Goal: Information Seeking & Learning: Learn about a topic

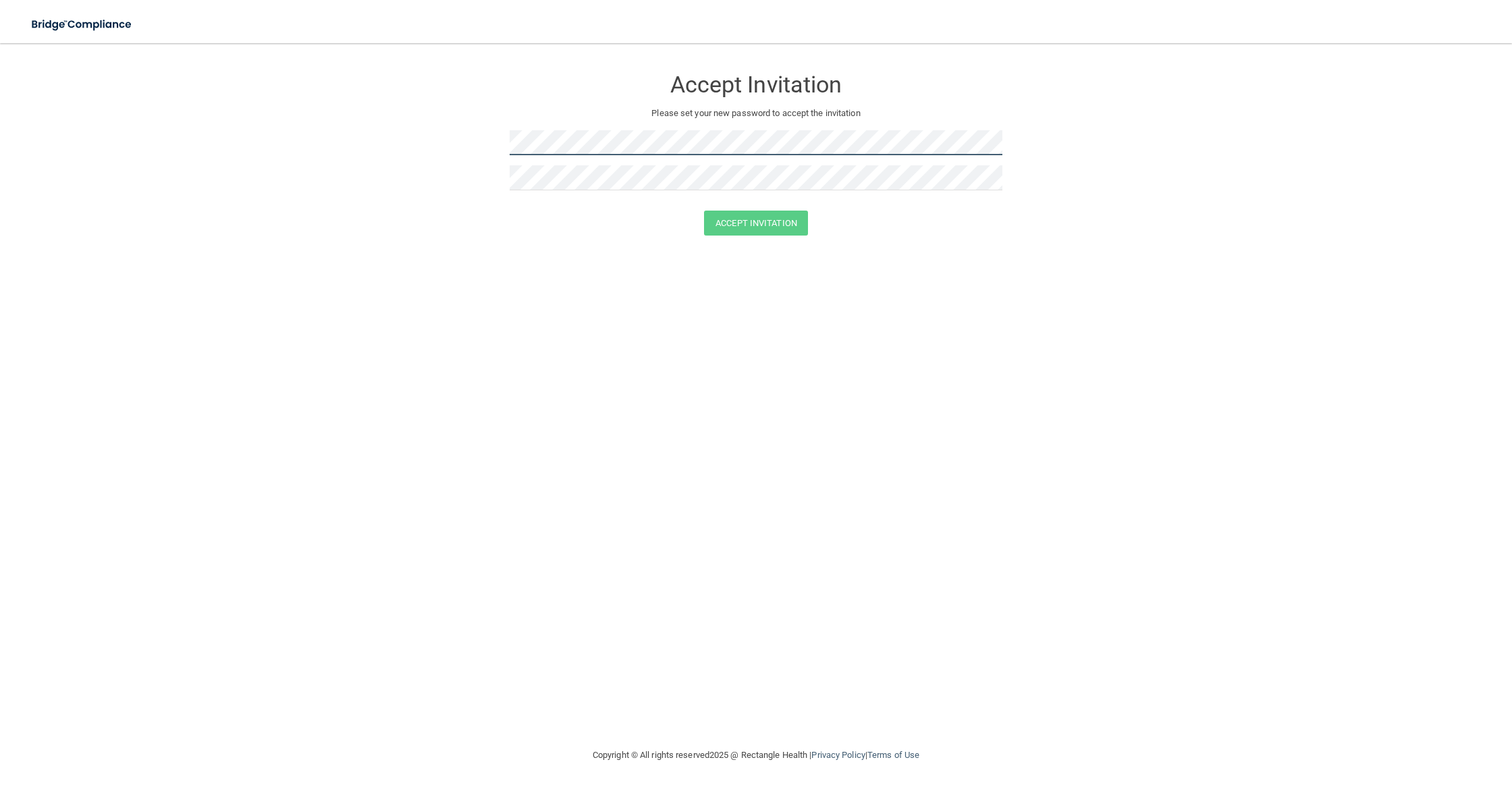
click at [296, 109] on form "Accept Invitation Please set your new password to accept the invitation Accept …" at bounding box center [756, 154] width 1458 height 195
click at [408, 125] on form "Accept Invitation Please set your new password to accept the invitation Accept …" at bounding box center [756, 154] width 1458 height 195
click at [704, 230] on button "Accept Invitation" at bounding box center [756, 242] width 104 height 25
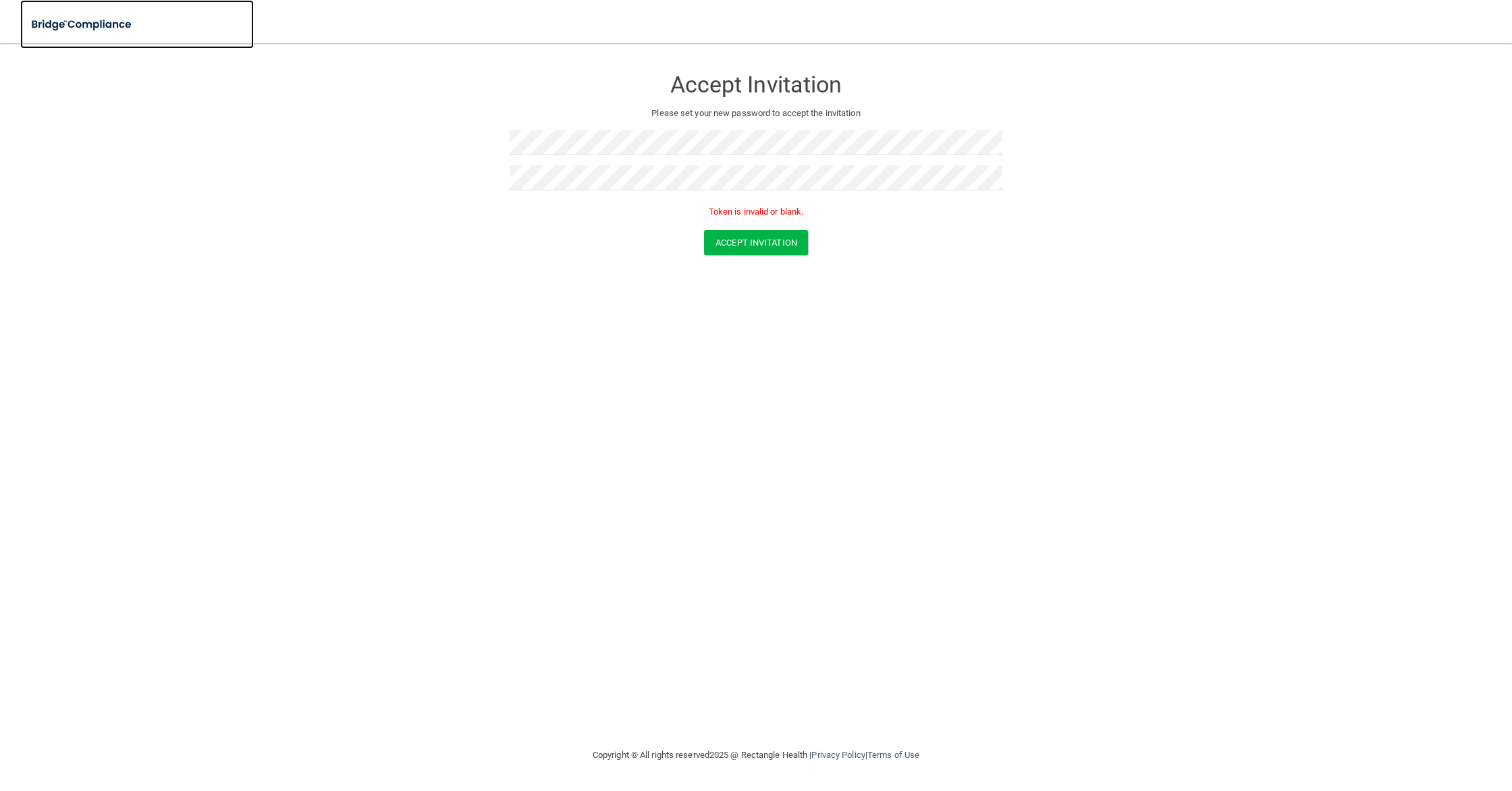
click at [102, 17] on img at bounding box center [82, 25] width 124 height 28
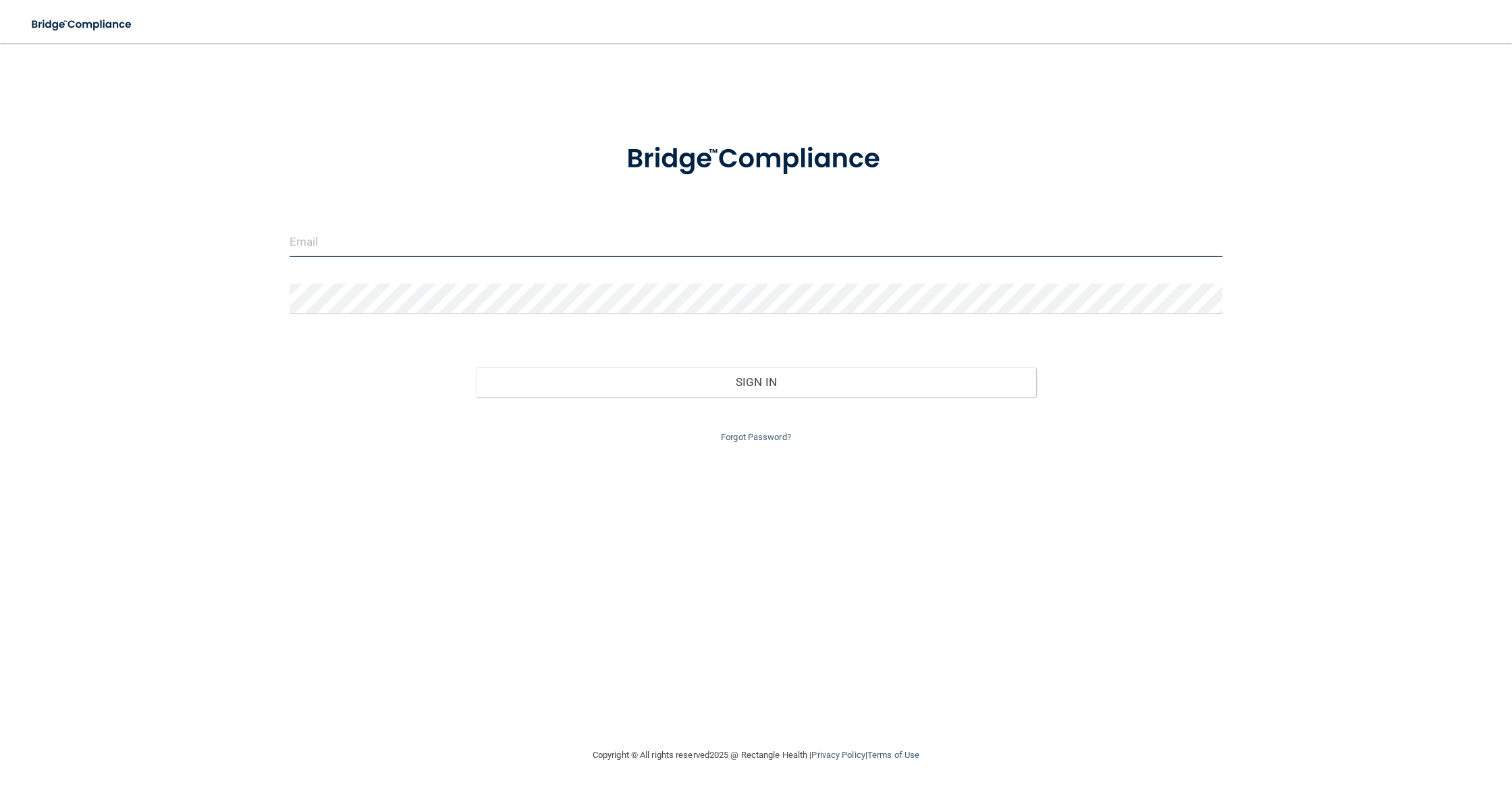
click at [468, 253] on input "email" at bounding box center [756, 242] width 933 height 30
type input "[EMAIL_ADDRESS][DOMAIN_NAME]"
click at [476, 367] on button "Sign In" at bounding box center [756, 382] width 560 height 30
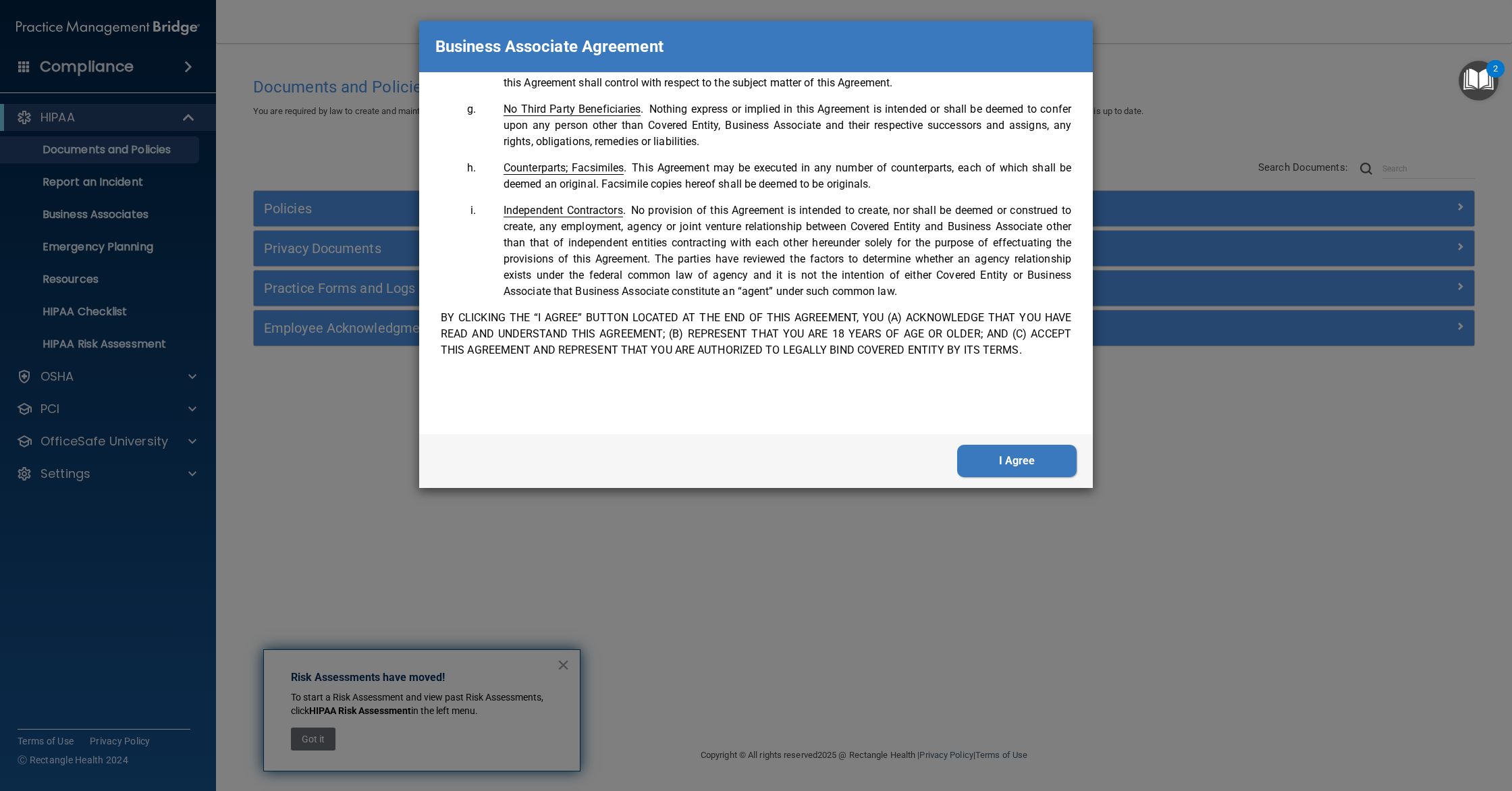
scroll to position [2688, 0]
click at [992, 458] on button "I Agree" at bounding box center [1017, 461] width 120 height 33
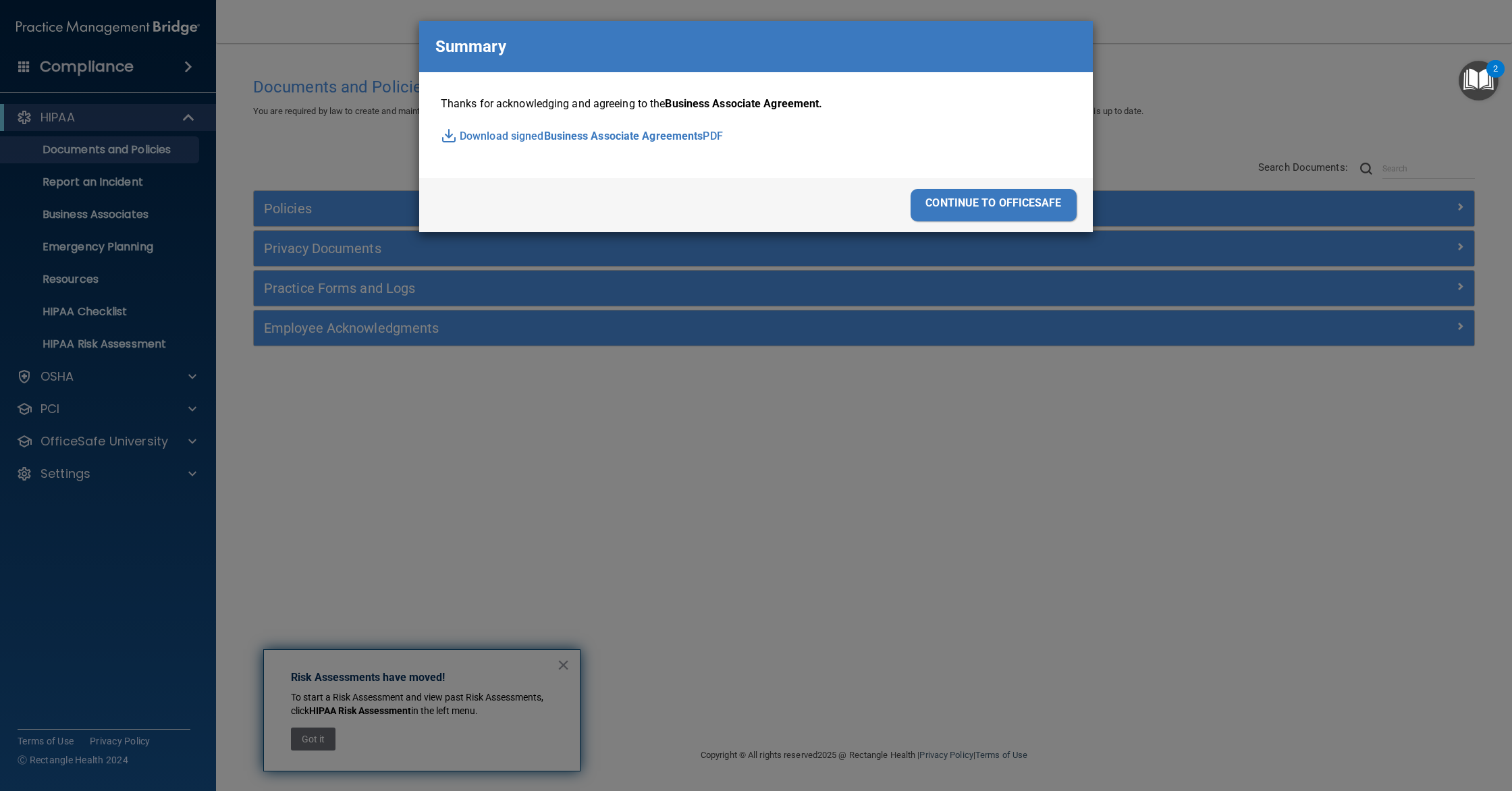
click at [1030, 195] on div "continue to officesafe" at bounding box center [994, 205] width 166 height 33
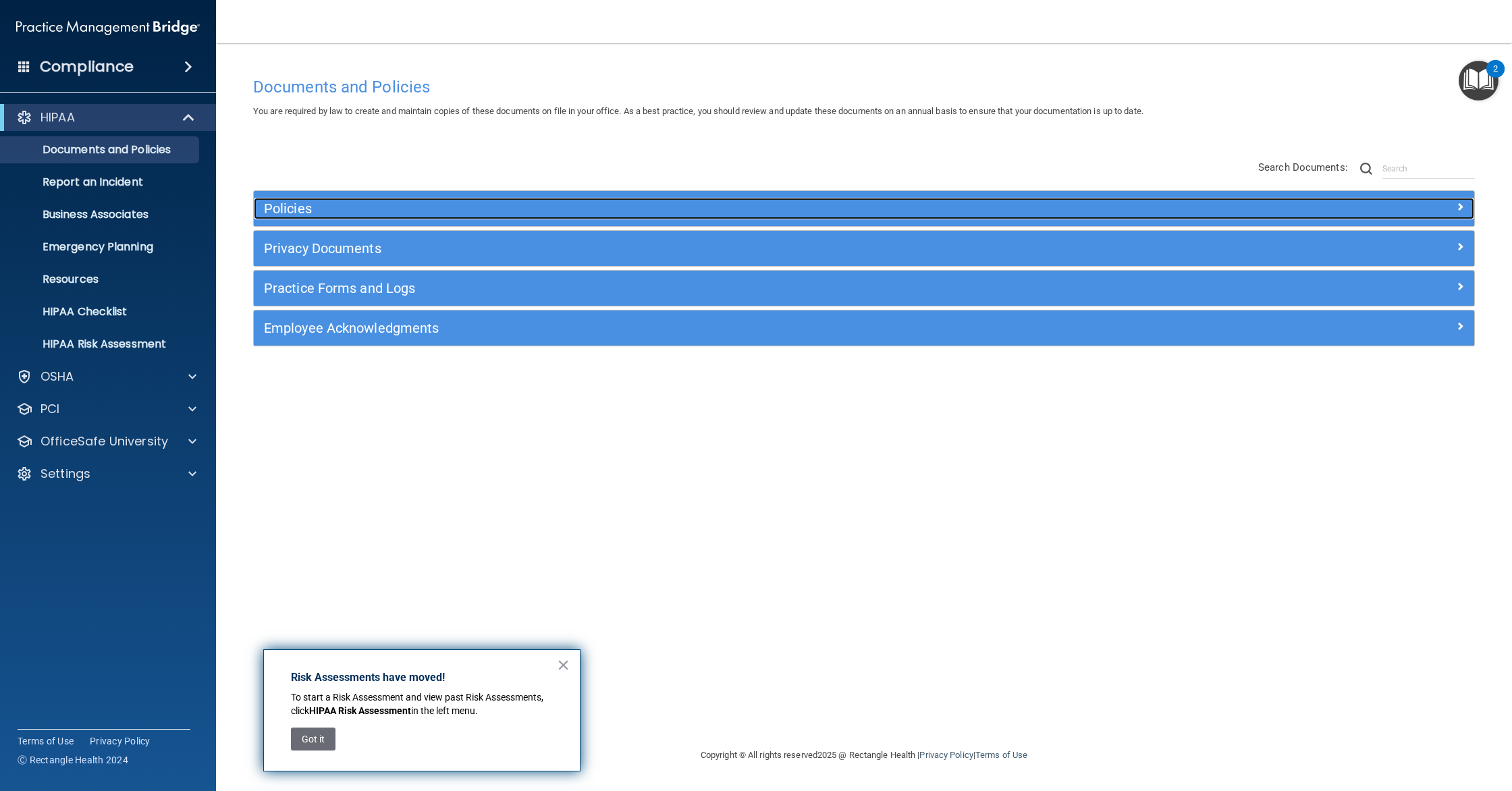
click at [302, 211] on h5 "Policies" at bounding box center [711, 209] width 895 height 15
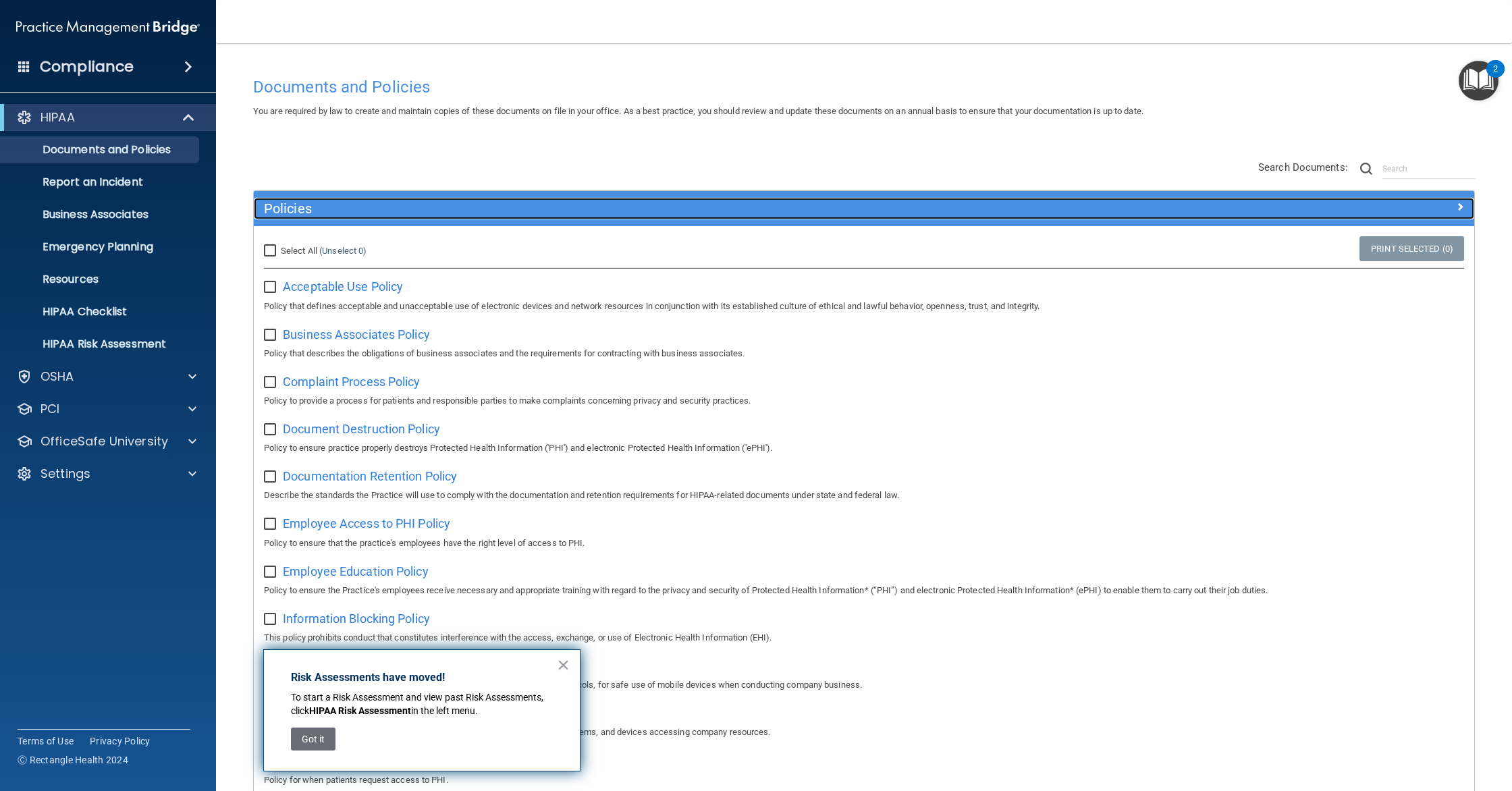
click at [302, 211] on h5 "Policies" at bounding box center [711, 209] width 895 height 15
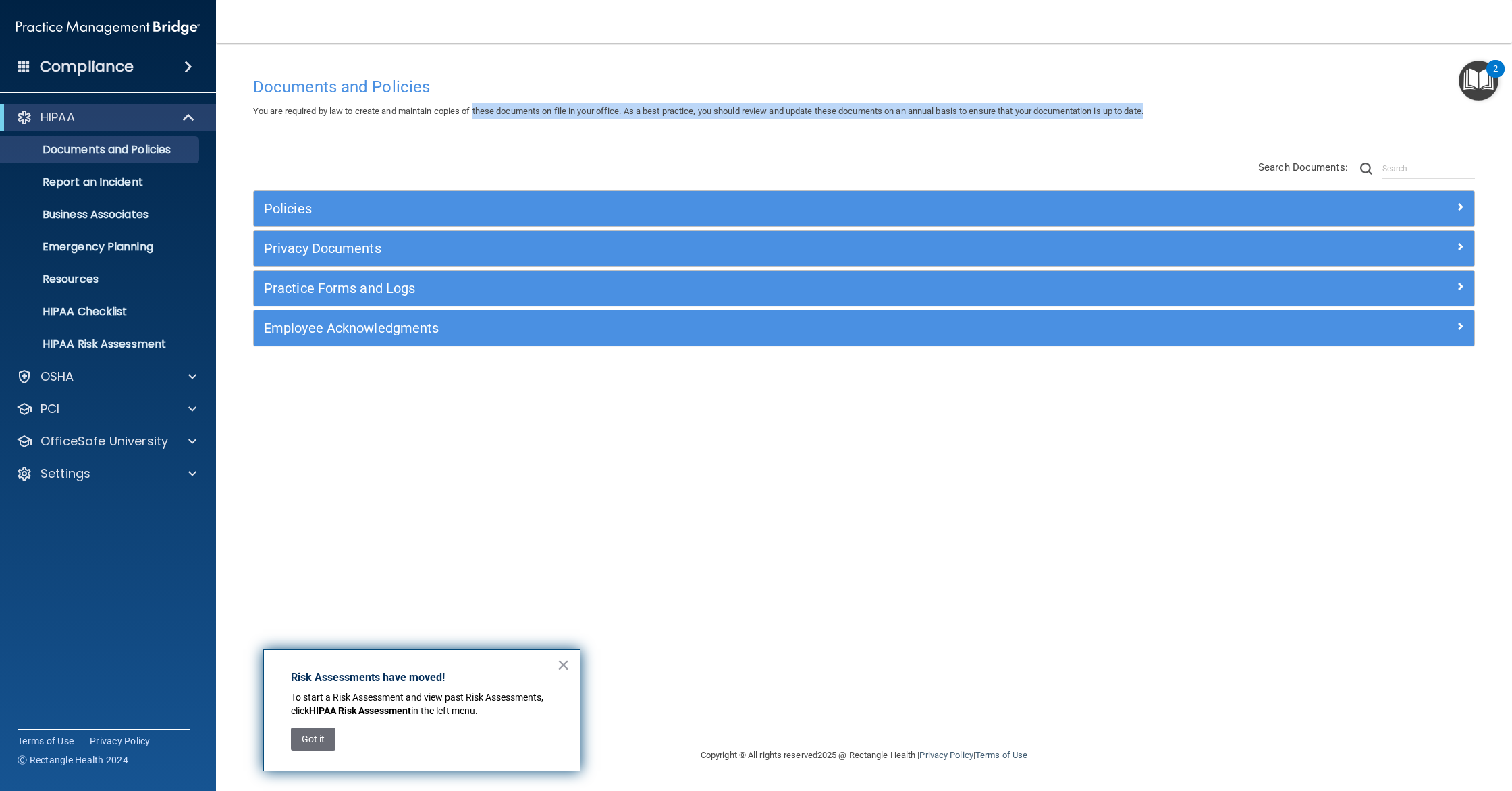
drag, startPoint x: 478, startPoint y: 110, endPoint x: 1172, endPoint y: 108, distance: 694.0
click at [1172, 108] on div "You are required by law to create and maintain copies of these documents on fil…" at bounding box center [864, 110] width 1242 height 16
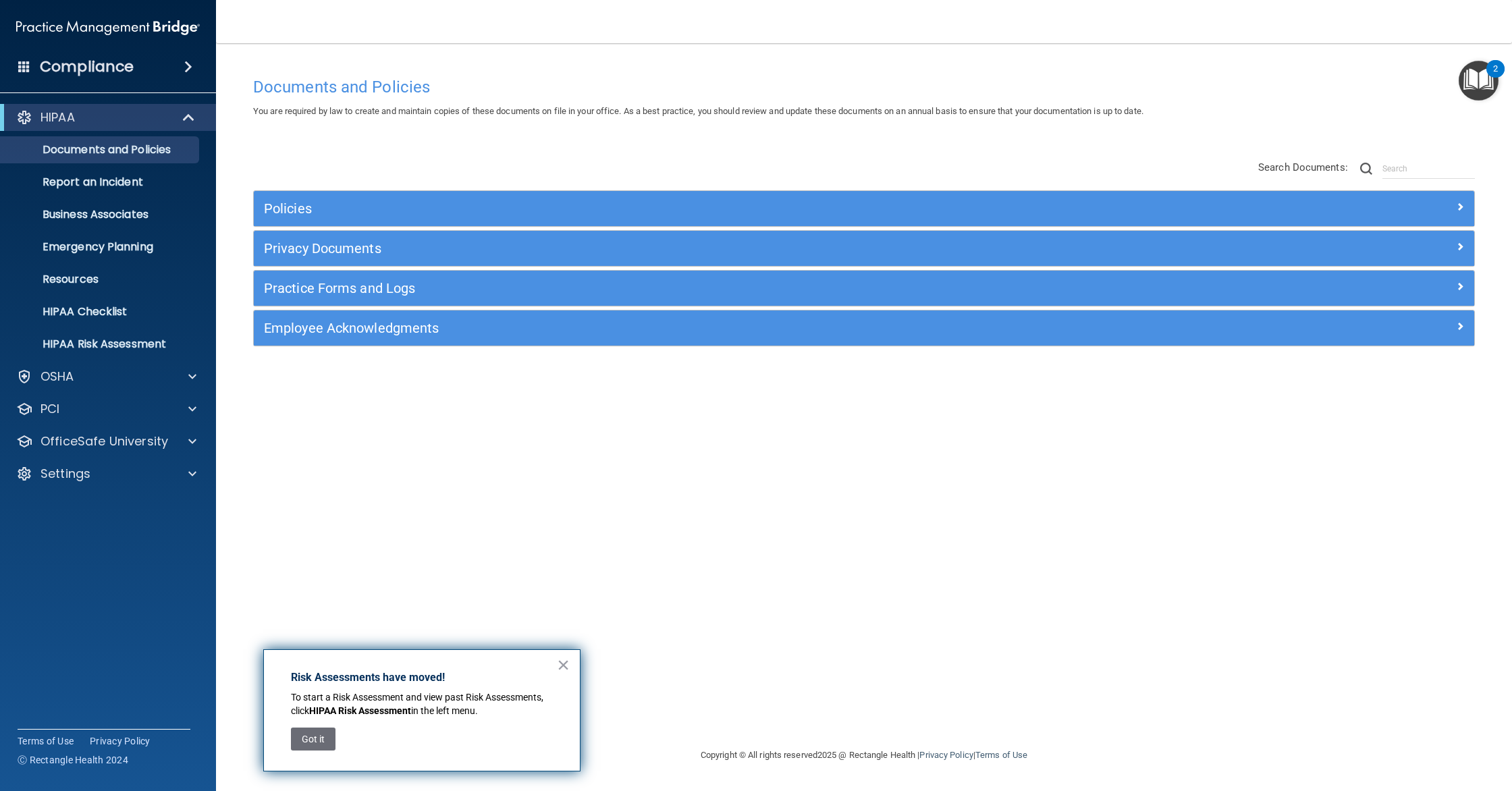
click at [176, 72] on div "Compliance" at bounding box center [108, 67] width 216 height 30
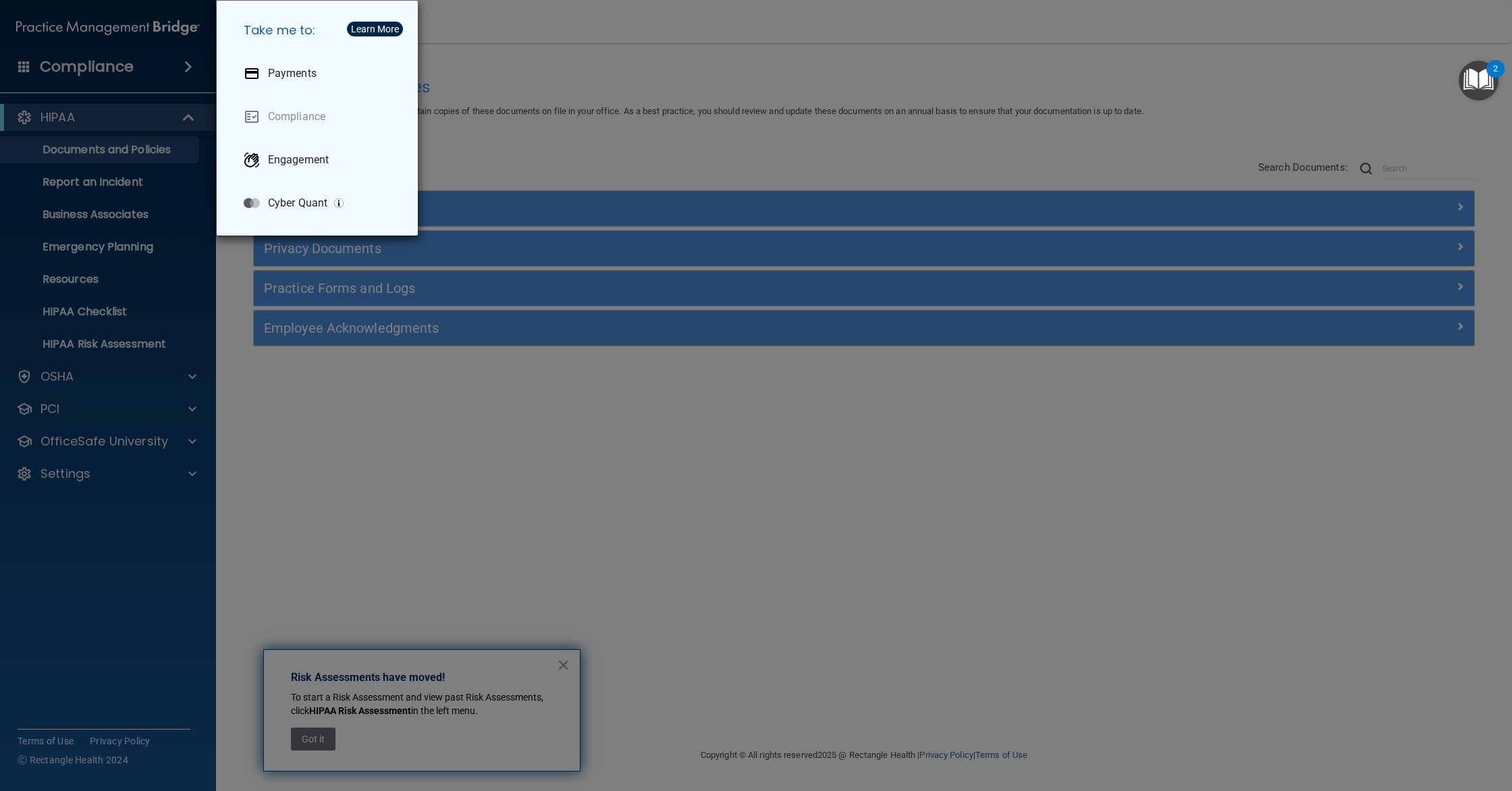
click at [176, 72] on div "Take me to: Payments Compliance Engagement Cyber Quant" at bounding box center [756, 396] width 1512 height 791
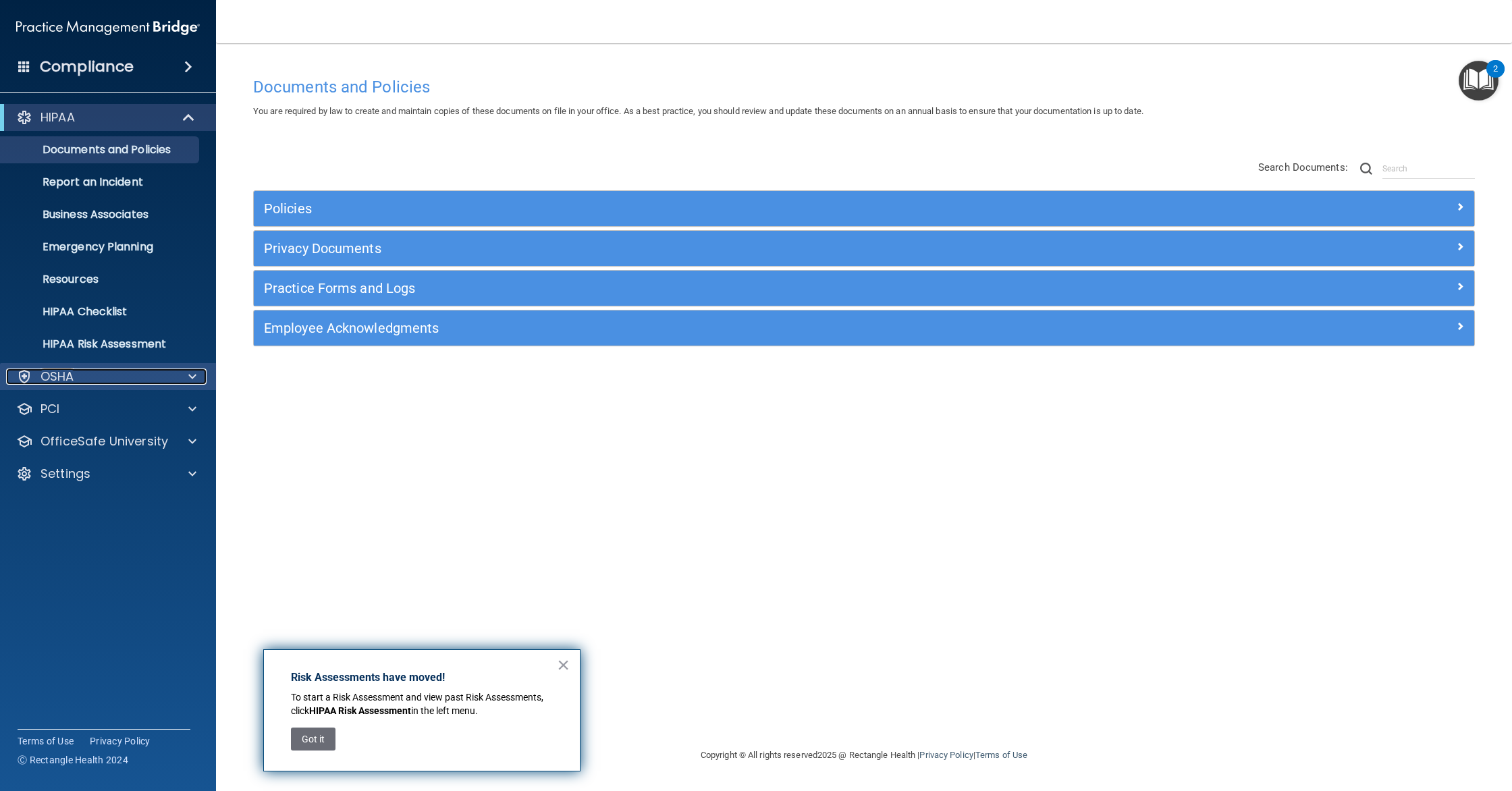
click at [81, 373] on div "OSHA" at bounding box center [89, 376] width 167 height 16
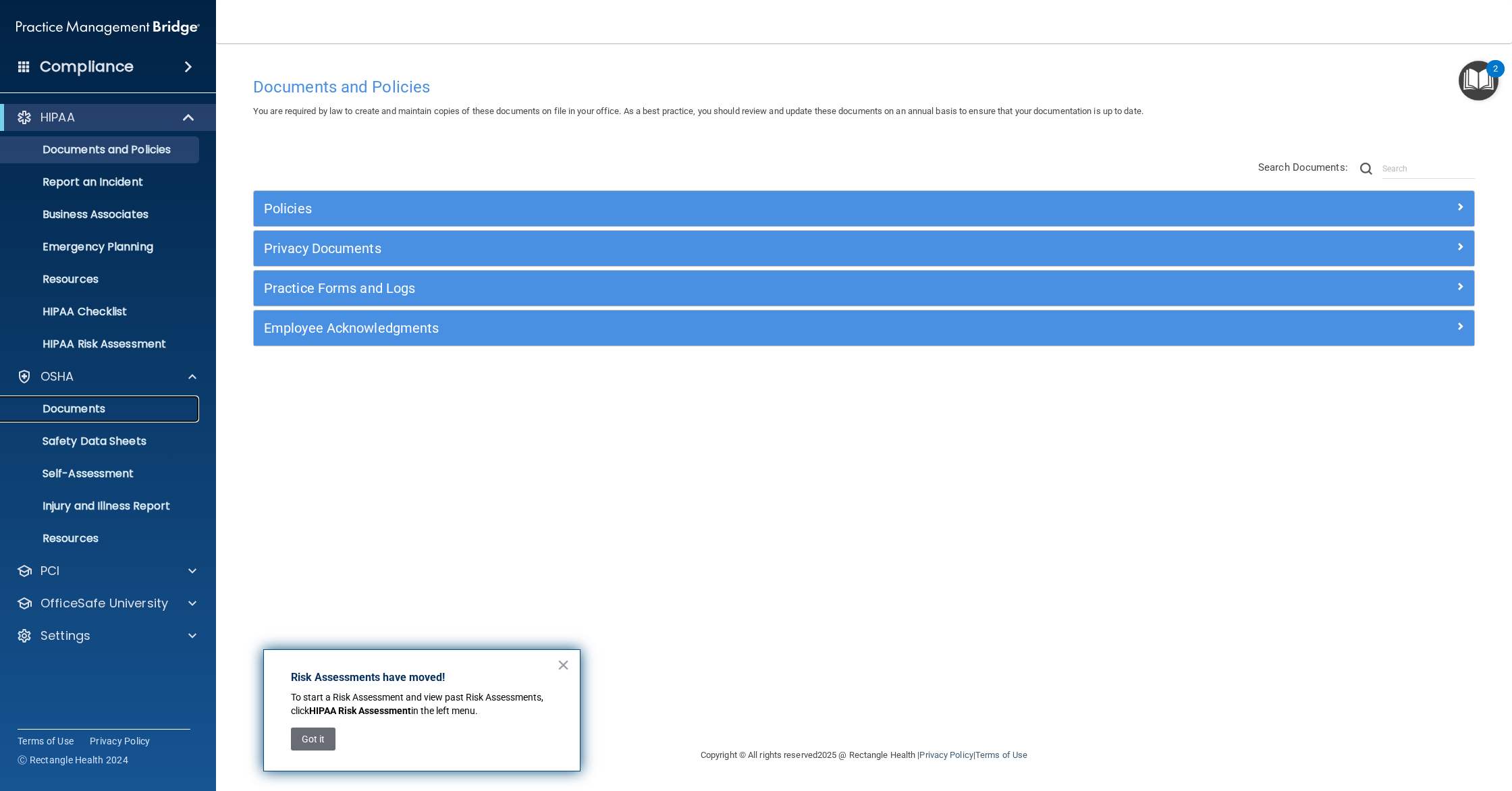
click at [83, 409] on p "Documents" at bounding box center [100, 409] width 184 height 13
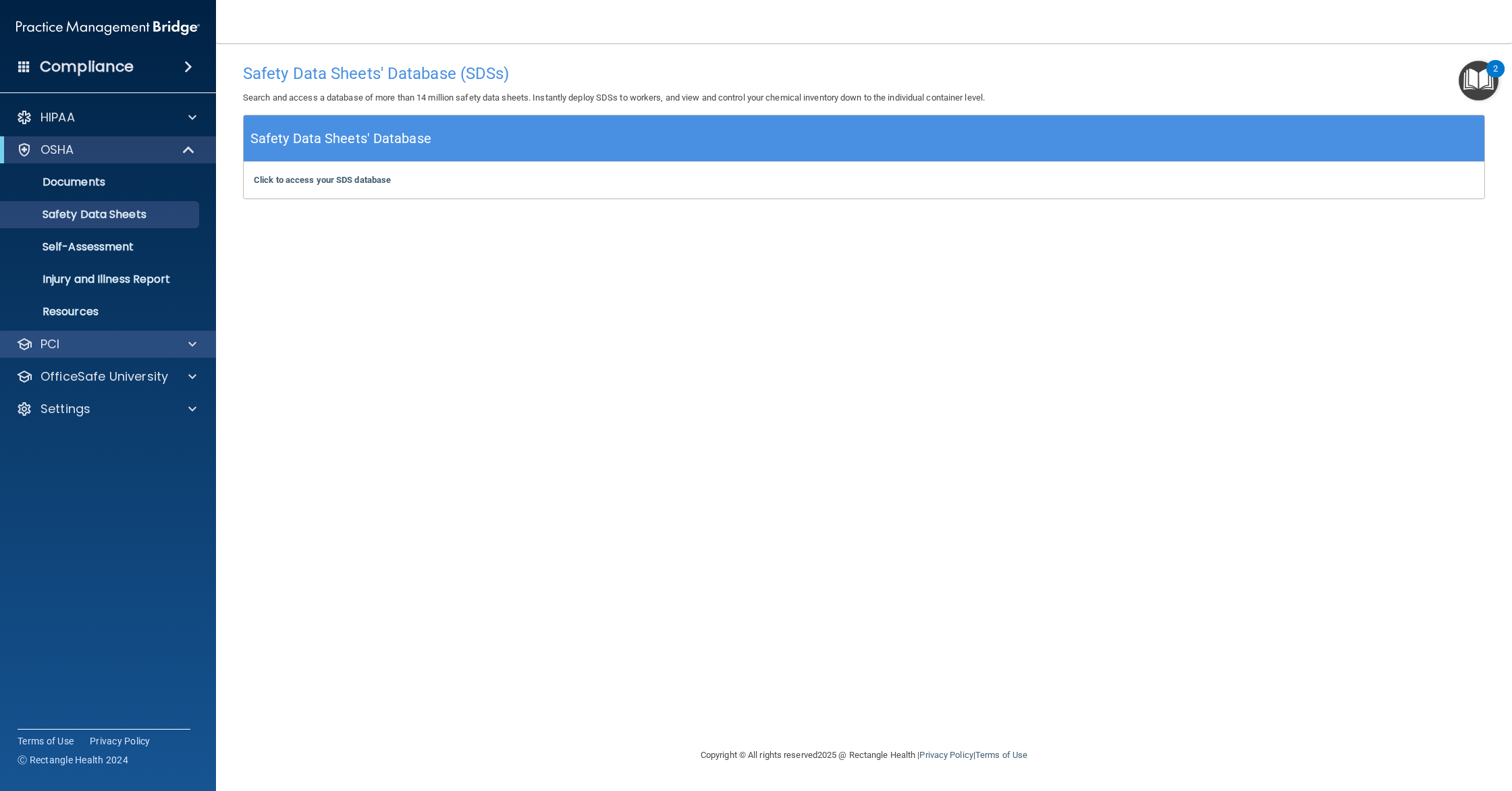
click at [174, 332] on div "PCI" at bounding box center [108, 344] width 217 height 27
click at [189, 346] on span at bounding box center [192, 344] width 8 height 16
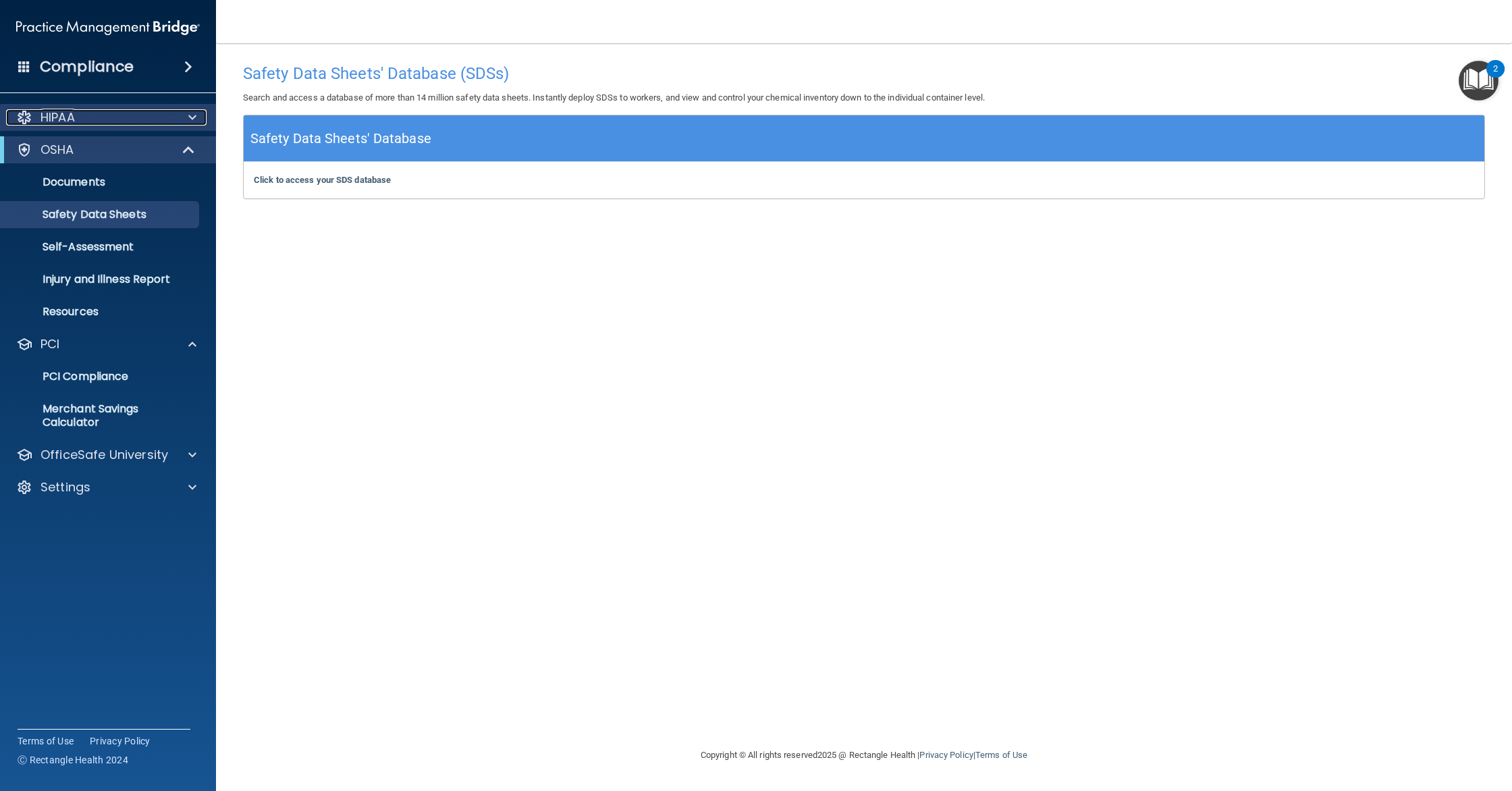
click at [180, 116] on div at bounding box center [191, 117] width 34 height 16
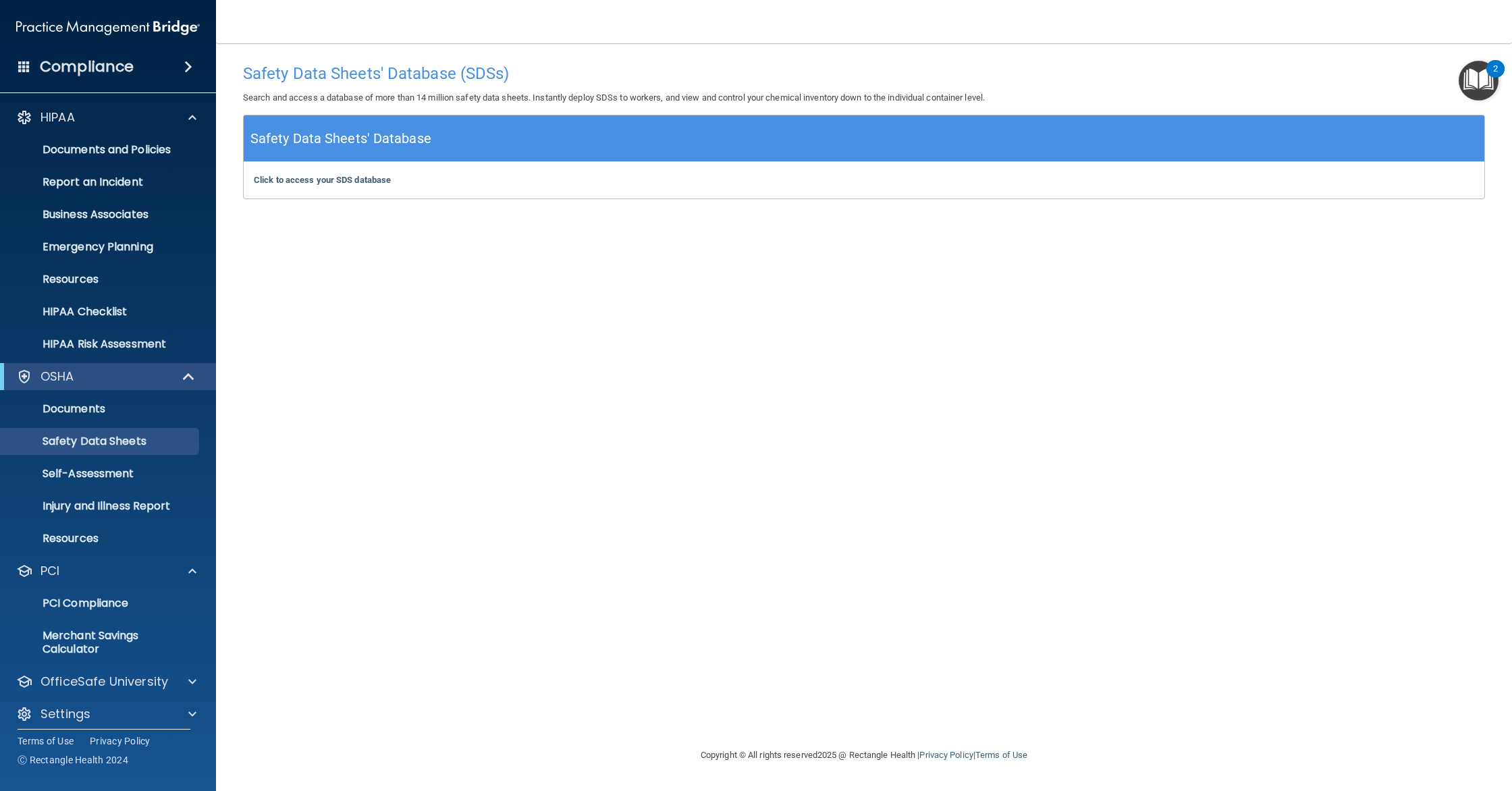
click at [97, 71] on h4 "Compliance" at bounding box center [87, 66] width 94 height 19
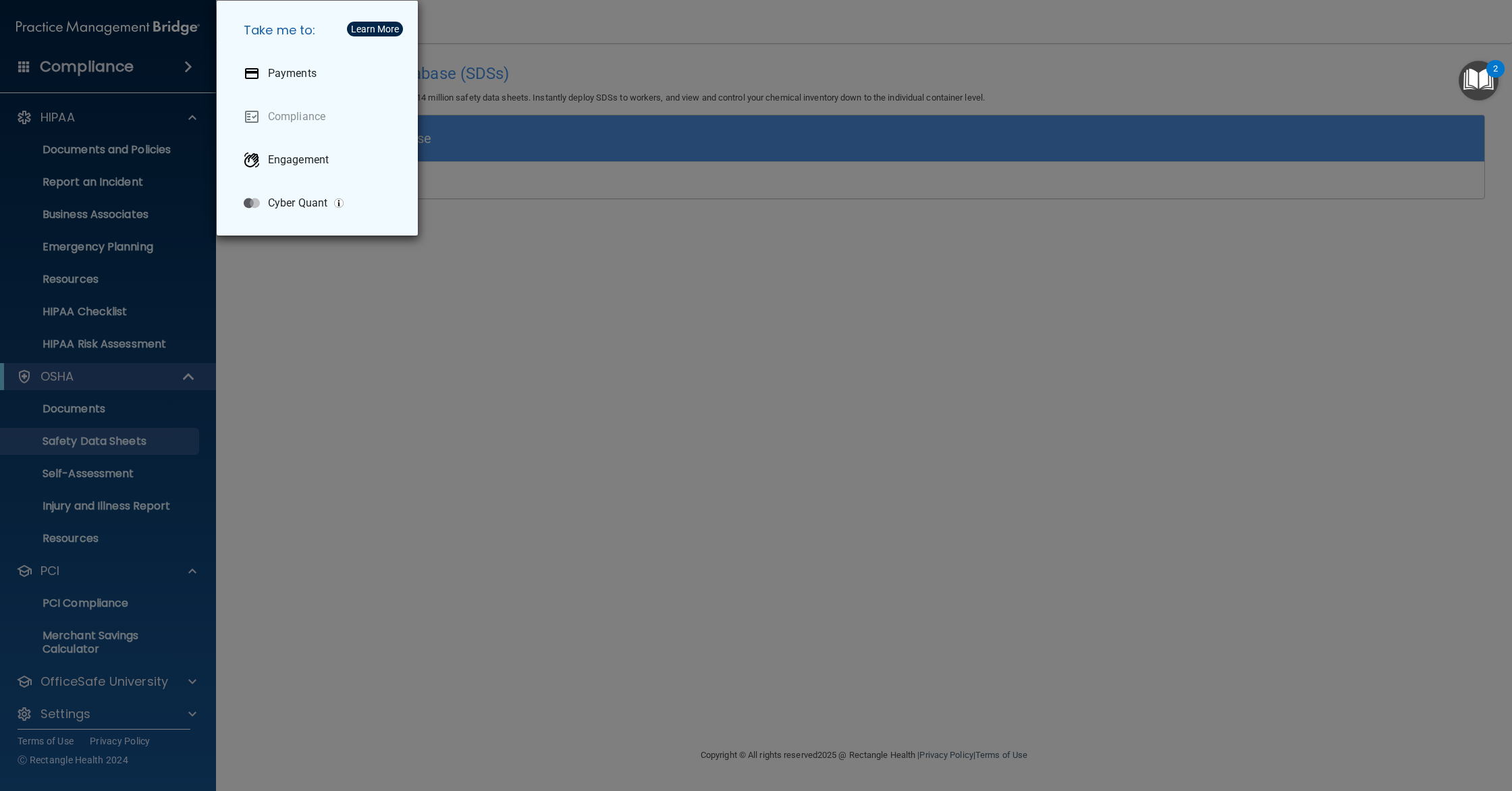
click at [97, 71] on div "Take me to: Payments Compliance Engagement Cyber Quant" at bounding box center [756, 396] width 1512 height 791
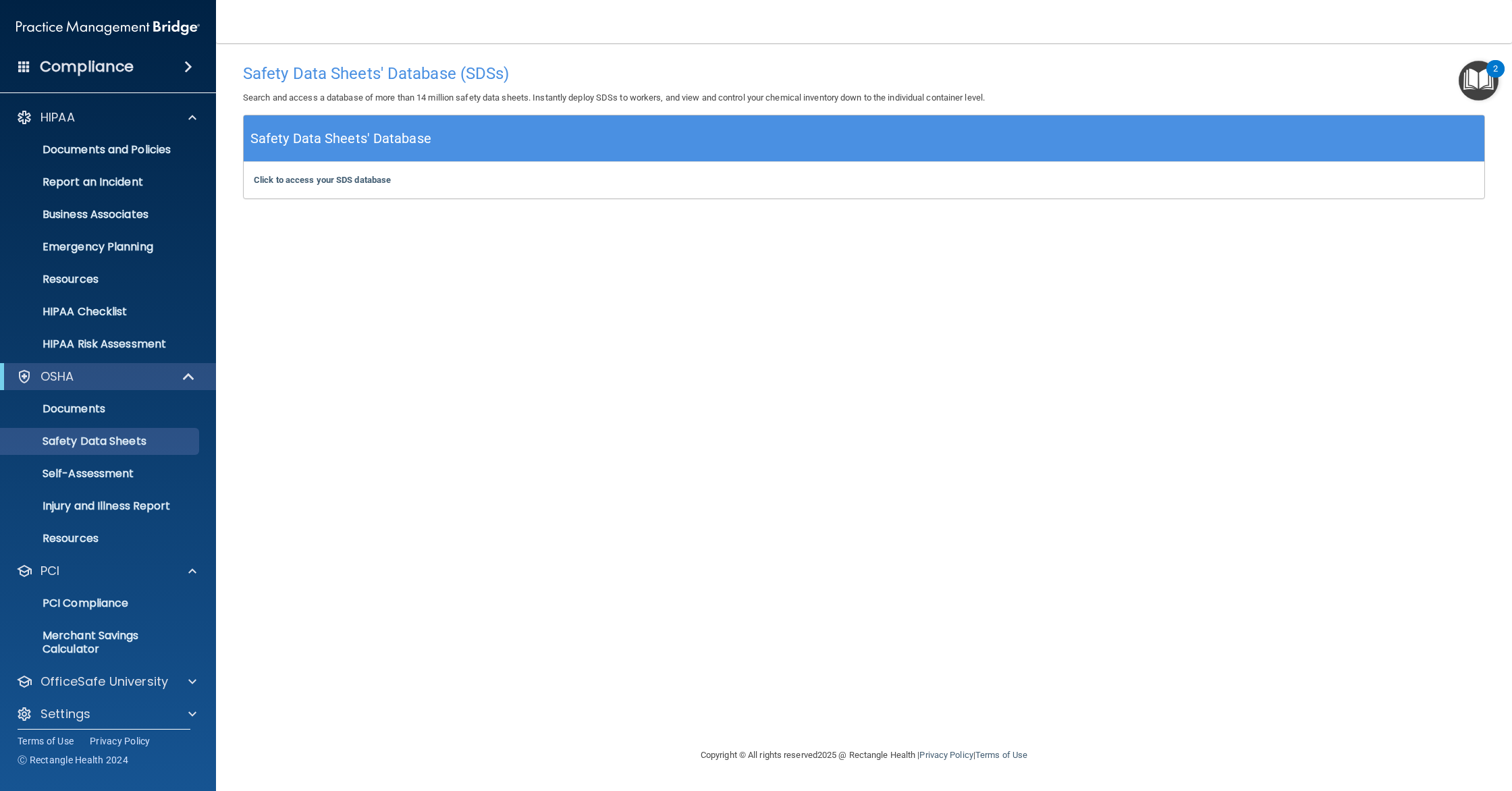
click at [23, 66] on span at bounding box center [23, 65] width 12 height 12
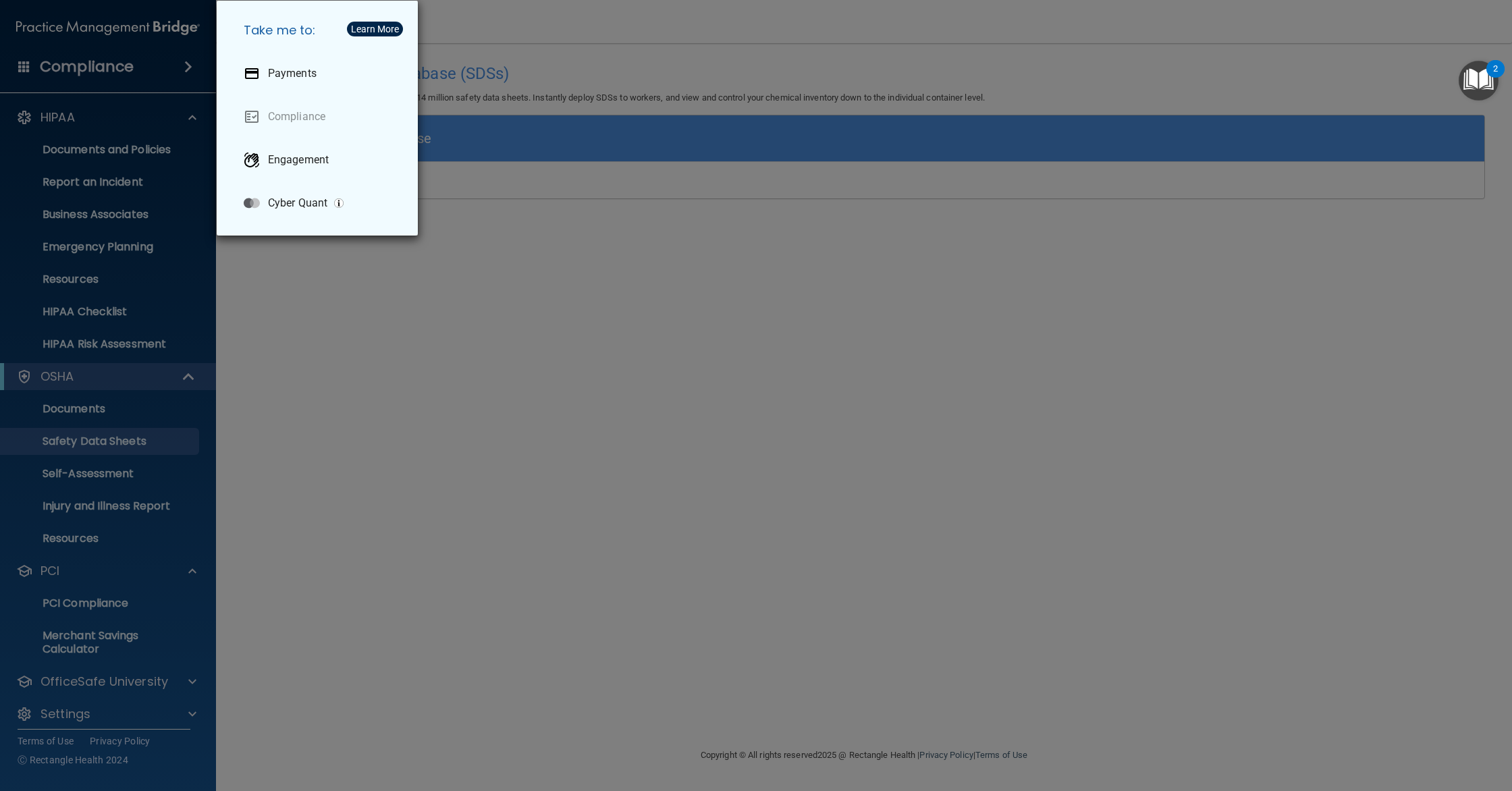
click at [23, 66] on div "Take me to: Payments Compliance Engagement Cyber Quant" at bounding box center [756, 396] width 1512 height 791
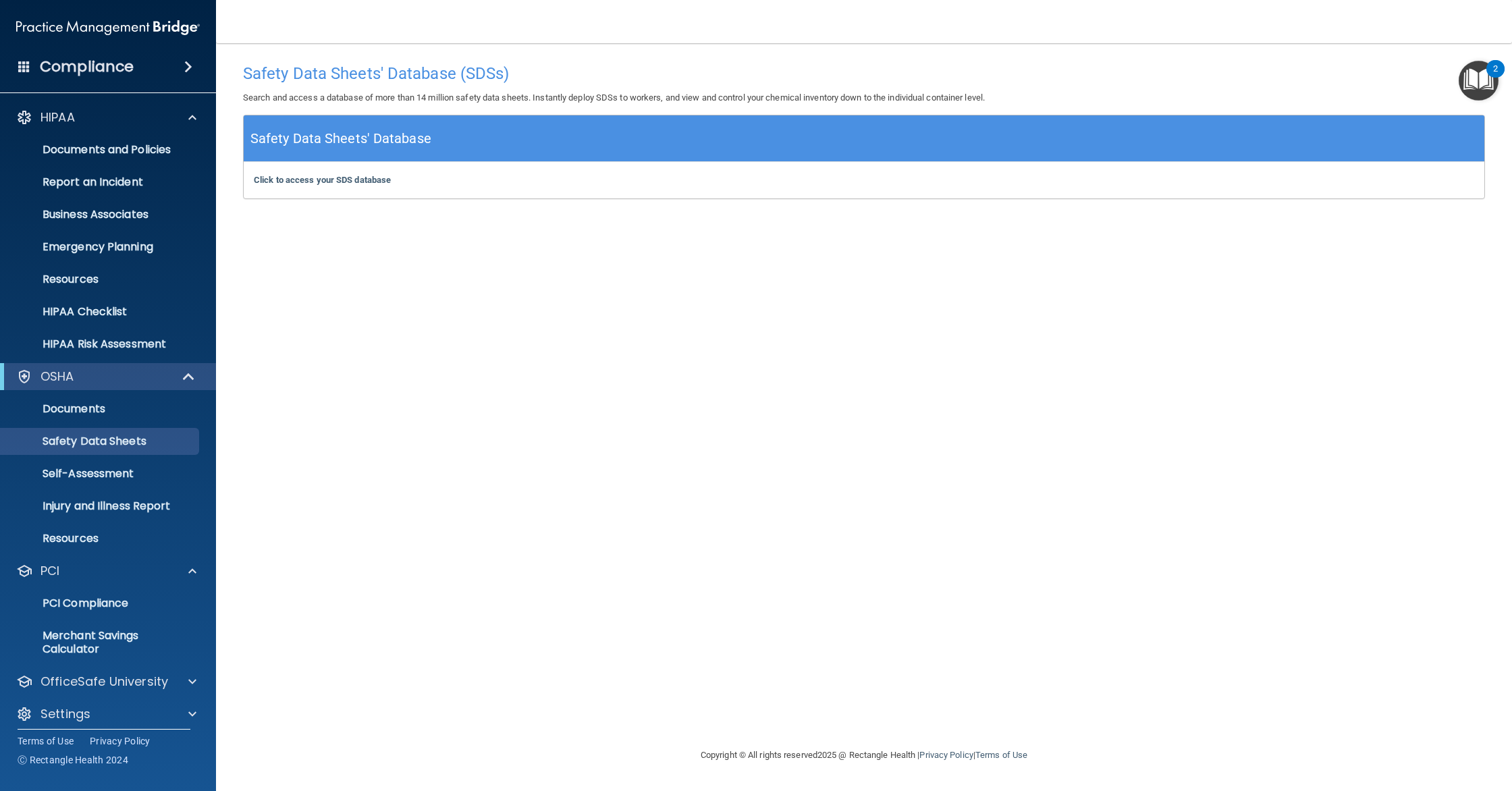
click at [1476, 65] on img "Open Resource Center, 2 new notifications" at bounding box center [1478, 80] width 40 height 40
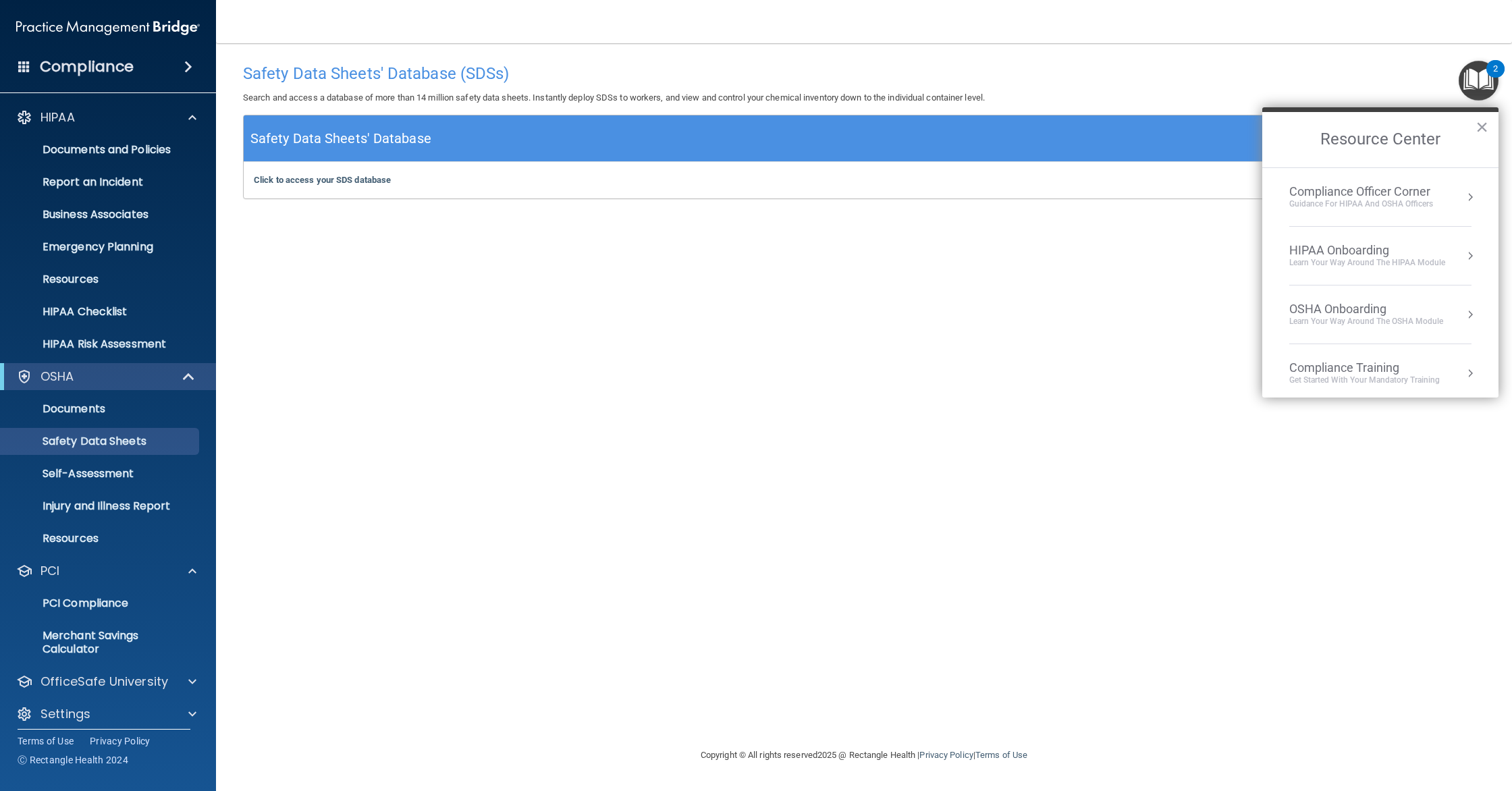
click at [1390, 266] on div "Learn Your Way around the HIPAA module" at bounding box center [1367, 263] width 156 height 11
click at [1319, 183] on div "Review Your Information" at bounding box center [1390, 184] width 180 height 12
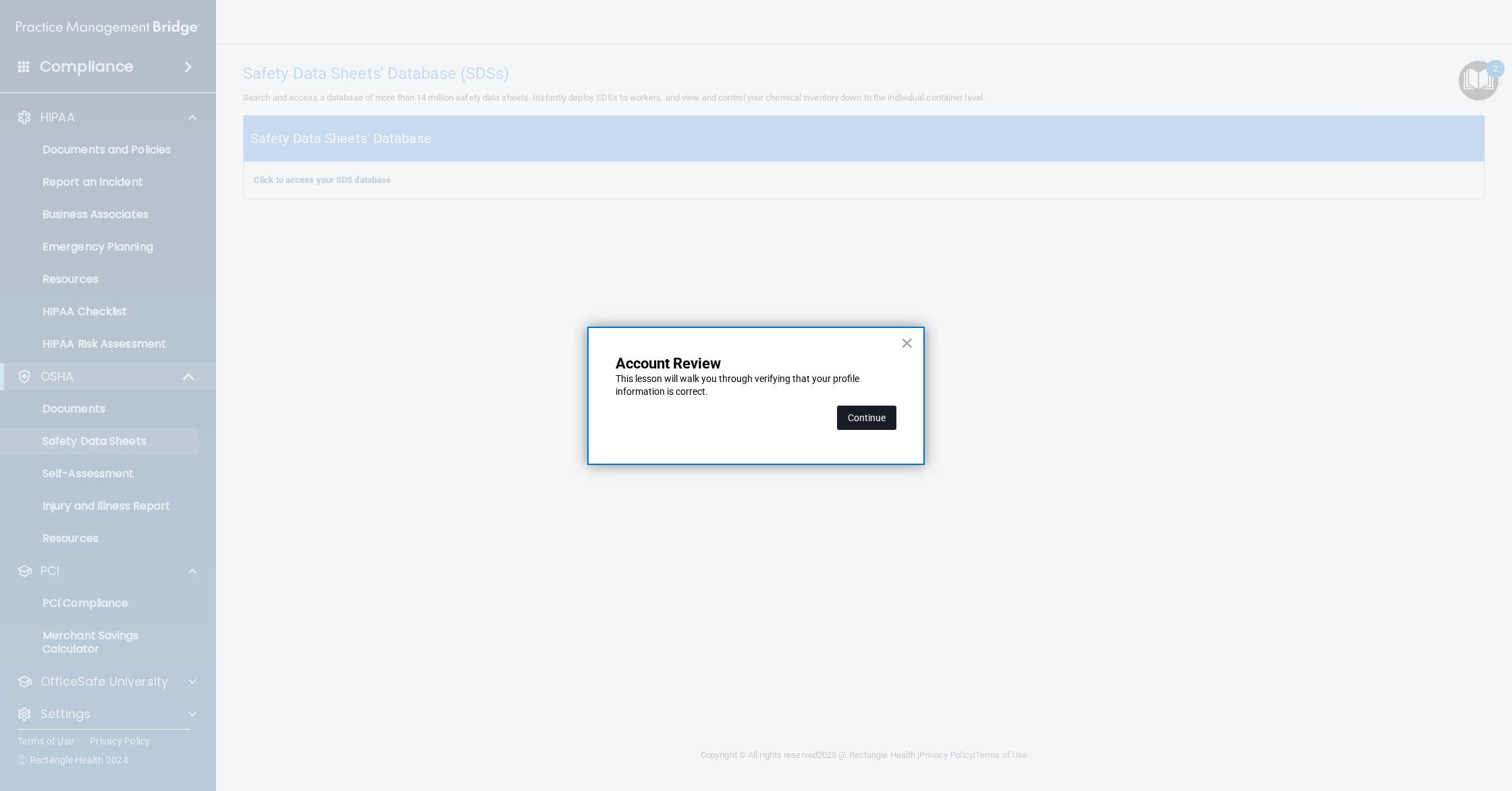
click at [863, 419] on button "Continue" at bounding box center [867, 418] width 60 height 24
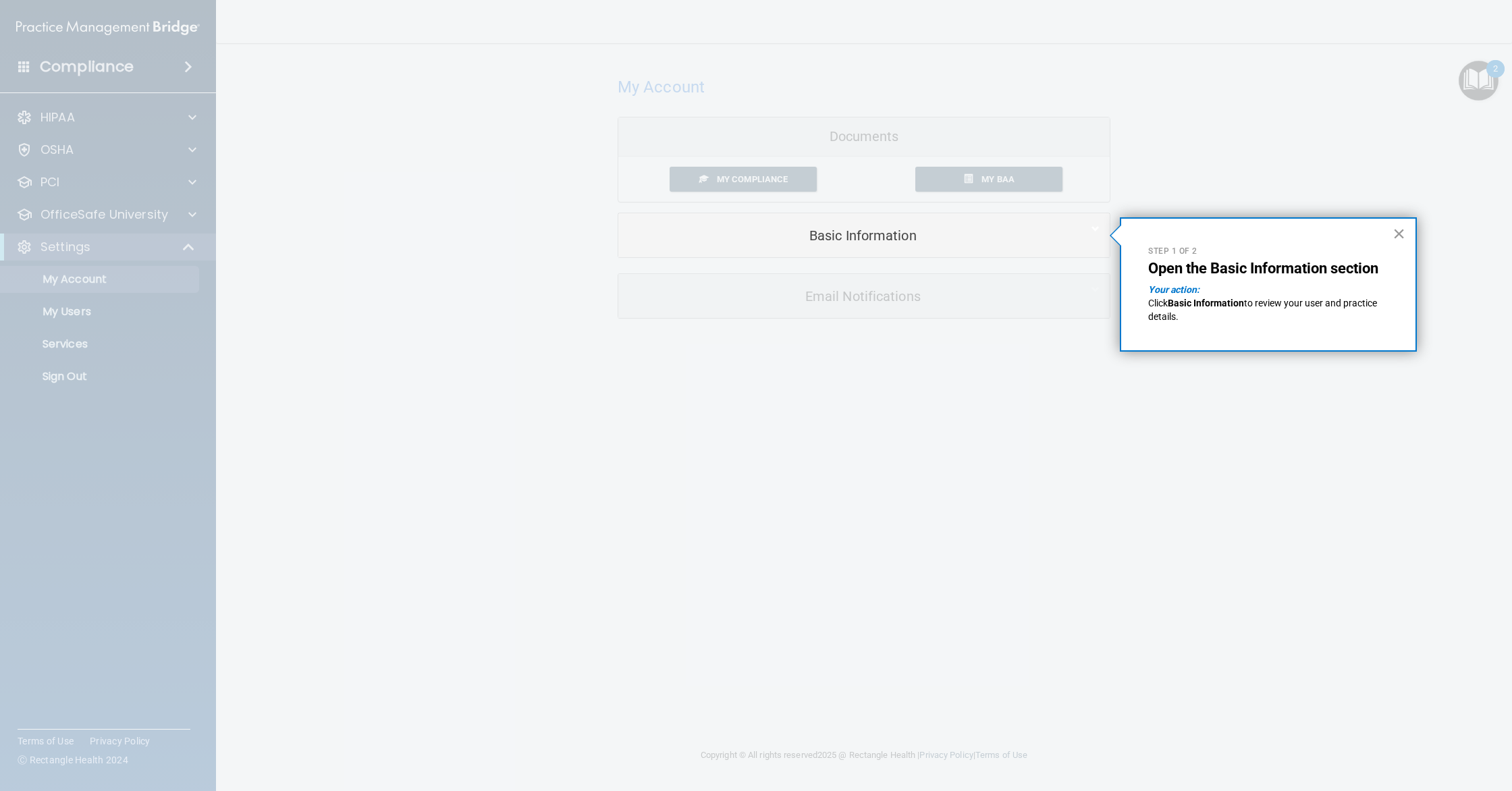
click at [1399, 233] on button "×" at bounding box center [1399, 233] width 13 height 22
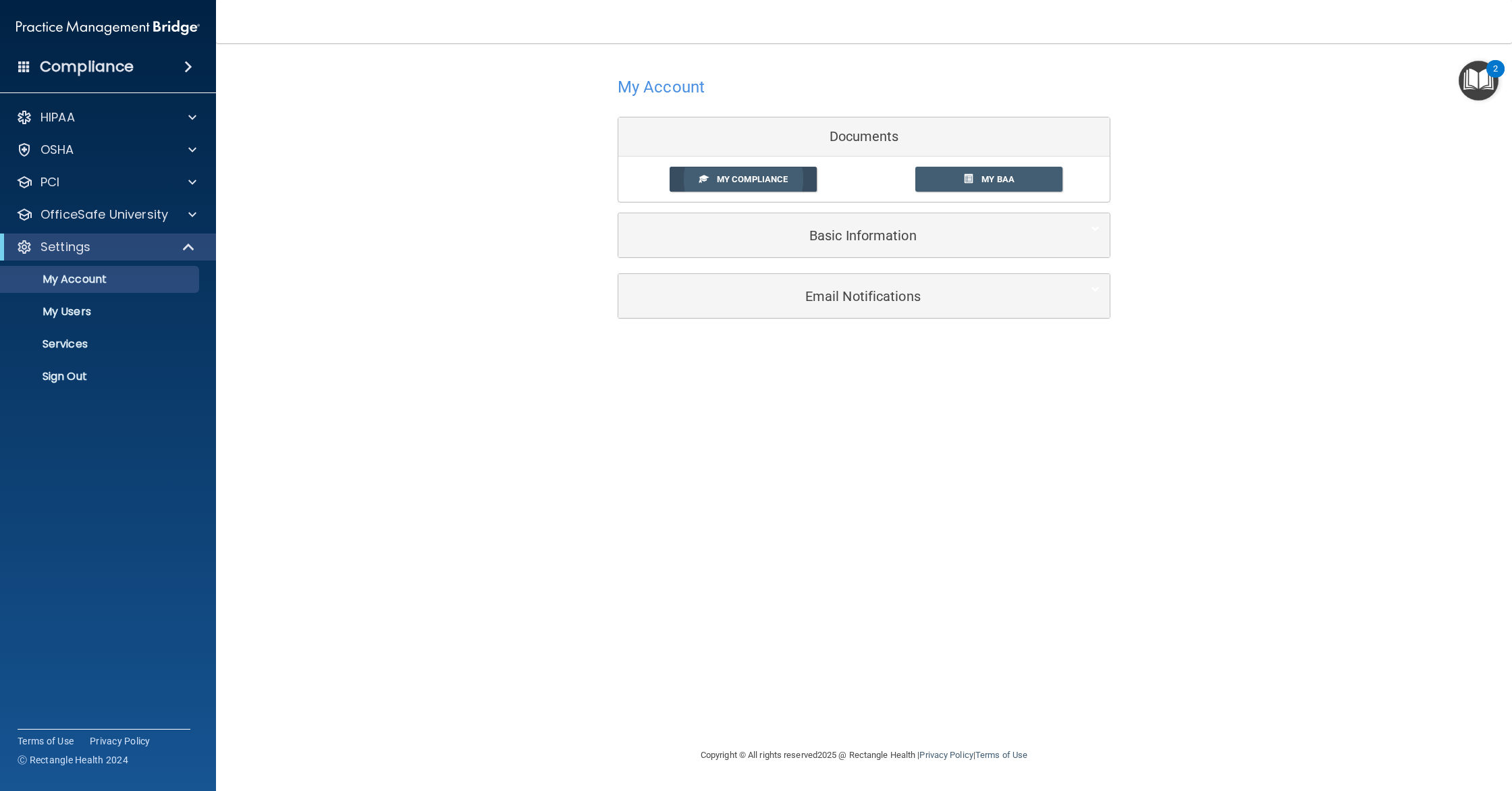
click at [793, 174] on link "My Compliance" at bounding box center [743, 179] width 148 height 25
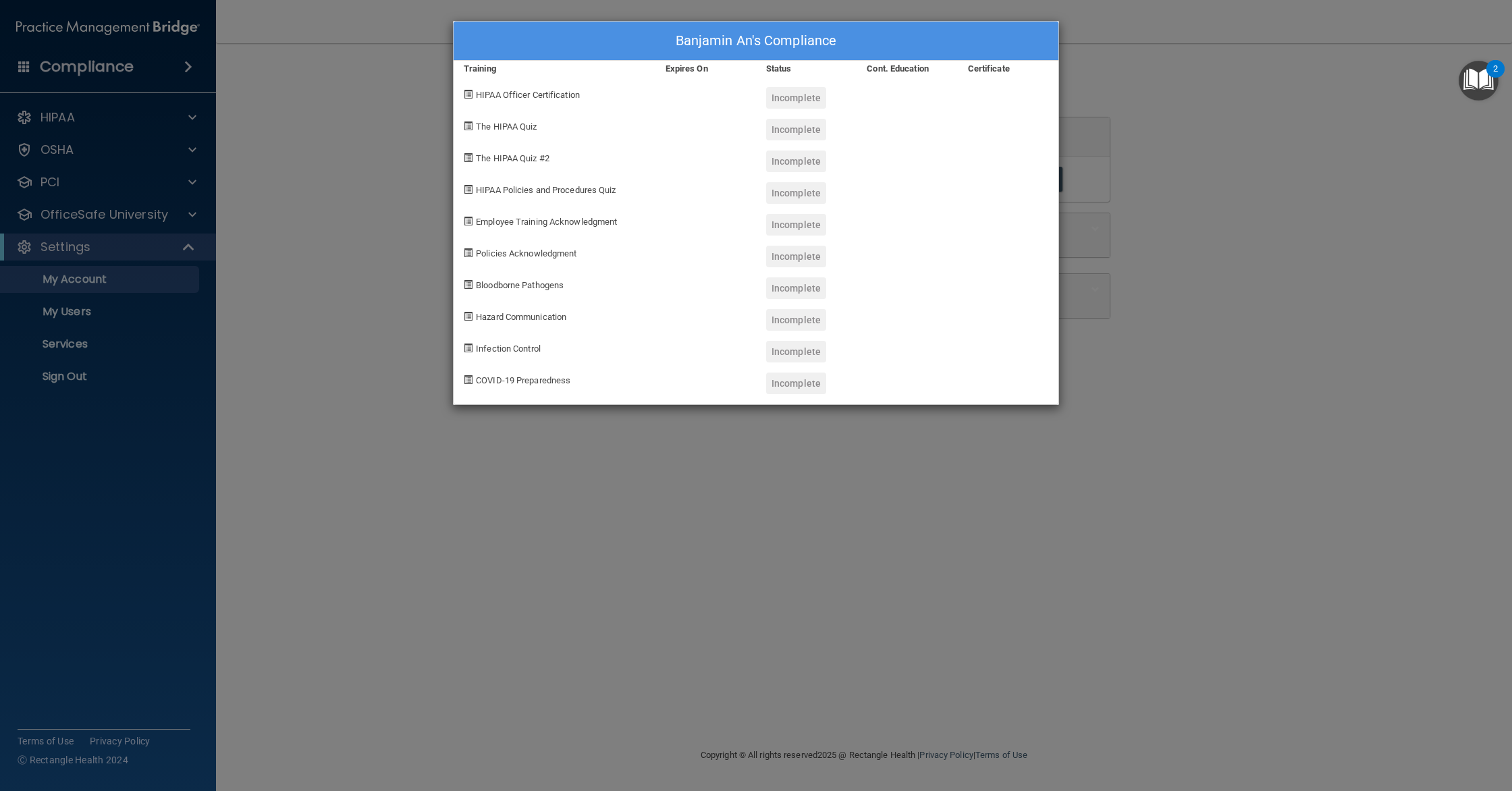
click at [1201, 191] on div "Banjamin An's Compliance Training Expires On Status Cont. Education Certificate…" at bounding box center [756, 396] width 1512 height 791
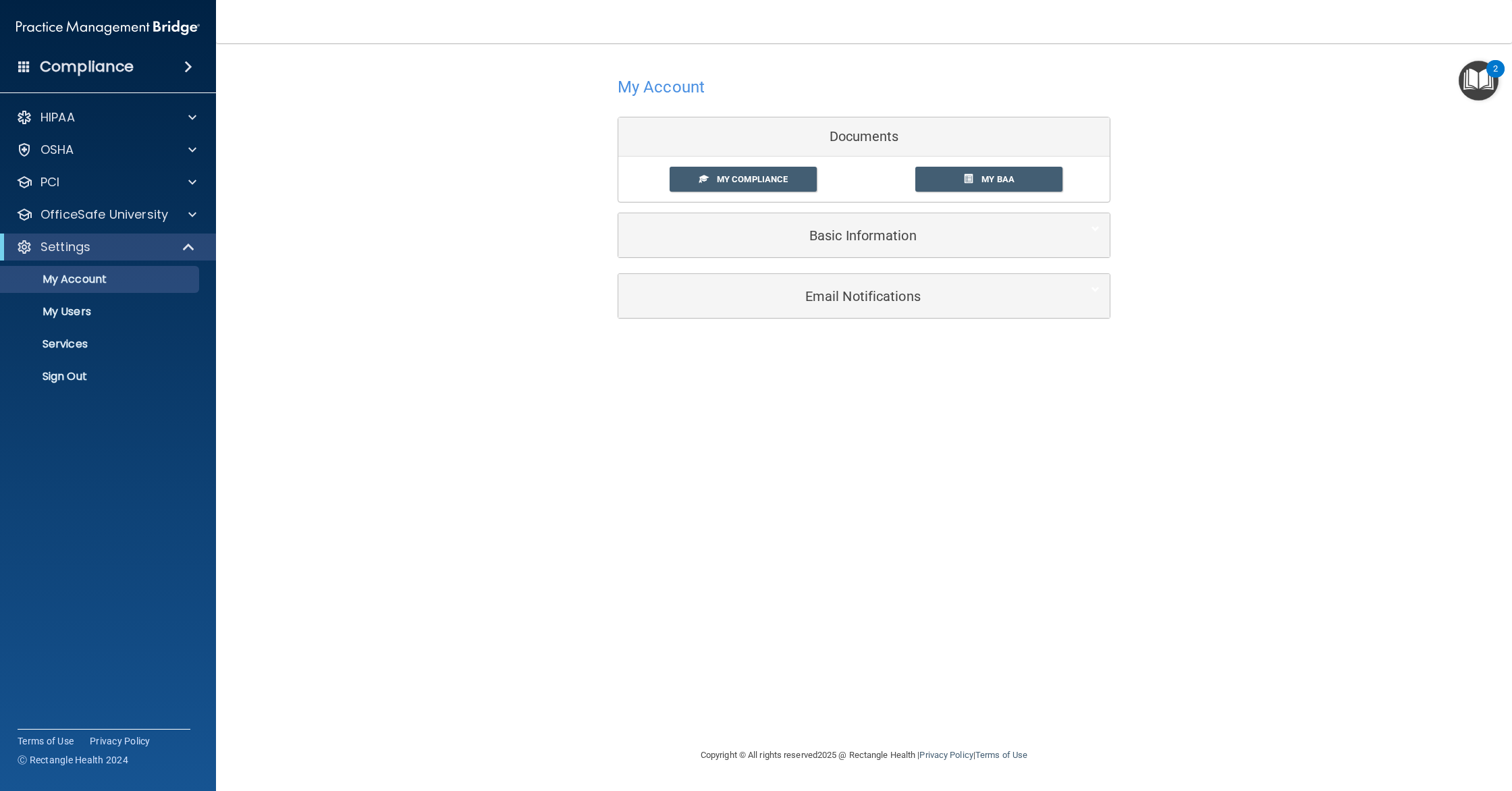
click at [886, 217] on div "Basic Information" at bounding box center [864, 235] width 492 height 44
click at [1044, 160] on div "My Compliance My Compliance My BAA" at bounding box center [864, 179] width 492 height 45
click at [1040, 170] on link "My BAA" at bounding box center [989, 179] width 148 height 25
click at [761, 174] on span "My Compliance" at bounding box center [753, 179] width 71 height 10
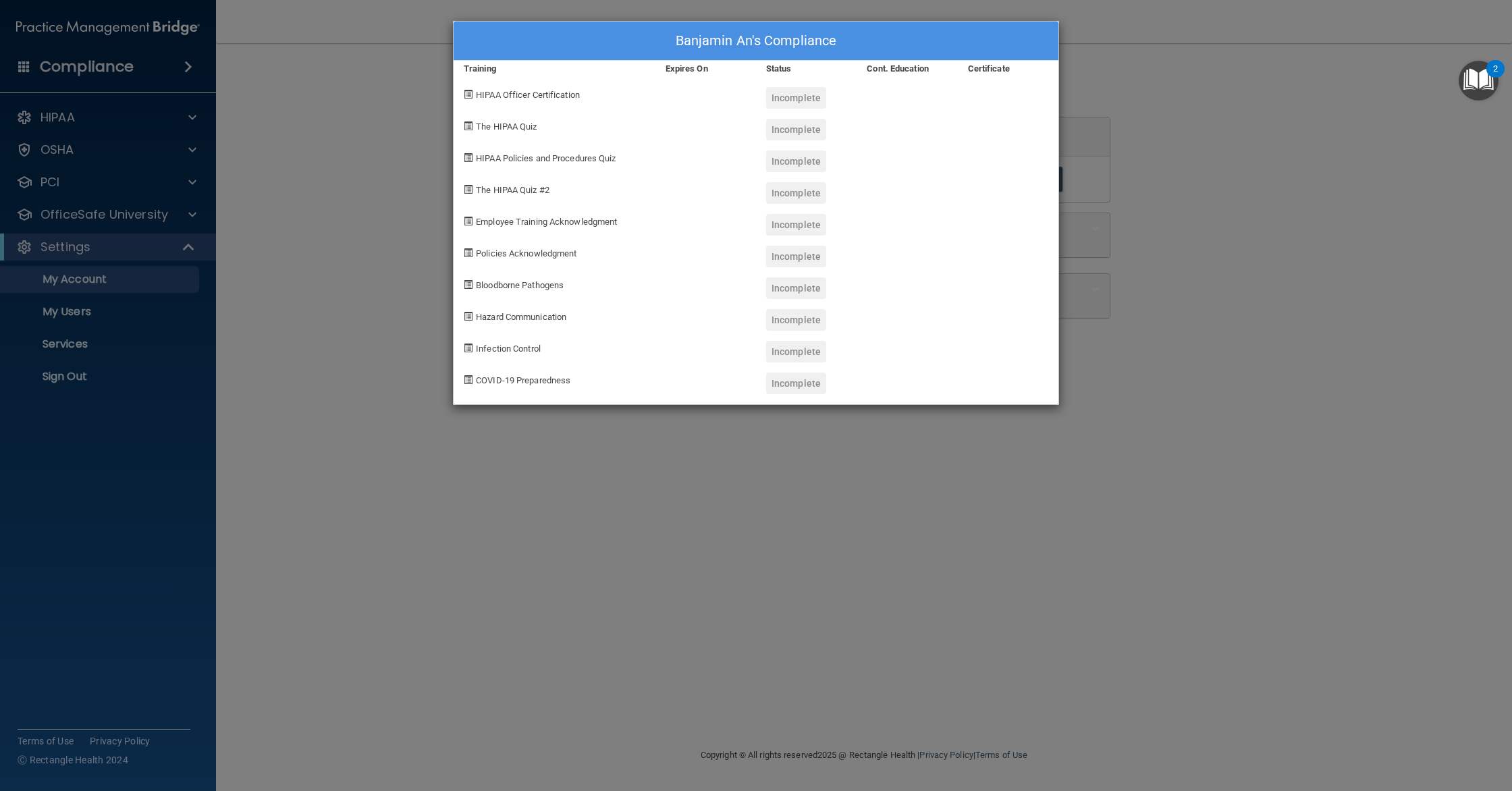
click at [567, 91] on span "HIPAA Officer Certification" at bounding box center [527, 94] width 104 height 10
drag, startPoint x: 554, startPoint y: 97, endPoint x: 760, endPoint y: 87, distance: 206.2
click at [610, 96] on div "HIPAA Officer Certification" at bounding box center [554, 93] width 202 height 32
drag, startPoint x: 825, startPoint y: 91, endPoint x: 813, endPoint y: 94, distance: 12.4
click at [819, 93] on div "Incomplete" at bounding box center [796, 97] width 60 height 22
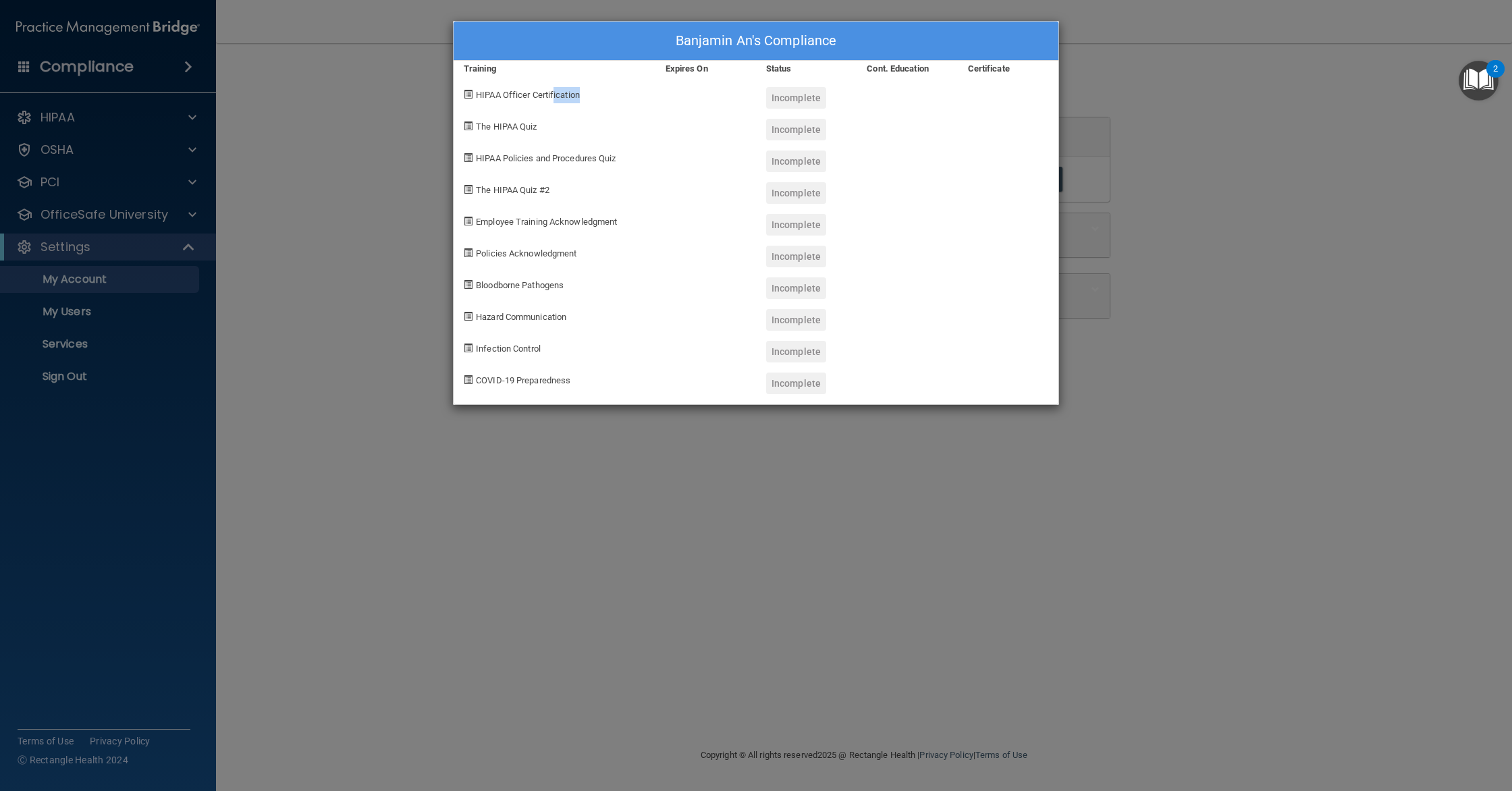
click at [813, 94] on div "Incomplete" at bounding box center [796, 97] width 60 height 22
click at [1332, 295] on div "Banjamin An's Compliance Training Expires On Status Cont. Education Certificate…" at bounding box center [756, 396] width 1512 height 791
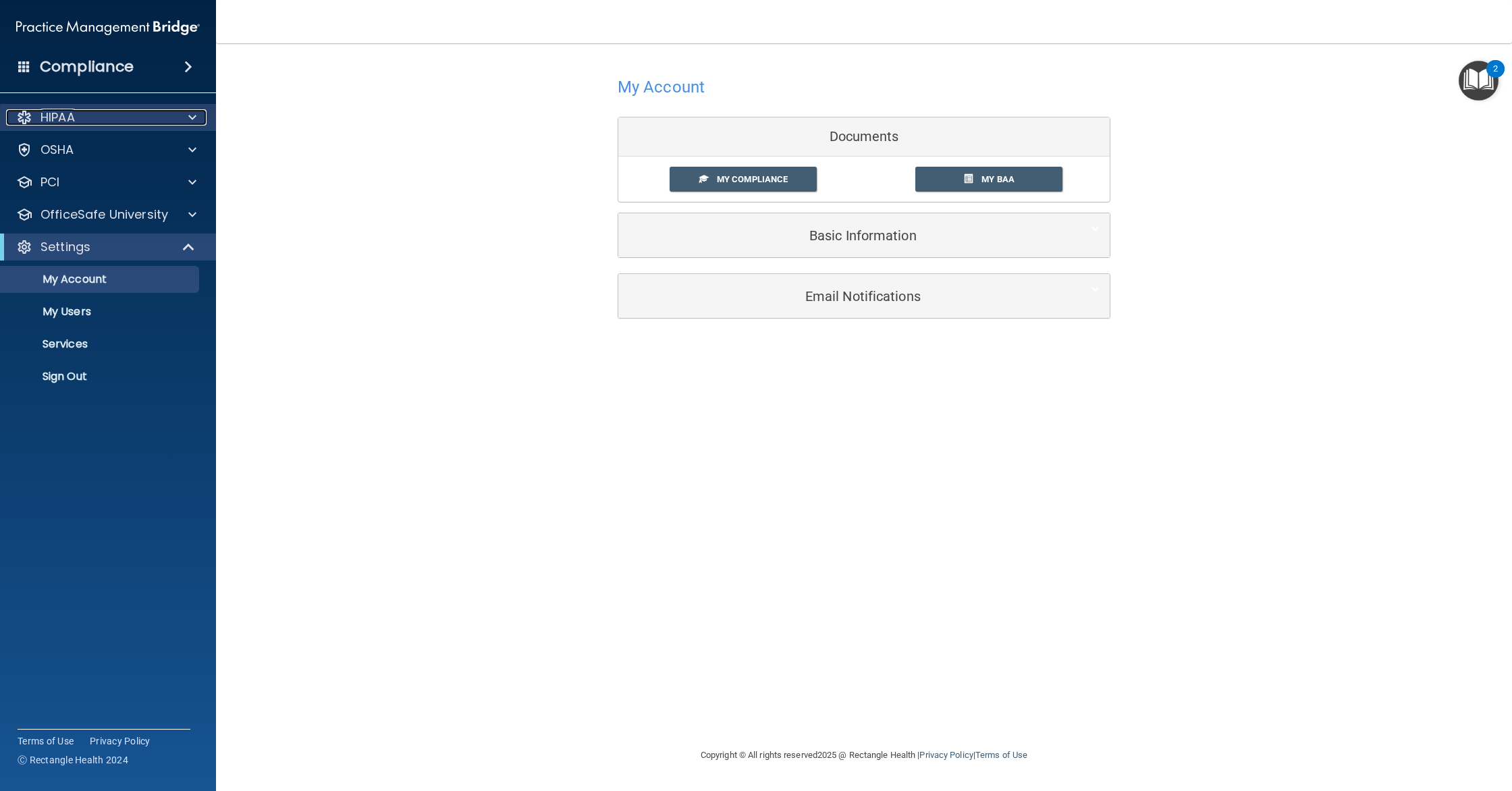
click at [202, 121] on div at bounding box center [191, 117] width 34 height 16
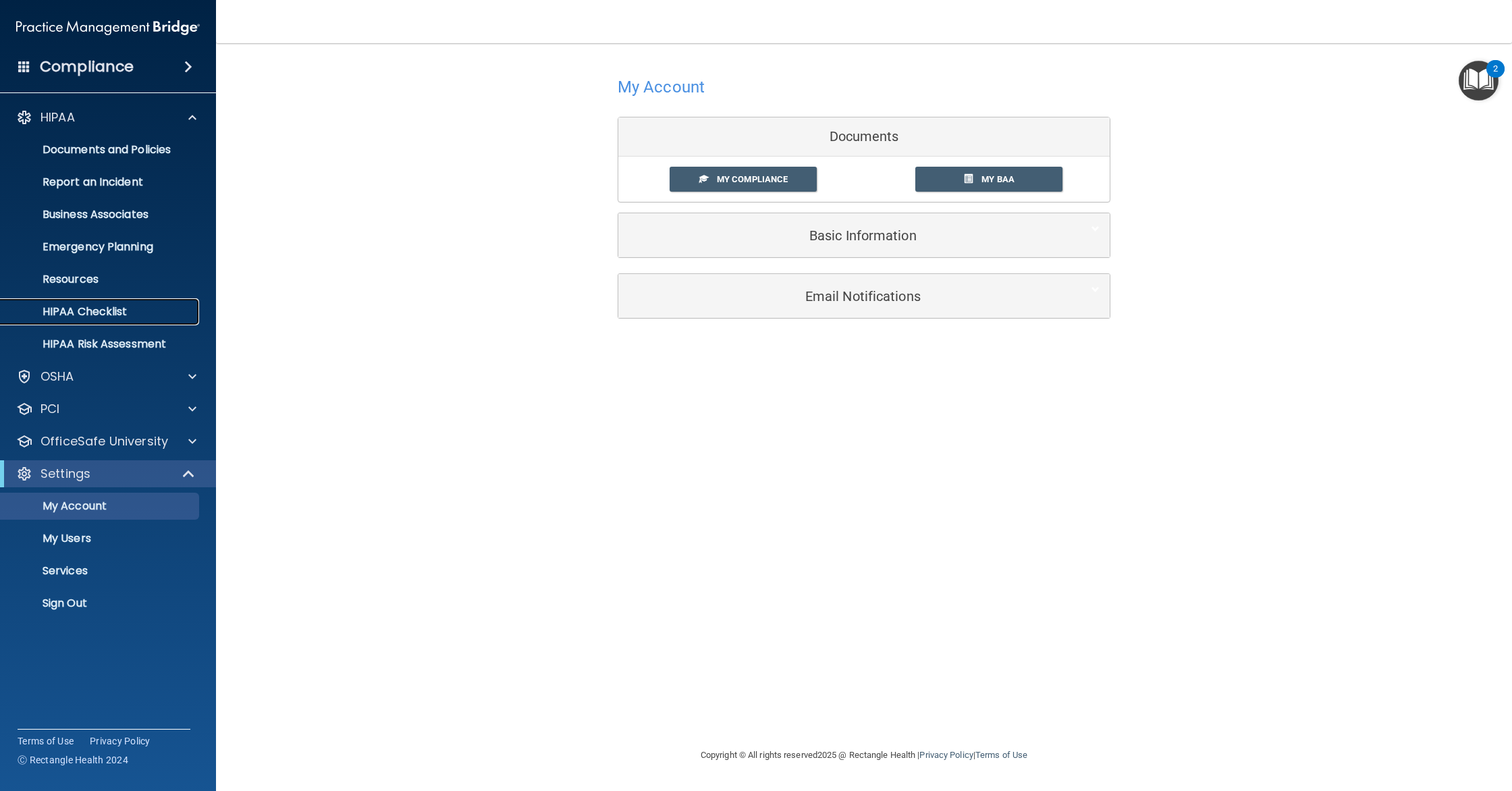
click at [154, 310] on p "HIPAA Checklist" at bounding box center [100, 311] width 184 height 13
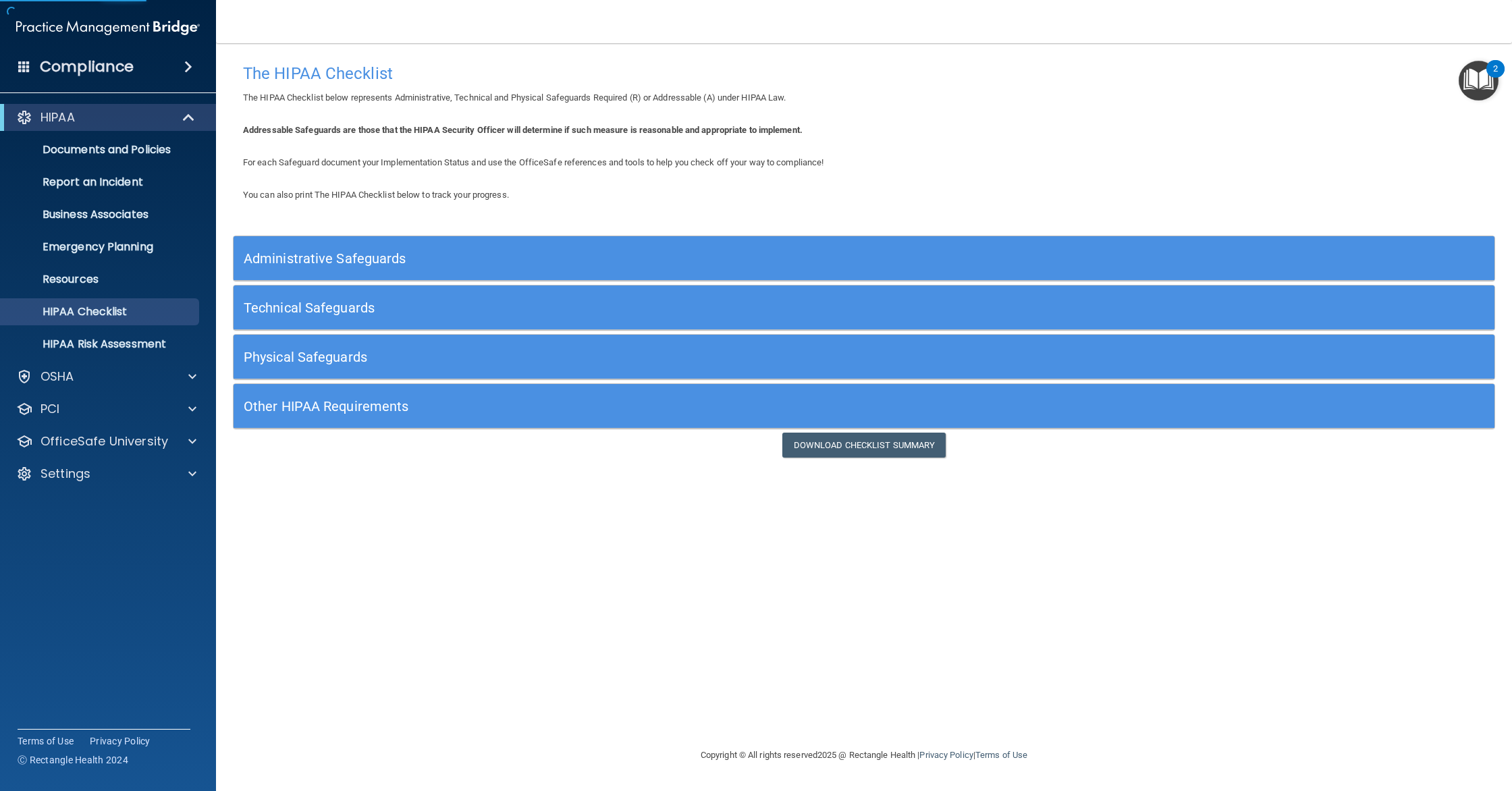
click at [385, 273] on div "Administrative Safeguards" at bounding box center [706, 258] width 945 height 30
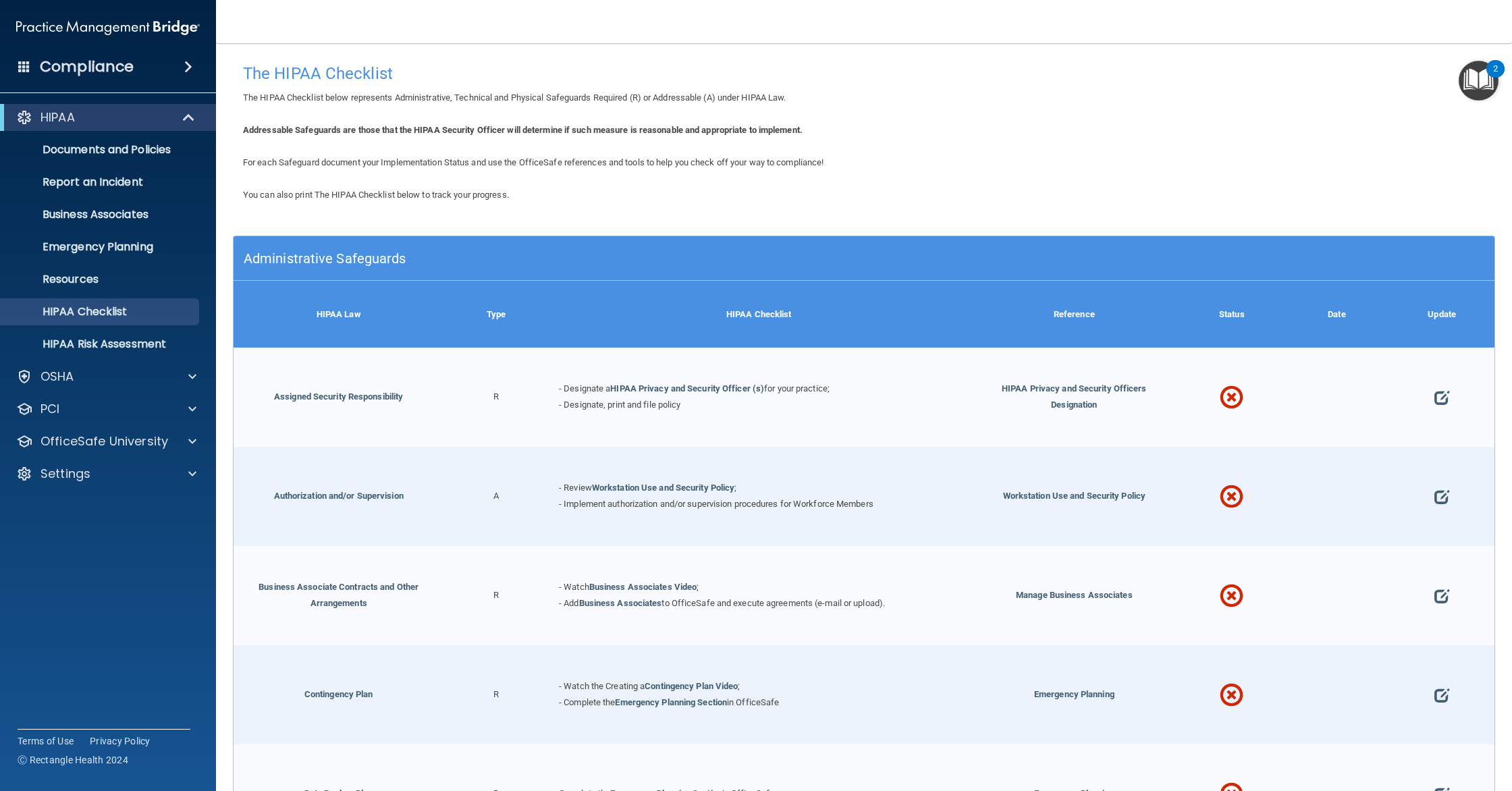
click at [387, 269] on div "Administrative Safeguards" at bounding box center [706, 258] width 945 height 30
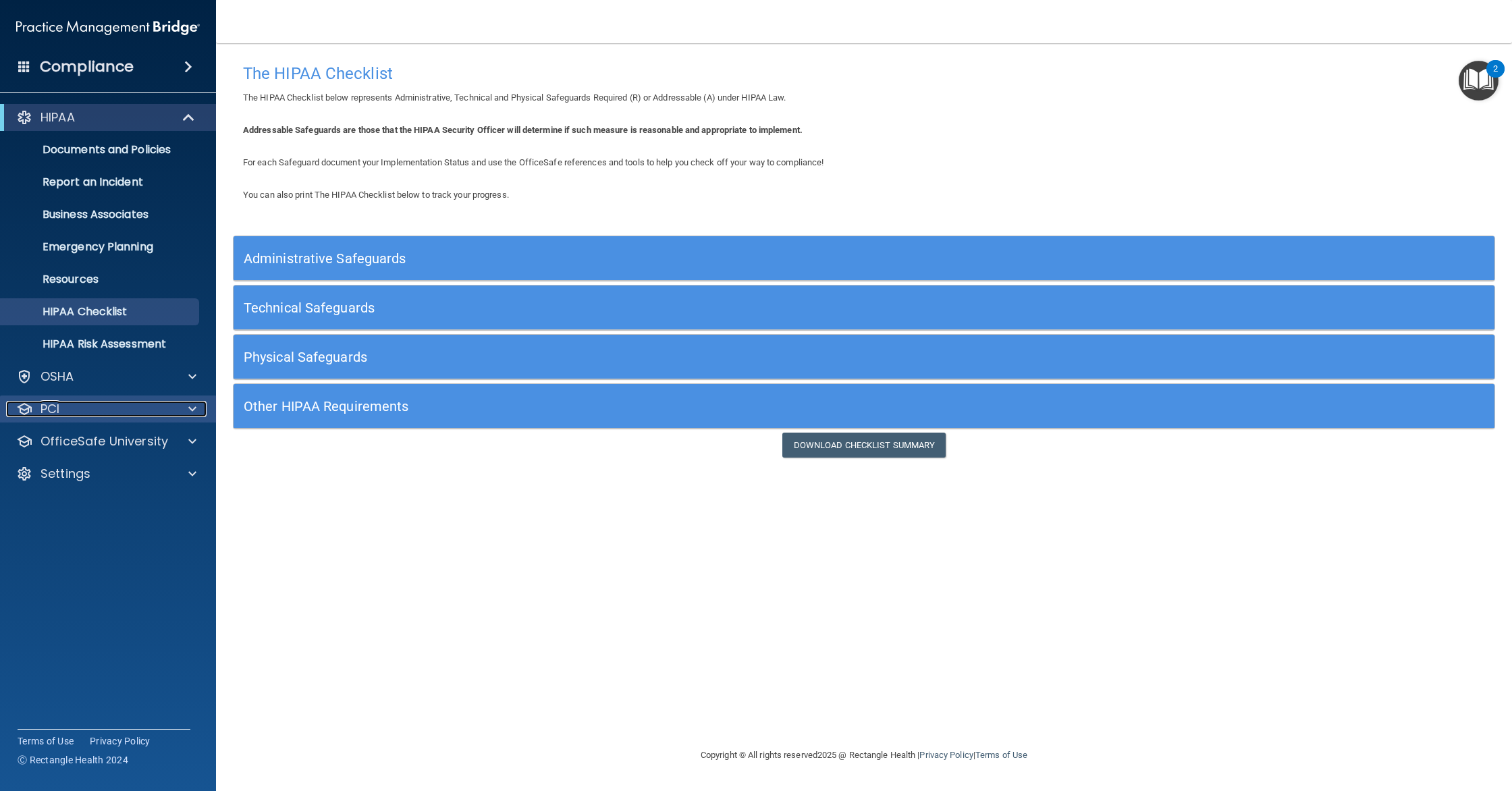
click at [176, 407] on div at bounding box center [191, 409] width 34 height 16
drag, startPoint x: 195, startPoint y: 460, endPoint x: 191, endPoint y: 455, distance: 6.4
click at [195, 459] on div "HIPAA Documents and Policies Report an Incident Business Associates Emergency P…" at bounding box center [108, 297] width 217 height 399
click at [193, 446] on span at bounding box center [192, 441] width 8 height 16
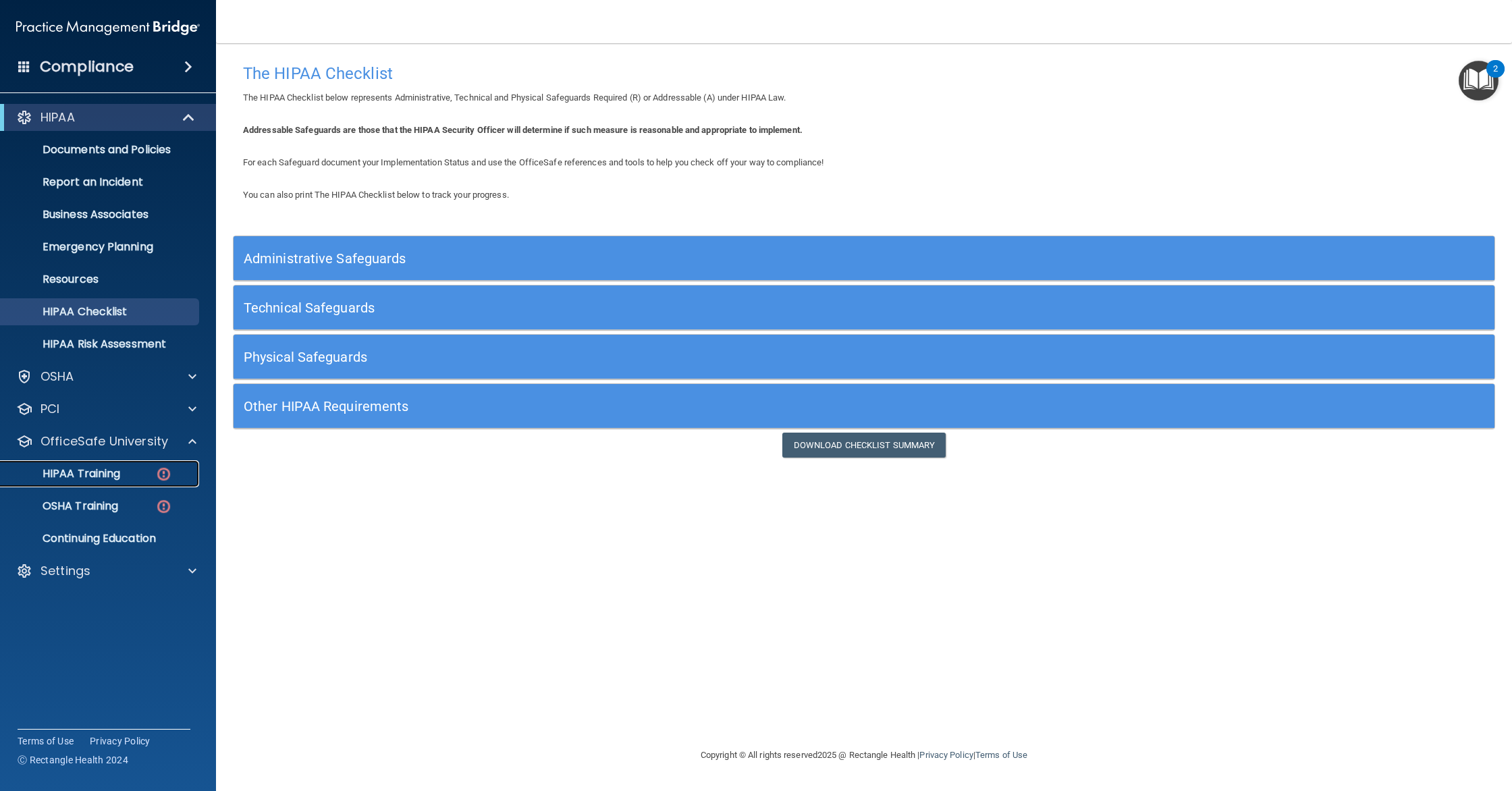
click at [126, 472] on div "HIPAA Training" at bounding box center [100, 474] width 184 height 13
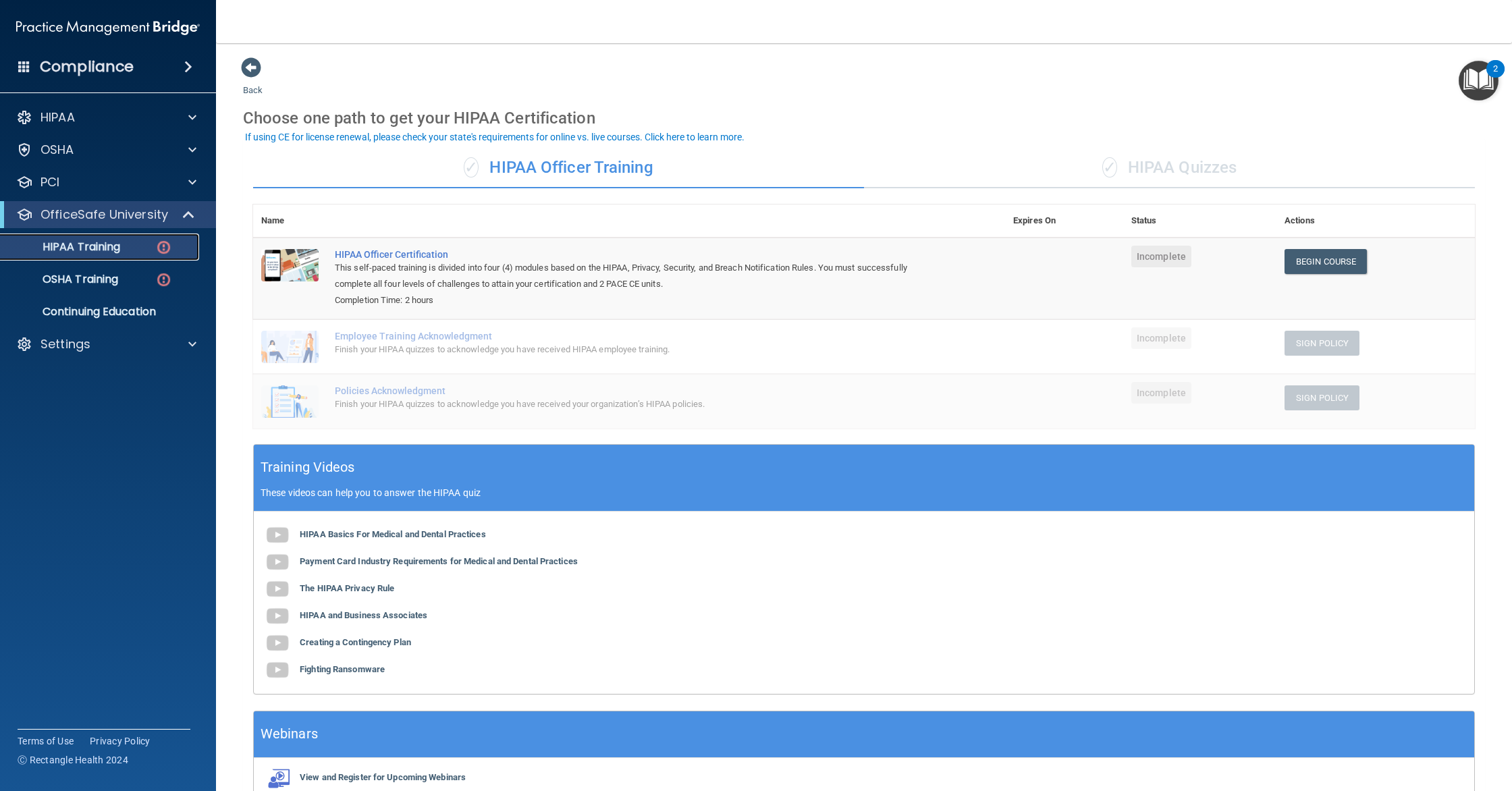
scroll to position [72, 0]
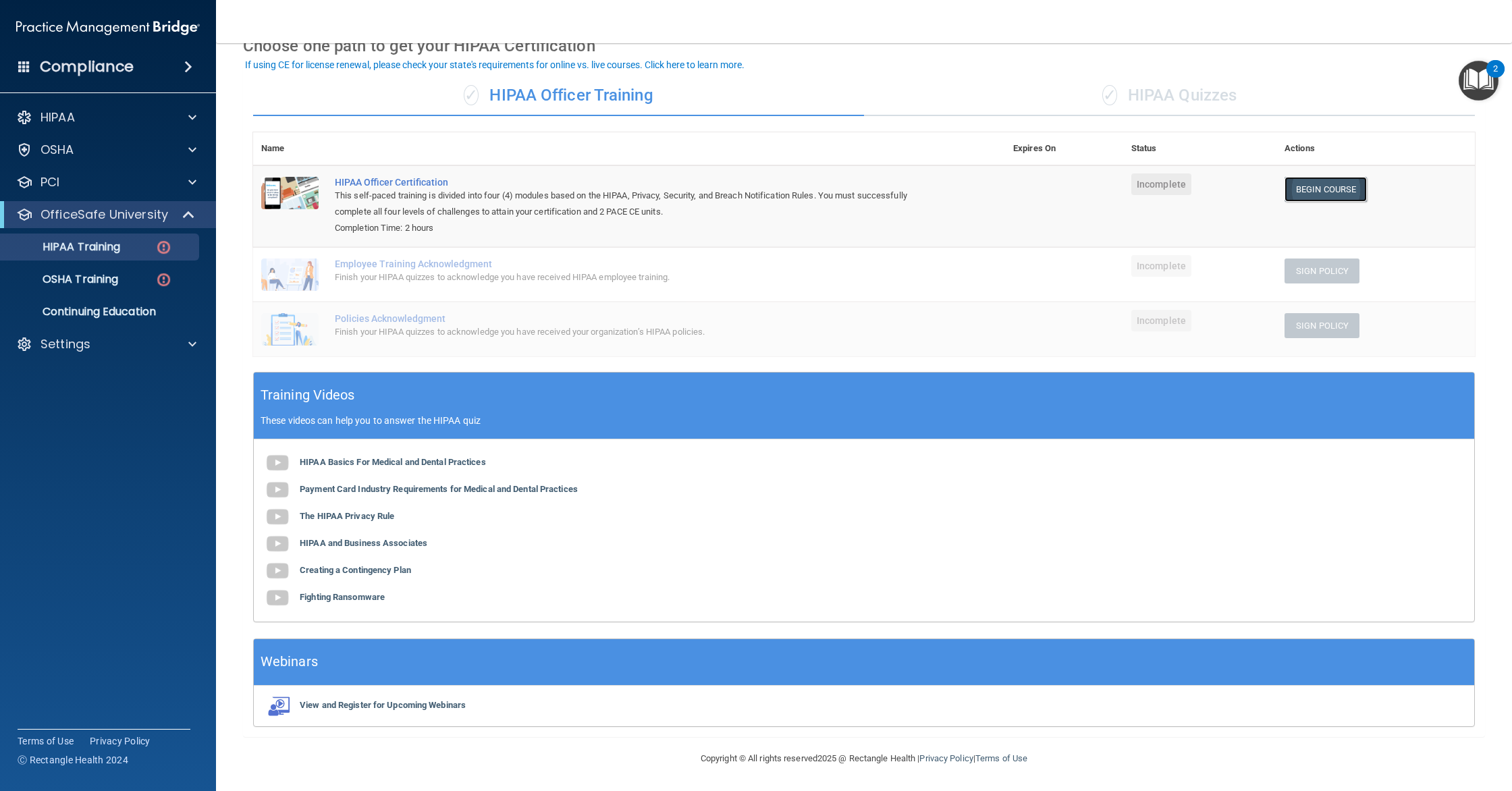
click at [1335, 184] on link "Begin Course" at bounding box center [1326, 189] width 82 height 25
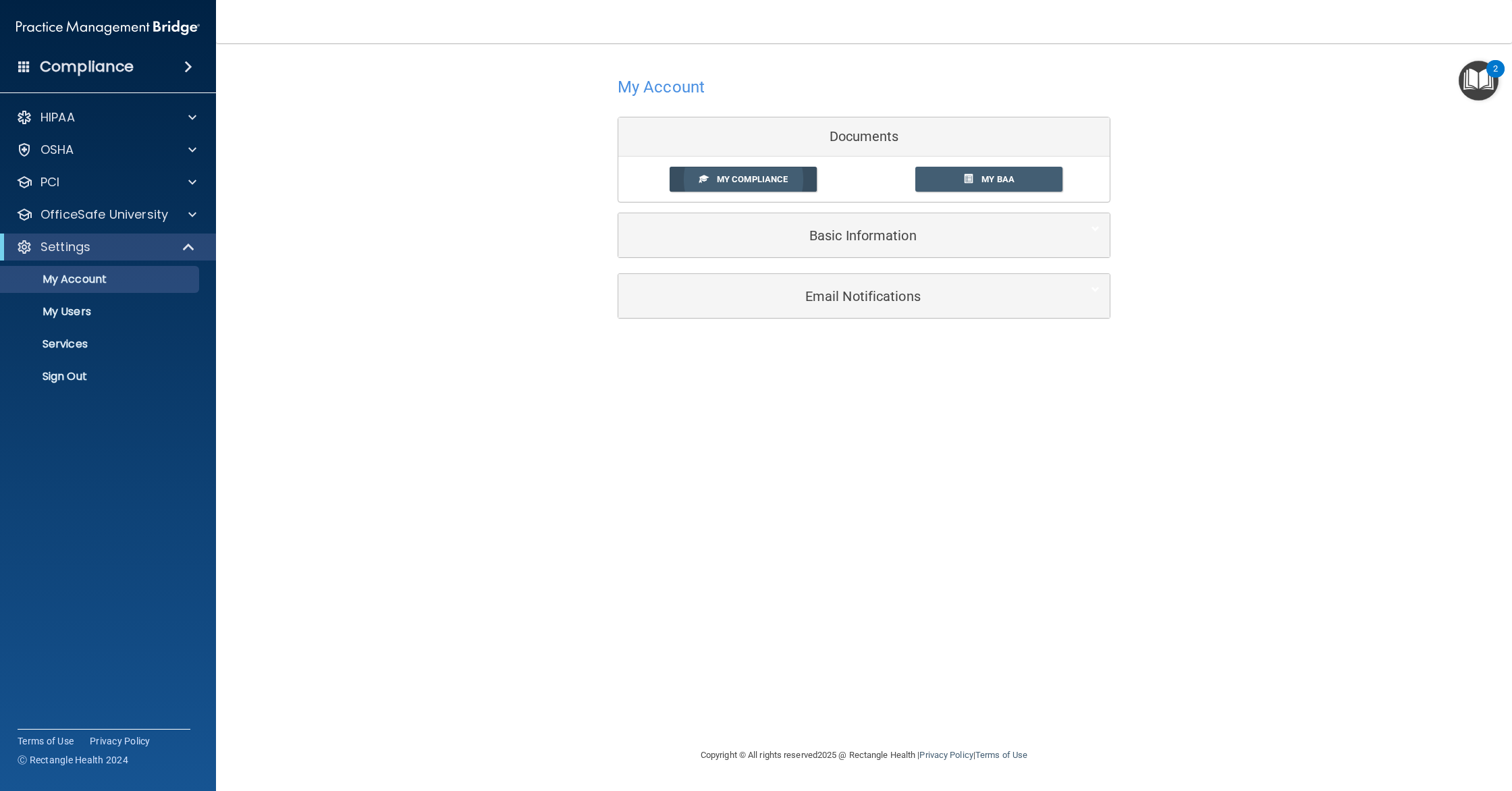
click at [760, 179] on span "My Compliance" at bounding box center [753, 179] width 71 height 10
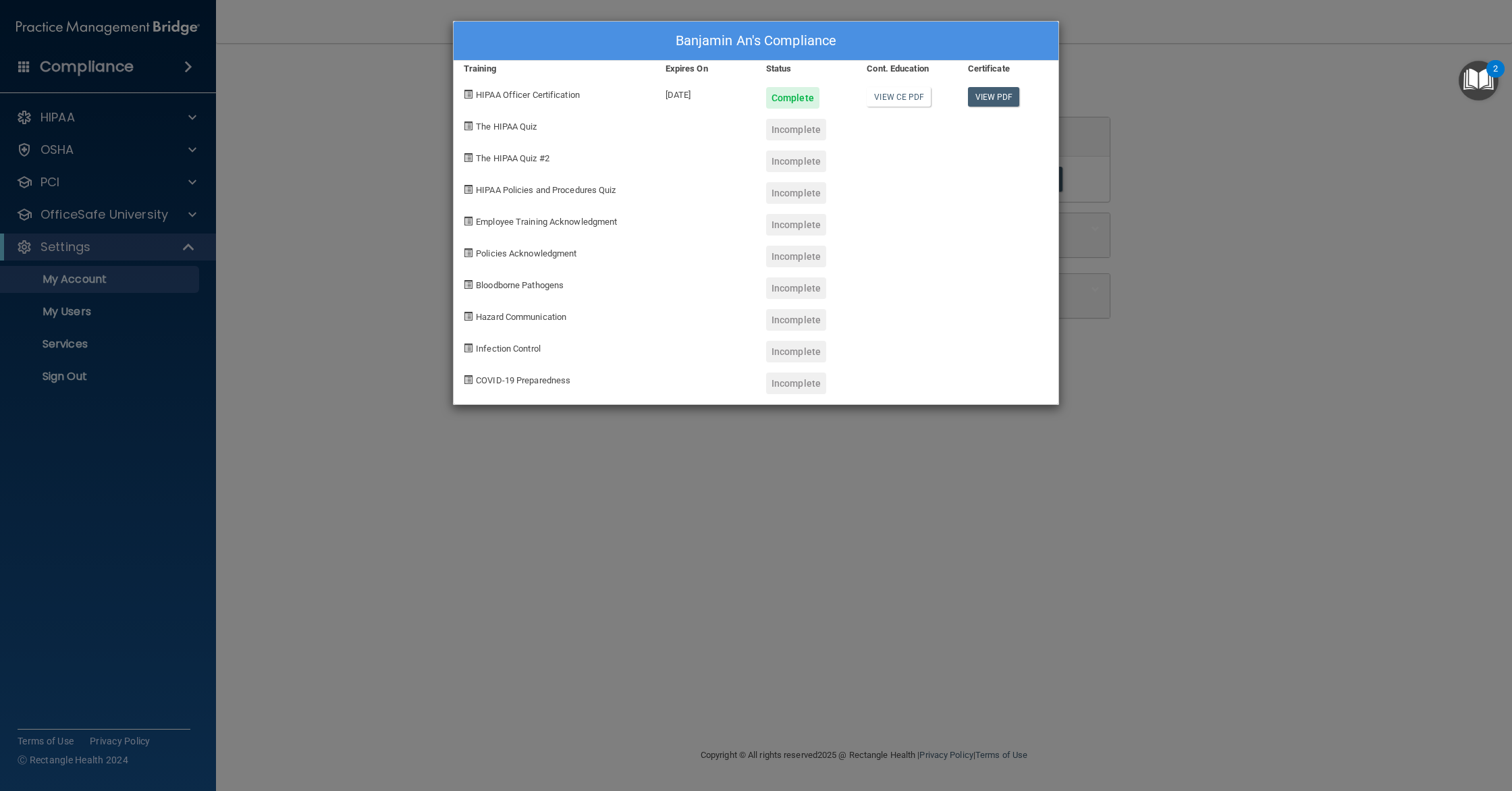
click at [775, 118] on div "Incomplete" at bounding box center [807, 124] width 101 height 32
click at [518, 122] on span "The HIPAA Quiz" at bounding box center [506, 126] width 61 height 10
click at [363, 237] on div "Banjamin An's Compliance Training Expires On Status Cont. Education Certificate…" at bounding box center [756, 396] width 1512 height 791
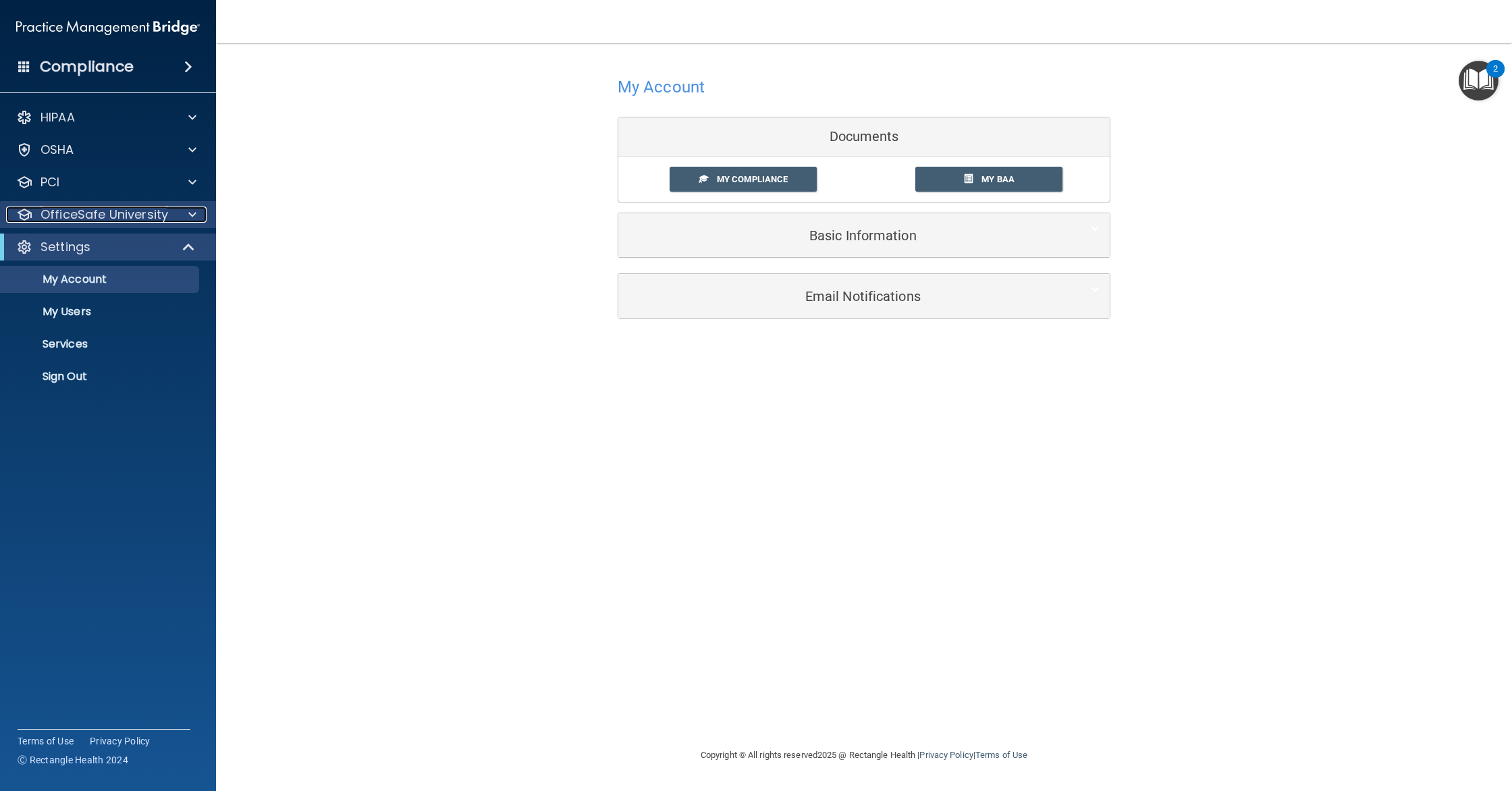
click at [193, 215] on span at bounding box center [192, 214] width 8 height 16
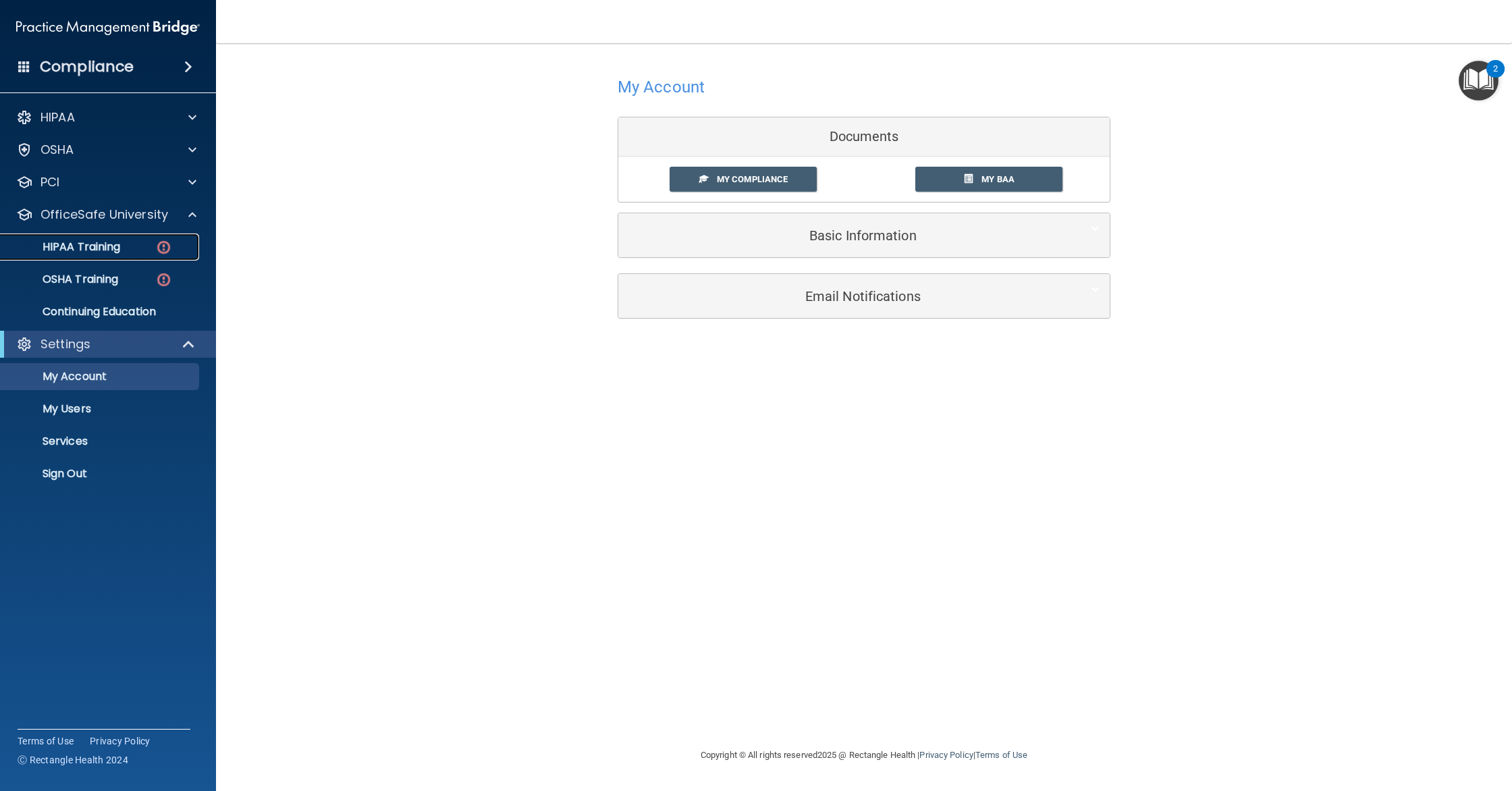
click at [106, 257] on link "HIPAA Training" at bounding box center [93, 247] width 212 height 27
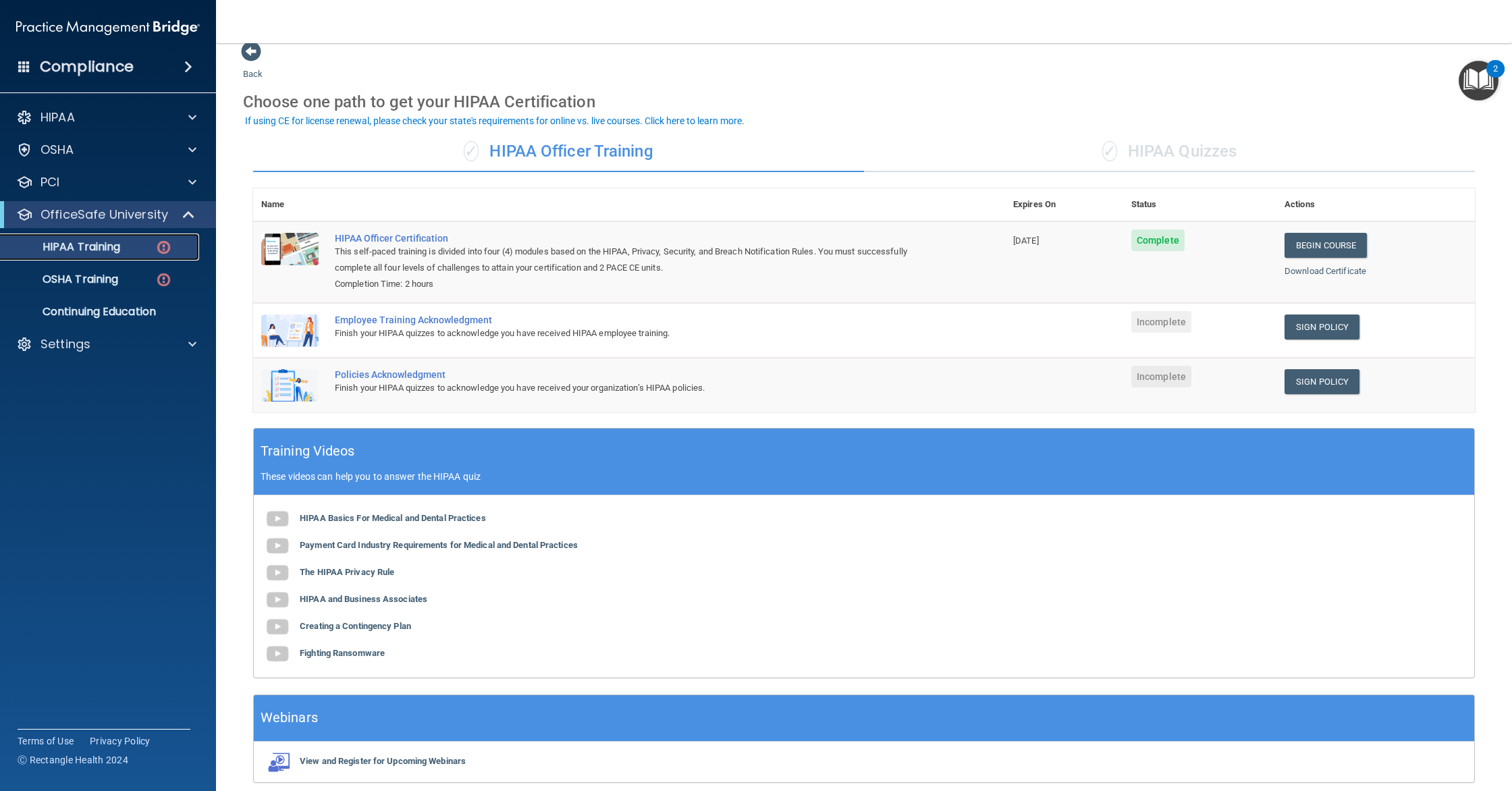
scroll to position [13, 0]
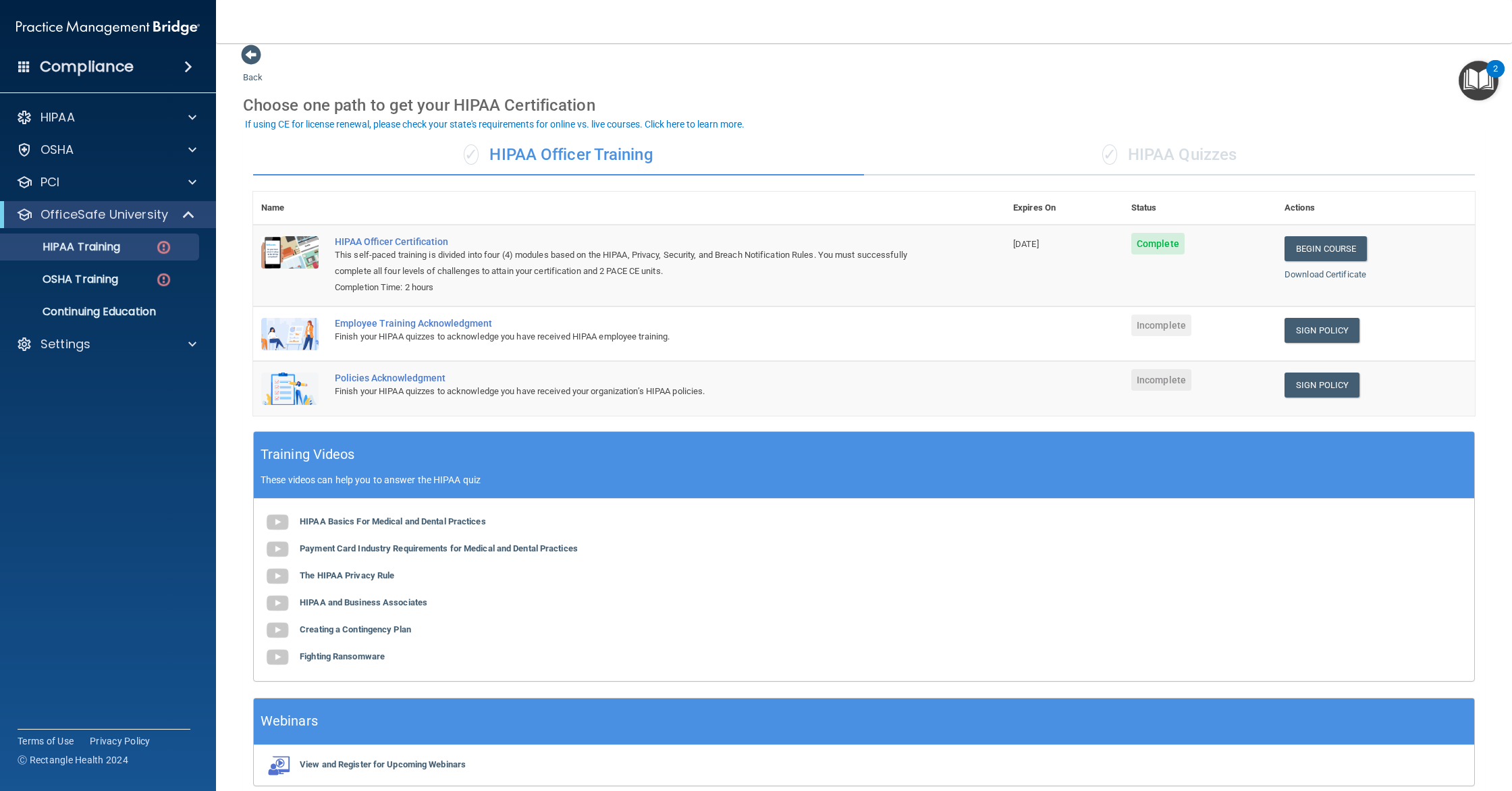
click at [1174, 326] on span "Incomplete" at bounding box center [1161, 324] width 60 height 22
click at [1349, 326] on link "Sign Policy" at bounding box center [1322, 330] width 75 height 25
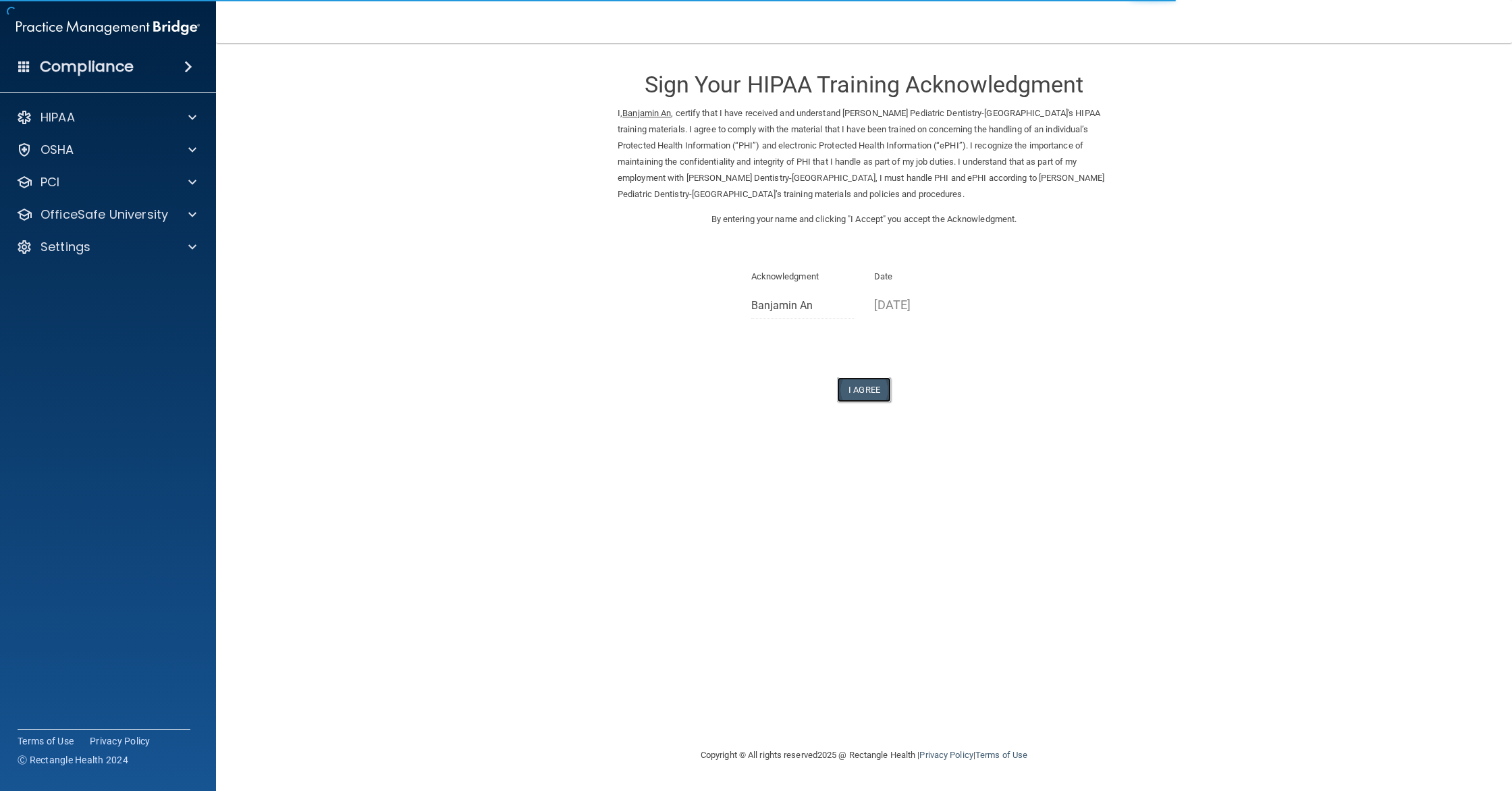
click at [862, 381] on button "I Agree" at bounding box center [864, 390] width 54 height 25
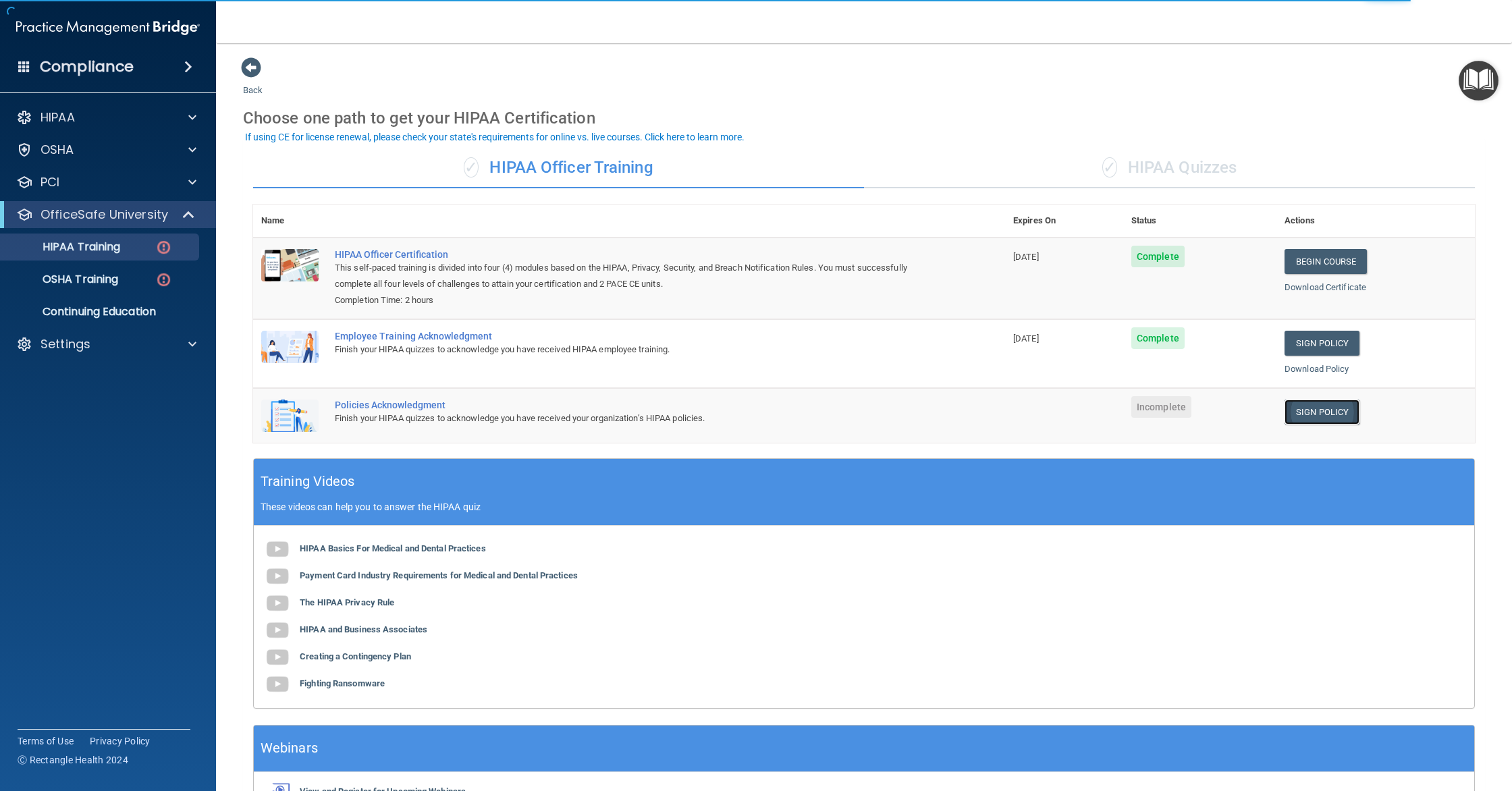
click at [1326, 408] on link "Sign Policy" at bounding box center [1322, 411] width 75 height 25
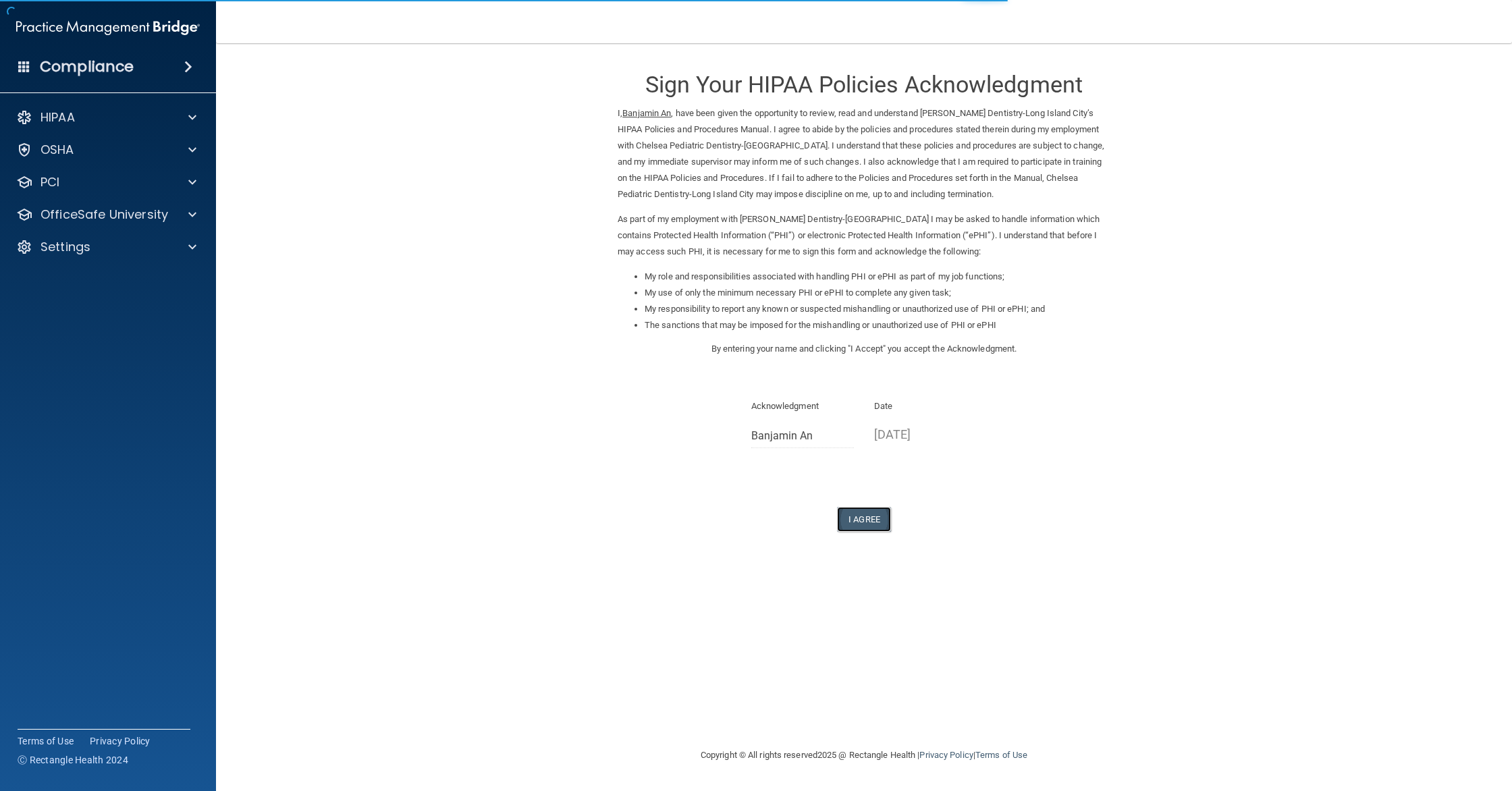
click at [875, 511] on button "I Agree" at bounding box center [864, 519] width 54 height 25
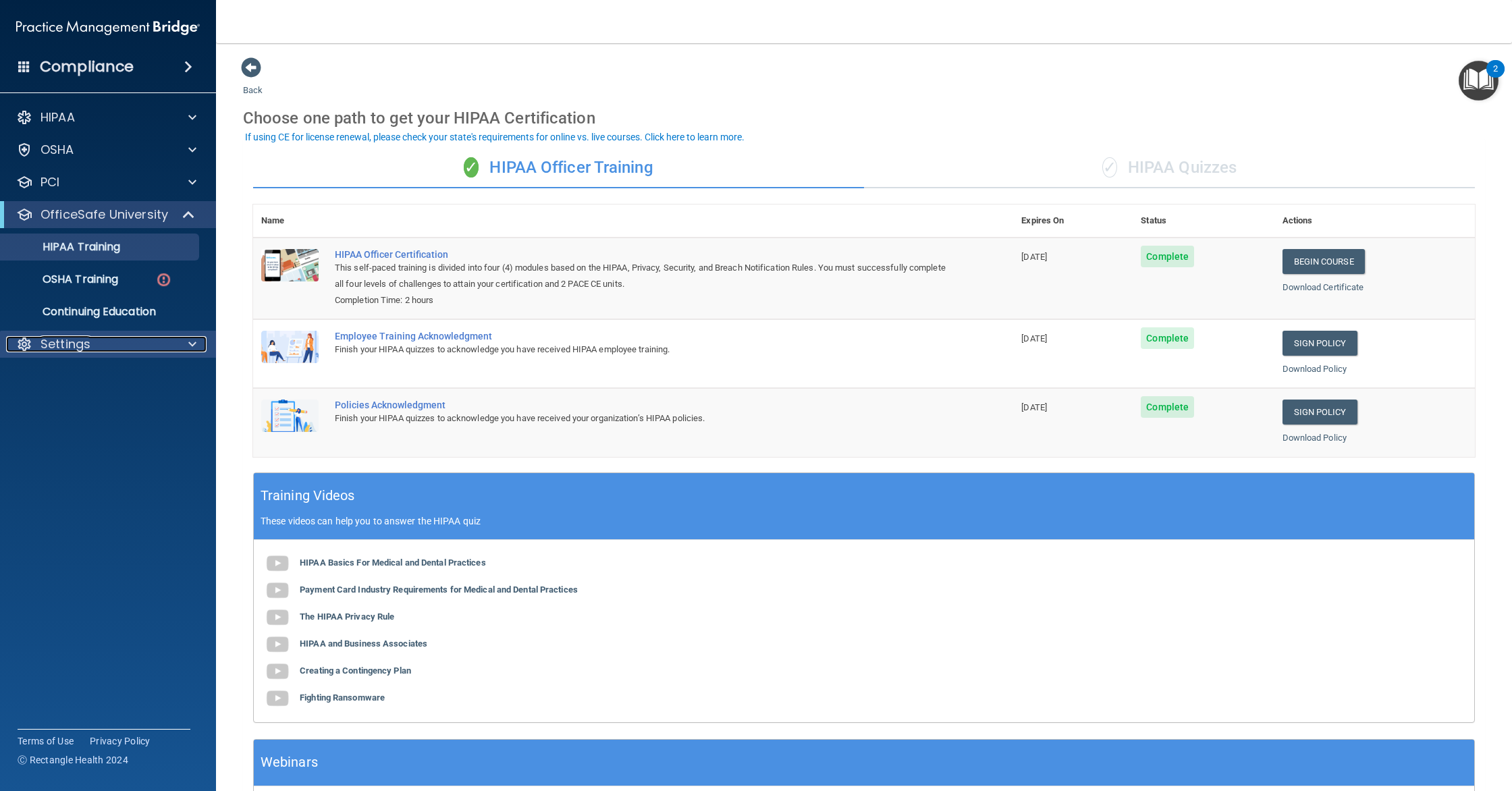
click at [81, 339] on p "Settings" at bounding box center [65, 344] width 50 height 16
click at [69, 383] on p "My Account" at bounding box center [100, 377] width 184 height 13
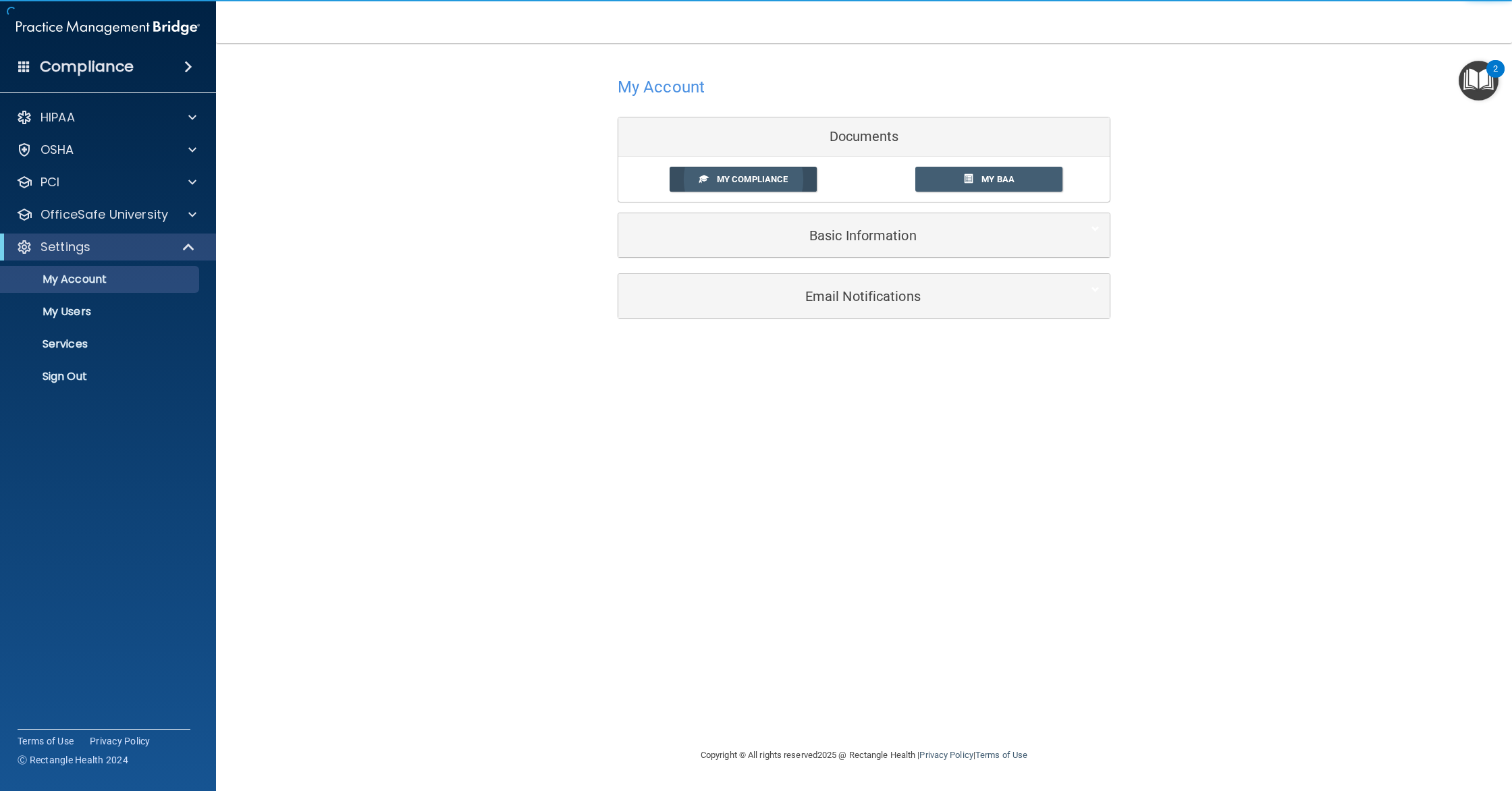
click at [702, 182] on span at bounding box center [703, 178] width 8 height 8
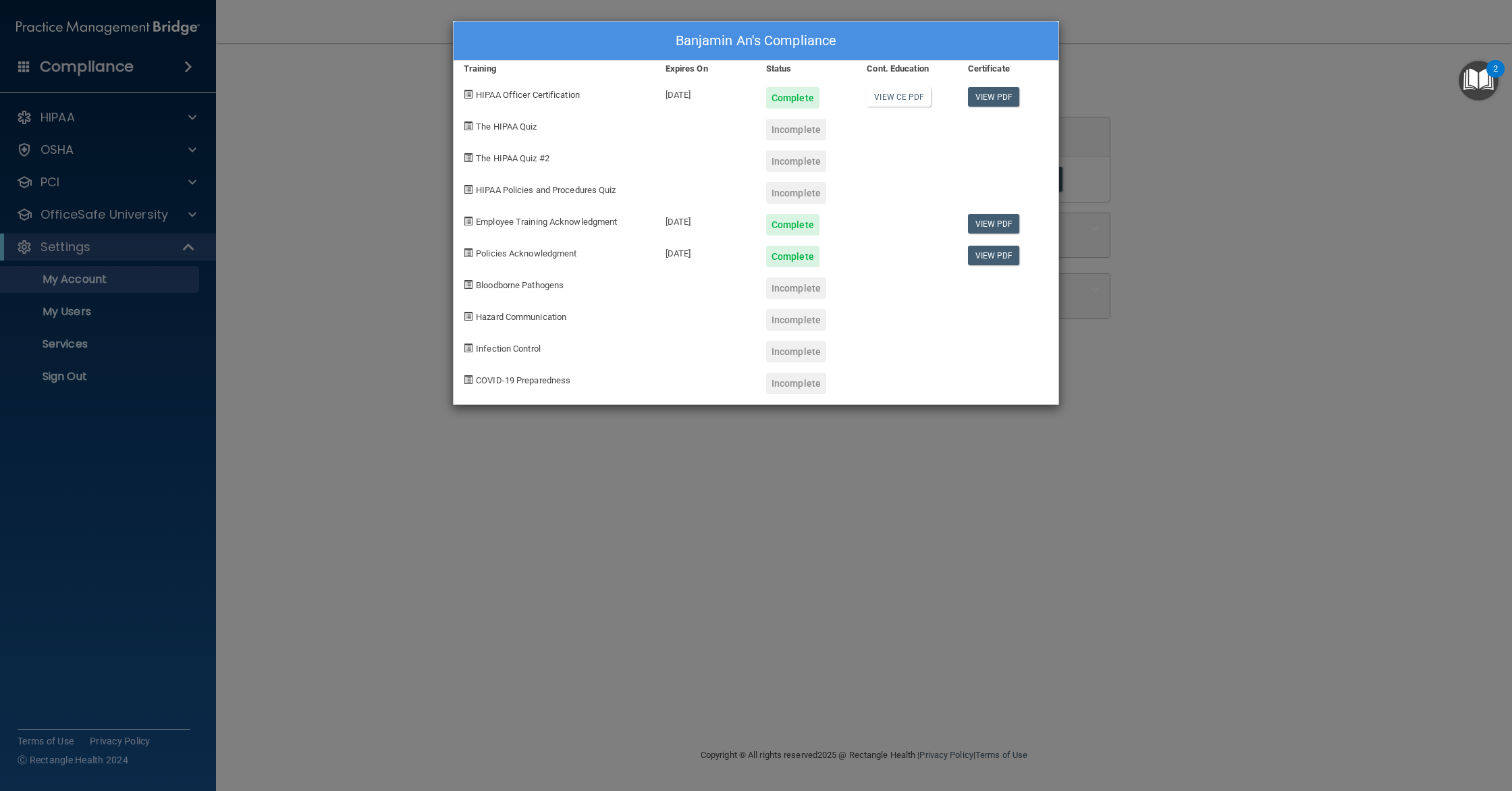
click at [1216, 259] on div "Banjamin An's Compliance Training Expires On Status Cont. Education Certificate…" at bounding box center [756, 396] width 1512 height 791
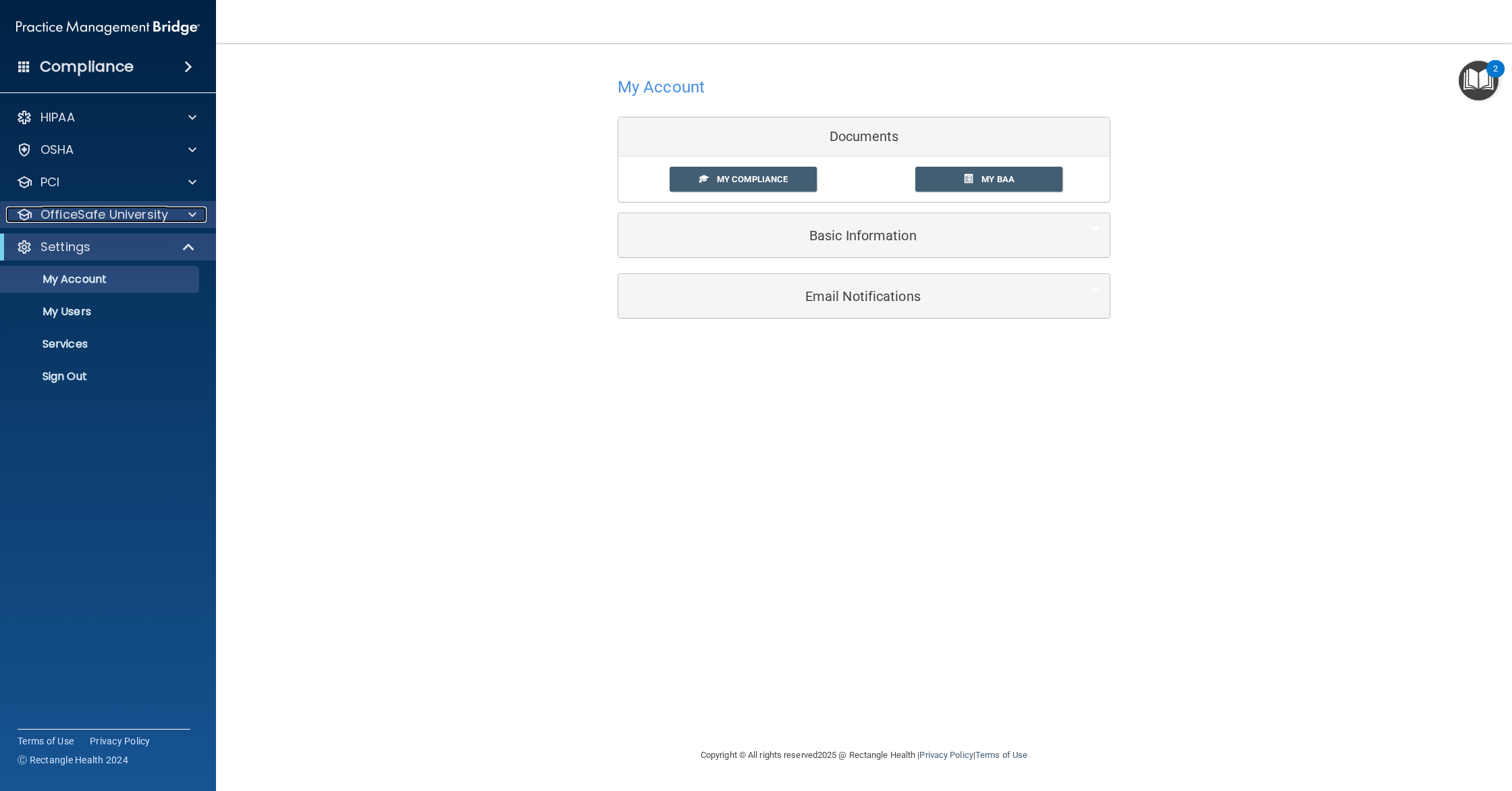
click at [110, 215] on p "OfficeSafe University" at bounding box center [104, 214] width 127 height 16
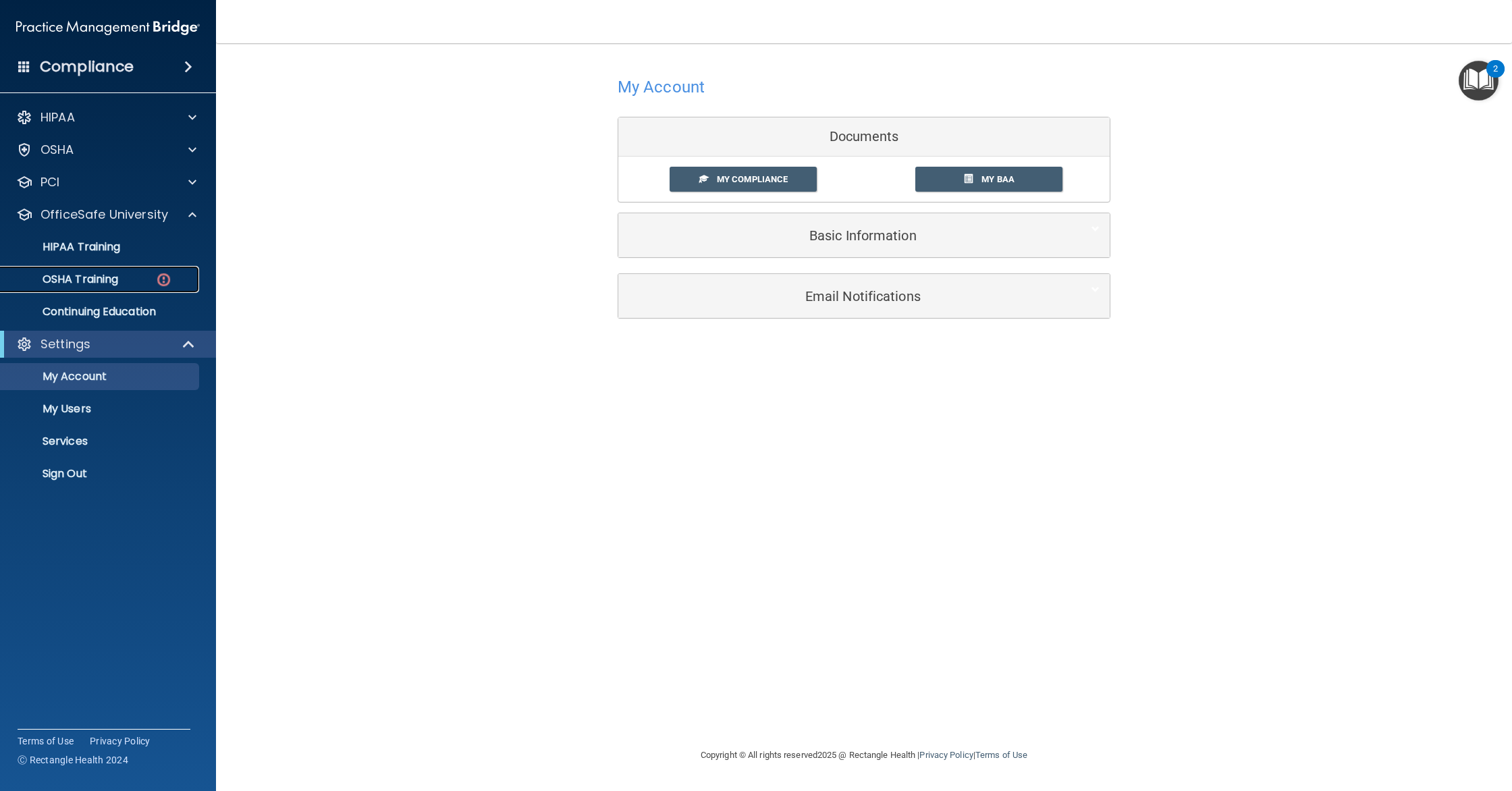
click at [116, 270] on link "OSHA Training" at bounding box center [93, 279] width 212 height 27
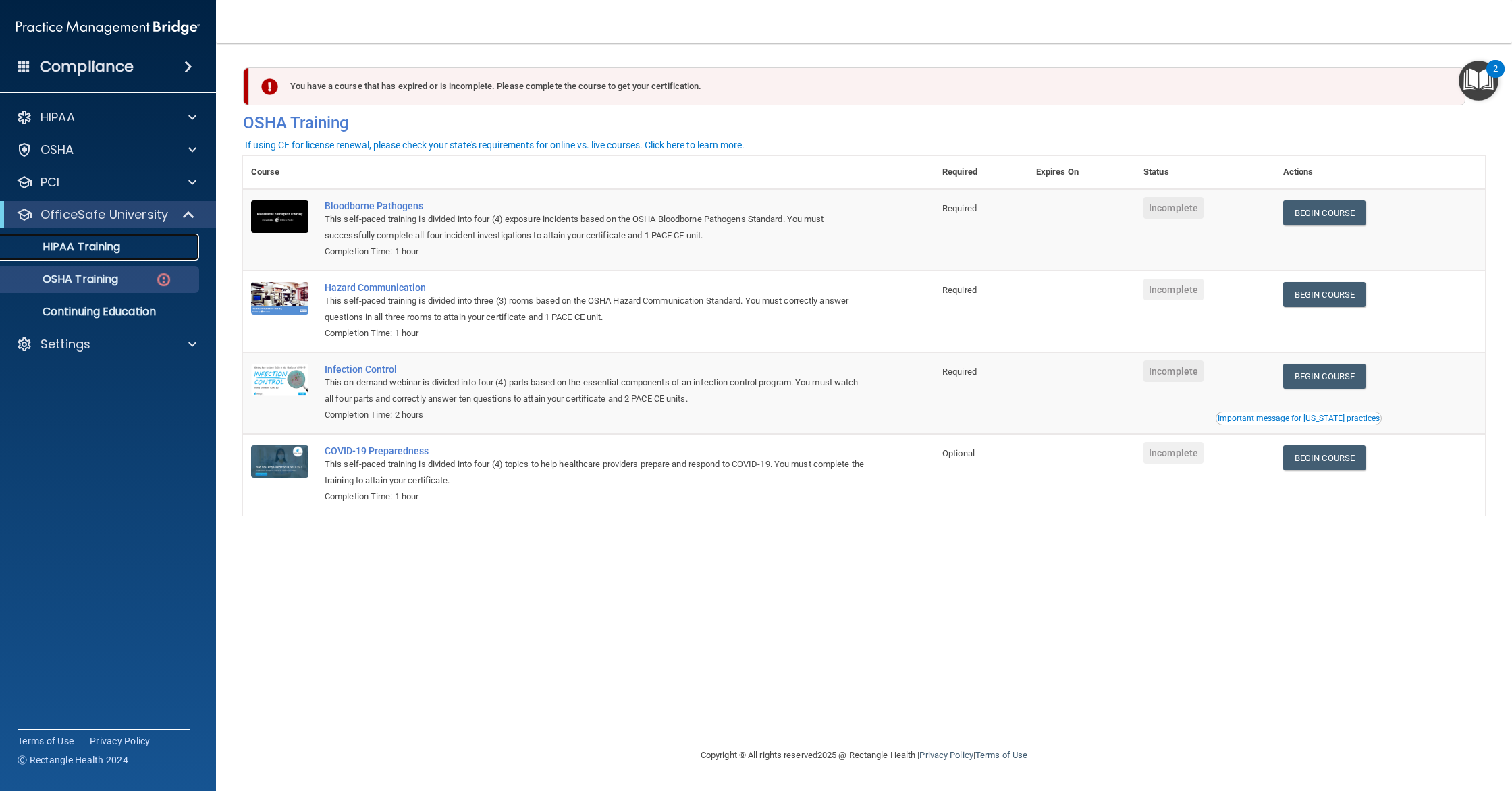
click at [113, 241] on p "HIPAA Training" at bounding box center [64, 247] width 111 height 13
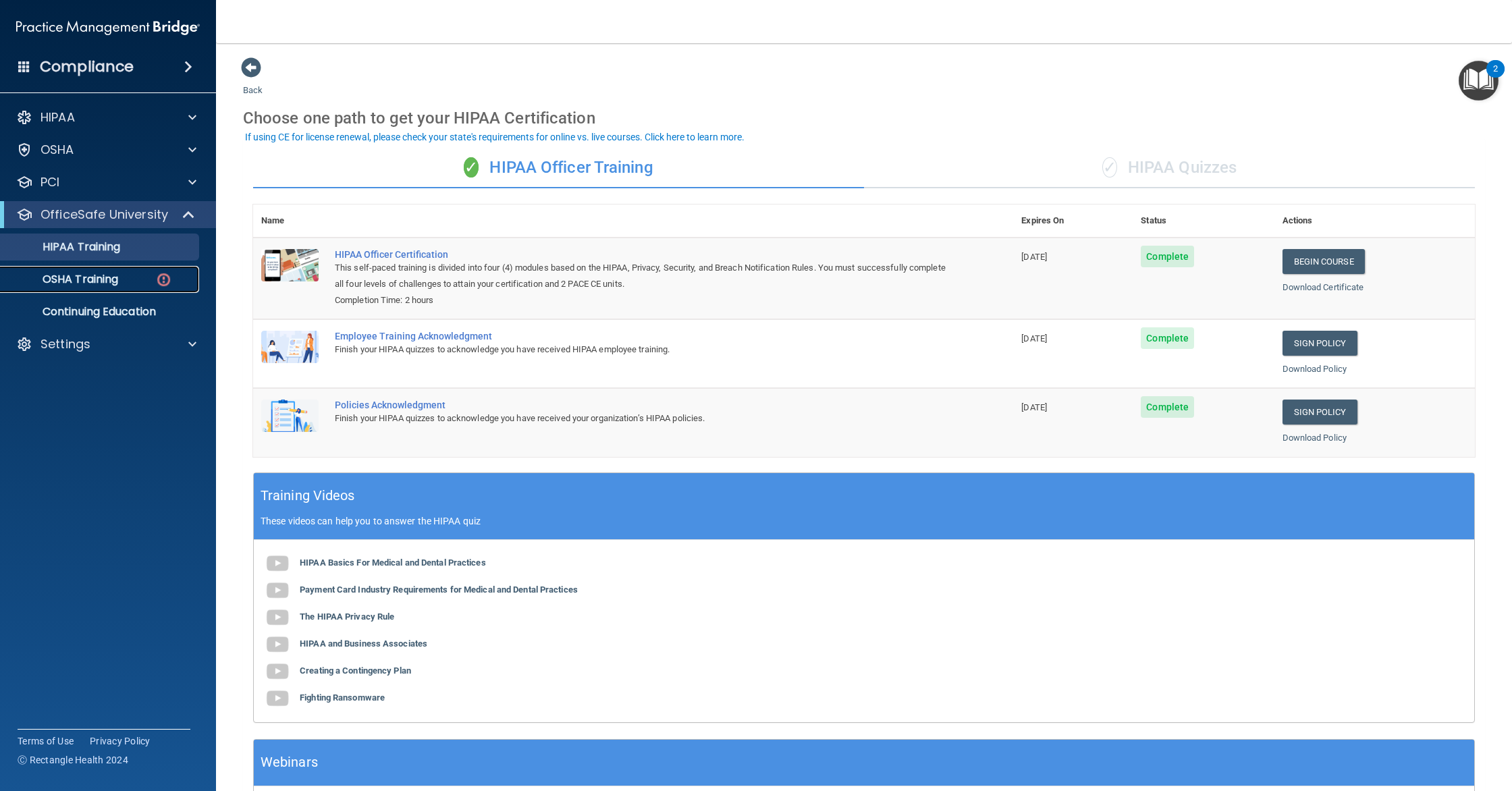
click at [158, 279] on img at bounding box center [164, 280] width 17 height 17
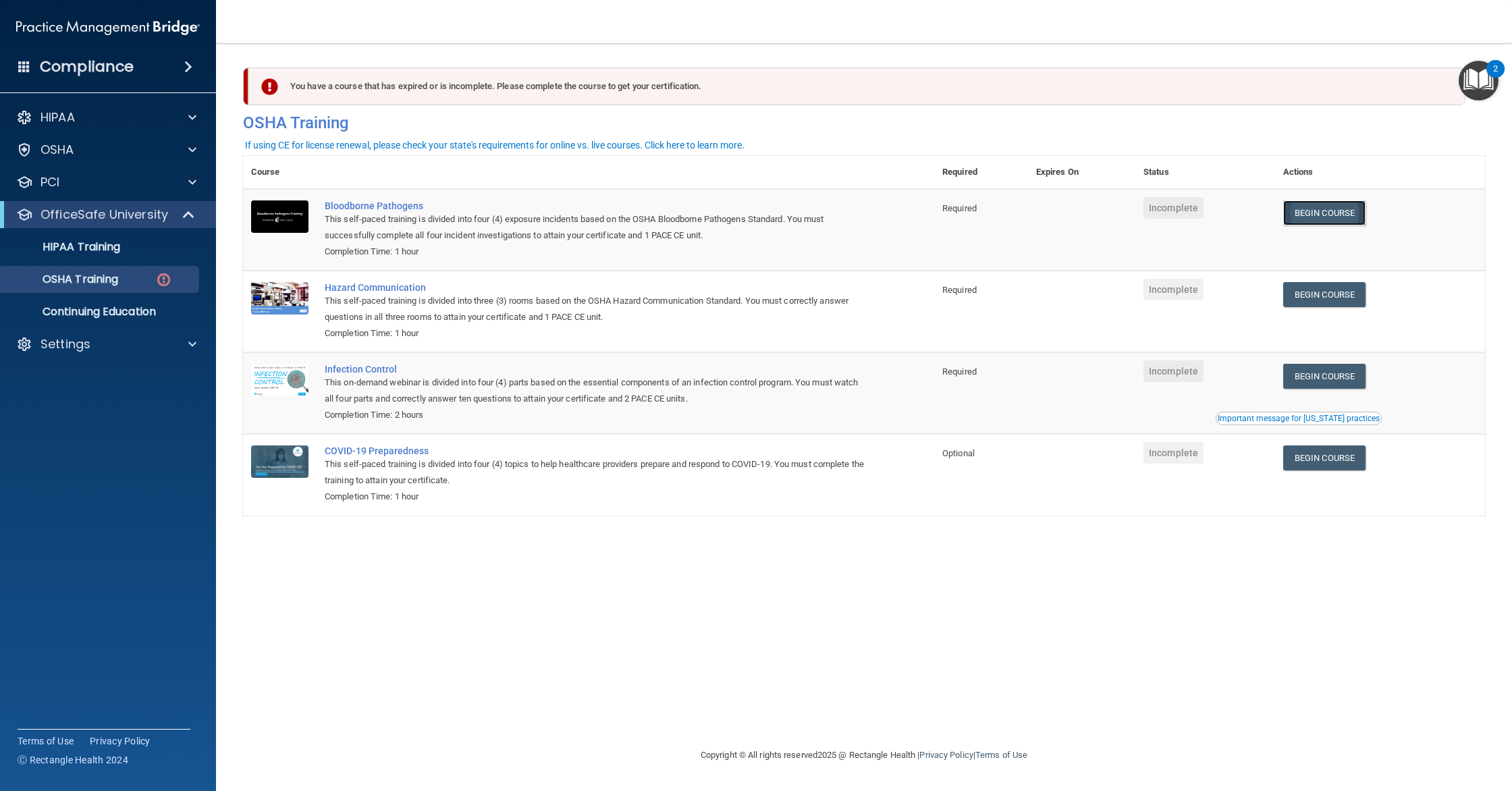
click at [1325, 220] on link "Begin Course" at bounding box center [1324, 212] width 82 height 25
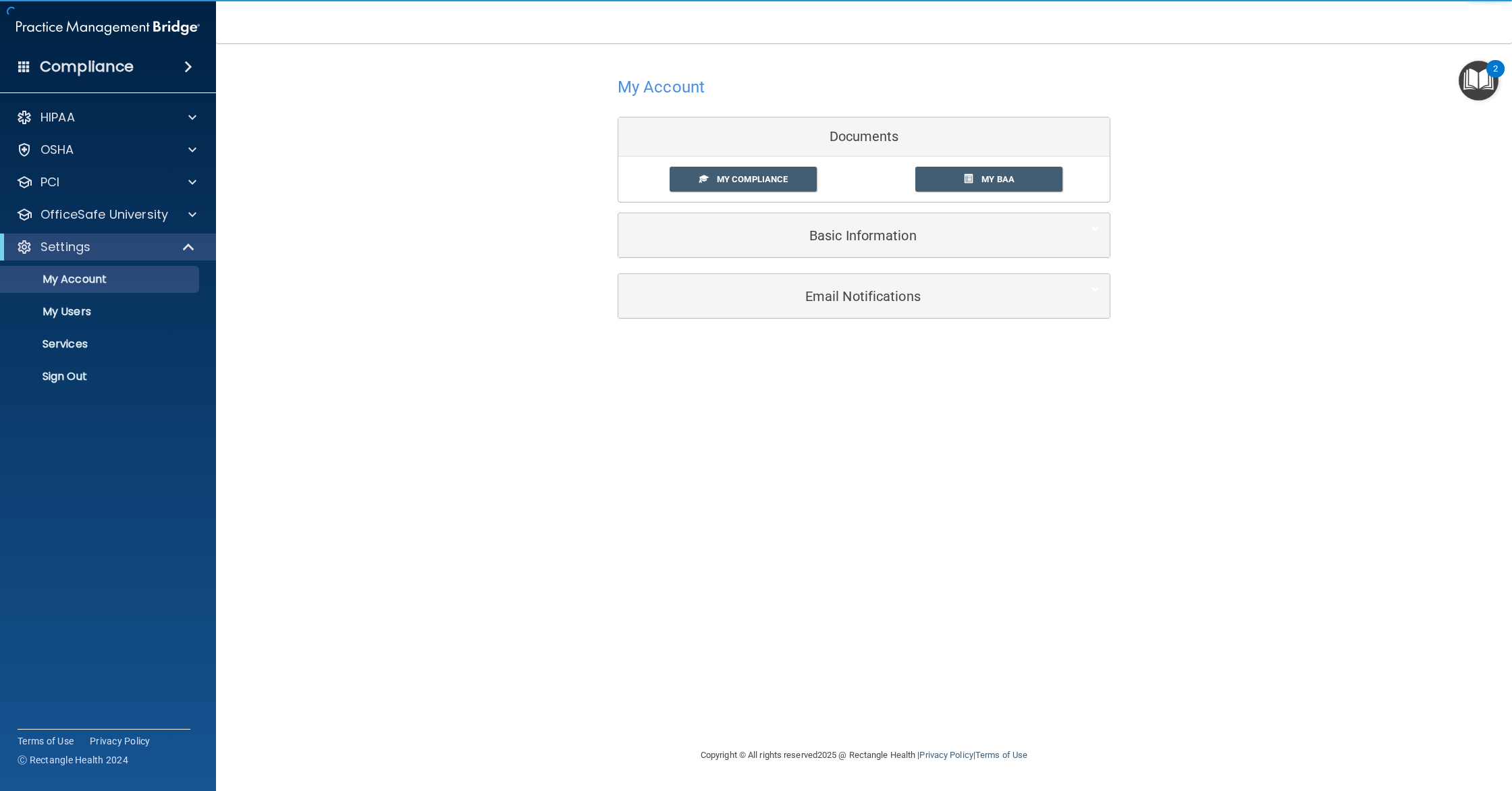
click at [765, 165] on div "My Compliance My Compliance My BAA" at bounding box center [864, 179] width 492 height 45
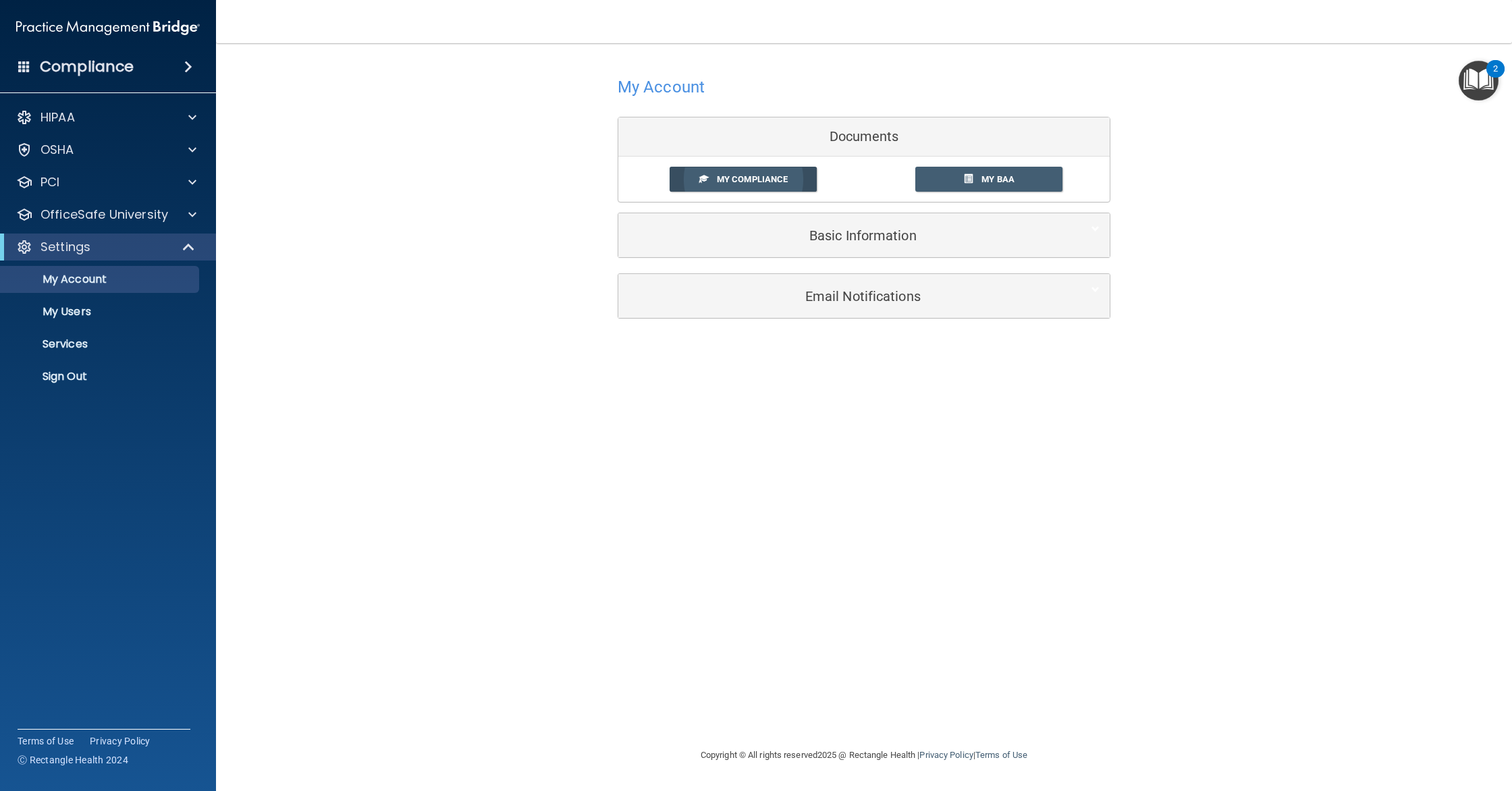
click at [758, 174] on span "My Compliance" at bounding box center [753, 179] width 71 height 10
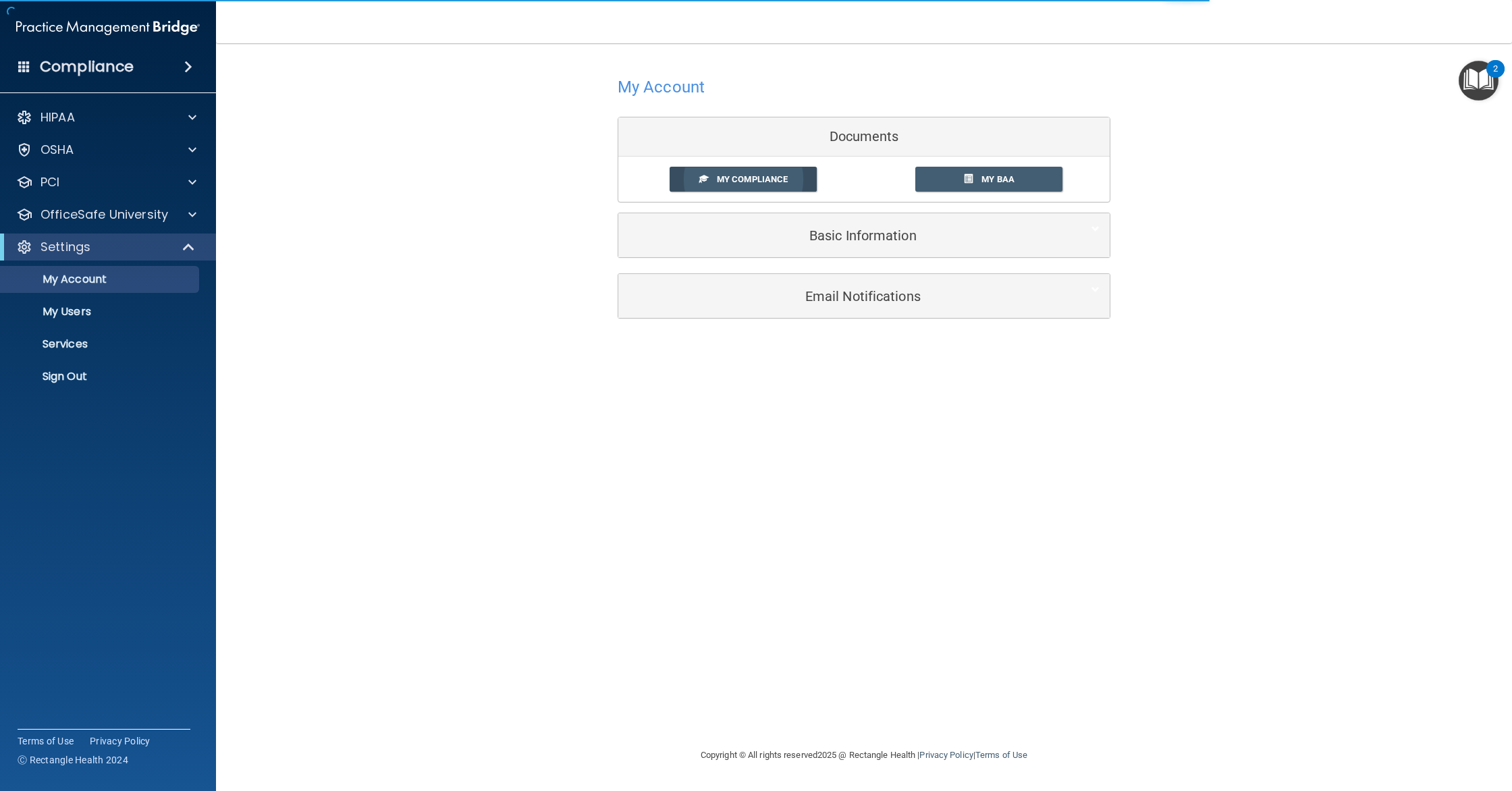
click at [758, 174] on span "My Compliance" at bounding box center [753, 179] width 71 height 10
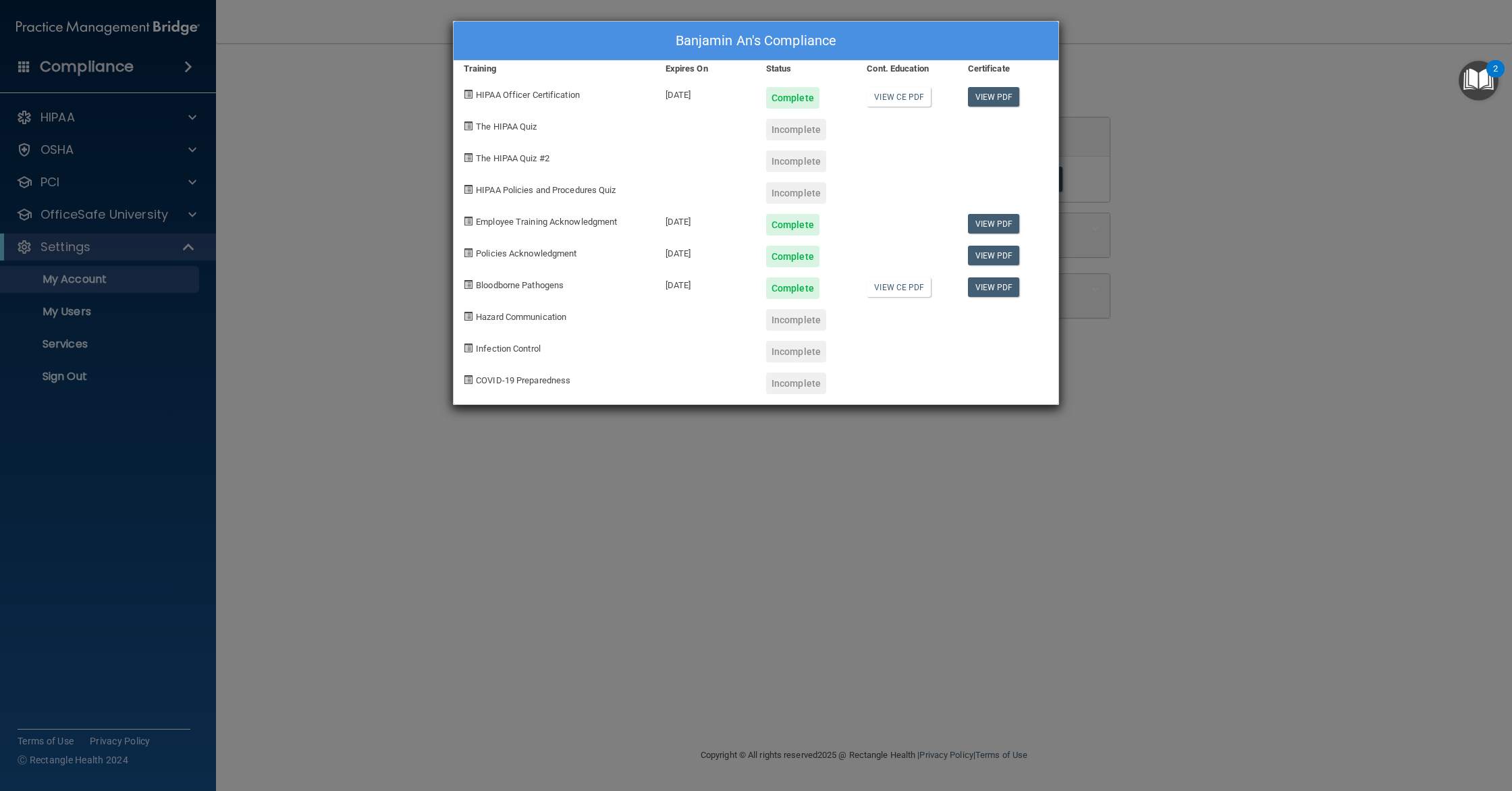
click at [1161, 118] on div "Banjamin An's Compliance Training Expires On Status Cont. Education Certificate…" at bounding box center [756, 396] width 1512 height 791
click at [1268, 202] on div "Banjamin An's Compliance Training Expires On Status Cont. Education Certificate…" at bounding box center [756, 396] width 1512 height 791
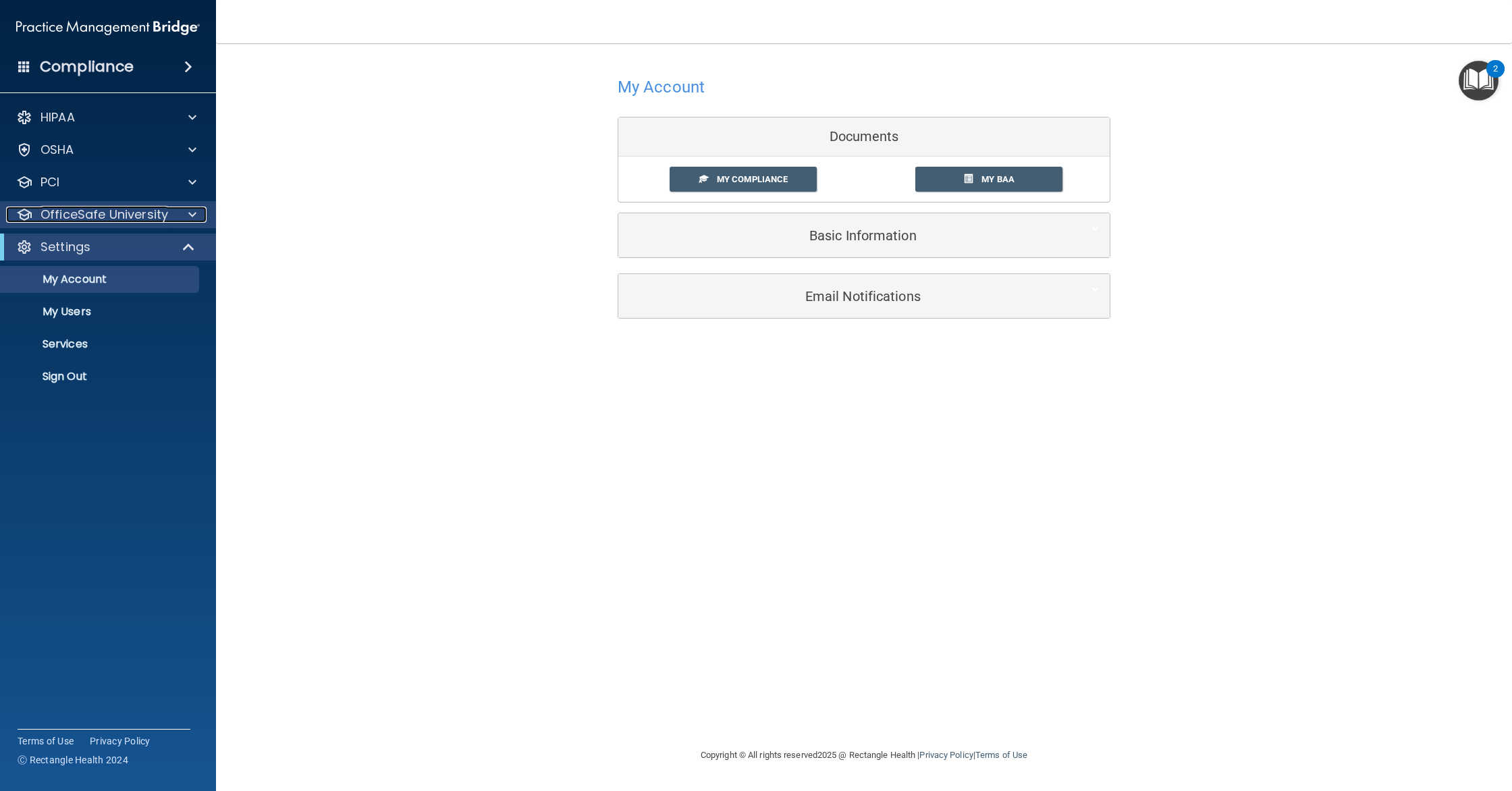
click at [142, 207] on p "OfficeSafe University" at bounding box center [104, 214] width 127 height 16
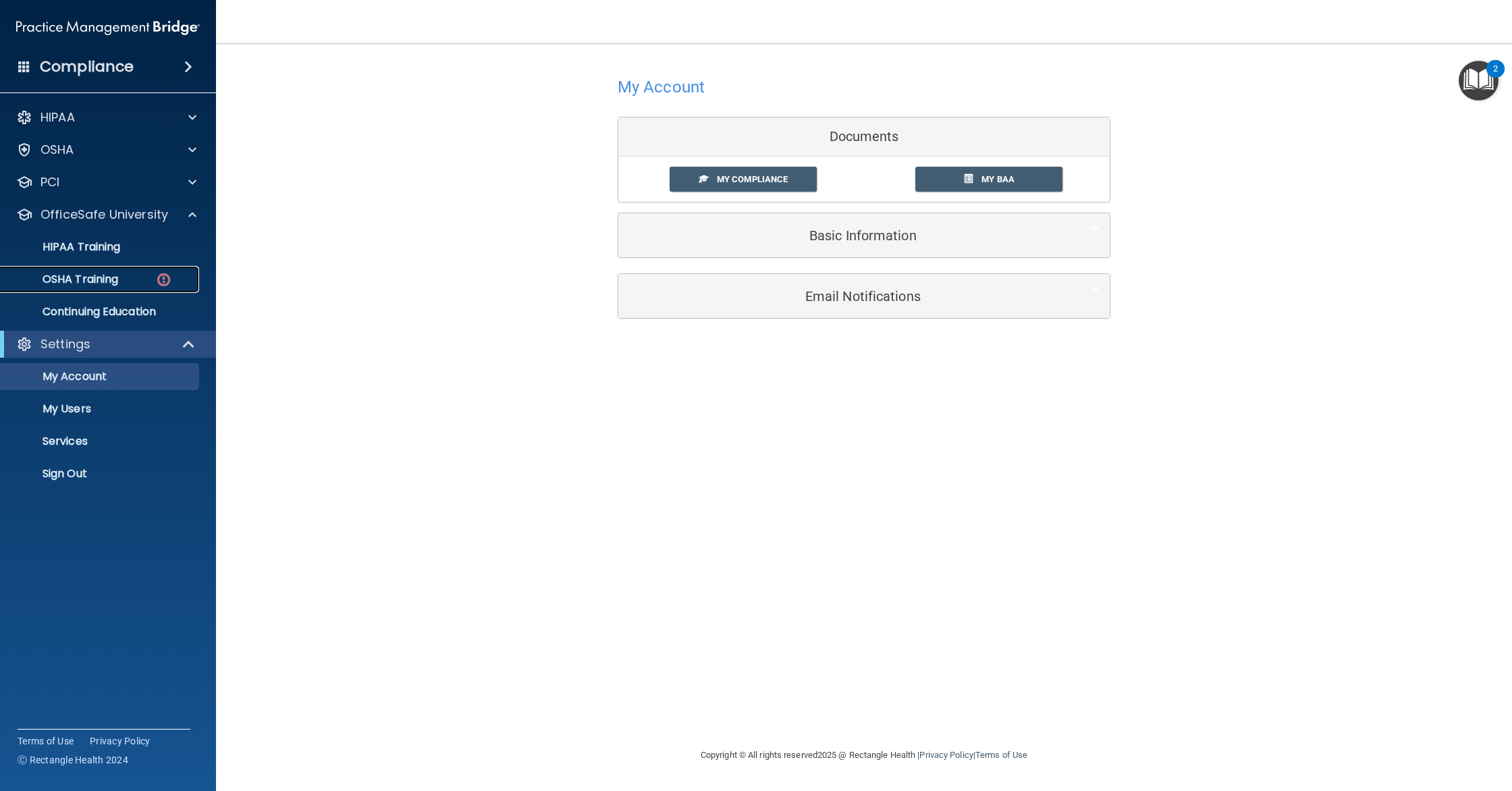
click at [139, 271] on link "OSHA Training" at bounding box center [93, 279] width 212 height 27
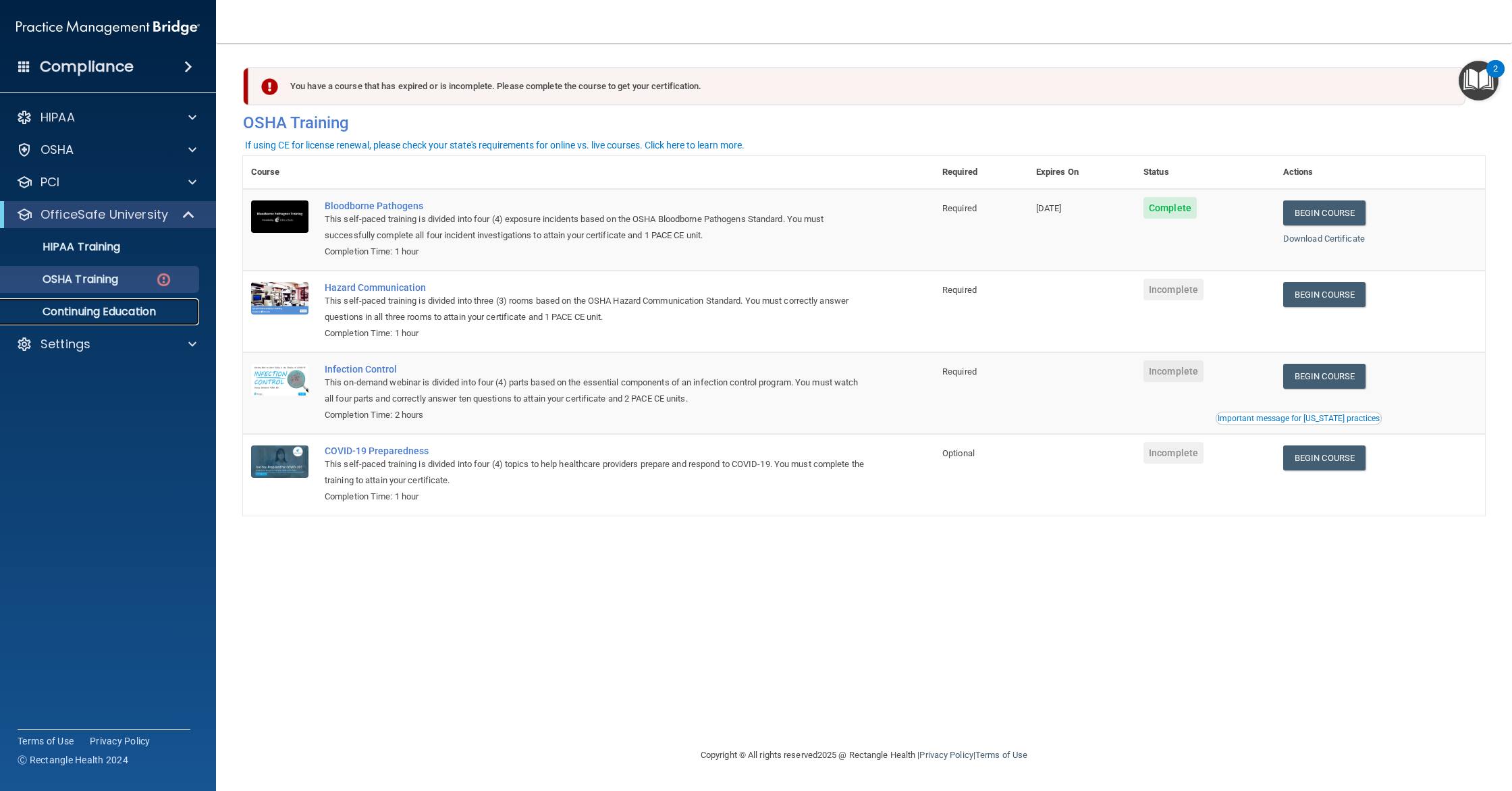
click at [70, 312] on p "Continuing Education" at bounding box center [100, 311] width 184 height 13
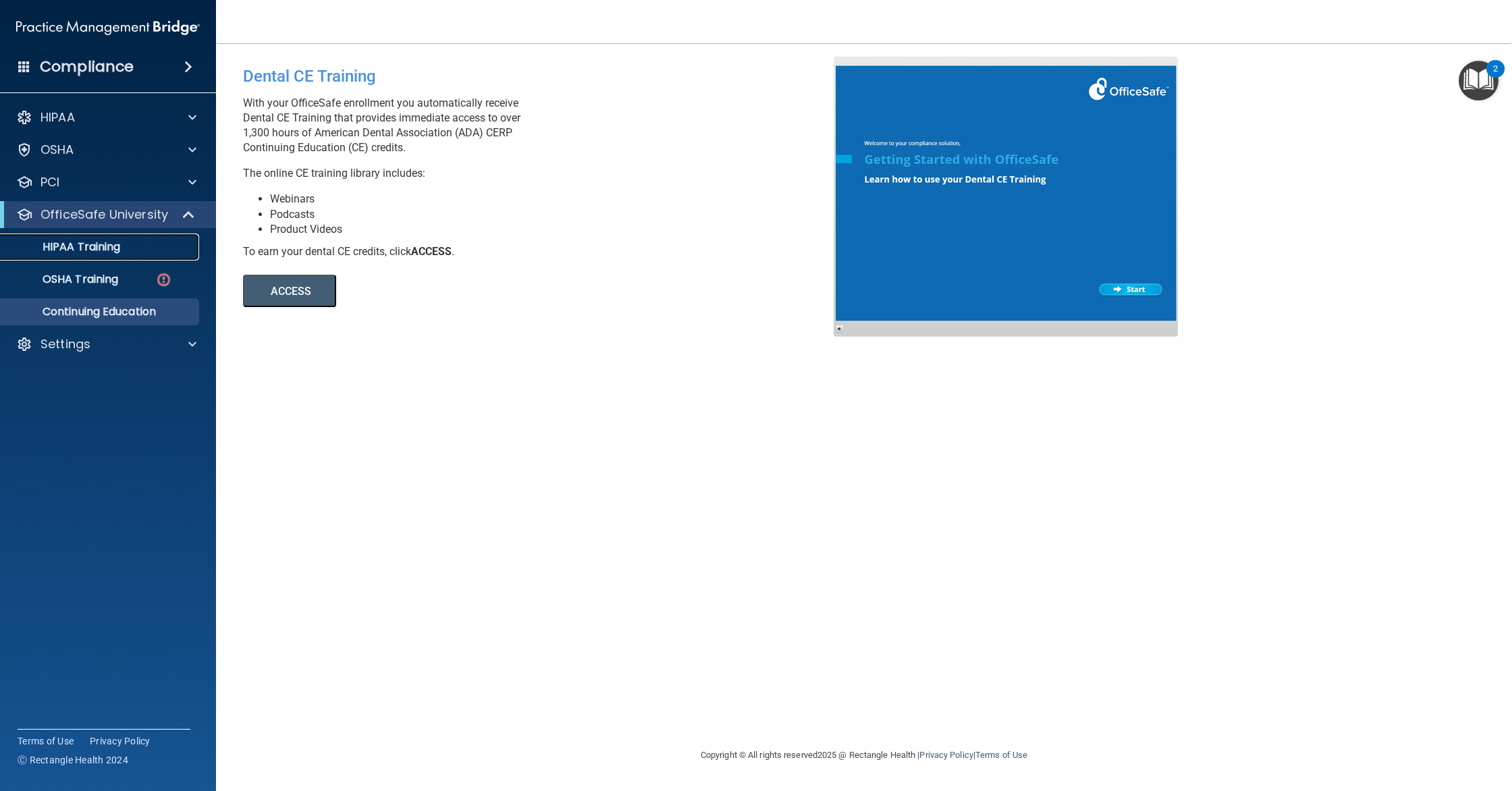
click at [111, 257] on link "HIPAA Training" at bounding box center [93, 247] width 212 height 27
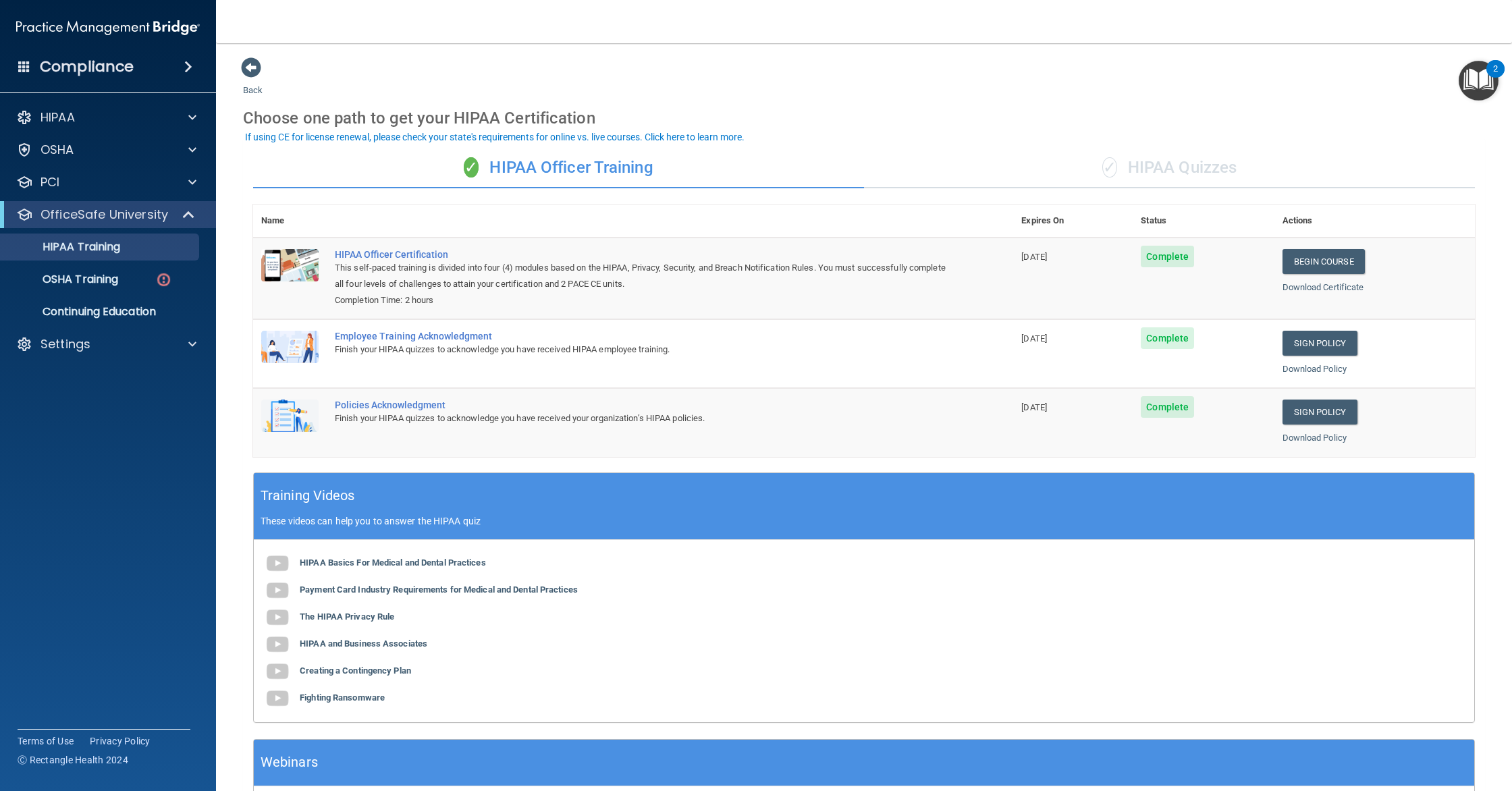
click at [1060, 158] on div "✓ HIPAA Quizzes" at bounding box center [1169, 167] width 611 height 40
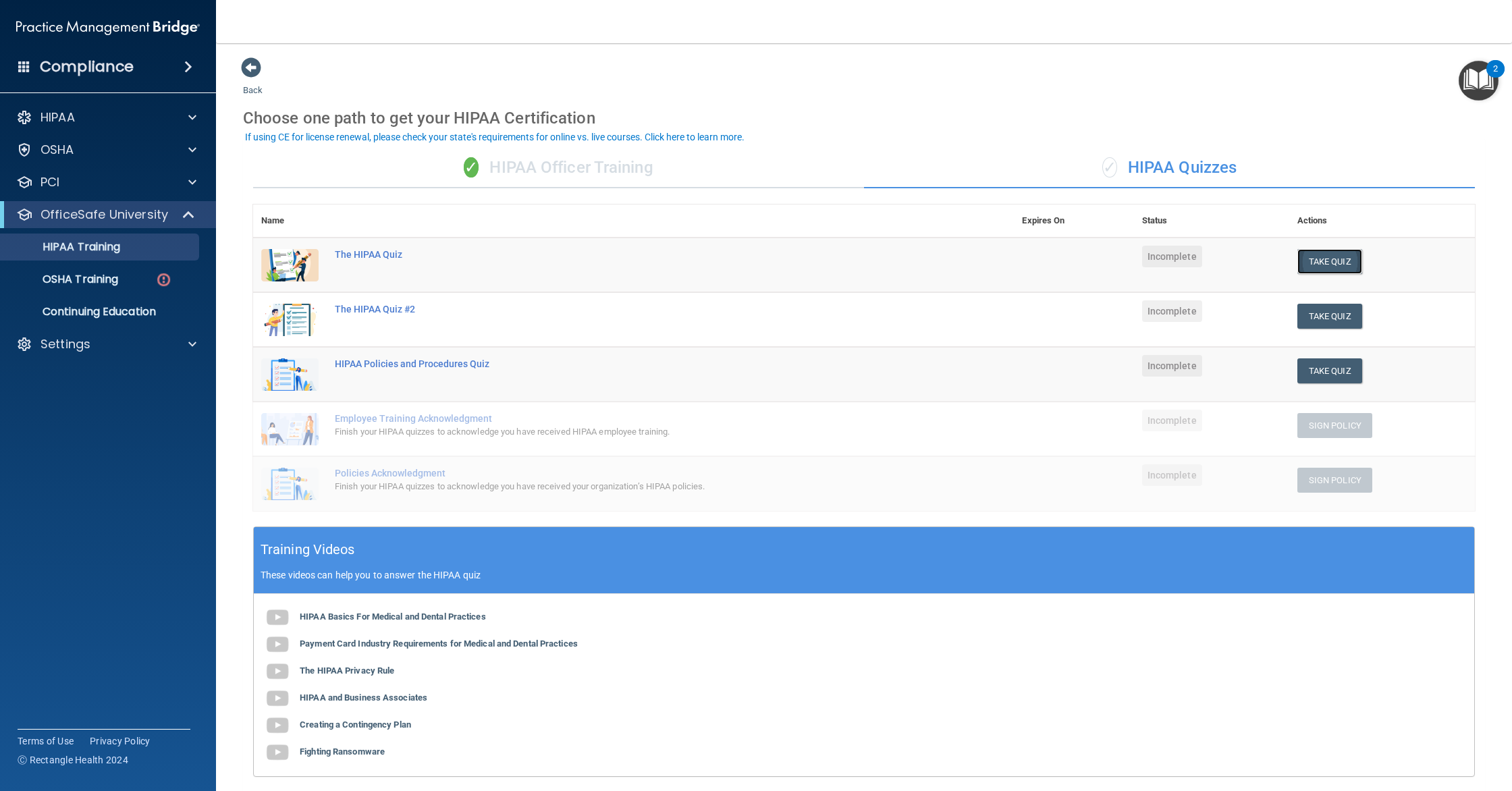
click at [1332, 249] on button "Take Quiz" at bounding box center [1330, 261] width 65 height 25
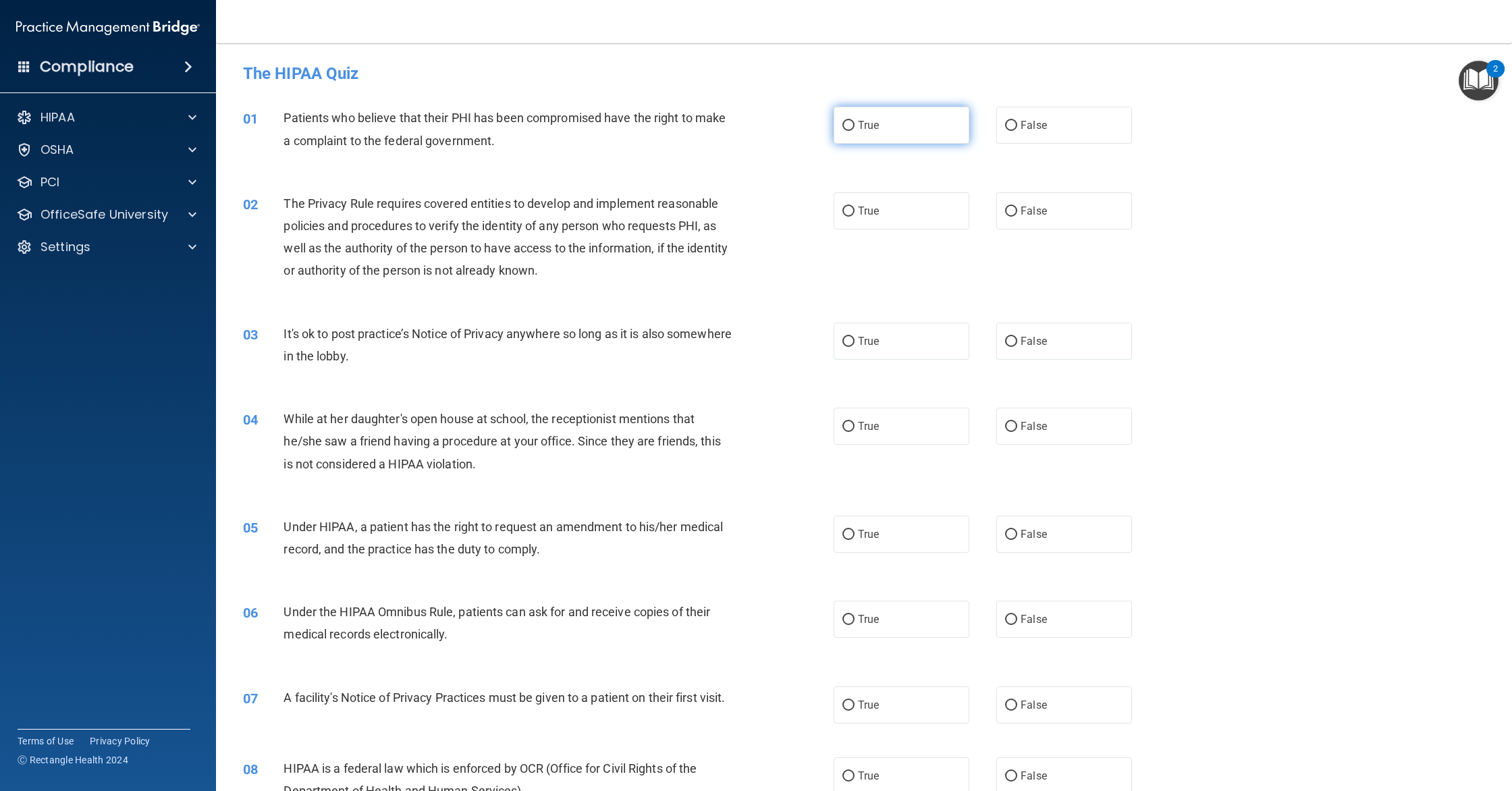
click at [880, 139] on label "True" at bounding box center [901, 125] width 136 height 37
click at [855, 131] on input "True" at bounding box center [848, 125] width 12 height 10
radio input "true"
click at [913, 345] on label "True" at bounding box center [901, 341] width 136 height 37
click at [855, 345] on input "True" at bounding box center [848, 341] width 12 height 10
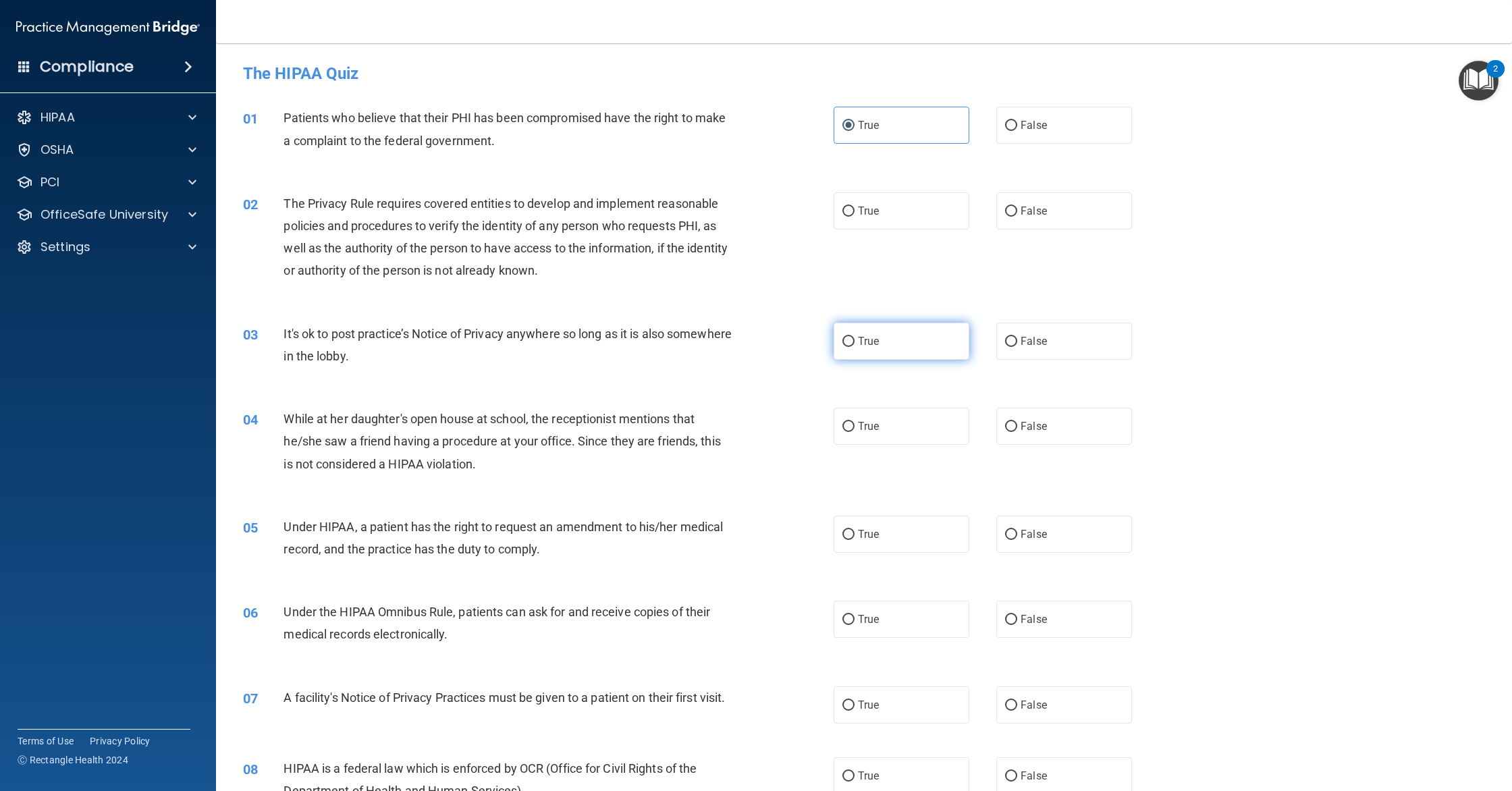
radio input "true"
click at [1069, 441] on label "False" at bounding box center [1064, 426] width 136 height 37
click at [1017, 432] on input "False" at bounding box center [1011, 426] width 12 height 10
radio input "true"
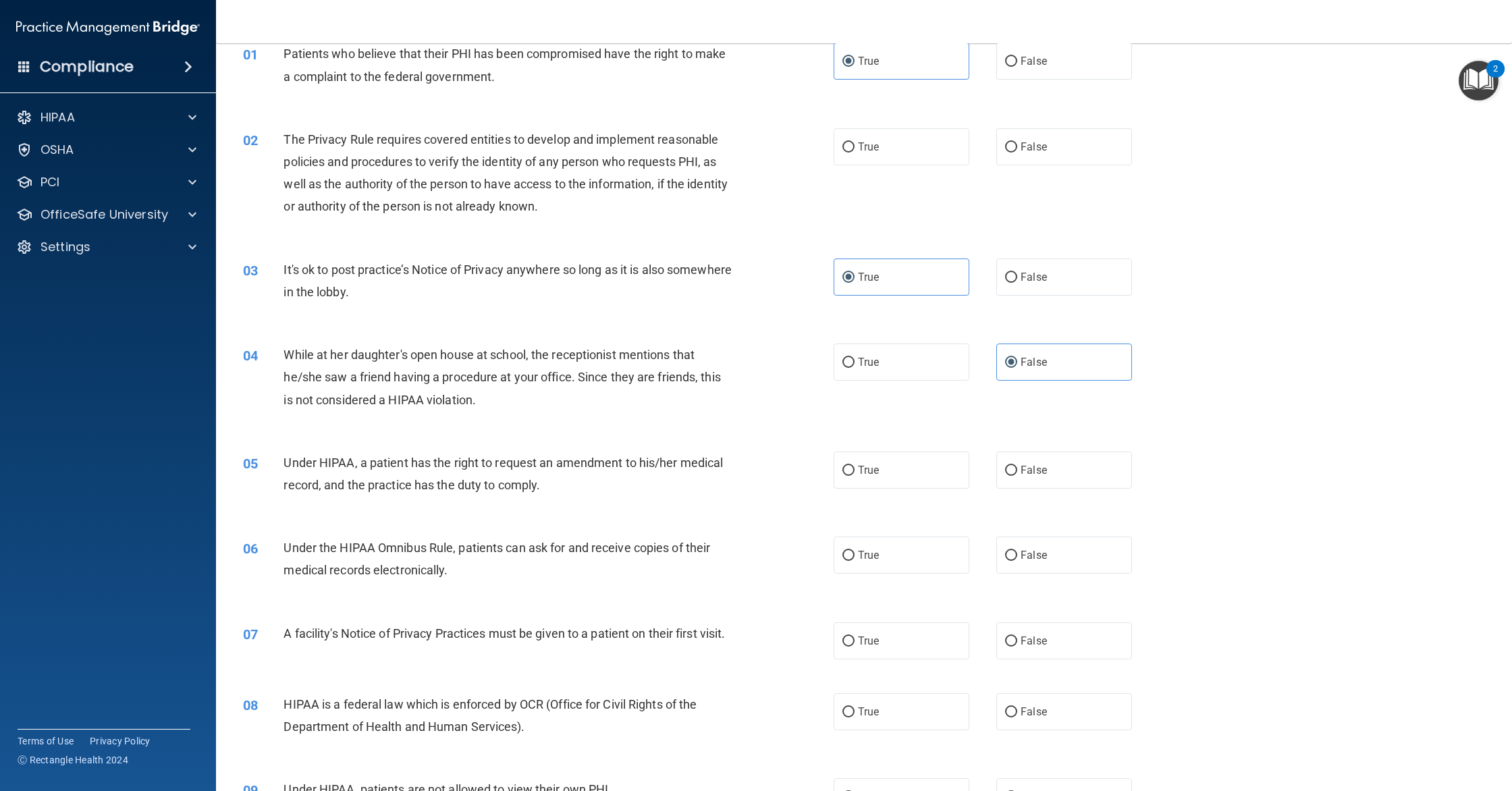
scroll to position [76, 0]
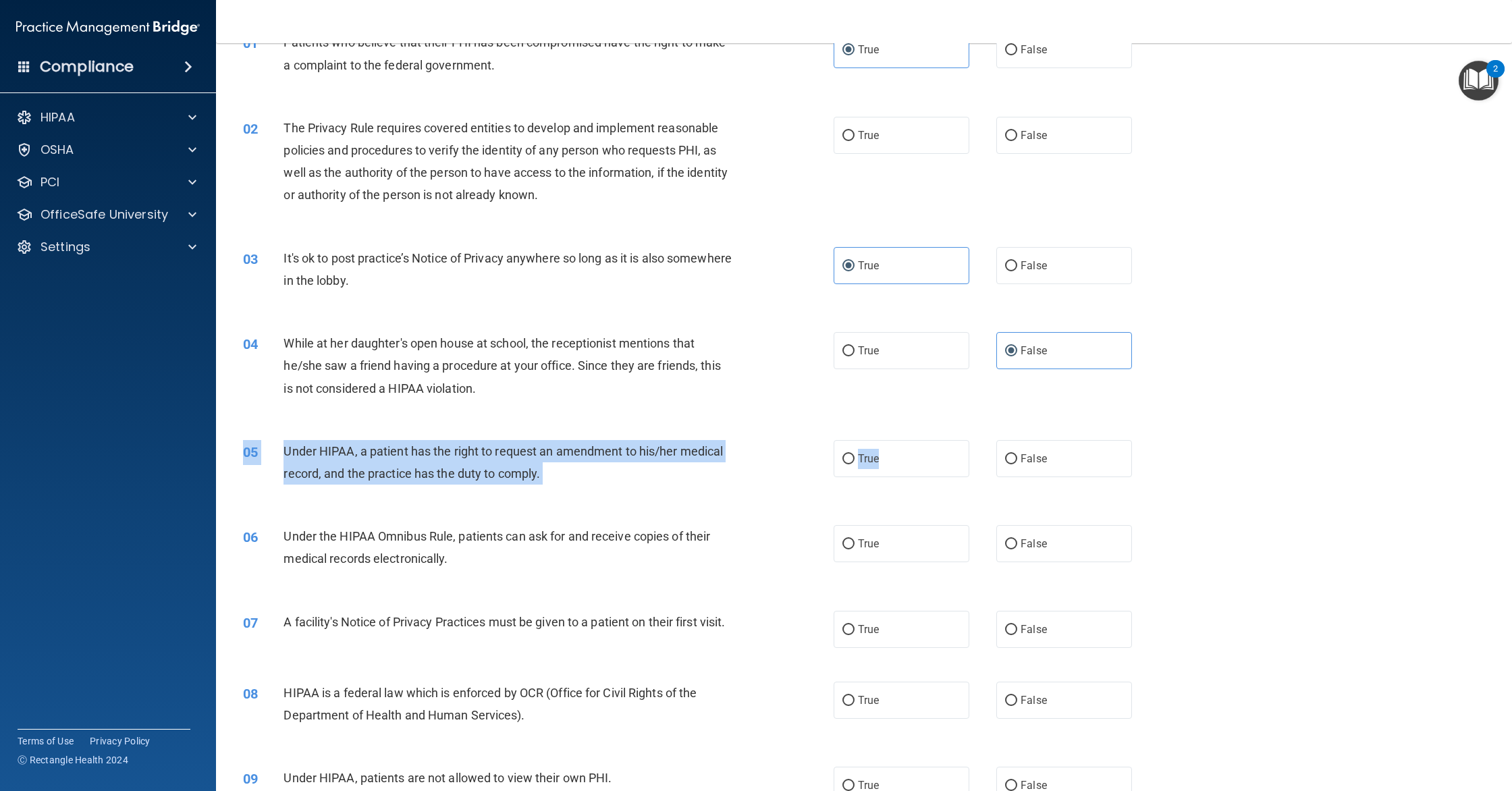
drag, startPoint x: 900, startPoint y: 479, endPoint x: 894, endPoint y: 492, distance: 14.3
click at [894, 492] on div "05 Under HIPAA, a patient has the right to request an amendment to his/her medi…" at bounding box center [864, 466] width 1262 height 85
click at [898, 462] on label "True" at bounding box center [901, 459] width 136 height 37
click at [855, 462] on input "True" at bounding box center [848, 459] width 12 height 10
radio input "true"
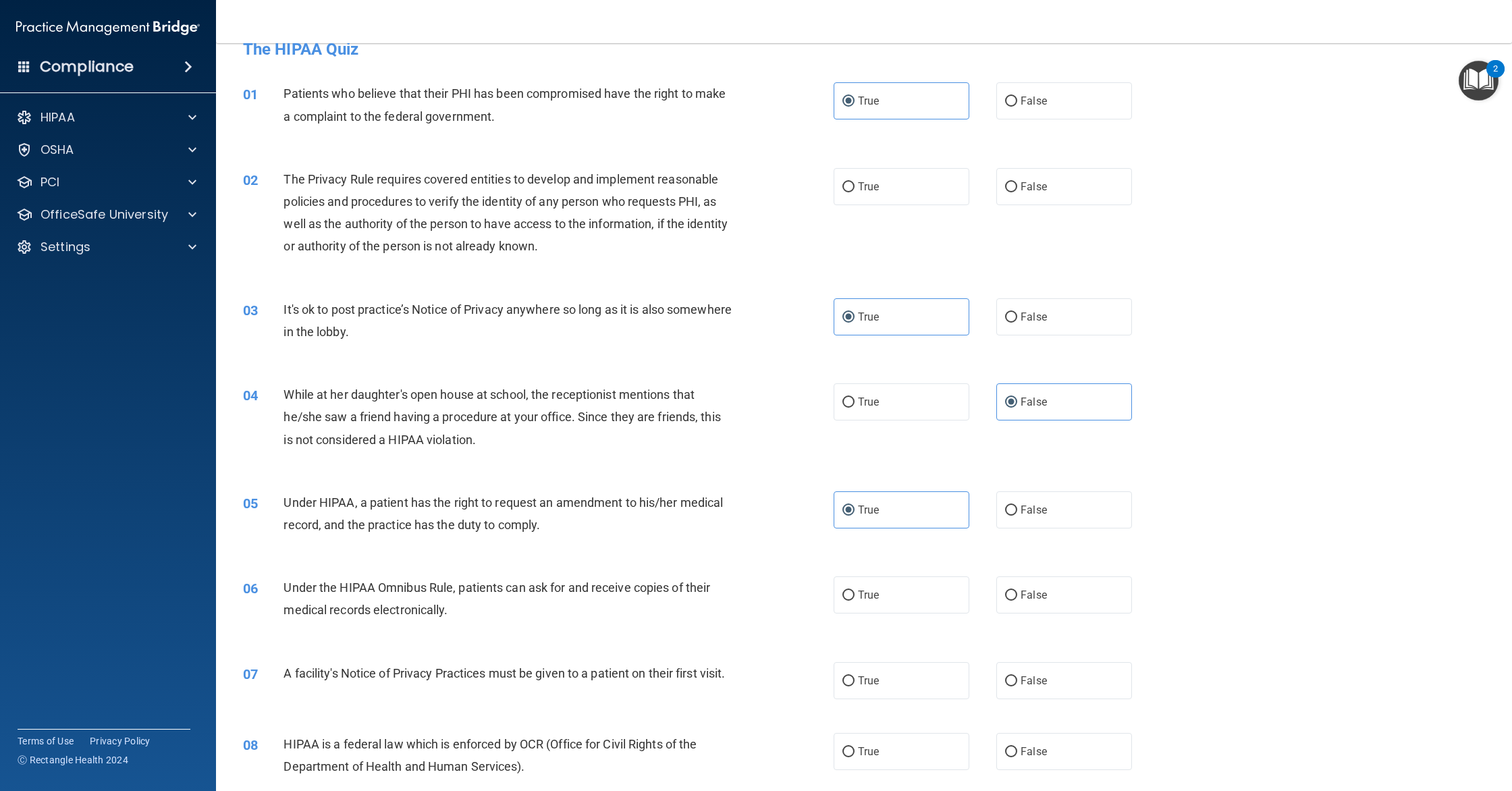
scroll to position [0, 0]
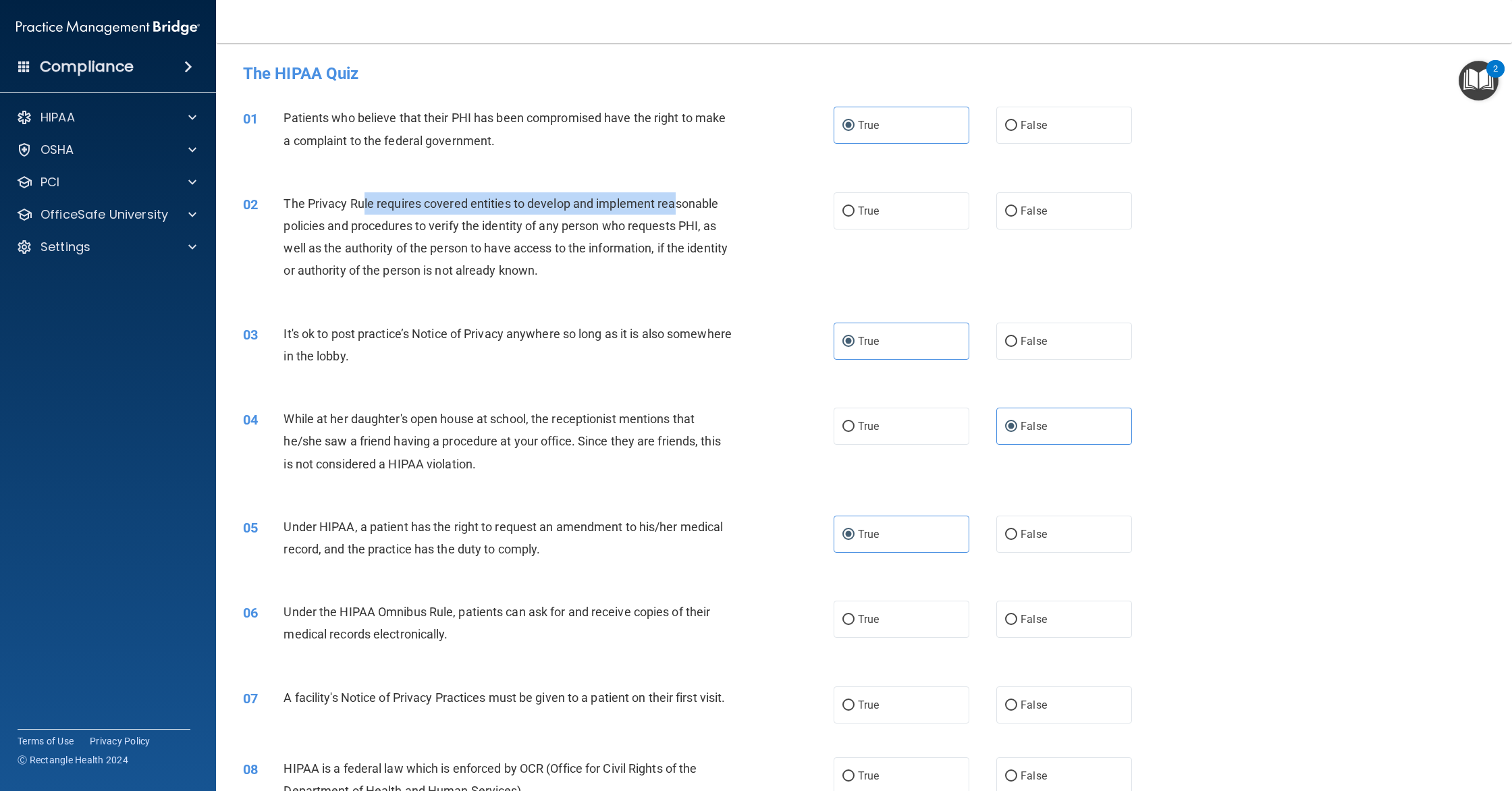
drag, startPoint x: 365, startPoint y: 194, endPoint x: 677, endPoint y: 203, distance: 312.1
click at [677, 203] on div "The Privacy Rule requires covered entities to develop and implement reasonable …" at bounding box center [512, 237] width 458 height 90
drag, startPoint x: 677, startPoint y: 203, endPoint x: 553, endPoint y: 201, distance: 124.0
click at [677, 203] on span "The Privacy Rule requires covered entities to develop and implement reasonable …" at bounding box center [505, 237] width 444 height 81
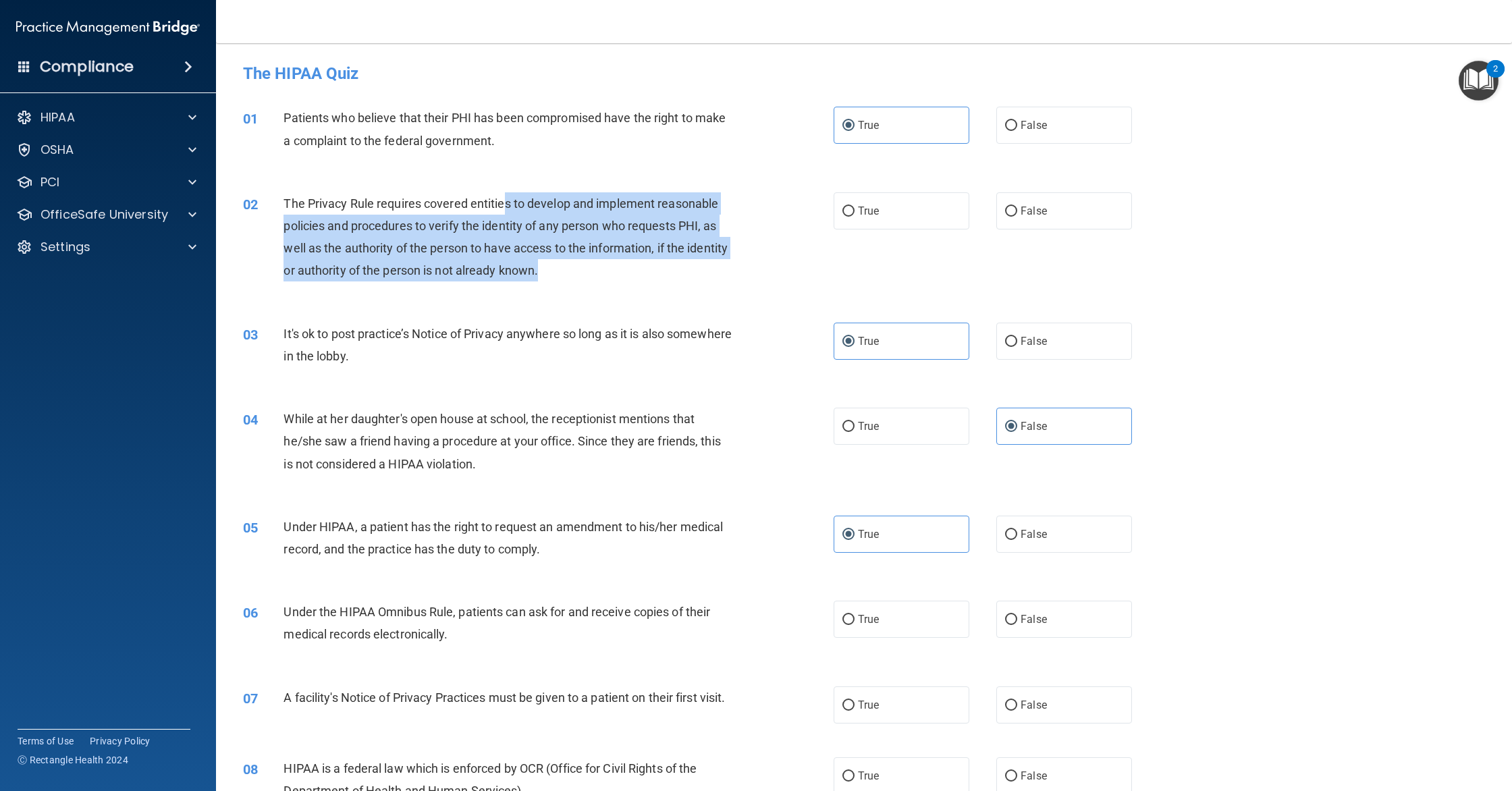
drag, startPoint x: 503, startPoint y: 200, endPoint x: 991, endPoint y: 206, distance: 488.0
click at [589, 260] on div "The Privacy Rule requires covered entities to develop and implement reasonable …" at bounding box center [512, 237] width 458 height 90
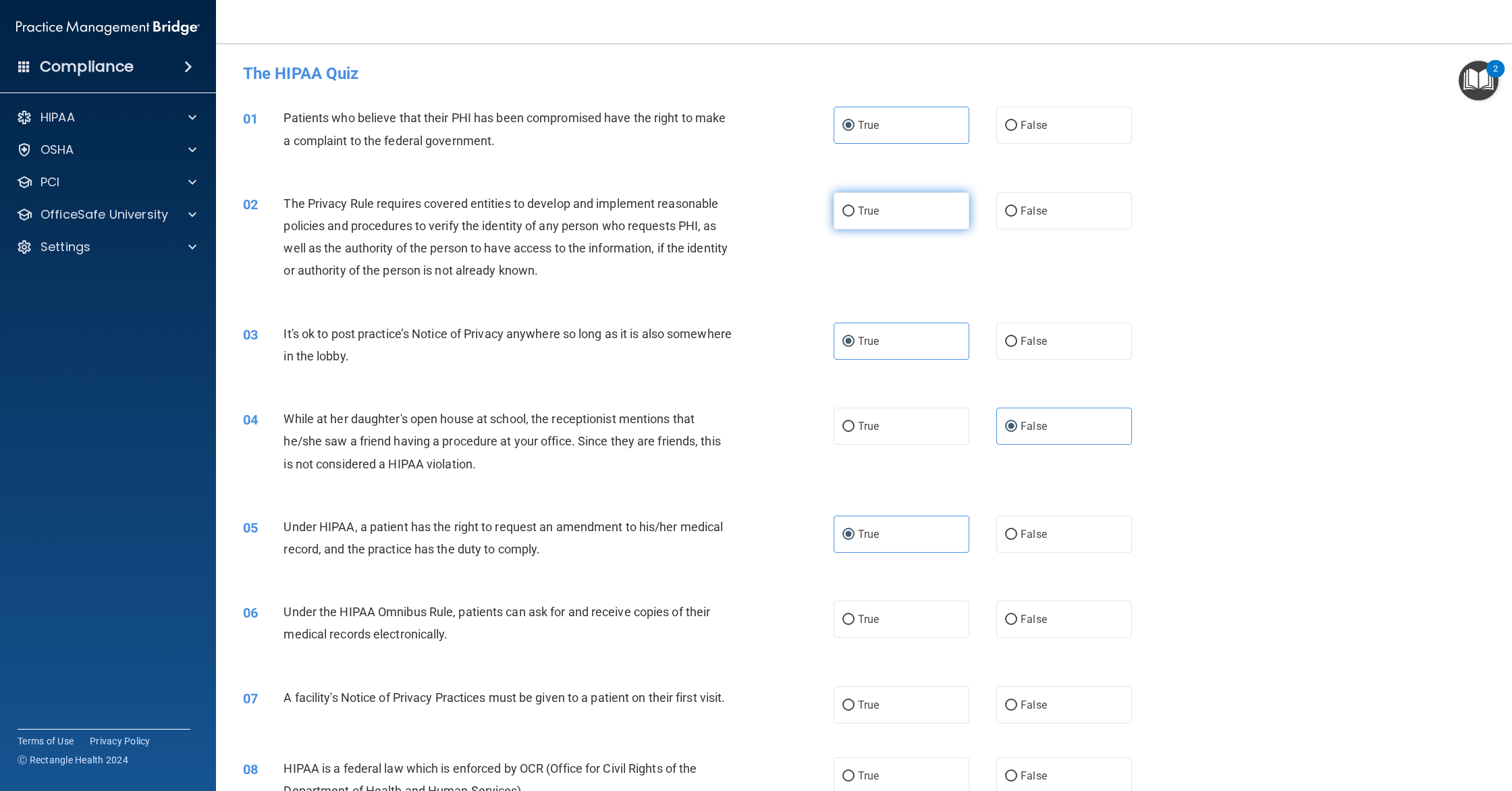
click at [893, 205] on label "True" at bounding box center [901, 211] width 136 height 37
click at [855, 207] on input "True" at bounding box center [848, 211] width 12 height 10
radio input "true"
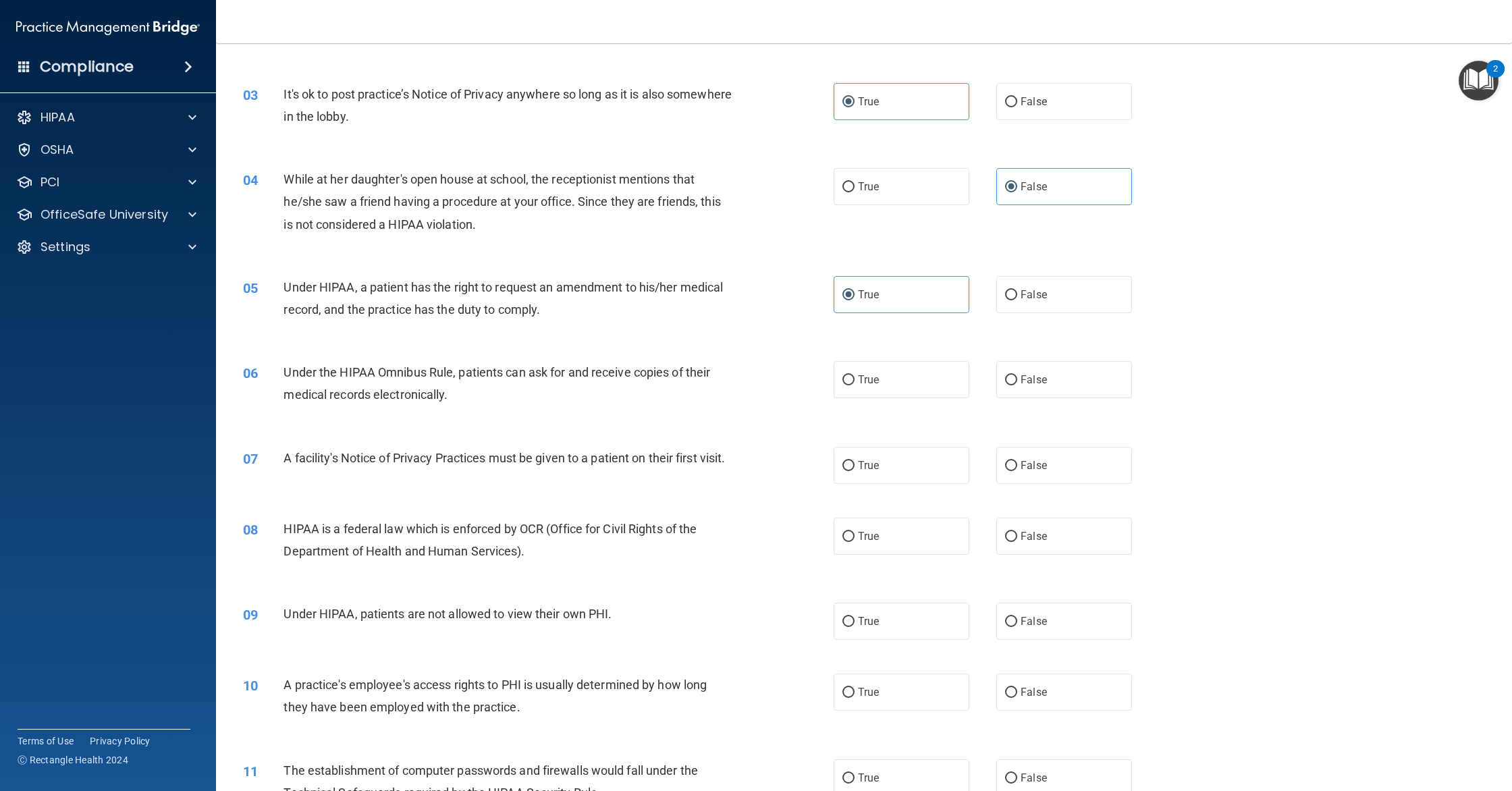
scroll to position [266, 0]
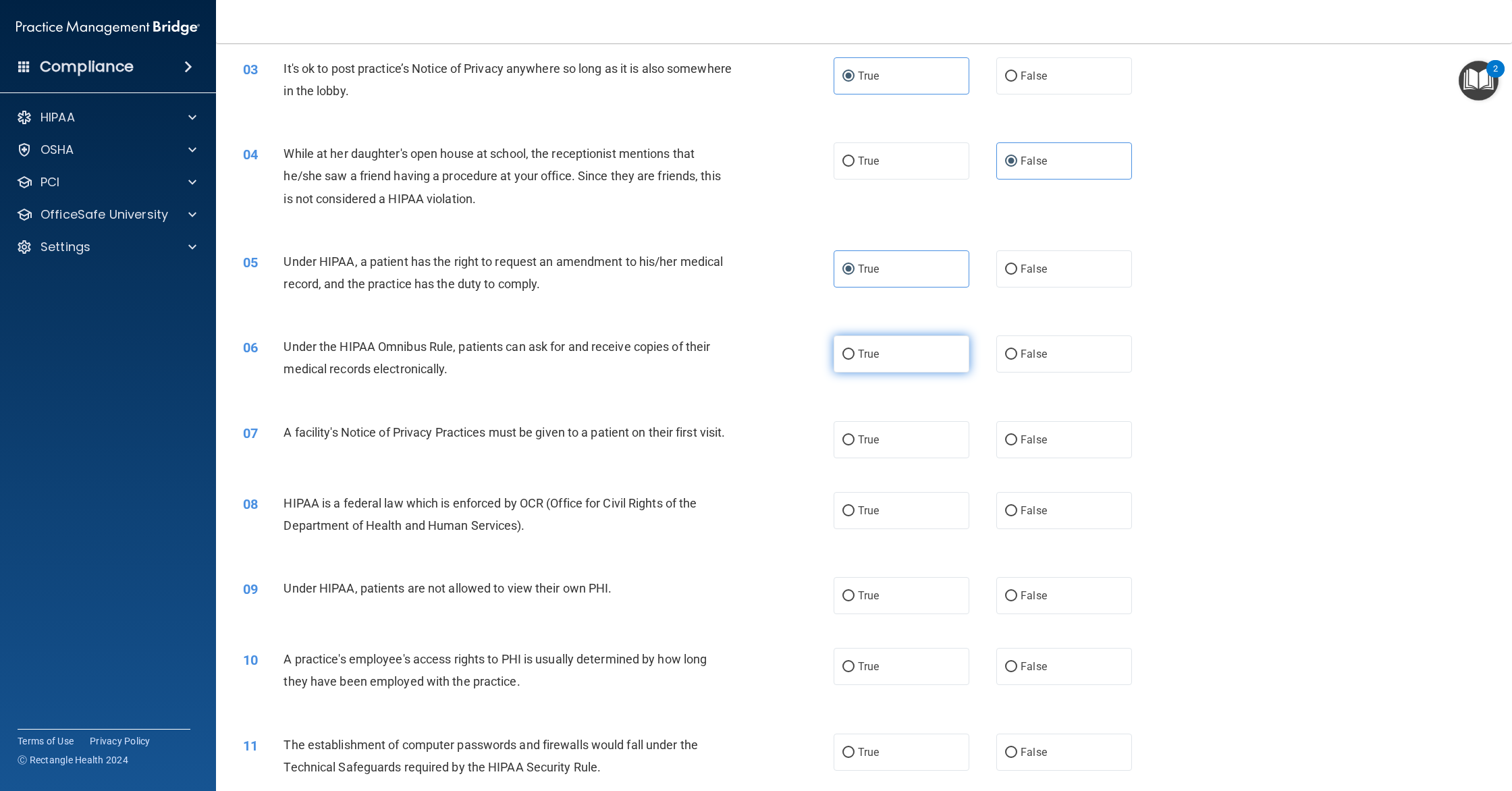
click at [948, 342] on label "True" at bounding box center [901, 354] width 136 height 37
click at [855, 350] on input "True" at bounding box center [848, 354] width 12 height 10
radio input "true"
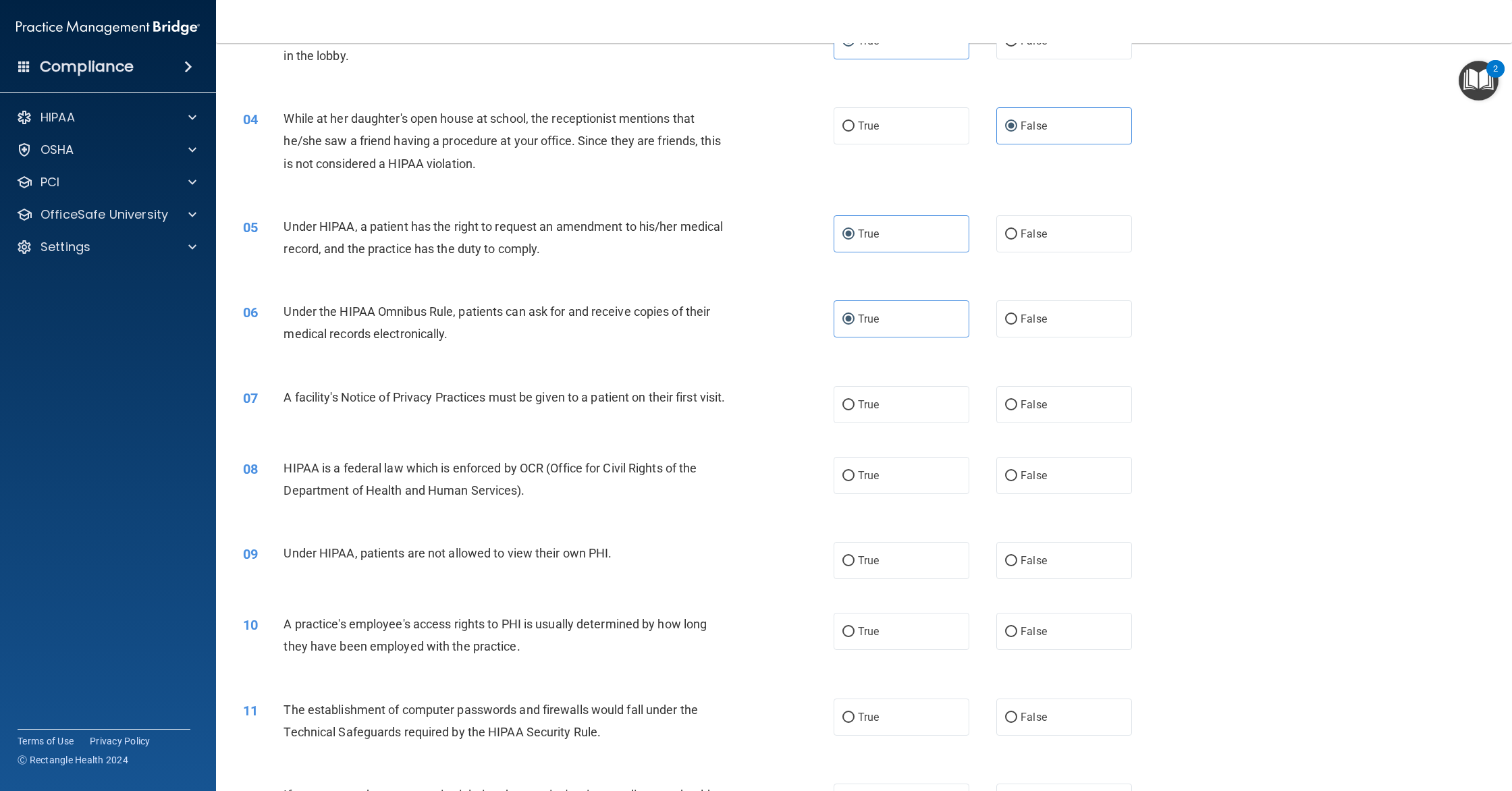
scroll to position [307, 0]
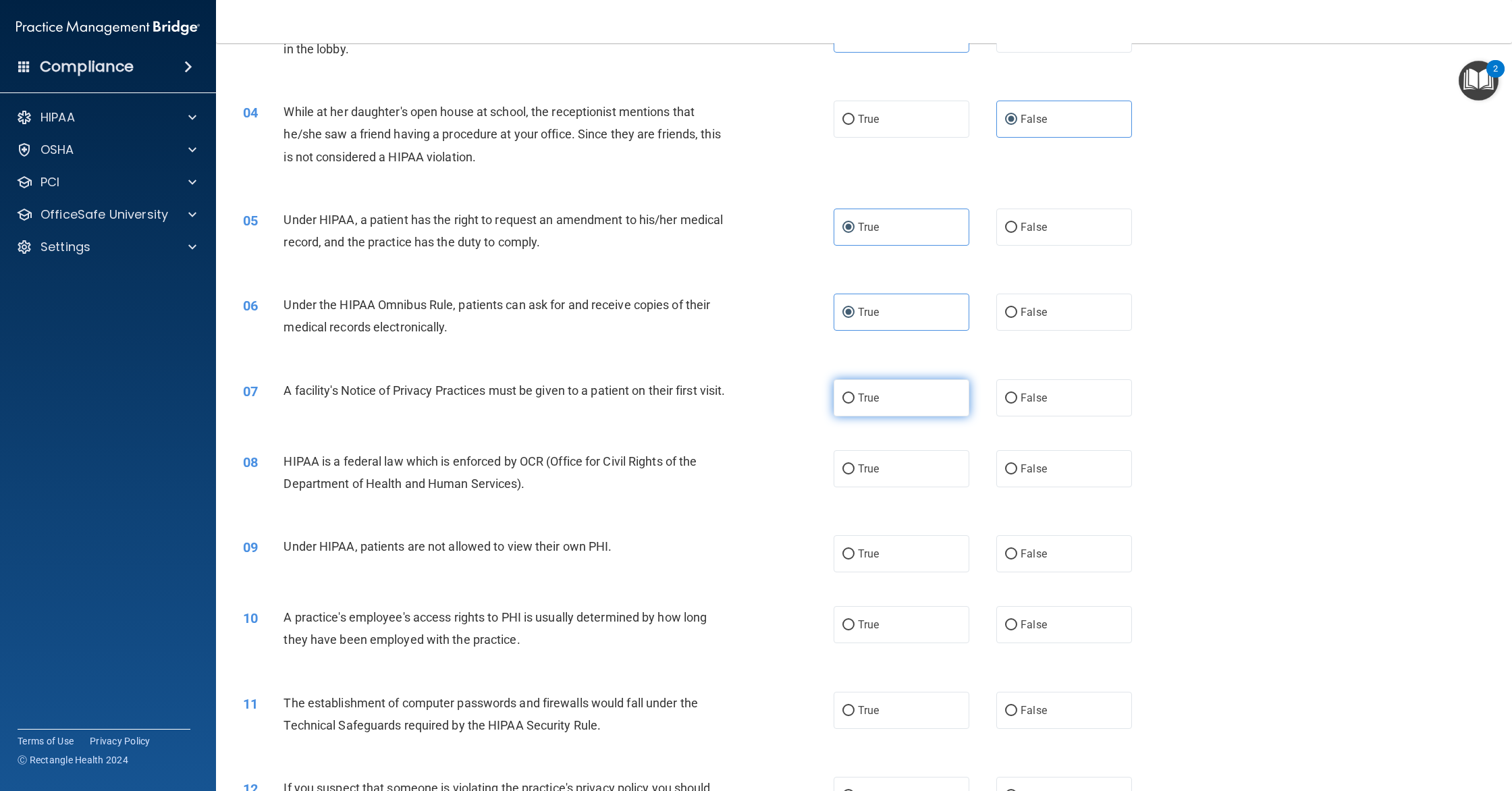
click at [919, 390] on label "True" at bounding box center [901, 398] width 136 height 37
click at [855, 394] on input "True" at bounding box center [848, 398] width 12 height 10
radio input "true"
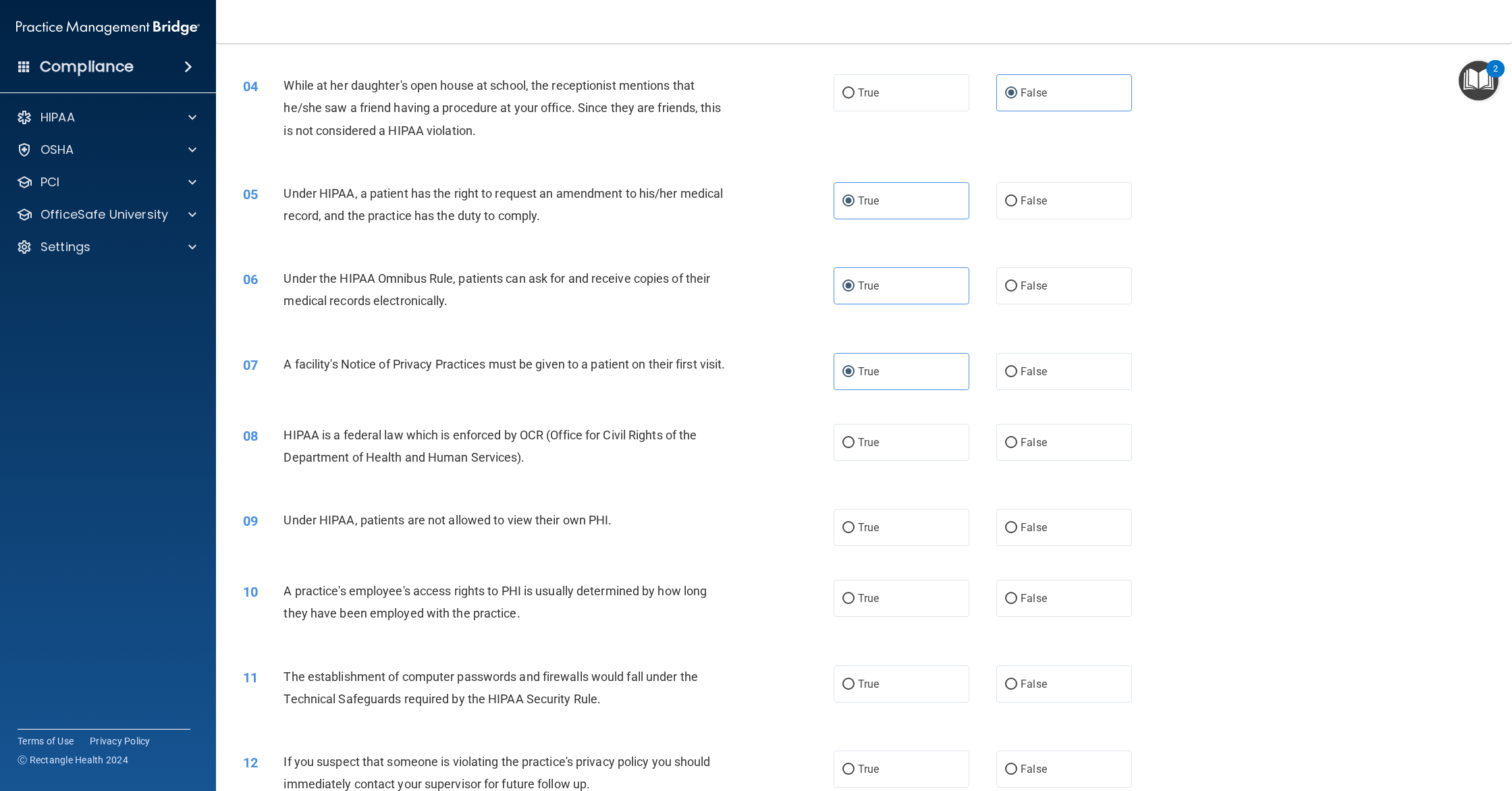
scroll to position [362, 0]
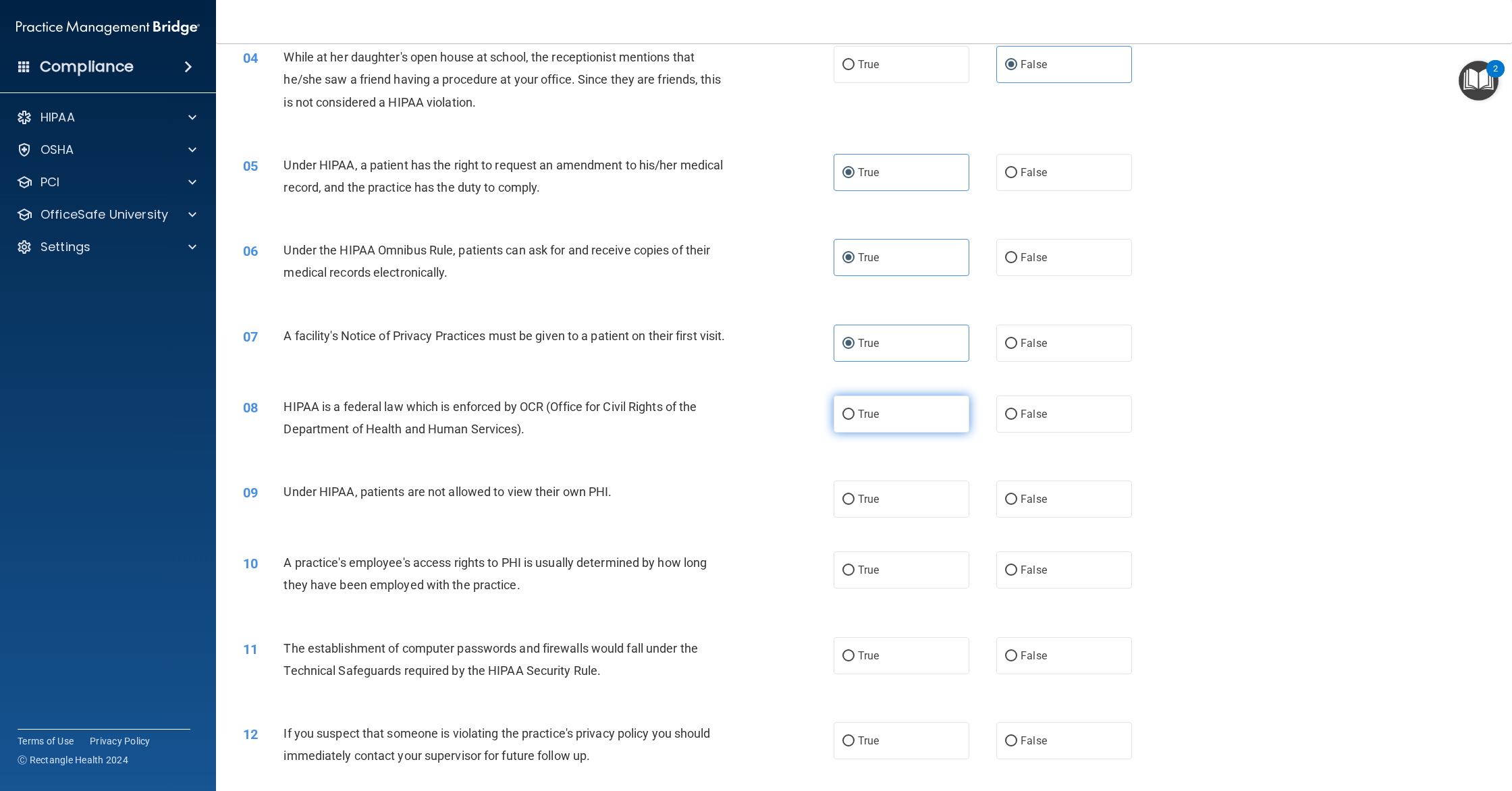
click at [934, 414] on label "True" at bounding box center [901, 414] width 136 height 37
click at [855, 414] on input "True" at bounding box center [848, 414] width 12 height 10
radio input "true"
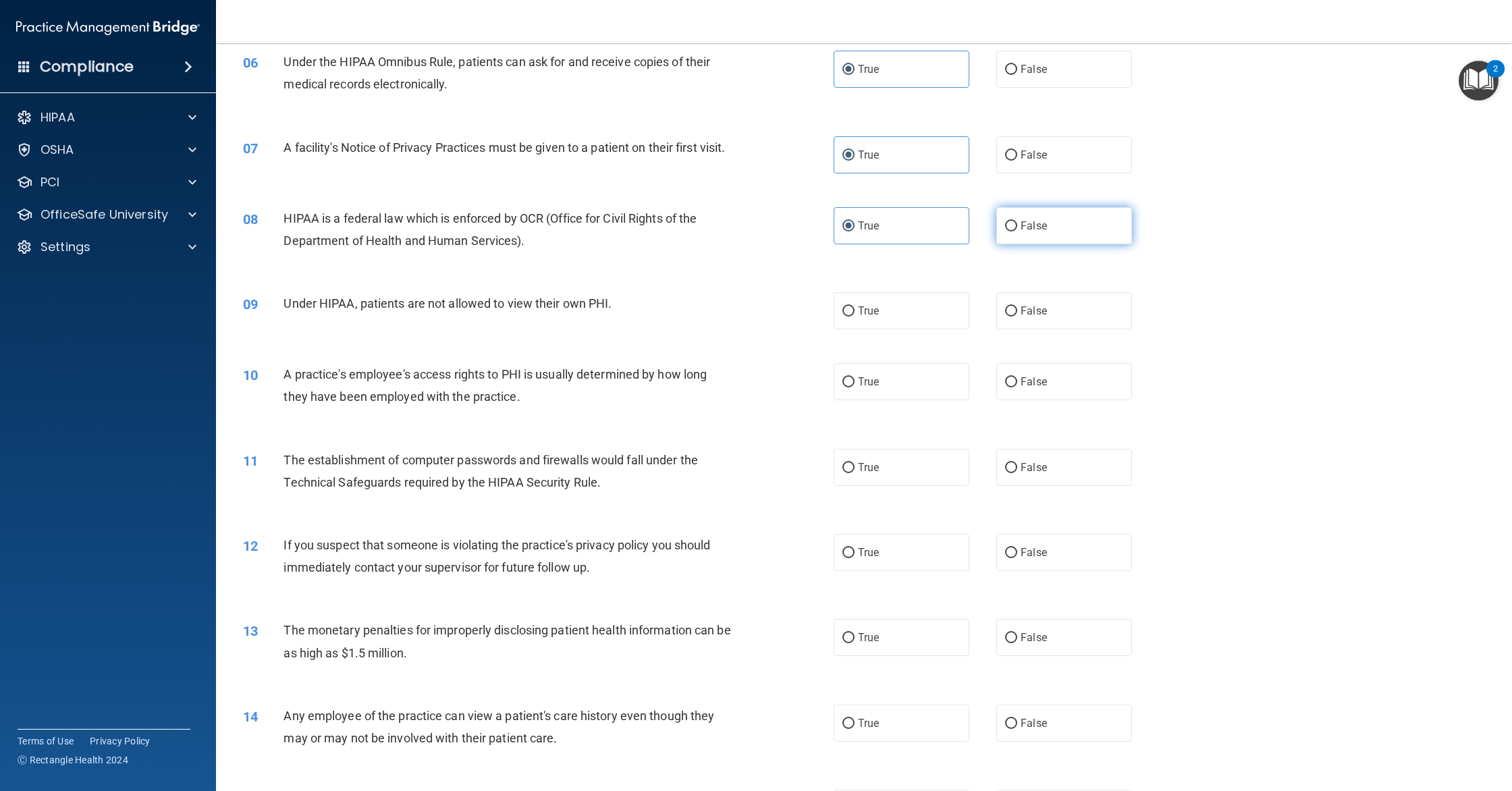
scroll to position [554, 0]
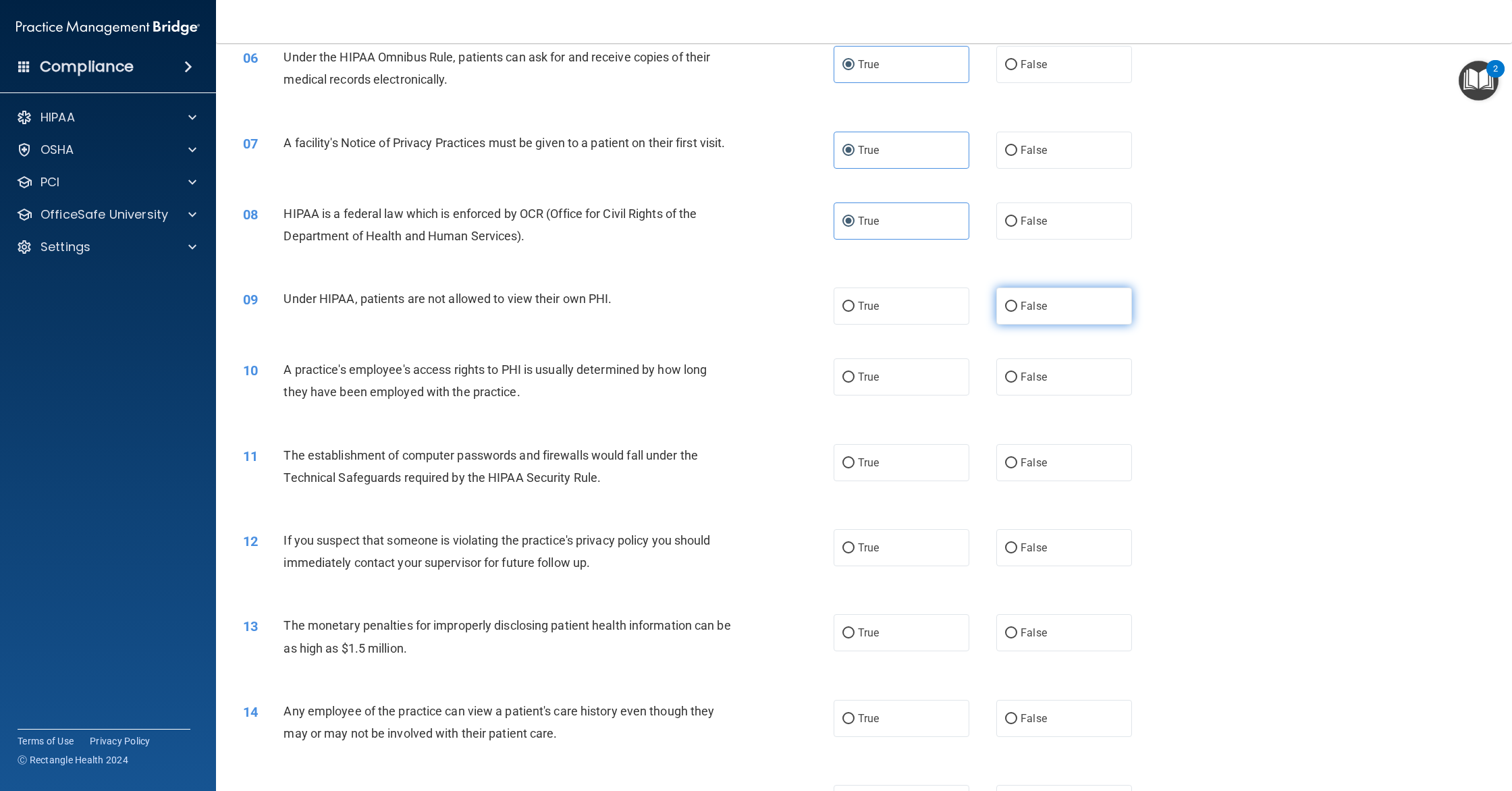
click at [1045, 312] on span "False" at bounding box center [1034, 307] width 26 height 13
click at [1017, 312] on input "False" at bounding box center [1011, 307] width 12 height 10
radio input "true"
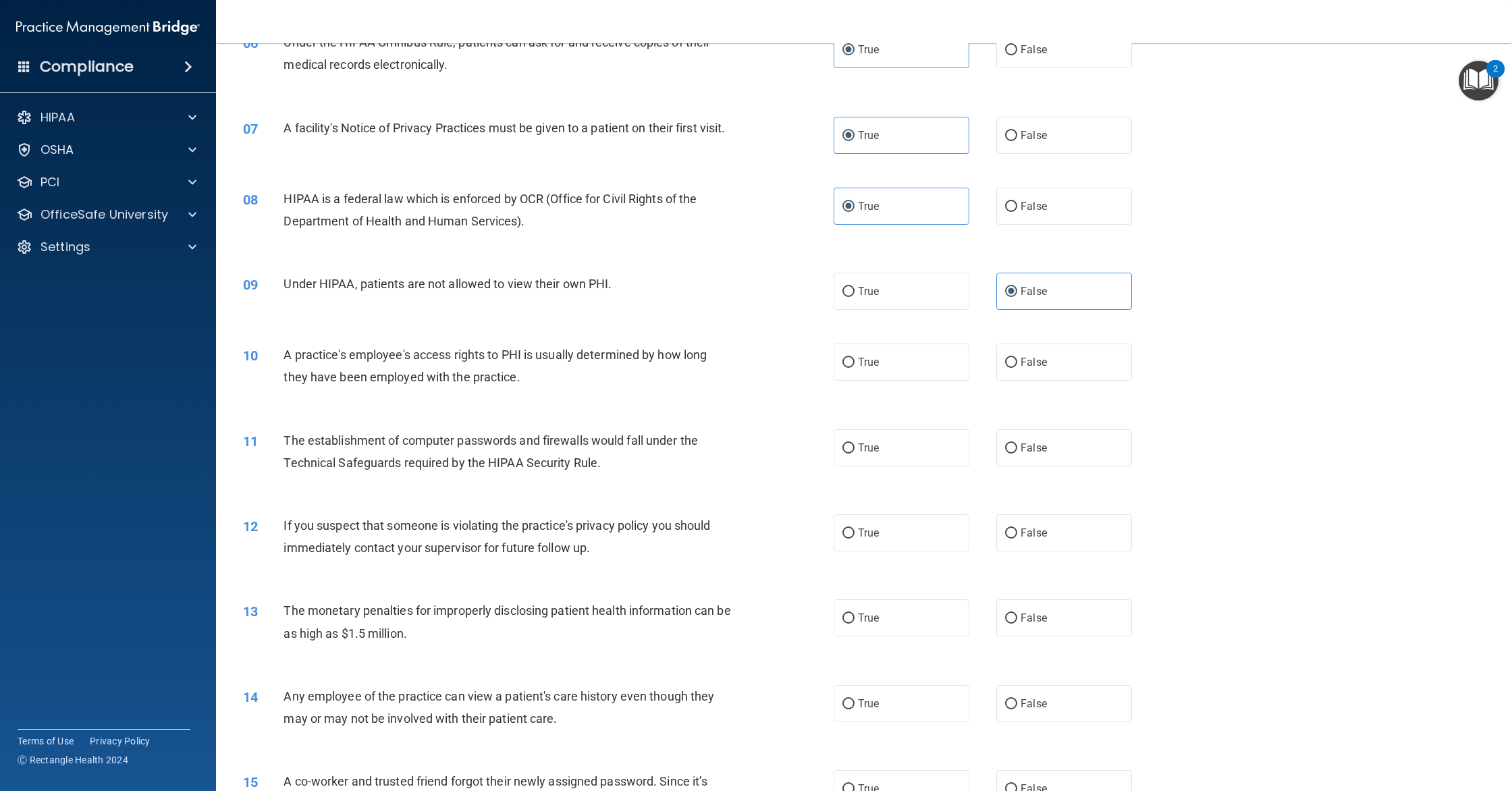
scroll to position [572, 0]
drag, startPoint x: 440, startPoint y: 363, endPoint x: 612, endPoint y: 370, distance: 172.1
click at [612, 370] on span "A practice's employee's access rights to PHI is usually determined by how long …" at bounding box center [495, 364] width 424 height 36
click at [1026, 367] on span "False" at bounding box center [1034, 360] width 26 height 13
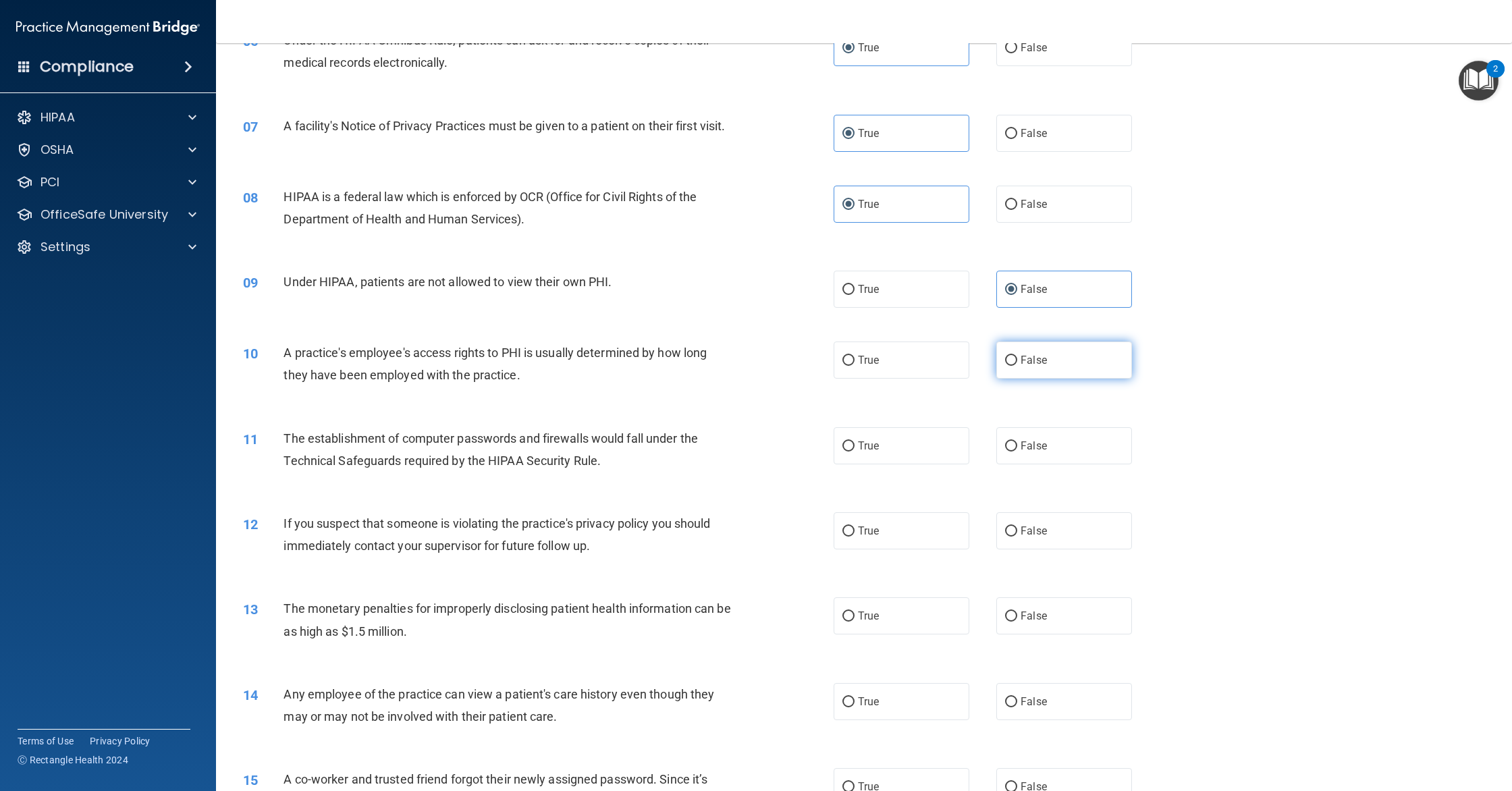
click at [1017, 366] on input "False" at bounding box center [1011, 360] width 12 height 10
radio input "true"
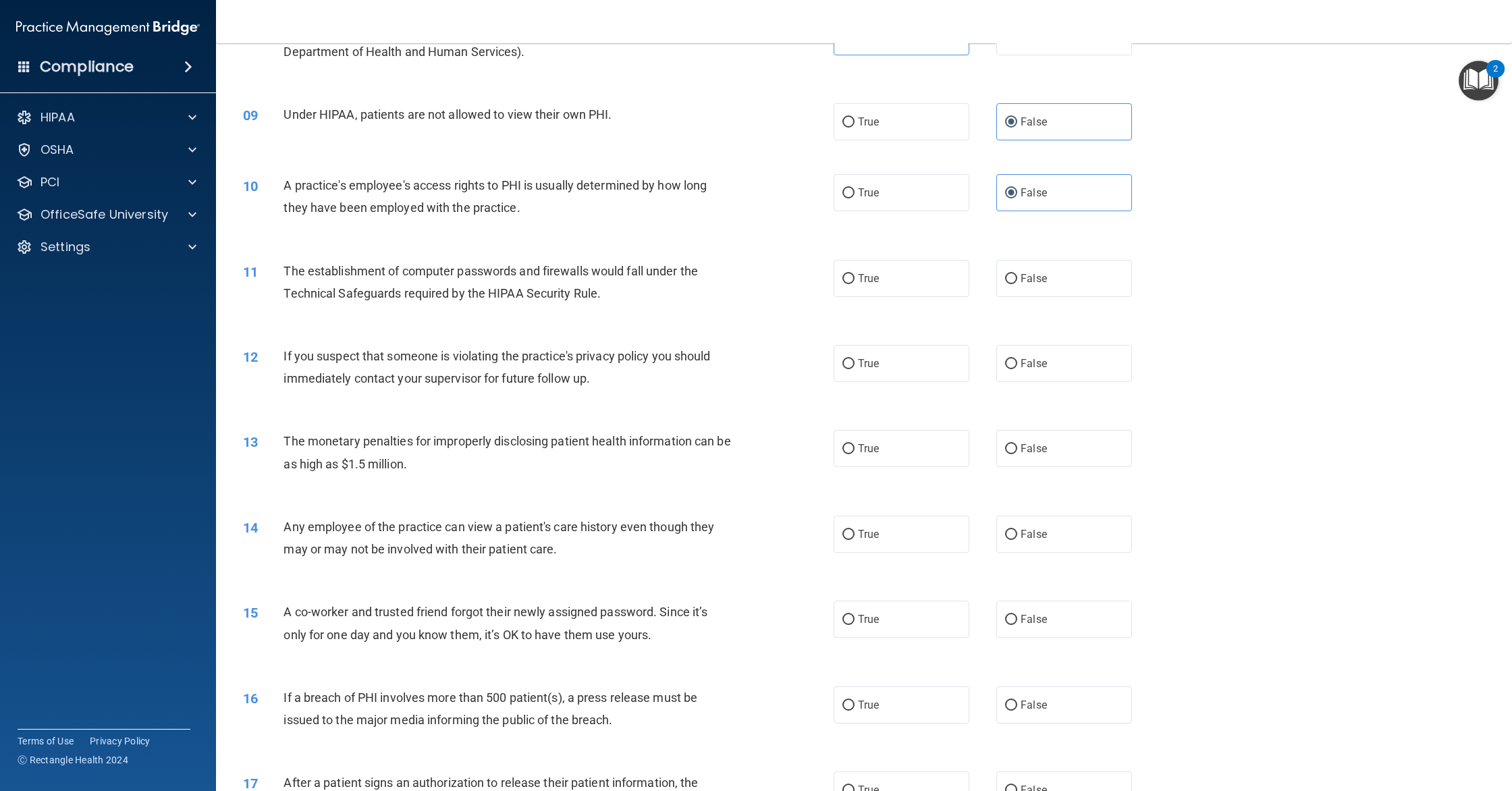
scroll to position [741, 0]
click at [916, 293] on label "True" at bounding box center [901, 277] width 136 height 37
click at [855, 282] on input "True" at bounding box center [848, 277] width 12 height 10
radio input "true"
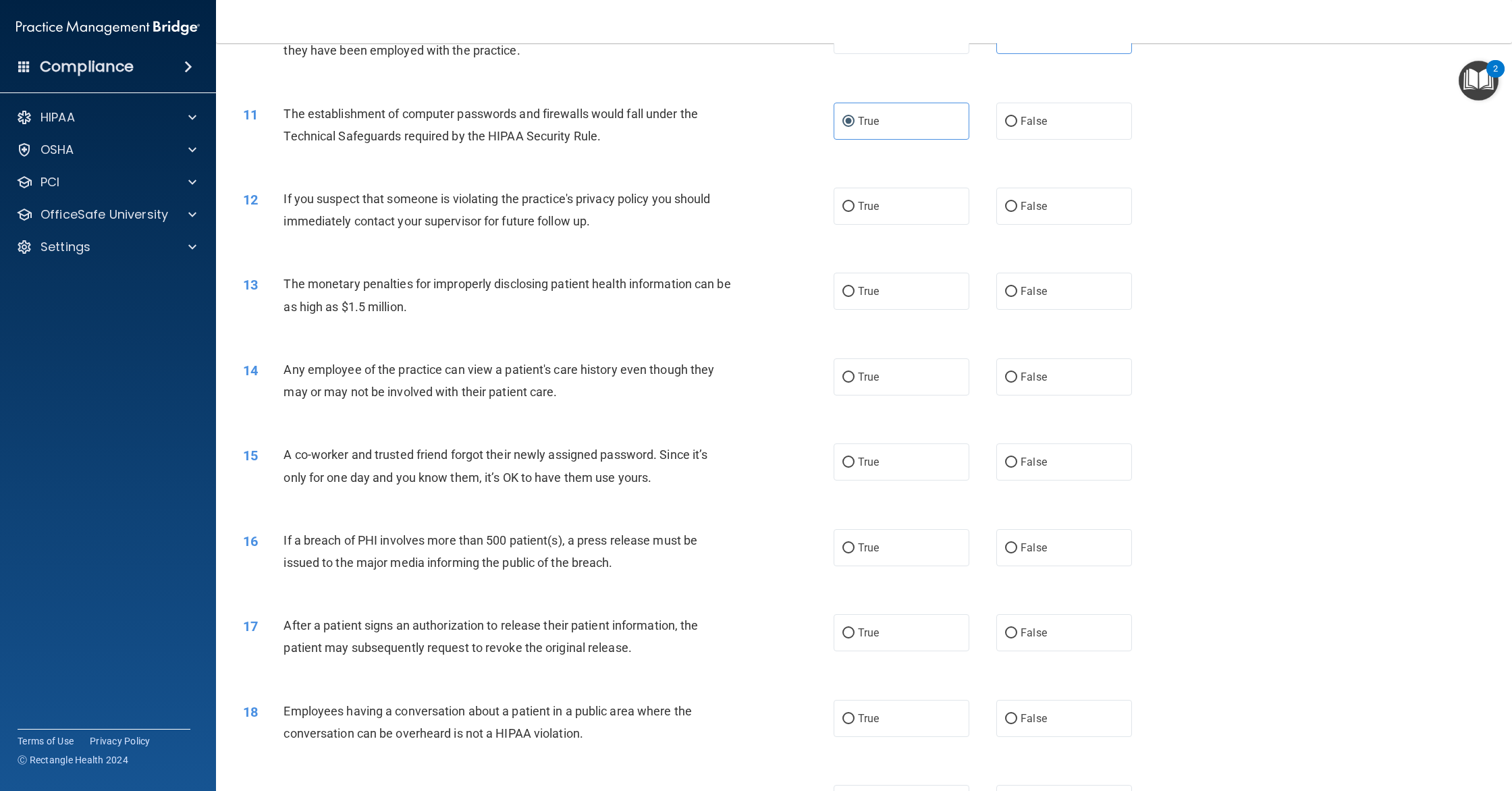
scroll to position [900, 0]
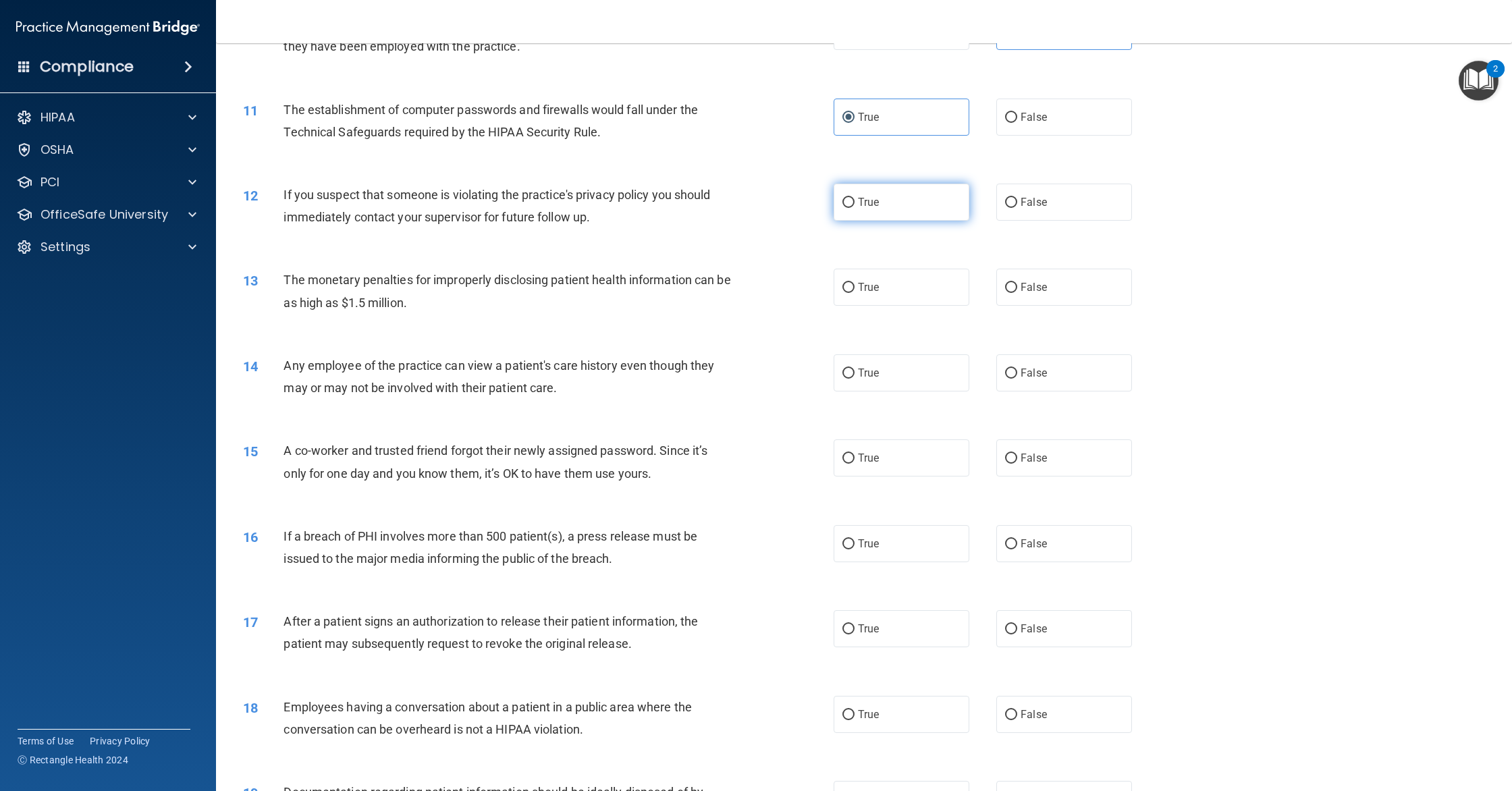
click at [886, 208] on label "True" at bounding box center [901, 202] width 136 height 37
click at [855, 208] on input "True" at bounding box center [848, 203] width 12 height 10
radio input "true"
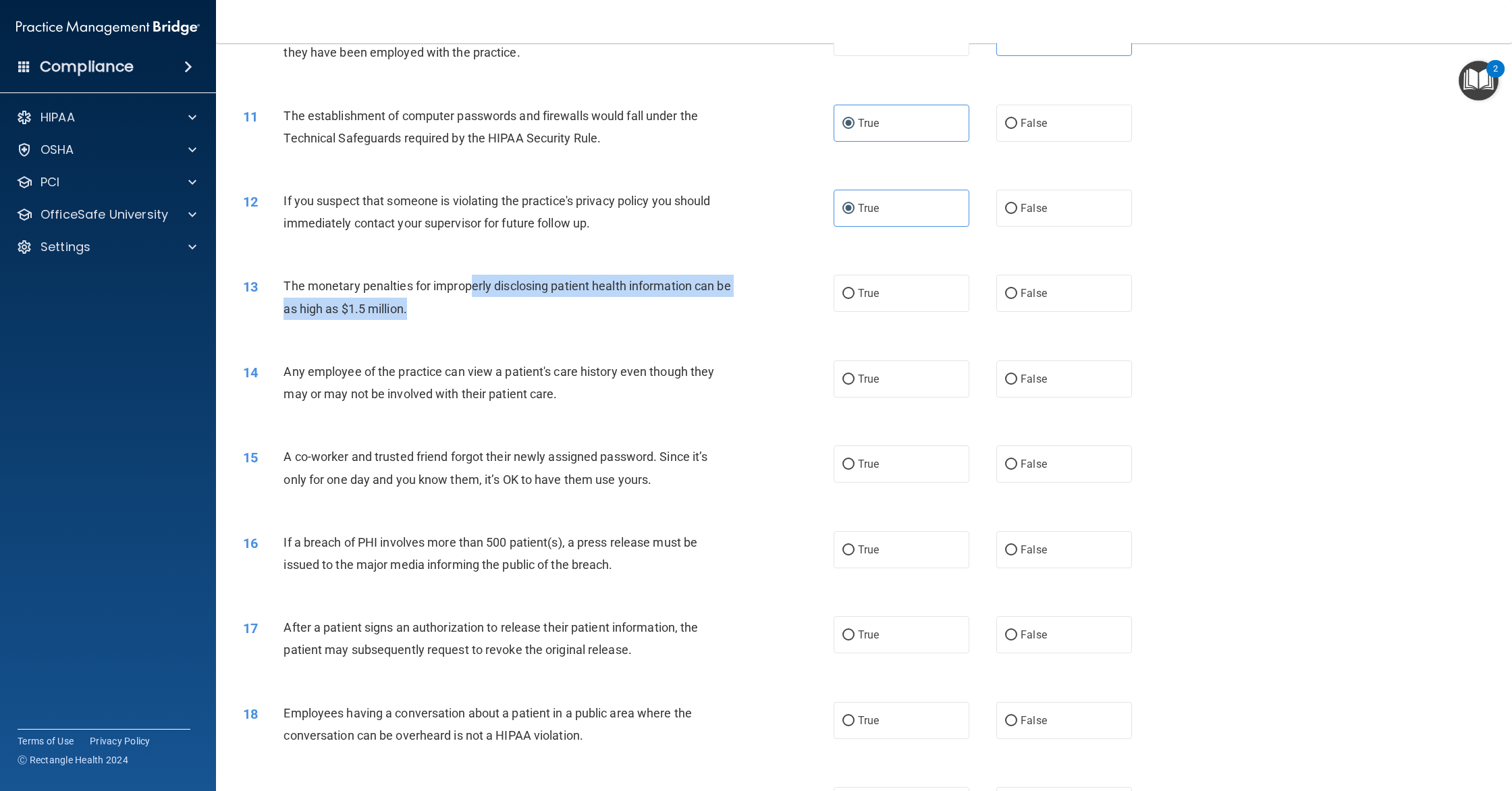
drag, startPoint x: 526, startPoint y: 302, endPoint x: 603, endPoint y: 324, distance: 80.1
click at [598, 319] on div "The monetary penalties for improperly disclosing patient health information can…" at bounding box center [512, 297] width 458 height 45
click at [603, 319] on div "The monetary penalties for improperly disclosing patient health information can…" at bounding box center [512, 297] width 458 height 45
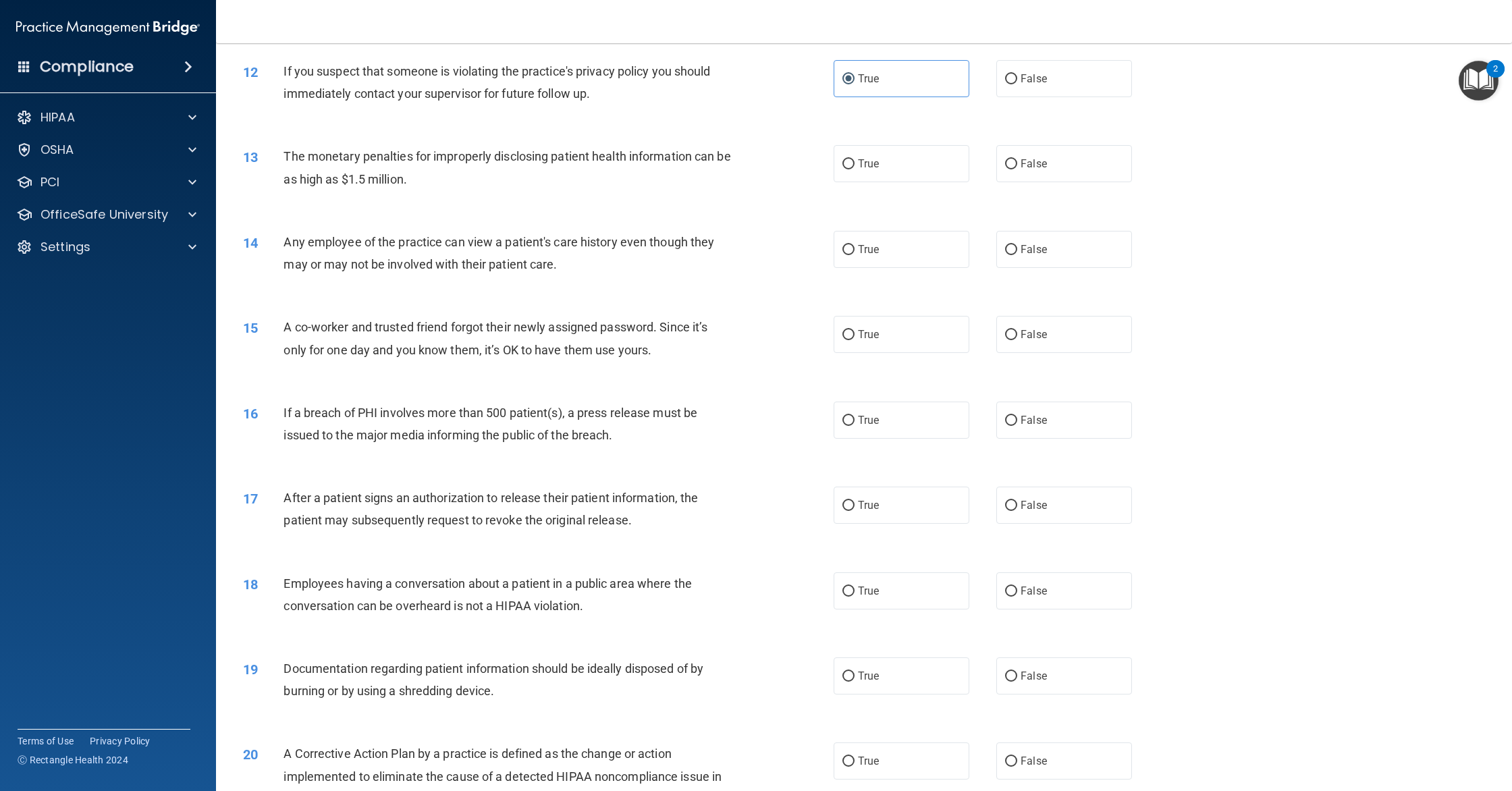
scroll to position [1026, 0]
click at [871, 168] on span "True" at bounding box center [869, 163] width 21 height 13
click at [855, 168] on input "True" at bounding box center [848, 163] width 12 height 10
radio input "true"
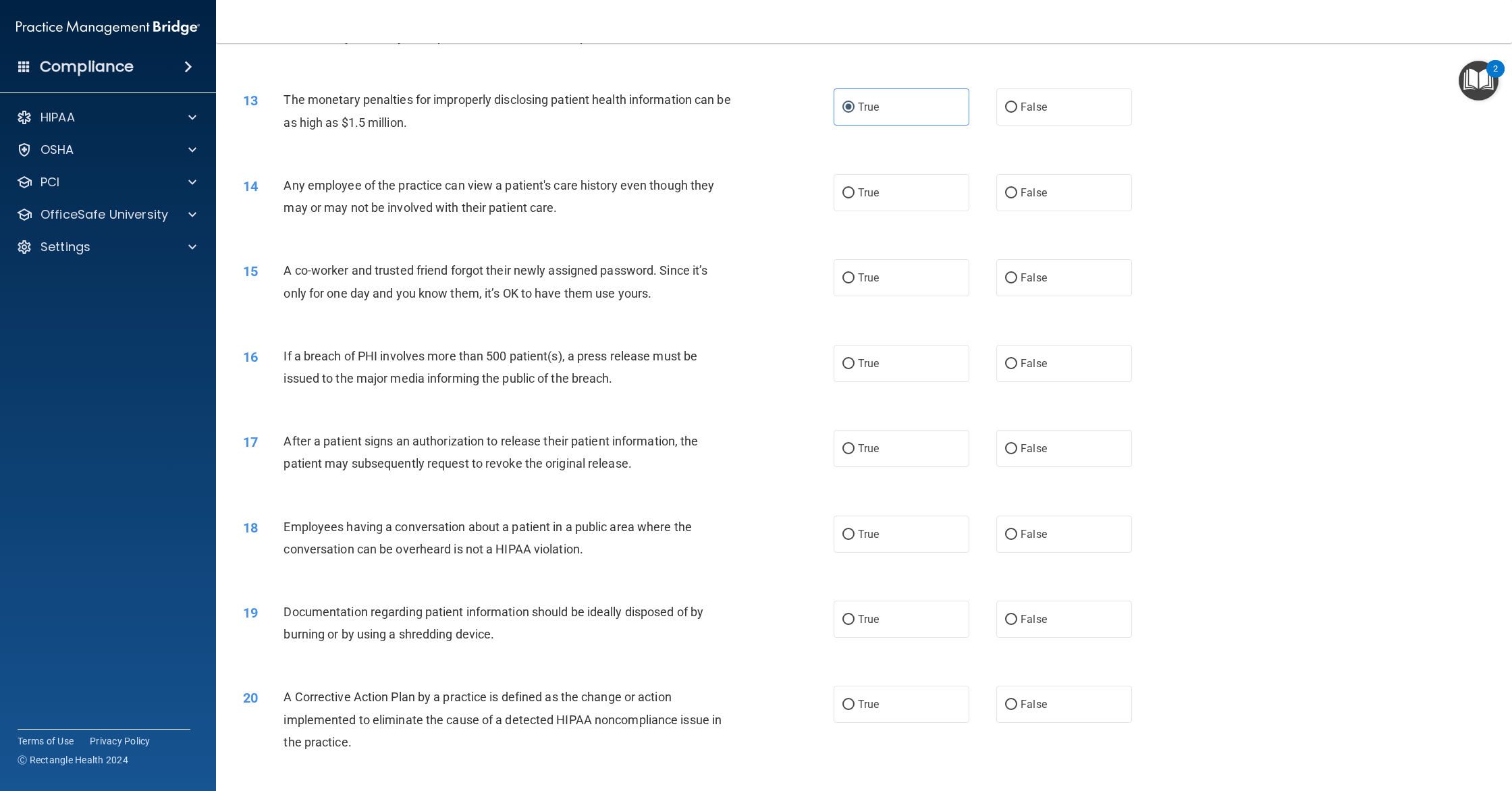
scroll to position [1082, 0]
click at [1078, 210] on label "False" at bounding box center [1064, 193] width 136 height 37
click at [1017, 198] on input "False" at bounding box center [1011, 193] width 12 height 10
radio input "true"
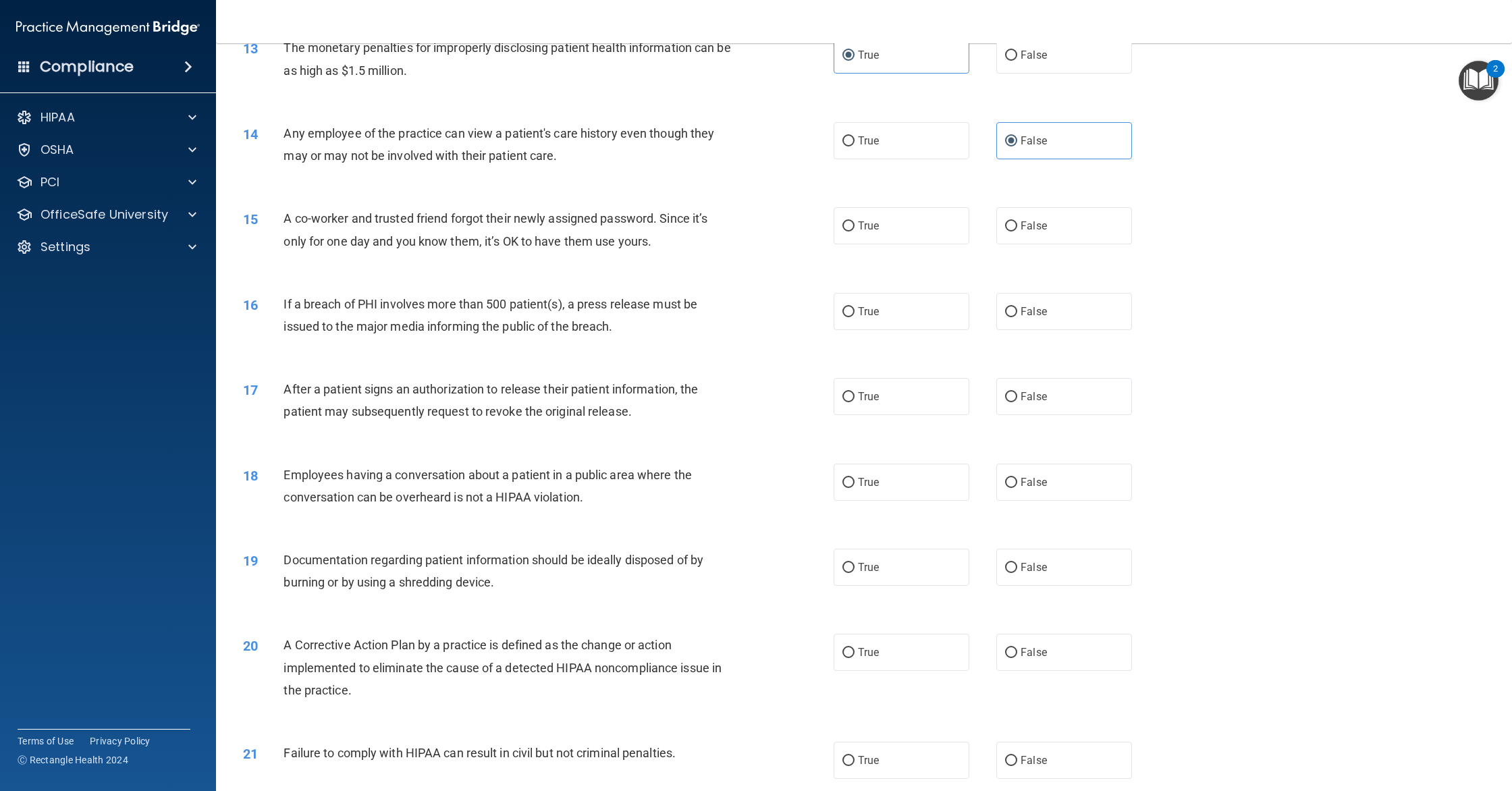
scroll to position [1140, 0]
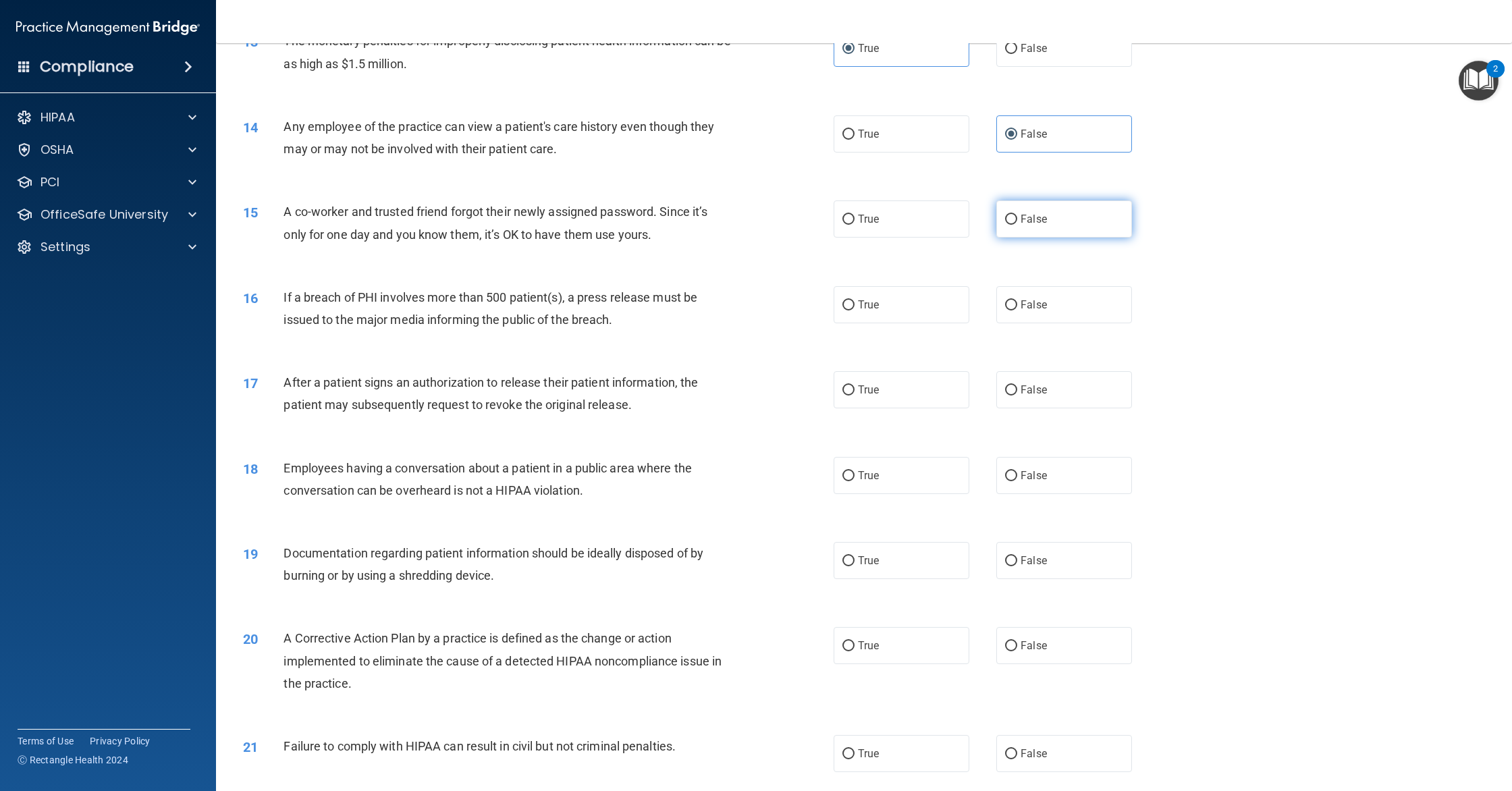
click at [1128, 237] on label "False" at bounding box center [1064, 219] width 136 height 37
click at [1017, 224] on input "False" at bounding box center [1011, 220] width 12 height 10
radio input "true"
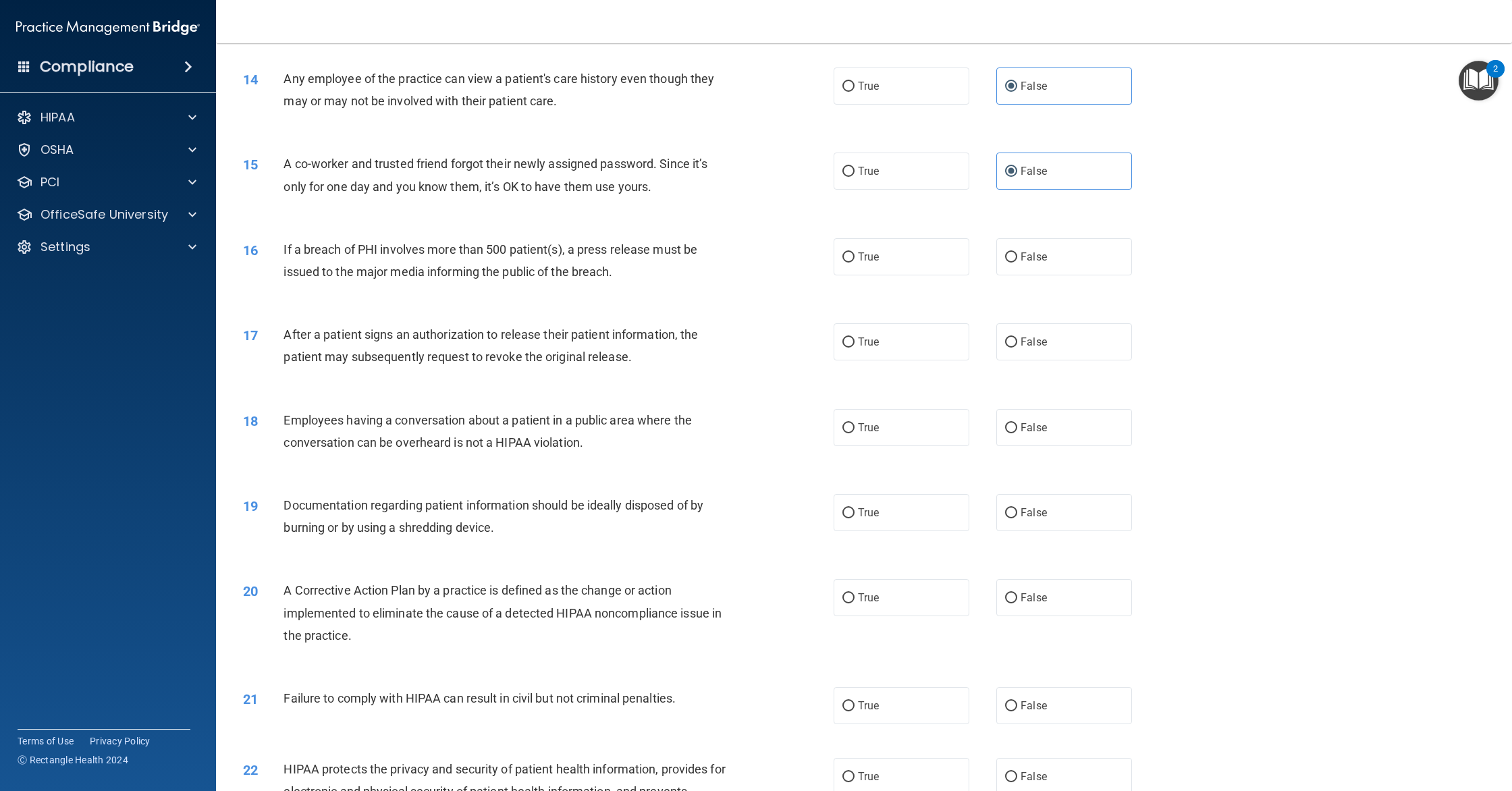
scroll to position [1191, 0]
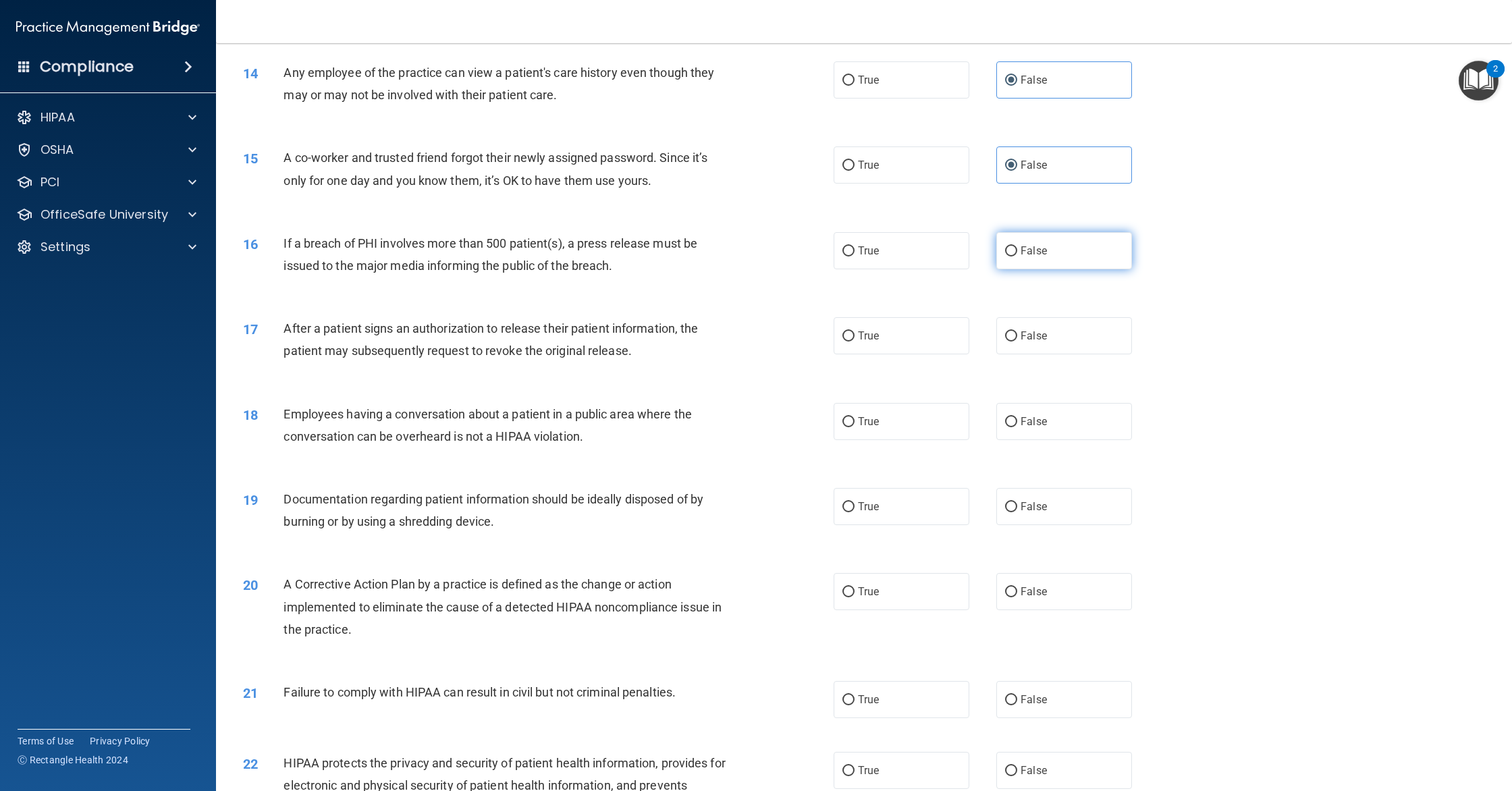
click at [1095, 269] on label "False" at bounding box center [1064, 251] width 136 height 37
click at [1017, 256] on input "False" at bounding box center [1011, 252] width 12 height 10
radio input "true"
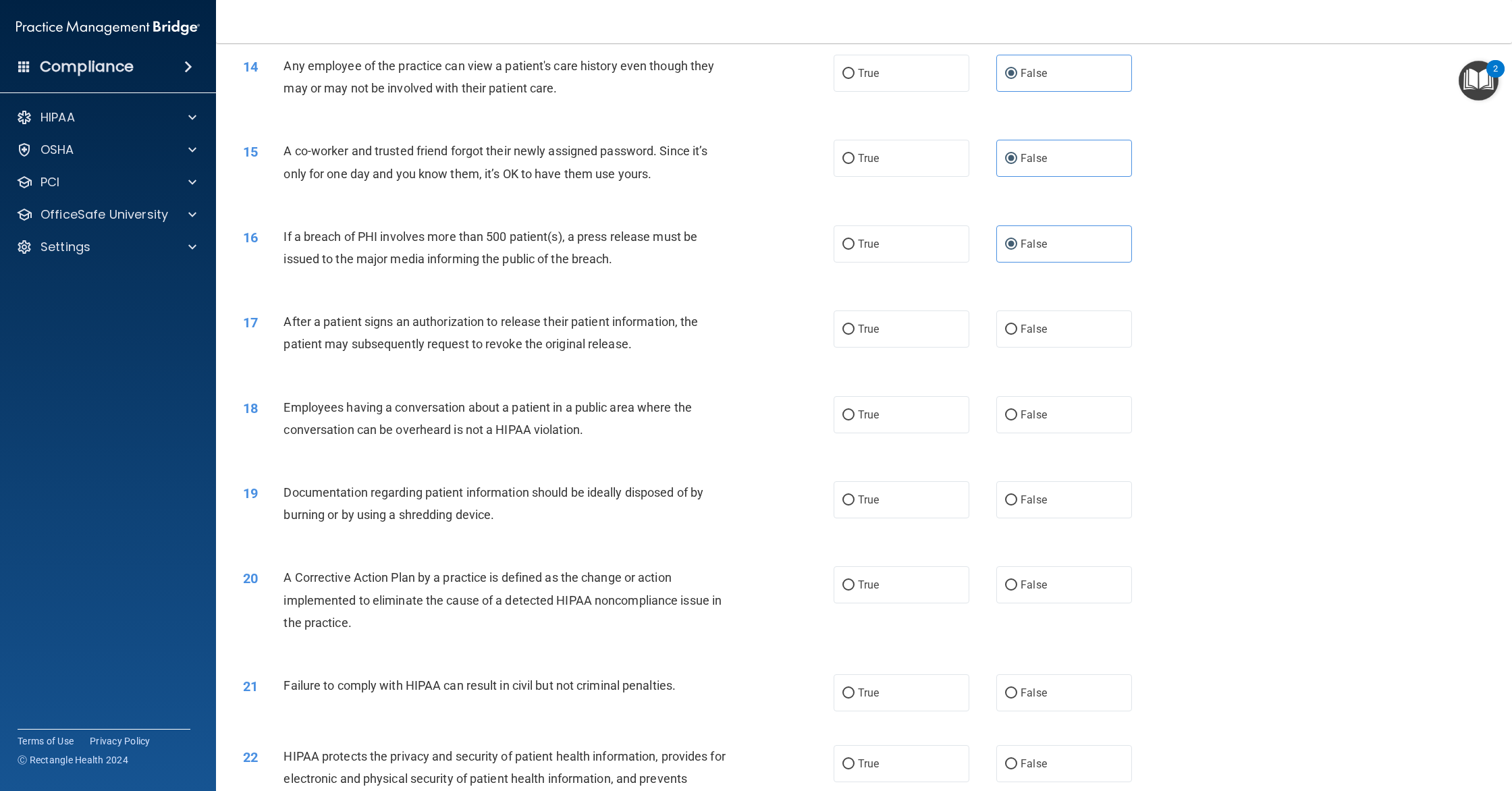
scroll to position [1201, 0]
click at [889, 331] on label "True" at bounding box center [901, 328] width 136 height 37
click at [855, 331] on input "True" at bounding box center [848, 328] width 12 height 10
radio input "true"
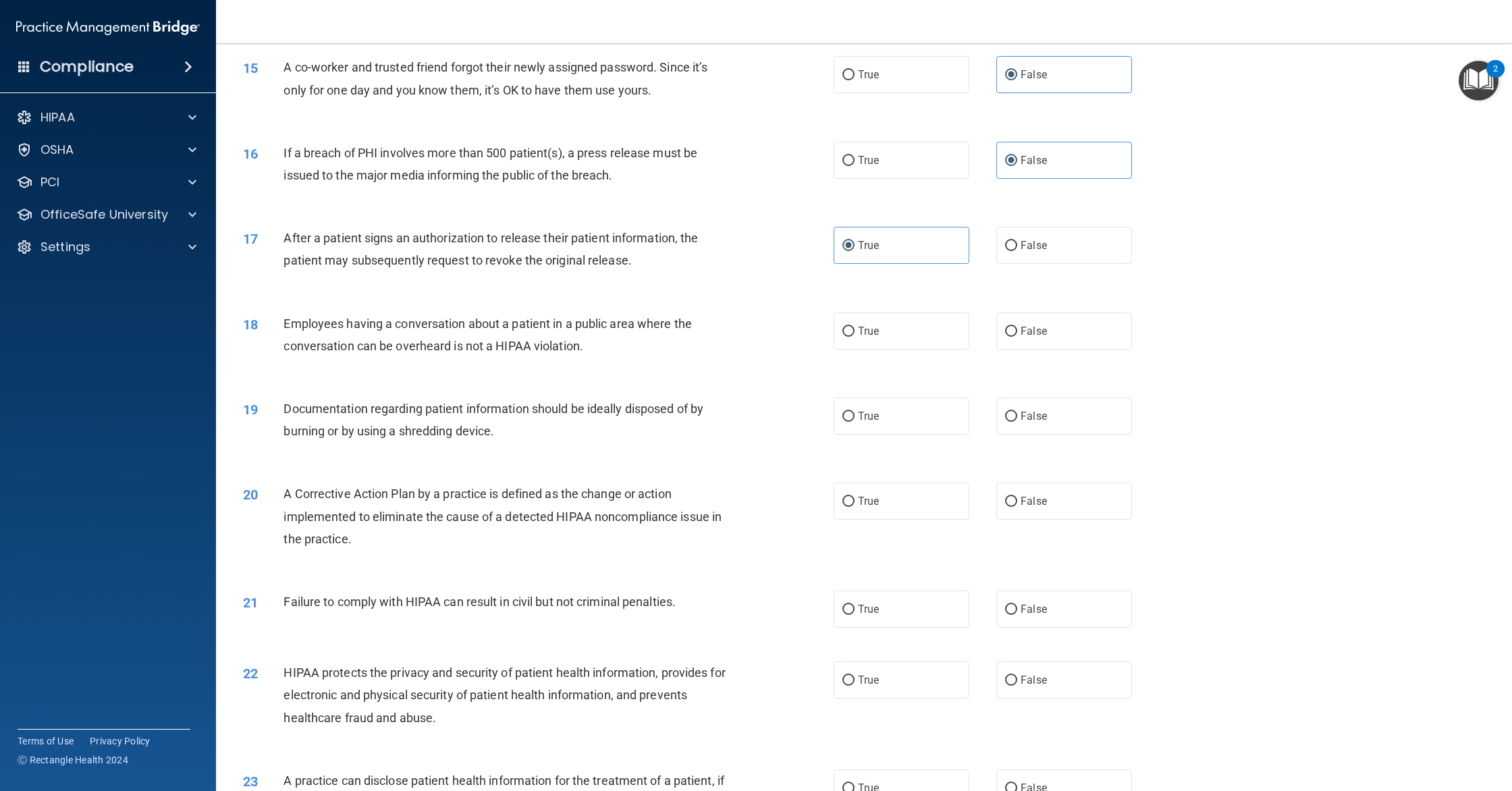
scroll to position [1298, 0]
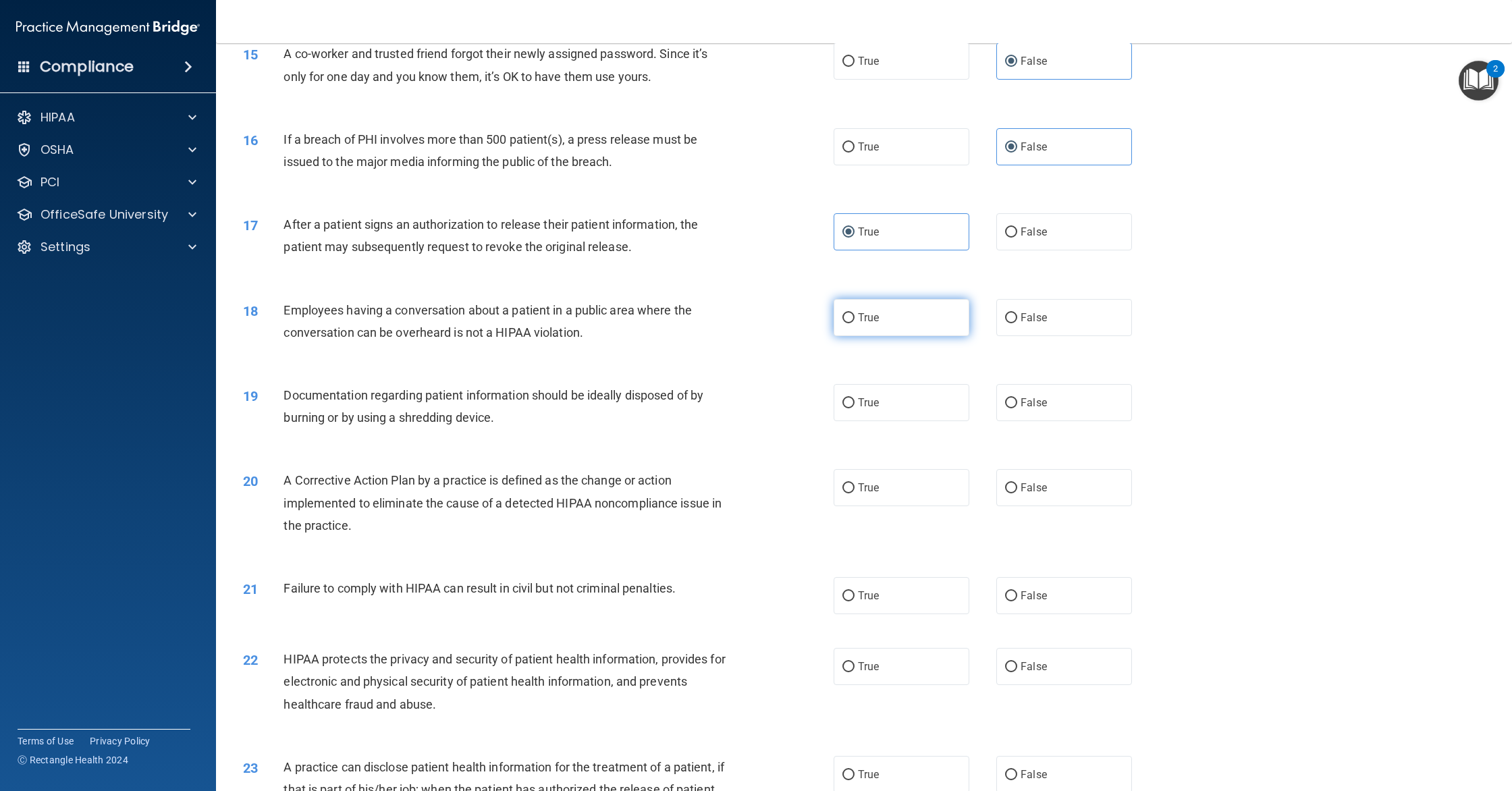
click at [899, 331] on label "True" at bounding box center [901, 318] width 136 height 37
click at [855, 324] on input "True" at bounding box center [848, 318] width 12 height 10
radio input "true"
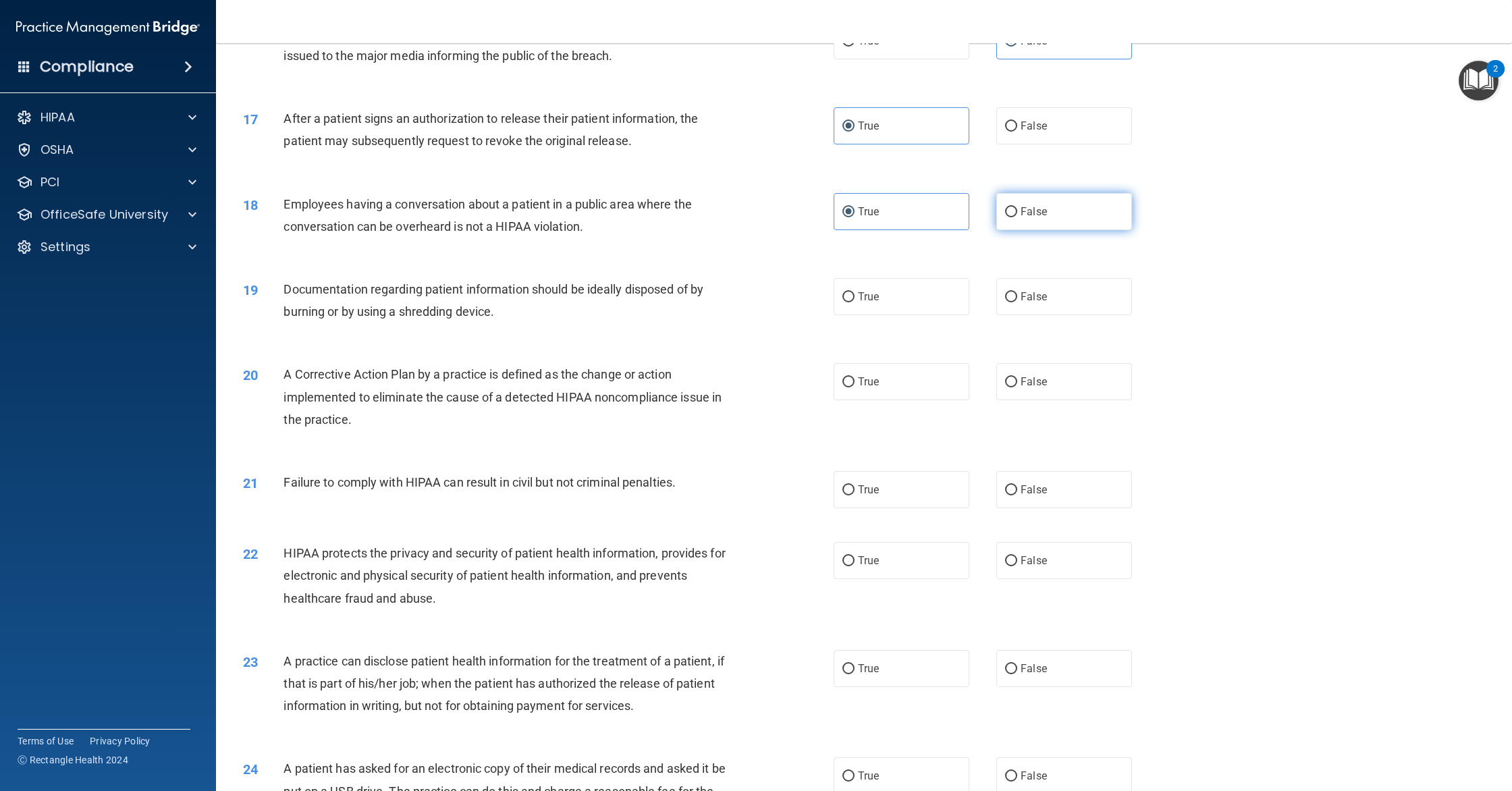
scroll to position [1409, 0]
click at [1046, 227] on label "False" at bounding box center [1064, 209] width 136 height 37
click at [1017, 214] on input "False" at bounding box center [1011, 209] width 12 height 10
radio input "true"
radio input "false"
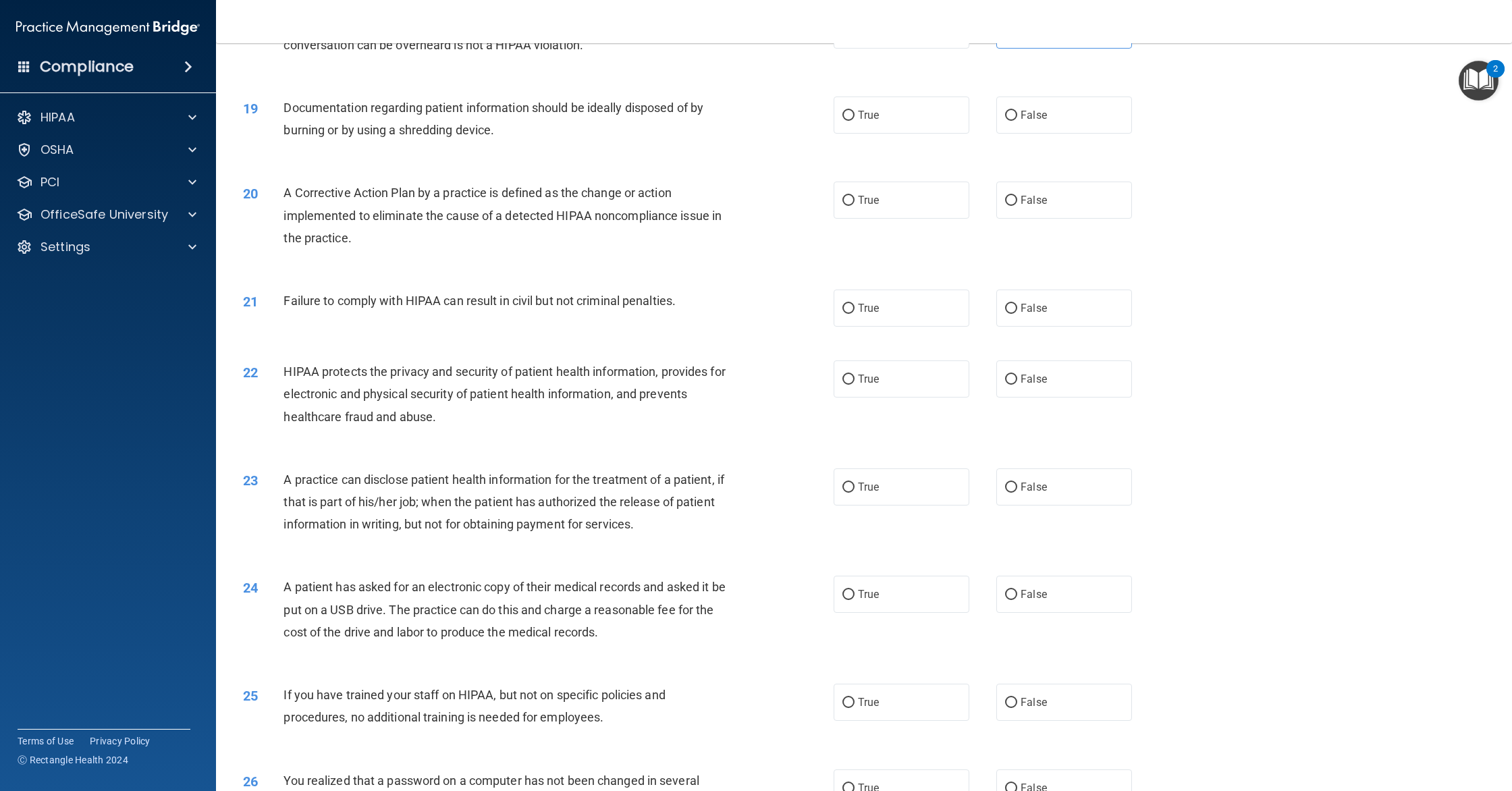
scroll to position [1579, 0]
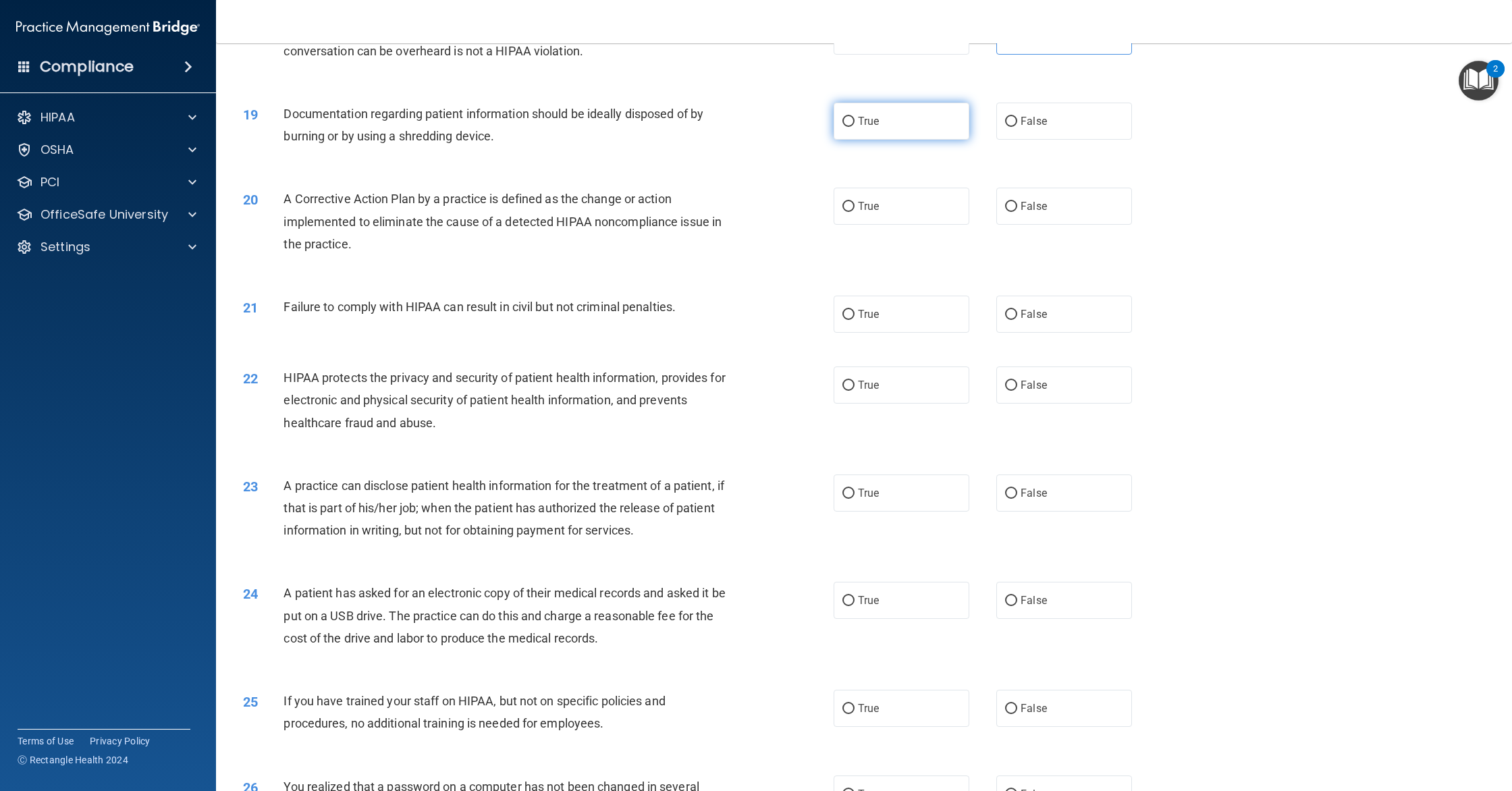
click at [841, 139] on label "True" at bounding box center [901, 122] width 136 height 37
click at [842, 127] on input "True" at bounding box center [848, 122] width 12 height 10
radio input "true"
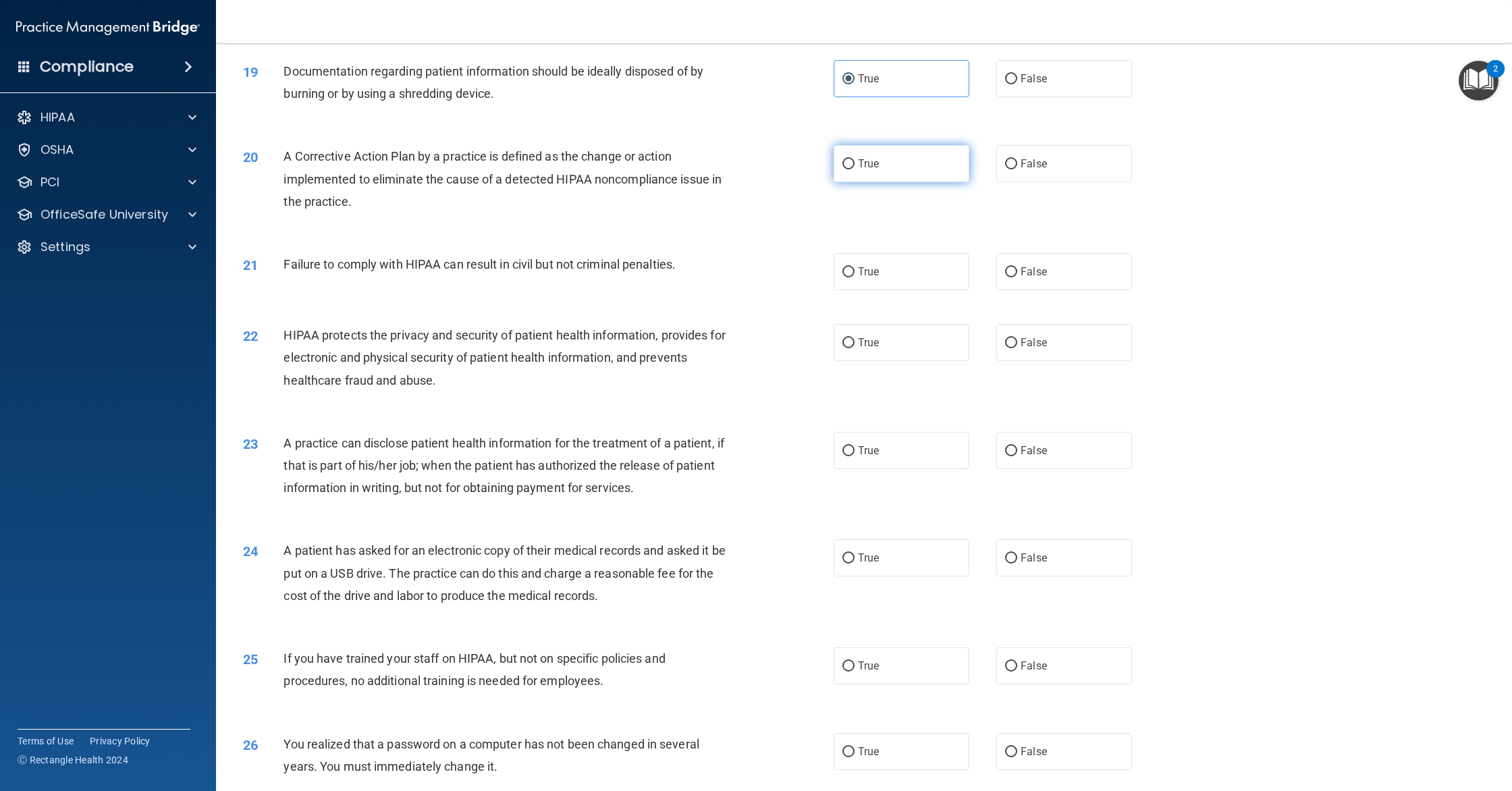
scroll to position [1635, 0]
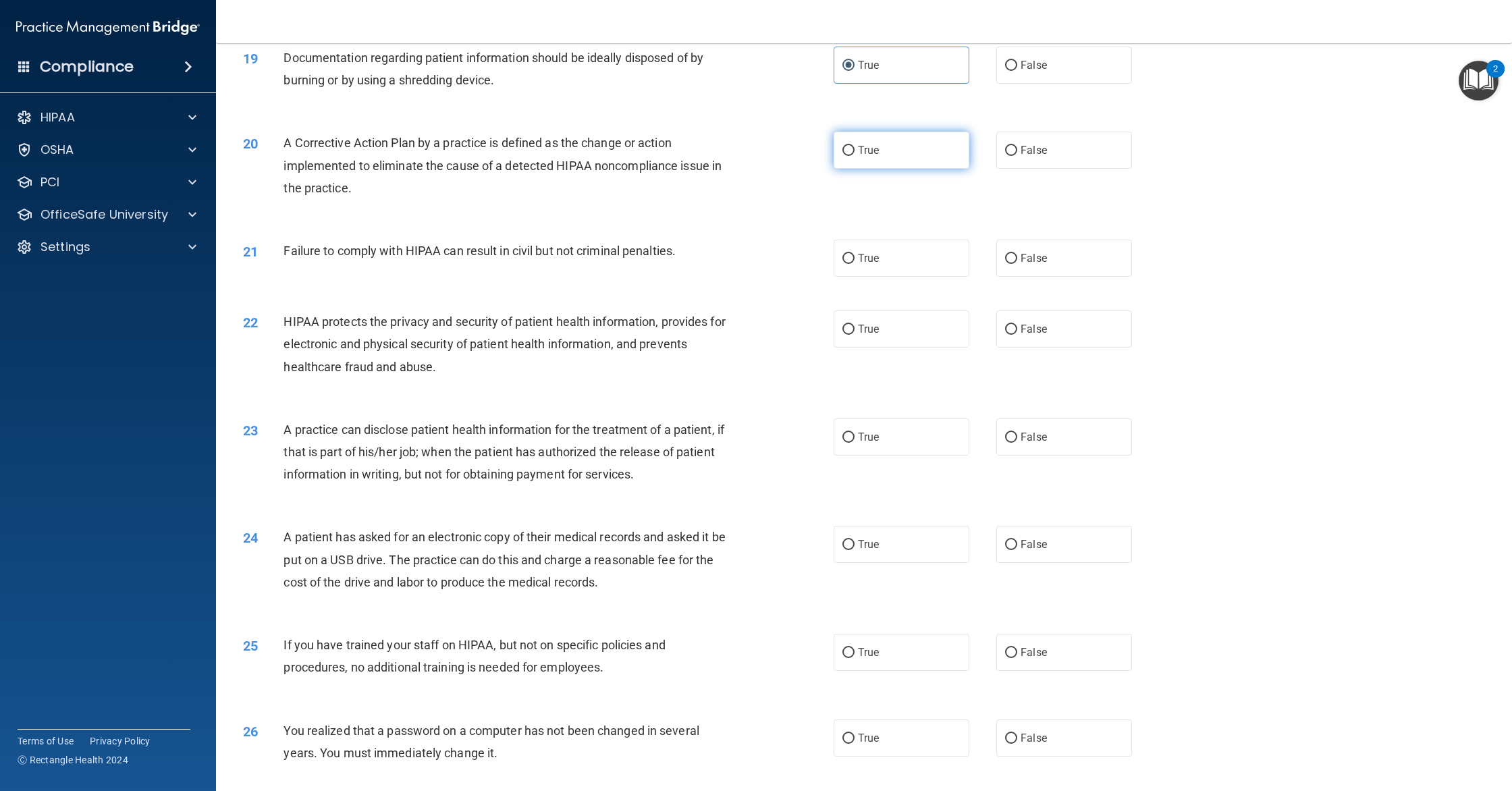
click at [842, 156] on input "True" at bounding box center [848, 151] width 12 height 10
radio input "true"
click at [906, 264] on label "True" at bounding box center [901, 259] width 136 height 37
click at [855, 264] on input "True" at bounding box center [848, 259] width 12 height 10
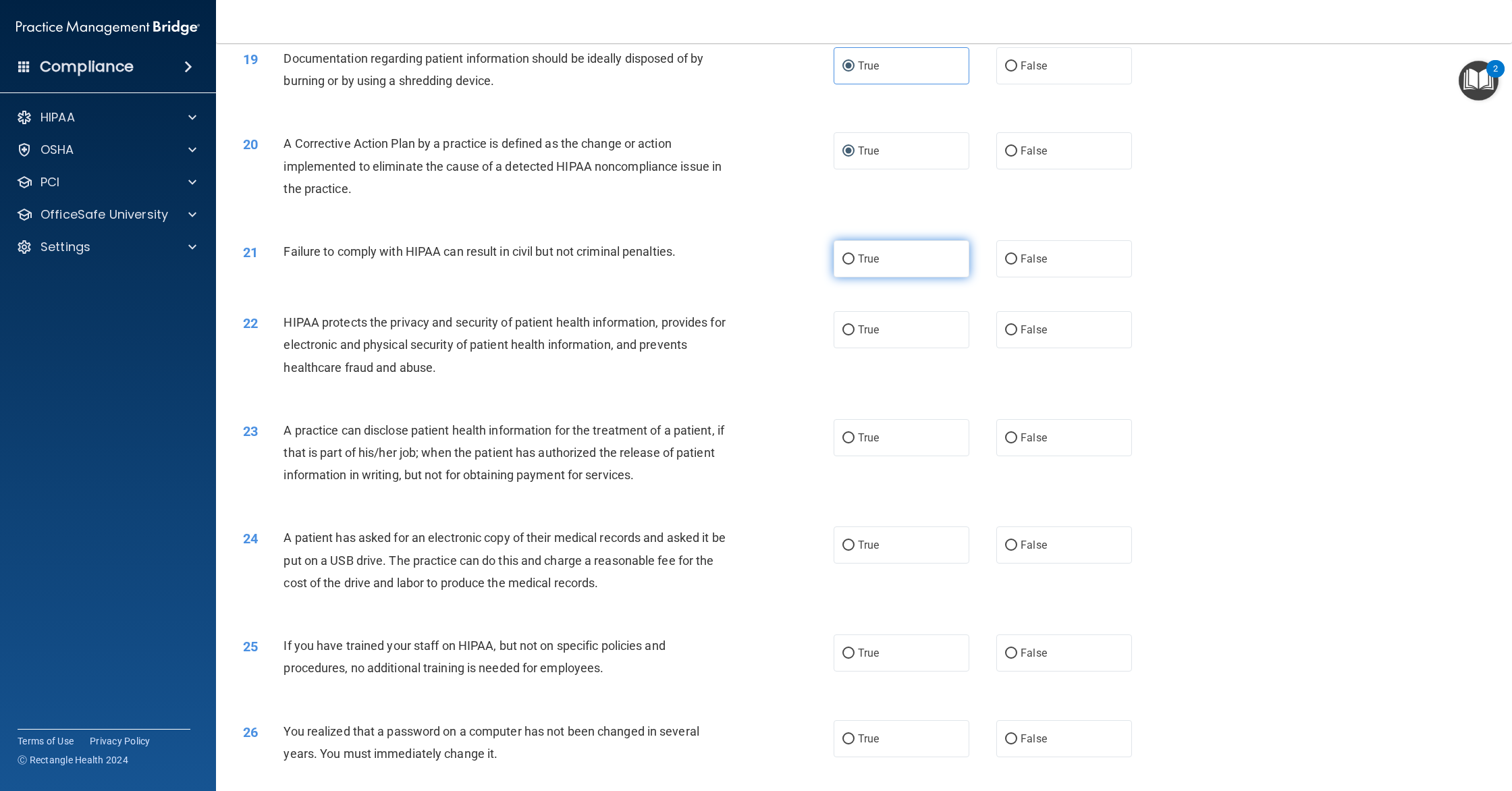
radio input "true"
click at [995, 269] on div "True False" at bounding box center [997, 259] width 326 height 37
click at [1017, 278] on label "False" at bounding box center [1064, 259] width 136 height 37
click at [1017, 265] on input "False" at bounding box center [1011, 259] width 12 height 10
radio input "true"
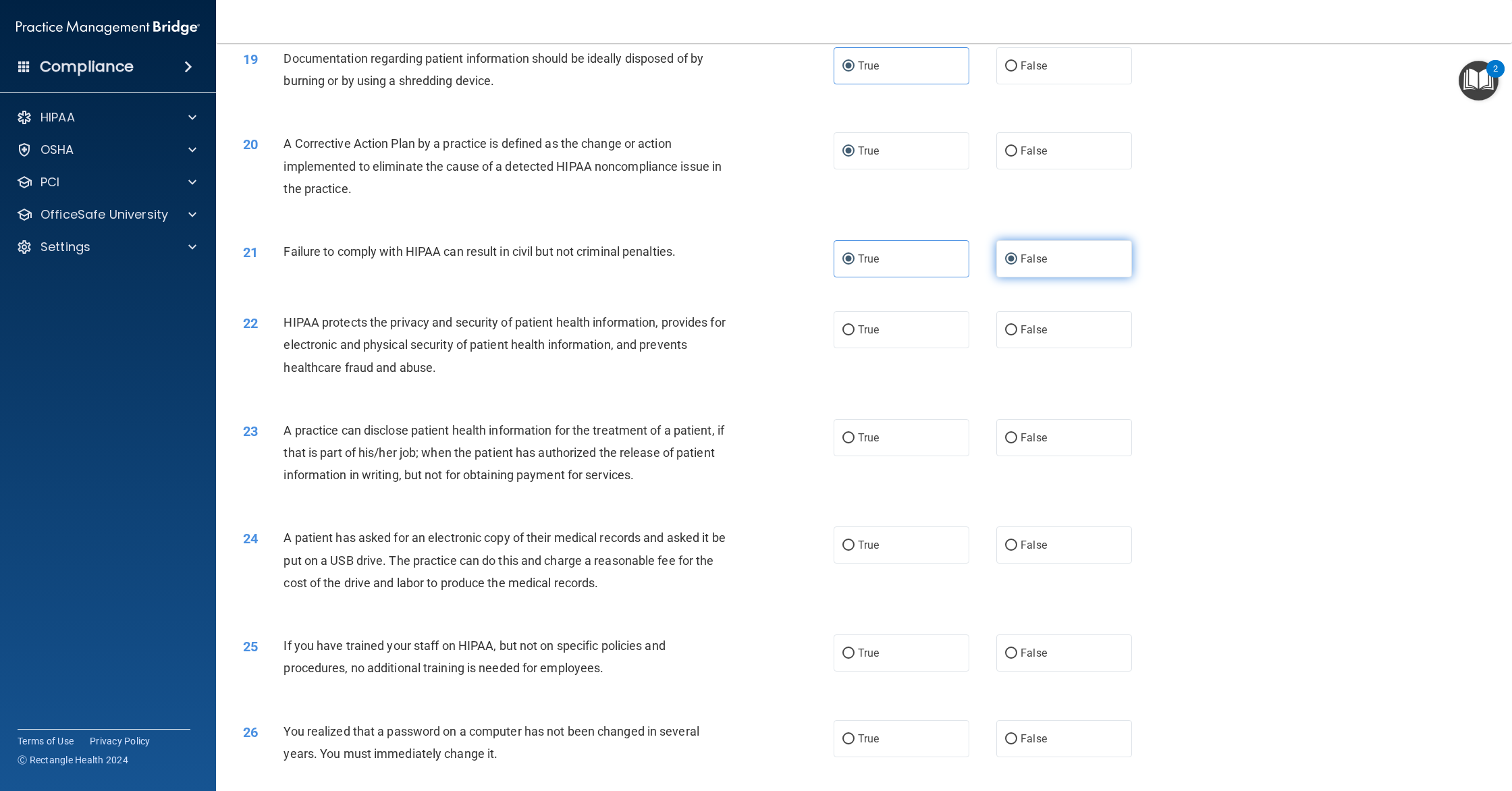
radio input "false"
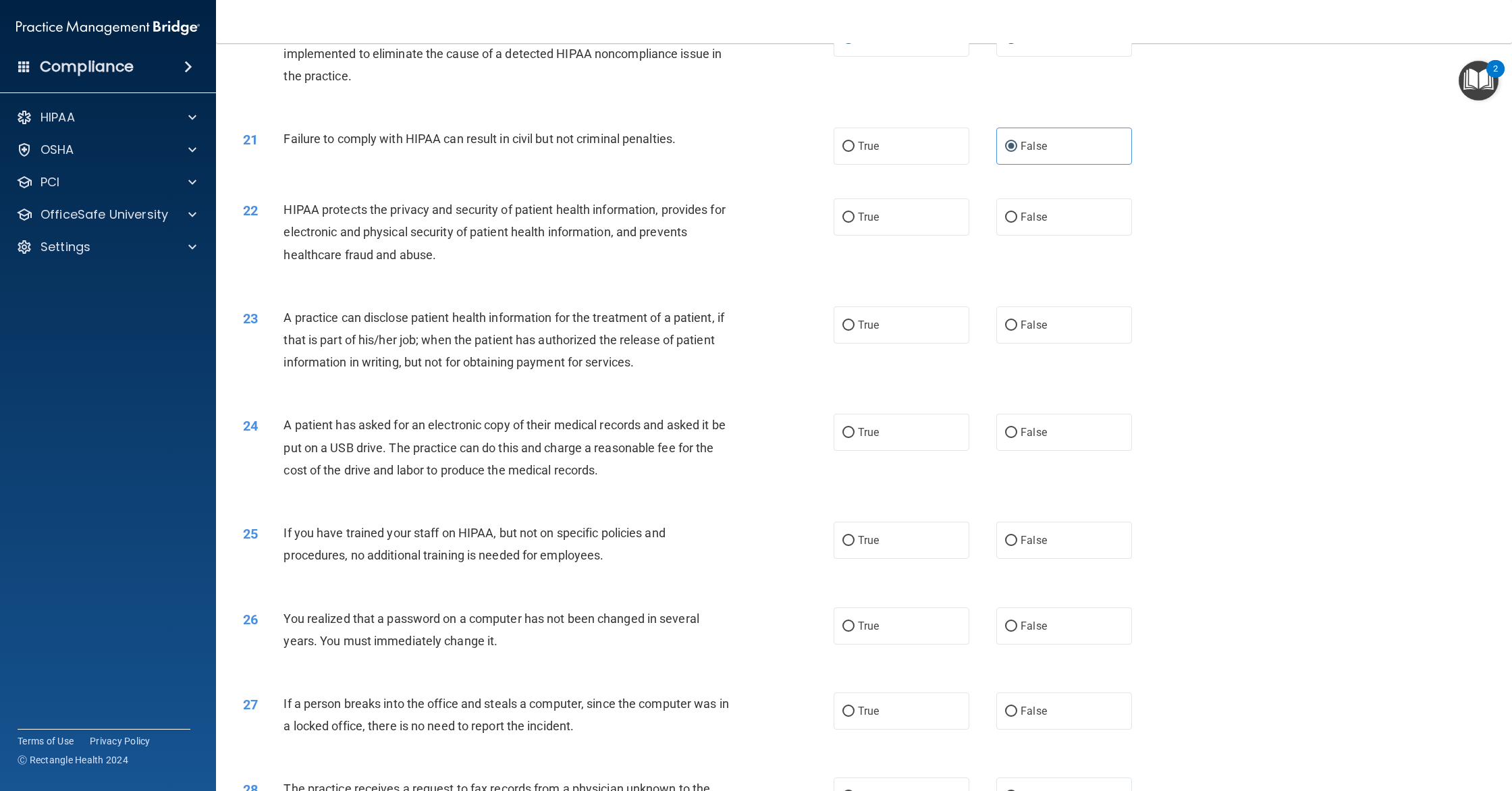
scroll to position [1750, 0]
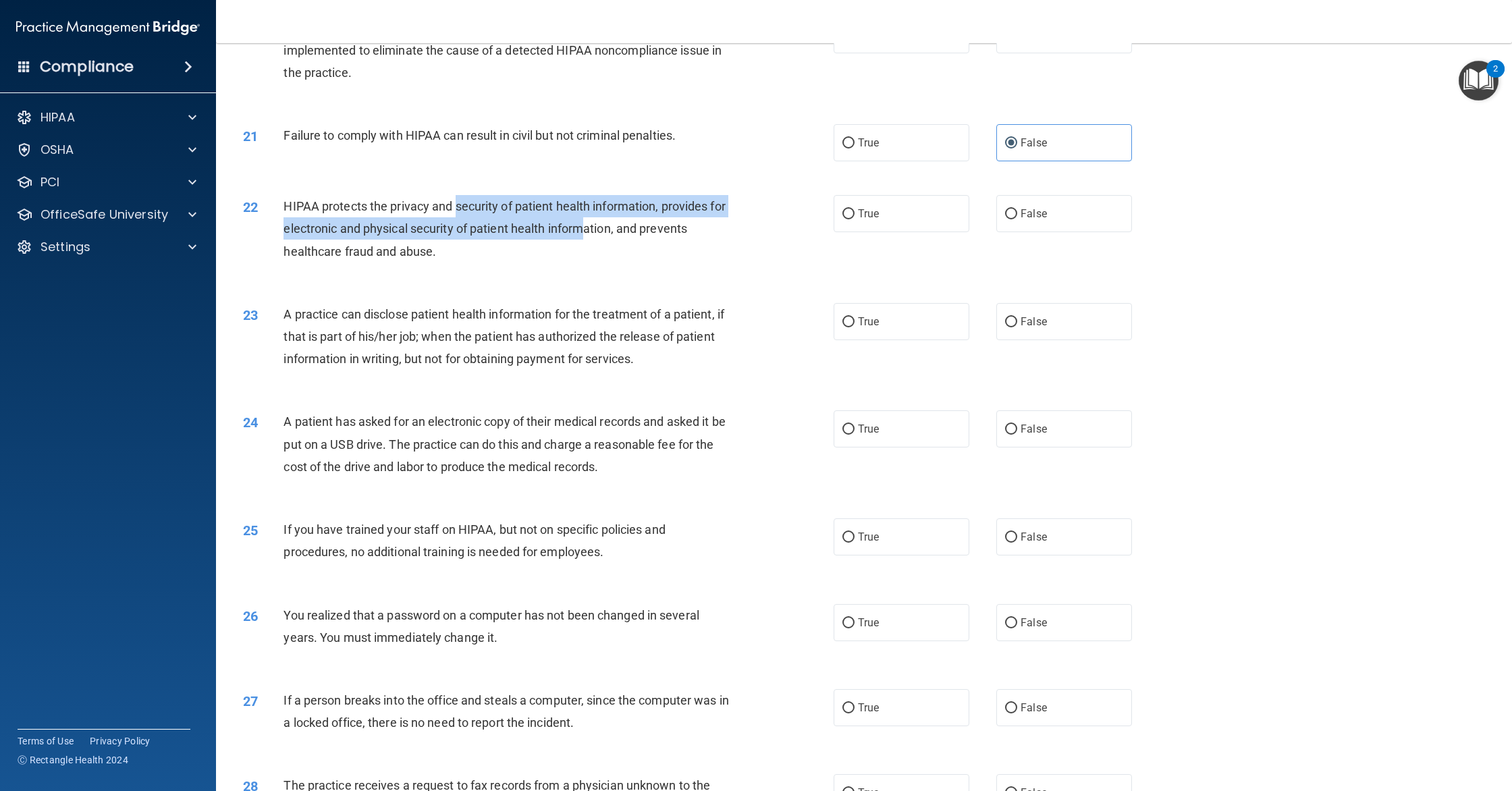
drag, startPoint x: 456, startPoint y: 227, endPoint x: 586, endPoint y: 249, distance: 131.8
click at [586, 249] on span "HIPAA protects the privacy and security of patient health information, provides…" at bounding box center [504, 228] width 441 height 59
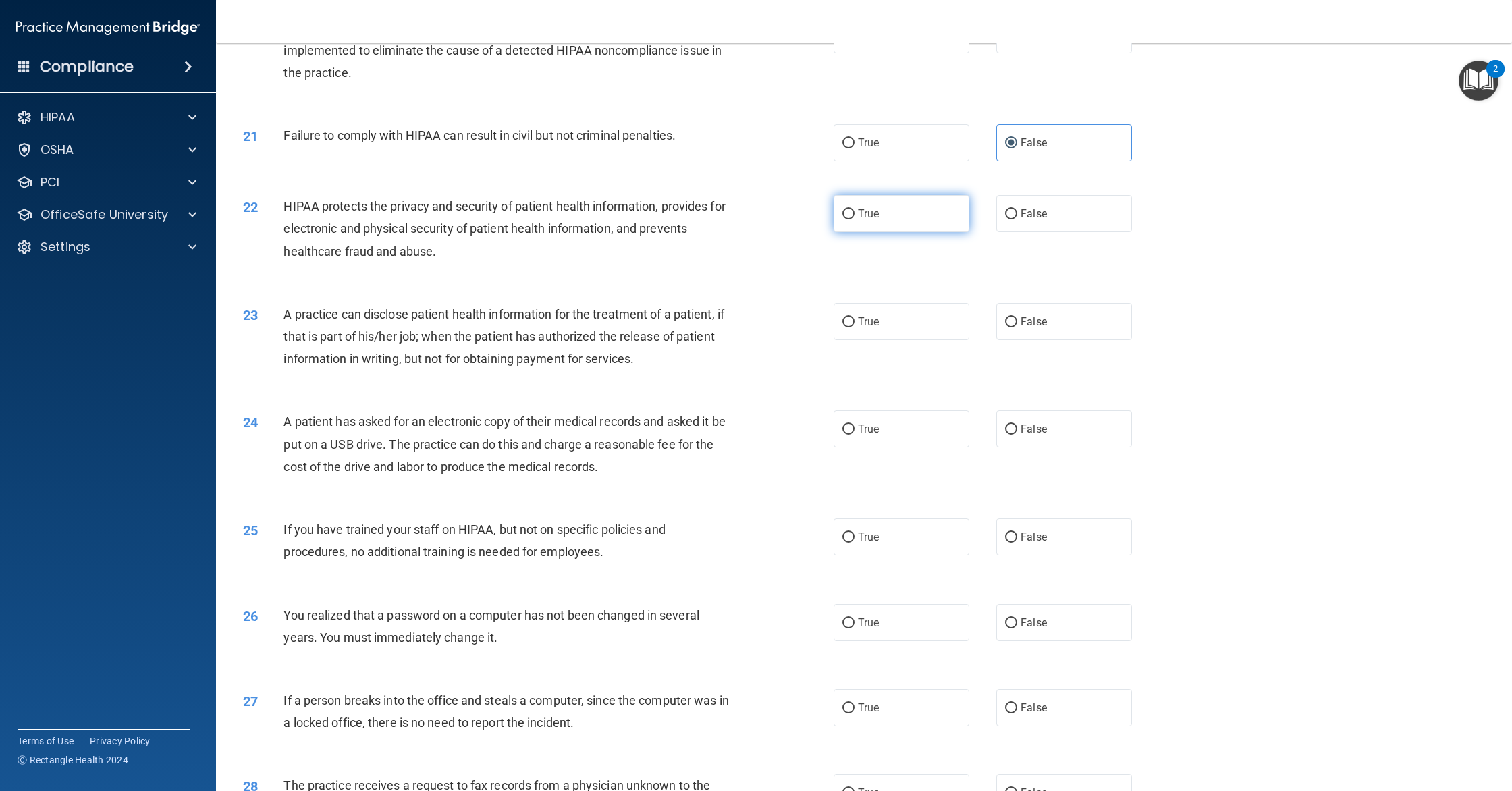
click at [933, 221] on label "True" at bounding box center [901, 214] width 136 height 37
click at [855, 220] on input "True" at bounding box center [848, 214] width 12 height 10
radio input "true"
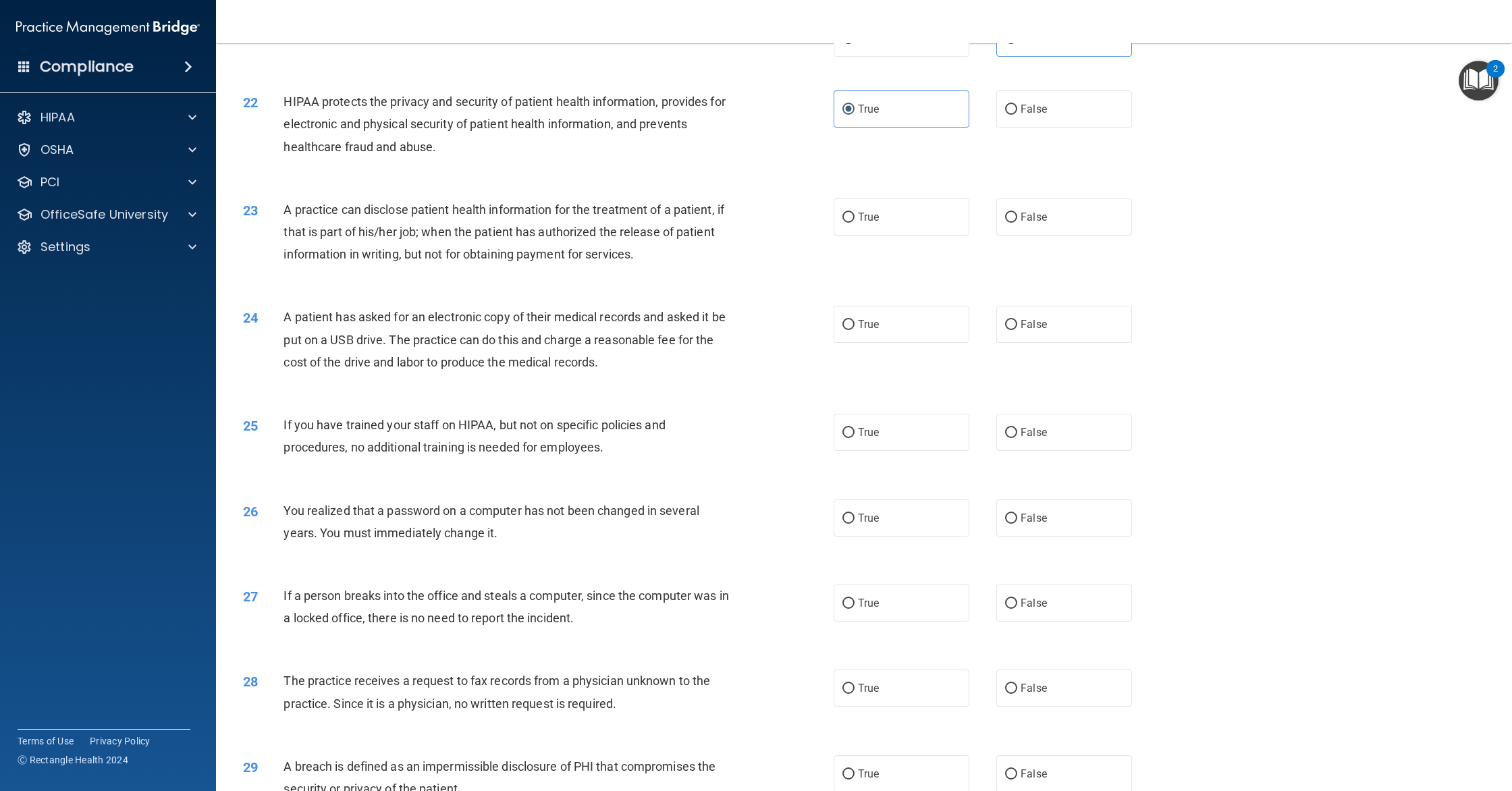
scroll to position [1891, 0]
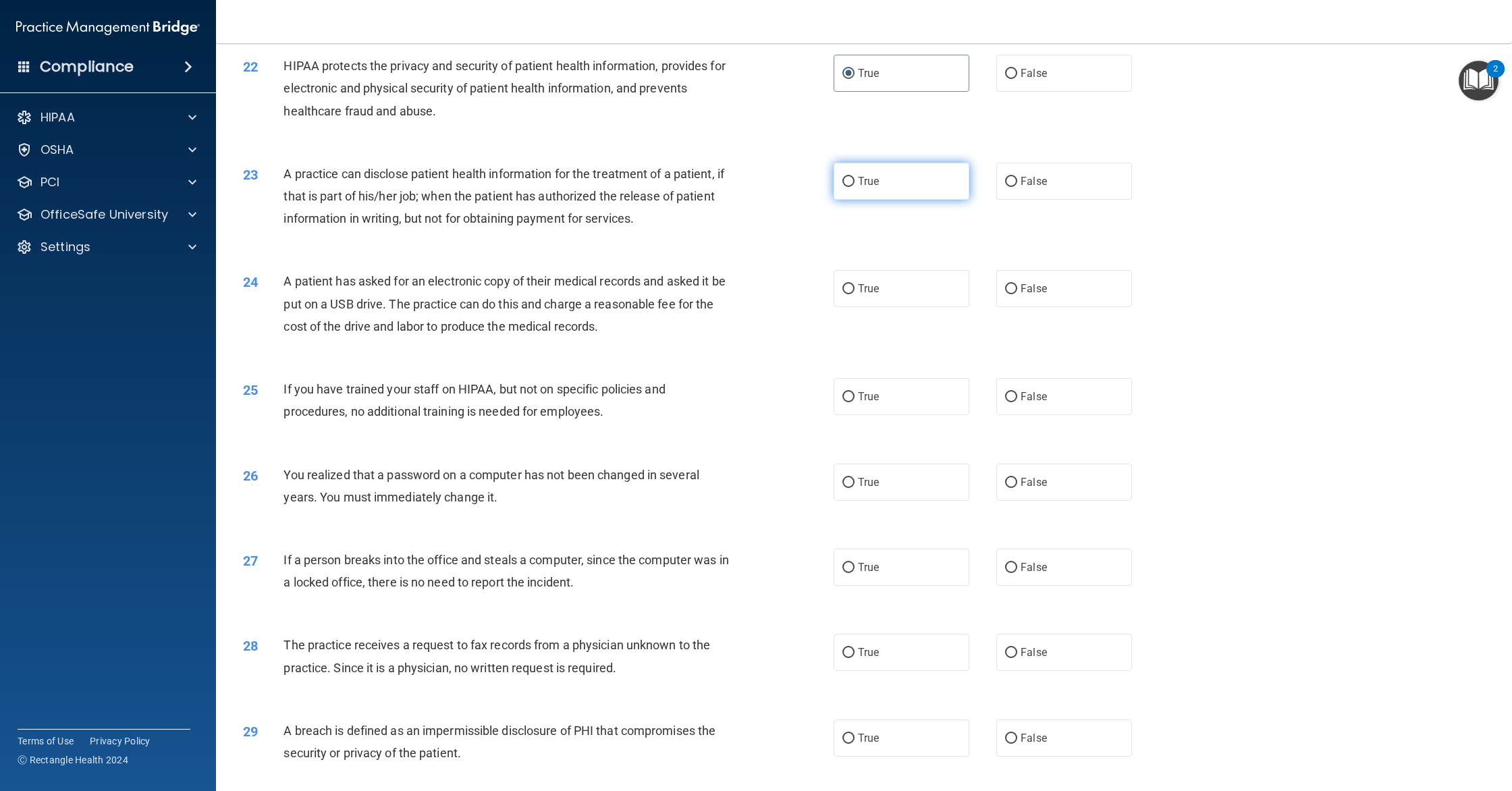
click at [907, 197] on label "True" at bounding box center [901, 181] width 136 height 37
click at [855, 187] on input "True" at bounding box center [848, 181] width 12 height 10
radio input "true"
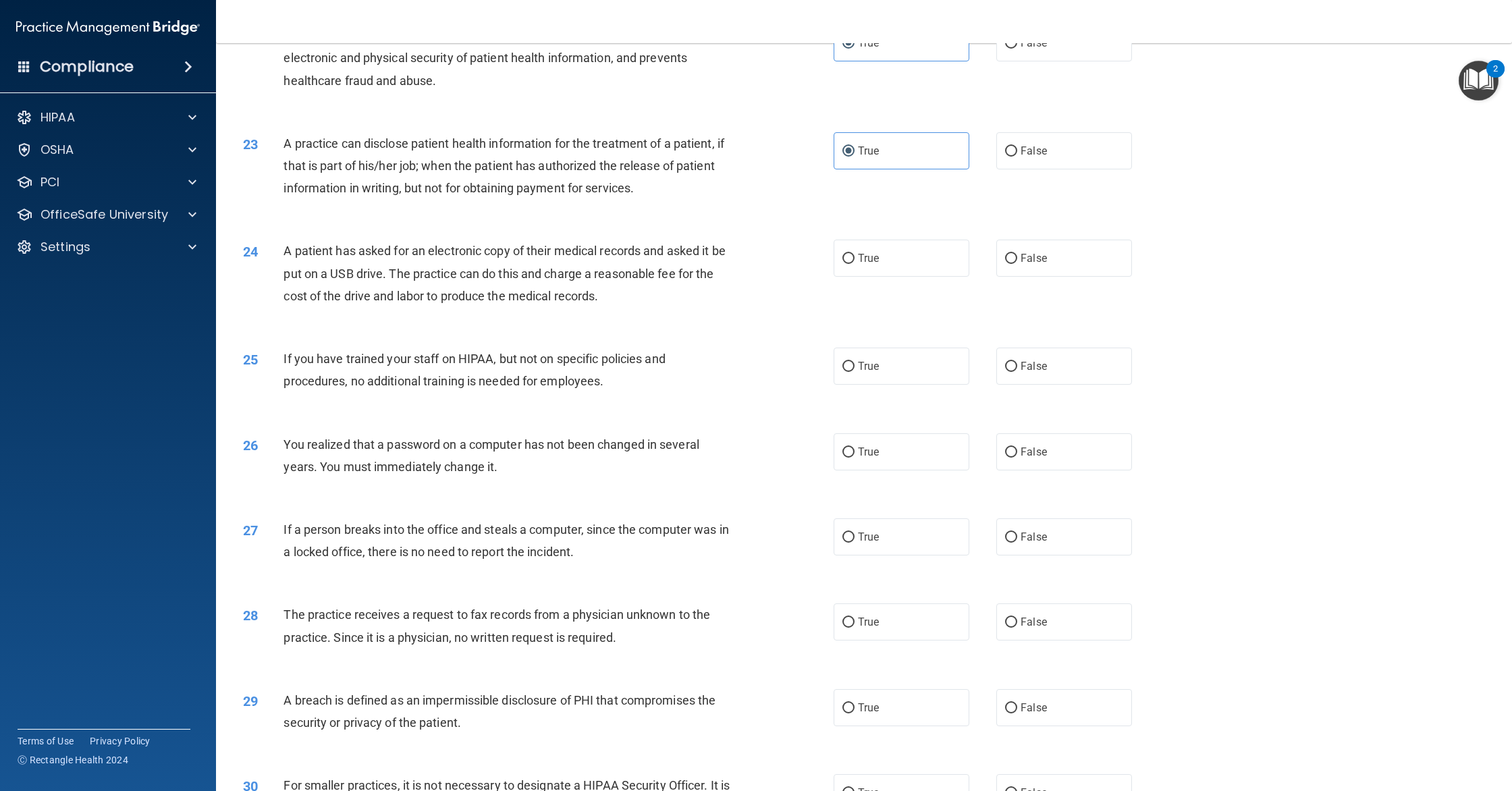
scroll to position [1934, 0]
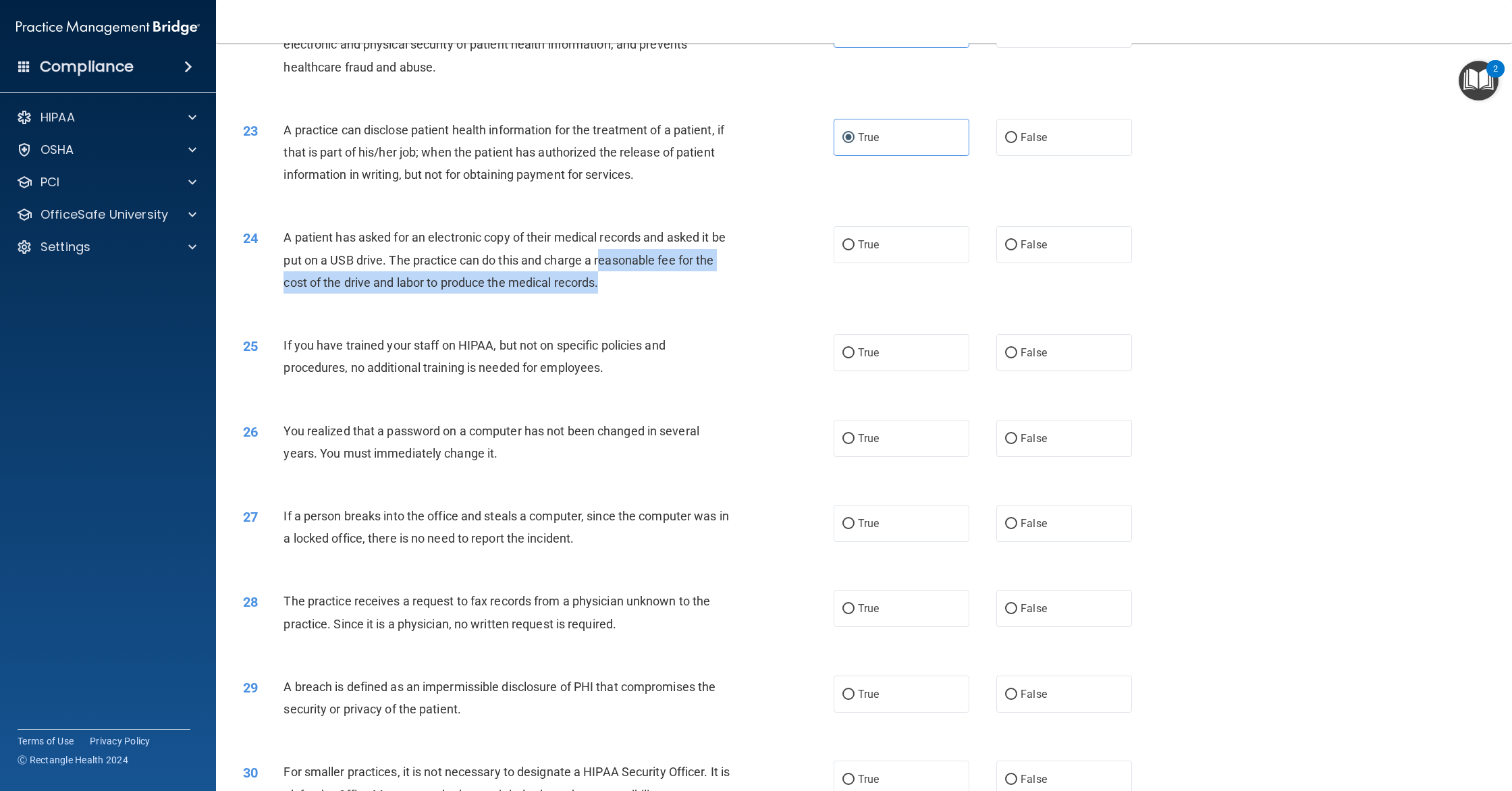
drag, startPoint x: 698, startPoint y: 291, endPoint x: 720, endPoint y: 296, distance: 22.6
click at [720, 294] on div "A patient has asked for an electronic copy of their medical records and asked i…" at bounding box center [512, 260] width 458 height 67
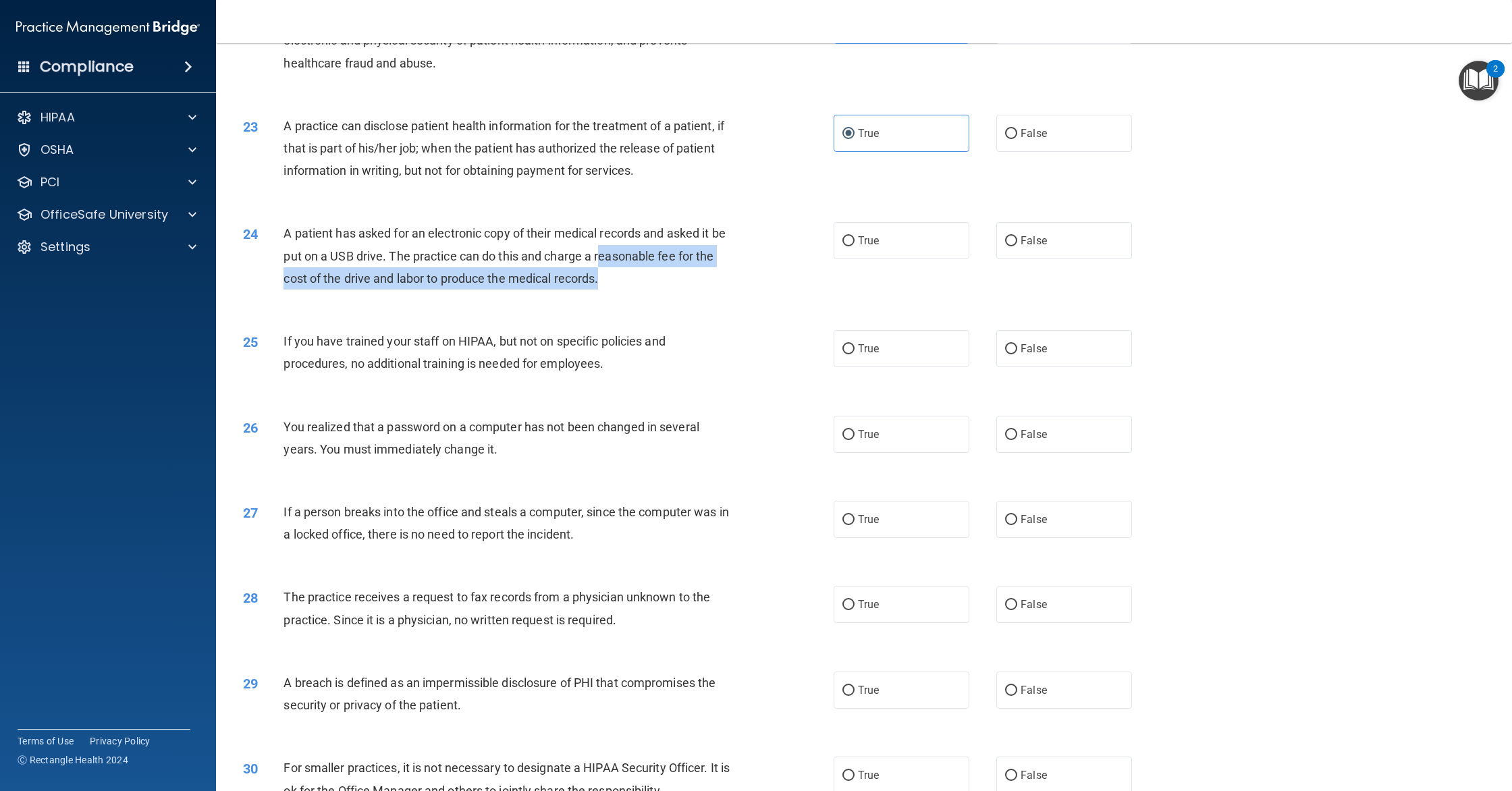
click at [720, 290] on div "A patient has asked for an electronic copy of their medical records and asked i…" at bounding box center [512, 256] width 458 height 67
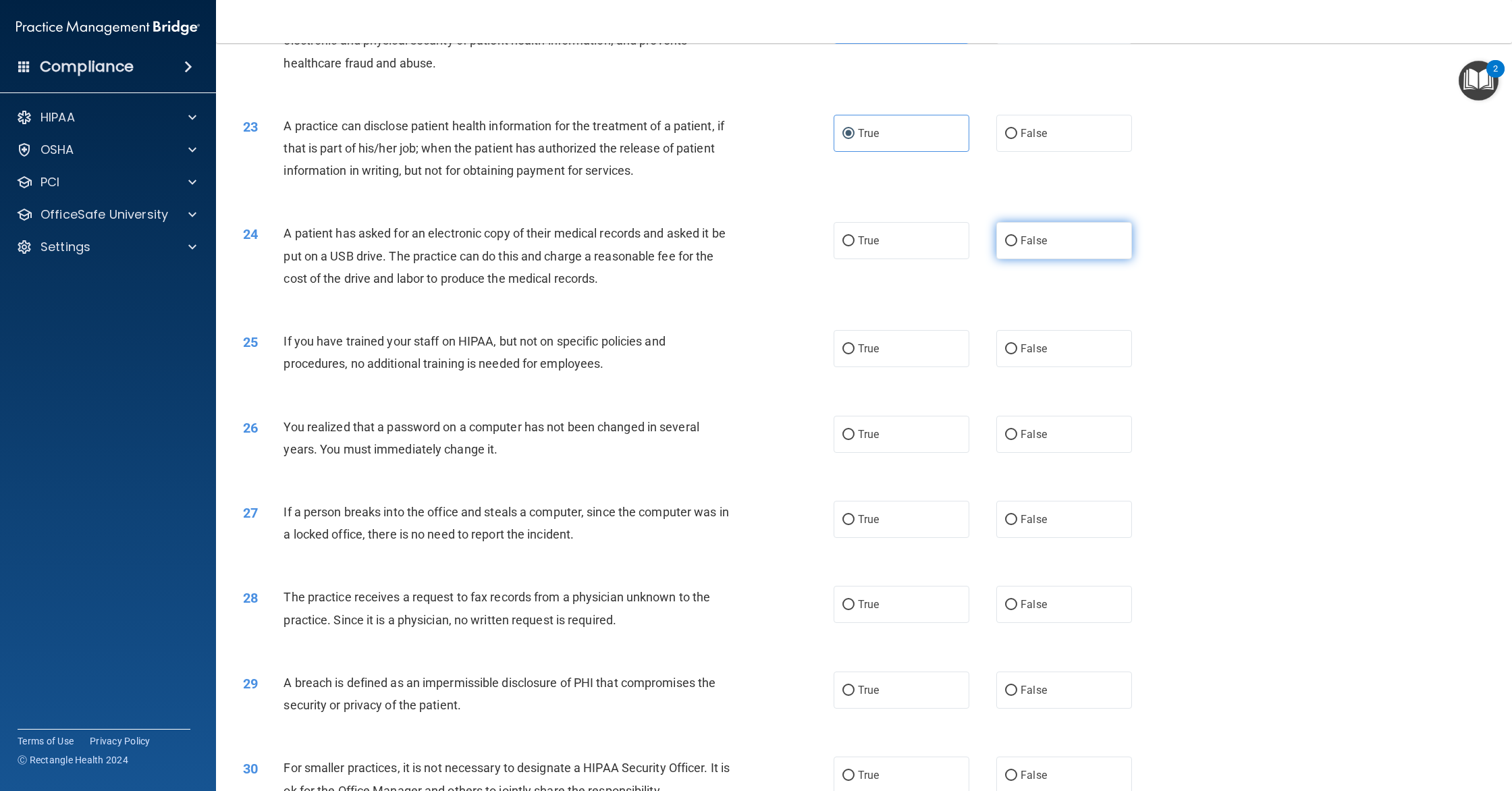
click at [1077, 259] on label "False" at bounding box center [1064, 241] width 136 height 37
click at [1017, 247] on input "False" at bounding box center [1011, 241] width 12 height 10
radio input "true"
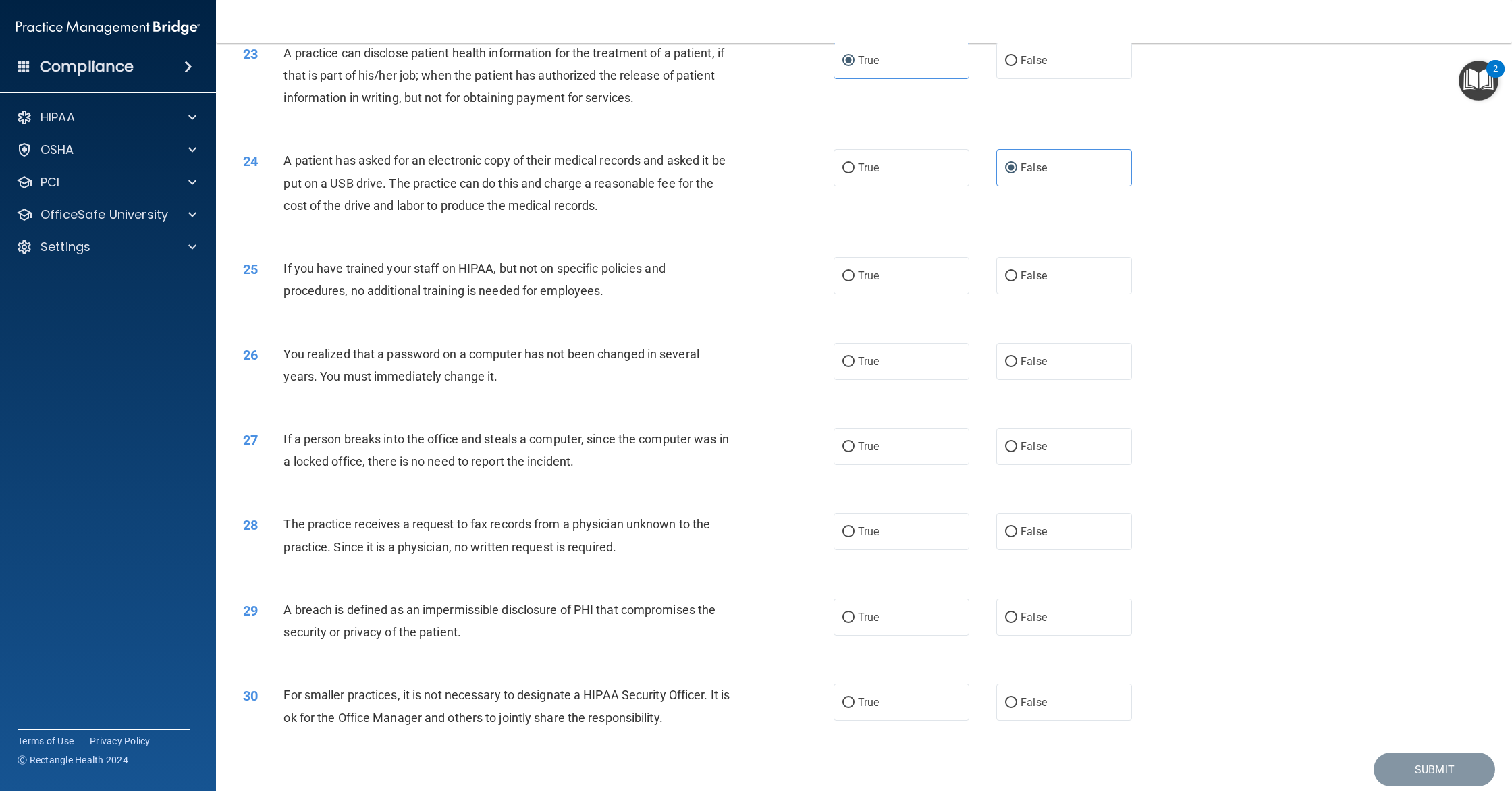
scroll to position [2013, 0]
drag, startPoint x: 521, startPoint y: 287, endPoint x: 688, endPoint y: 302, distance: 167.7
click at [688, 300] on div "If you have trained your staff on HIPAA, but not on specific policies and proce…" at bounding box center [512, 279] width 458 height 45
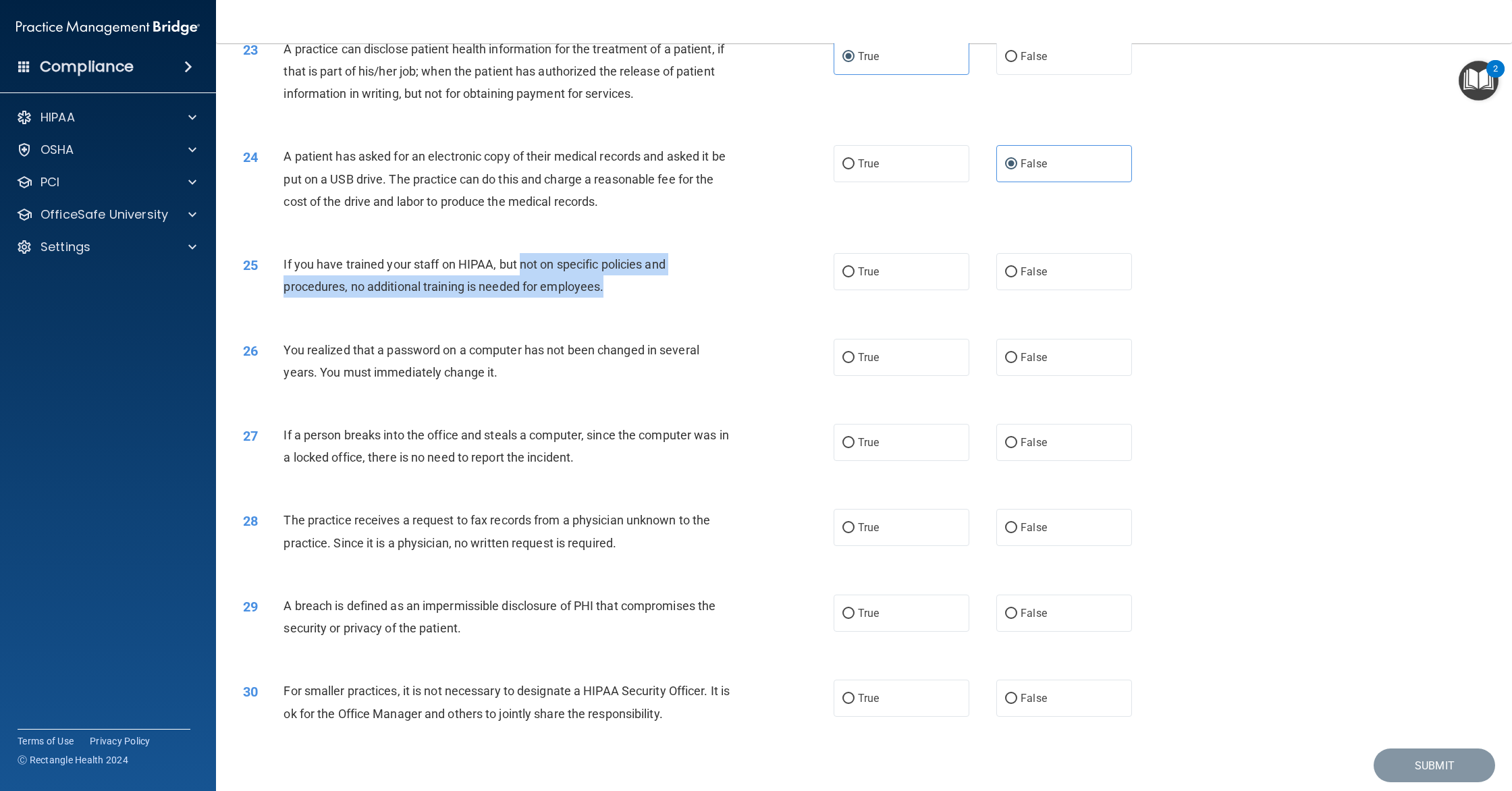
click at [688, 297] on div "If you have trained your staff on HIPAA, but not on specific policies and proce…" at bounding box center [512, 276] width 458 height 45
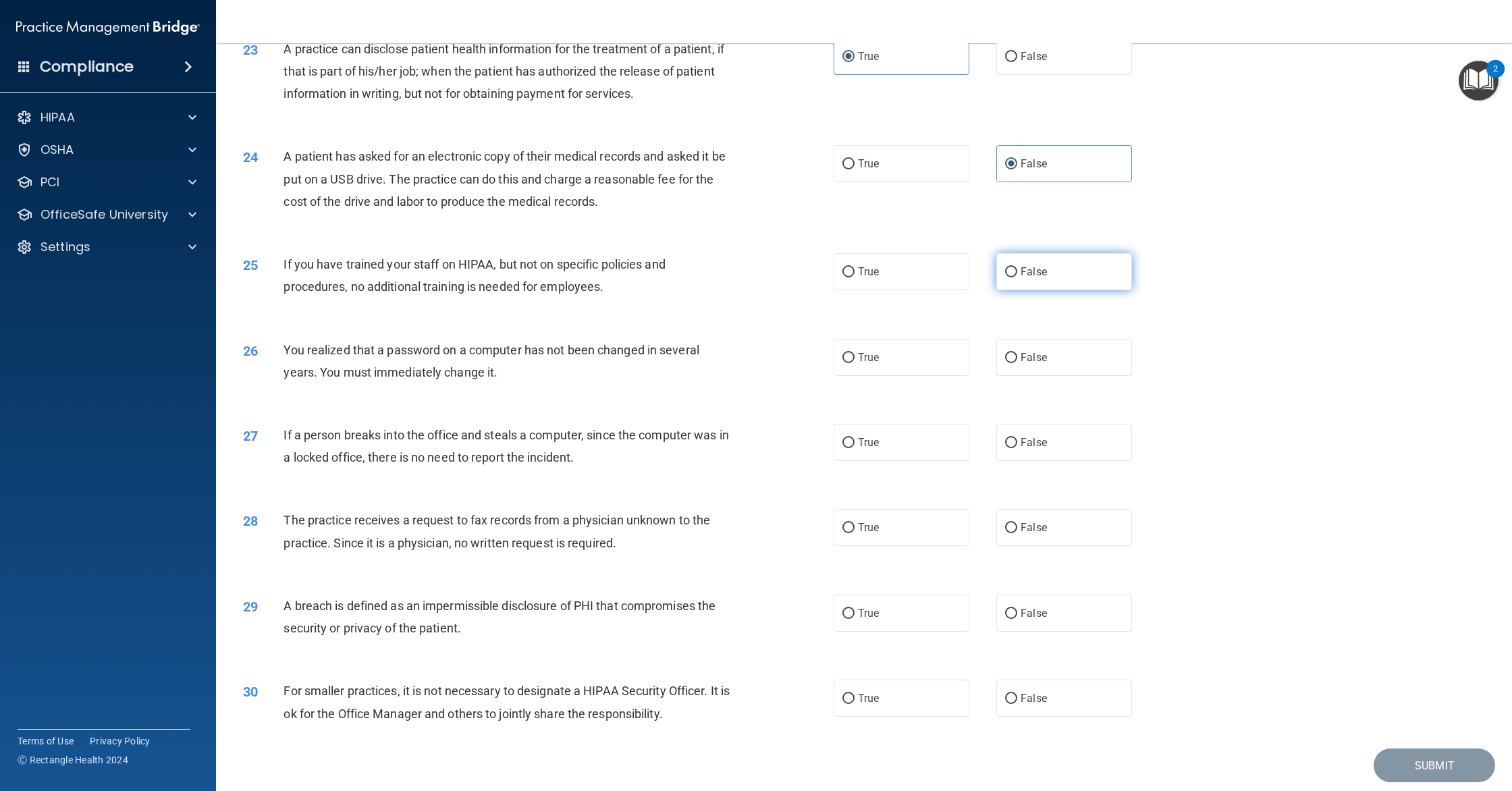
click at [1050, 290] on label "False" at bounding box center [1064, 272] width 136 height 37
click at [1017, 278] on input "False" at bounding box center [1011, 272] width 12 height 10
radio input "true"
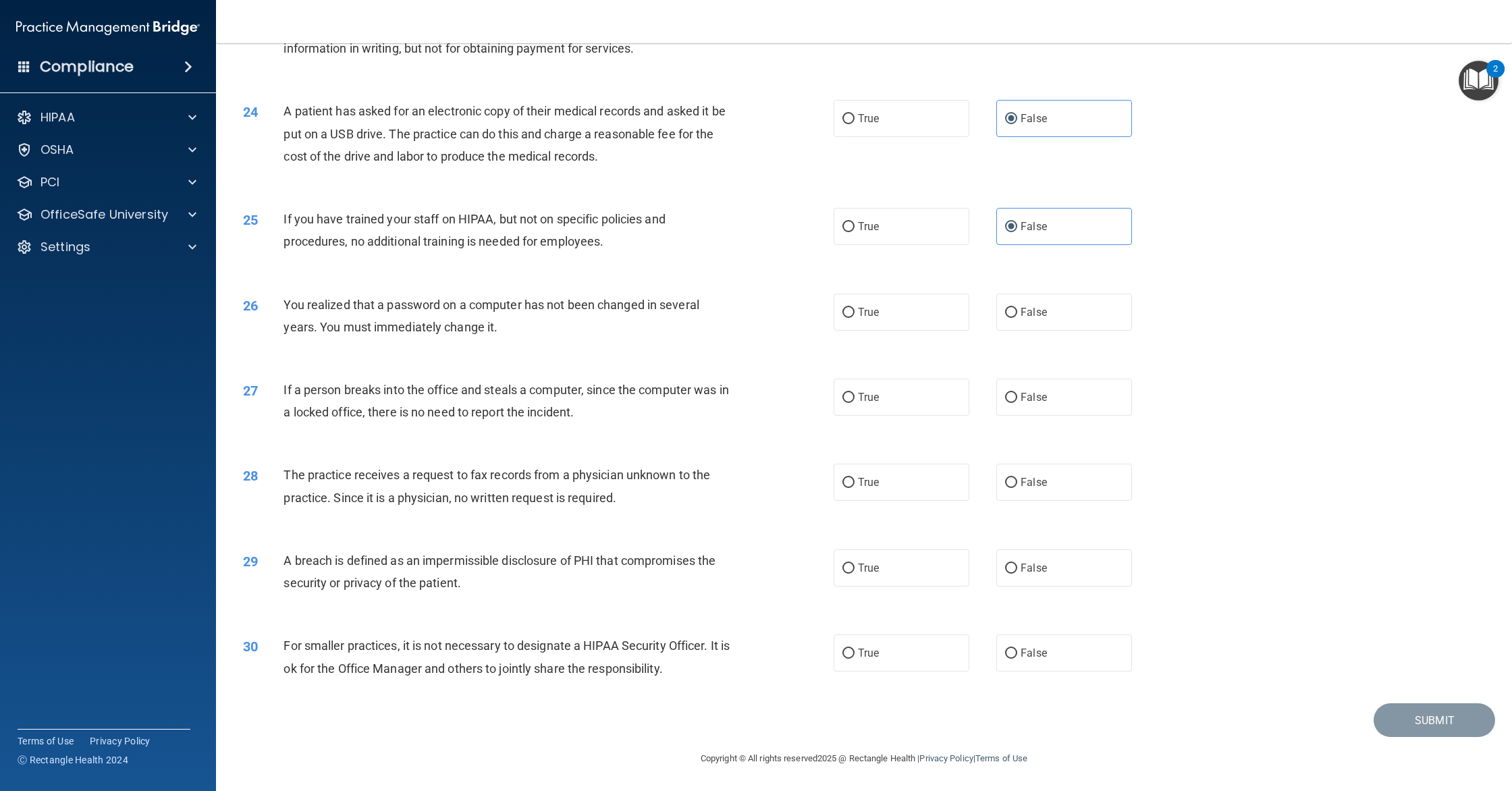
scroll to position [2076, 0]
click at [912, 335] on div "26 You realized that a password on a computer has not been changed in several y…" at bounding box center [864, 319] width 1262 height 85
click at [1008, 314] on input "False" at bounding box center [1011, 312] width 12 height 10
radio input "true"
drag, startPoint x: 367, startPoint y: 392, endPoint x: 584, endPoint y: 401, distance: 217.2
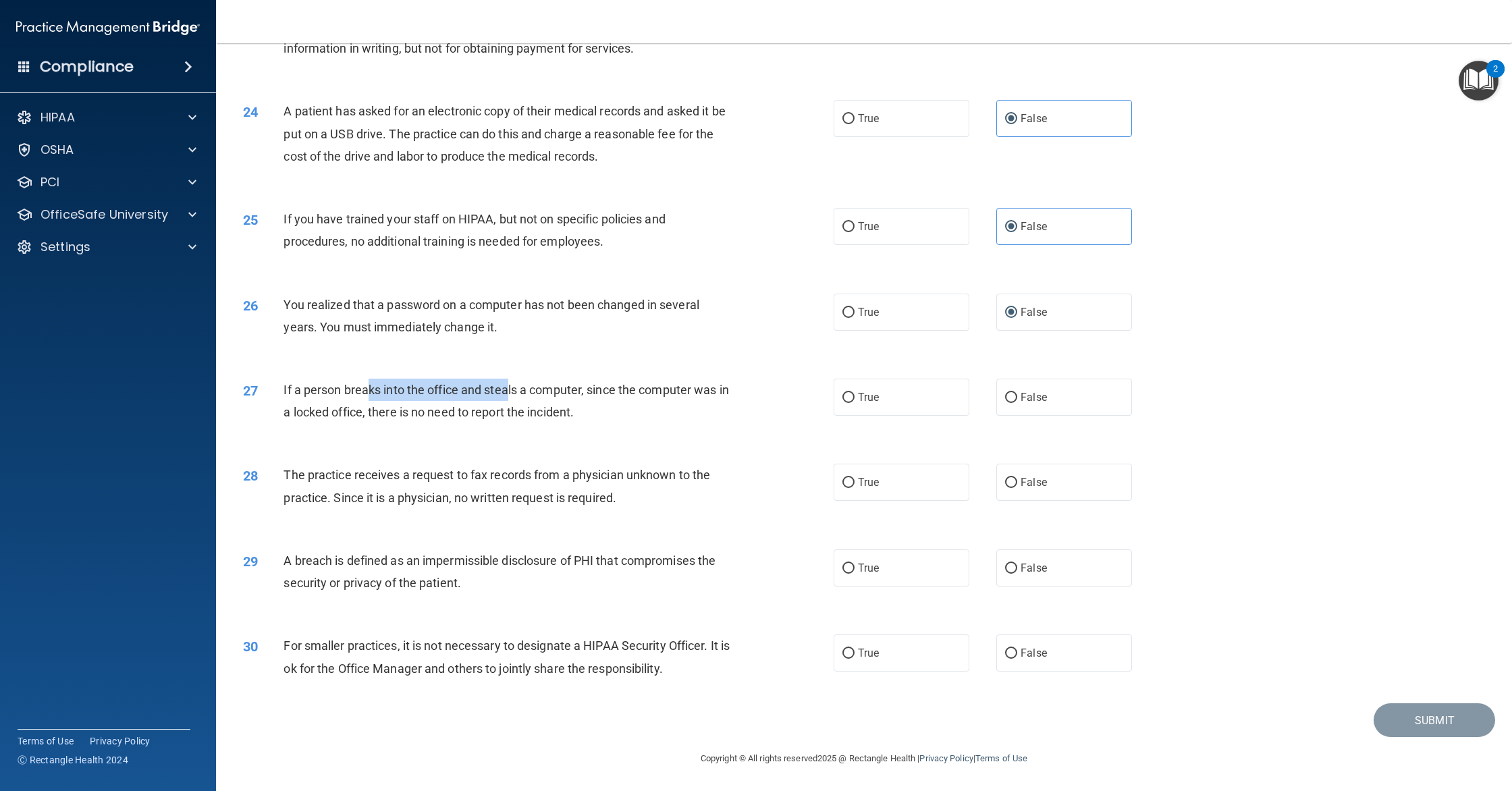
click at [583, 401] on div "If a person breaks into the office and steals a computer, since the computer wa…" at bounding box center [512, 401] width 458 height 45
click at [579, 399] on div "If a person breaks into the office and steals a computer, since the computer wa…" at bounding box center [512, 401] width 458 height 45
click at [670, 400] on div "If a person breaks into the office and steals a computer, since the computer wa…" at bounding box center [512, 401] width 458 height 45
drag, startPoint x: 620, startPoint y: 392, endPoint x: 652, endPoint y: 397, distance: 32.4
click at [650, 397] on div "If a person breaks into the office and steals a computer, since the computer wa…" at bounding box center [512, 401] width 458 height 45
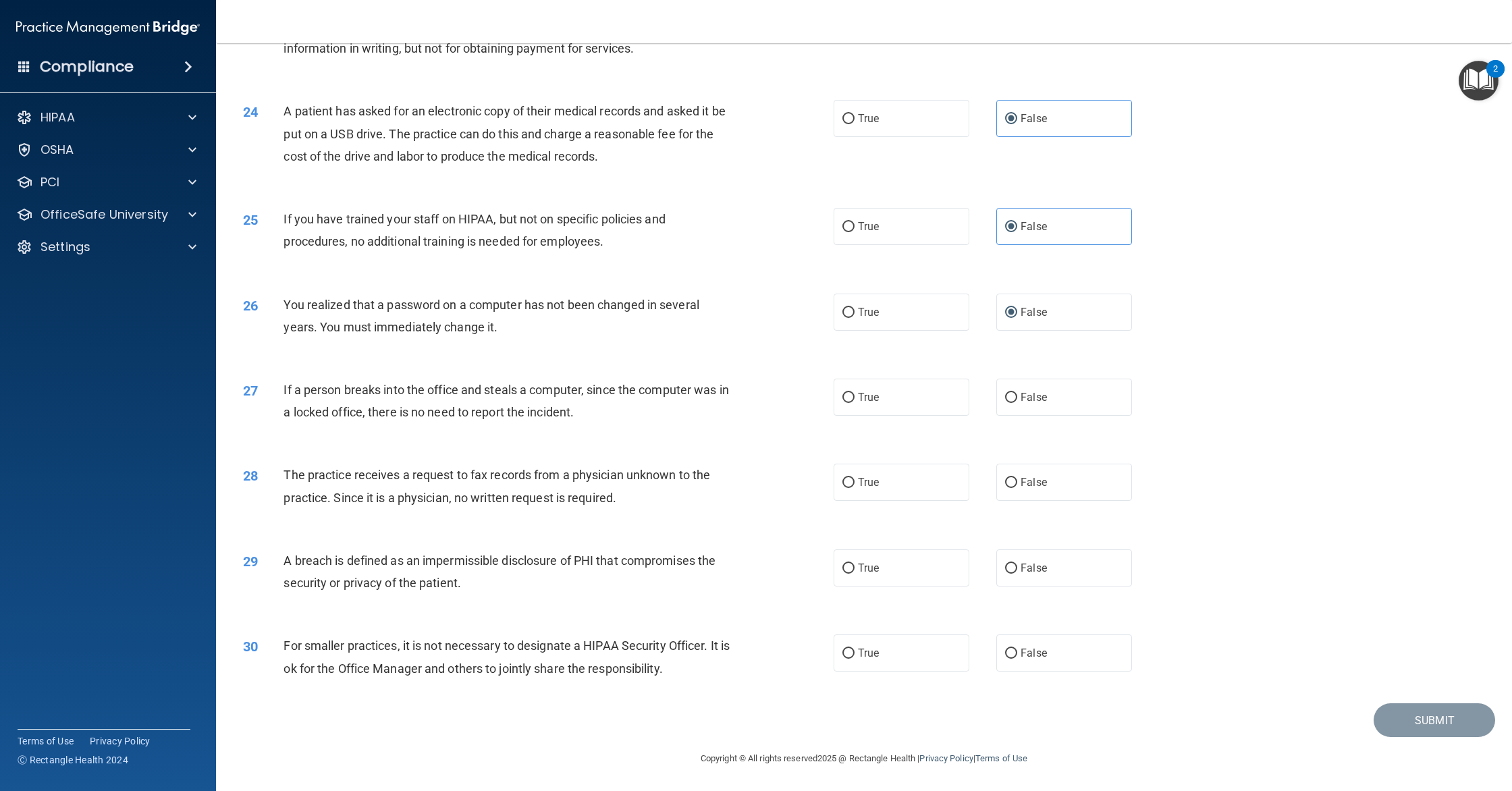
drag, startPoint x: 653, startPoint y: 397, endPoint x: 721, endPoint y: 403, distance: 68.3
click at [656, 398] on div "If a person breaks into the office and steals a computer, since the computer wa…" at bounding box center [512, 401] width 458 height 45
click at [1019, 398] on label "False" at bounding box center [1064, 397] width 136 height 37
click at [1017, 398] on input "False" at bounding box center [1011, 397] width 12 height 10
radio input "true"
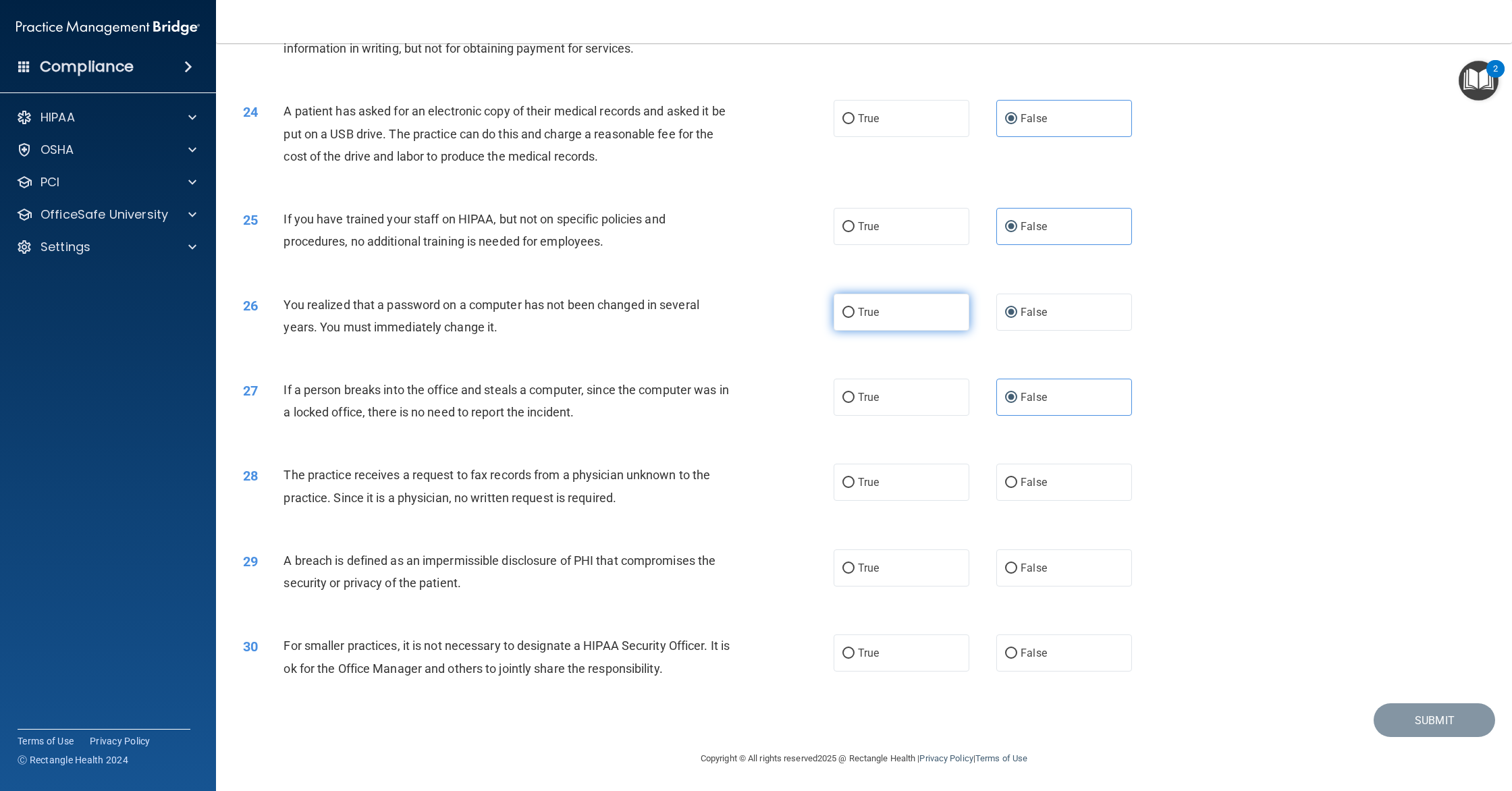
click at [890, 315] on label "True" at bounding box center [901, 312] width 136 height 37
click at [855, 315] on input "True" at bounding box center [848, 312] width 12 height 10
radio input "true"
radio input "false"
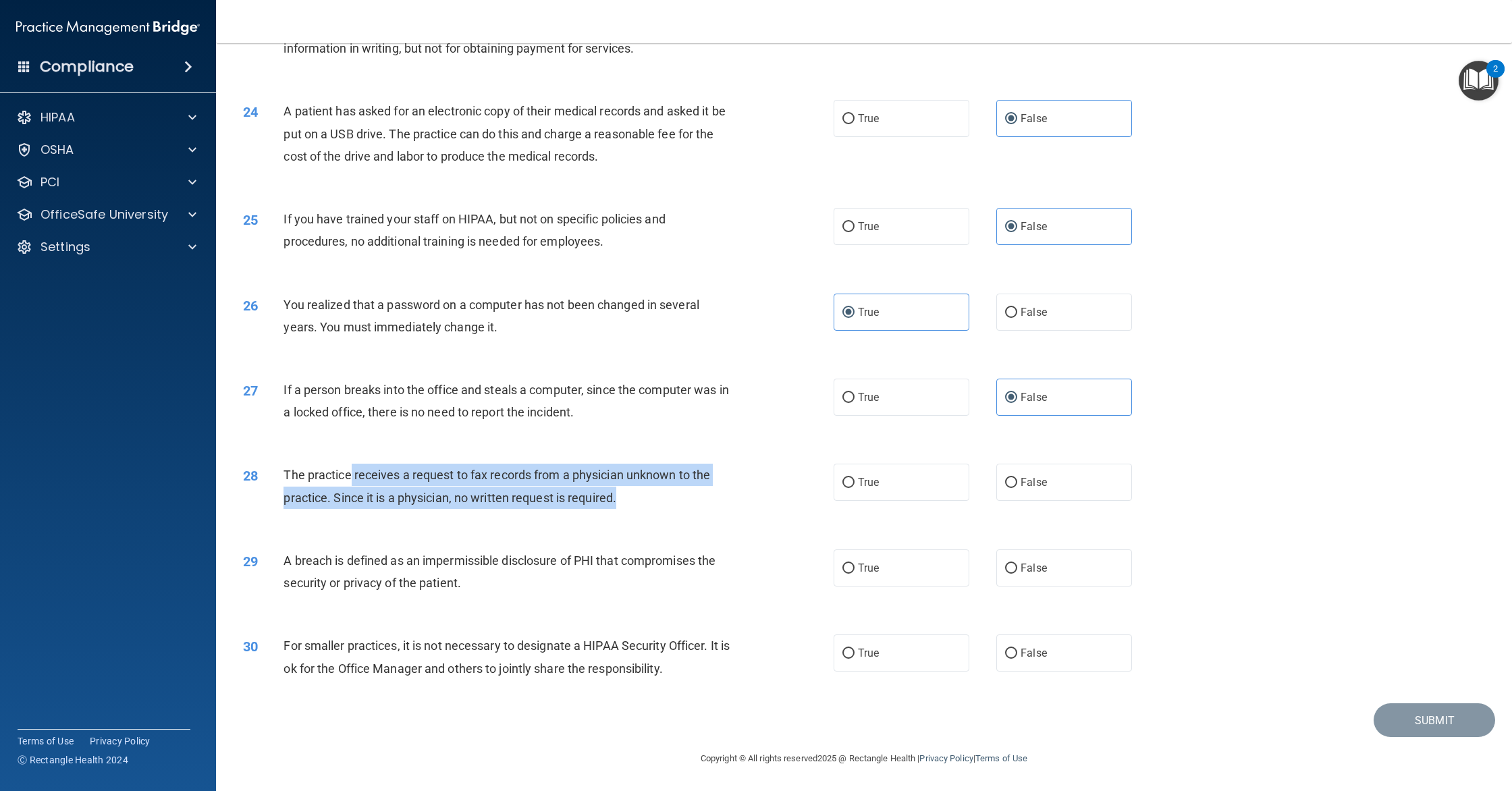
drag, startPoint x: 369, startPoint y: 480, endPoint x: 623, endPoint y: 489, distance: 254.2
click at [623, 489] on div "The practice receives a request to fax records from a physician unknown to the …" at bounding box center [512, 486] width 458 height 45
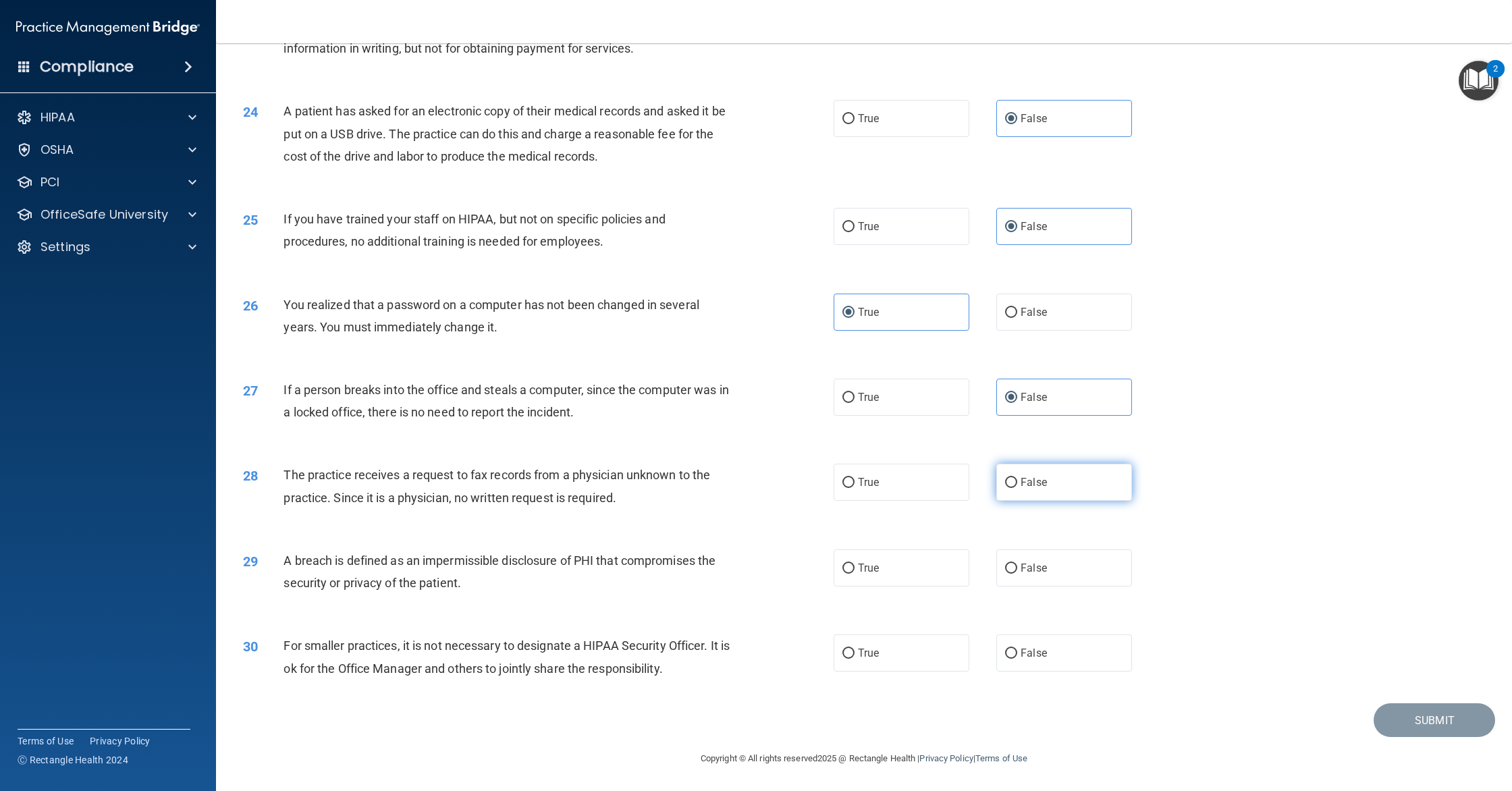
click at [1016, 482] on input "False" at bounding box center [1011, 482] width 12 height 10
radio input "true"
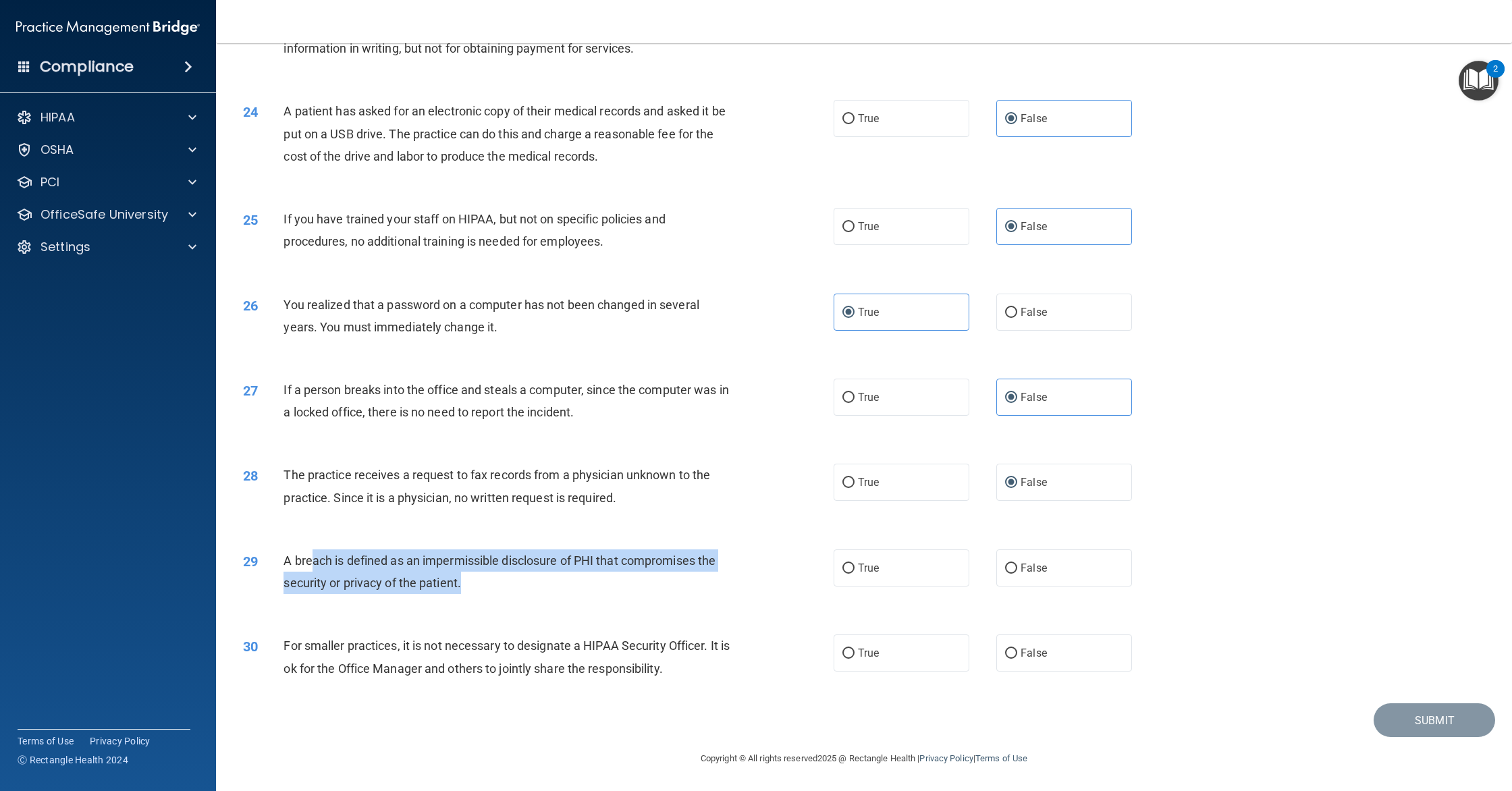
drag, startPoint x: 314, startPoint y: 564, endPoint x: 476, endPoint y: 584, distance: 163.2
click at [476, 584] on div "A breach is defined as an impermissible disclosure of PHI that compromises the …" at bounding box center [512, 572] width 458 height 45
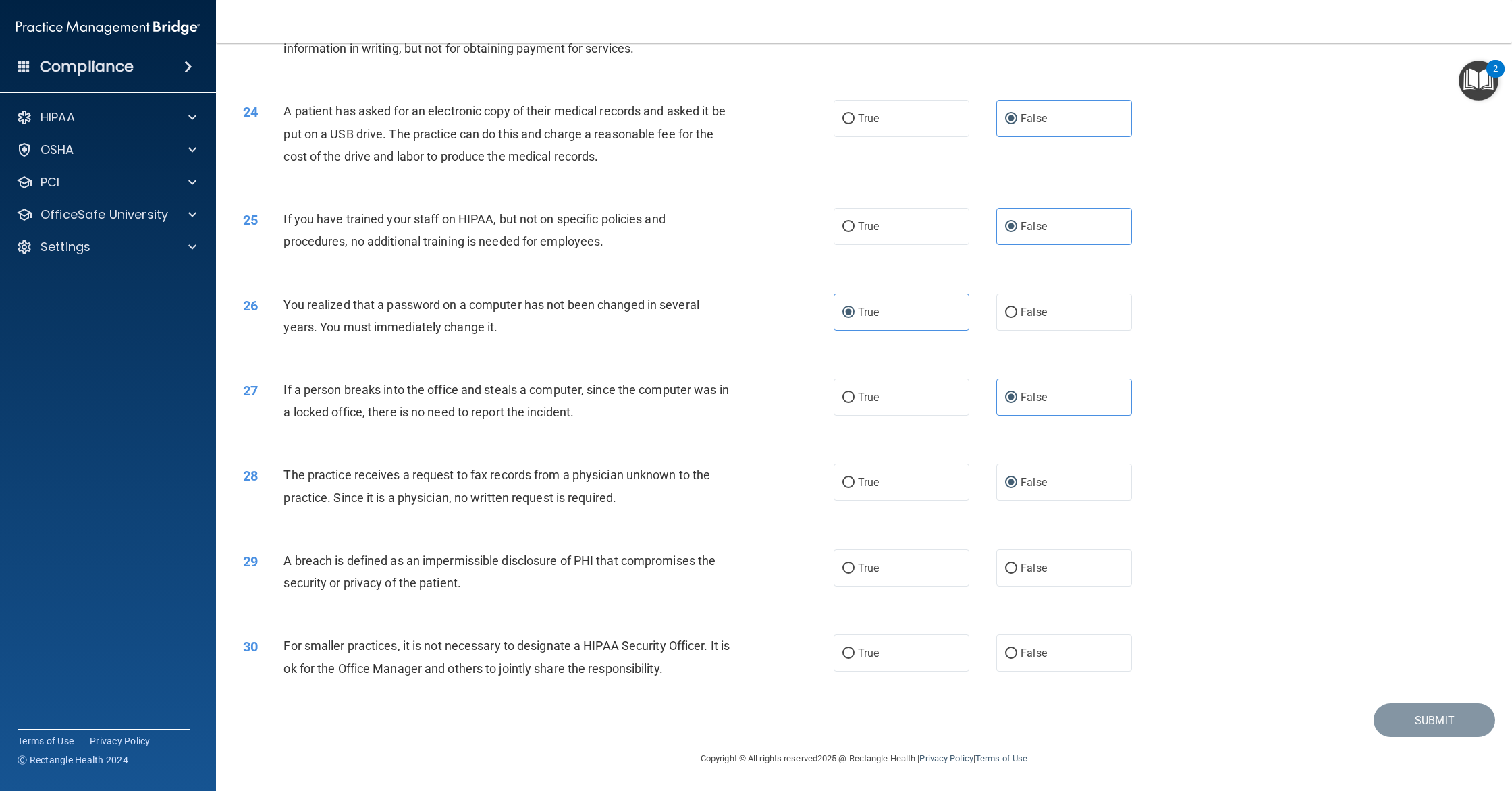
scroll to position [2074, 0]
drag, startPoint x: 435, startPoint y: 562, endPoint x: 561, endPoint y: 570, distance: 126.3
click at [560, 570] on div "A breach is defined as an impermissible disclosure of PHI that compromises the …" at bounding box center [512, 572] width 458 height 45
click at [561, 570] on div "A breach is defined as an impermissible disclosure of PHI that compromises the …" at bounding box center [512, 572] width 458 height 45
click at [819, 598] on div "29 A breach is defined as an impermissible disclosure of PHI that compromises t…" at bounding box center [538, 575] width 631 height 51
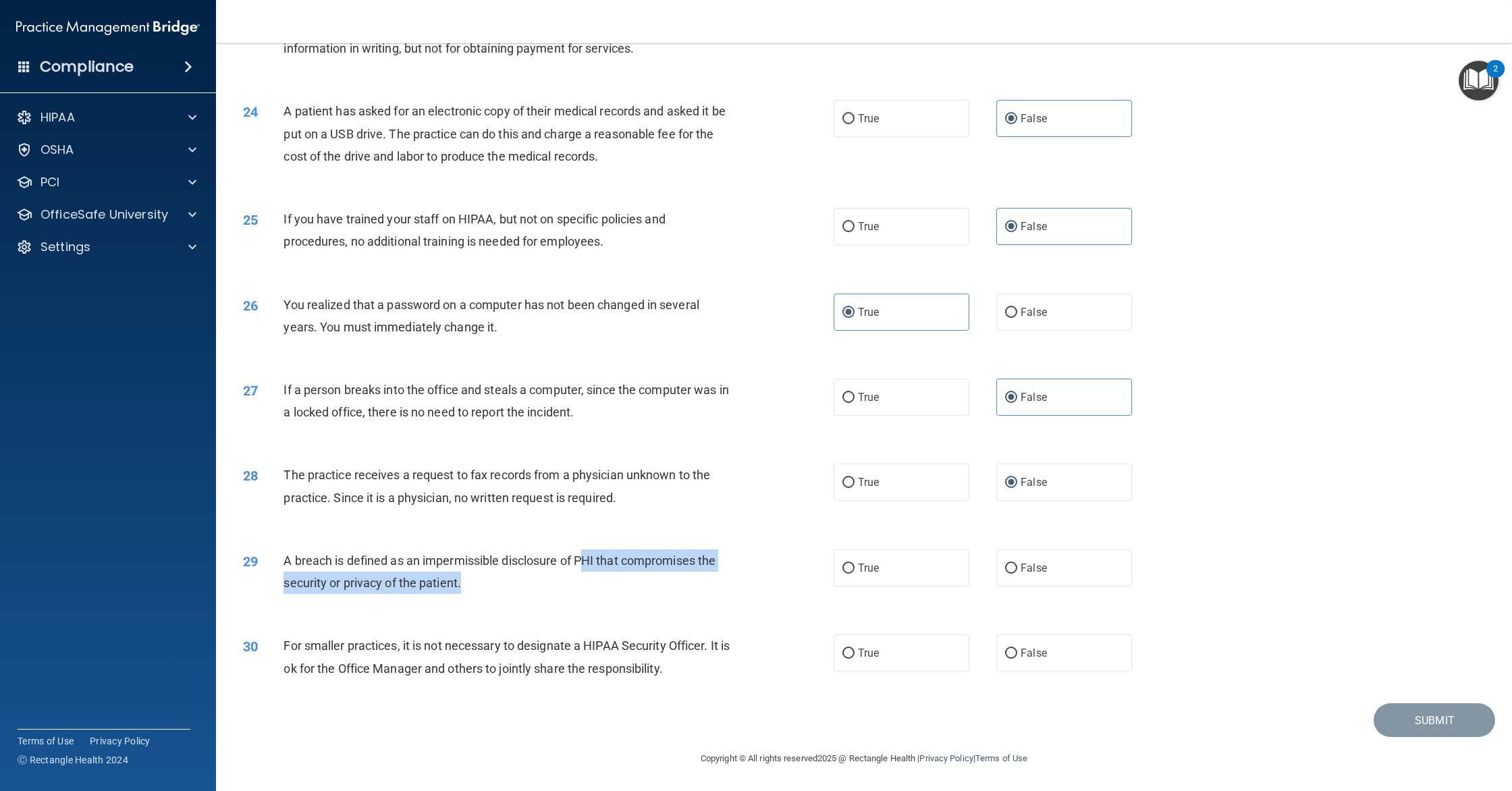
drag, startPoint x: 635, startPoint y: 572, endPoint x: 664, endPoint y: 574, distance: 29.1
click at [662, 574] on div "A breach is defined as an impermissible disclosure of PHI that compromises the …" at bounding box center [512, 572] width 458 height 45
click at [715, 575] on div "A breach is defined as an impermissible disclosure of PHI that compromises the …" at bounding box center [512, 572] width 458 height 45
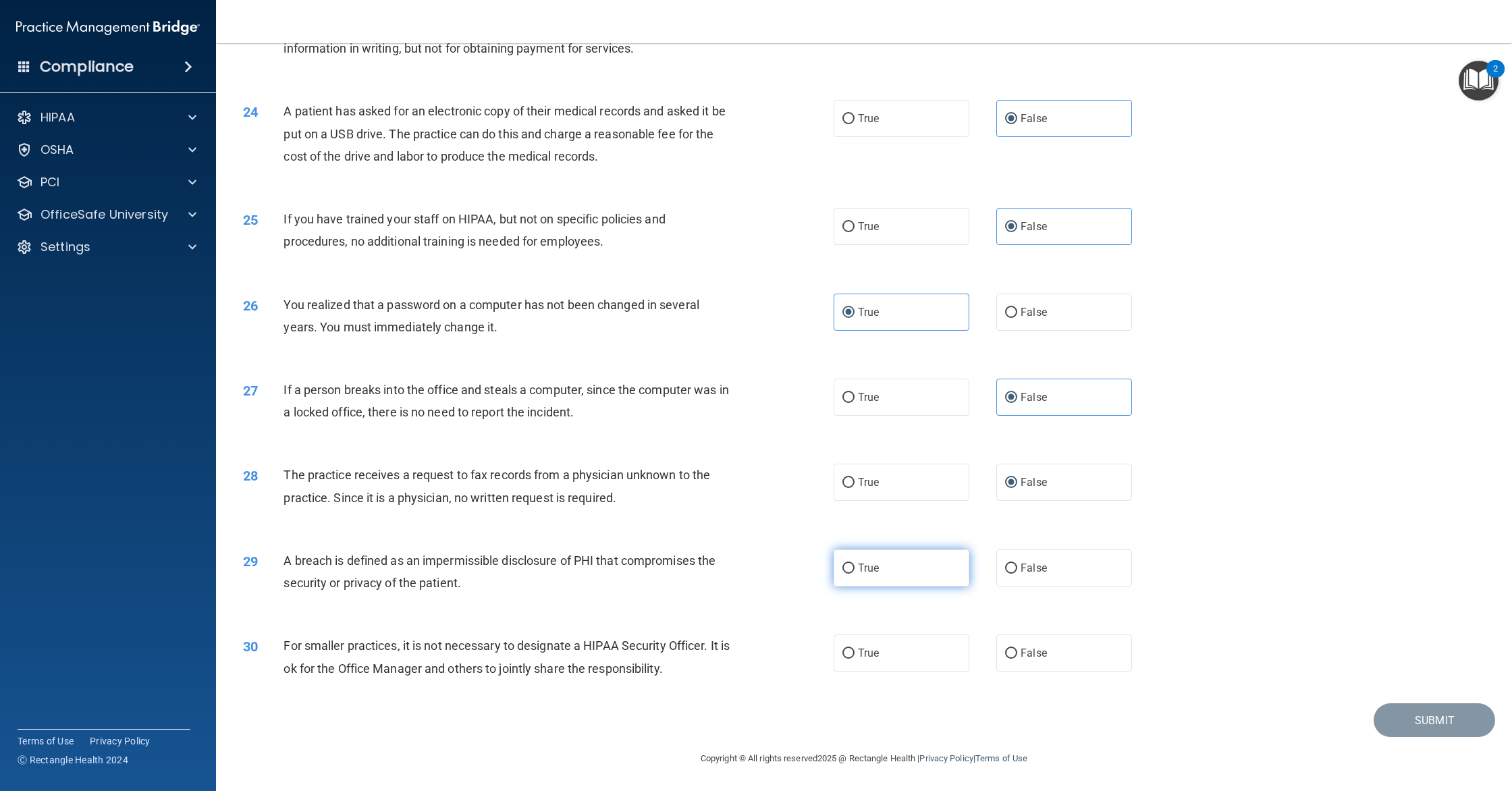
click at [840, 565] on label "True" at bounding box center [901, 568] width 136 height 37
click at [842, 565] on input "True" at bounding box center [848, 568] width 12 height 10
radio input "true"
drag, startPoint x: 440, startPoint y: 645, endPoint x: 537, endPoint y: 654, distance: 97.4
click at [537, 654] on span "For smaller practices, it is not necessary to designate a HIPAA Security Office…" at bounding box center [506, 656] width 446 height 36
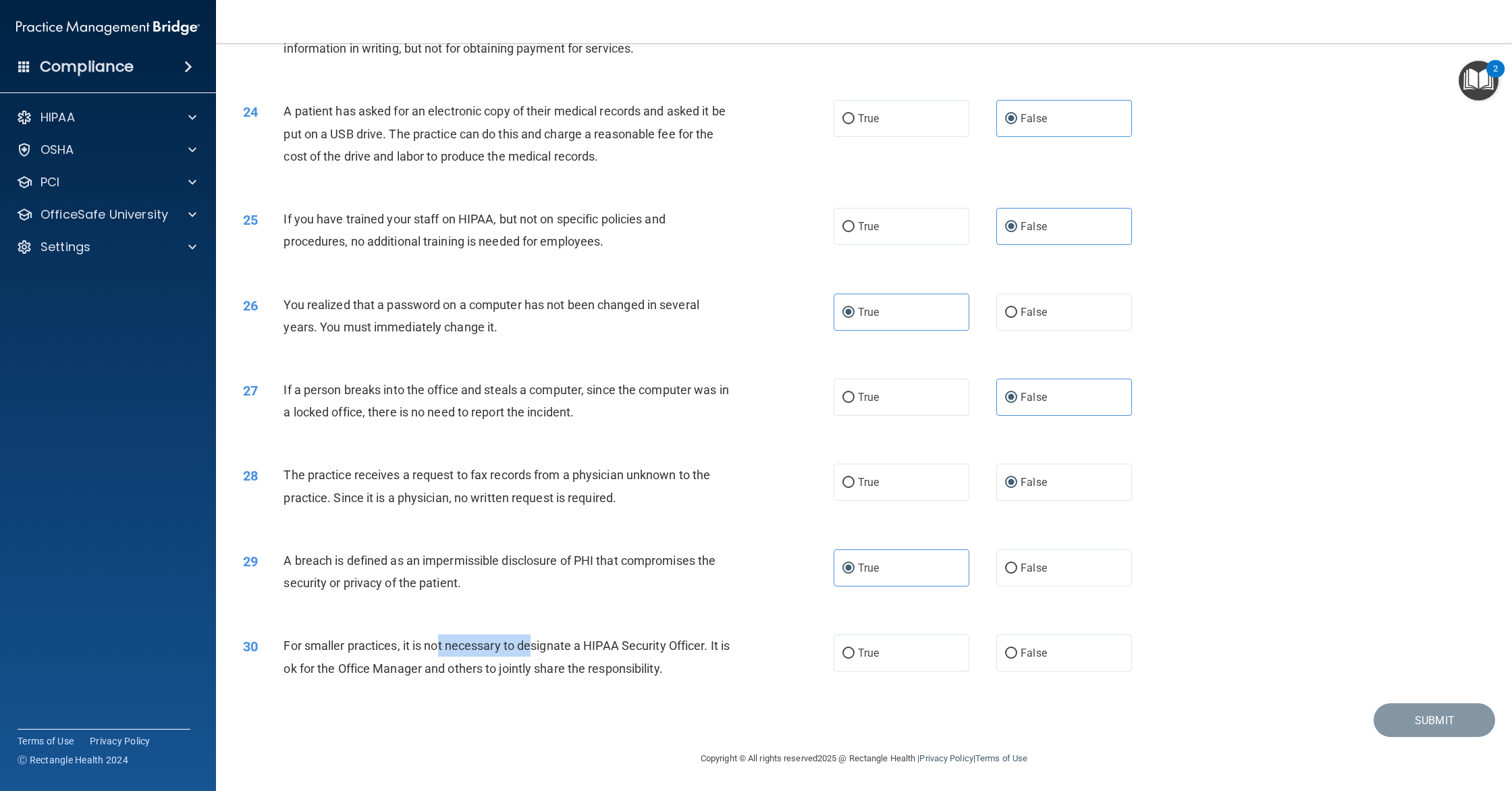
scroll to position [2076, 0]
click at [537, 654] on div "For smaller practices, it is not necessary to designate a HIPAA Security Office…" at bounding box center [512, 657] width 458 height 45
drag, startPoint x: 911, startPoint y: 647, endPoint x: 966, endPoint y: 647, distance: 55.0
click at [924, 648] on label "True" at bounding box center [901, 654] width 136 height 37
click at [855, 649] on input "True" at bounding box center [848, 654] width 12 height 10
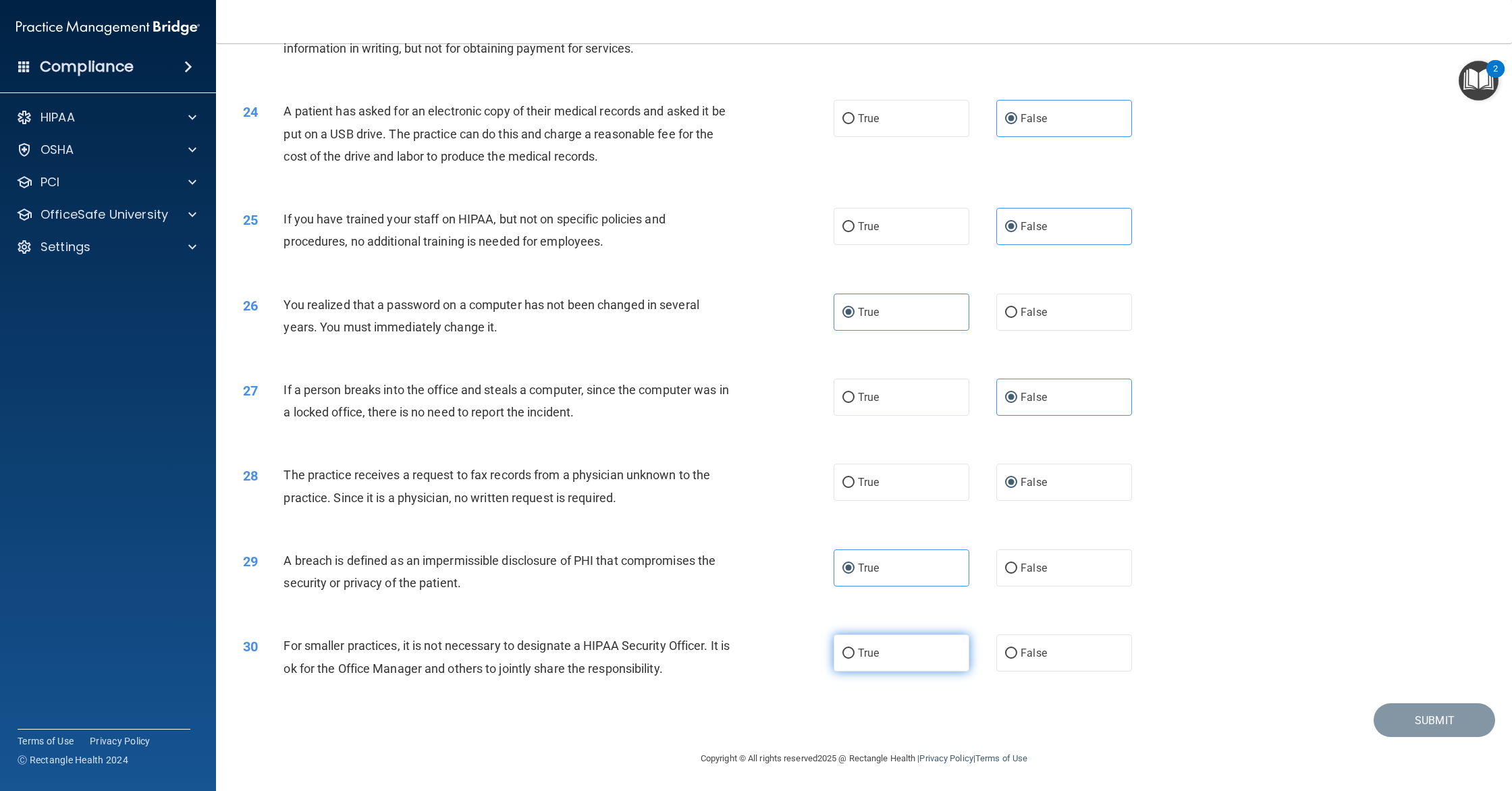
radio input "true"
click at [1385, 717] on button "Submit" at bounding box center [1434, 720] width 122 height 35
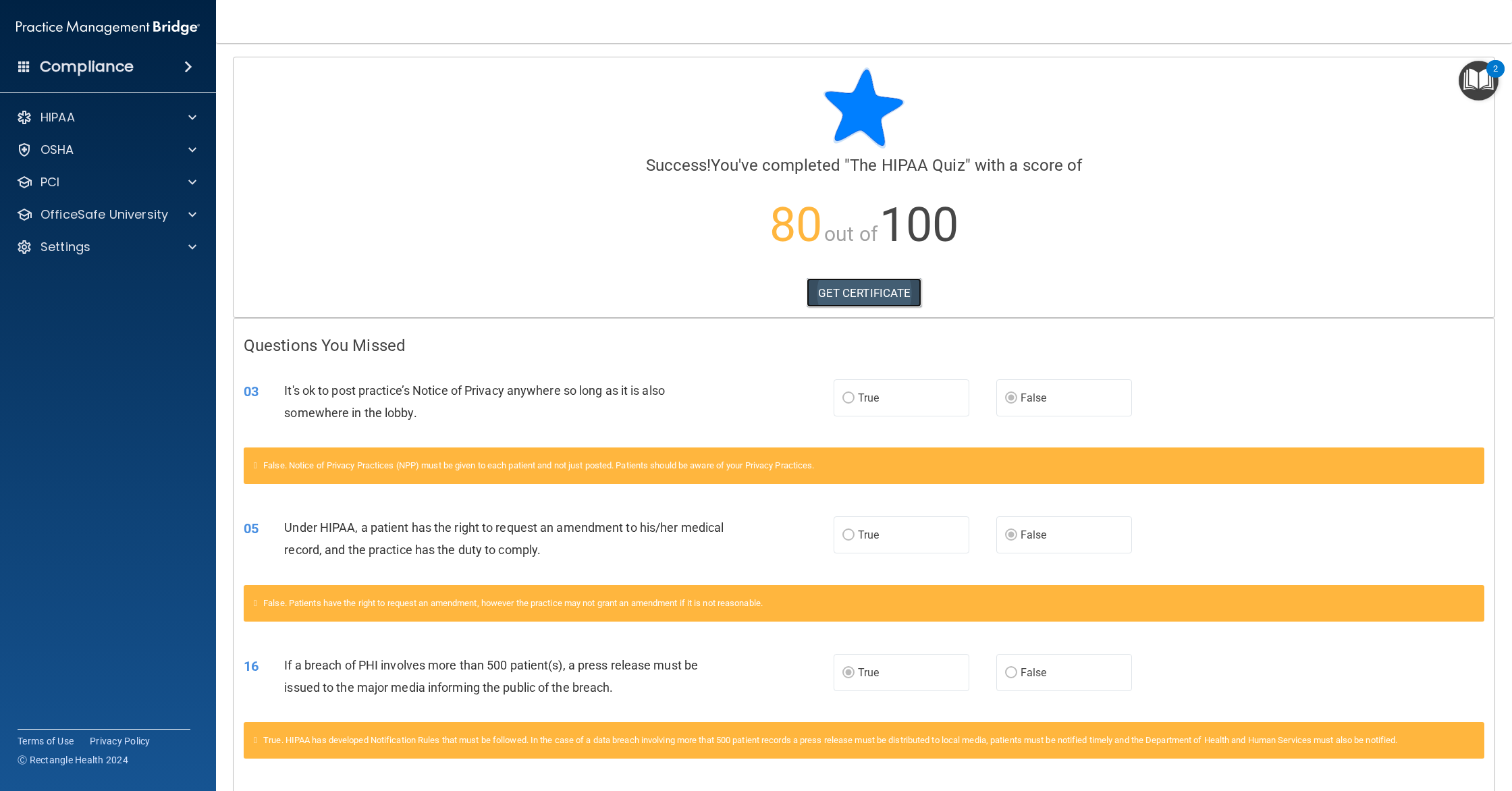
click at [865, 288] on link "GET CERTIFICATE" at bounding box center [864, 293] width 115 height 30
click at [92, 236] on div "Settings" at bounding box center [108, 247] width 217 height 27
click at [194, 249] on span at bounding box center [192, 247] width 8 height 16
click at [81, 284] on p "My Account" at bounding box center [100, 280] width 184 height 13
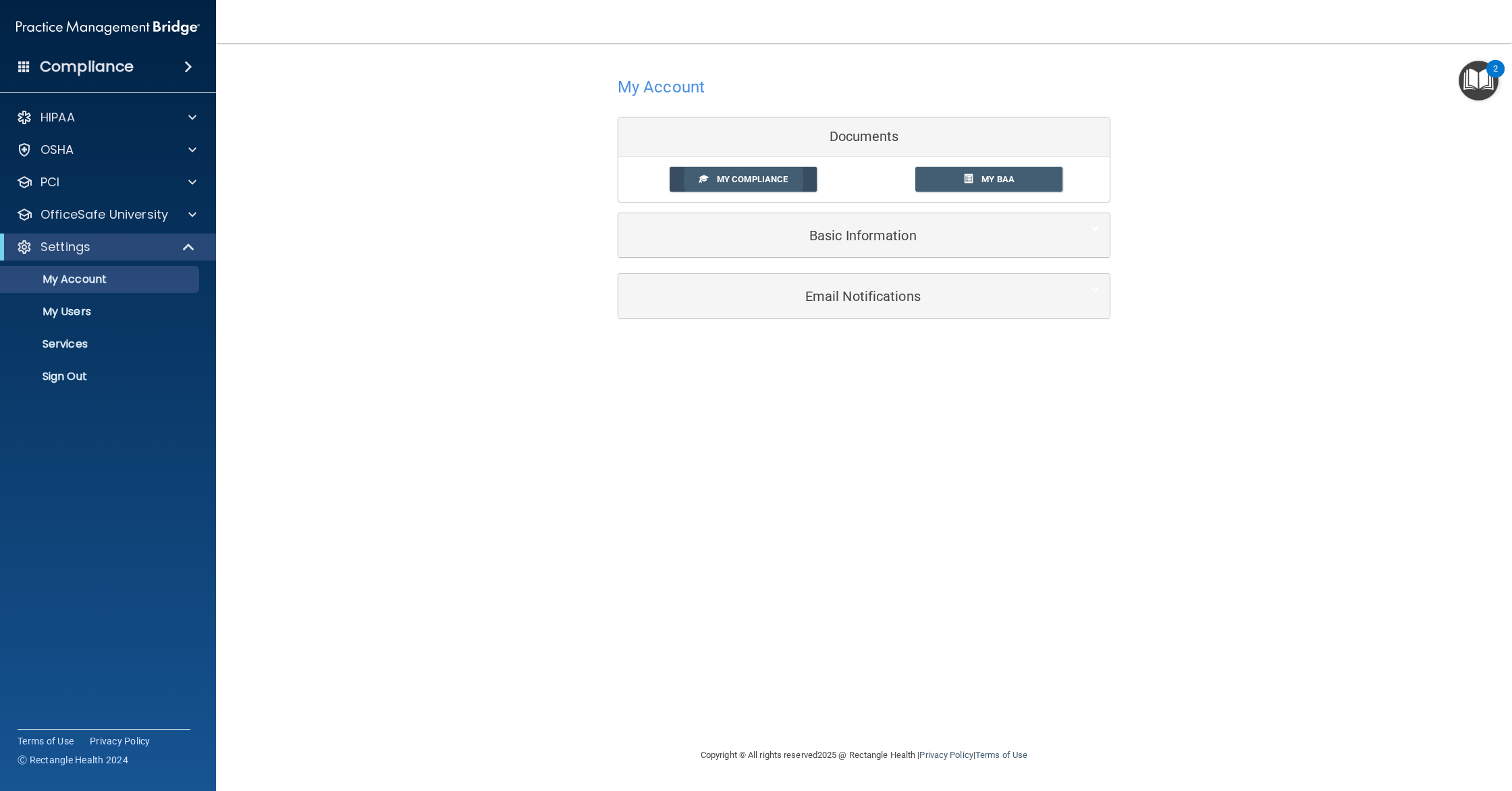
click at [747, 180] on span "My Compliance" at bounding box center [753, 179] width 71 height 10
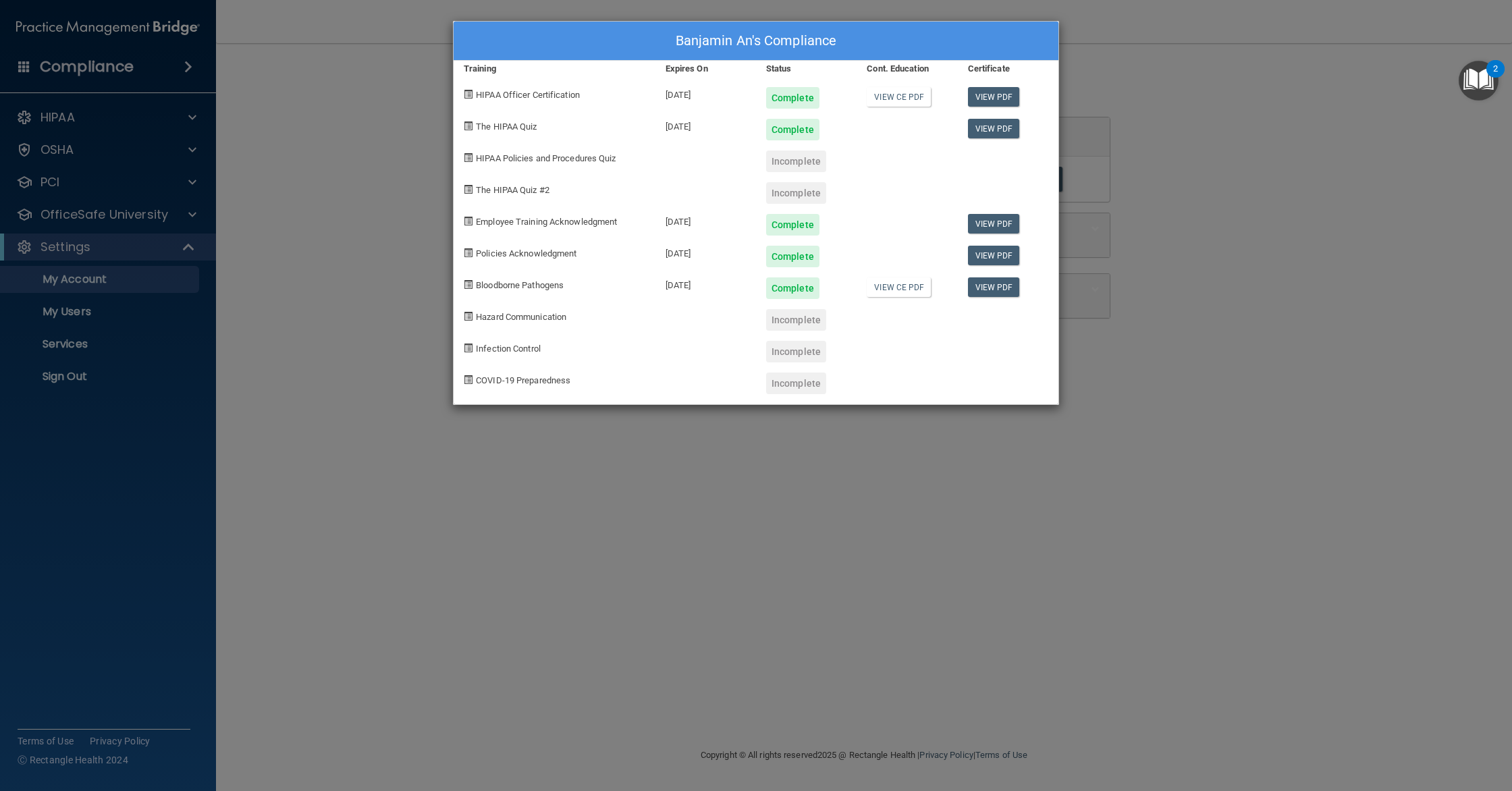
click at [987, 118] on div "View PDF" at bounding box center [1008, 124] width 101 height 32
click at [987, 120] on link "View PDF" at bounding box center [994, 128] width 52 height 20
click at [1153, 138] on div "Banjamin An's Compliance Training Expires On Status Cont. Education Certificate…" at bounding box center [756, 396] width 1512 height 791
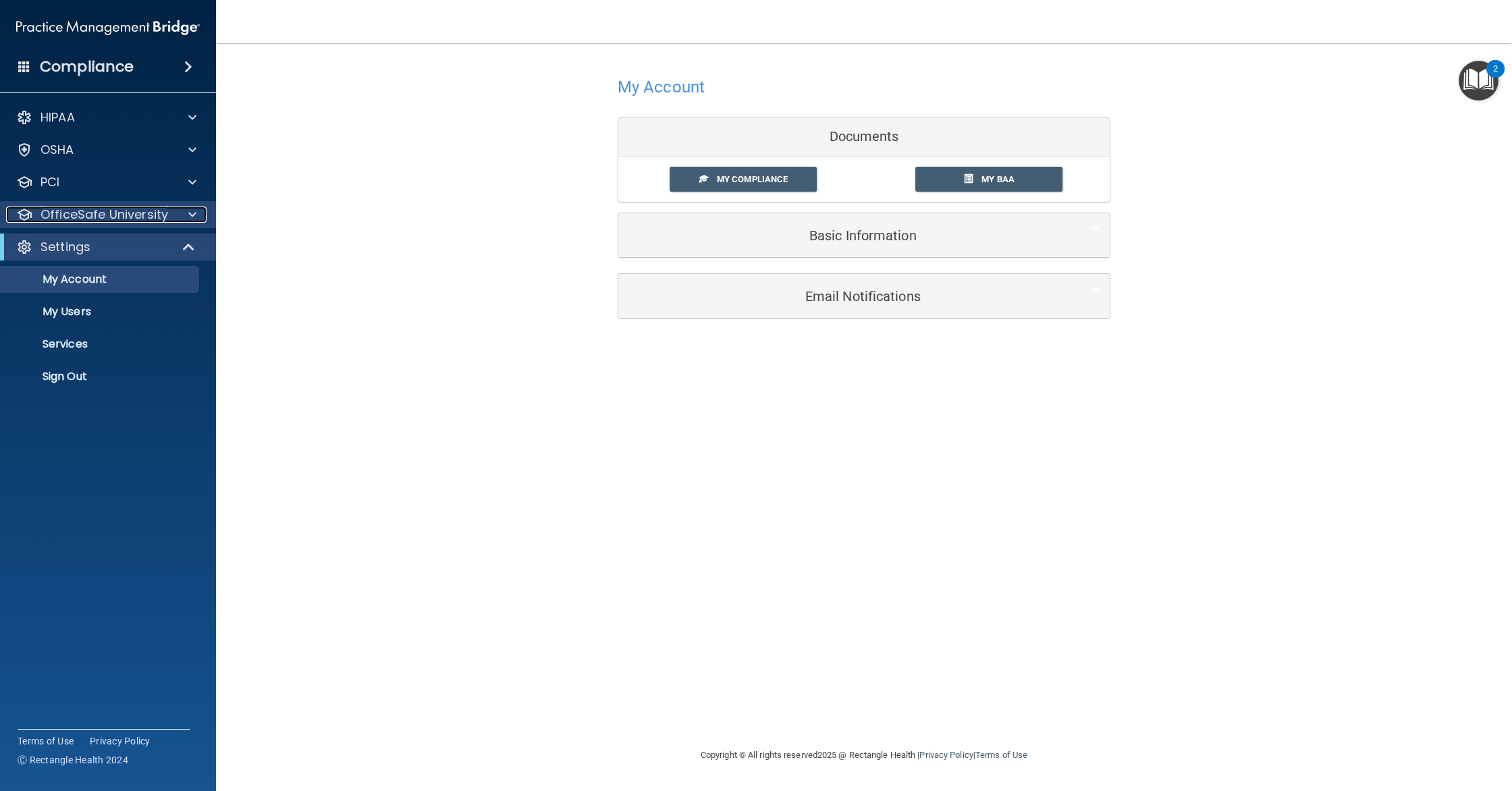
click at [93, 215] on p "OfficeSafe University" at bounding box center [104, 214] width 127 height 16
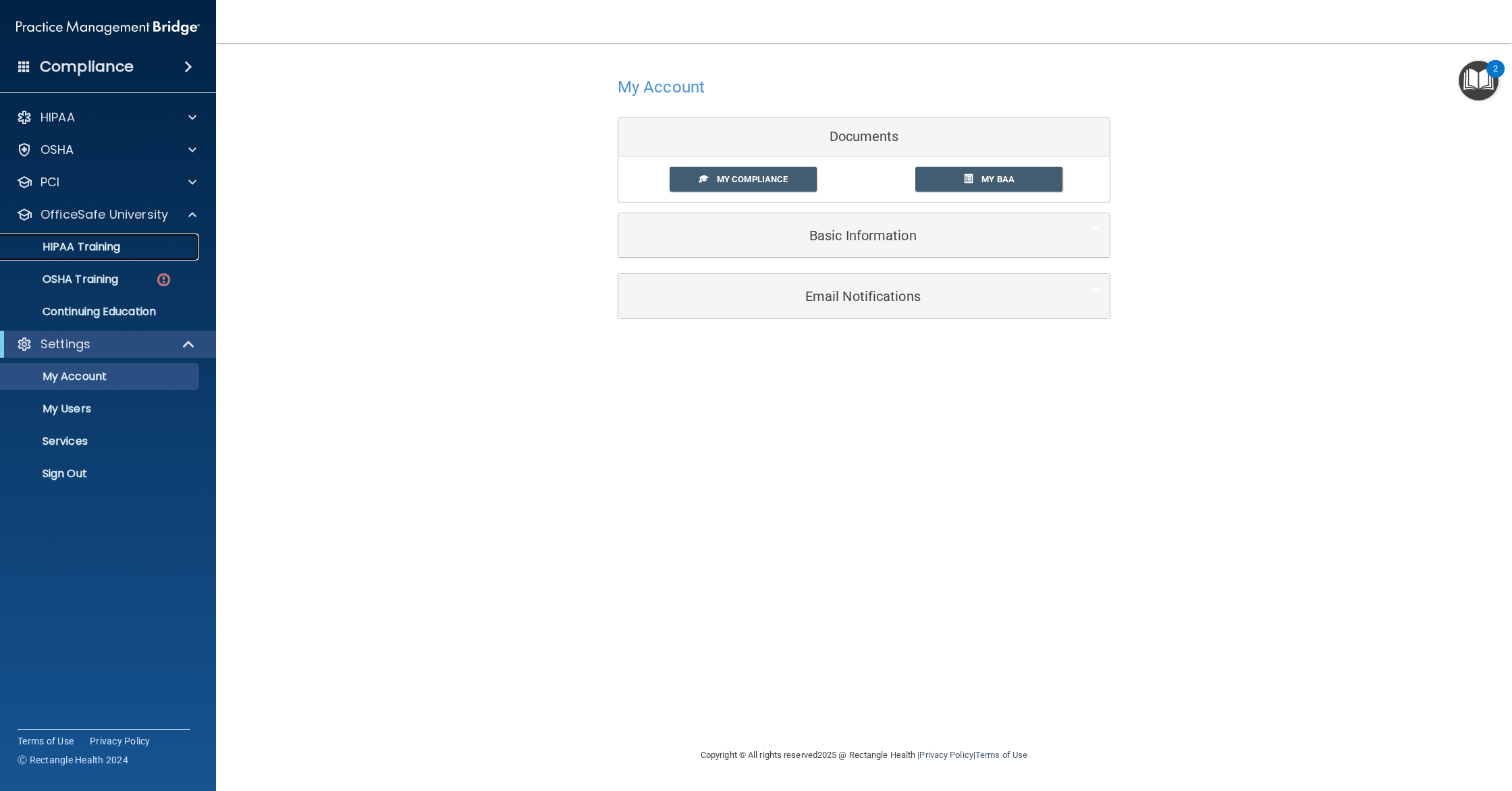
click at [106, 252] on p "HIPAA Training" at bounding box center [64, 247] width 111 height 13
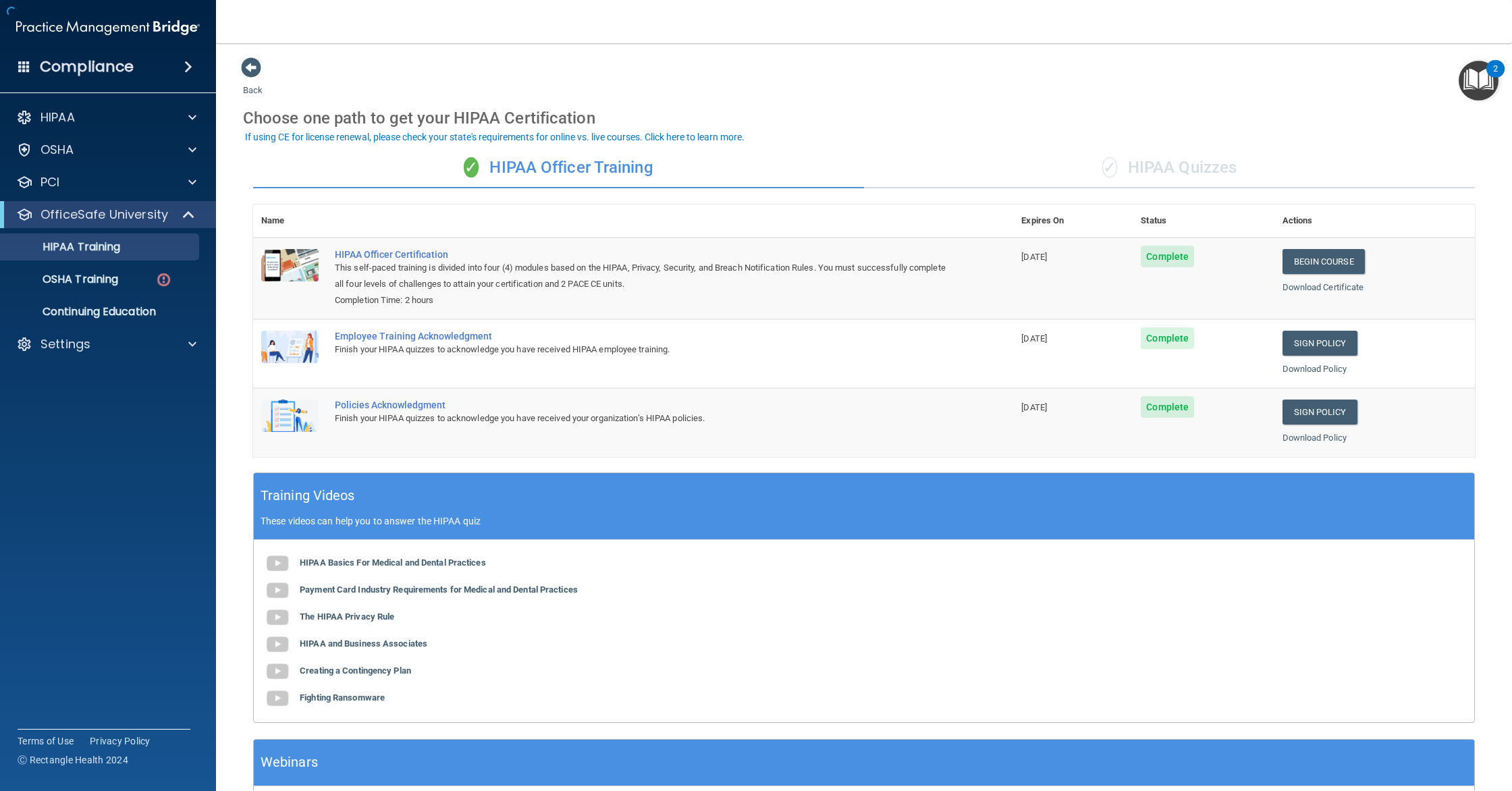
click at [1126, 154] on div "✓ HIPAA Quizzes" at bounding box center [1169, 167] width 611 height 40
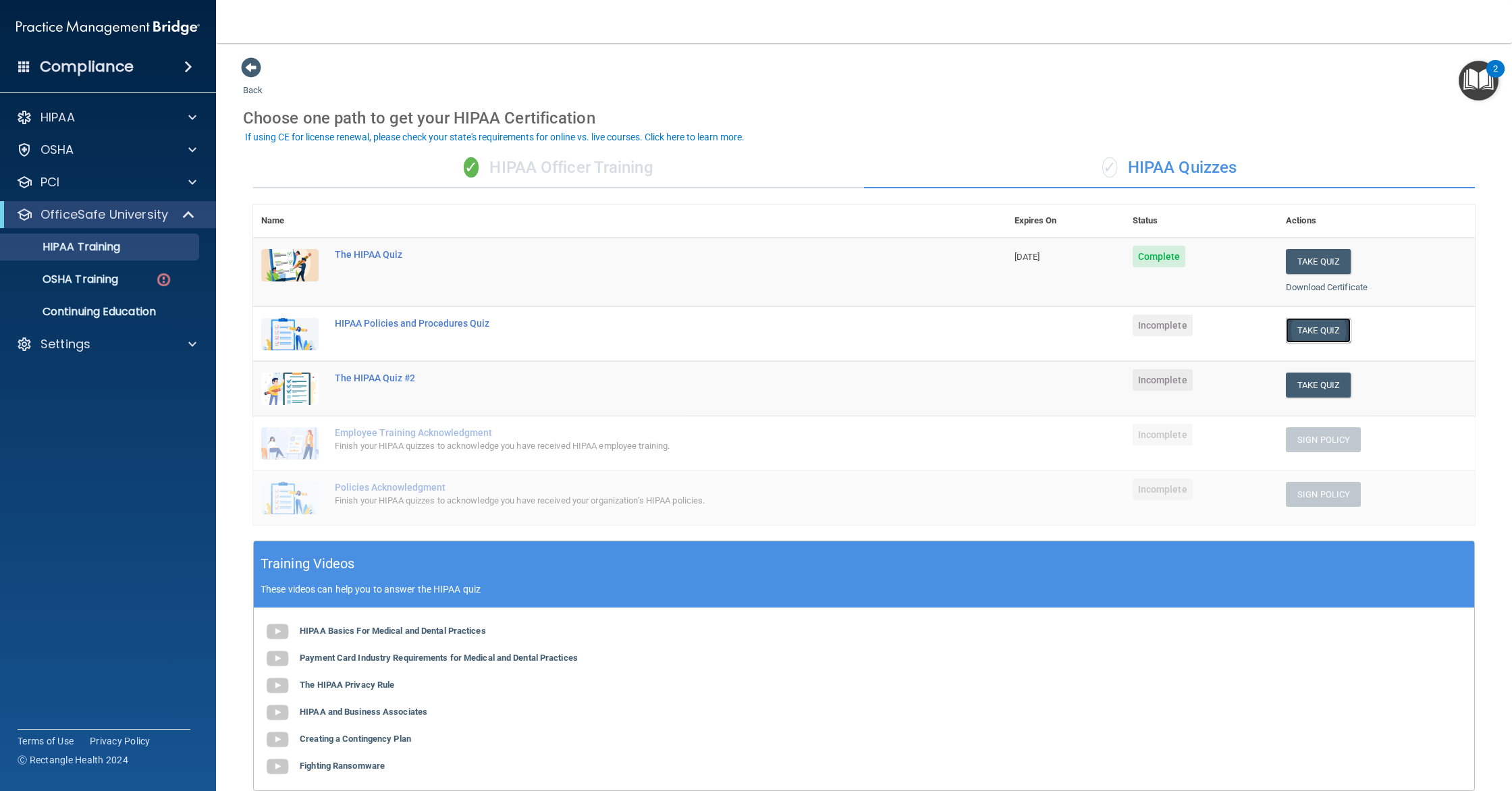
click at [1325, 324] on button "Take Quiz" at bounding box center [1318, 330] width 65 height 25
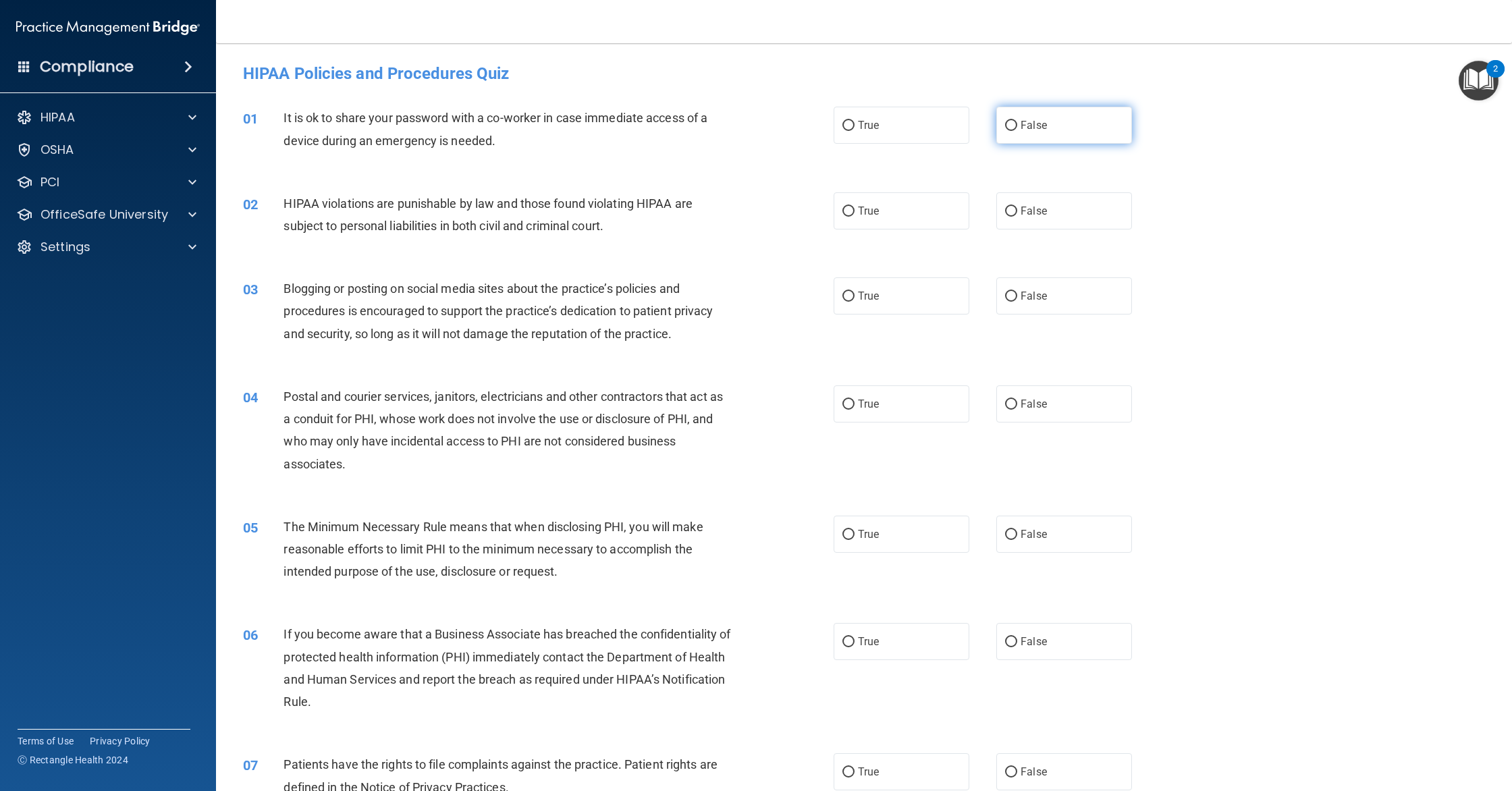
click at [1082, 122] on label "False" at bounding box center [1064, 125] width 136 height 37
click at [1017, 122] on input "False" at bounding box center [1011, 125] width 12 height 10
radio input "true"
click at [851, 224] on label "True" at bounding box center [901, 211] width 136 height 37
click at [851, 217] on input "True" at bounding box center [848, 211] width 12 height 10
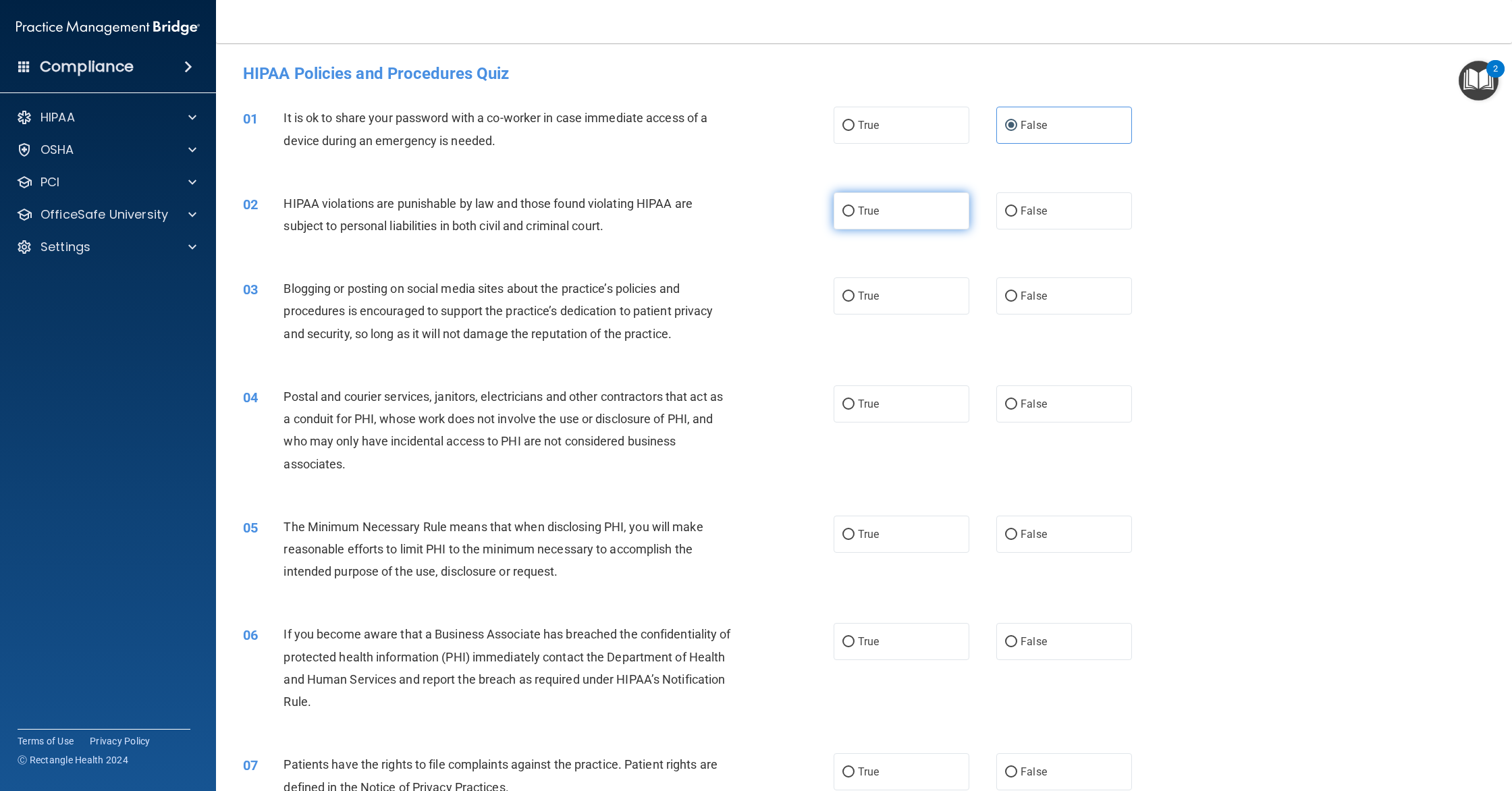
radio input "true"
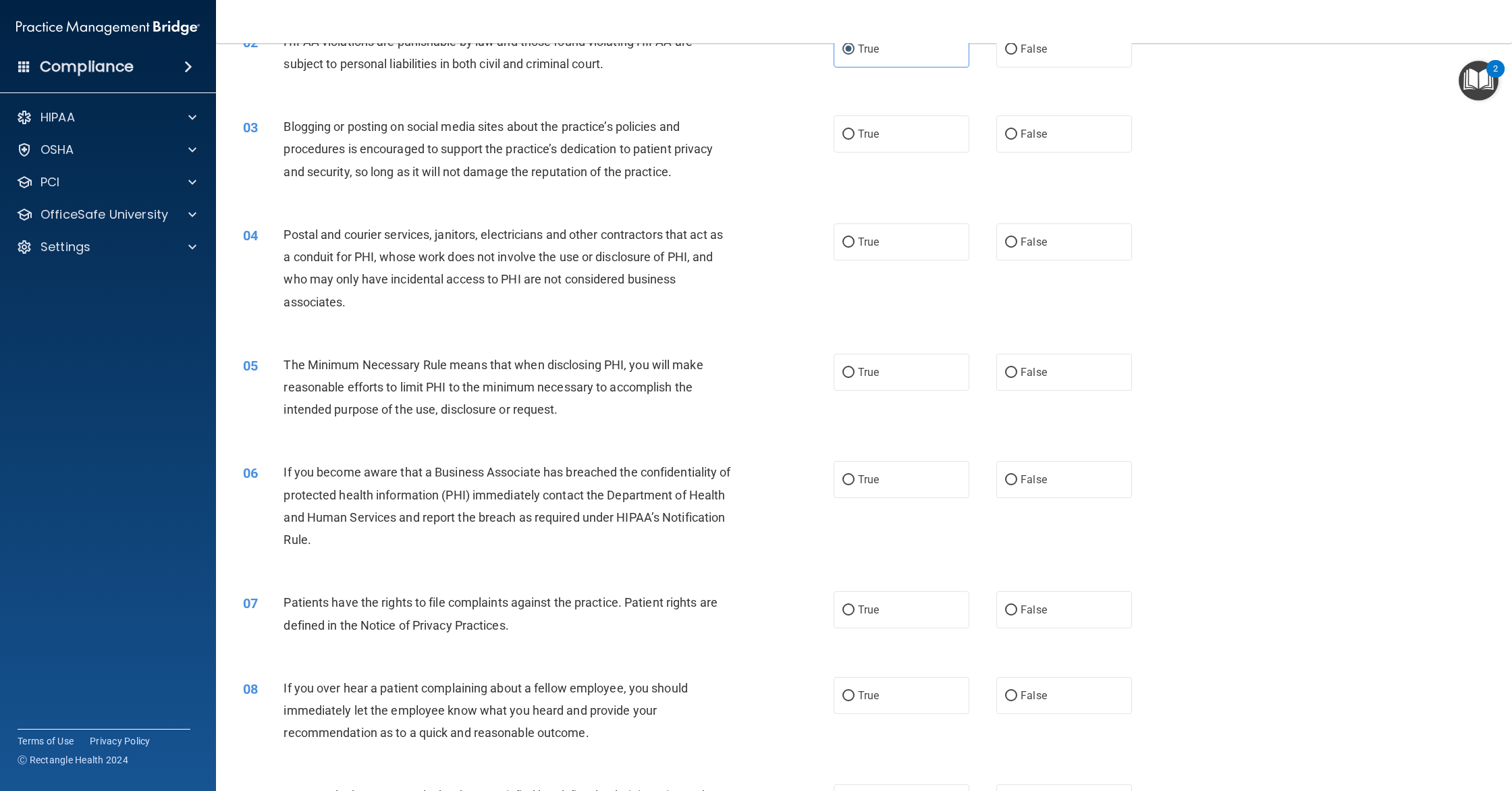
scroll to position [166, 0]
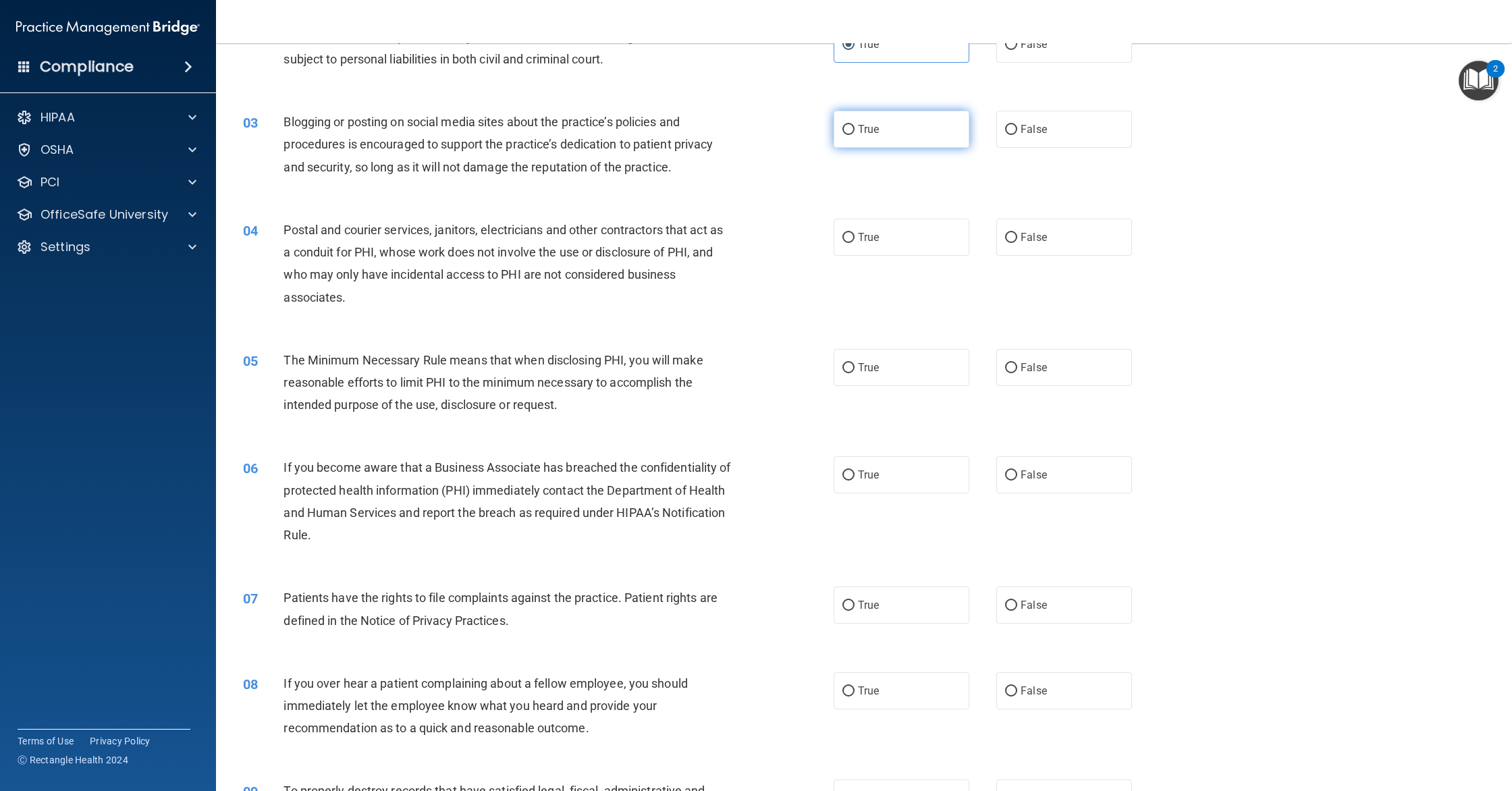
click at [904, 140] on label "True" at bounding box center [901, 129] width 136 height 37
click at [855, 135] on input "True" at bounding box center [848, 130] width 12 height 10
radio input "true"
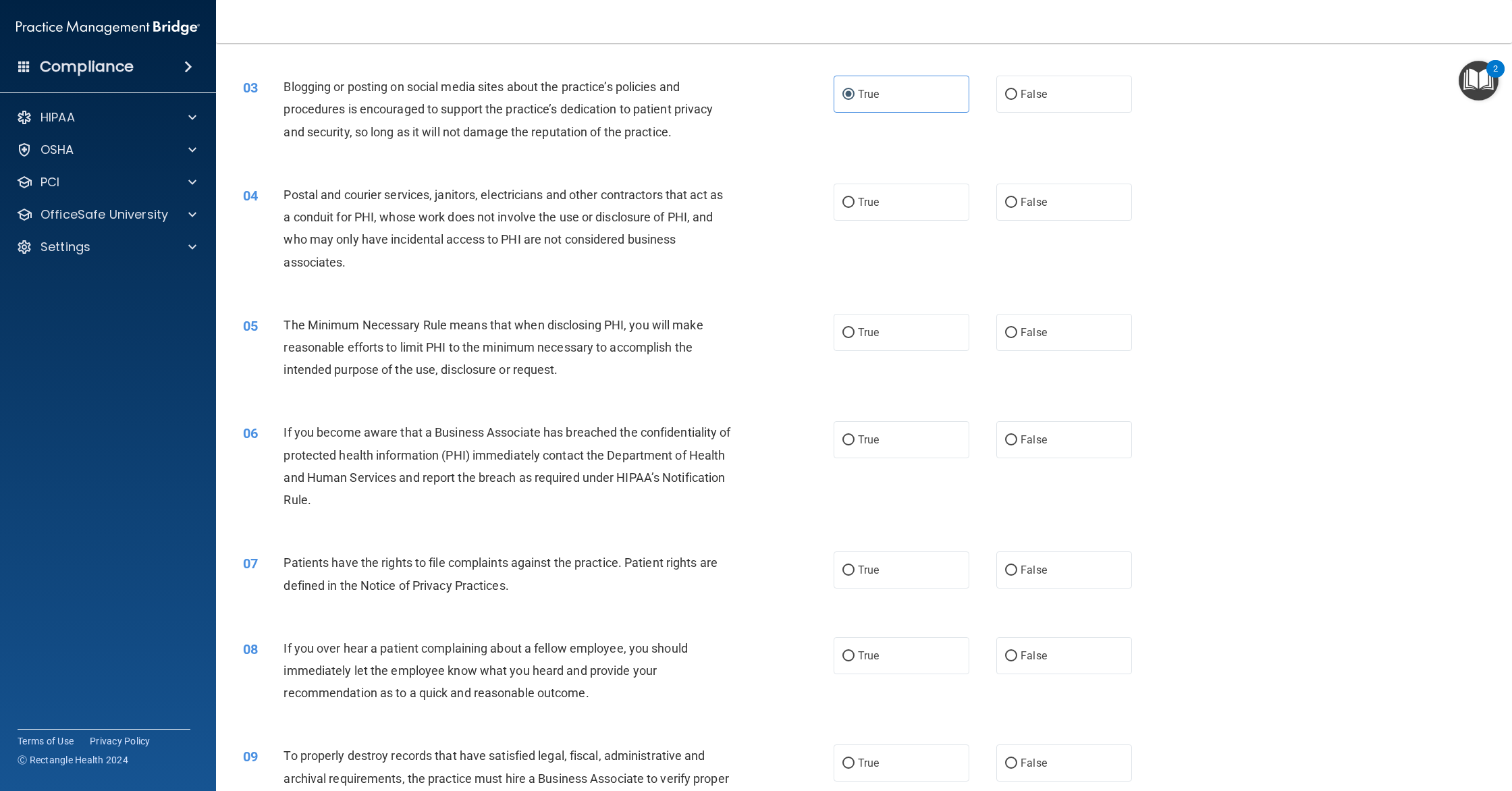
scroll to position [217, 0]
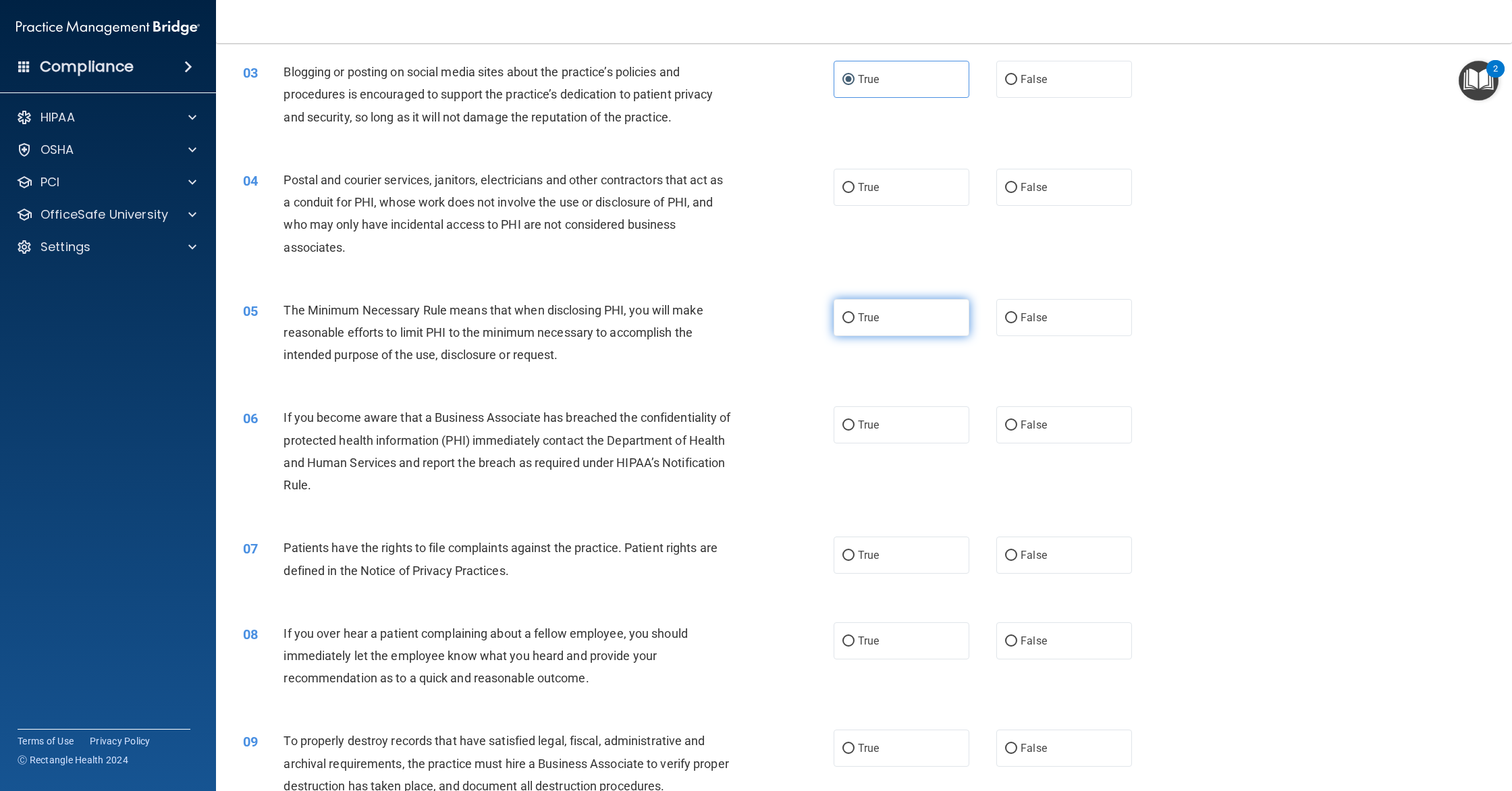
click at [879, 311] on span "True" at bounding box center [869, 318] width 21 height 13
click at [855, 313] on input "True" at bounding box center [848, 318] width 12 height 10
radio input "true"
click at [903, 556] on label "True" at bounding box center [901, 556] width 136 height 37
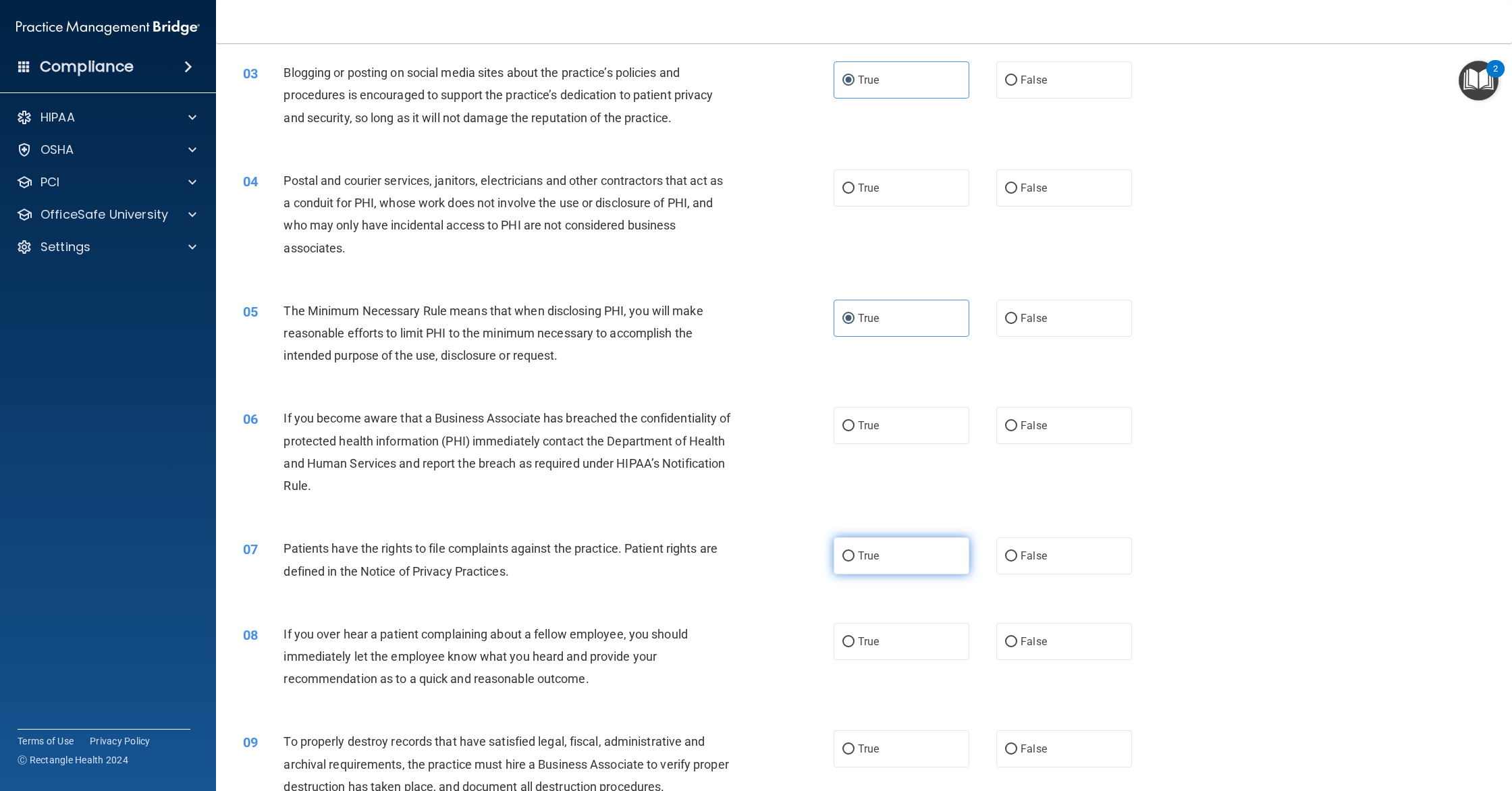
click at [855, 556] on input "True" at bounding box center [848, 556] width 12 height 10
radio input "true"
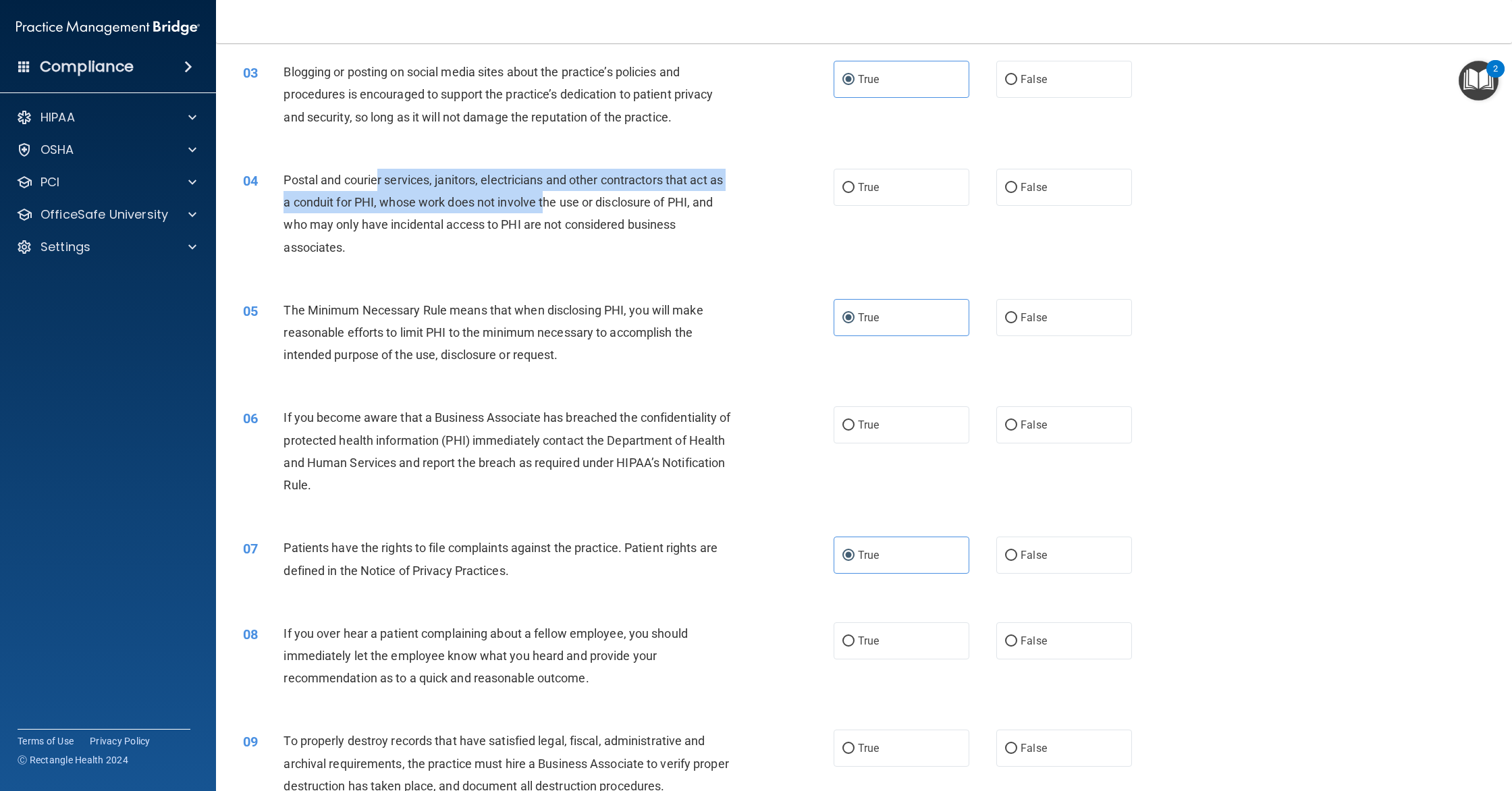
drag, startPoint x: 377, startPoint y: 184, endPoint x: 547, endPoint y: 211, distance: 172.1
click at [547, 211] on div "Postal and courier services, janitors, electricians and other contractors that …" at bounding box center [512, 213] width 458 height 90
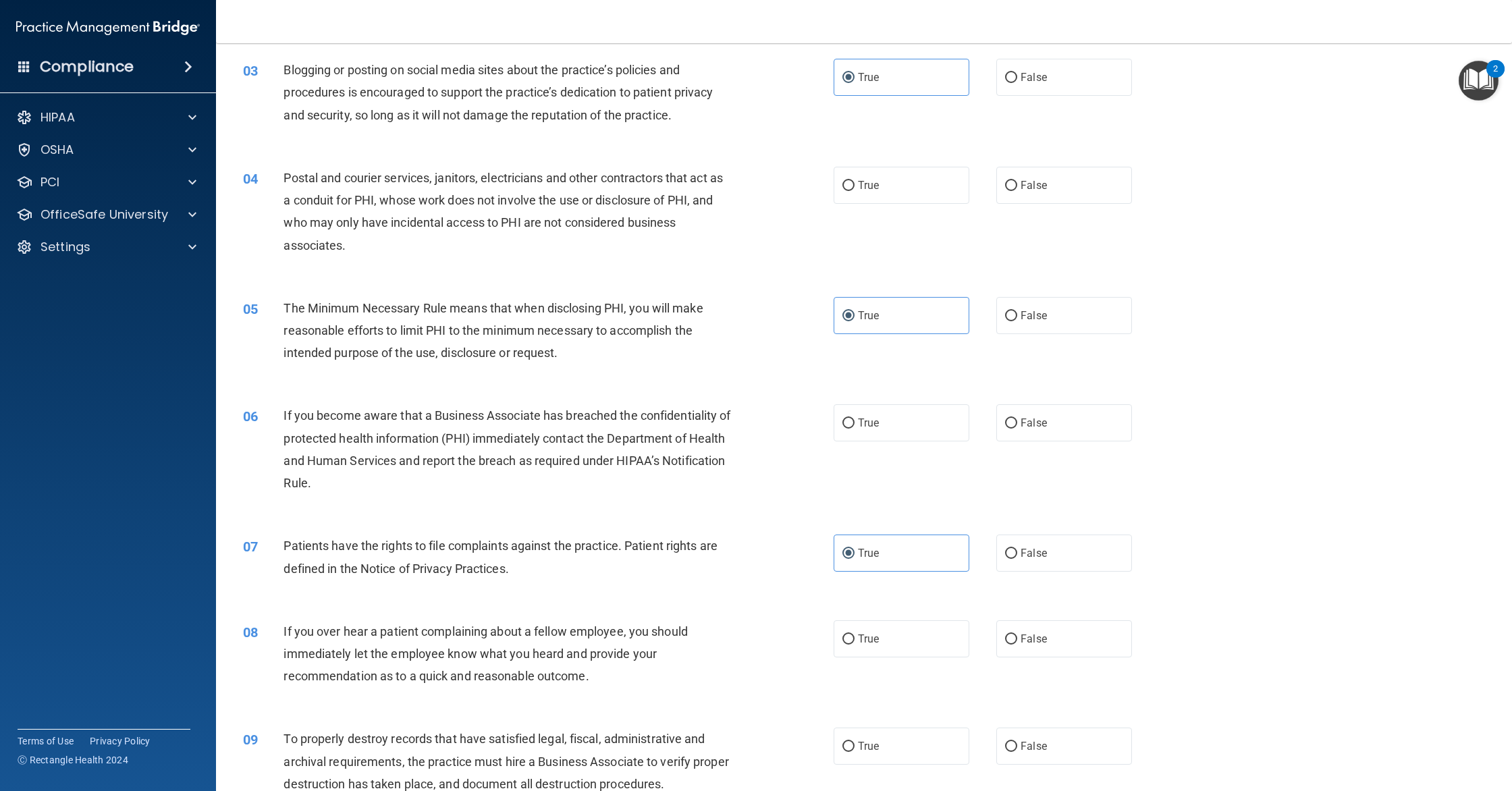
click at [547, 212] on div "Postal and courier services, janitors, electricians and other contractors that …" at bounding box center [512, 211] width 458 height 90
drag, startPoint x: 528, startPoint y: 223, endPoint x: 507, endPoint y: 222, distance: 21.0
click at [507, 222] on span "Postal and courier services, janitors, electricians and other contractors that …" at bounding box center [503, 211] width 439 height 81
click at [496, 259] on div "04 Postal and courier services, janitors, electricians and other contractors th…" at bounding box center [538, 214] width 631 height 96
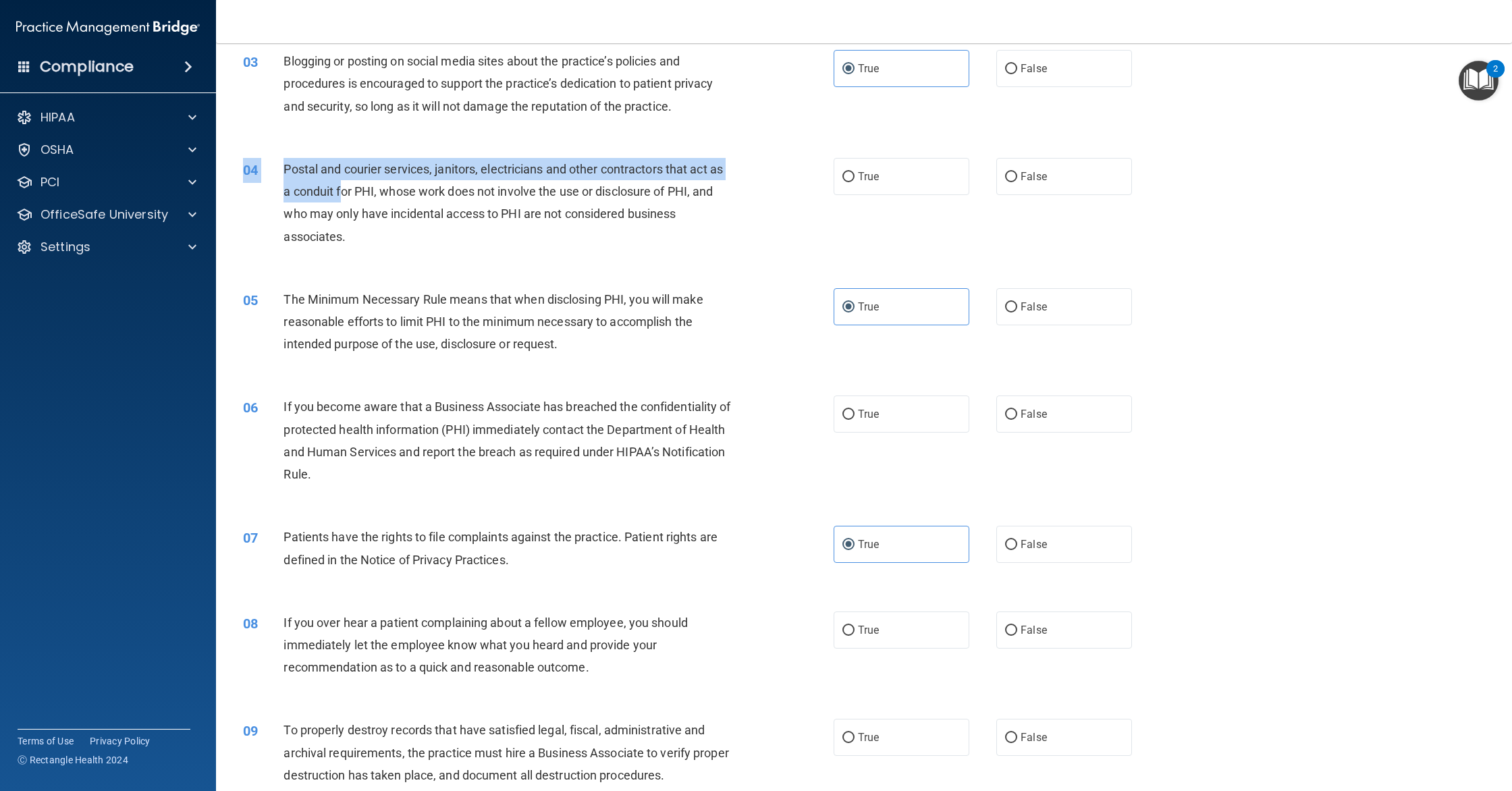
drag, startPoint x: 407, startPoint y: 221, endPoint x: 350, endPoint y: 193, distance: 63.5
click at [350, 193] on div "04 Postal and courier services, janitors, electricians and other contractors th…" at bounding box center [864, 206] width 1262 height 130
click at [350, 193] on span "Postal and courier services, janitors, electricians and other contractors that …" at bounding box center [503, 202] width 439 height 81
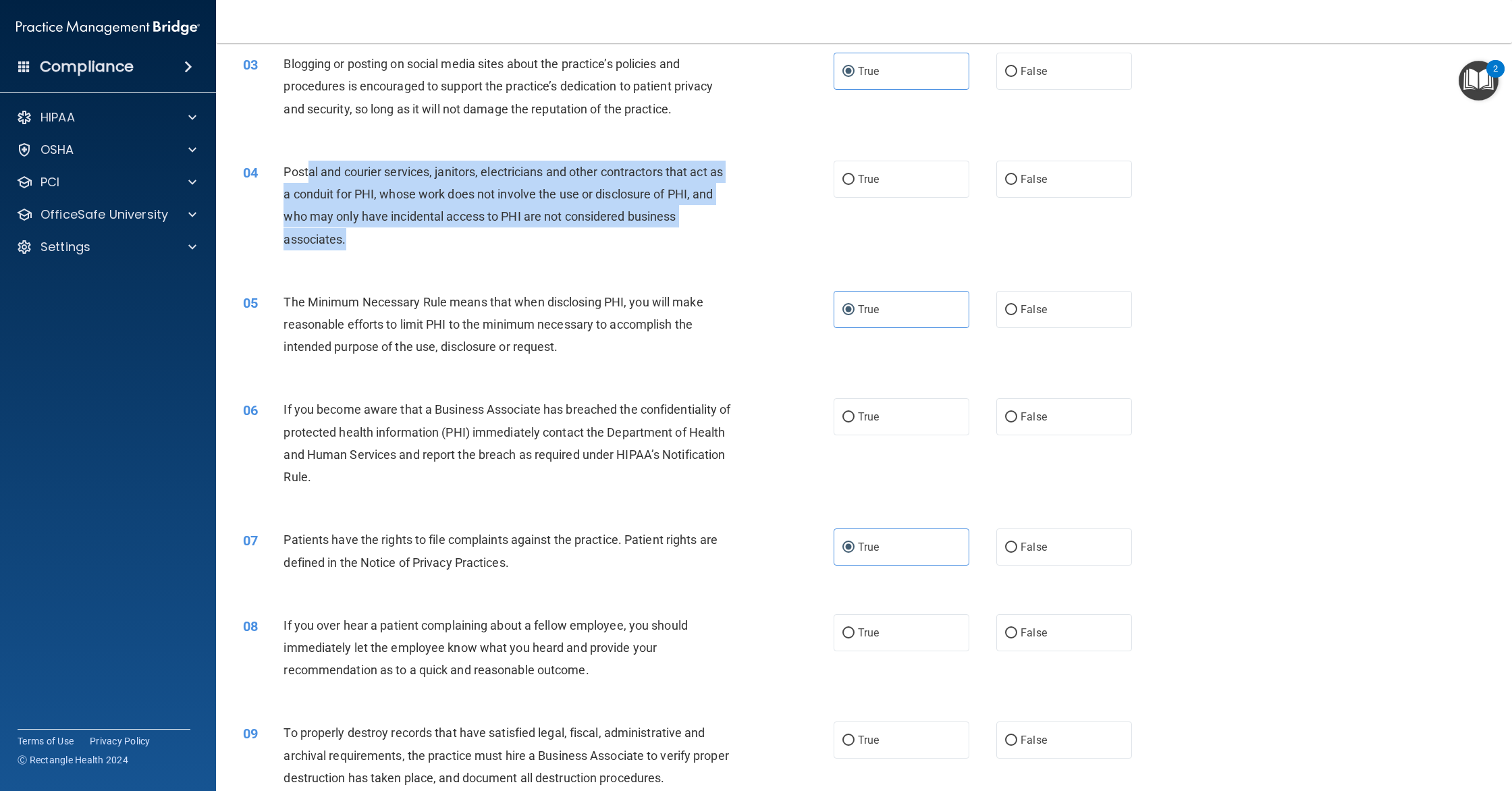
drag, startPoint x: 395, startPoint y: 239, endPoint x: 309, endPoint y: 174, distance: 107.8
click at [310, 174] on div "Postal and courier services, janitors, electricians and other contractors that …" at bounding box center [512, 206] width 458 height 90
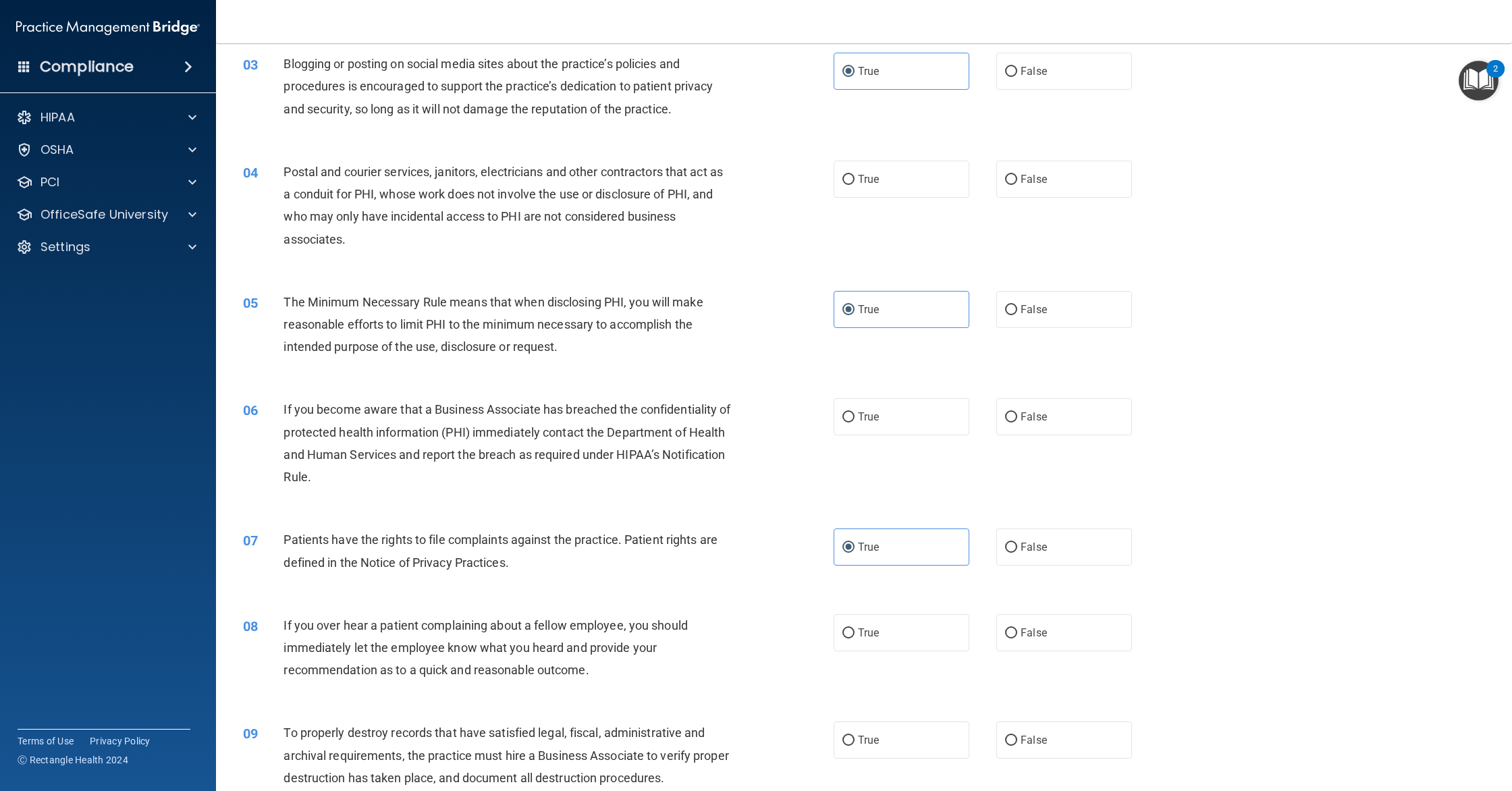
click at [309, 174] on span "Postal and courier services, janitors, electricians and other contractors that …" at bounding box center [503, 205] width 439 height 81
click at [1040, 180] on span "False" at bounding box center [1034, 180] width 26 height 13
click at [1017, 180] on input "False" at bounding box center [1011, 180] width 12 height 10
radio input "true"
click at [880, 180] on label "True" at bounding box center [901, 180] width 136 height 37
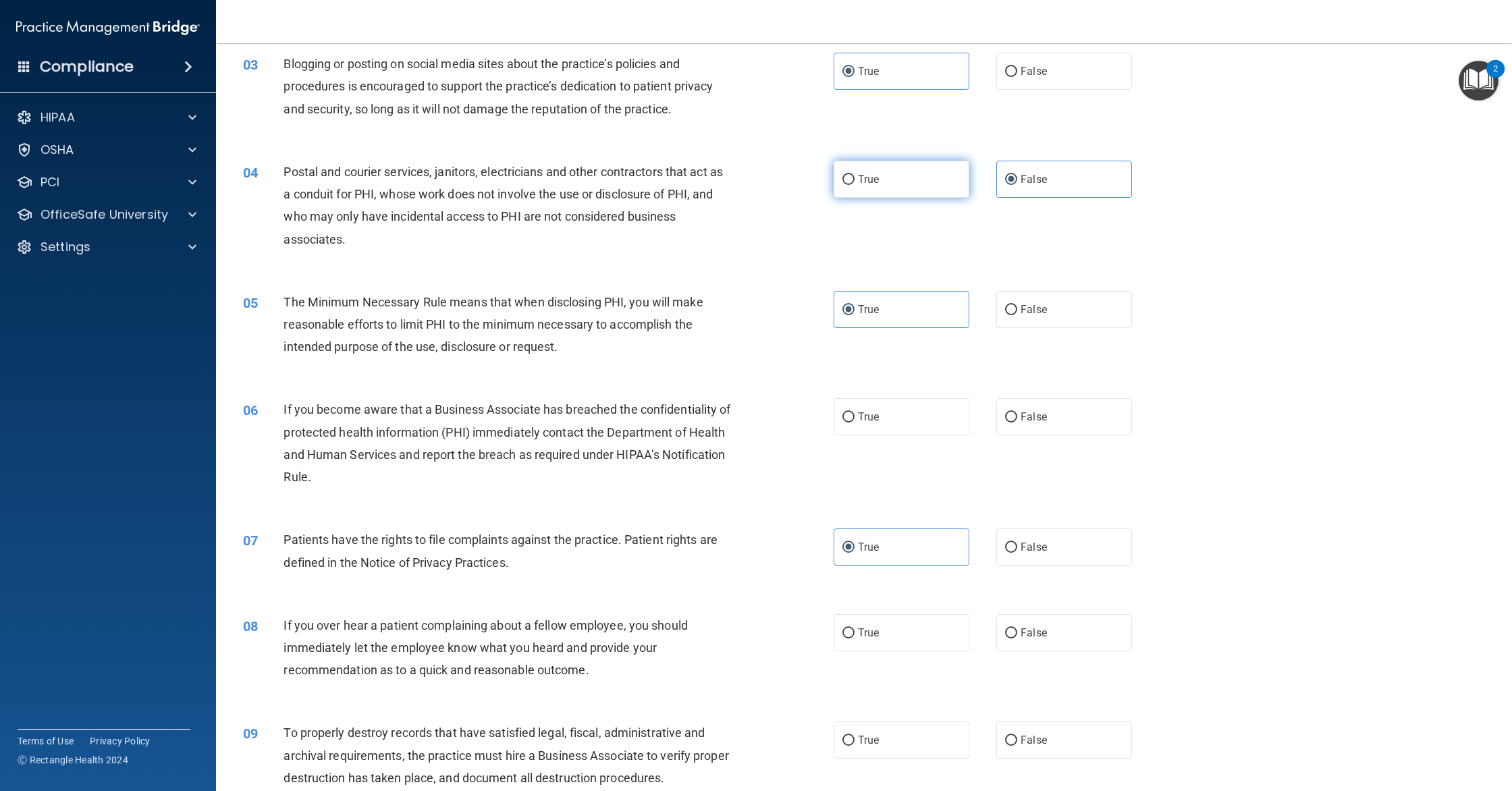
click at [855, 180] on input "True" at bounding box center [848, 180] width 12 height 10
radio input "true"
radio input "false"
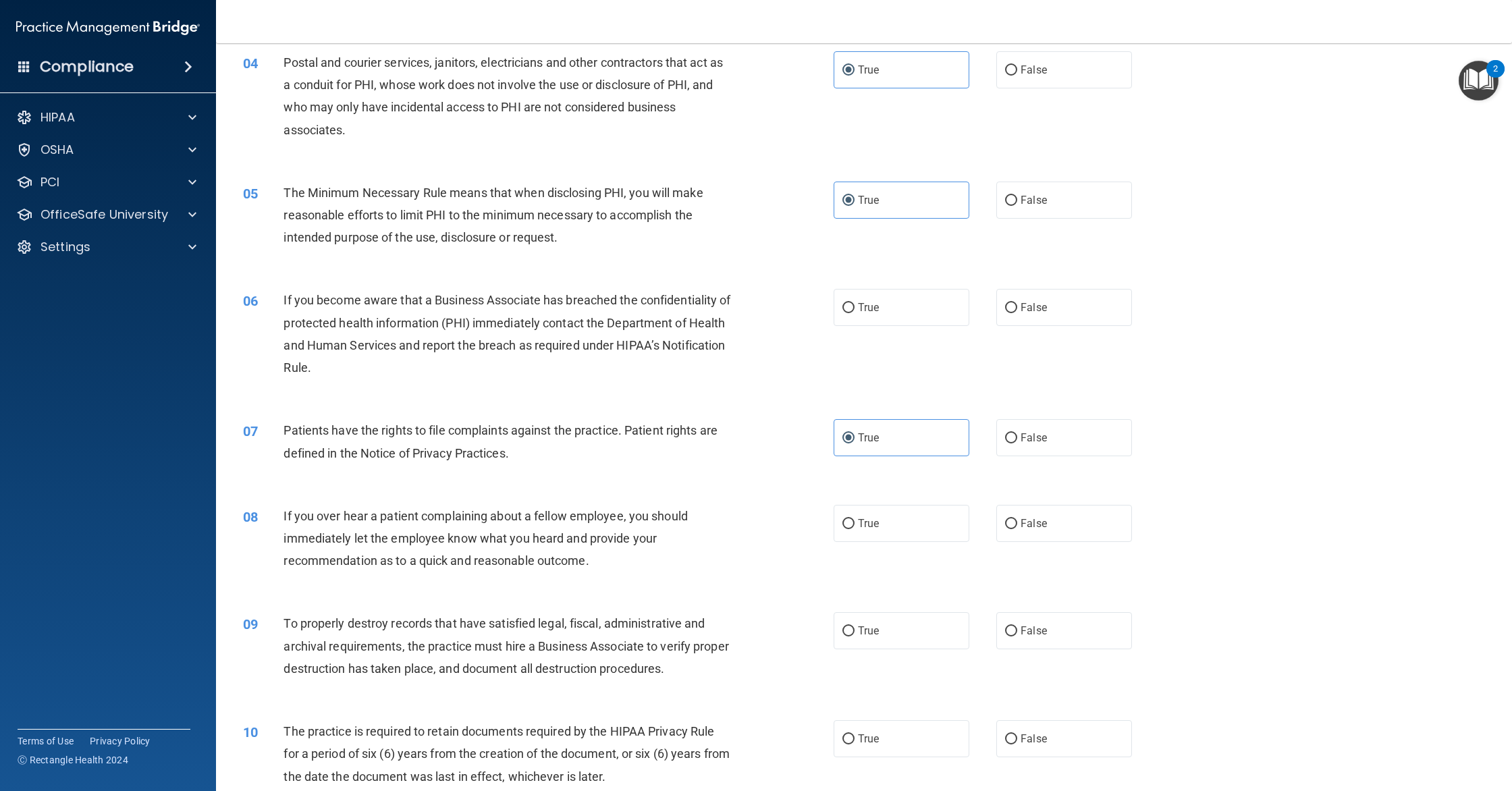
scroll to position [337, 0]
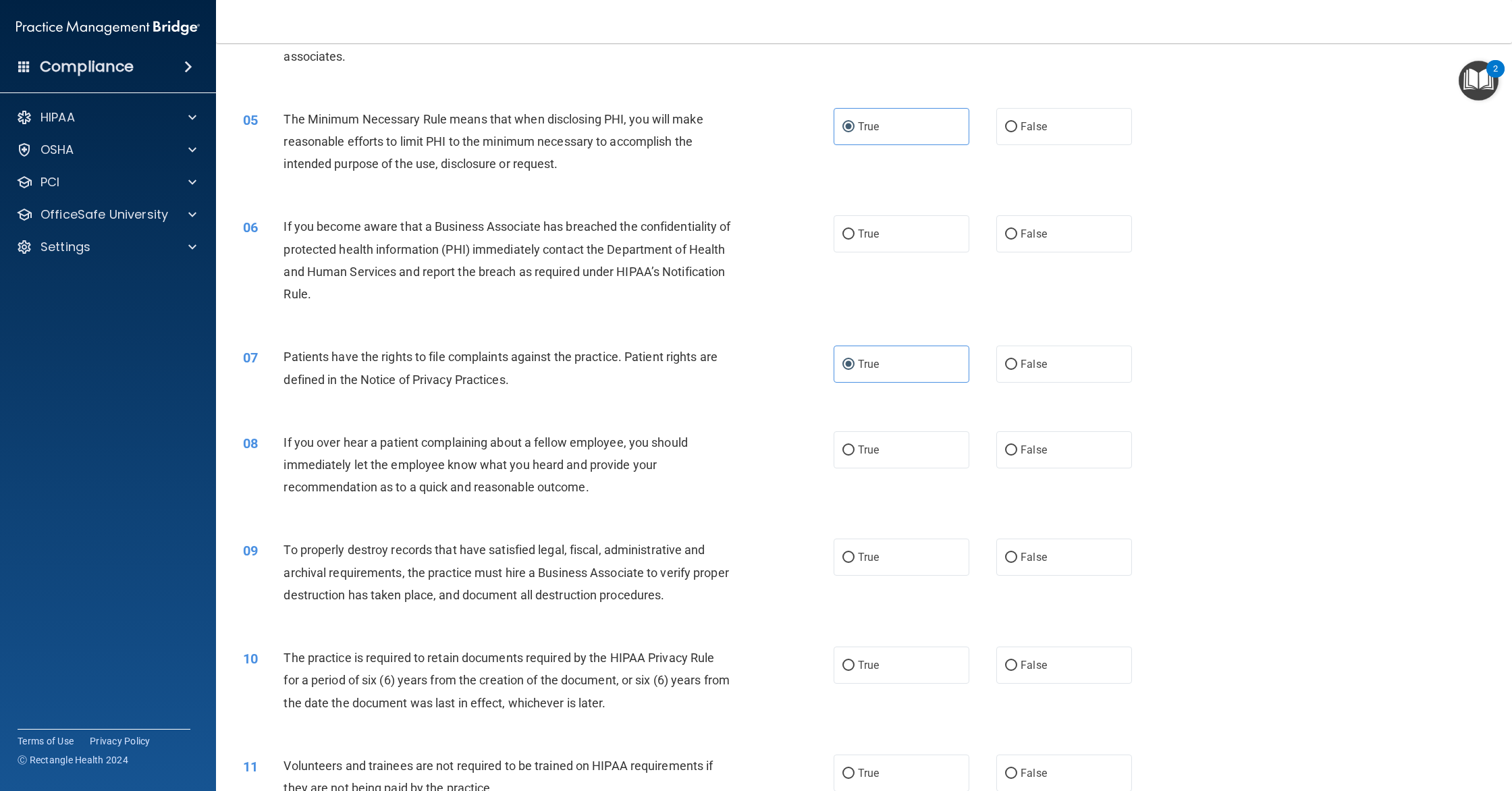
click at [911, 308] on div "06 If you become aware that a Business Associate has breached the confidentiali…" at bounding box center [864, 263] width 1262 height 130
click at [856, 233] on label "True" at bounding box center [901, 234] width 136 height 37
click at [855, 233] on input "True" at bounding box center [848, 234] width 12 height 10
radio input "true"
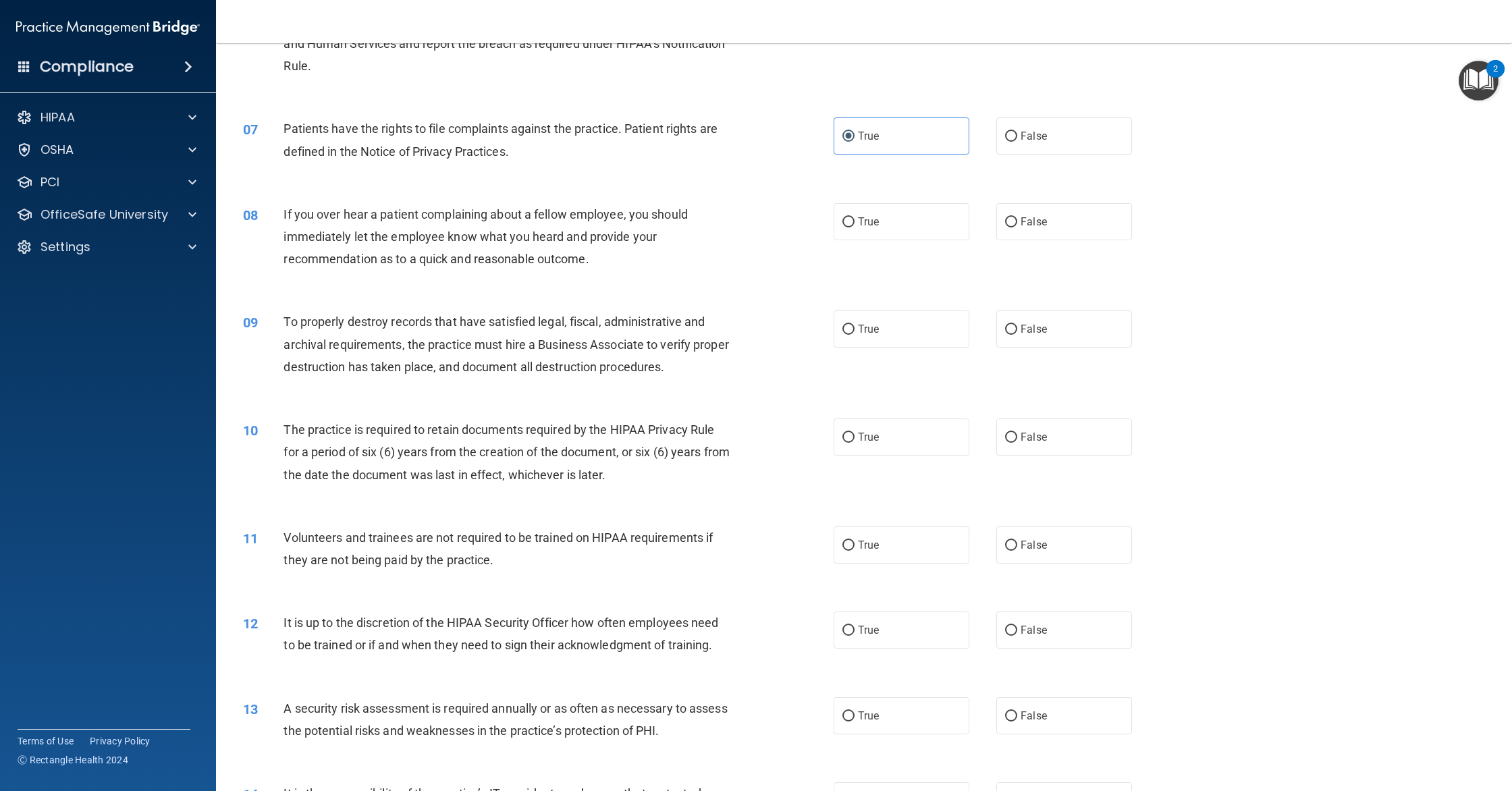
scroll to position [640, 0]
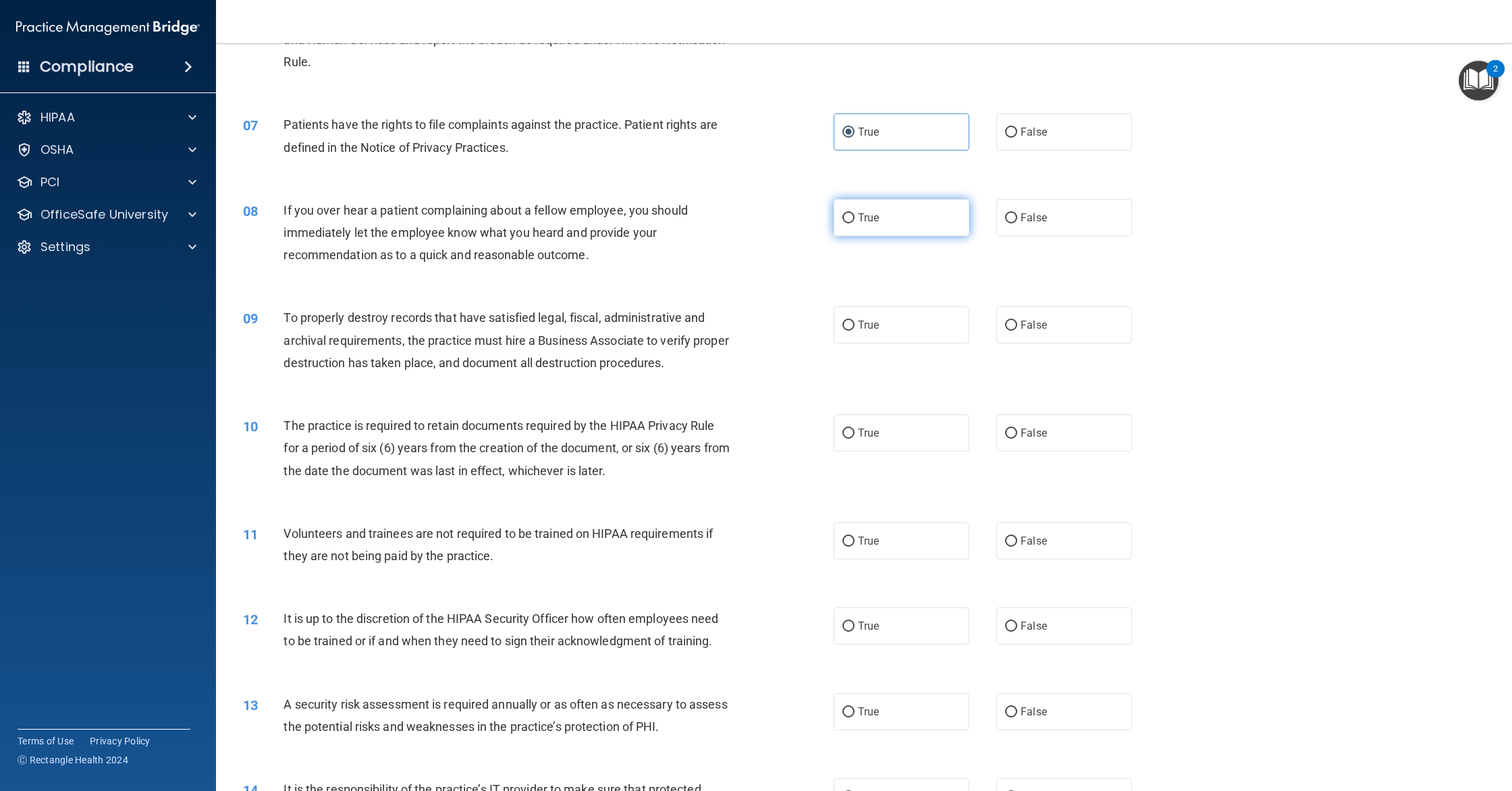
click at [859, 221] on span "True" at bounding box center [869, 218] width 21 height 13
click at [855, 221] on input "True" at bounding box center [848, 218] width 12 height 10
radio input "true"
click at [950, 232] on label "True" at bounding box center [901, 218] width 136 height 37
click at [855, 223] on input "True" at bounding box center [848, 218] width 12 height 10
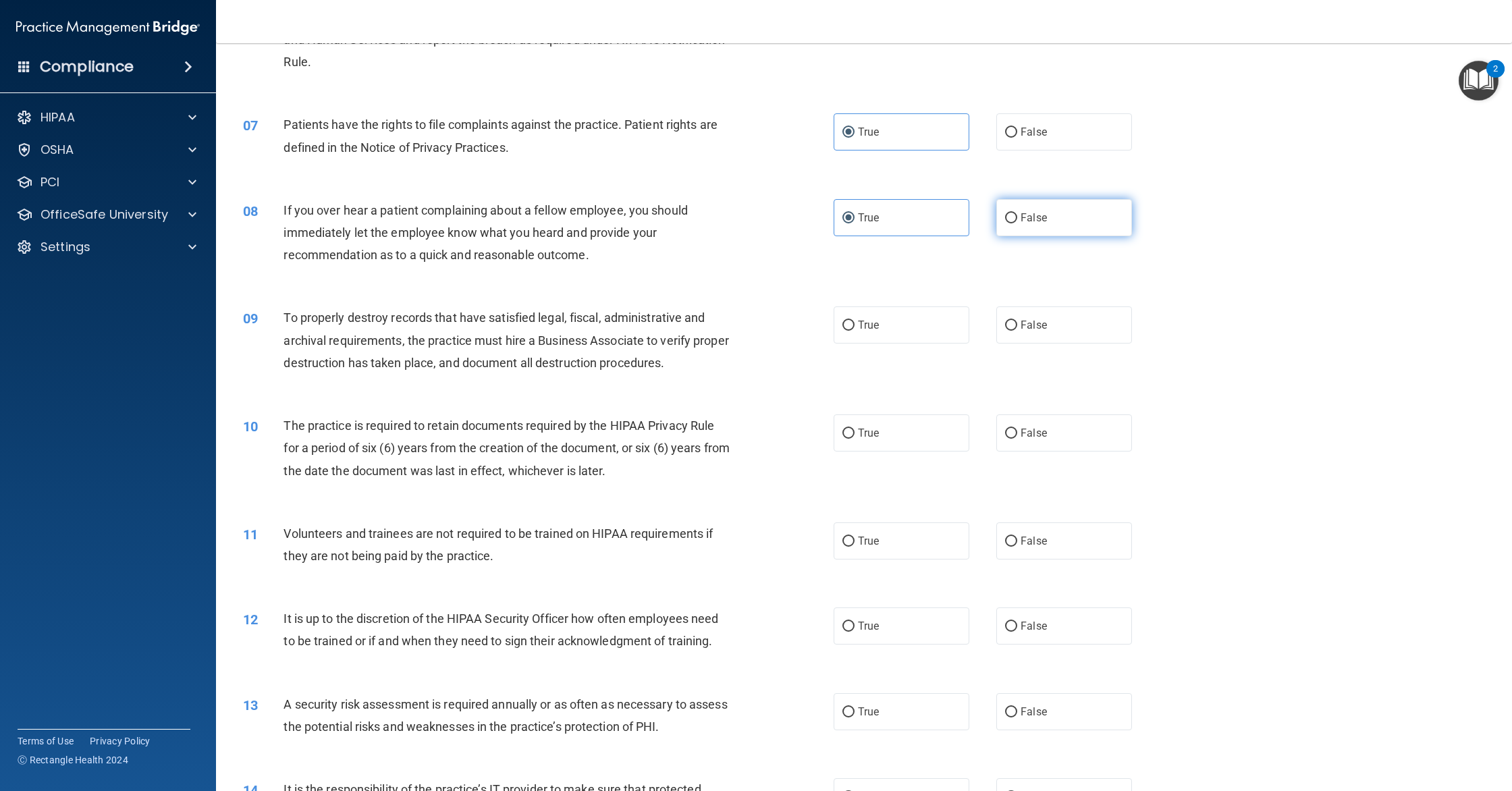
click at [998, 224] on label "False" at bounding box center [1064, 218] width 136 height 37
click at [1005, 223] on input "False" at bounding box center [1011, 218] width 12 height 10
radio input "true"
radio input "false"
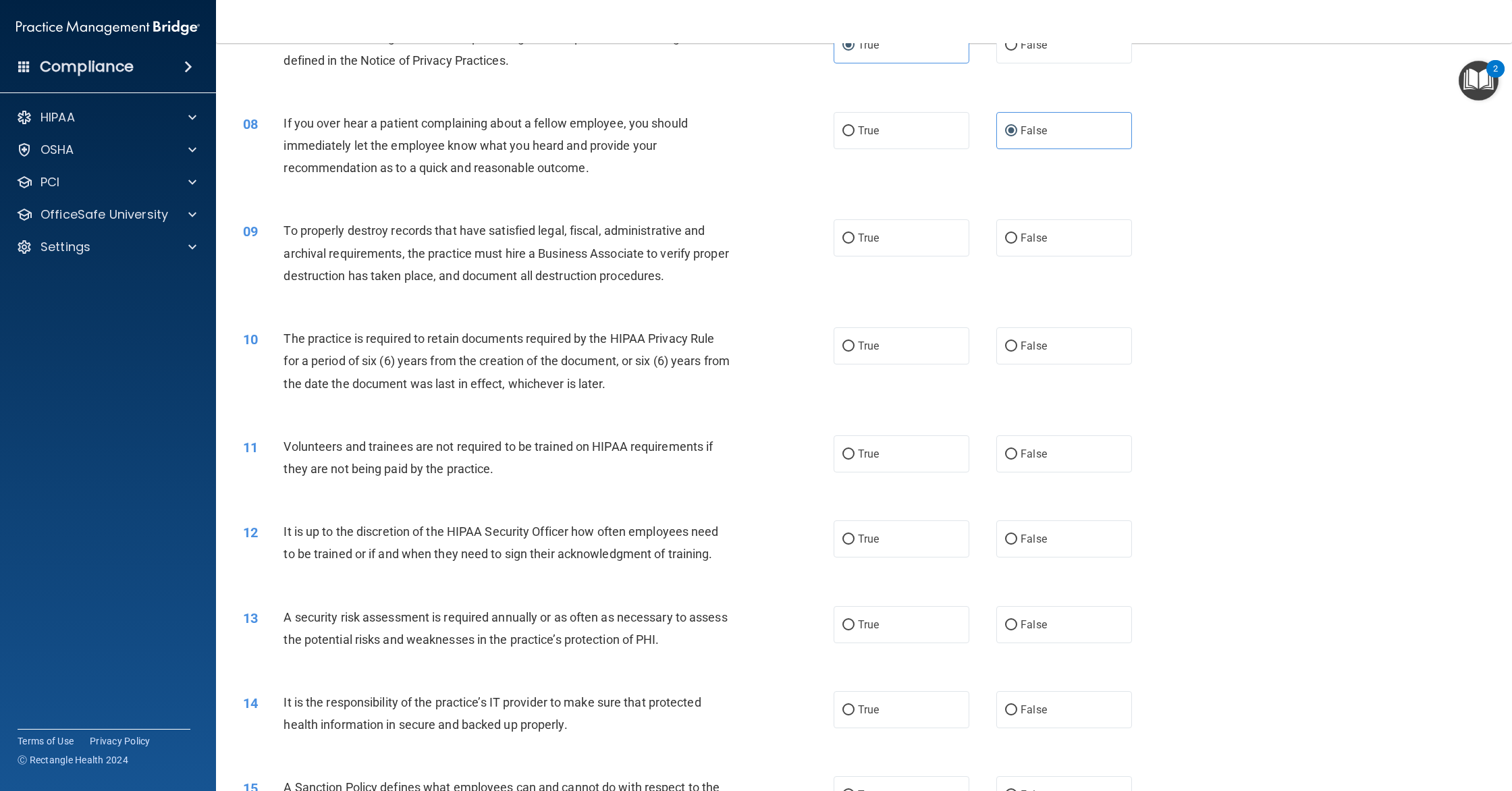
scroll to position [727, 0]
click at [1017, 251] on label "False" at bounding box center [1064, 237] width 136 height 37
click at [1017, 243] on input "False" at bounding box center [1011, 237] width 12 height 10
radio input "true"
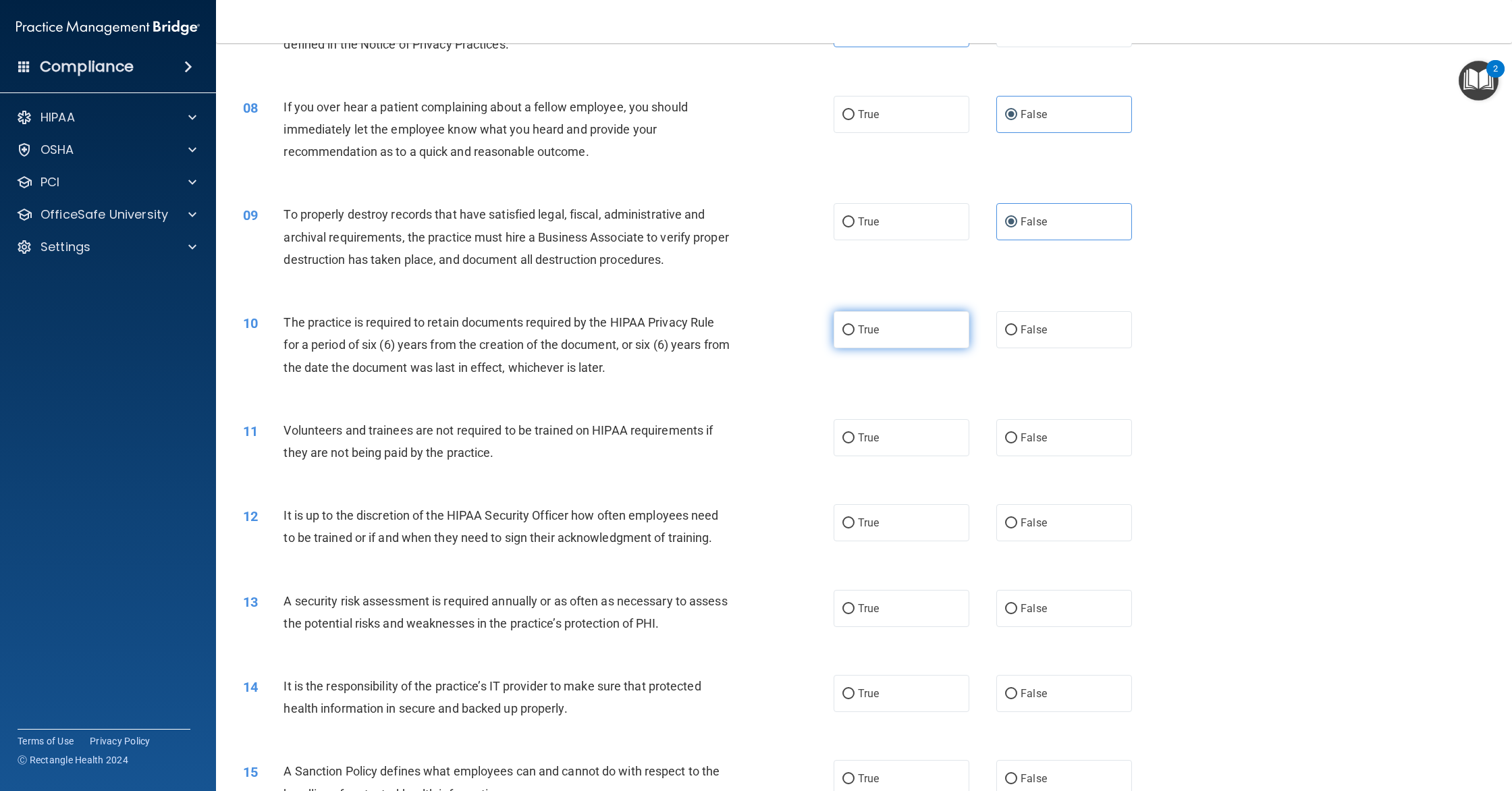
click at [871, 315] on label "True" at bounding box center [901, 330] width 136 height 37
click at [855, 325] on input "True" at bounding box center [848, 330] width 12 height 10
radio input "true"
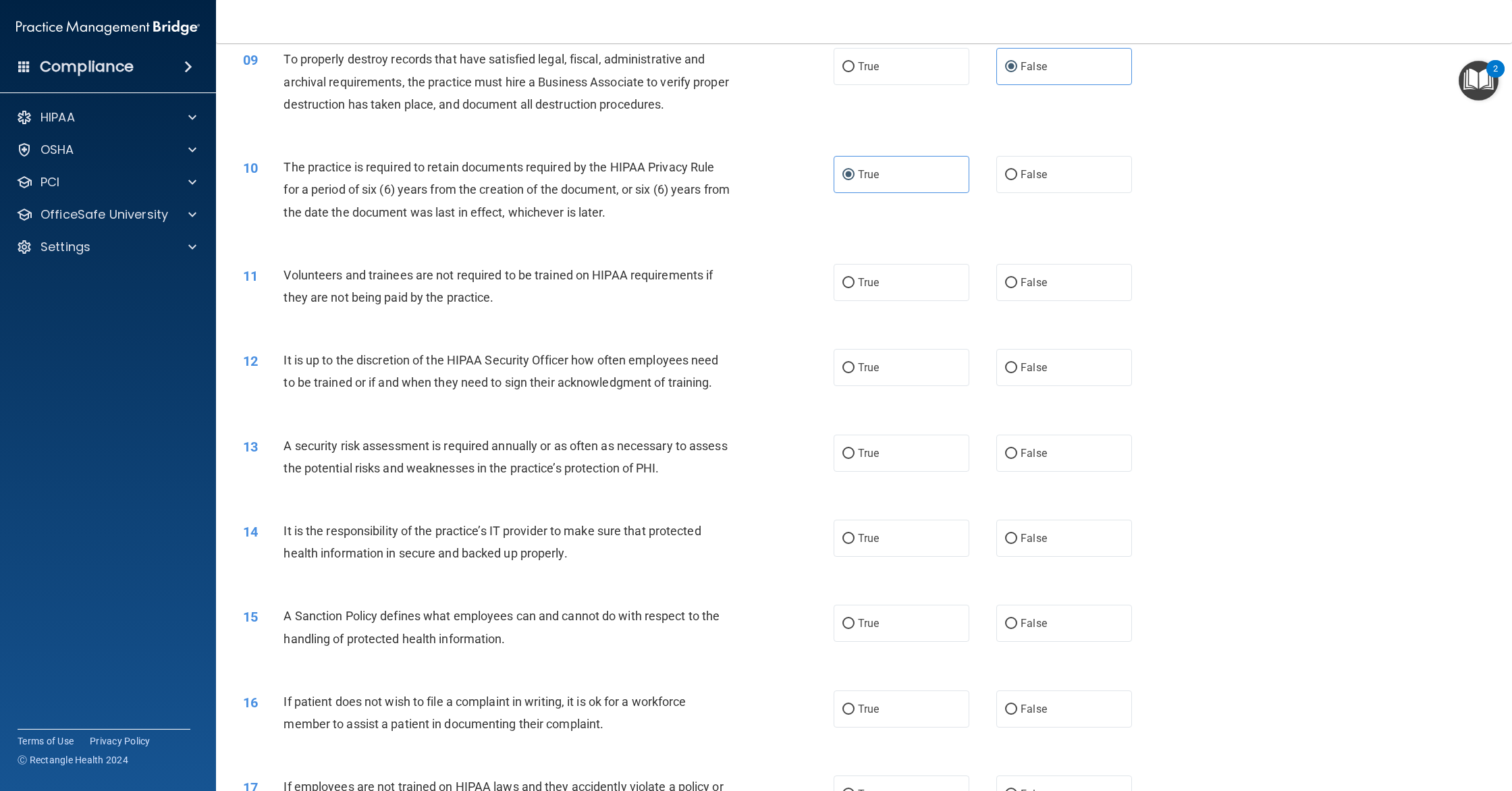
scroll to position [913, 0]
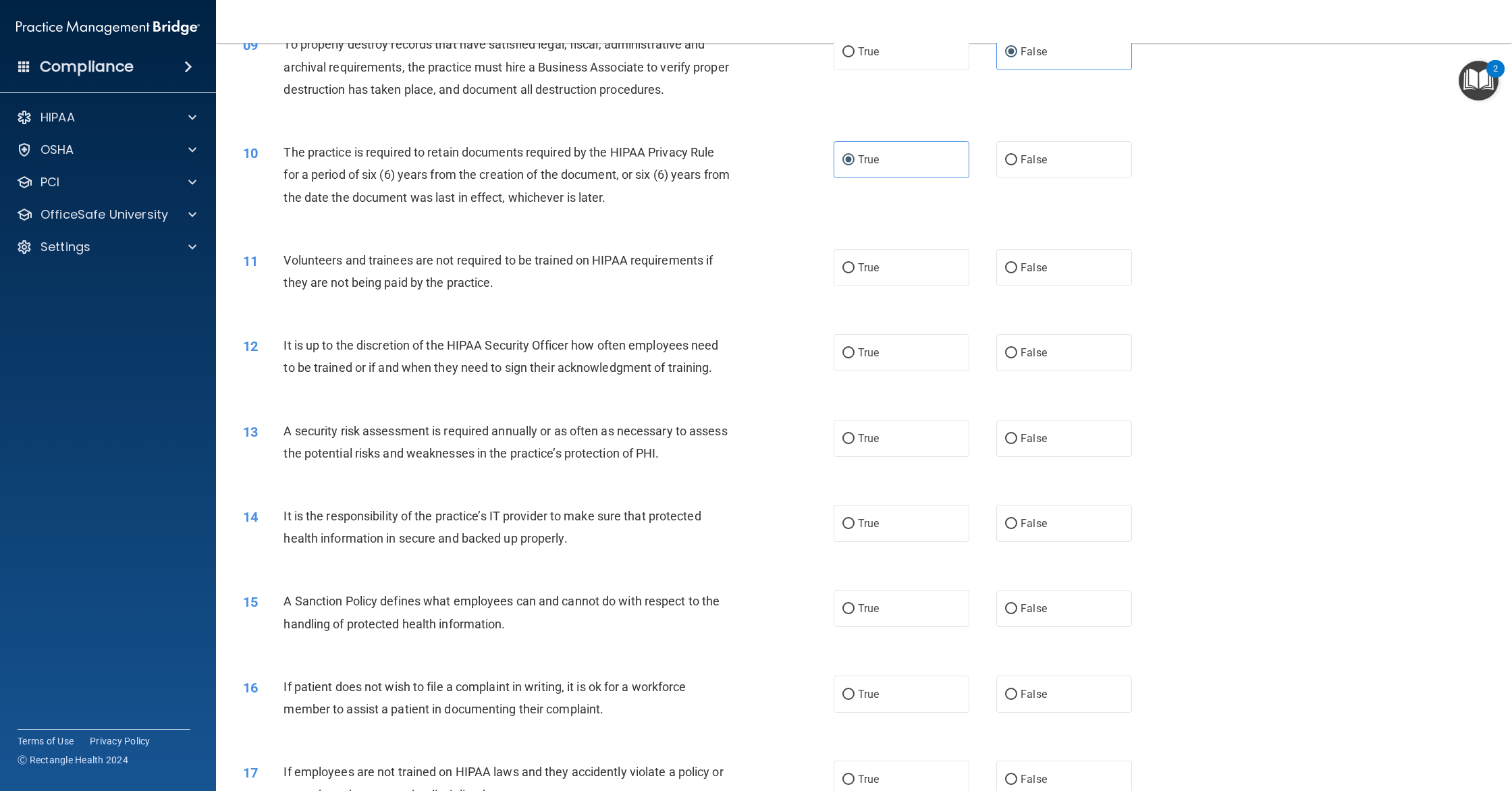
click at [871, 241] on div "11 Volunteers and trainees are not required to be trained on HIPAA requirements…" at bounding box center [864, 274] width 1262 height 85
click at [861, 264] on span "True" at bounding box center [869, 267] width 21 height 13
click at [855, 264] on input "True" at bounding box center [848, 268] width 12 height 10
radio input "true"
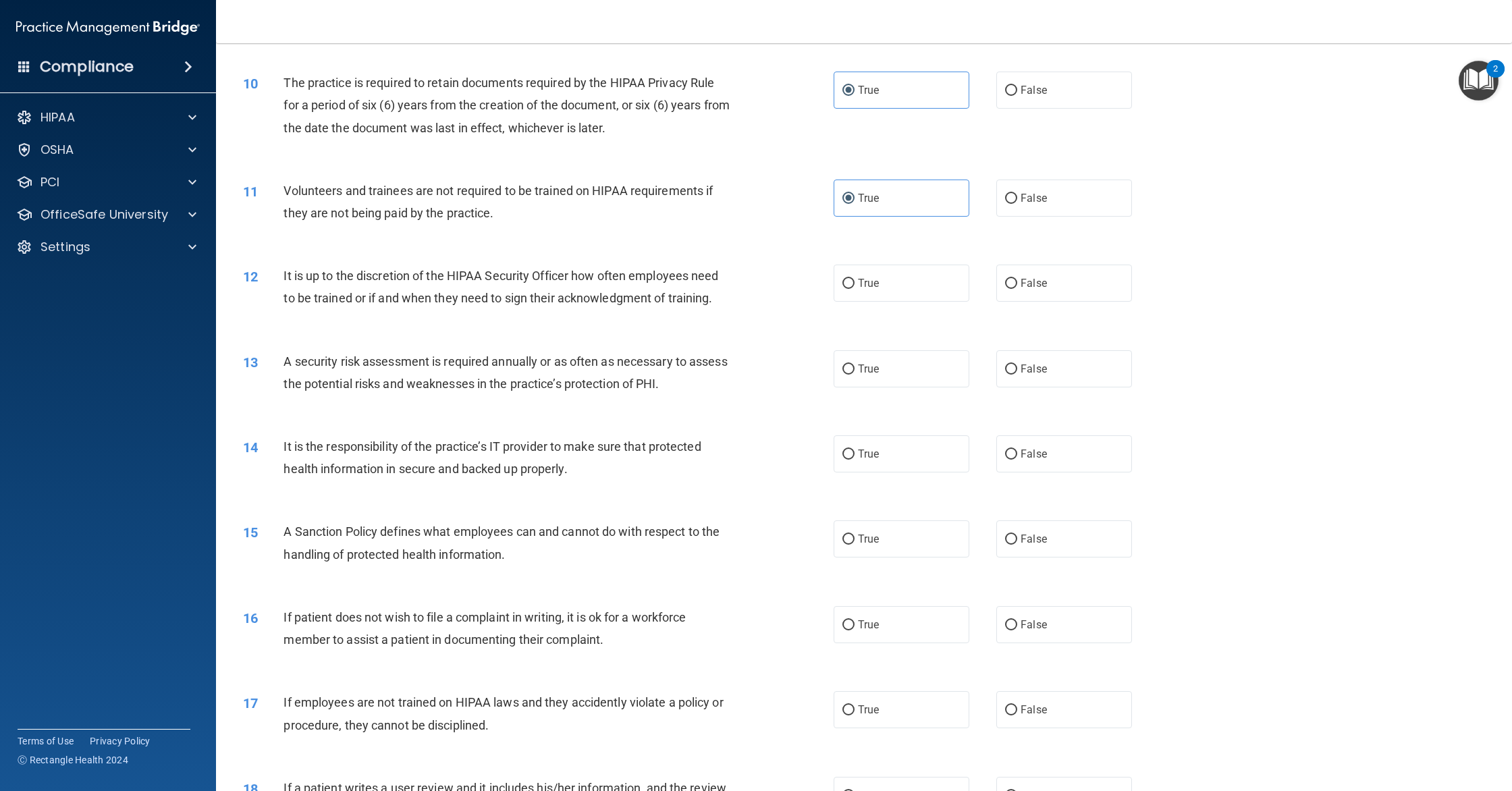
scroll to position [984, 0]
click at [856, 284] on label "True" at bounding box center [901, 282] width 136 height 37
click at [855, 284] on input "True" at bounding box center [848, 282] width 12 height 10
radio input "true"
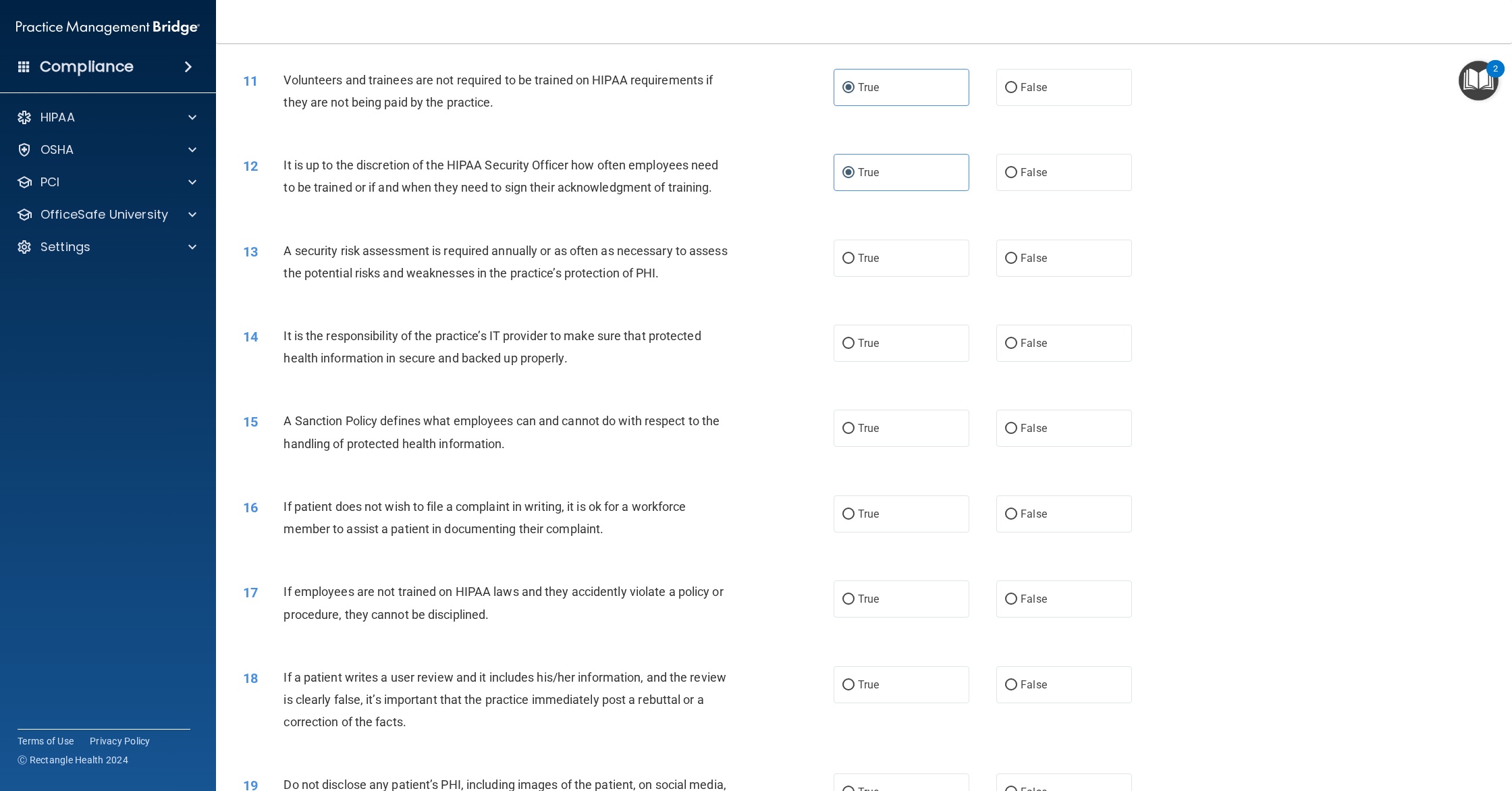
scroll to position [1111, 0]
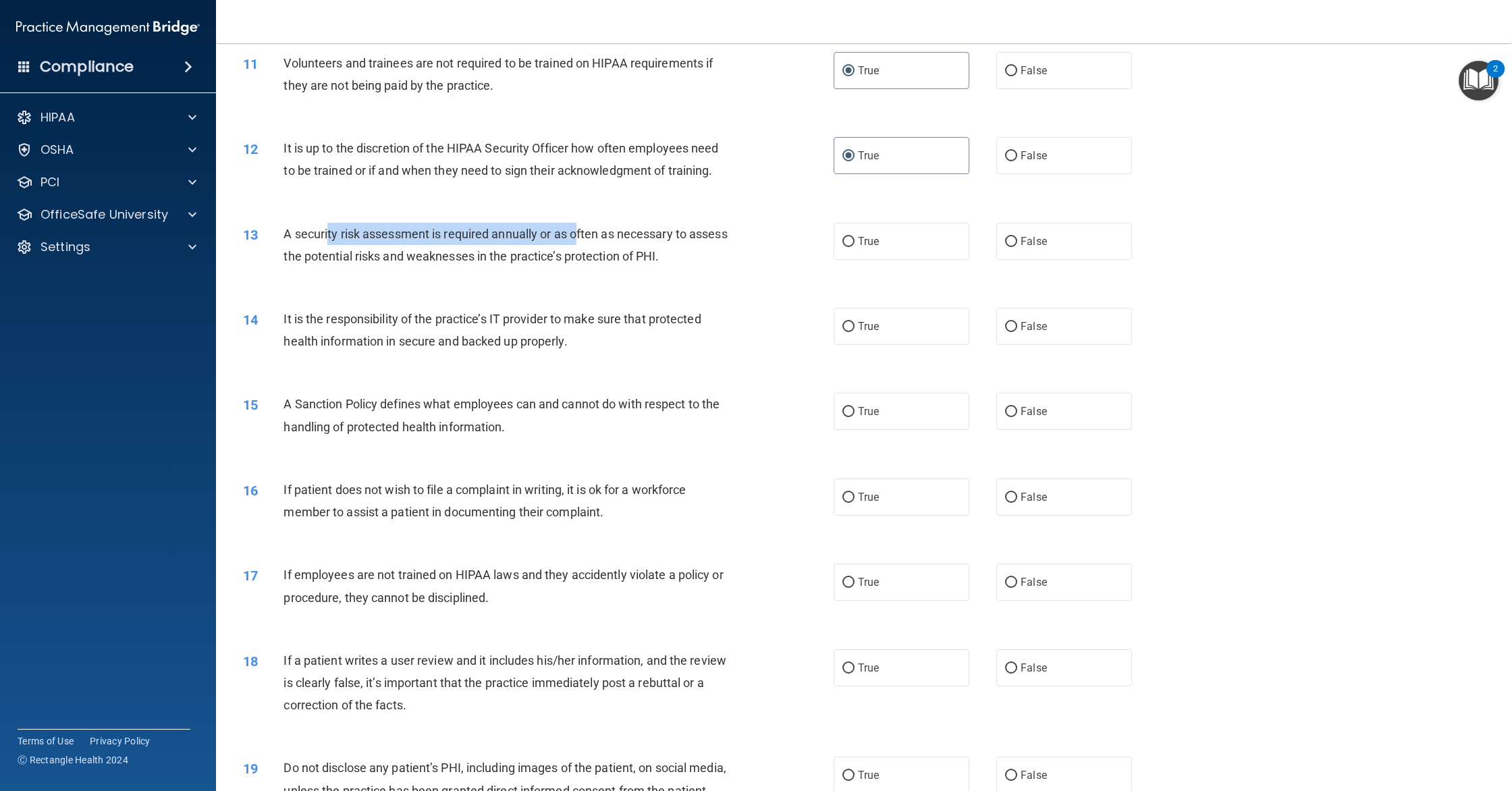
drag, startPoint x: 343, startPoint y: 239, endPoint x: 578, endPoint y: 223, distance: 235.5
click at [578, 223] on div "A security risk assessment is required annually or as often as necessary to ass…" at bounding box center [512, 245] width 458 height 45
drag, startPoint x: 477, startPoint y: 232, endPoint x: 684, endPoint y: 229, distance: 207.0
click at [684, 229] on span "A security risk assessment is required annually or as often as necessary to ass…" at bounding box center [505, 245] width 443 height 36
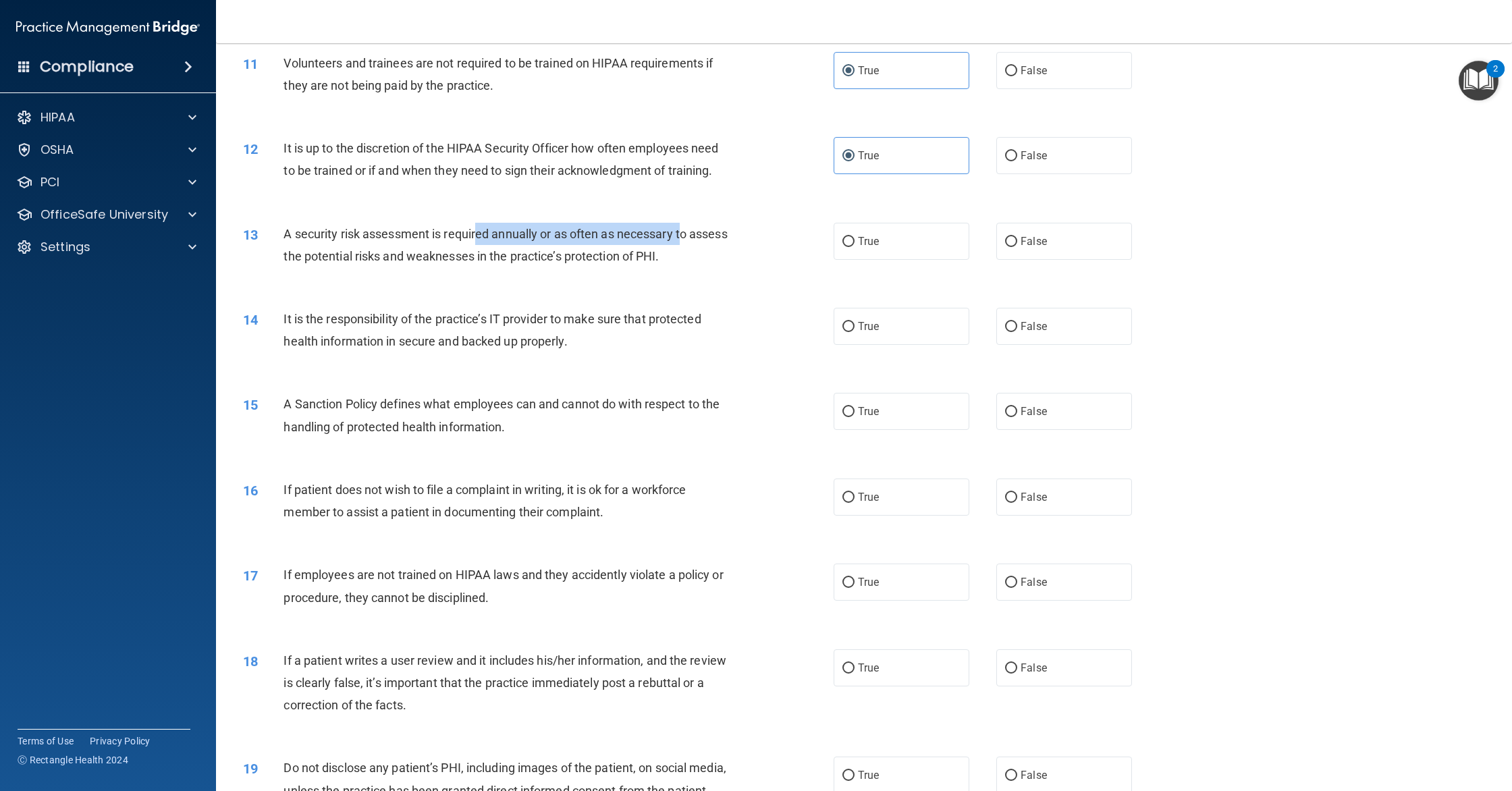
drag, startPoint x: 684, startPoint y: 229, endPoint x: 830, endPoint y: 232, distance: 146.0
click at [685, 229] on span "A security risk assessment is required annually or as often as necessary to ass…" at bounding box center [505, 245] width 443 height 36
click at [890, 236] on label "True" at bounding box center [901, 241] width 136 height 37
click at [855, 237] on input "True" at bounding box center [848, 241] width 12 height 10
radio input "true"
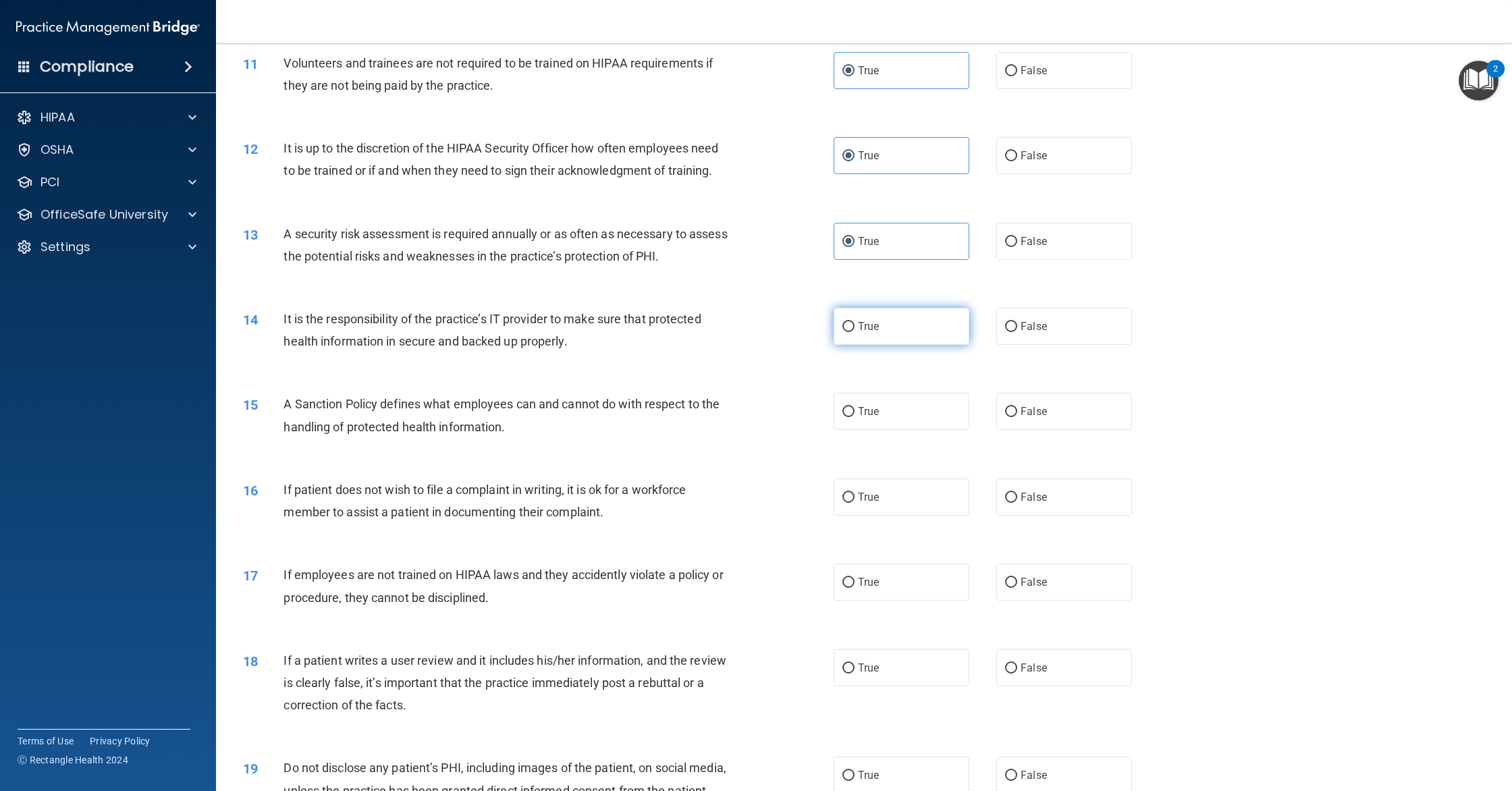
click at [956, 324] on label "True" at bounding box center [901, 326] width 136 height 37
click at [855, 324] on input "True" at bounding box center [848, 326] width 12 height 10
radio input "true"
click at [1008, 324] on input "False" at bounding box center [1011, 326] width 12 height 10
radio input "true"
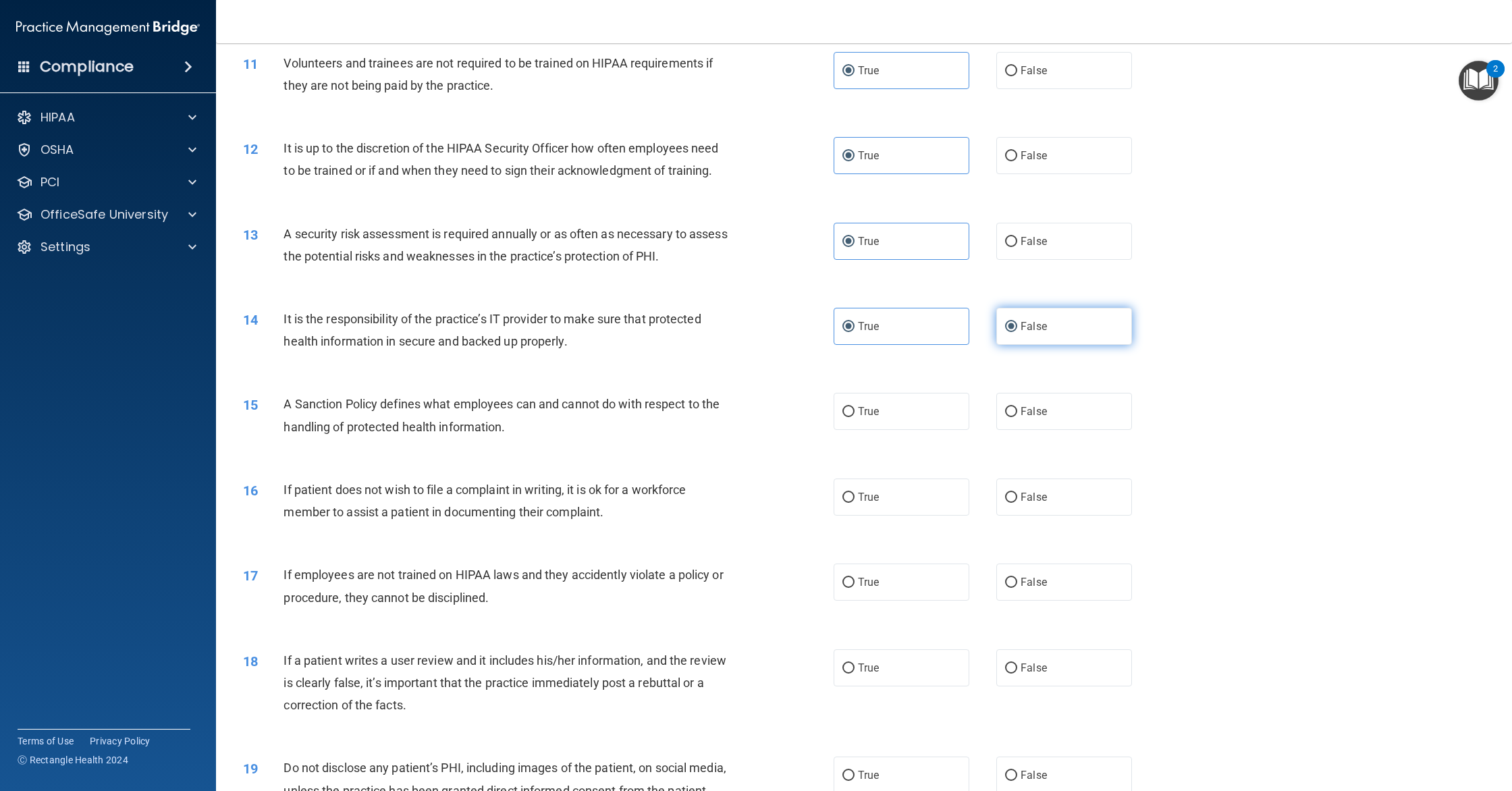
radio input "false"
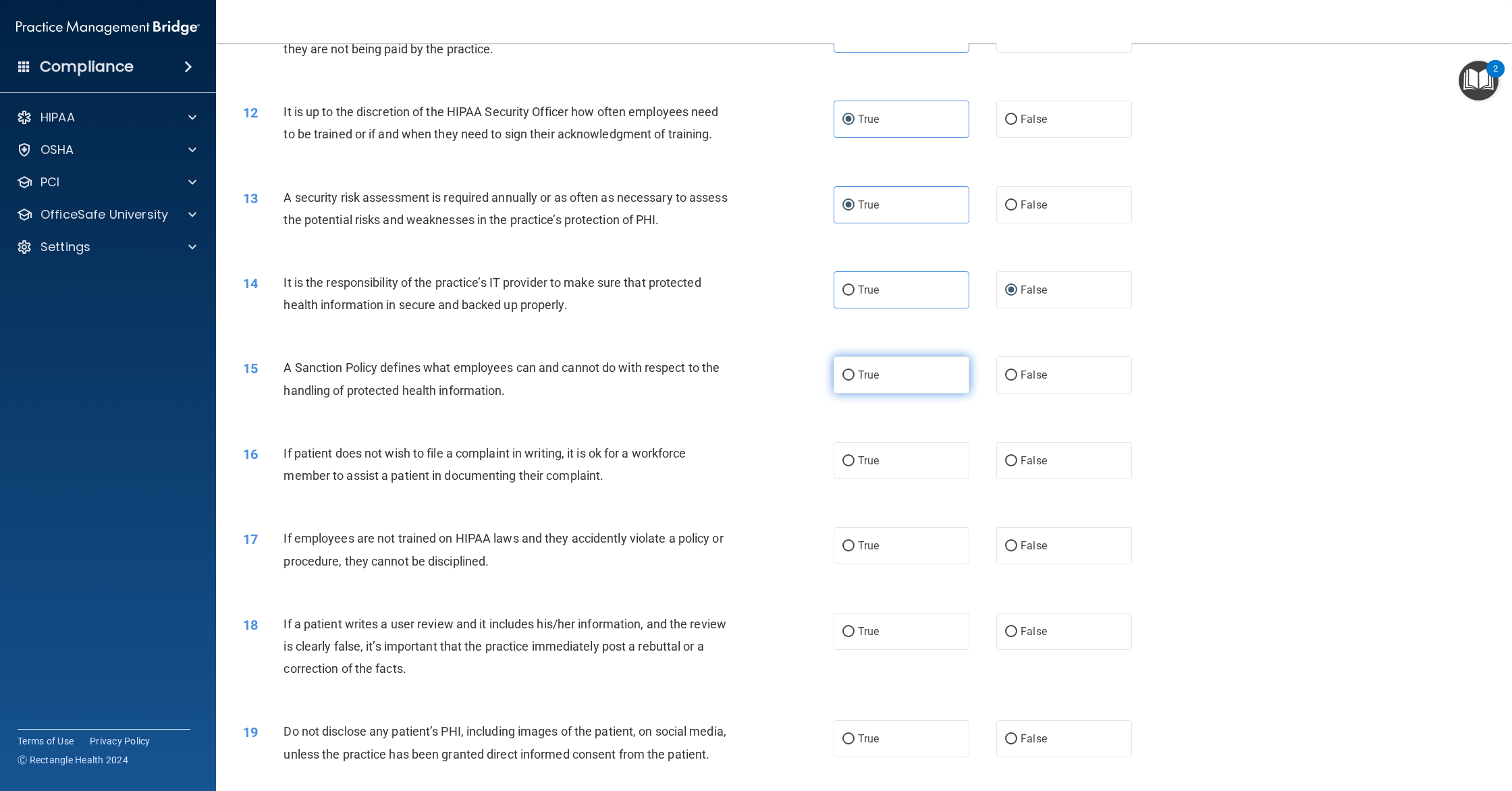
click at [871, 375] on span "True" at bounding box center [869, 375] width 21 height 13
click at [855, 375] on input "True" at bounding box center [848, 375] width 12 height 10
radio input "true"
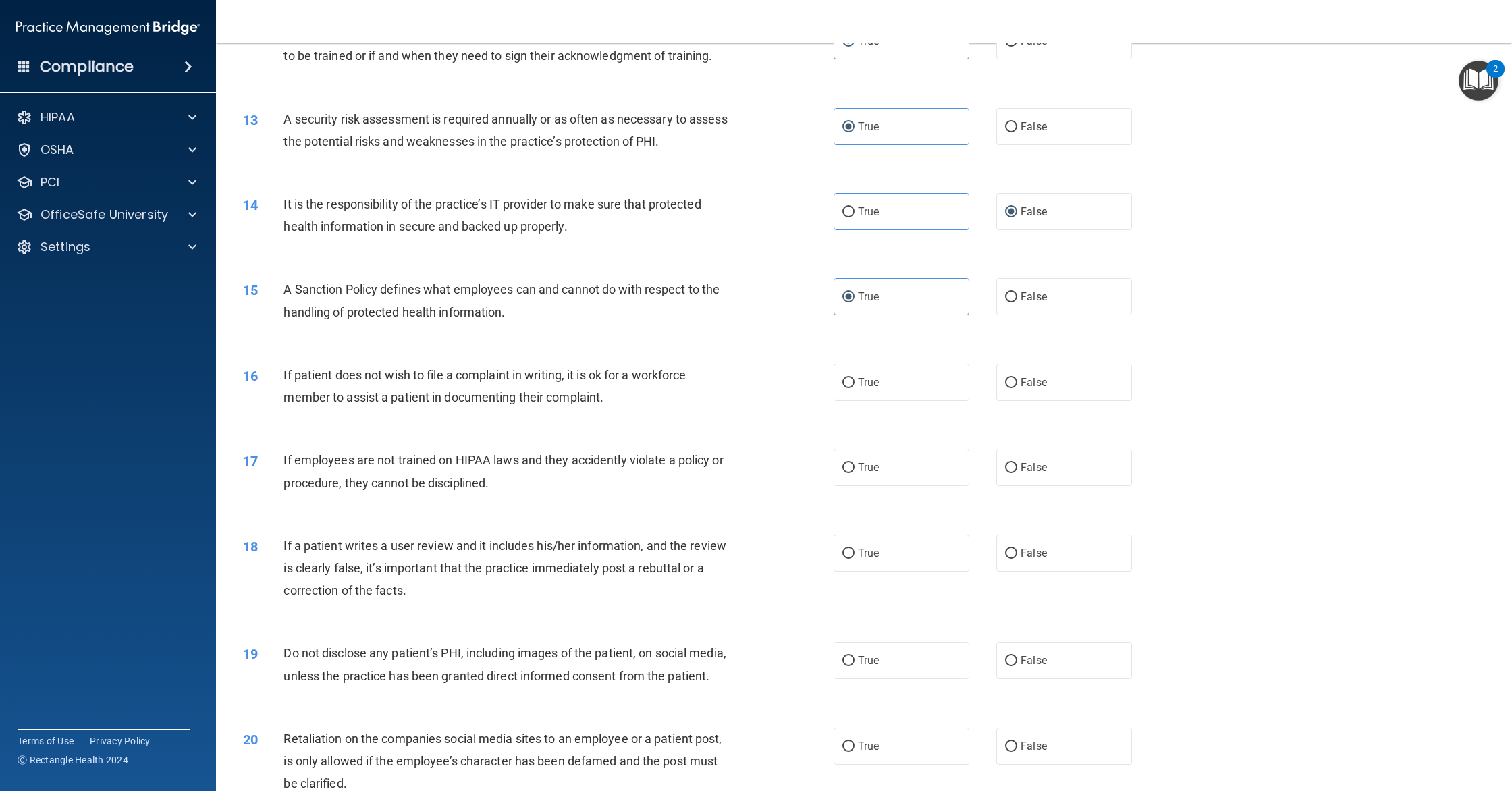
scroll to position [1257, 0]
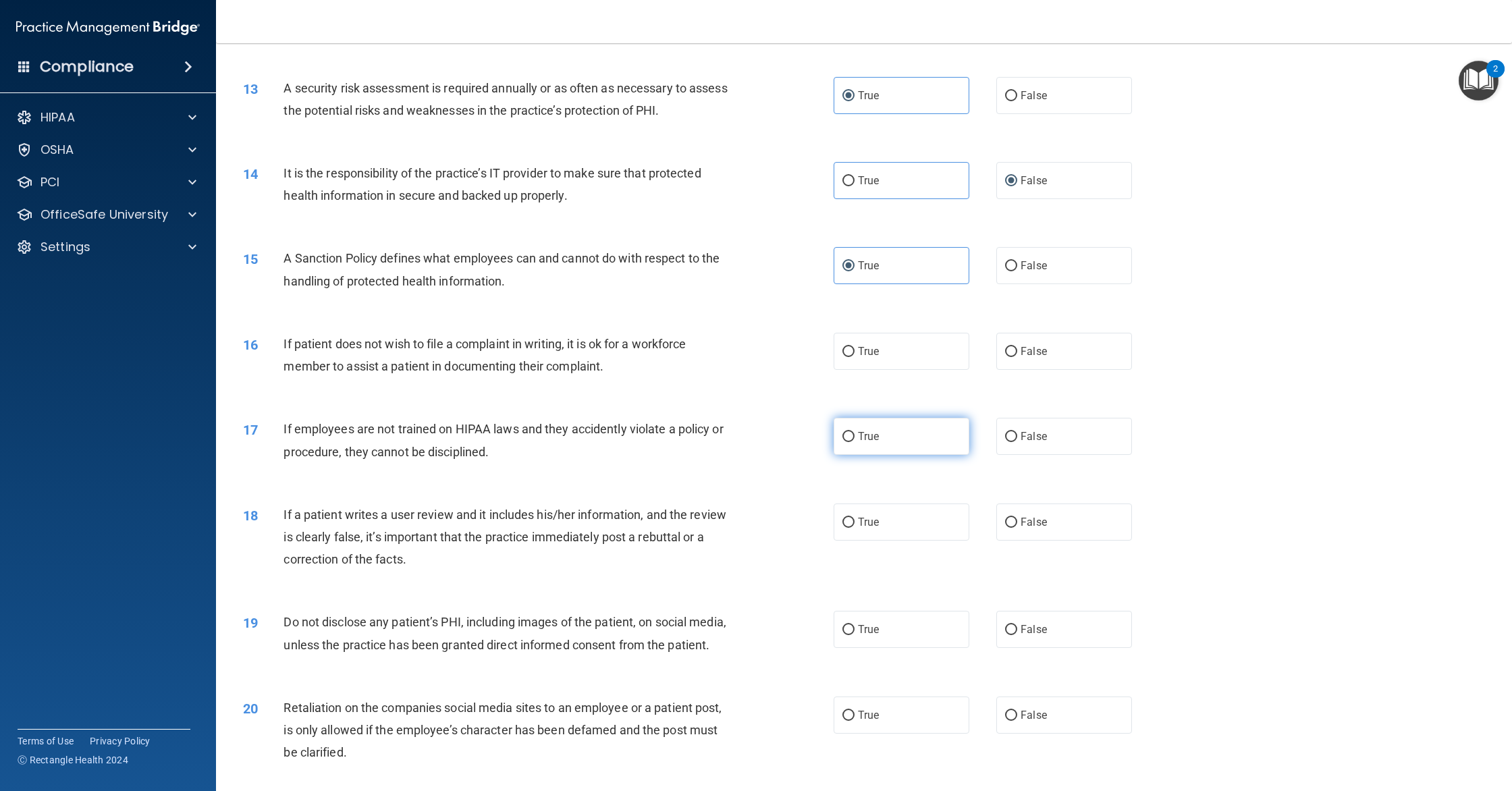
click at [929, 424] on label "True" at bounding box center [901, 437] width 136 height 37
click at [855, 432] on input "True" at bounding box center [848, 437] width 12 height 10
radio input "true"
click at [586, 350] on span "If patient does not wish to file a complaint in writing, it is ok for a workfor…" at bounding box center [484, 354] width 402 height 36
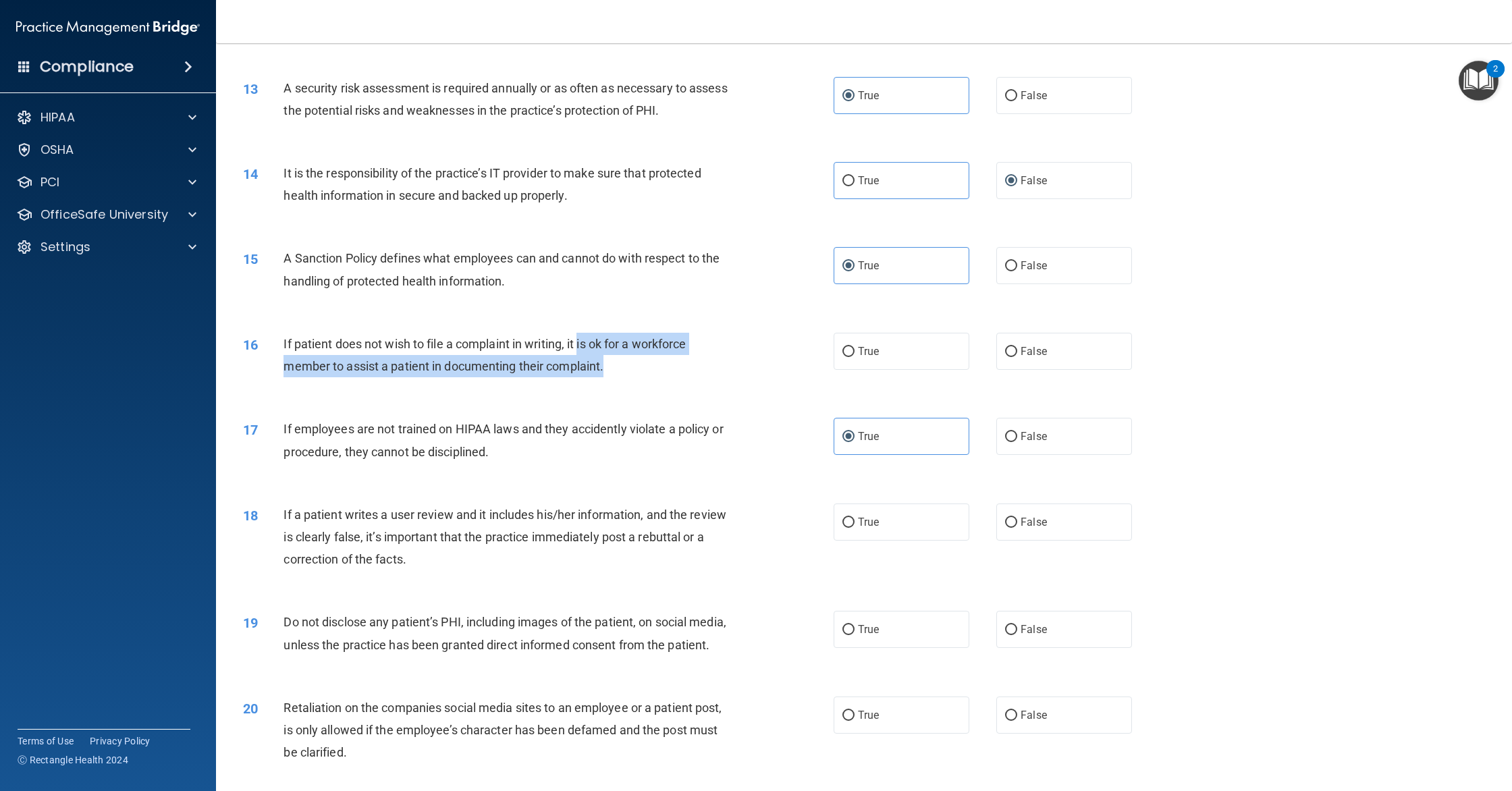
drag, startPoint x: 618, startPoint y: 351, endPoint x: 634, endPoint y: 357, distance: 17.1
click at [634, 357] on div "If patient does not wish to file a complaint in writing, it is ok for a workfor…" at bounding box center [512, 355] width 458 height 45
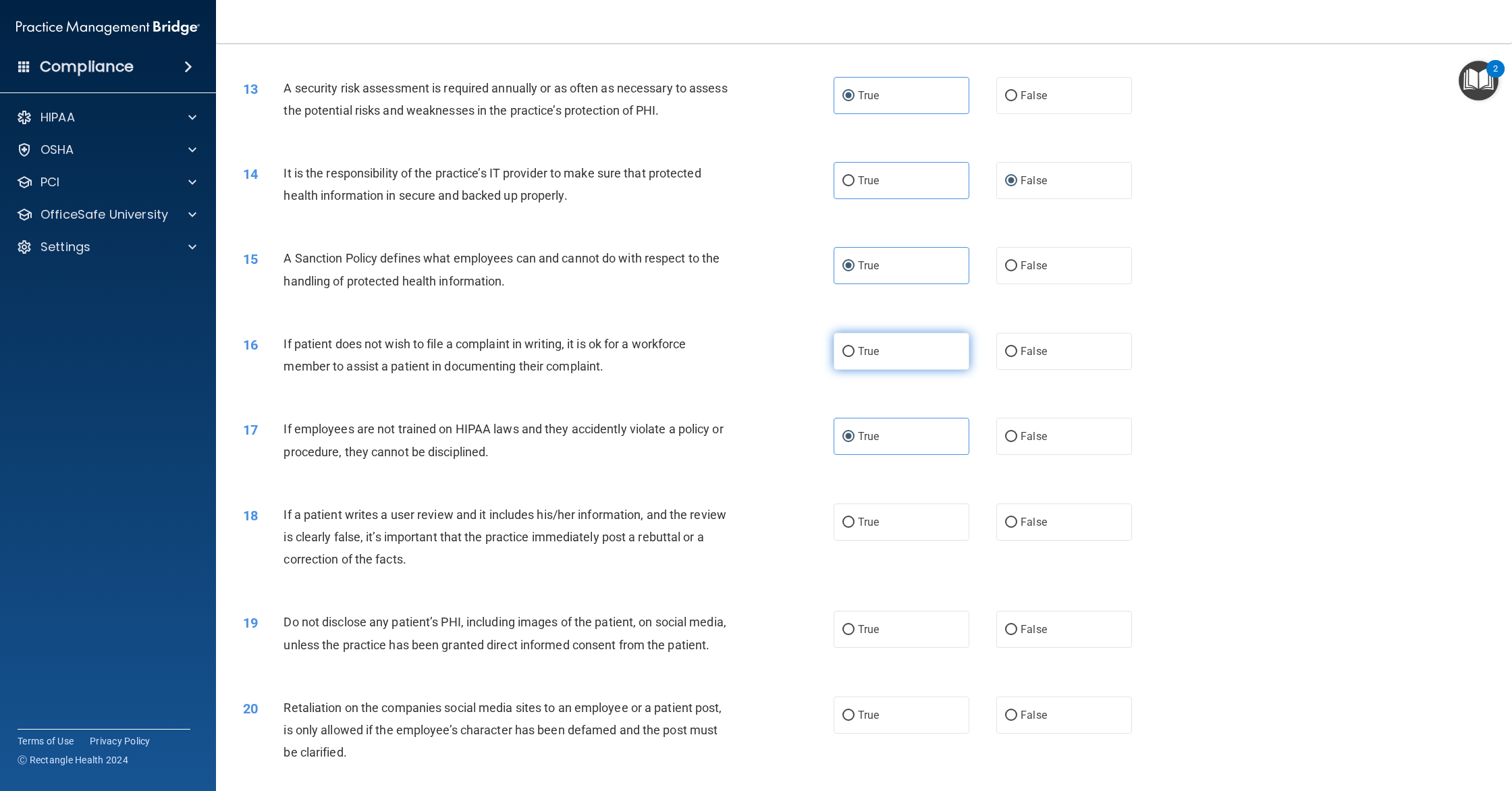
click at [891, 353] on label "True" at bounding box center [901, 352] width 136 height 37
click at [855, 353] on input "True" at bounding box center [848, 352] width 12 height 10
radio input "true"
click at [1009, 352] on input "False" at bounding box center [1011, 354] width 12 height 10
radio input "true"
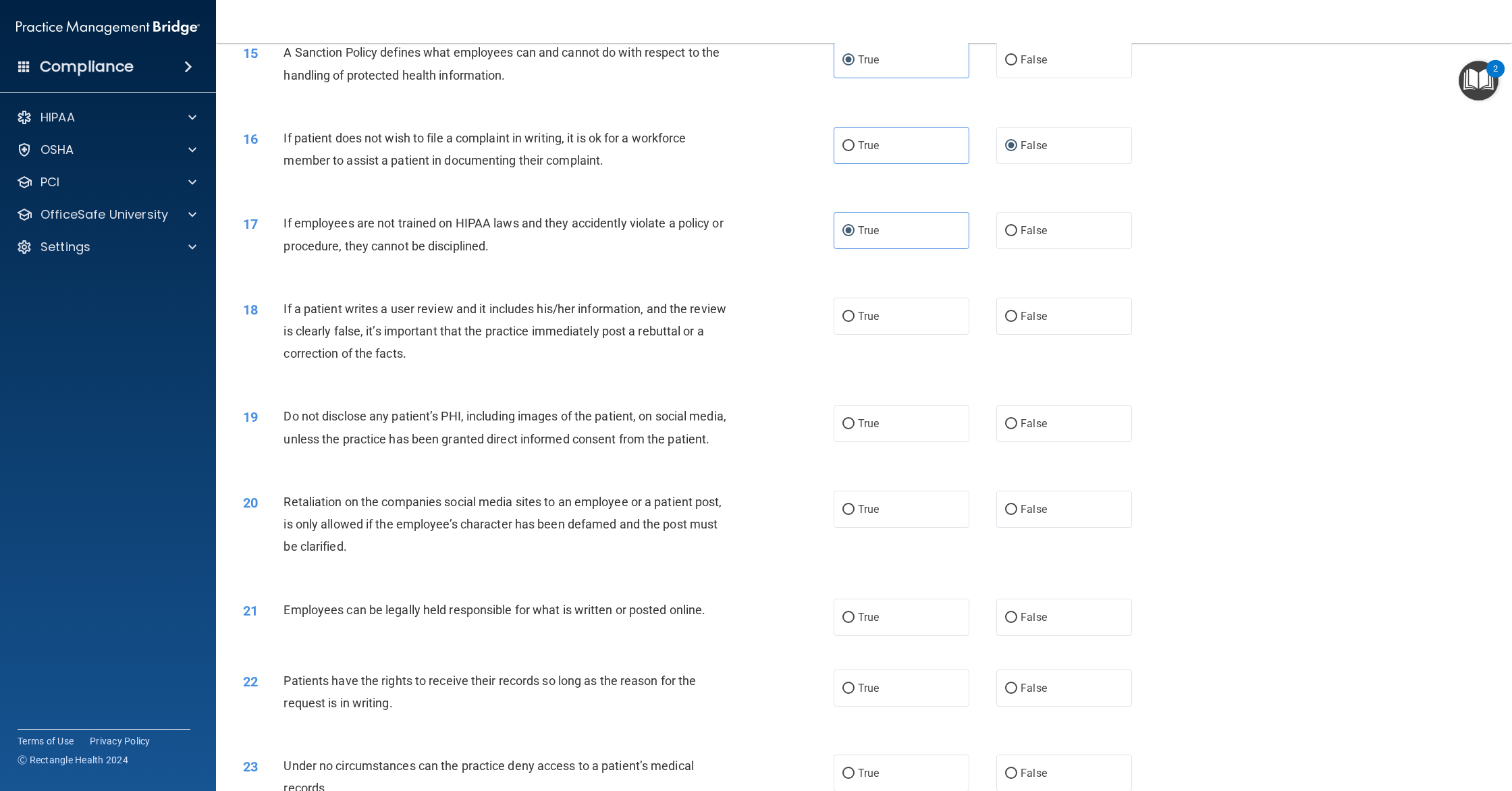
scroll to position [1502, 0]
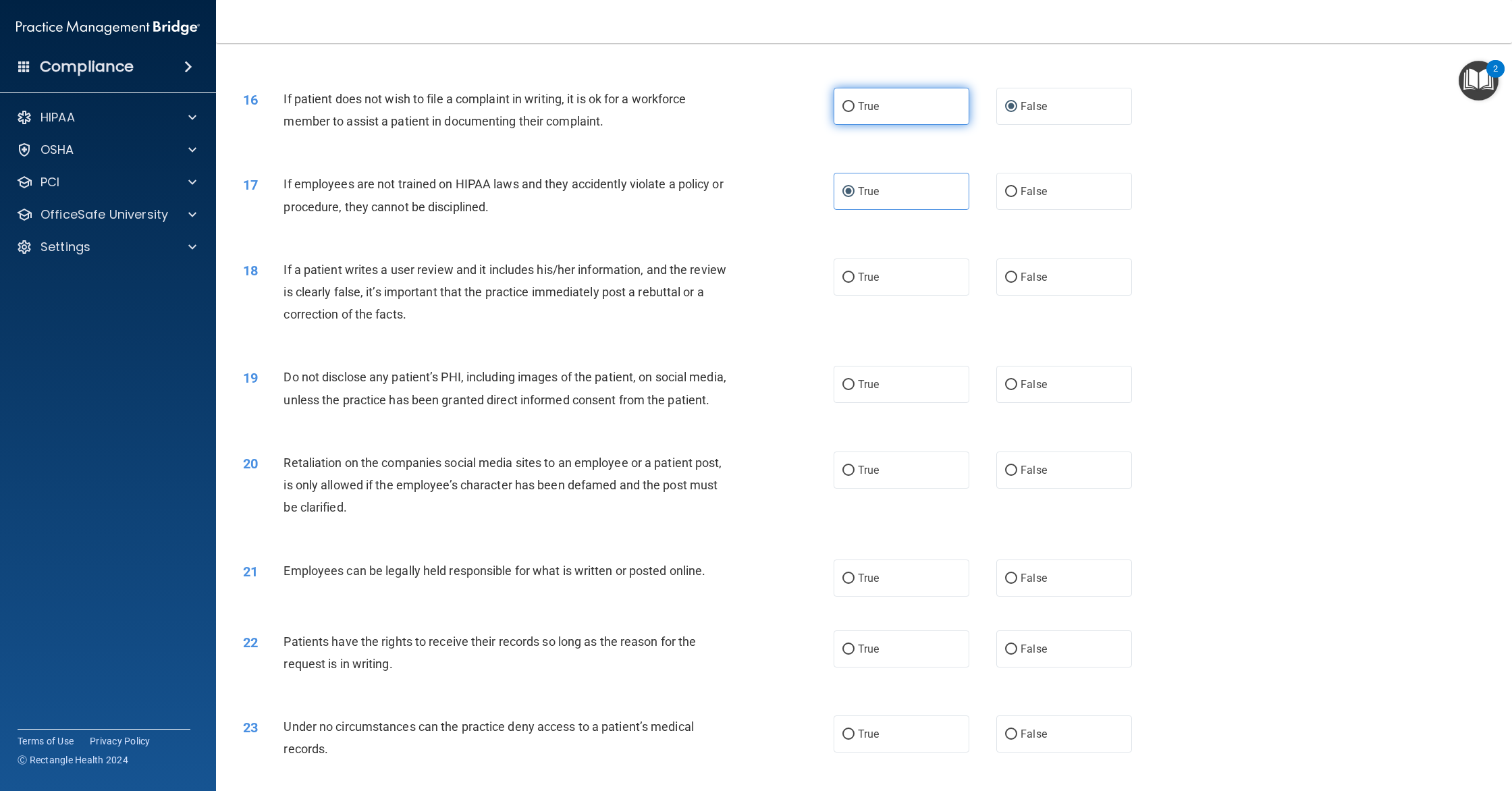
click at [878, 93] on label "True" at bounding box center [901, 107] width 136 height 37
click at [855, 102] on input "True" at bounding box center [848, 107] width 12 height 10
radio input "true"
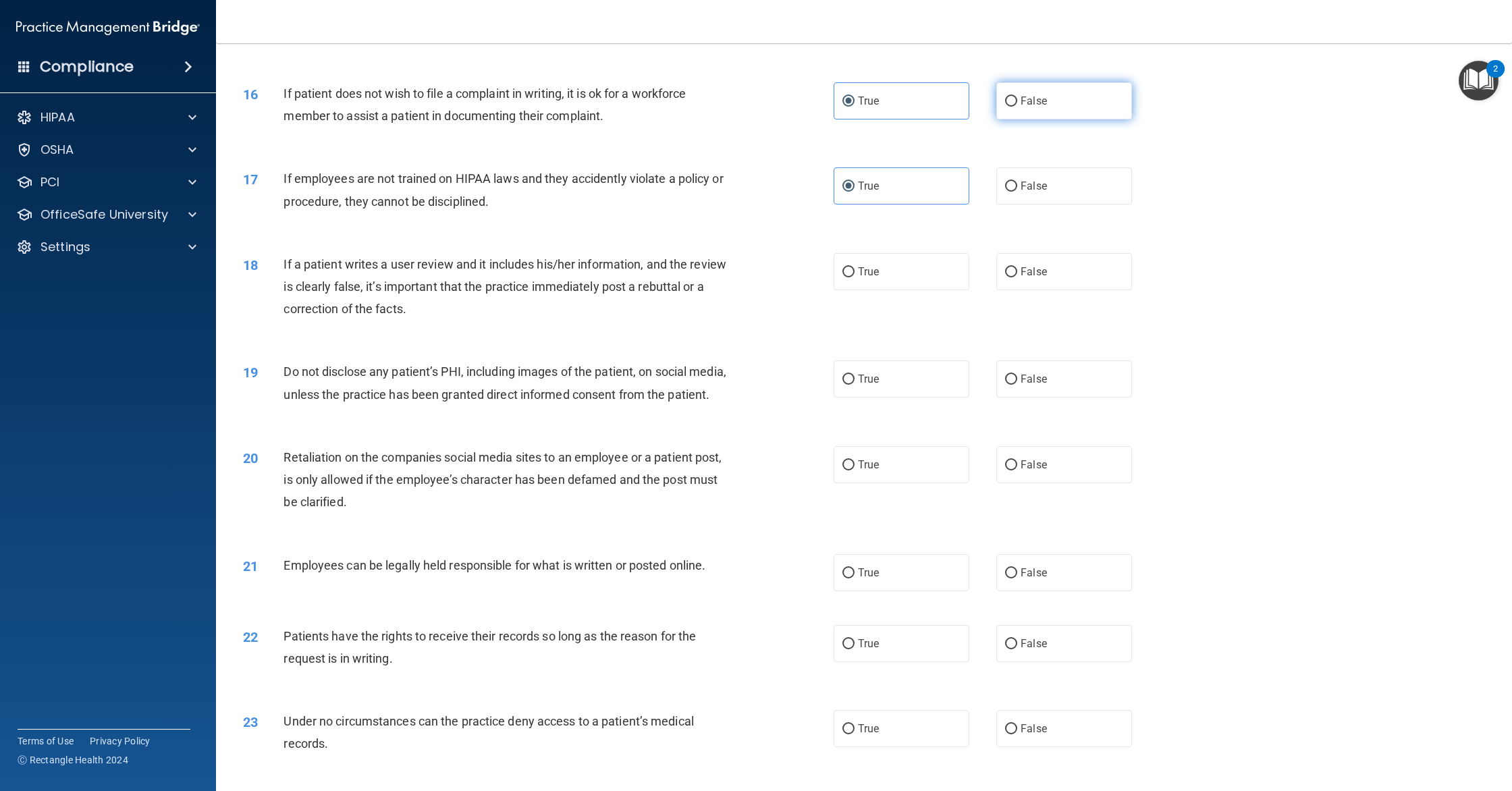
click at [1029, 108] on label "False" at bounding box center [1064, 101] width 136 height 37
click at [1017, 107] on input "False" at bounding box center [1011, 101] width 12 height 10
radio input "true"
radio input "false"
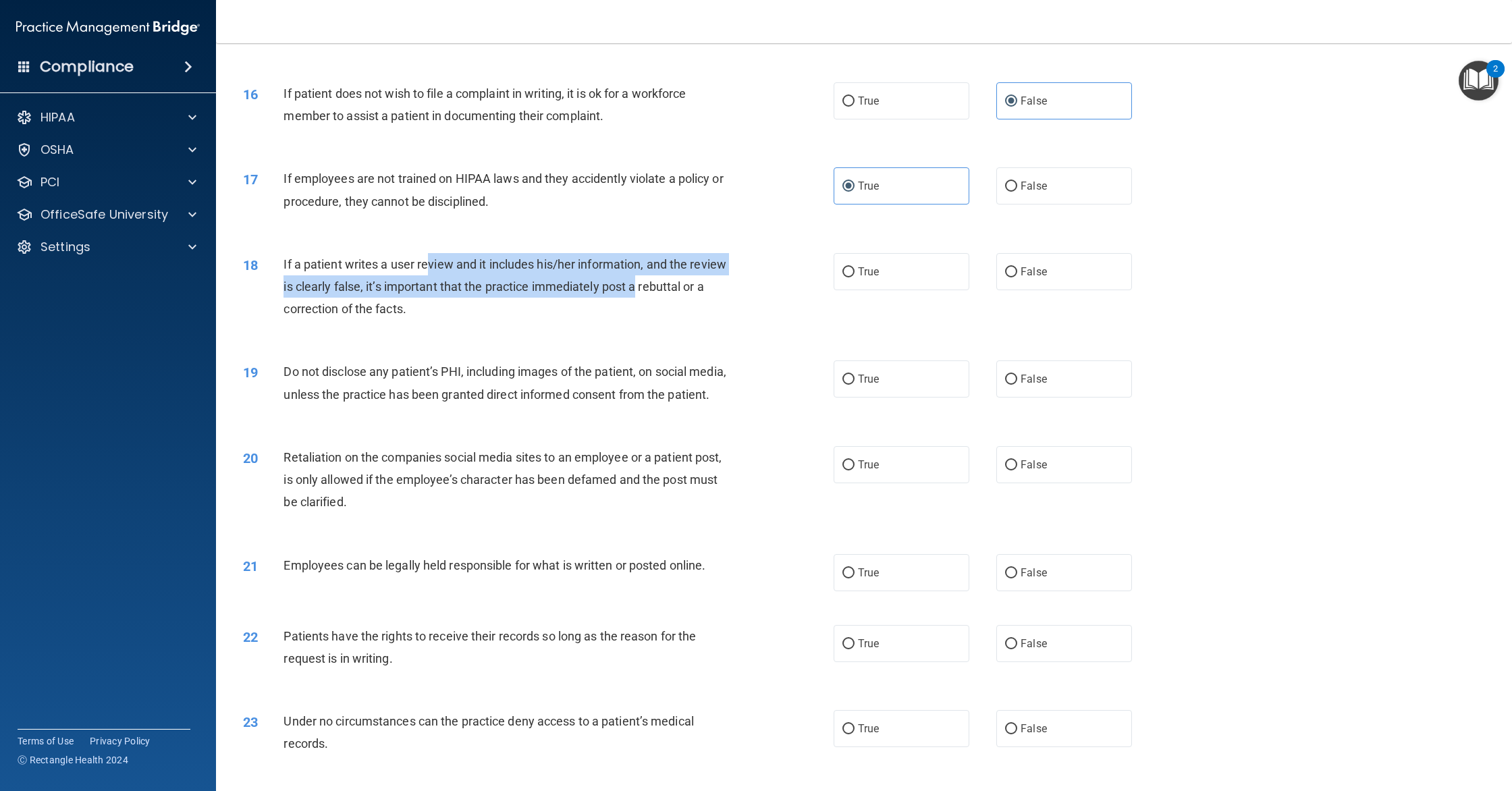
drag, startPoint x: 429, startPoint y: 260, endPoint x: 639, endPoint y: 286, distance: 211.6
click at [639, 286] on span "If a patient writes a user review and it includes his/her information, and the …" at bounding box center [505, 286] width 443 height 59
drag, startPoint x: 480, startPoint y: 279, endPoint x: 511, endPoint y: 283, distance: 31.3
click at [511, 283] on span "If a patient writes a user review and it includes his/her information, and the …" at bounding box center [505, 286] width 443 height 59
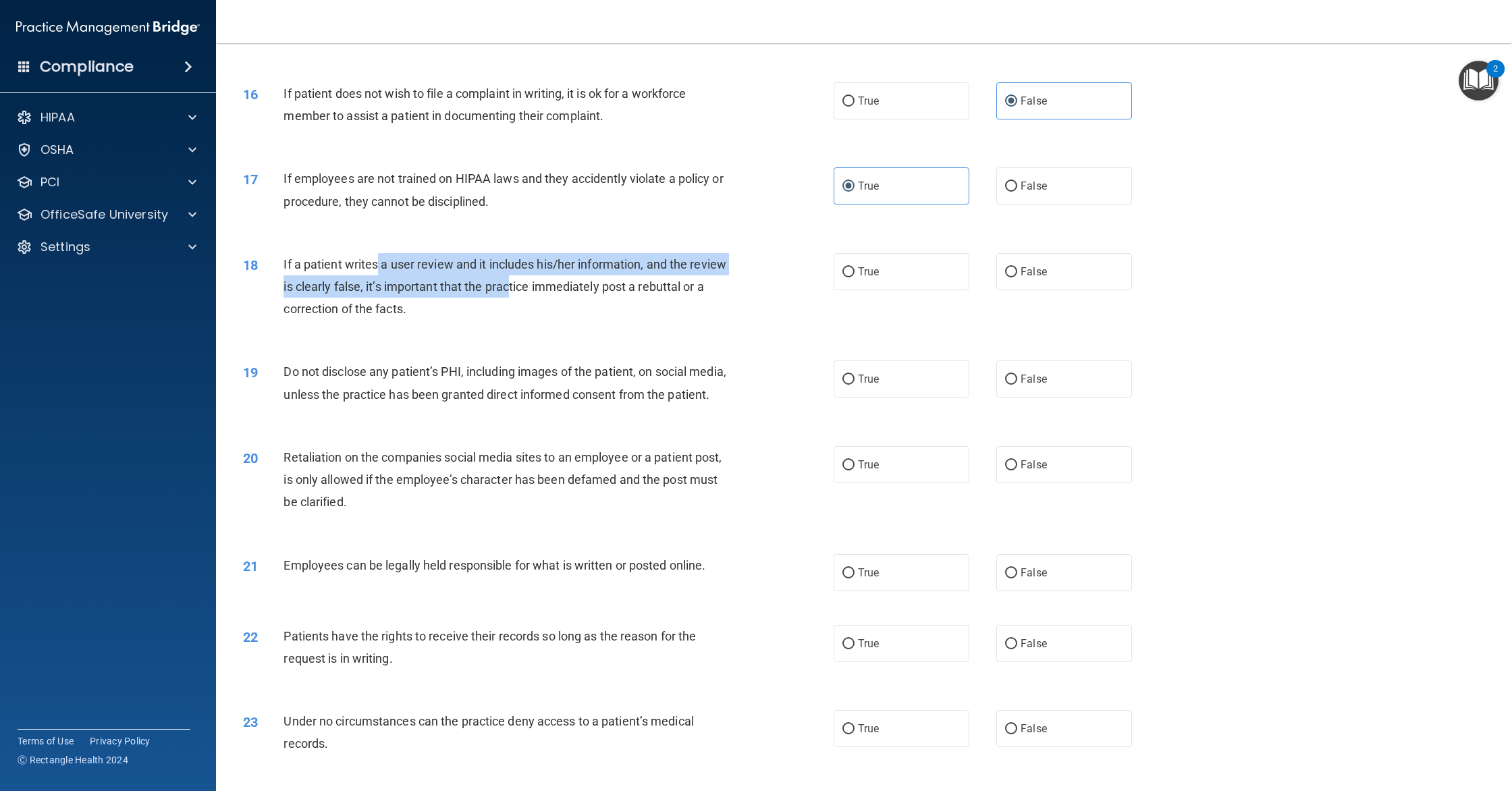
click at [511, 283] on span "If a patient writes a user review and it includes his/her information, and the …" at bounding box center [505, 286] width 443 height 59
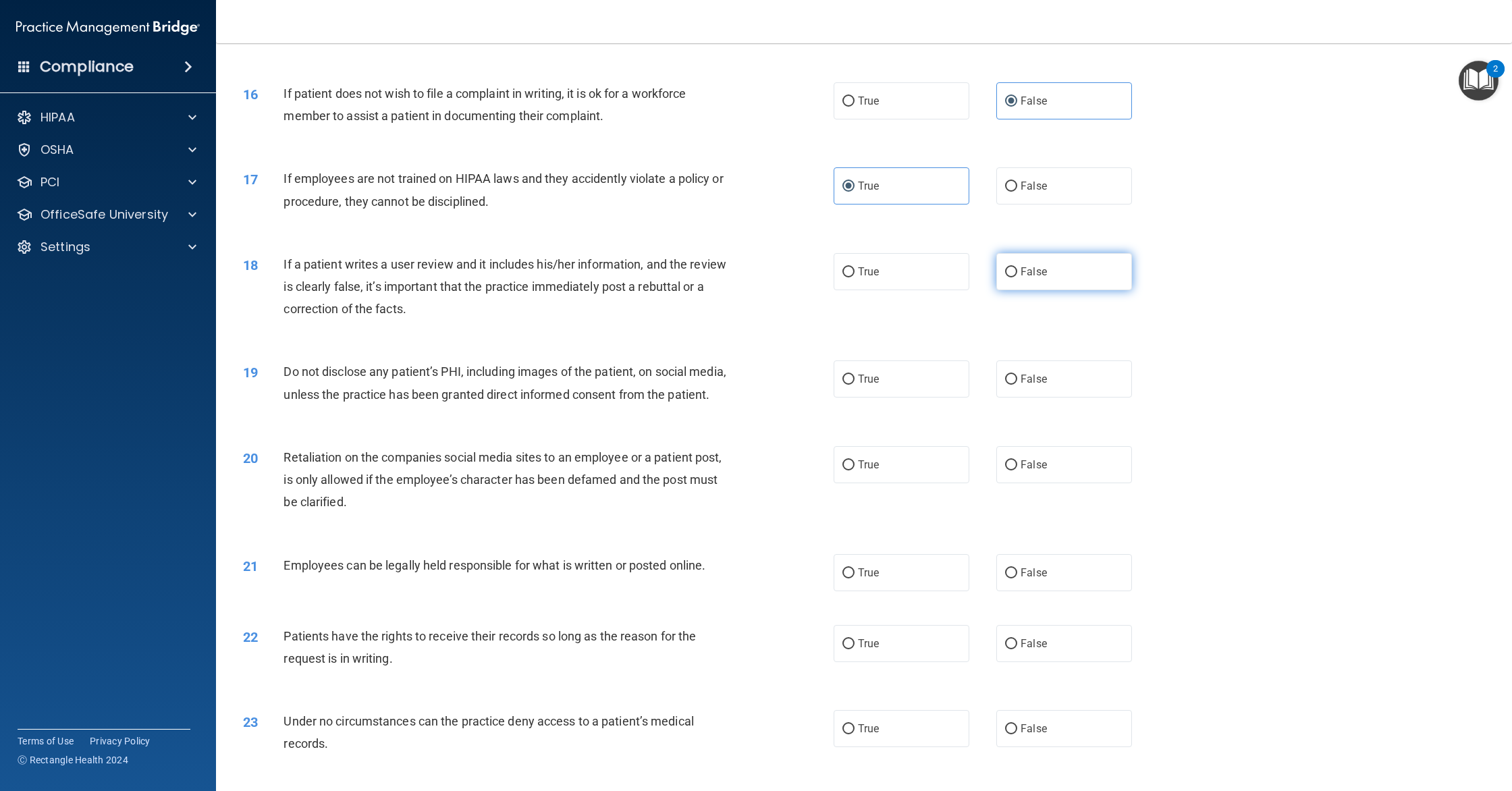
click at [1013, 267] on input "False" at bounding box center [1011, 272] width 12 height 10
radio input "true"
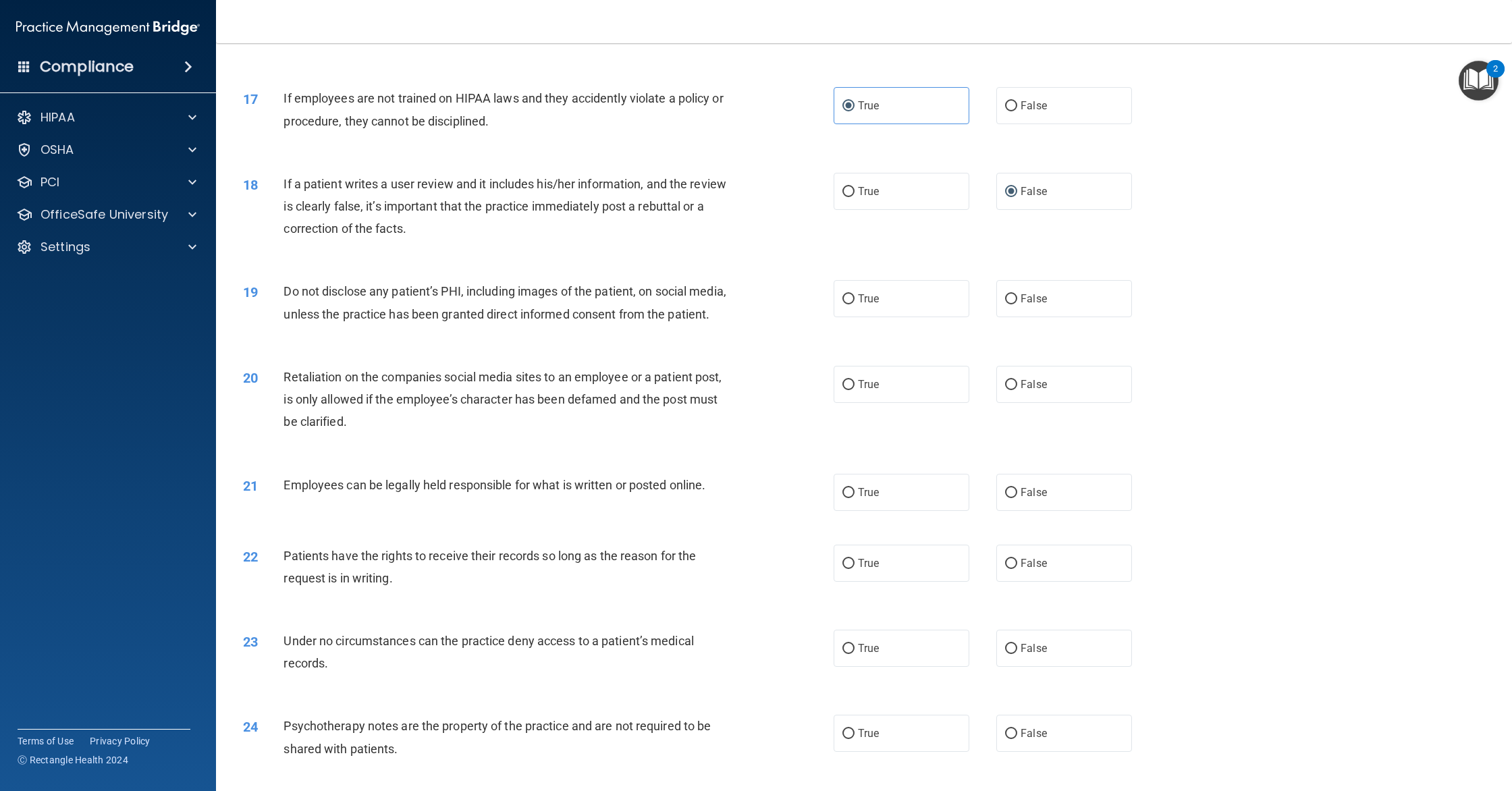
scroll to position [1592, 0]
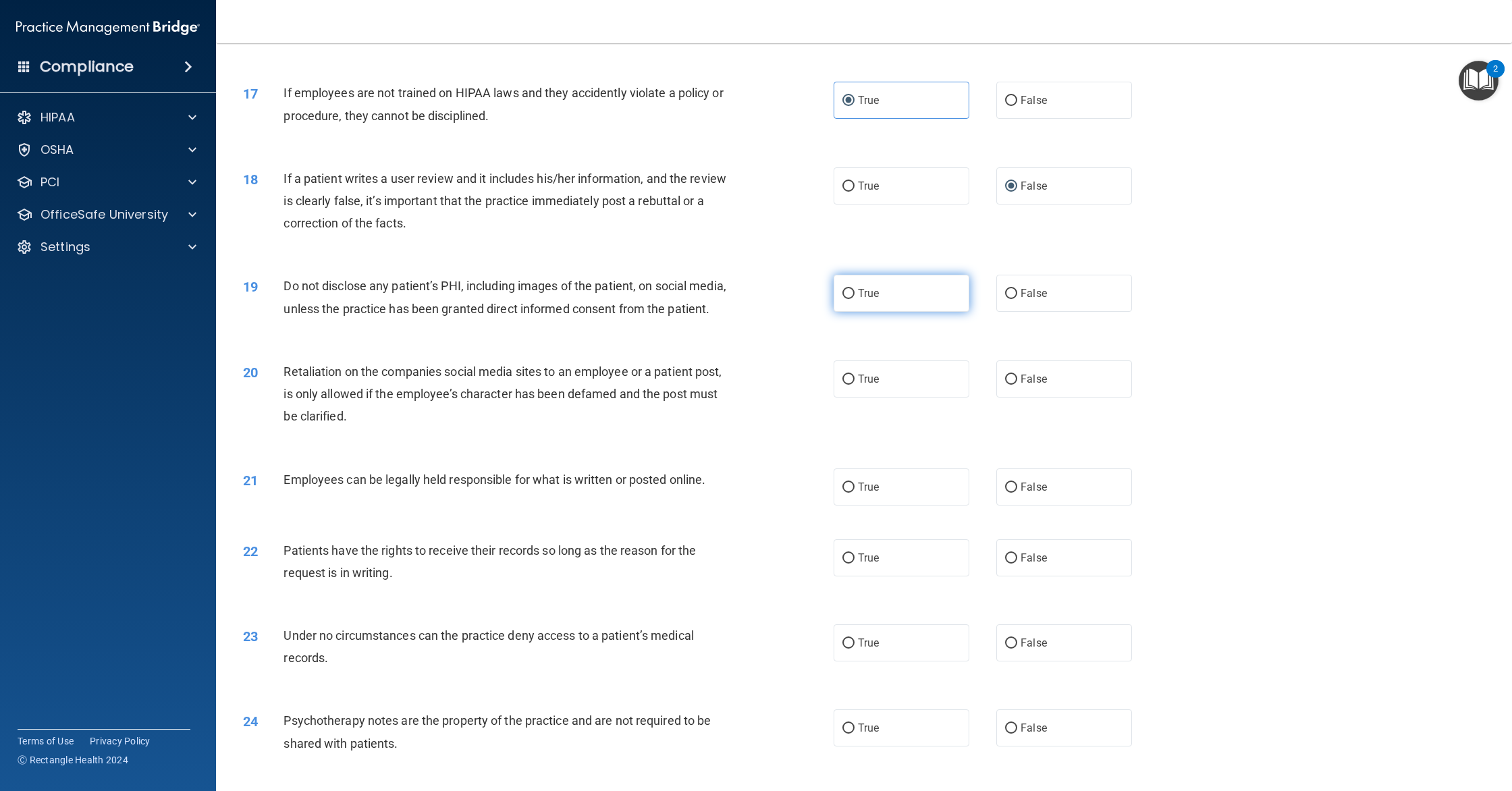
click at [864, 287] on label "True" at bounding box center [901, 294] width 136 height 37
click at [855, 289] on input "True" at bounding box center [848, 294] width 12 height 10
radio input "true"
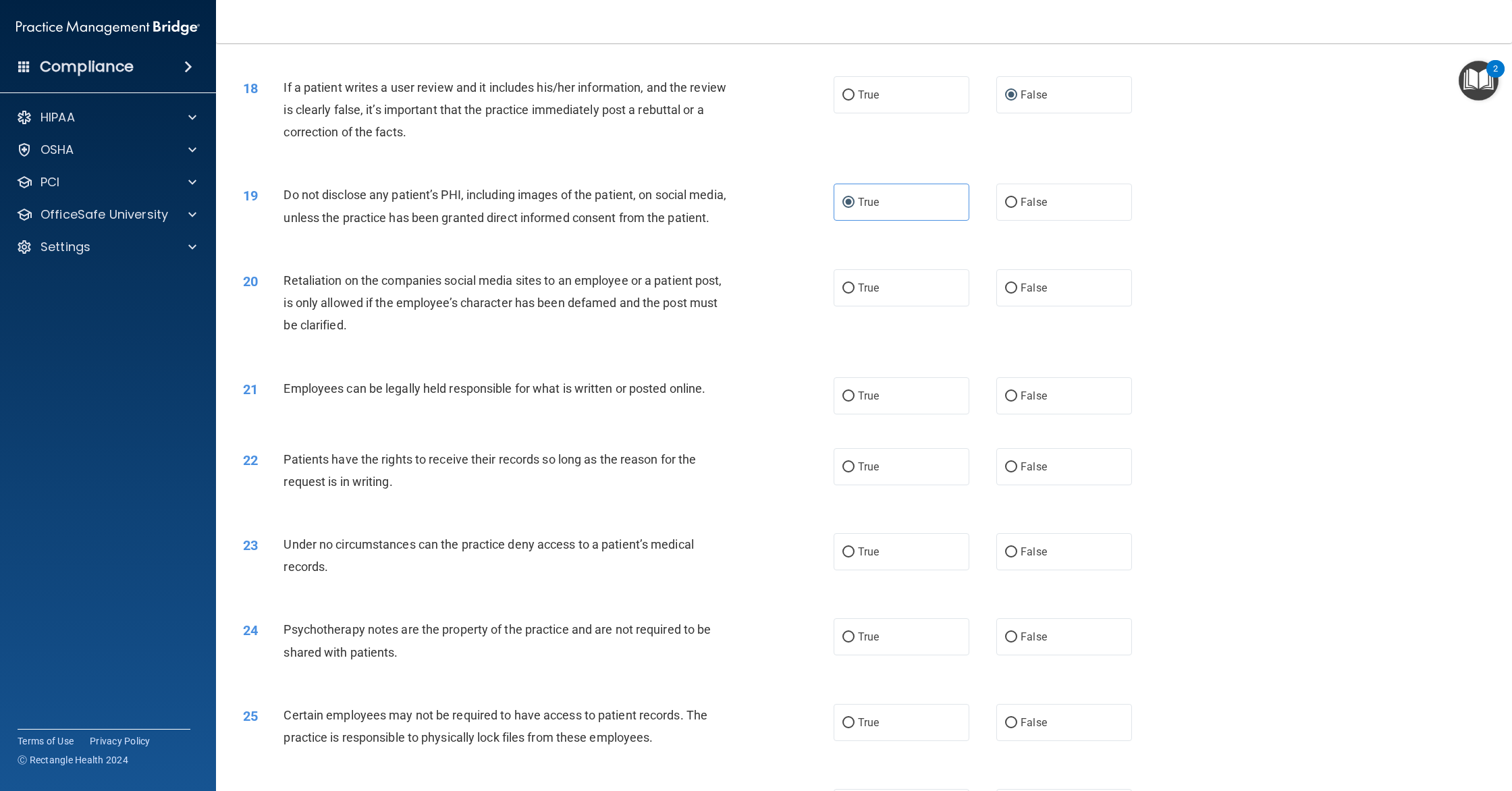
scroll to position [1698, 0]
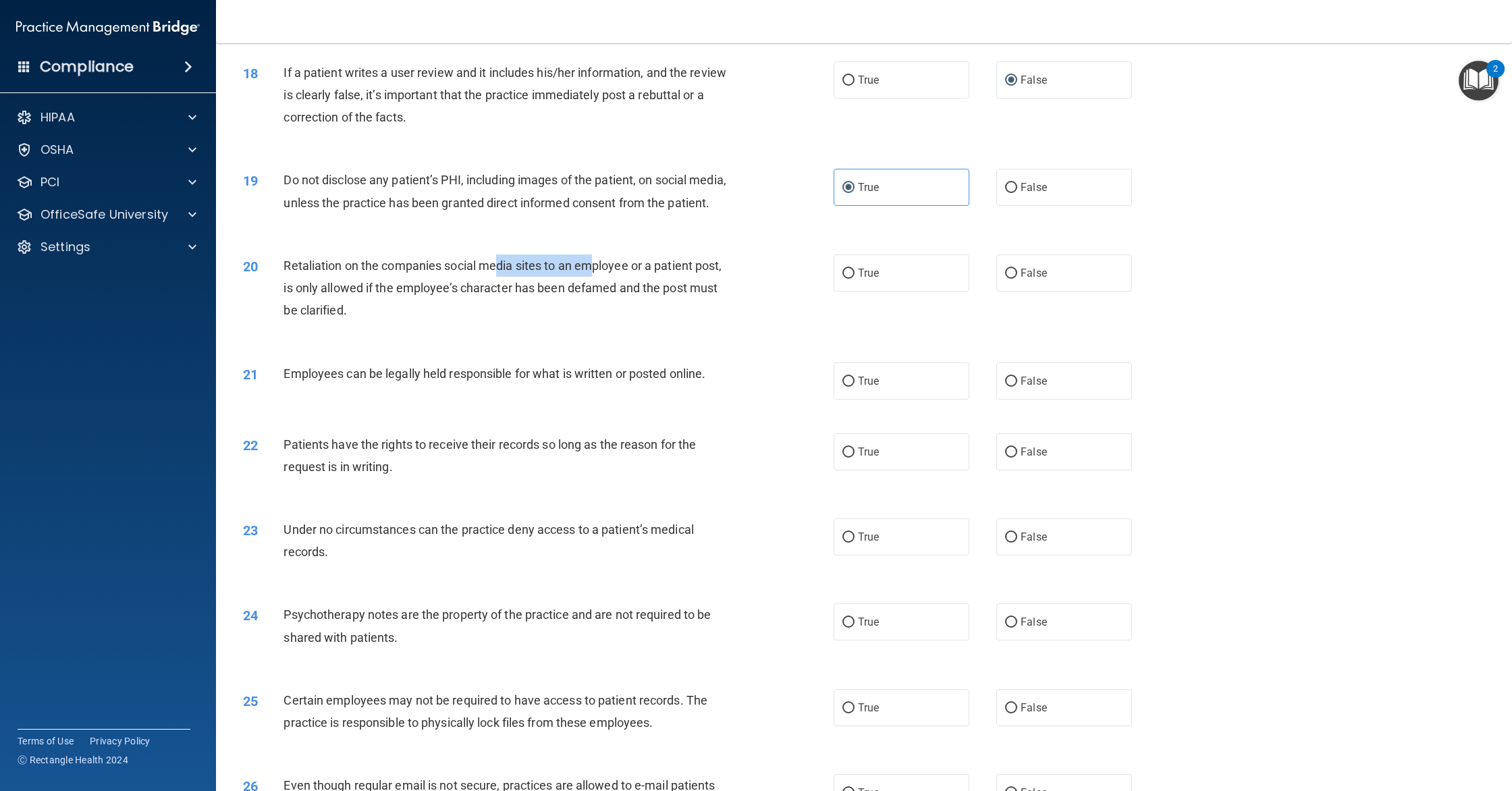
drag, startPoint x: 526, startPoint y: 274, endPoint x: 598, endPoint y: 272, distance: 72.0
click at [598, 272] on span "Retaliation on the companies social media sites to an employee or a patient pos…" at bounding box center [502, 288] width 439 height 59
drag, startPoint x: 575, startPoint y: 262, endPoint x: 474, endPoint y: 297, distance: 106.9
click at [473, 297] on div "Retaliation on the companies social media sites to an employee or a patient pos…" at bounding box center [512, 288] width 458 height 67
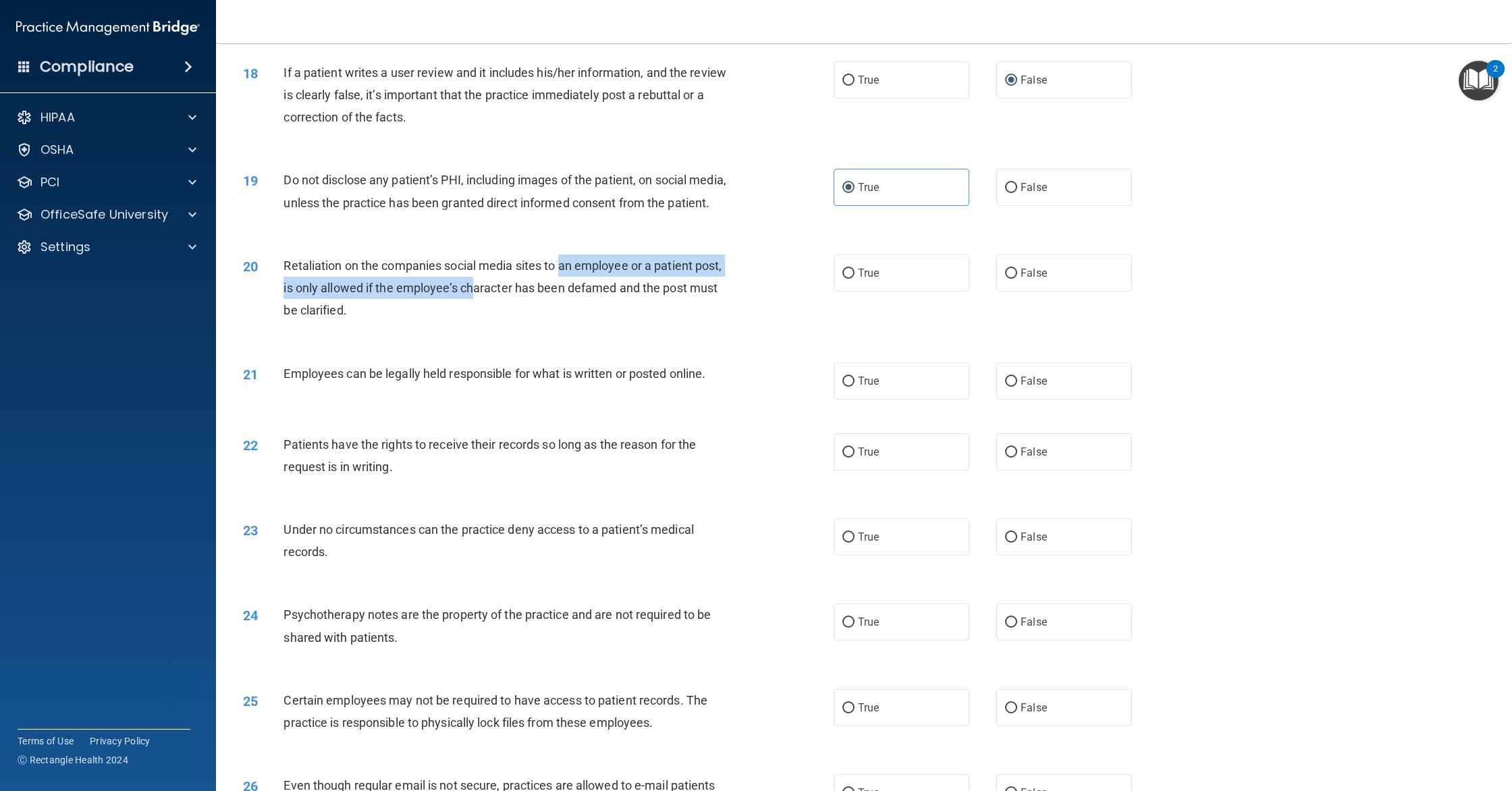
click at [475, 297] on div "Retaliation on the companies social media sites to an employee or a patient pos…" at bounding box center [512, 288] width 458 height 67
drag, startPoint x: 1059, startPoint y: 266, endPoint x: 971, endPoint y: 283, distance: 89.6
click at [1056, 267] on label "False" at bounding box center [1064, 273] width 136 height 37
click at [1017, 268] on input "False" at bounding box center [1011, 273] width 12 height 10
radio input "true"
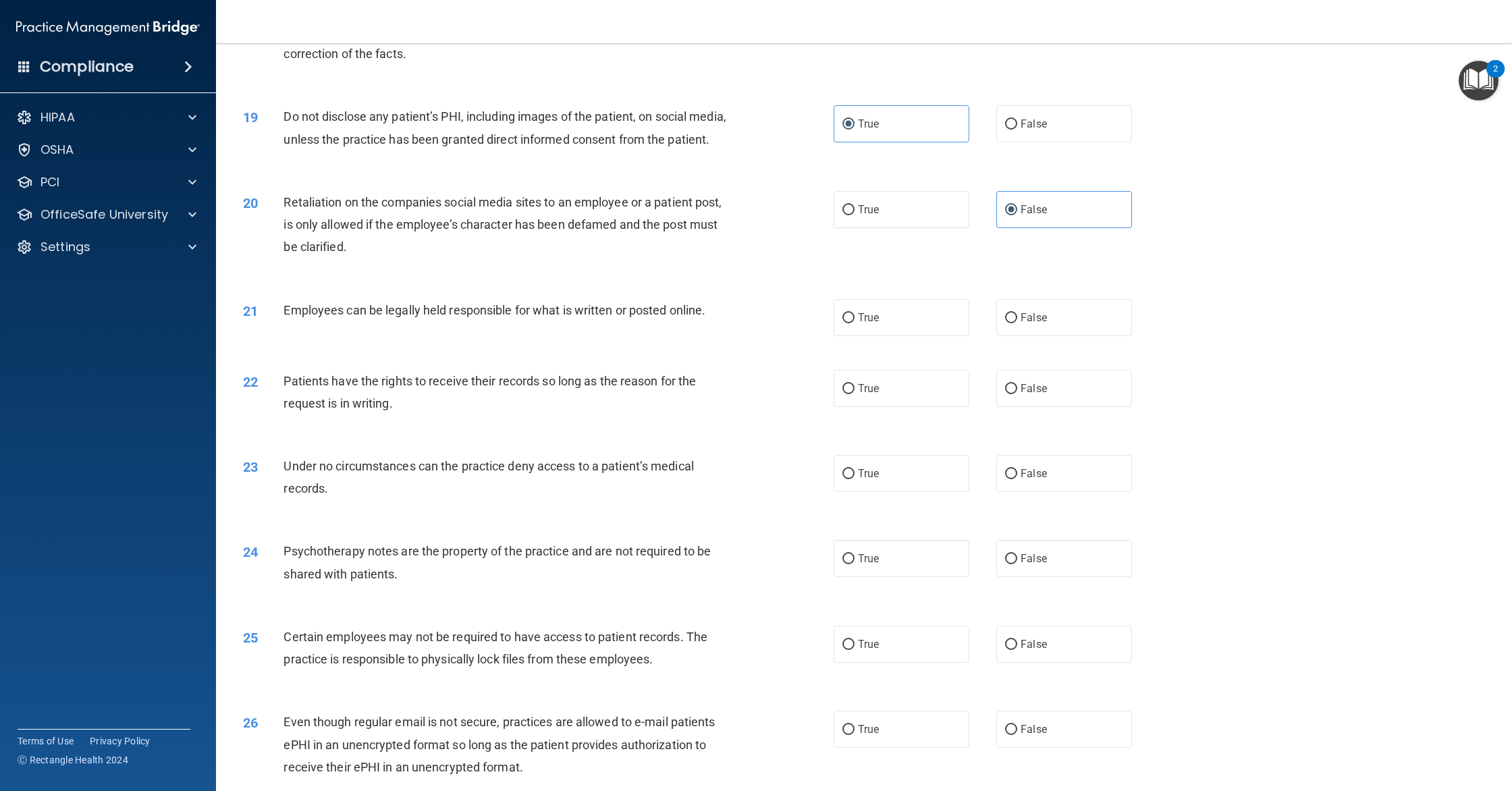
scroll to position [1765, 0]
click at [857, 326] on label "True" at bounding box center [901, 314] width 136 height 37
click at [855, 320] on input "True" at bounding box center [848, 314] width 12 height 10
radio input "true"
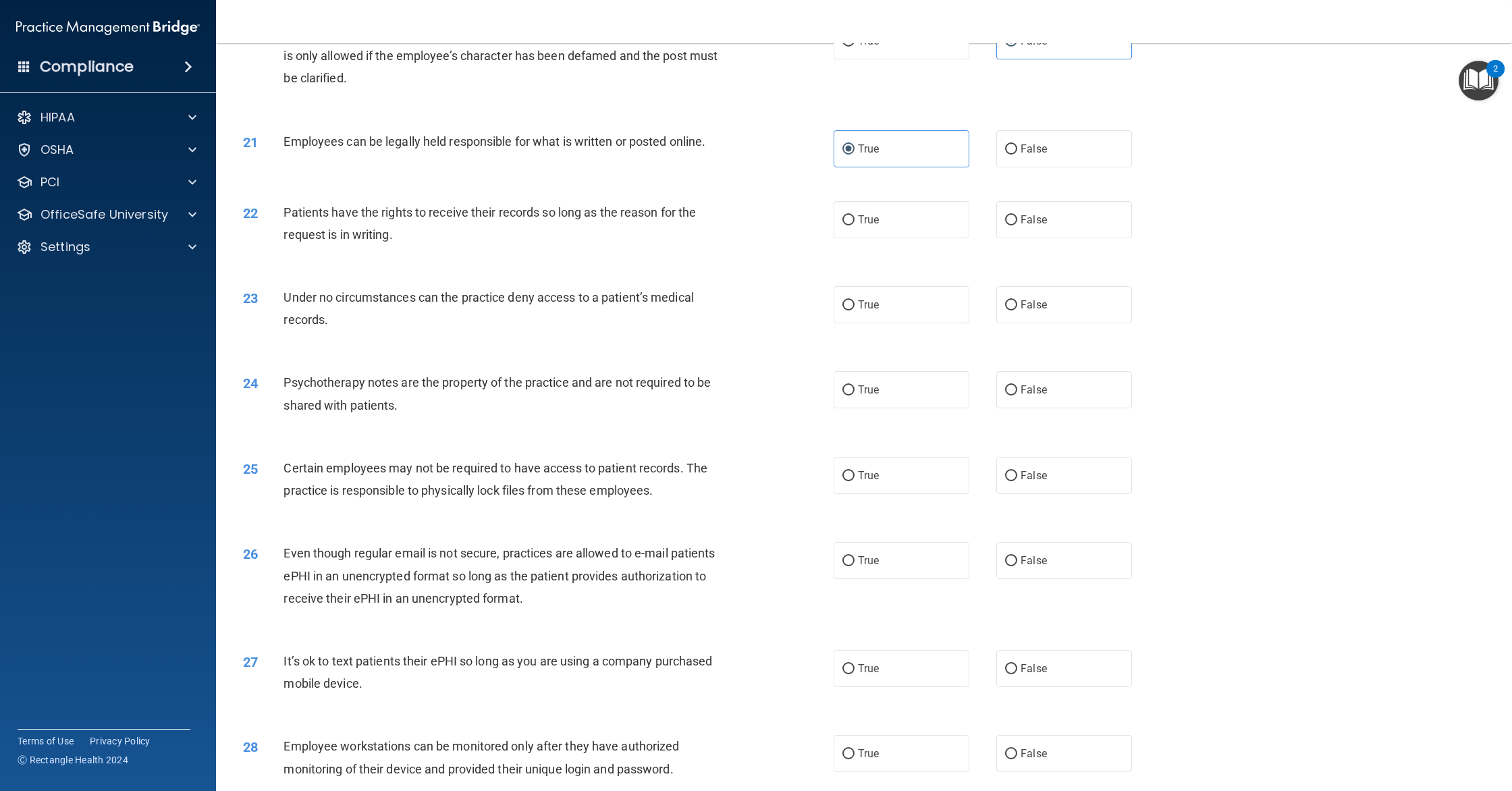
scroll to position [1934, 0]
click at [1072, 202] on label "False" at bounding box center [1064, 217] width 136 height 37
click at [1017, 212] on input "False" at bounding box center [1011, 217] width 12 height 10
radio input "true"
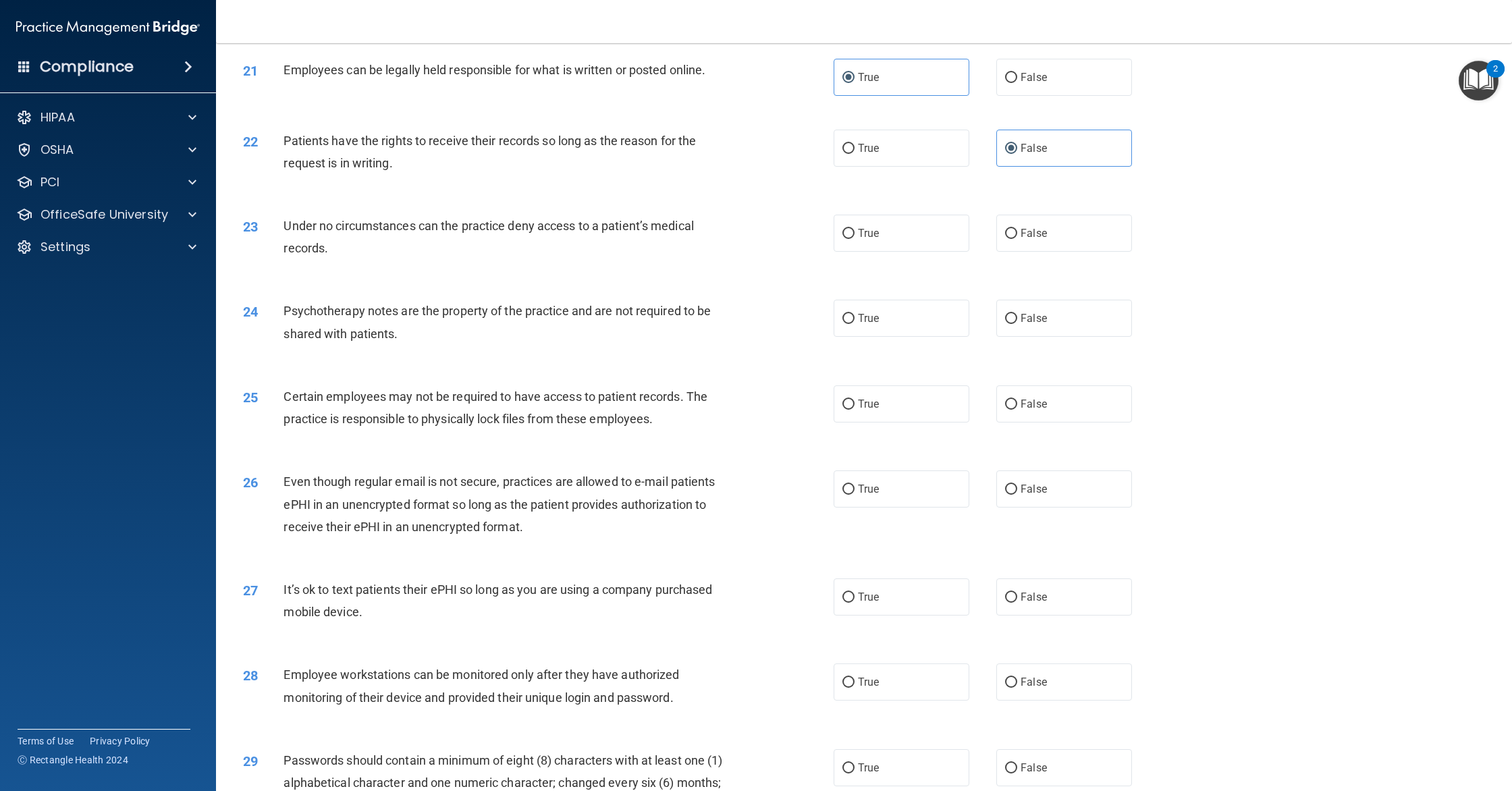
scroll to position [2009, 0]
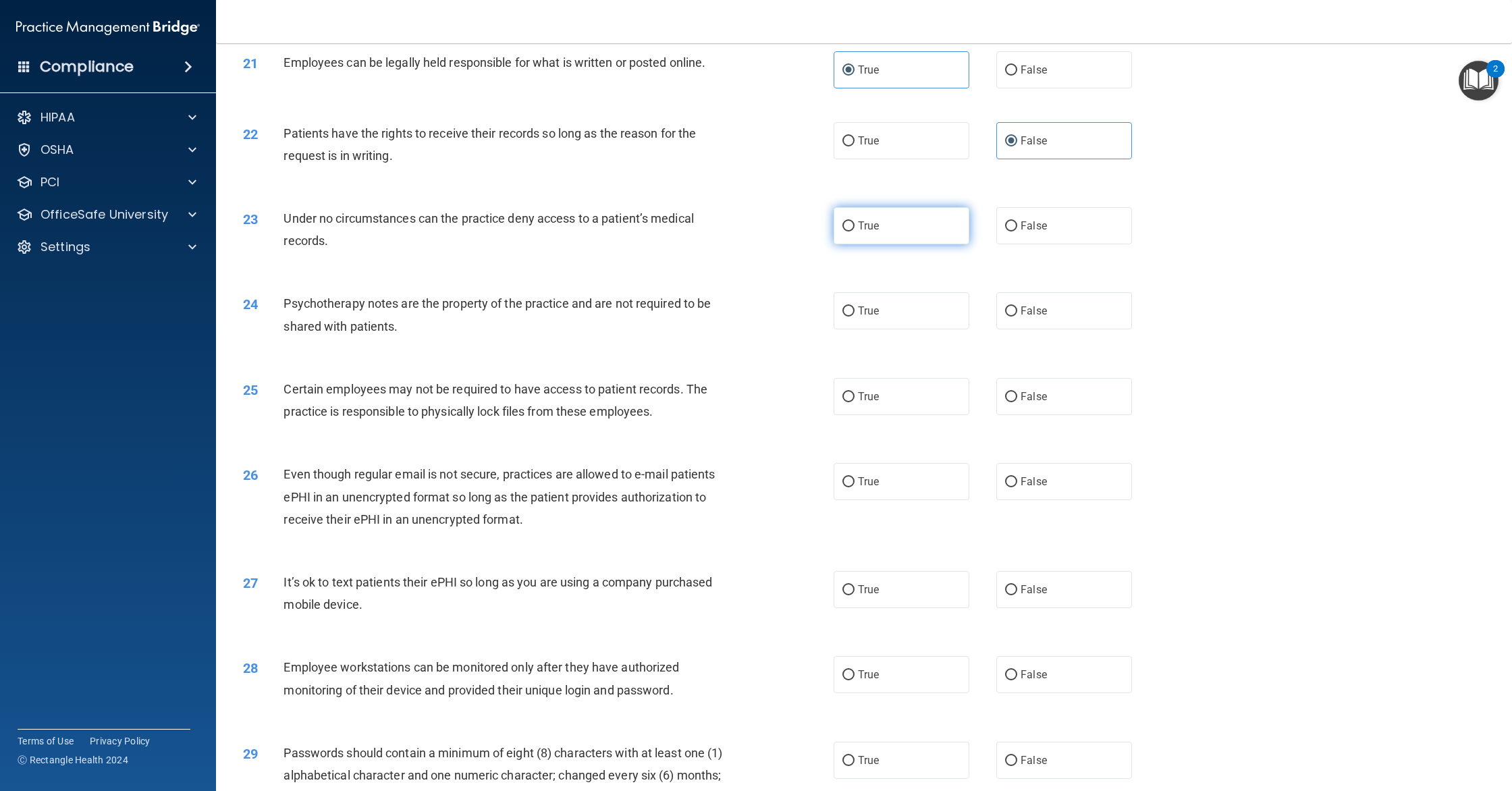
click at [901, 238] on label "True" at bounding box center [901, 226] width 136 height 37
click at [855, 232] on input "True" at bounding box center [848, 226] width 12 height 10
radio input "true"
click at [1006, 227] on input "False" at bounding box center [1011, 226] width 12 height 10
radio input "true"
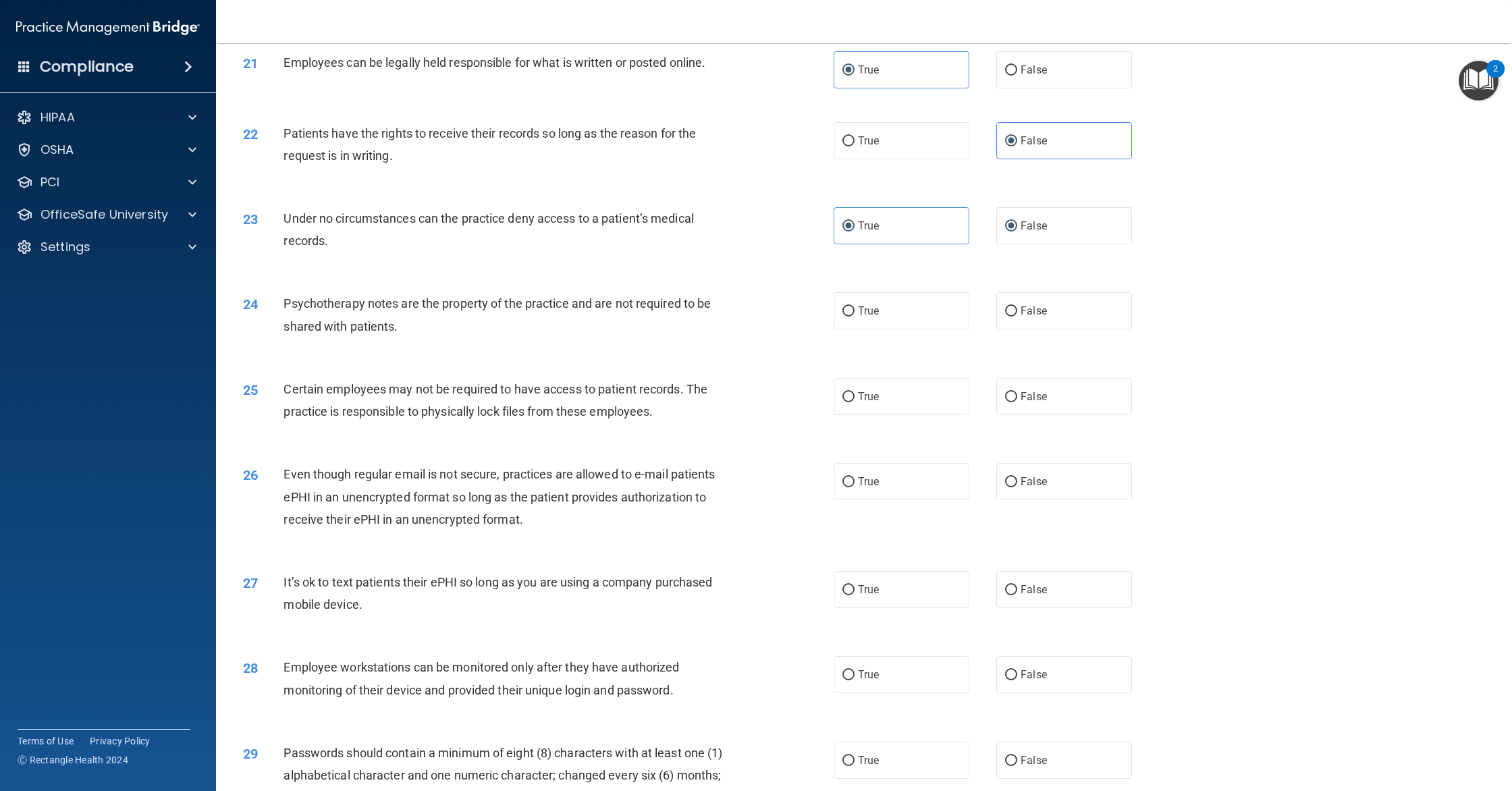
radio input "false"
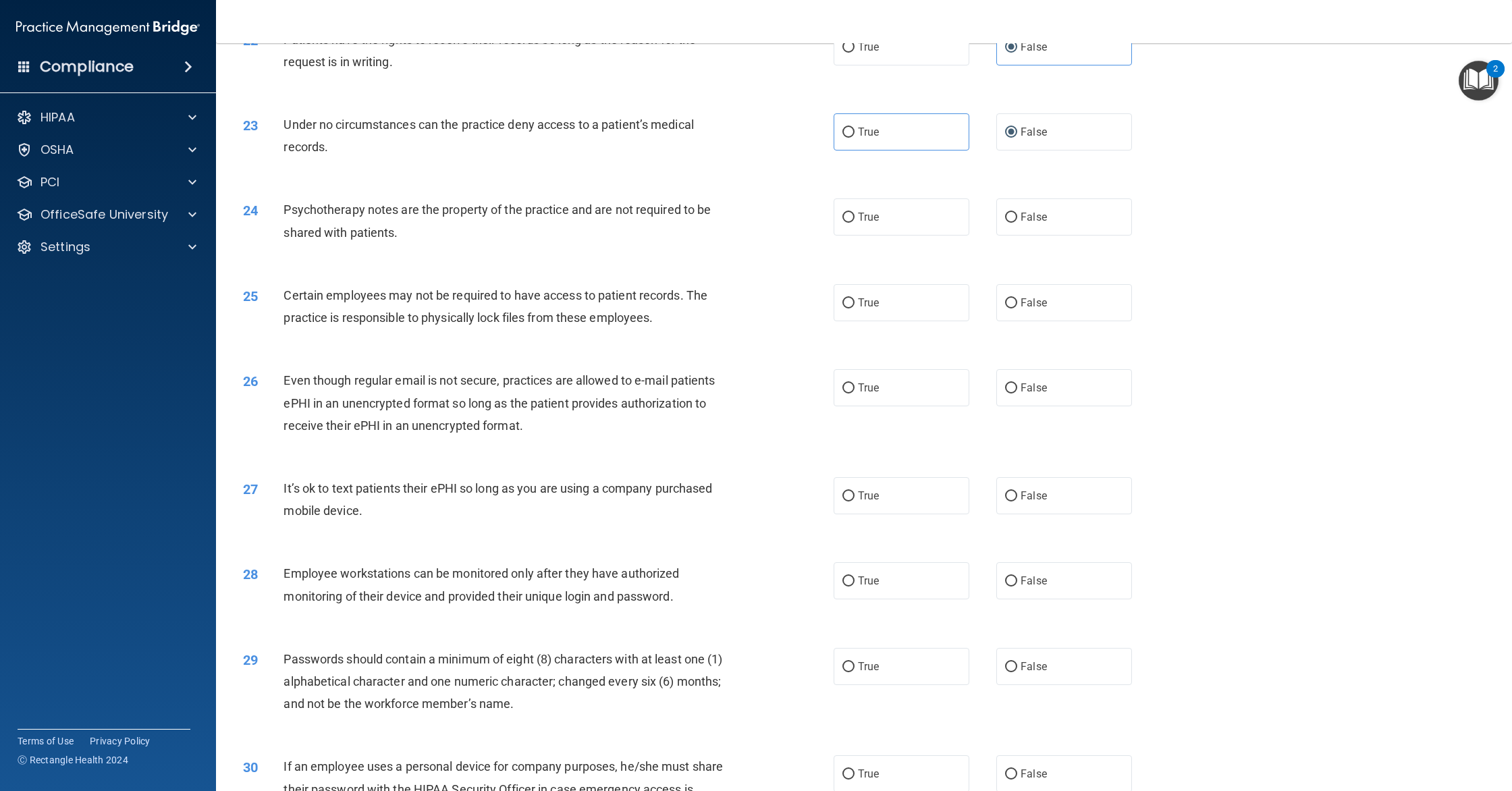
scroll to position [2108, 0]
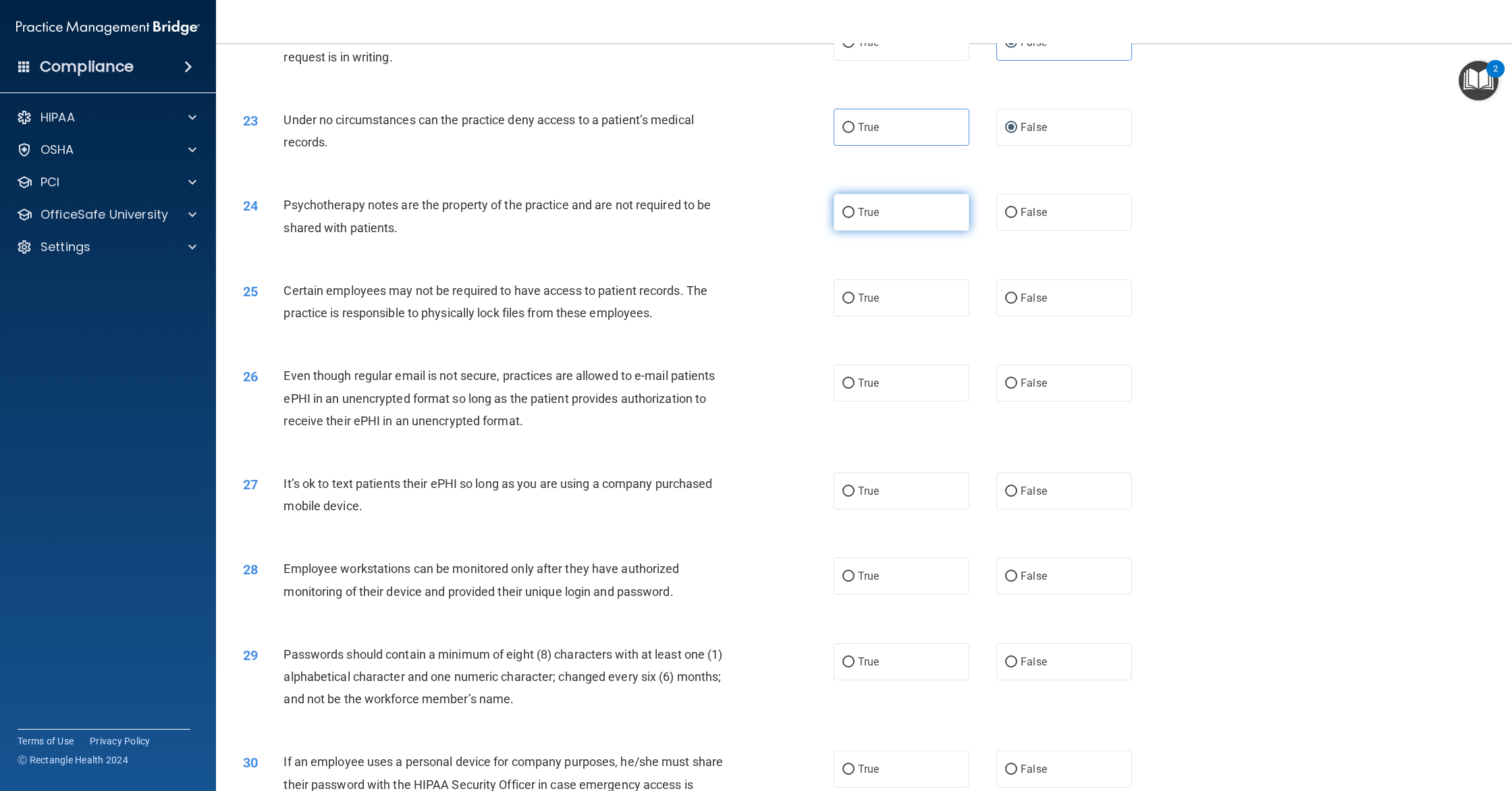
click at [871, 208] on span "True" at bounding box center [869, 212] width 21 height 13
click at [855, 208] on input "True" at bounding box center [848, 212] width 12 height 10
radio input "true"
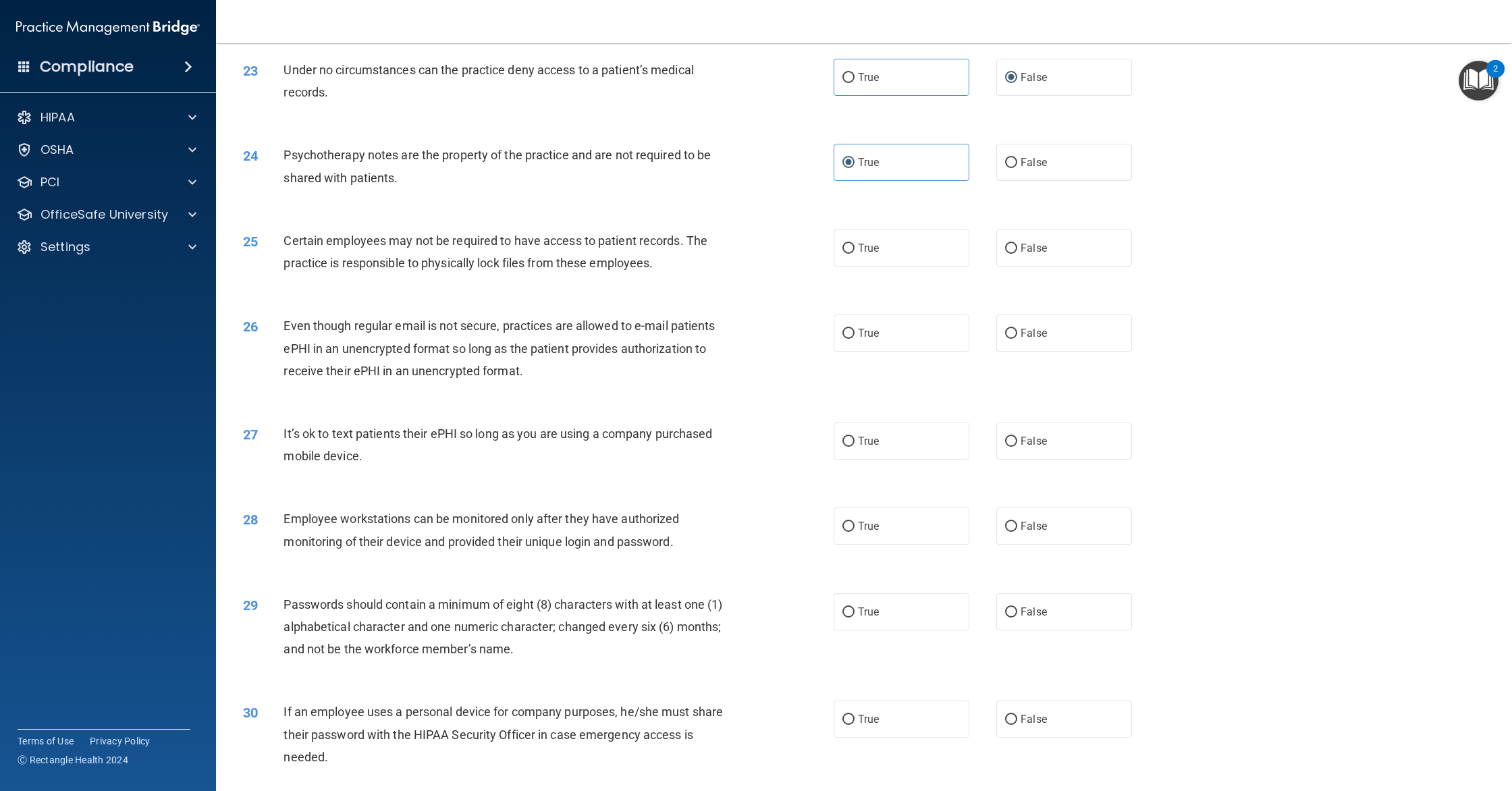
scroll to position [2160, 0]
drag, startPoint x: 577, startPoint y: 241, endPoint x: 684, endPoint y: 249, distance: 107.3
click at [684, 249] on div "Certain employees may not be required to have access to patient records. The pr…" at bounding box center [512, 251] width 458 height 45
click at [873, 255] on label "True" at bounding box center [901, 247] width 136 height 37
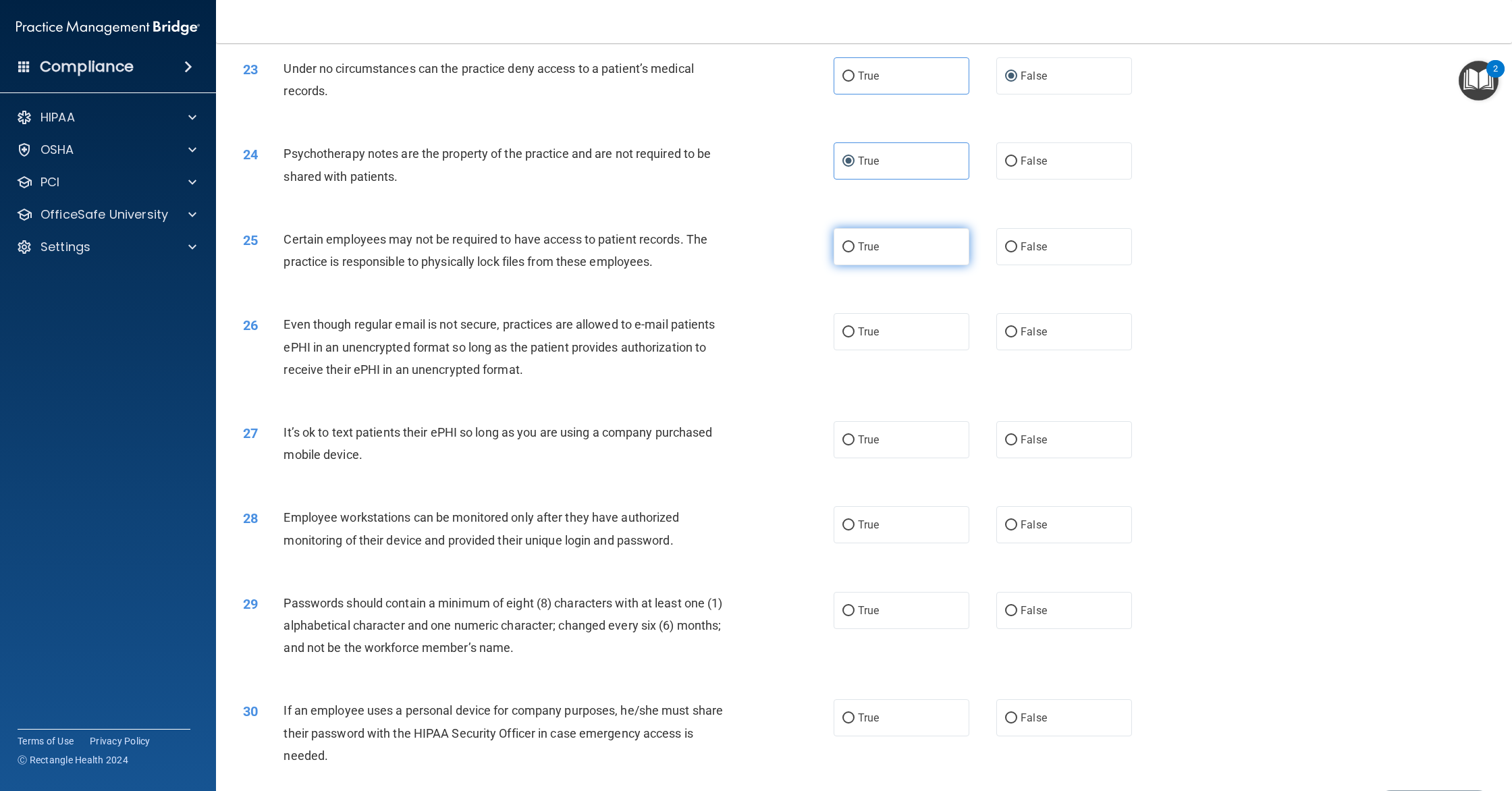
click at [855, 252] on input "True" at bounding box center [848, 247] width 12 height 10
radio input "true"
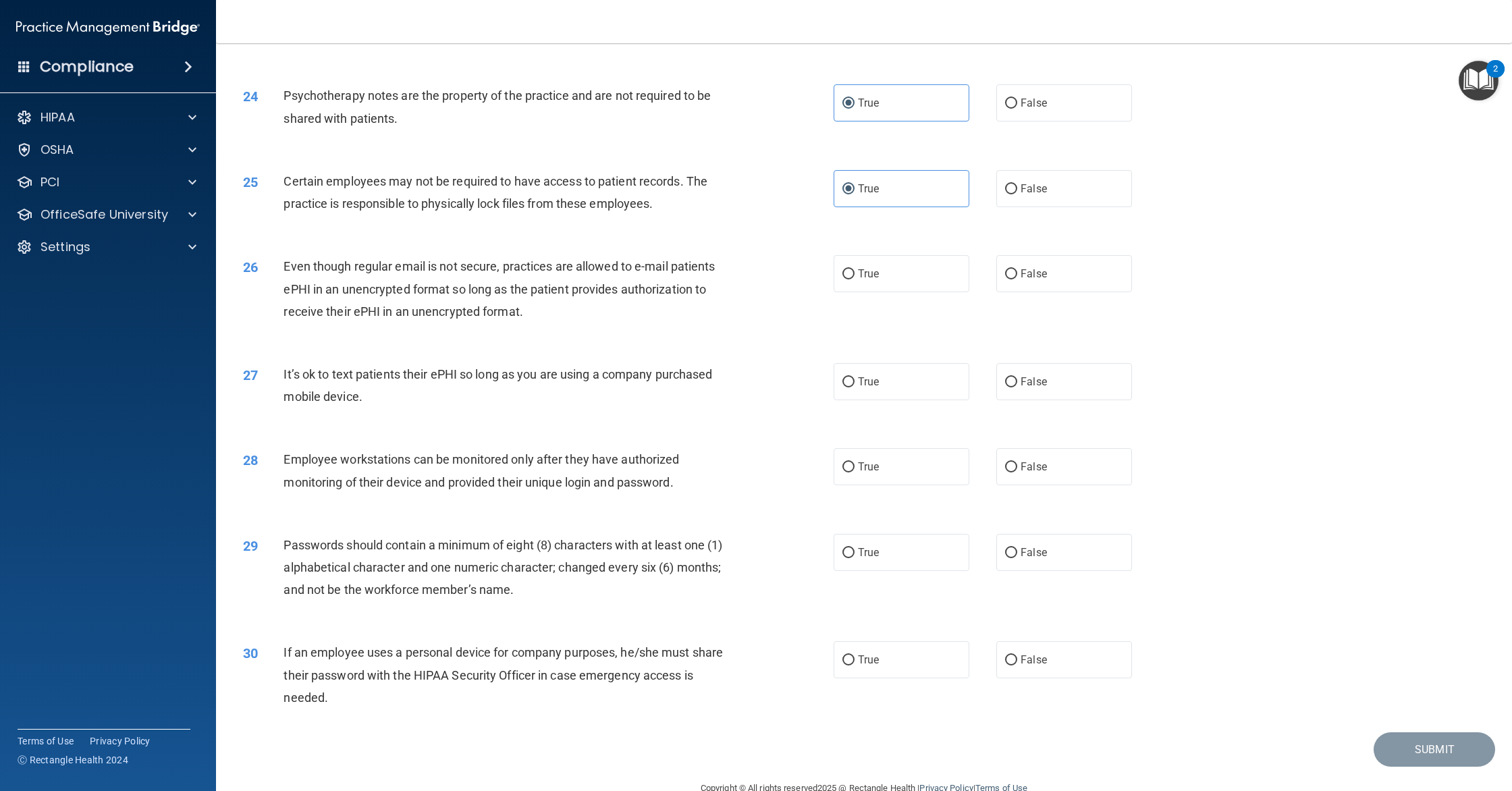
scroll to position [2222, 0]
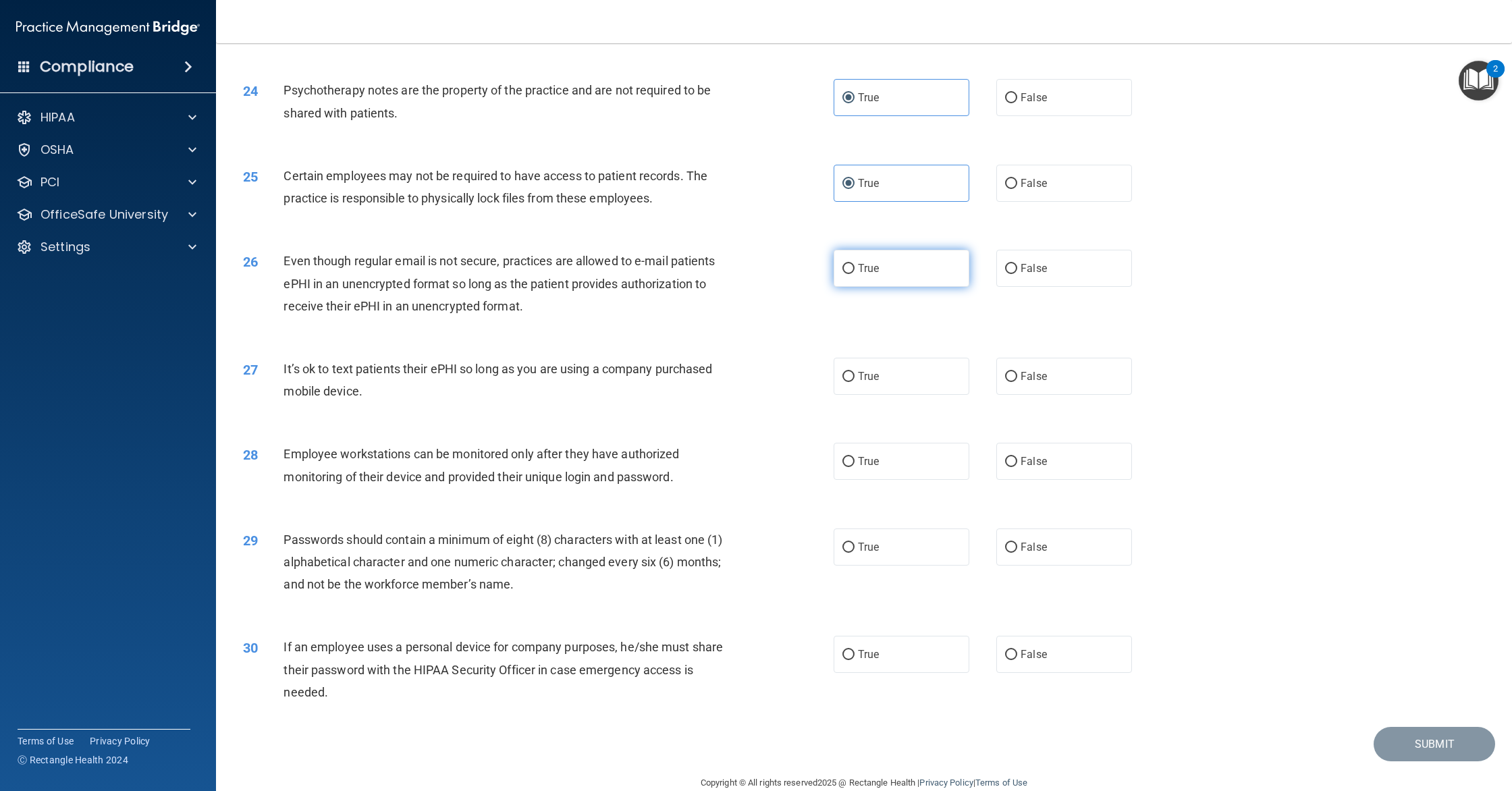
click at [885, 271] on label "True" at bounding box center [901, 268] width 136 height 37
click at [855, 271] on input "True" at bounding box center [848, 268] width 12 height 10
radio input "true"
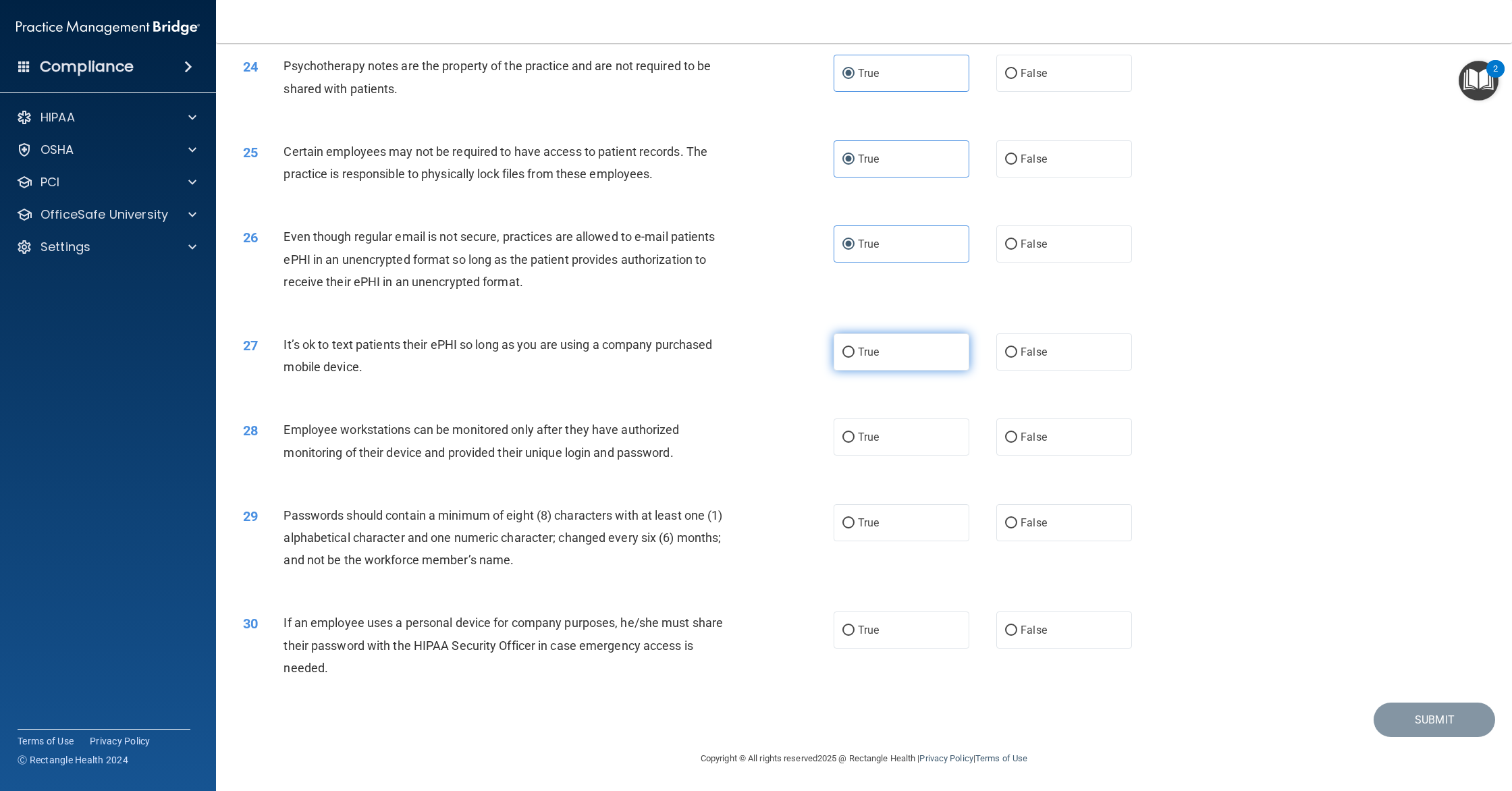
click at [883, 353] on label "True" at bounding box center [901, 352] width 136 height 37
click at [855, 353] on input "True" at bounding box center [848, 352] width 12 height 10
radio input "true"
click at [869, 436] on span "True" at bounding box center [869, 438] width 21 height 13
click at [855, 436] on input "True" at bounding box center [848, 438] width 12 height 10
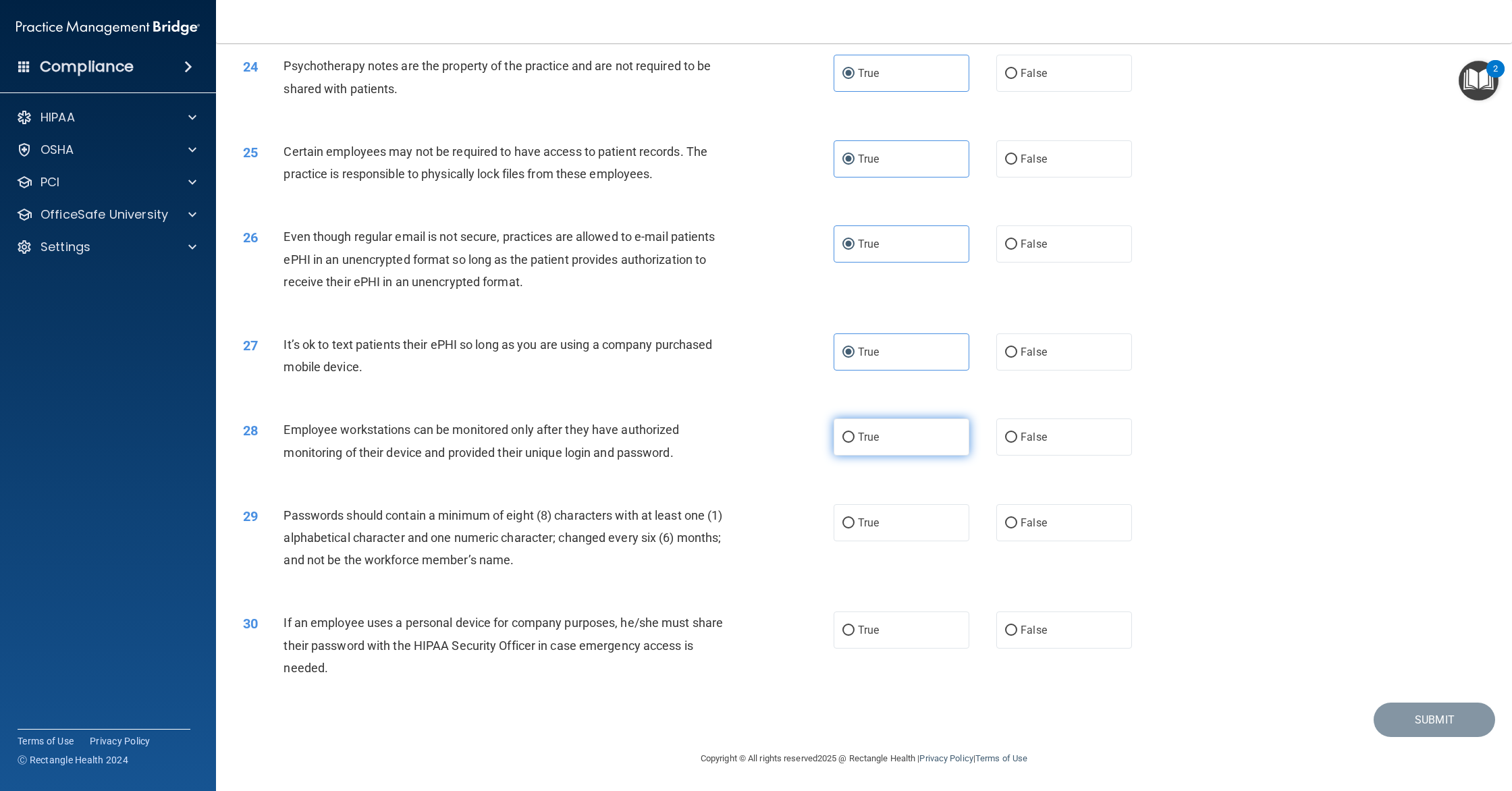
radio input "true"
click at [900, 516] on label "True" at bounding box center [901, 523] width 136 height 37
click at [855, 518] on input "True" at bounding box center [848, 523] width 12 height 10
radio input "true"
click at [924, 622] on label "True" at bounding box center [901, 630] width 136 height 37
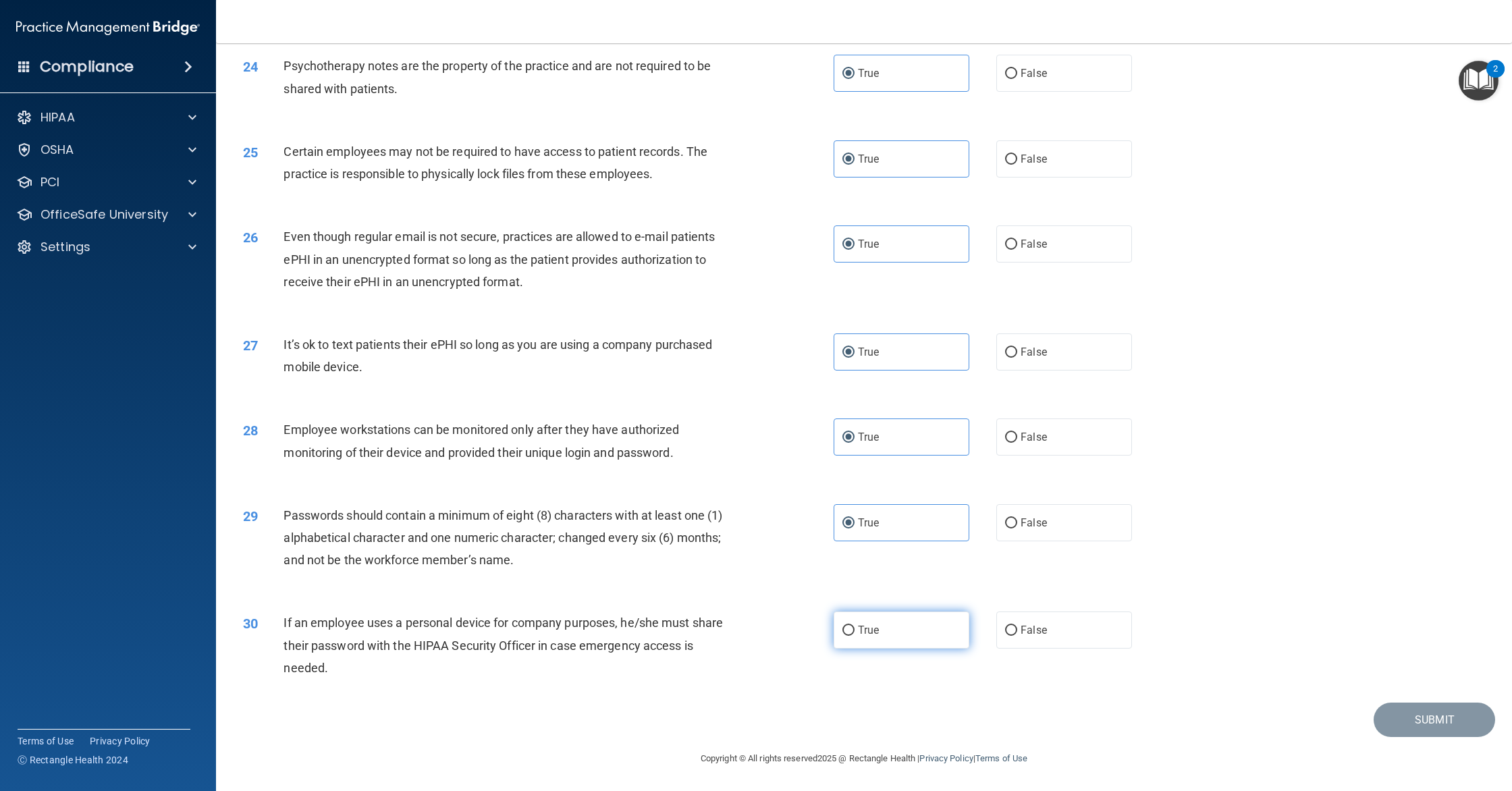
click at [855, 626] on input "True" at bounding box center [848, 630] width 12 height 10
radio input "true"
click at [1408, 711] on button "Submit" at bounding box center [1434, 720] width 122 height 35
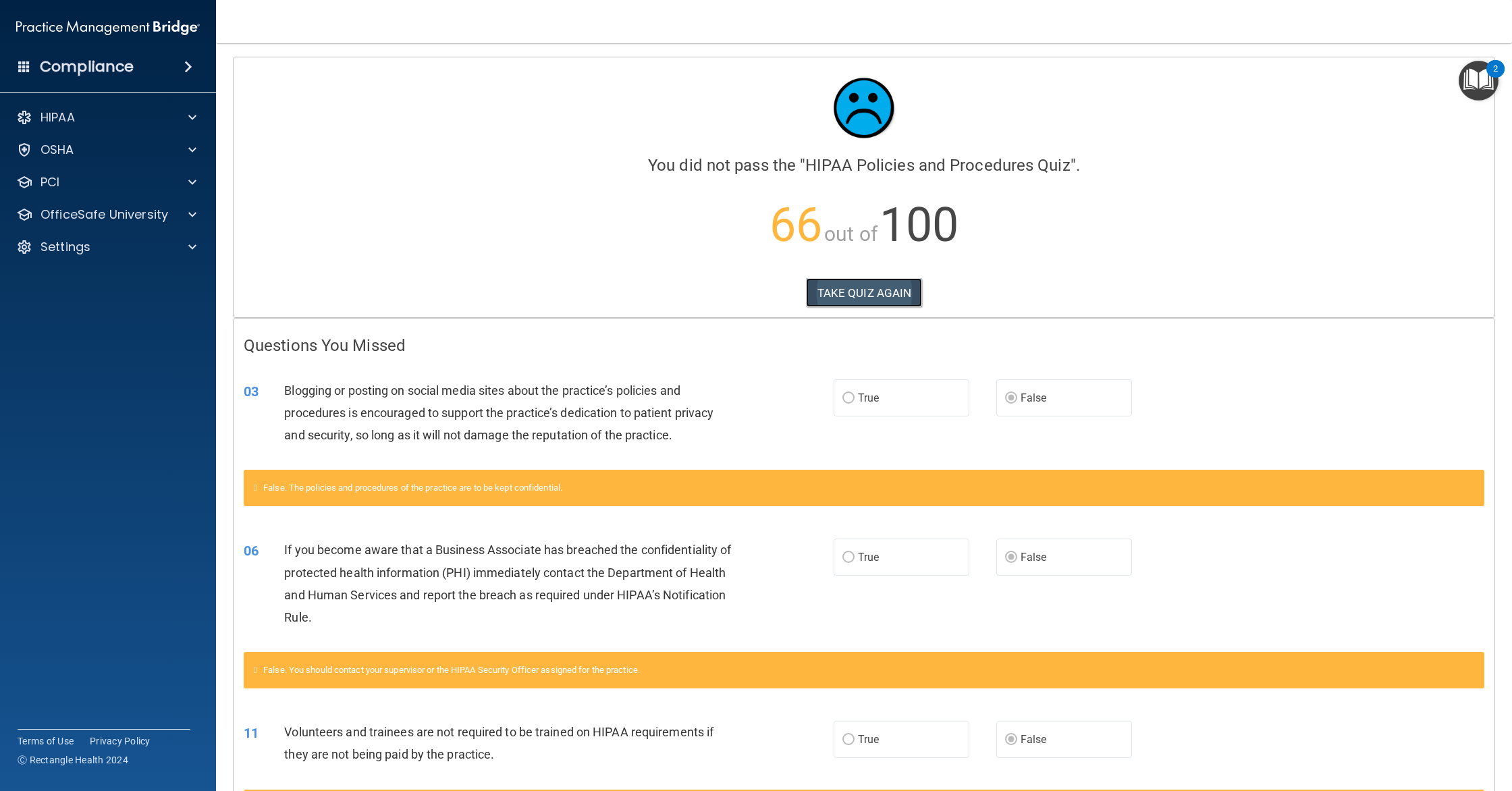
click at [898, 303] on button "TAKE QUIZ AGAIN" at bounding box center [864, 293] width 117 height 30
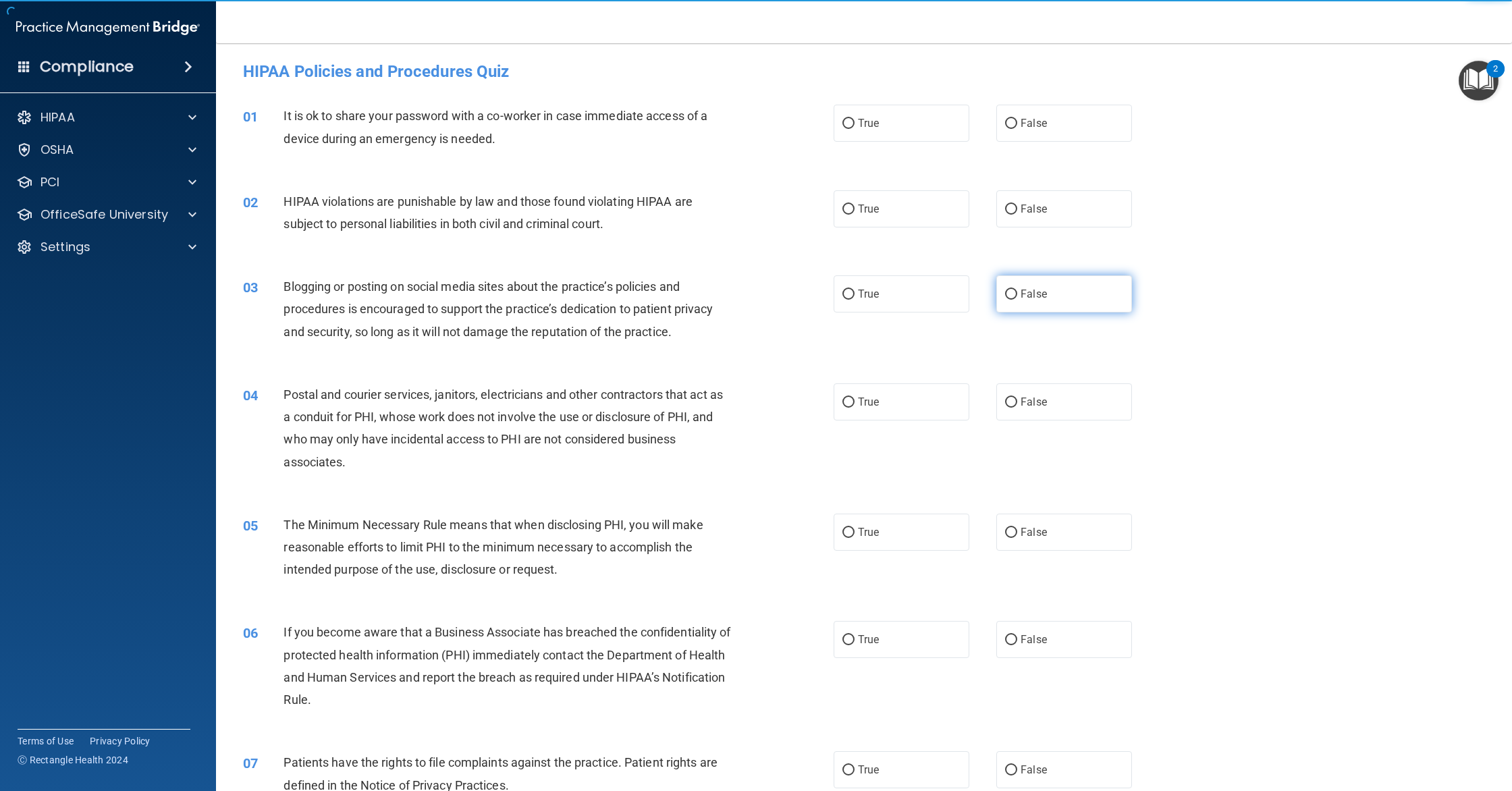
click at [1076, 295] on label "False" at bounding box center [1064, 295] width 136 height 37
click at [1017, 295] on input "False" at bounding box center [1011, 295] width 12 height 10
radio input "true"
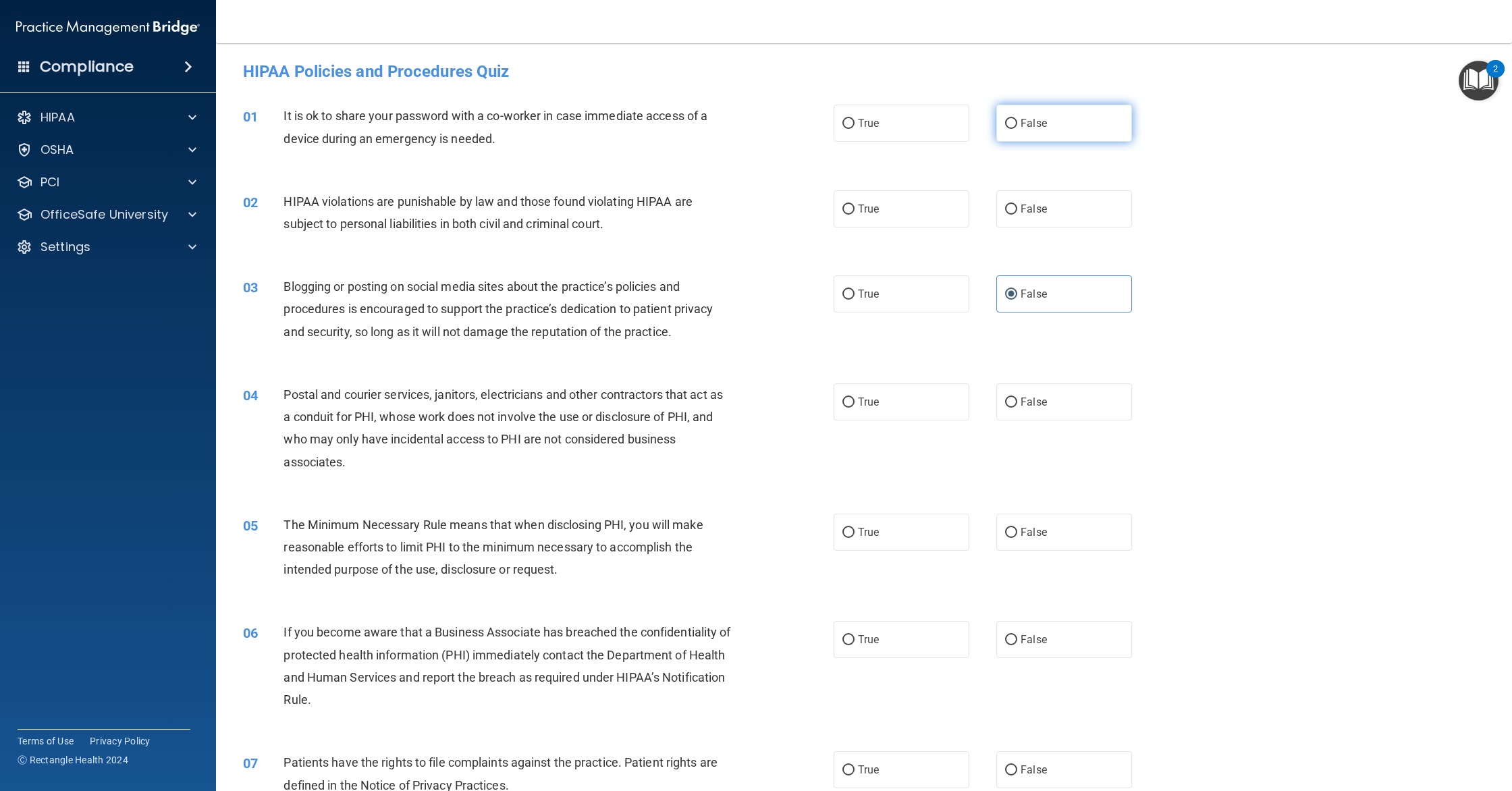
click at [1019, 120] on label "False" at bounding box center [1064, 123] width 136 height 37
click at [1017, 120] on input "False" at bounding box center [1011, 123] width 12 height 10
radio input "true"
click at [904, 217] on label "True" at bounding box center [901, 209] width 136 height 37
click at [855, 215] on input "True" at bounding box center [848, 209] width 12 height 10
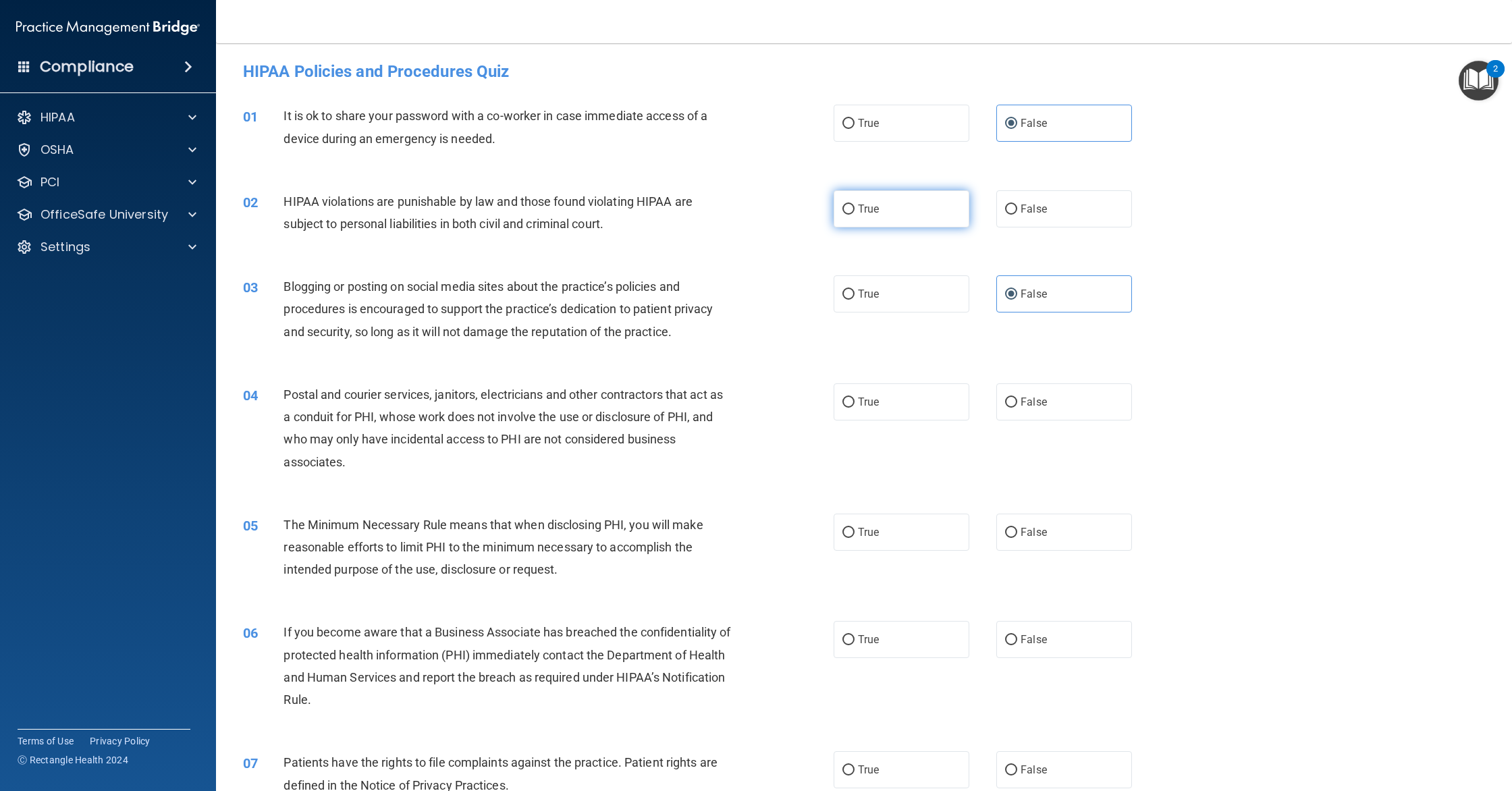
radio input "true"
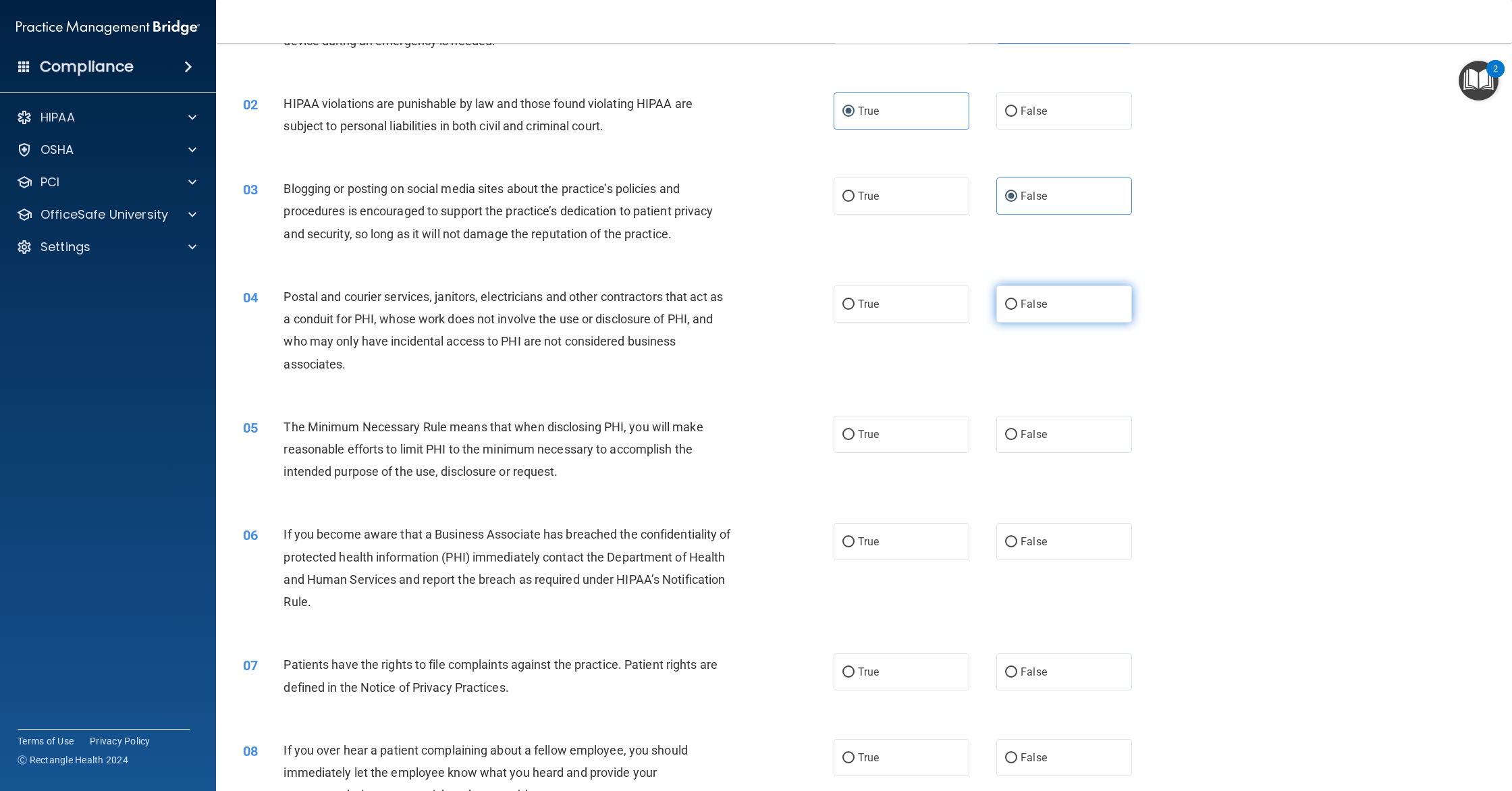
scroll to position [101, 0]
click at [901, 303] on label "True" at bounding box center [901, 304] width 136 height 37
click at [855, 303] on input "True" at bounding box center [848, 304] width 12 height 10
radio input "true"
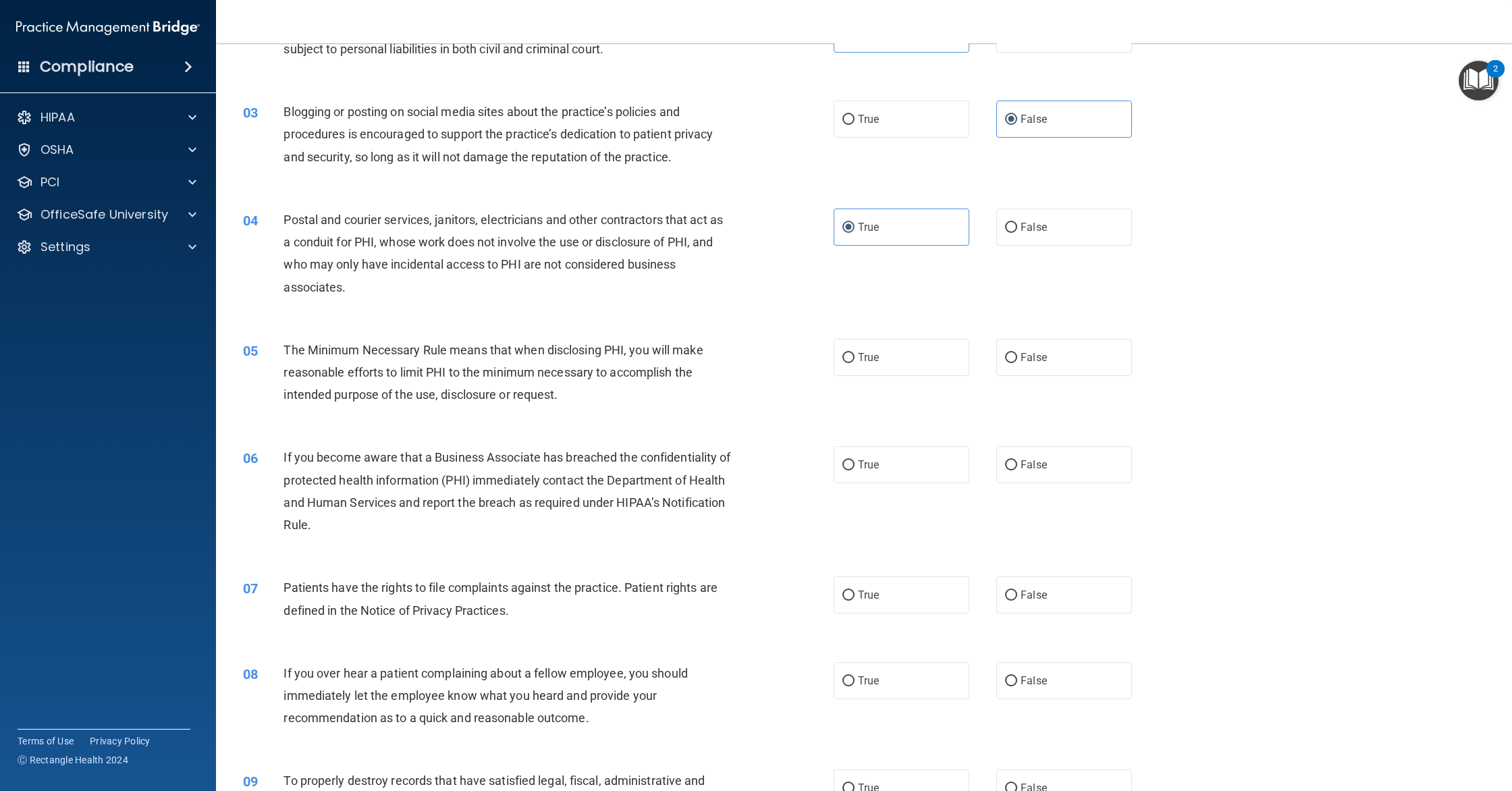
scroll to position [179, 0]
click at [931, 449] on label "True" at bounding box center [901, 464] width 136 height 37
click at [855, 459] on input "True" at bounding box center [848, 464] width 12 height 10
radio input "true"
click at [907, 357] on label "True" at bounding box center [901, 356] width 136 height 37
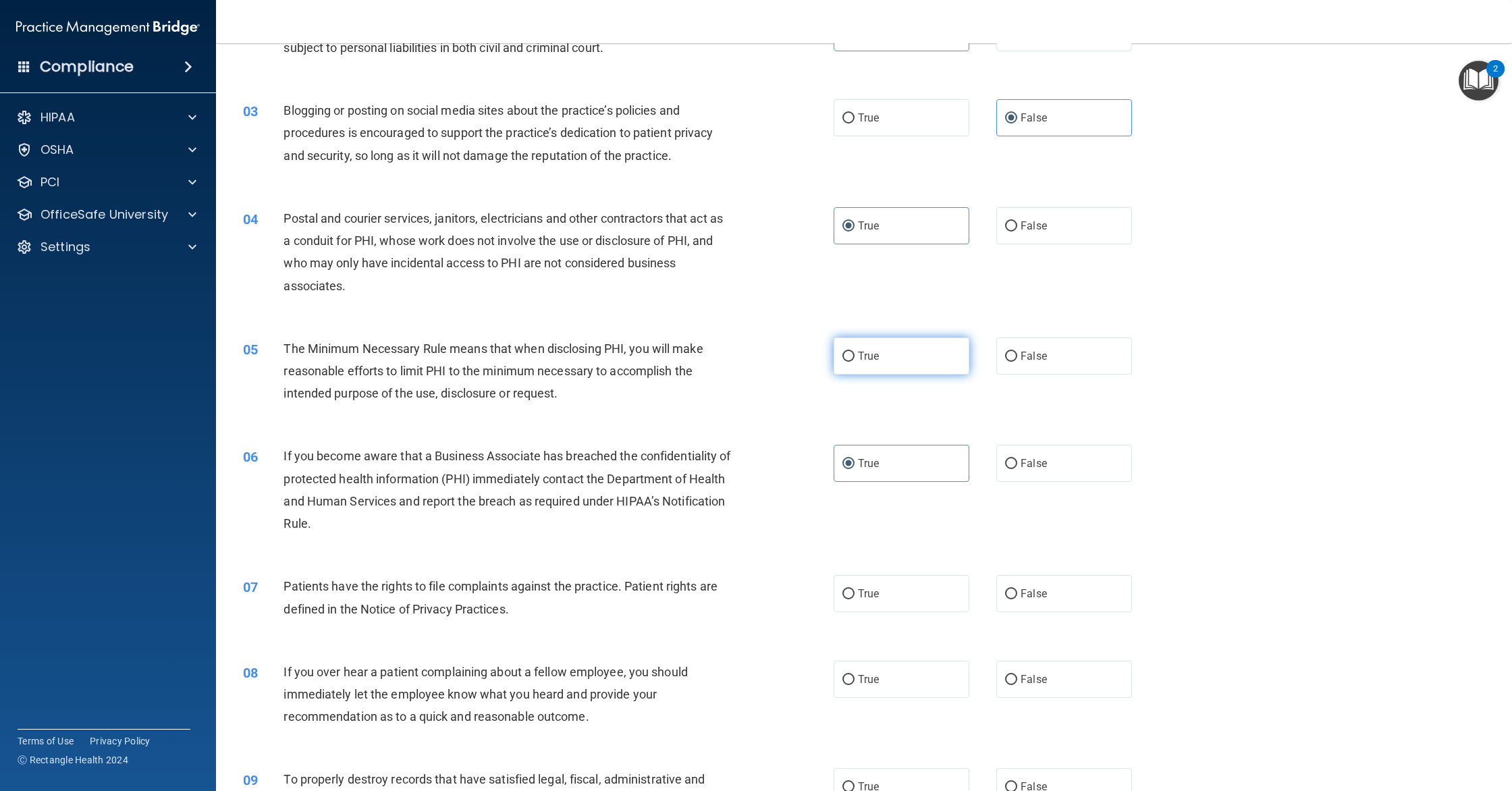
click at [855, 357] on input "True" at bounding box center [848, 356] width 12 height 10
radio input "true"
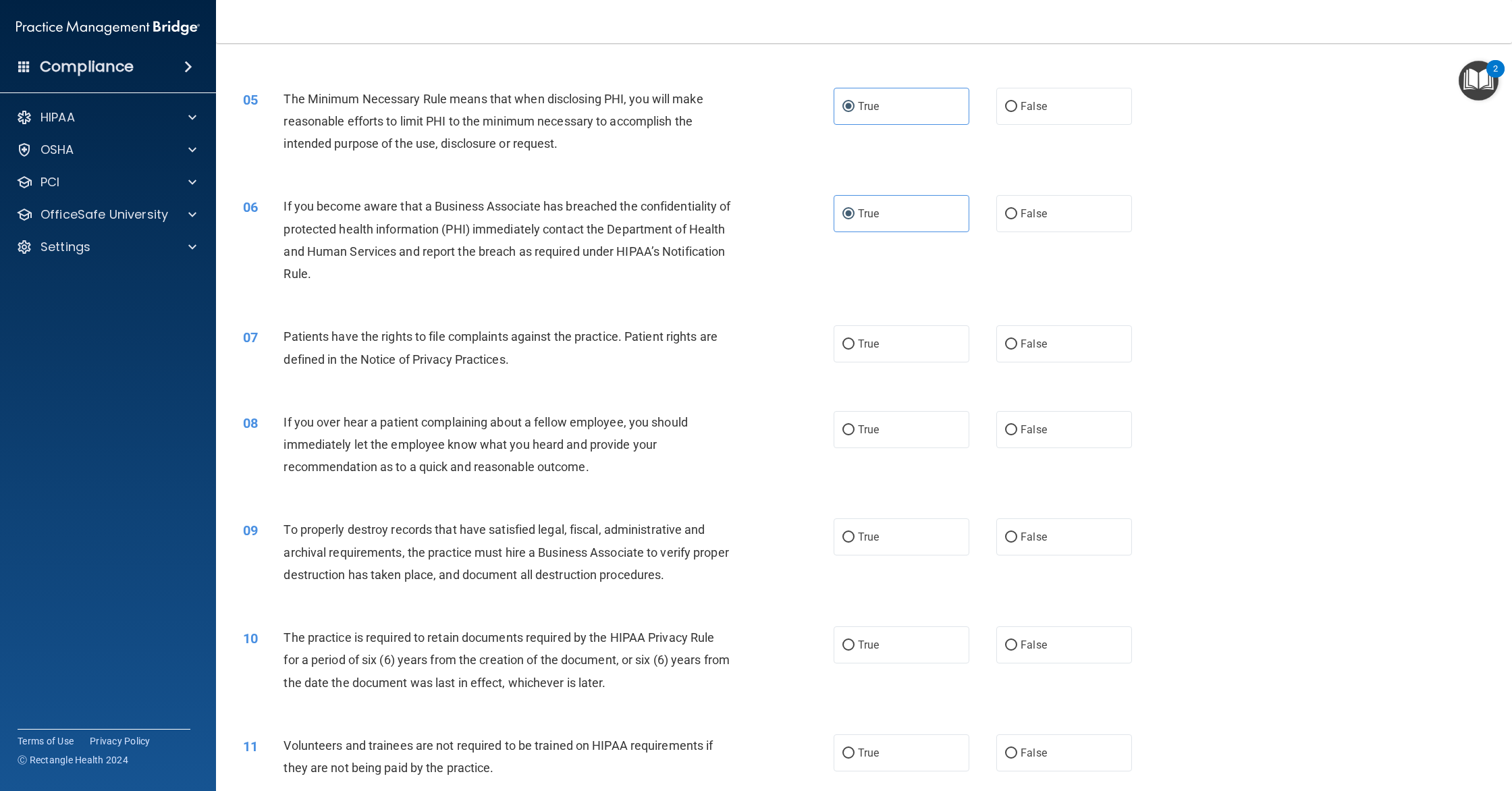
scroll to position [429, 0]
click at [914, 358] on label "True" at bounding box center [901, 343] width 136 height 37
click at [855, 349] on input "True" at bounding box center [848, 343] width 12 height 10
radio input "true"
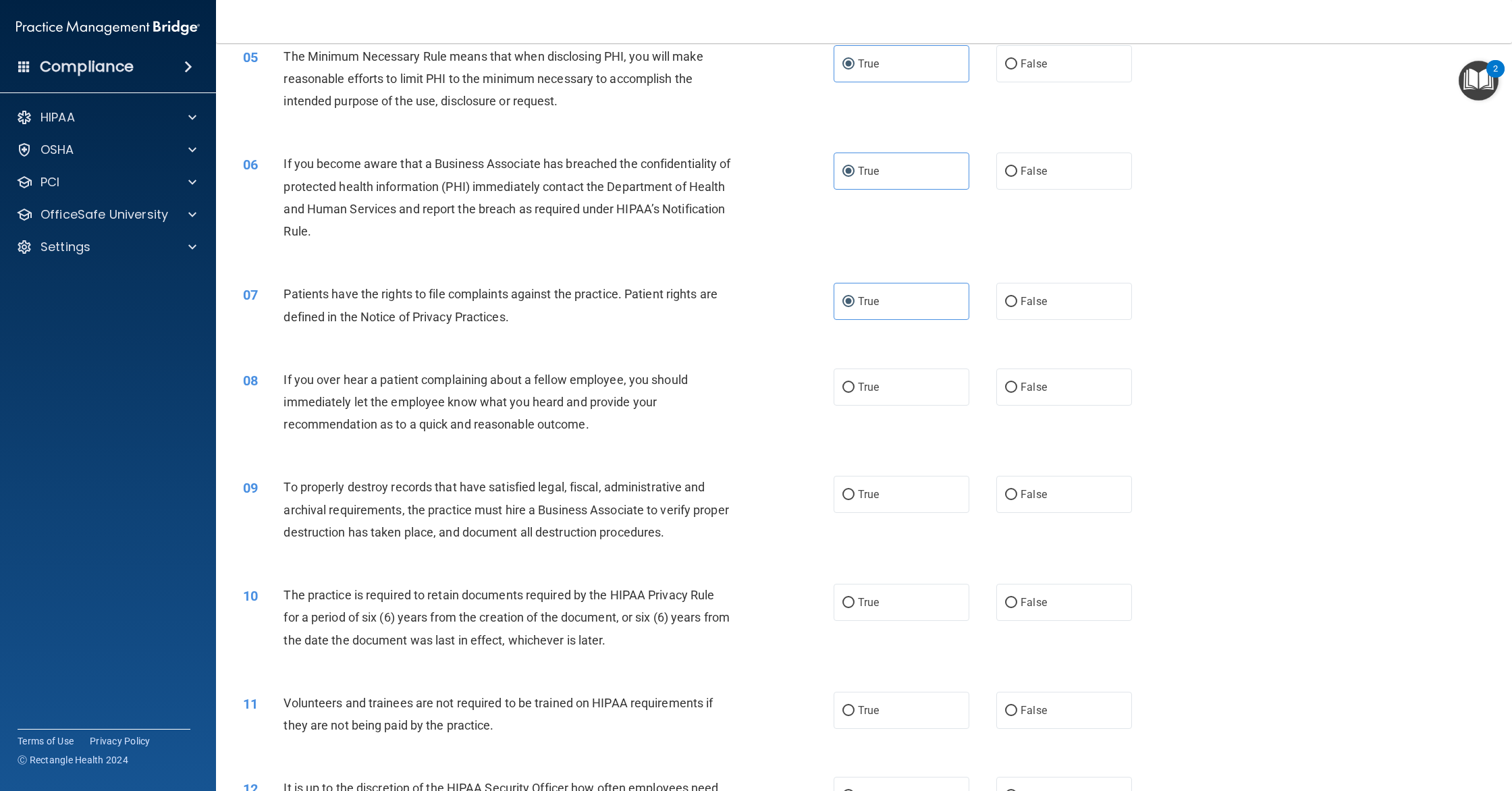
scroll to position [472, 0]
click at [1019, 382] on label "False" at bounding box center [1064, 386] width 136 height 37
click at [1017, 382] on input "False" at bounding box center [1011, 386] width 12 height 10
radio input "true"
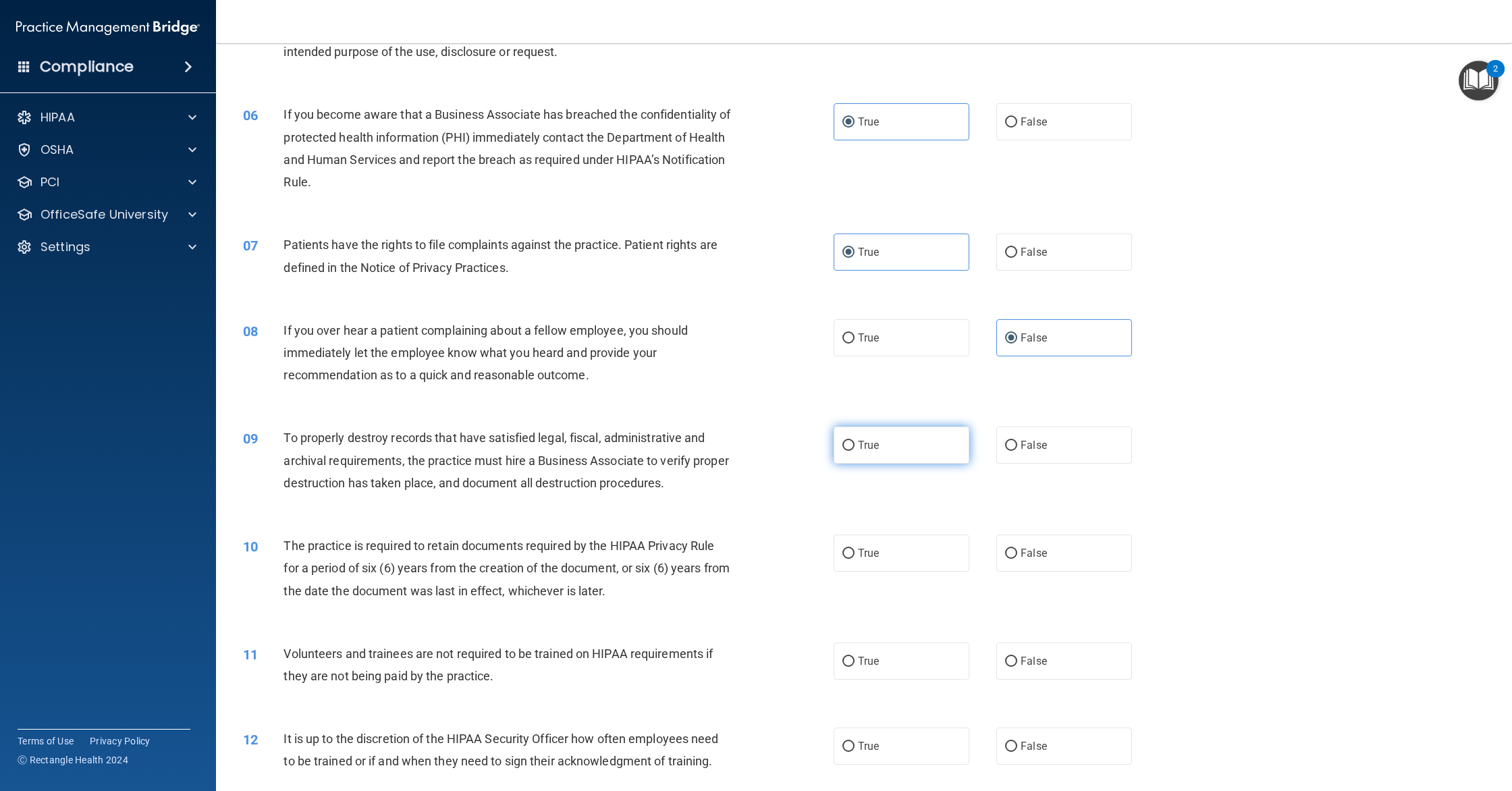
scroll to position [547, 0]
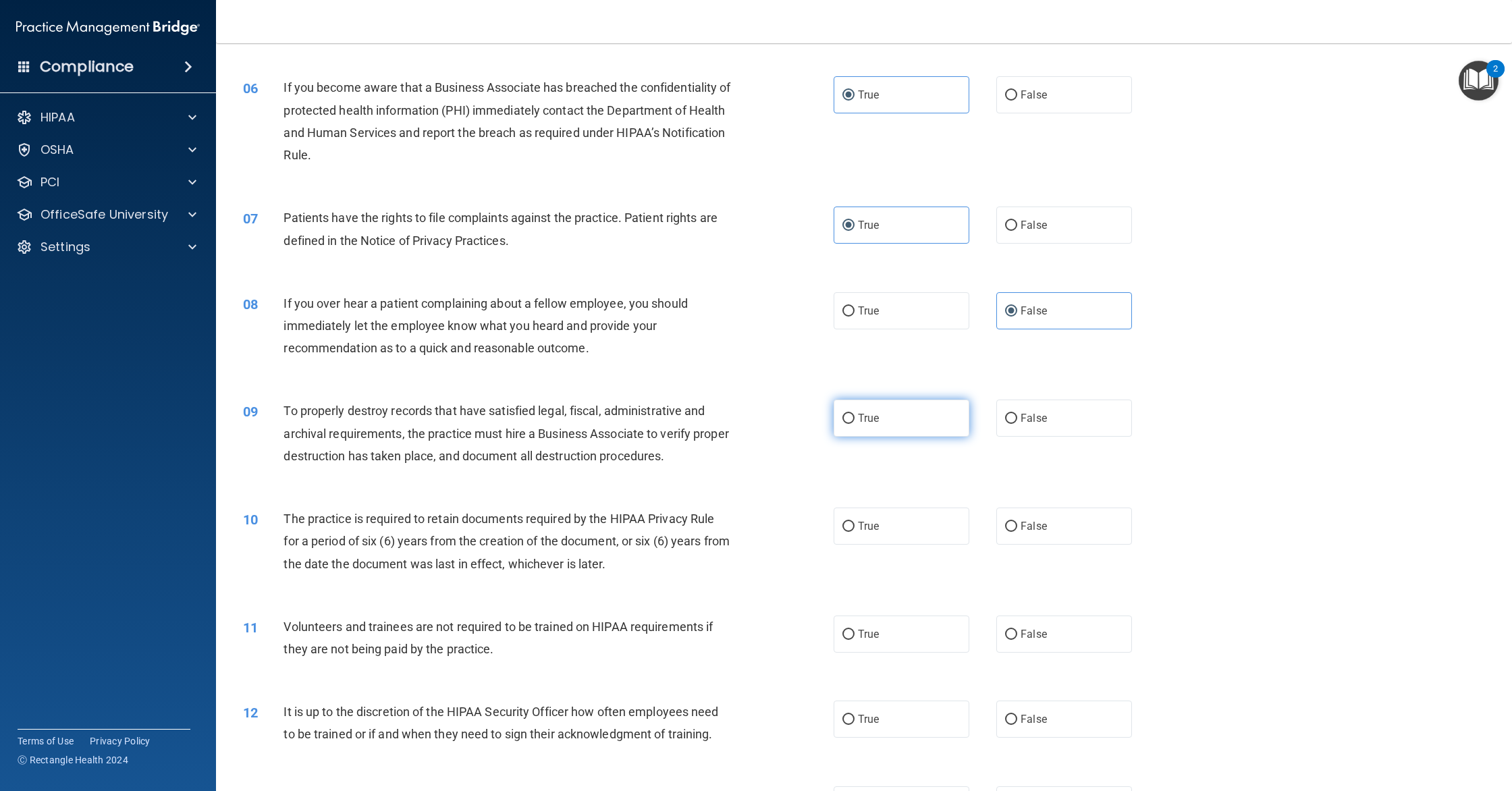
click at [883, 436] on label "True" at bounding box center [901, 418] width 136 height 37
click at [855, 424] on input "True" at bounding box center [848, 419] width 12 height 10
radio input "true"
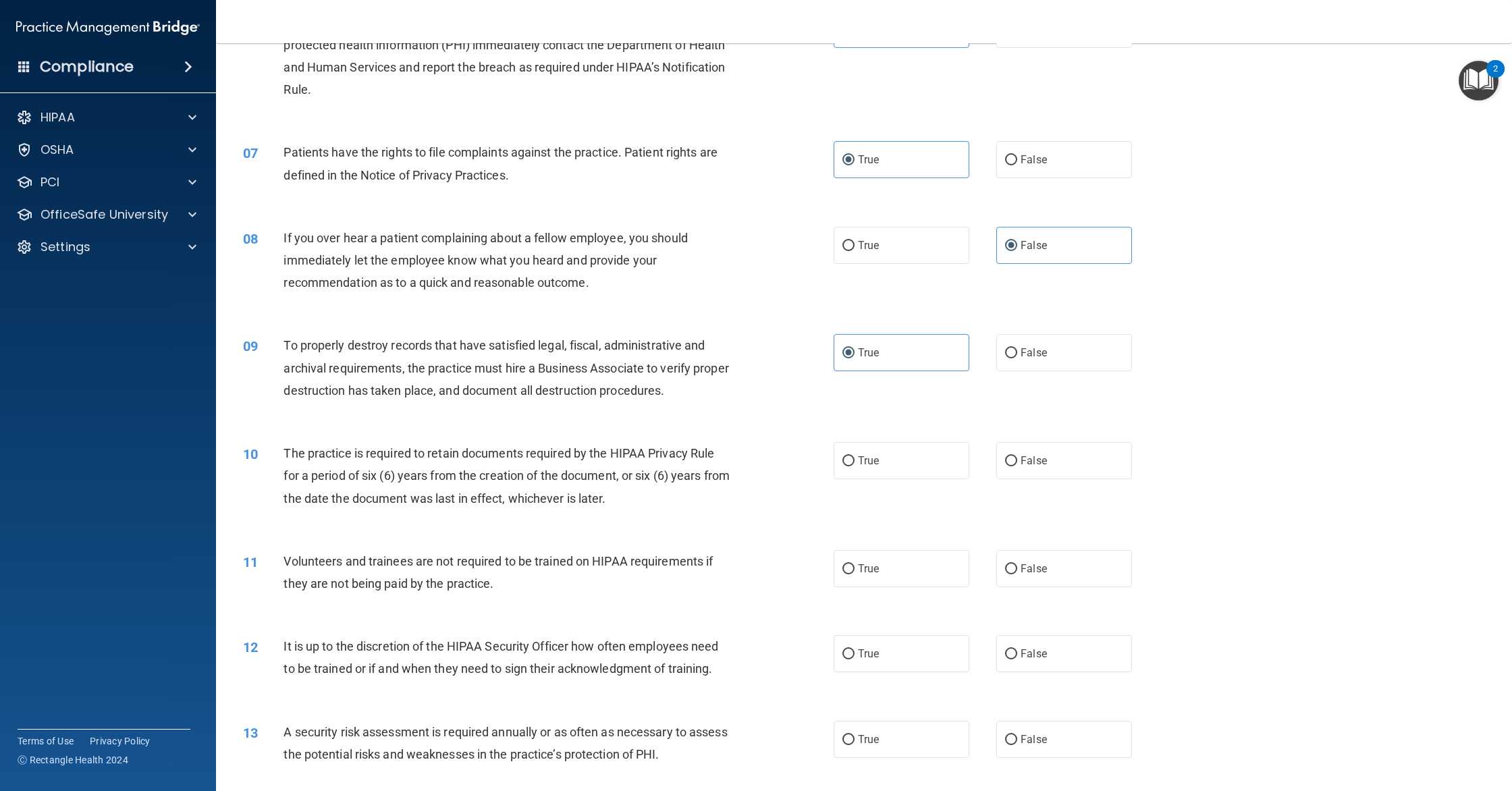
click at [904, 476] on label "True" at bounding box center [901, 461] width 136 height 37
click at [855, 467] on input "True" at bounding box center [848, 461] width 12 height 10
radio input "true"
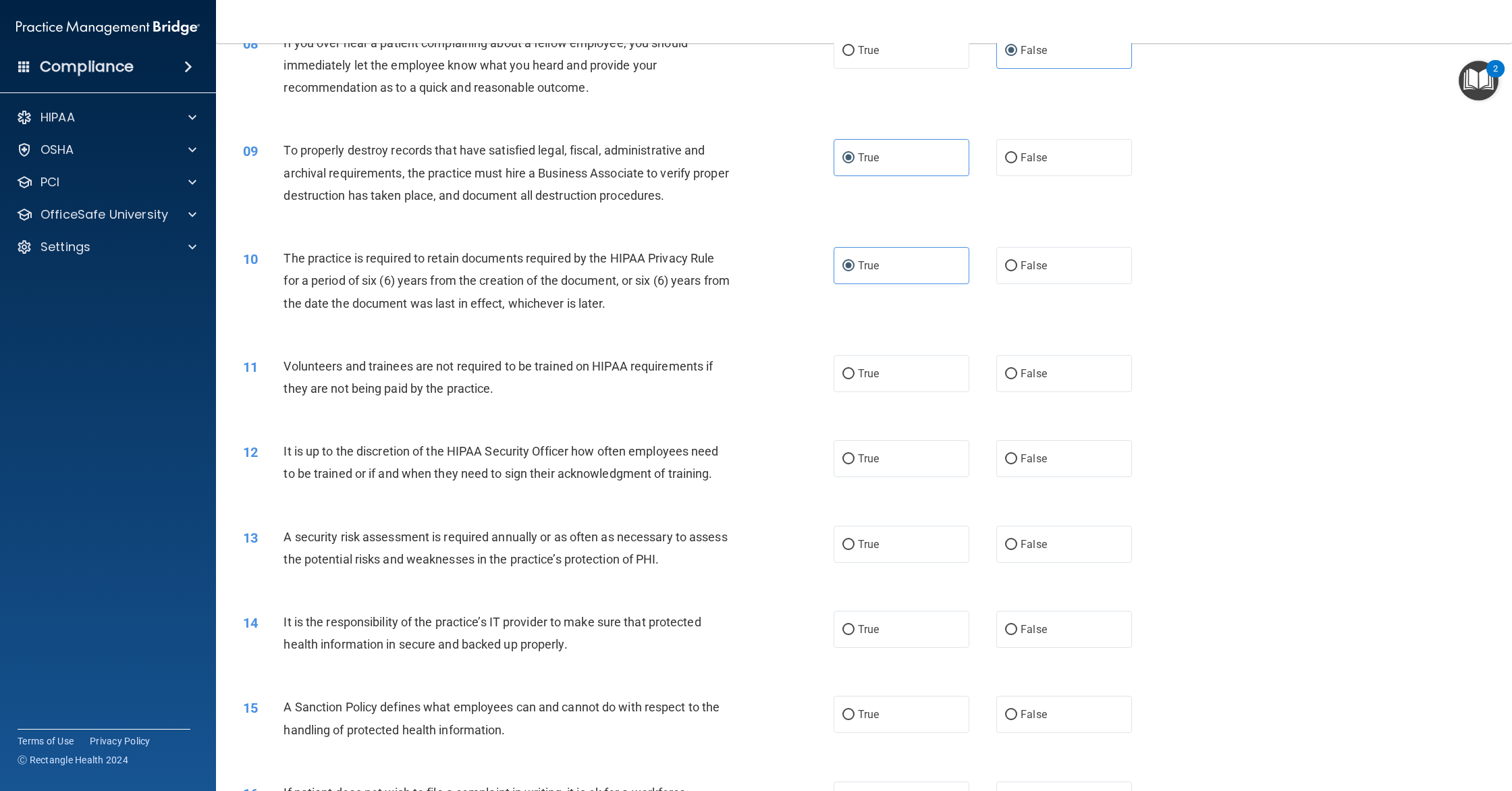
scroll to position [821, 0]
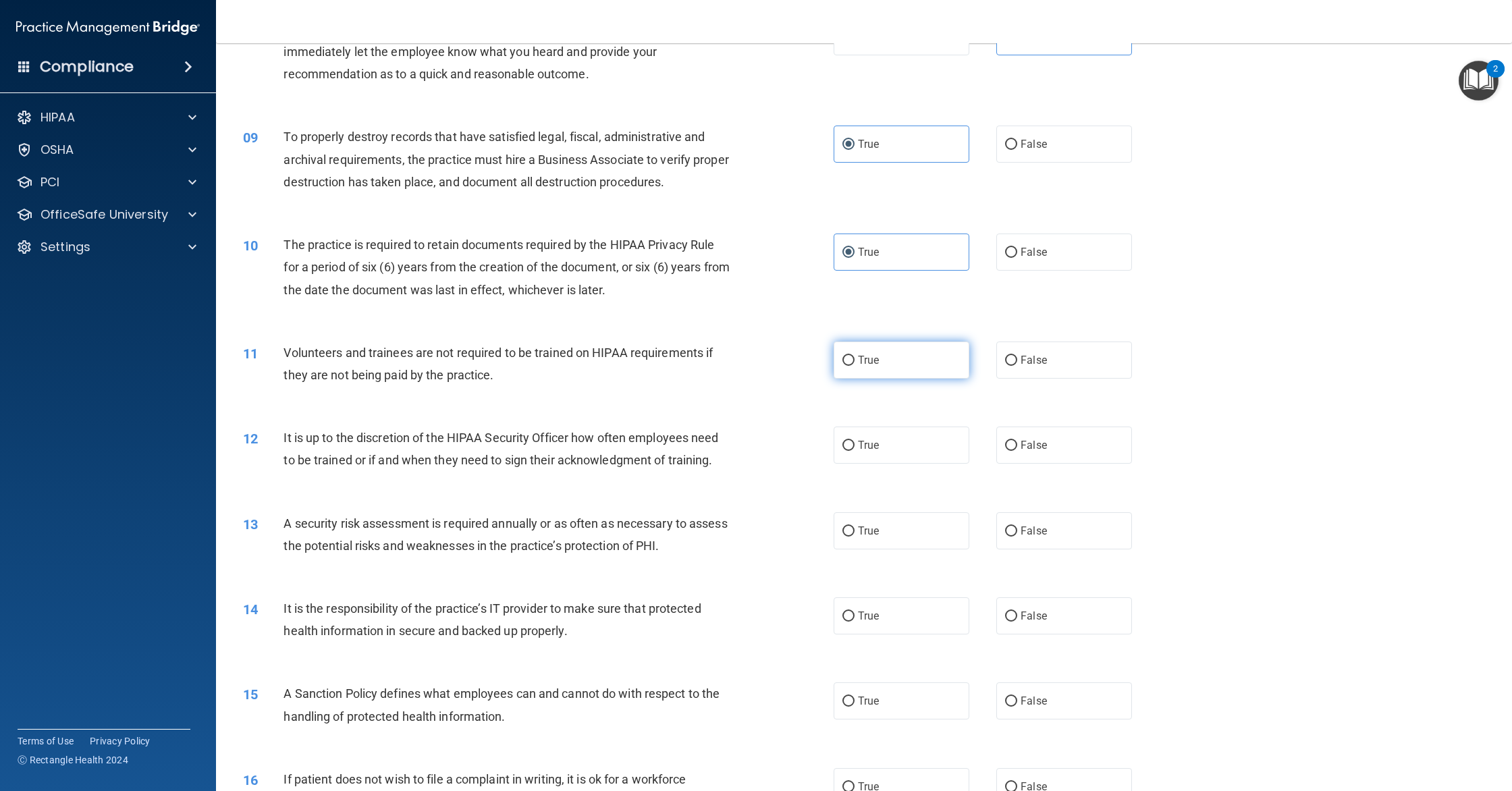
click at [912, 361] on label "True" at bounding box center [901, 360] width 136 height 37
click at [855, 361] on input "True" at bounding box center [848, 360] width 12 height 10
radio input "true"
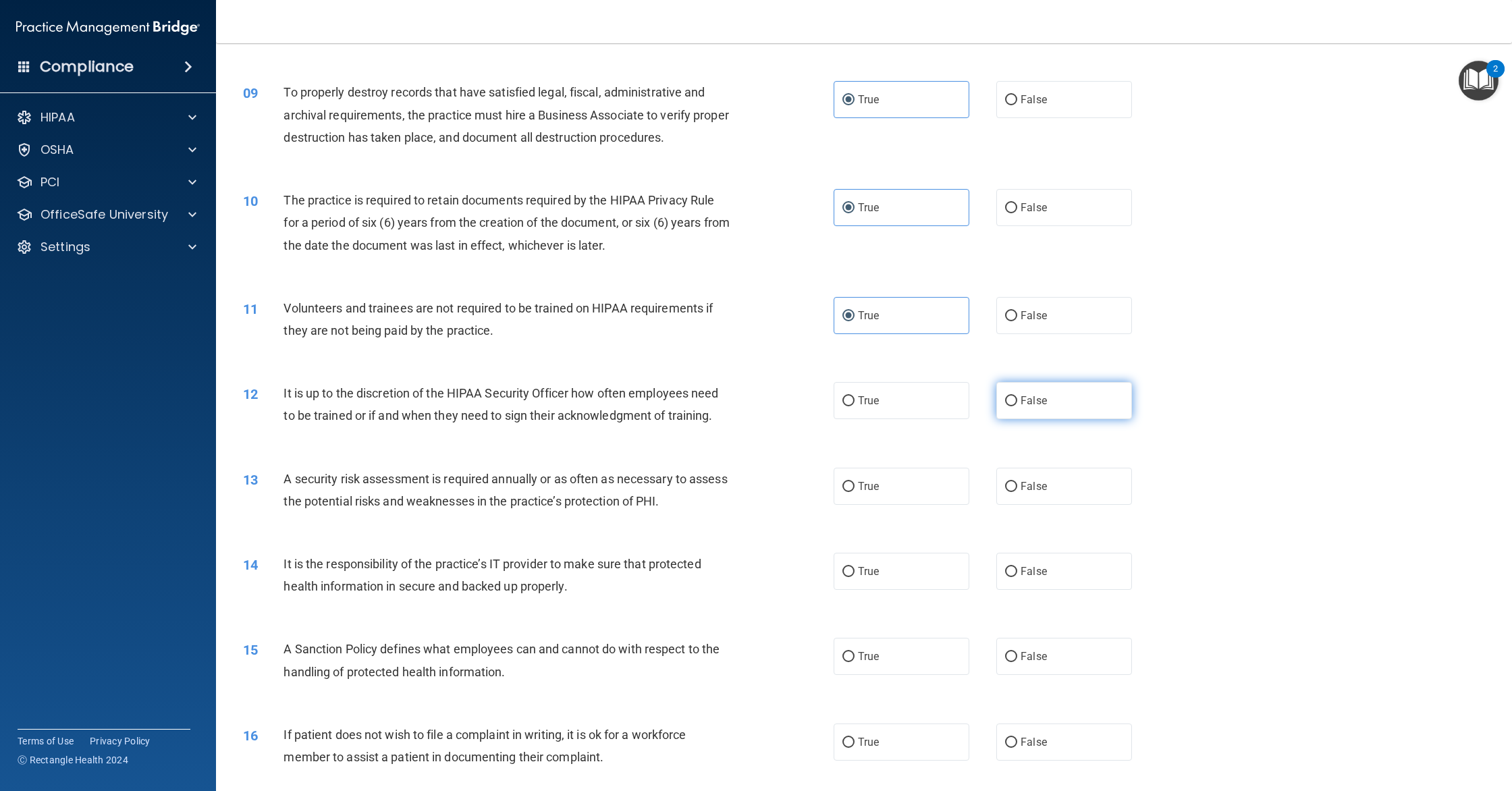
click at [1012, 402] on input "False" at bounding box center [1011, 401] width 12 height 10
radio input "true"
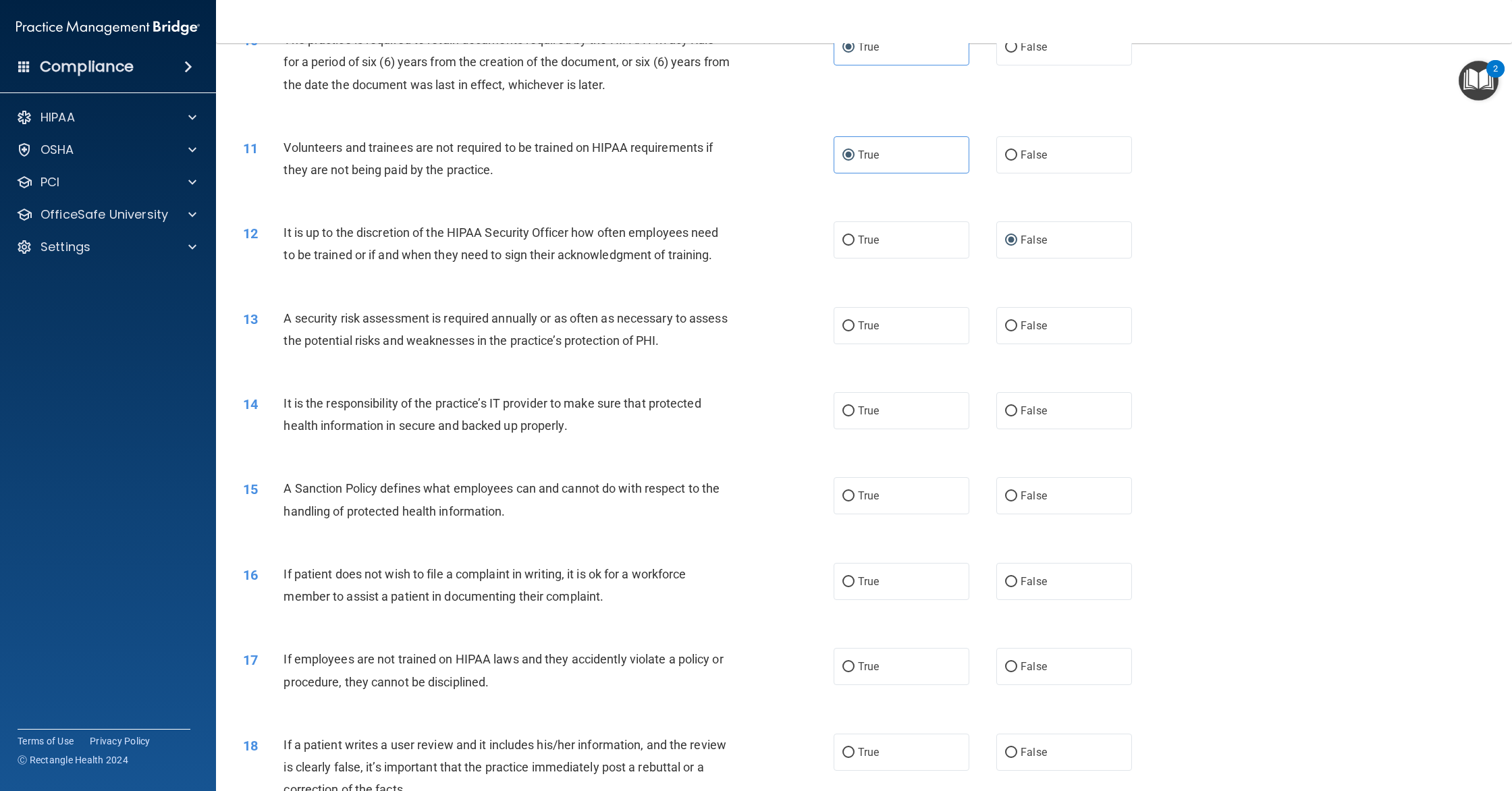
scroll to position [1027, 0]
click at [914, 336] on label "True" at bounding box center [901, 325] width 136 height 37
click at [855, 331] on input "True" at bounding box center [848, 325] width 12 height 10
radio input "true"
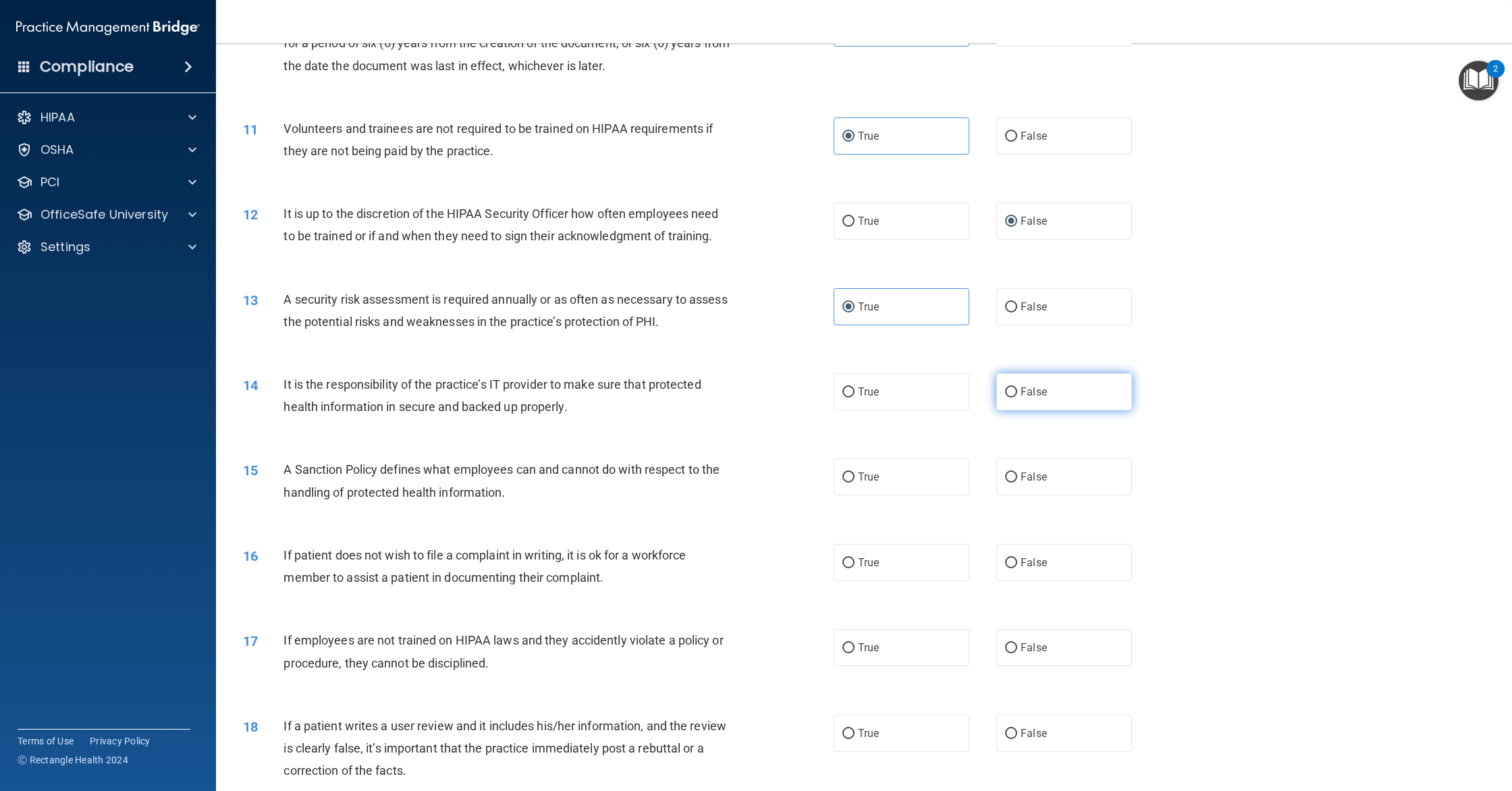
click at [1044, 401] on label "False" at bounding box center [1064, 392] width 136 height 37
click at [1017, 397] on input "False" at bounding box center [1011, 392] width 12 height 10
radio input "true"
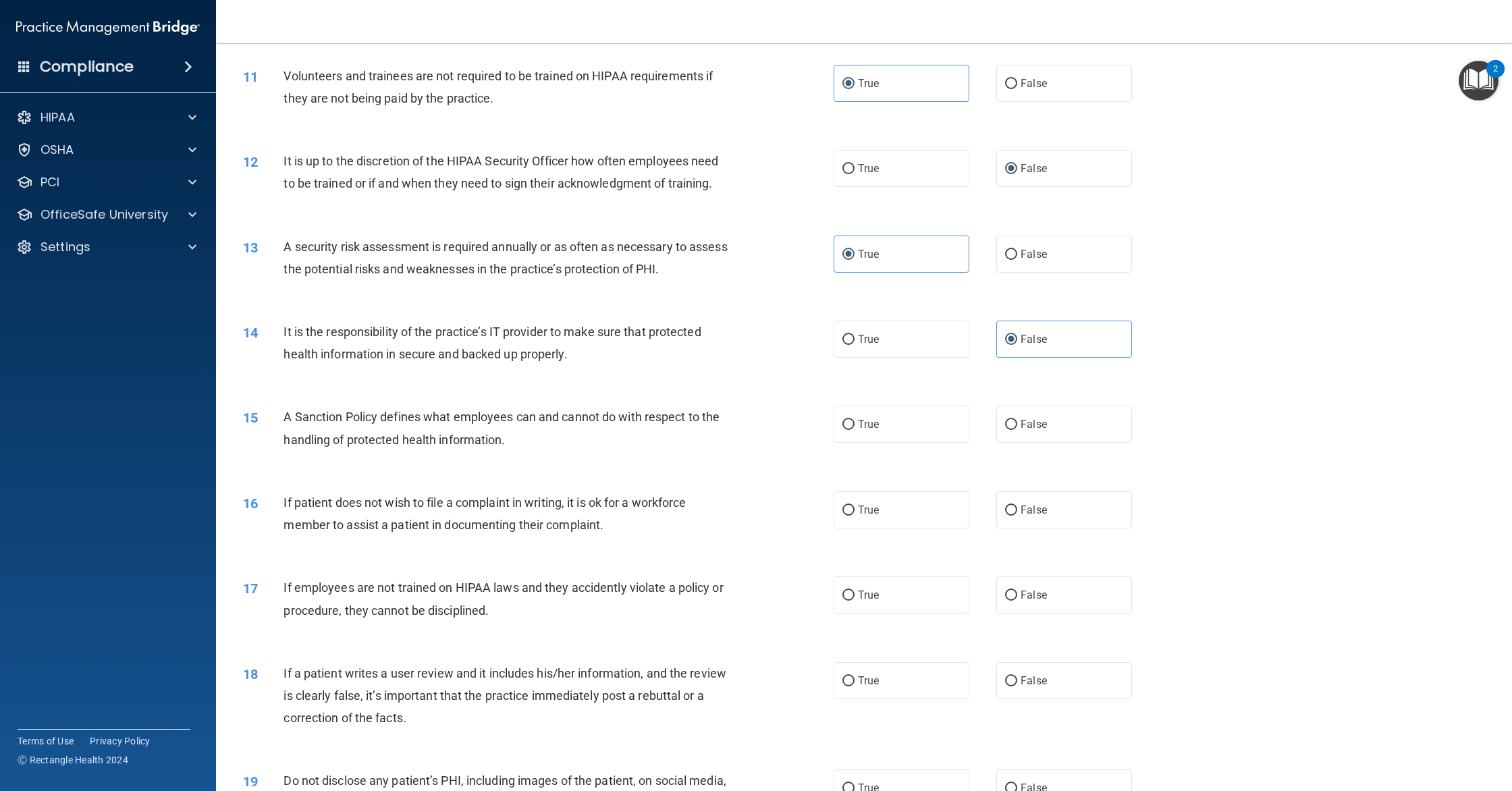
drag, startPoint x: 997, startPoint y: 436, endPoint x: 982, endPoint y: 436, distance: 15.0
click at [997, 436] on label "False" at bounding box center [1064, 424] width 136 height 37
click at [1005, 430] on input "False" at bounding box center [1011, 424] width 12 height 10
radio input "true"
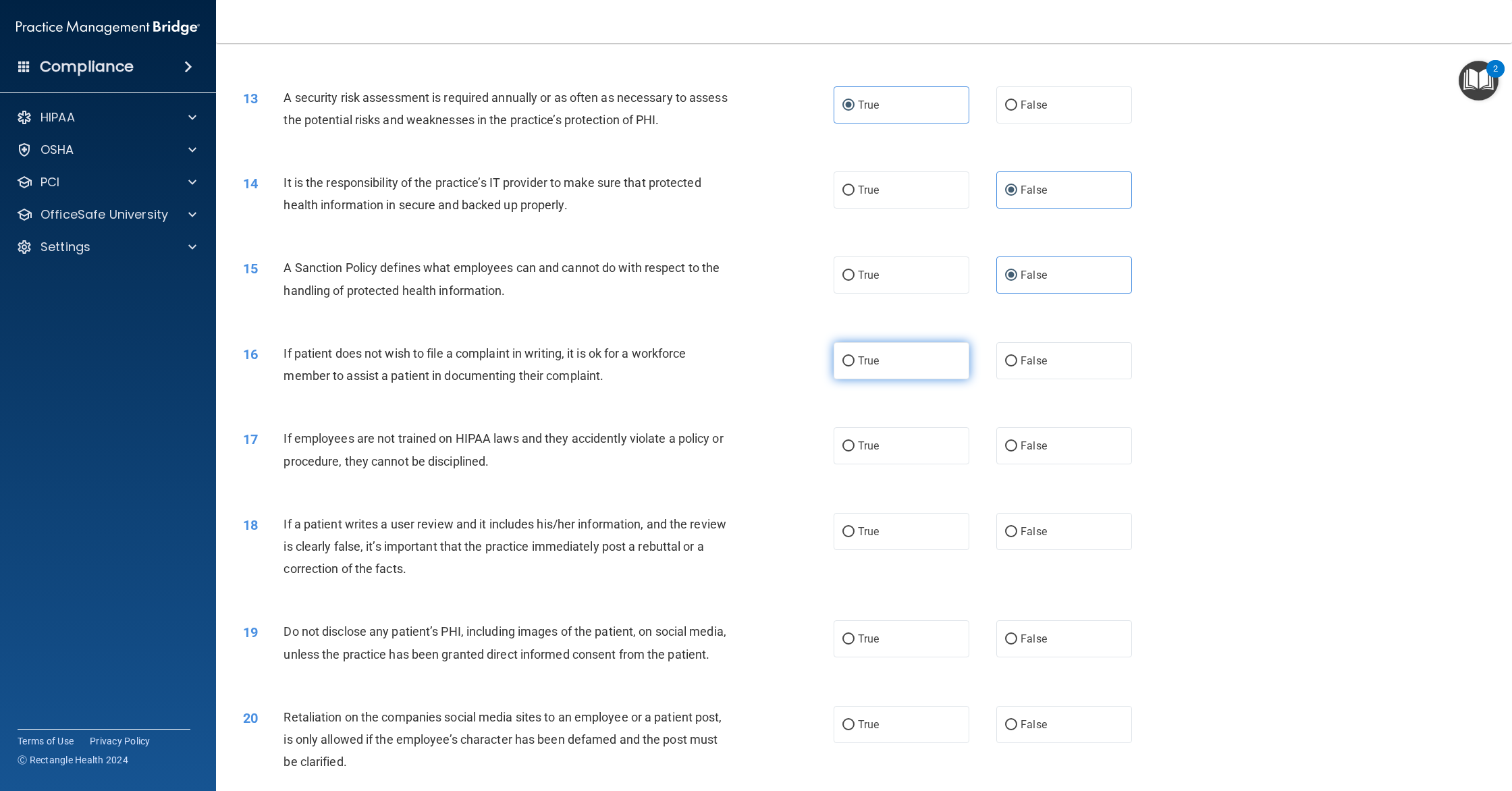
click at [891, 358] on label "True" at bounding box center [901, 361] width 136 height 37
click at [855, 358] on input "True" at bounding box center [848, 361] width 12 height 10
radio input "true"
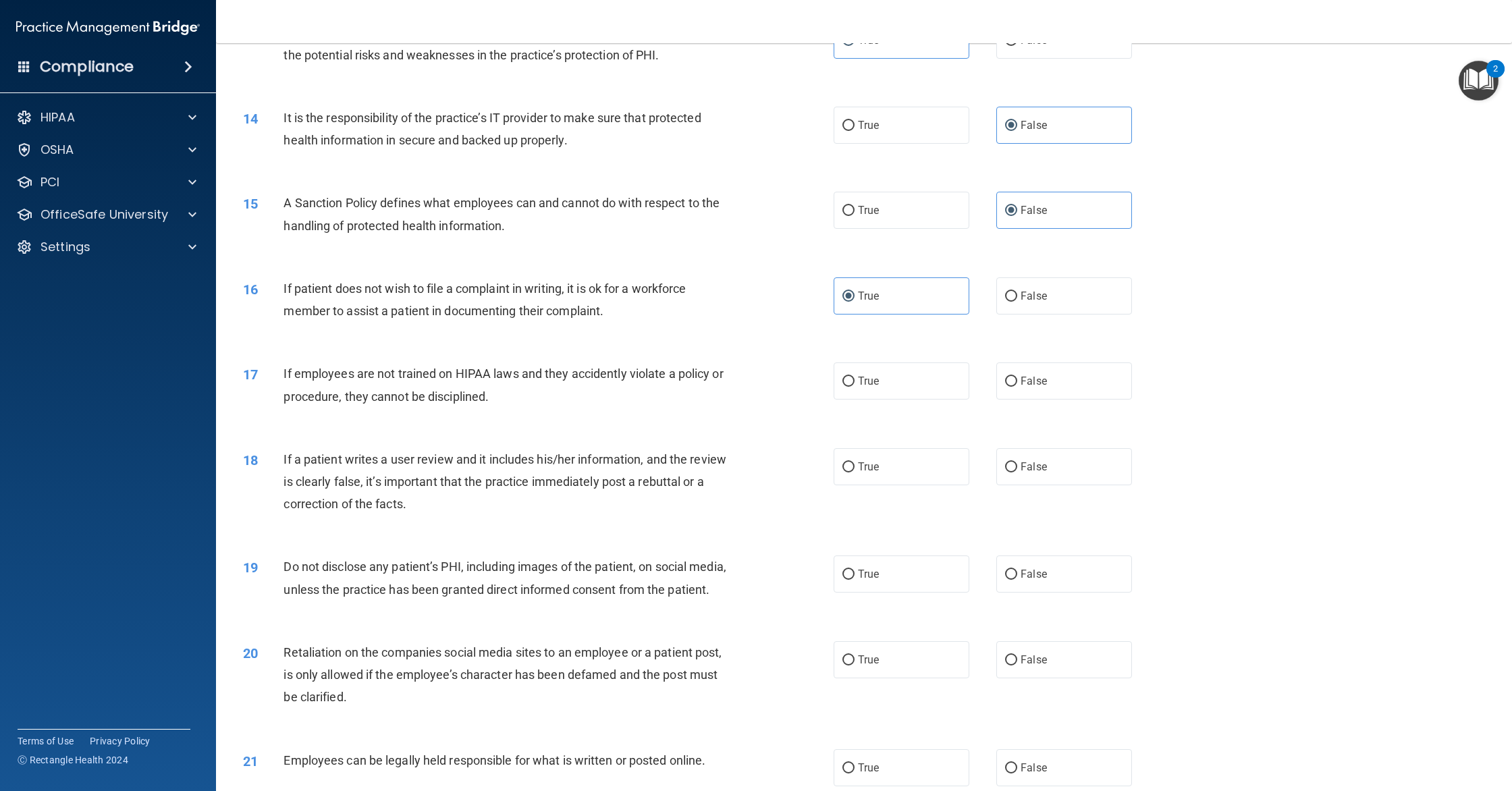
scroll to position [1316, 0]
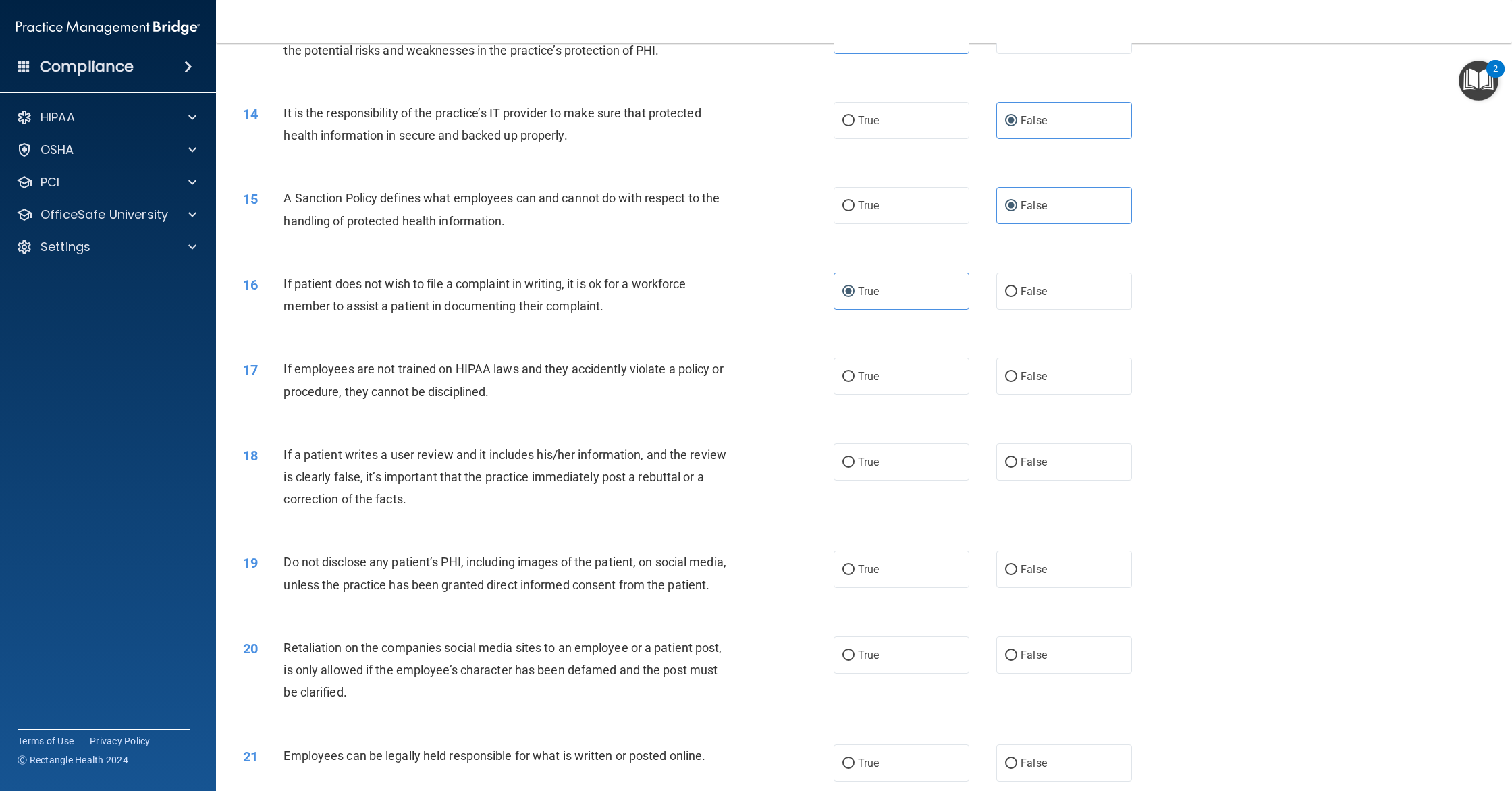
drag, startPoint x: 1032, startPoint y: 375, endPoint x: 827, endPoint y: 402, distance: 206.8
click at [1031, 375] on span "False" at bounding box center [1034, 377] width 26 height 13
click at [1017, 375] on input "False" at bounding box center [1011, 377] width 12 height 10
radio input "true"
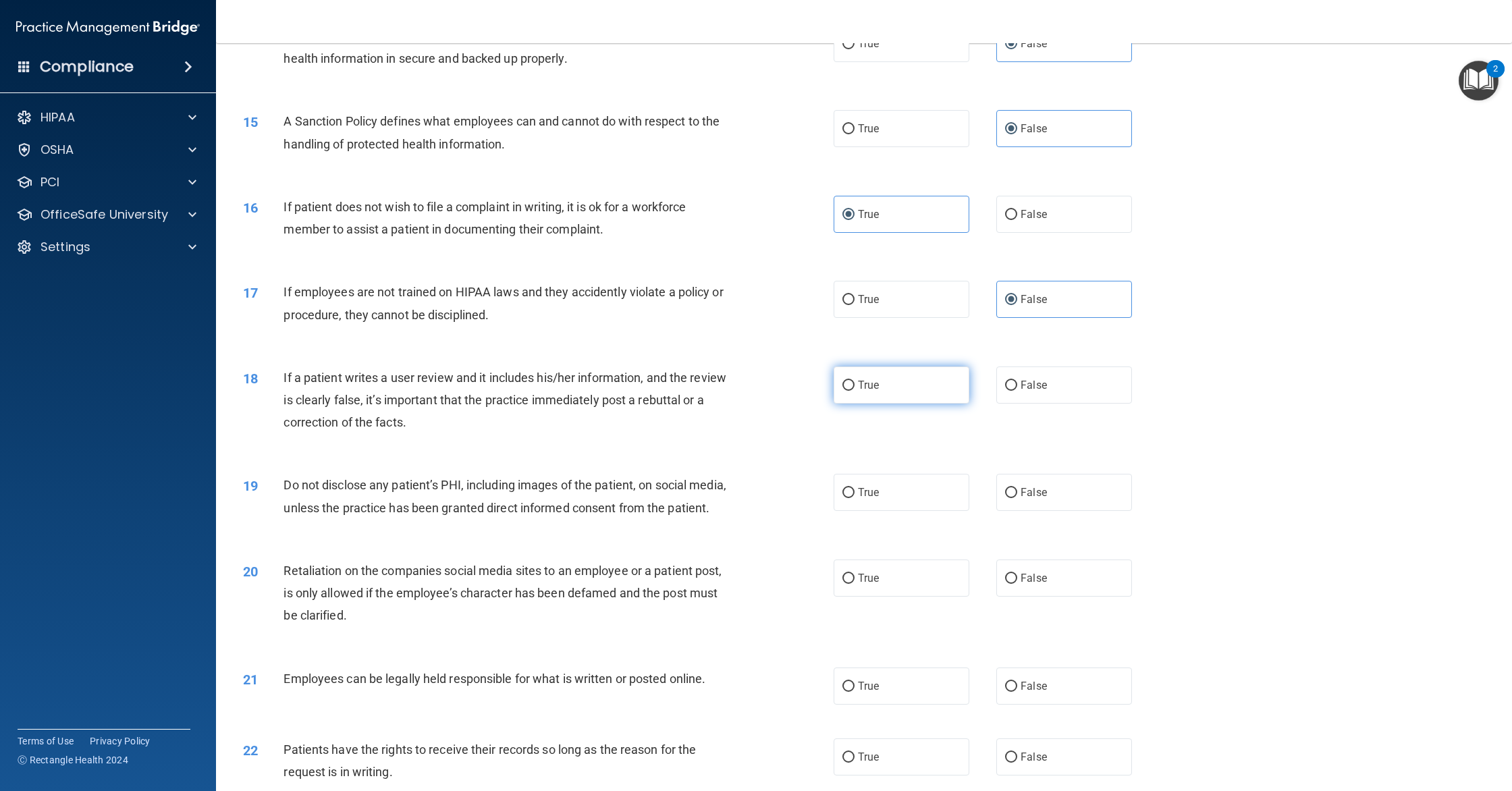
scroll to position [1396, 0]
click at [1037, 387] on span "False" at bounding box center [1034, 382] width 26 height 13
click at [1017, 387] on input "False" at bounding box center [1011, 382] width 12 height 10
radio input "true"
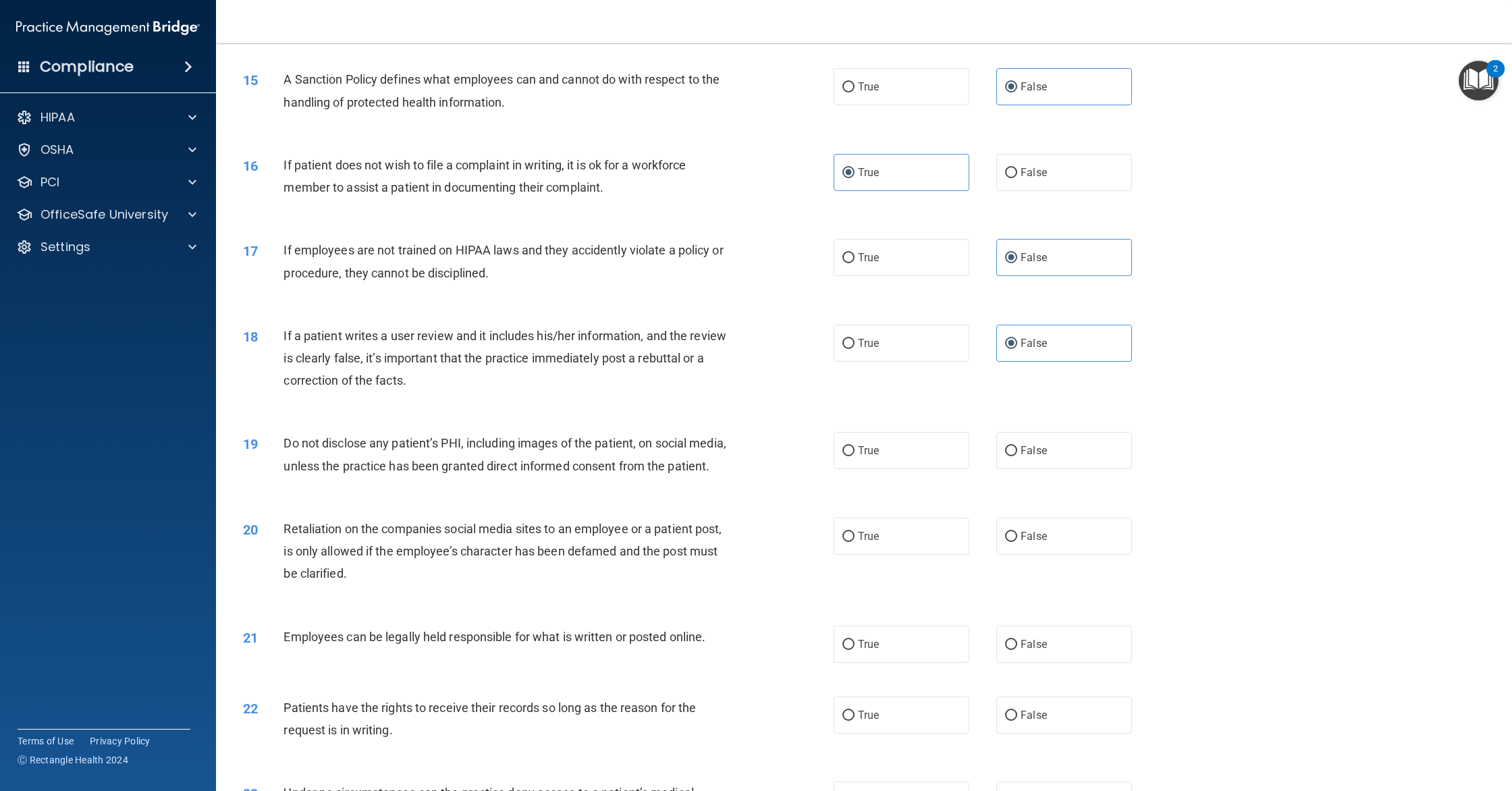
scroll to position [1437, 0]
click at [852, 443] on label "True" at bounding box center [901, 449] width 136 height 37
click at [852, 444] on input "True" at bounding box center [848, 449] width 12 height 10
radio input "true"
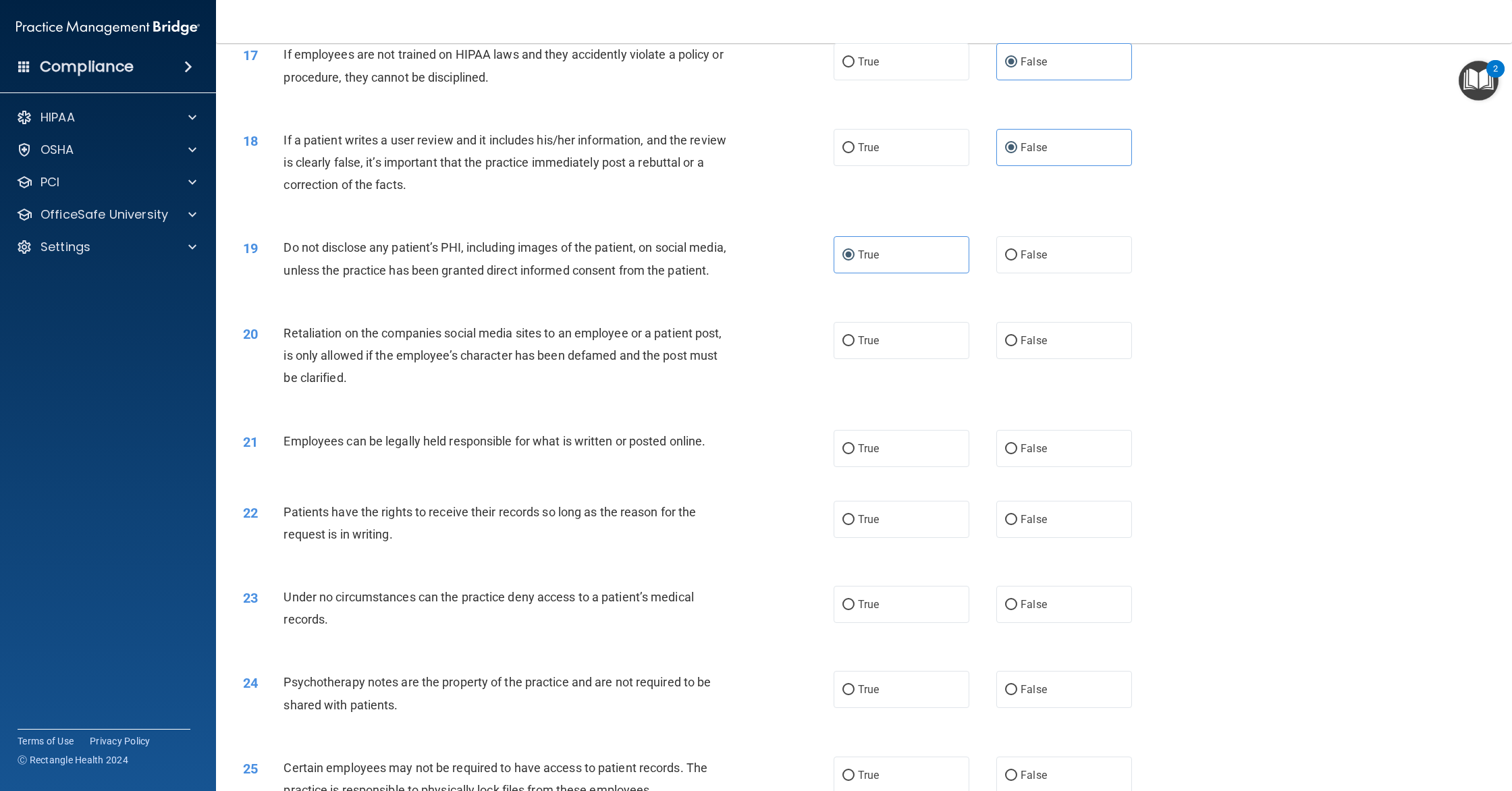
scroll to position [1632, 0]
click at [997, 351] on label "False" at bounding box center [1064, 339] width 136 height 37
click at [1005, 345] on input "False" at bounding box center [1011, 339] width 12 height 10
radio input "true"
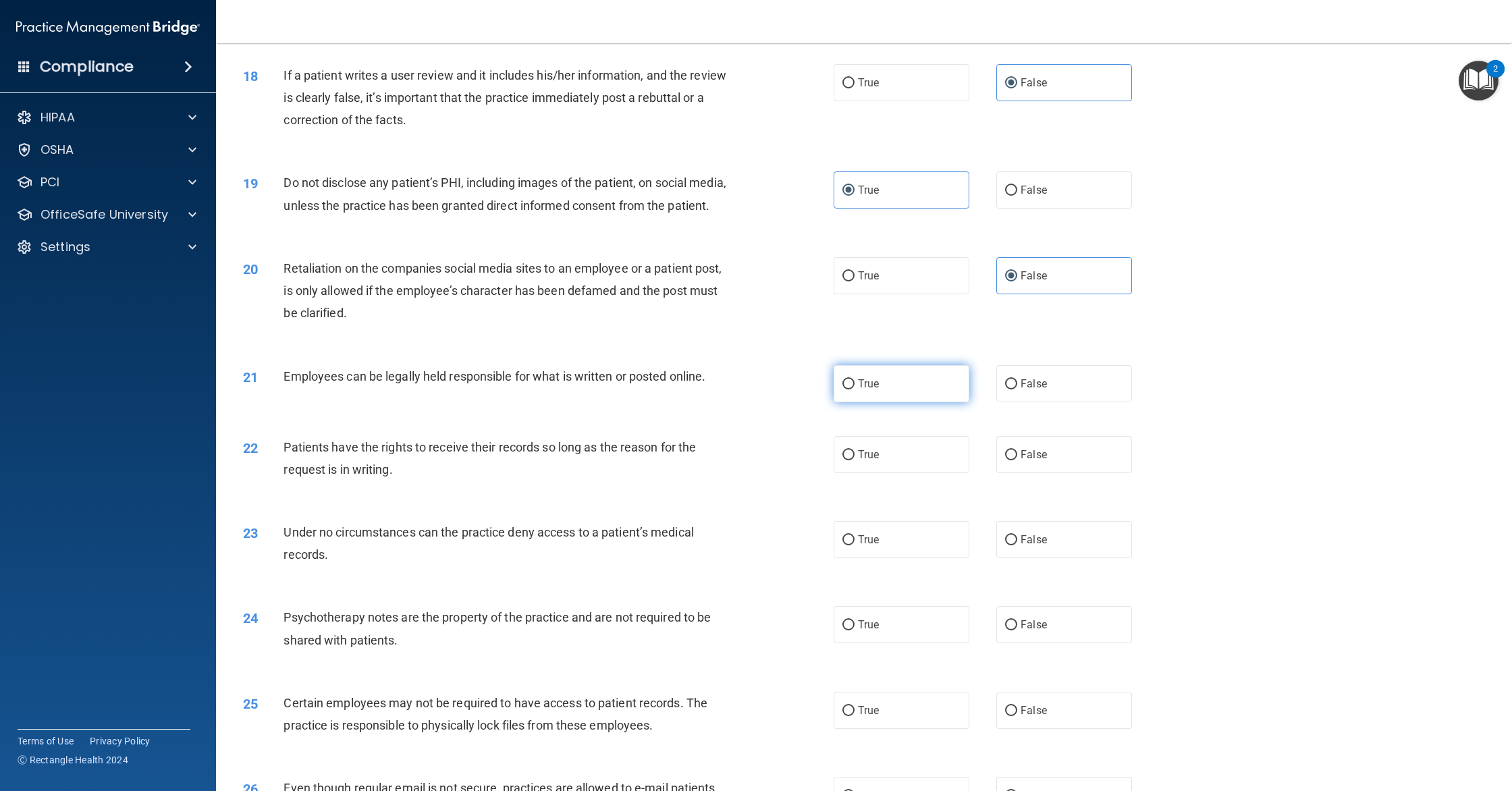
click at [892, 385] on label "True" at bounding box center [901, 384] width 136 height 37
click at [855, 385] on input "True" at bounding box center [848, 384] width 12 height 10
radio input "true"
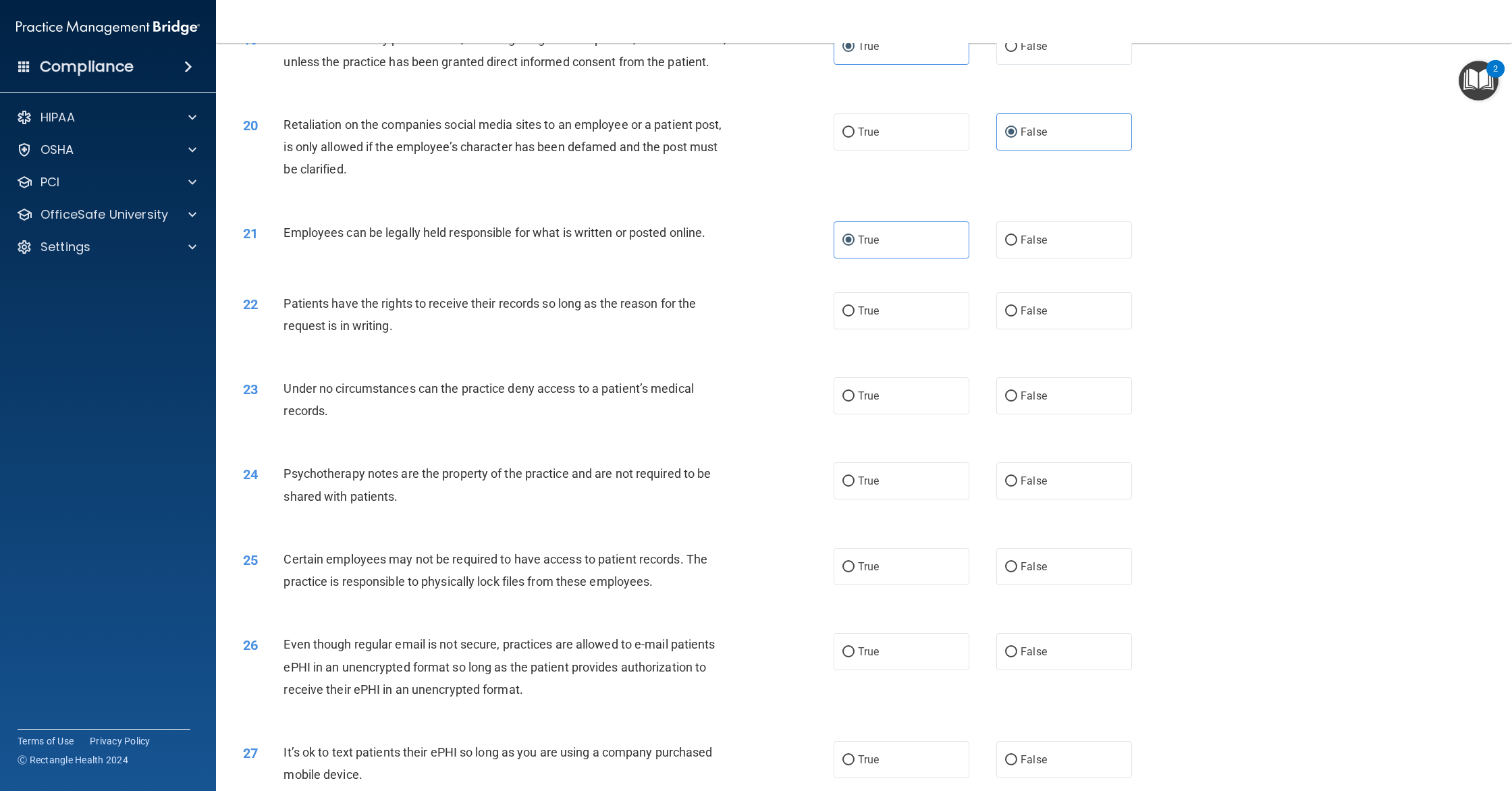
scroll to position [1843, 0]
click at [892, 297] on label "True" at bounding box center [901, 308] width 136 height 37
click at [855, 303] on input "True" at bounding box center [848, 308] width 12 height 10
radio input "true"
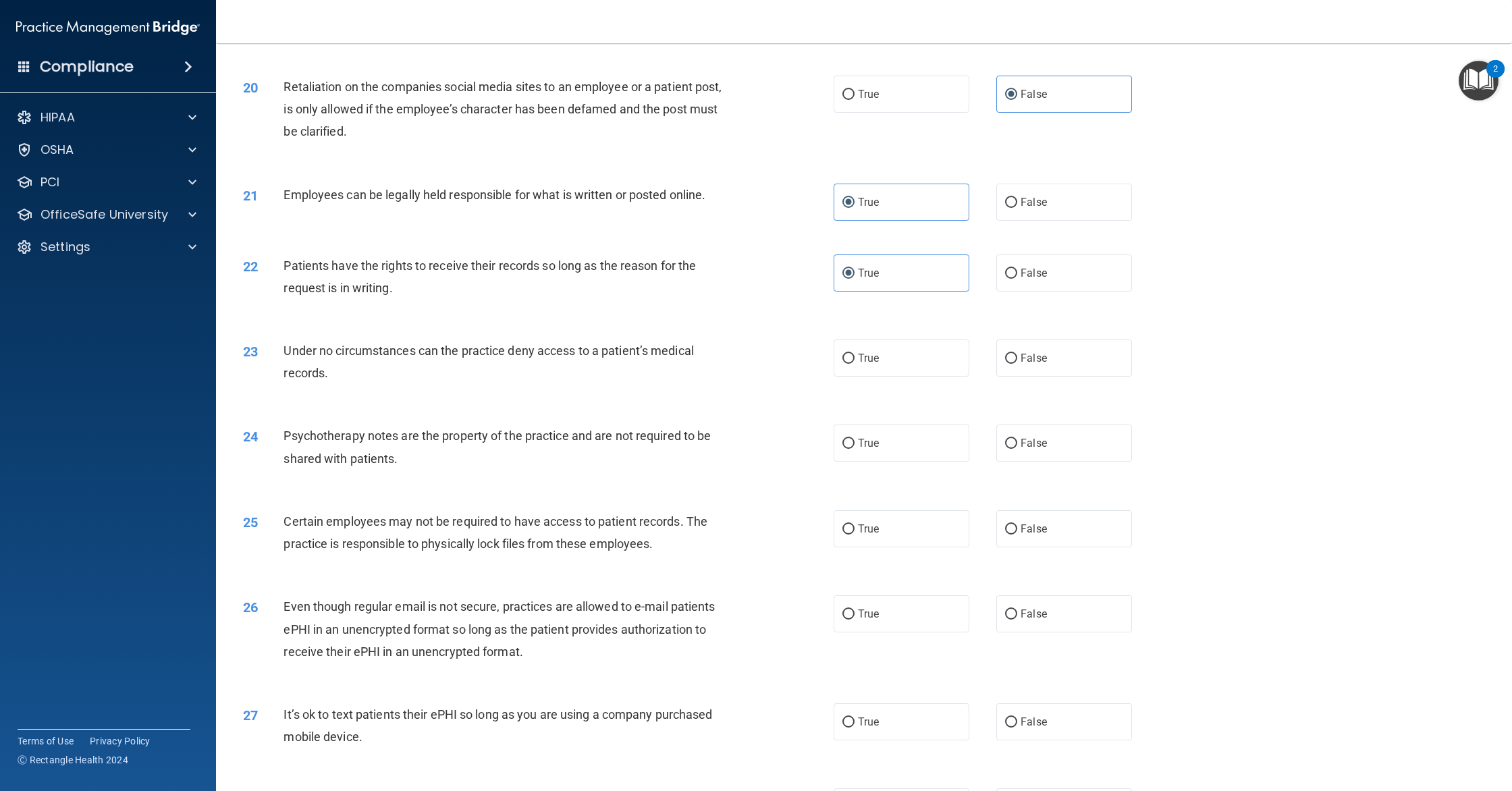
scroll to position [1883, 0]
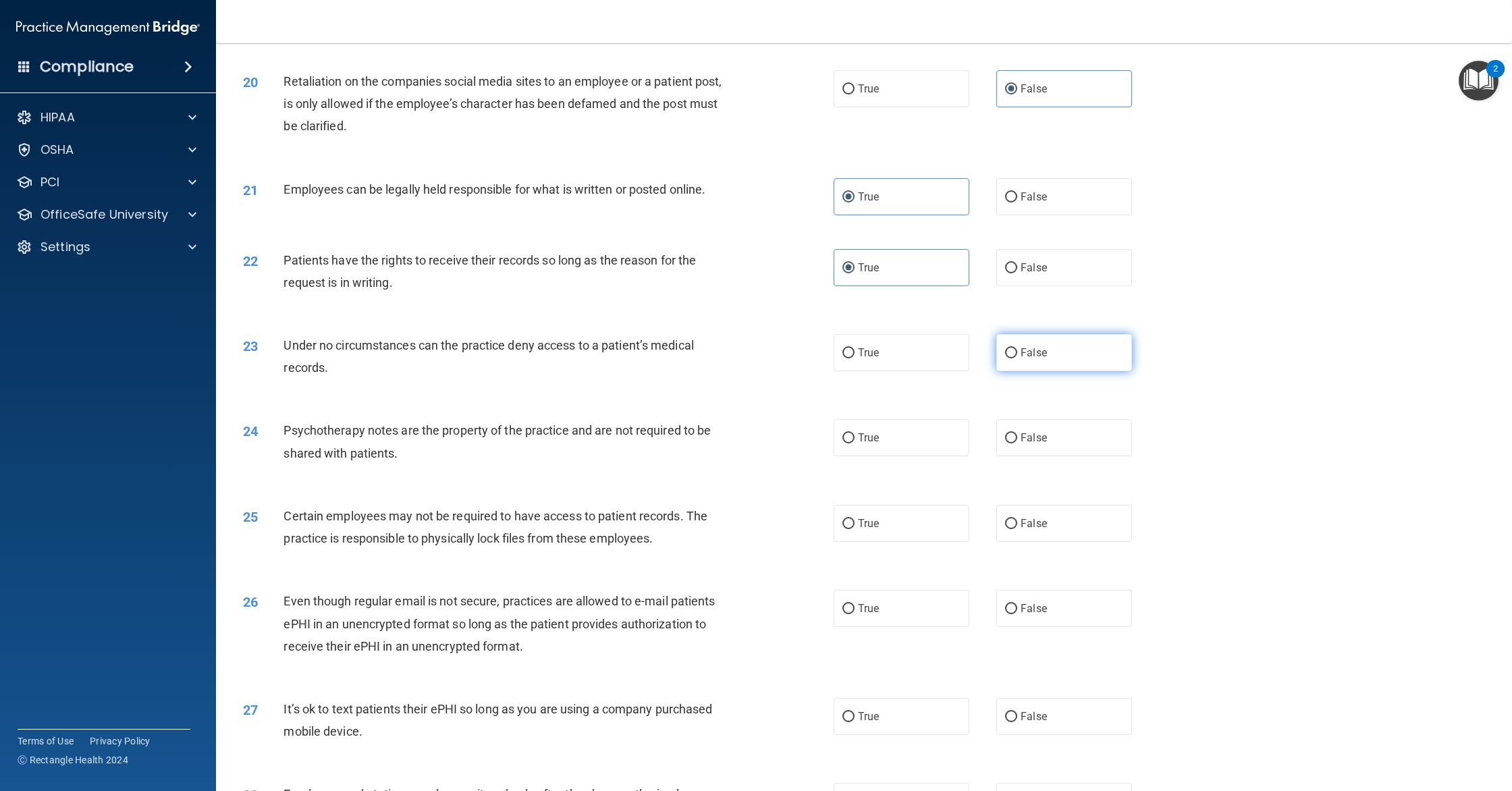
click at [1062, 352] on label "False" at bounding box center [1064, 352] width 136 height 37
click at [1017, 352] on input "False" at bounding box center [1011, 353] width 12 height 10
radio input "true"
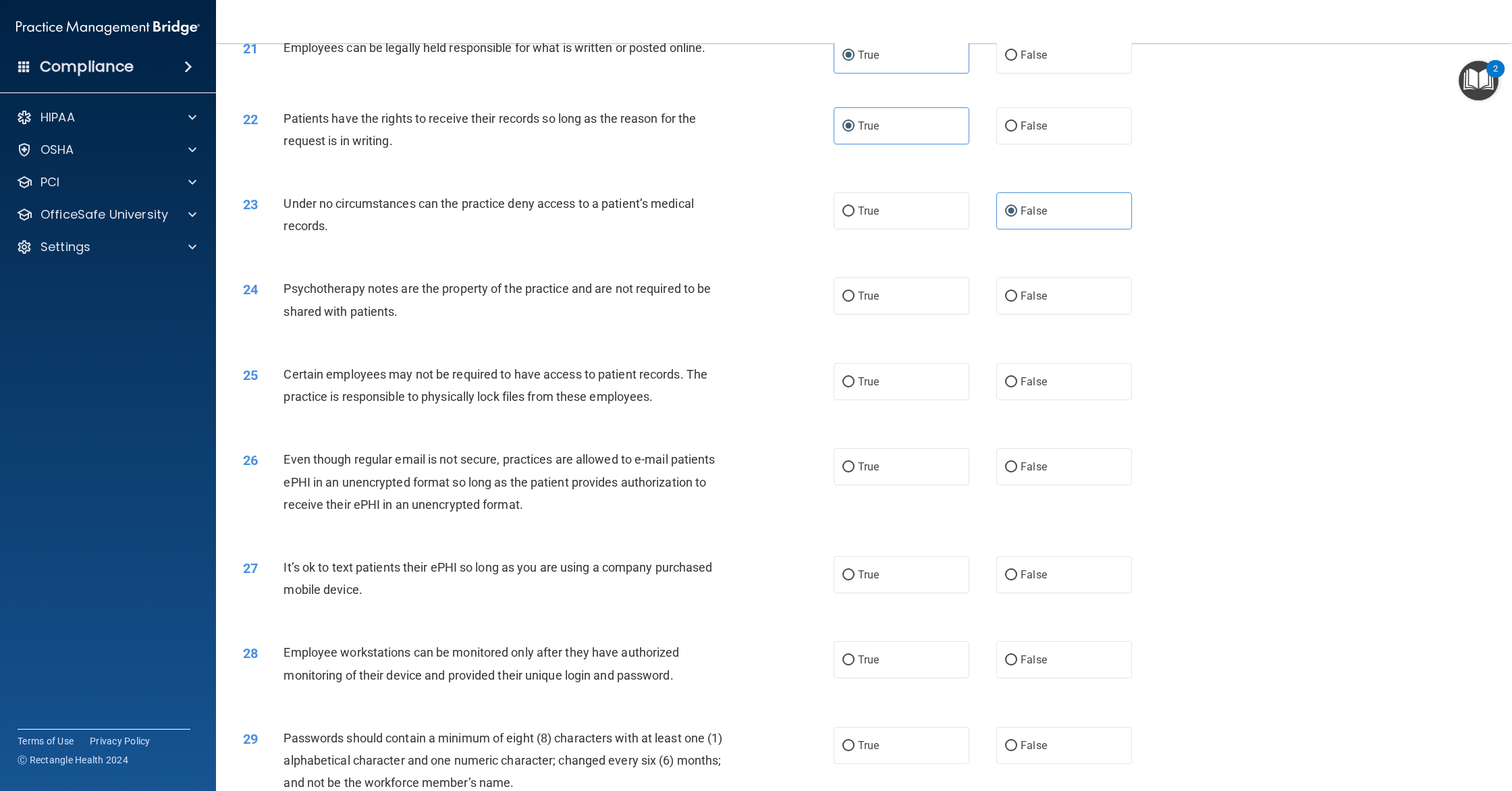
scroll to position [2031, 0]
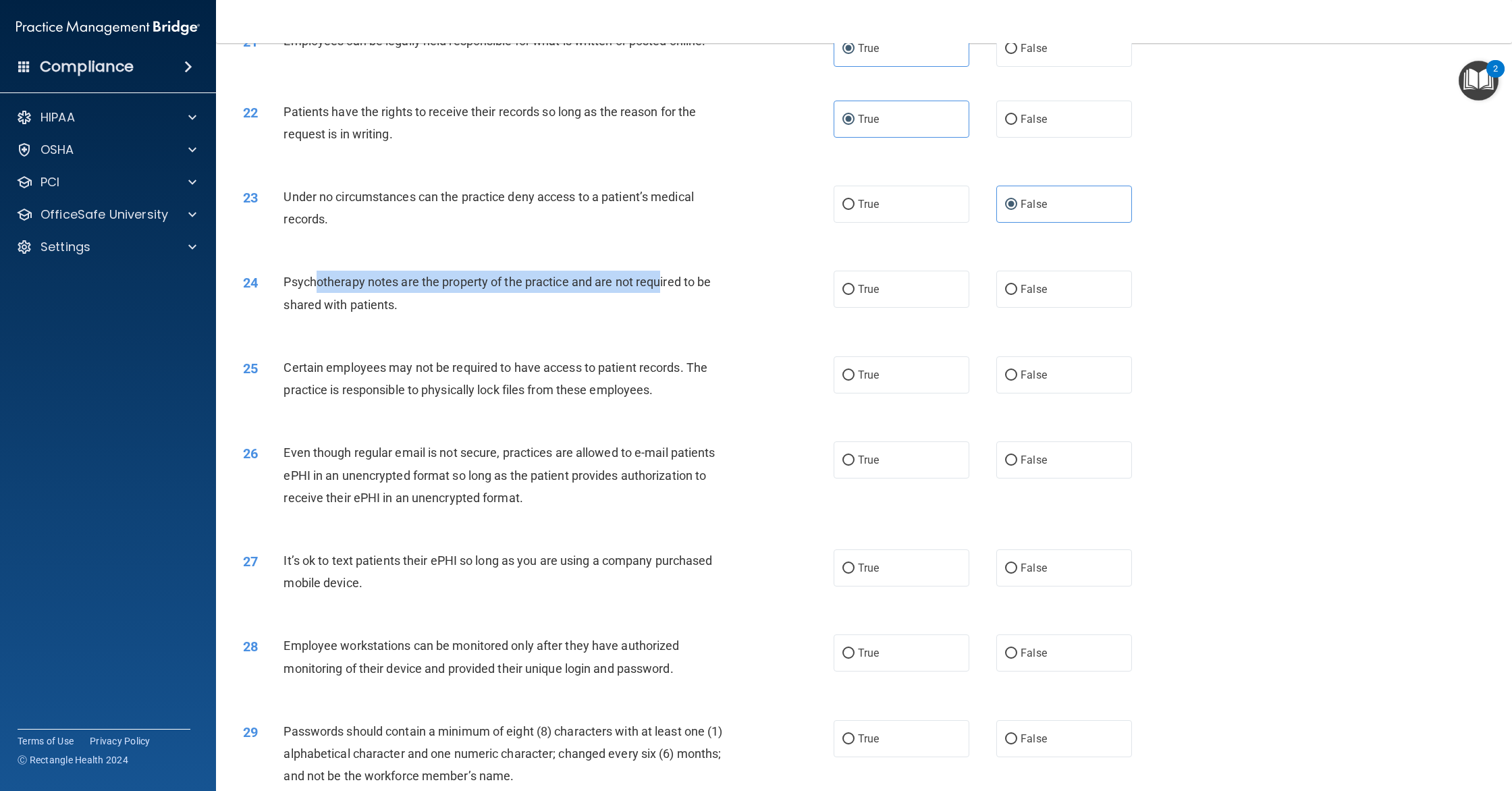
drag, startPoint x: 330, startPoint y: 282, endPoint x: 662, endPoint y: 280, distance: 332.0
click at [662, 280] on span "Psychotherapy notes are the property of the practice and are not required to be…" at bounding box center [497, 293] width 427 height 36
drag, startPoint x: 489, startPoint y: 285, endPoint x: 629, endPoint y: 287, distance: 140.0
click at [629, 287] on span "Psychotherapy notes are the property of the practice and are not required to be…" at bounding box center [497, 293] width 427 height 36
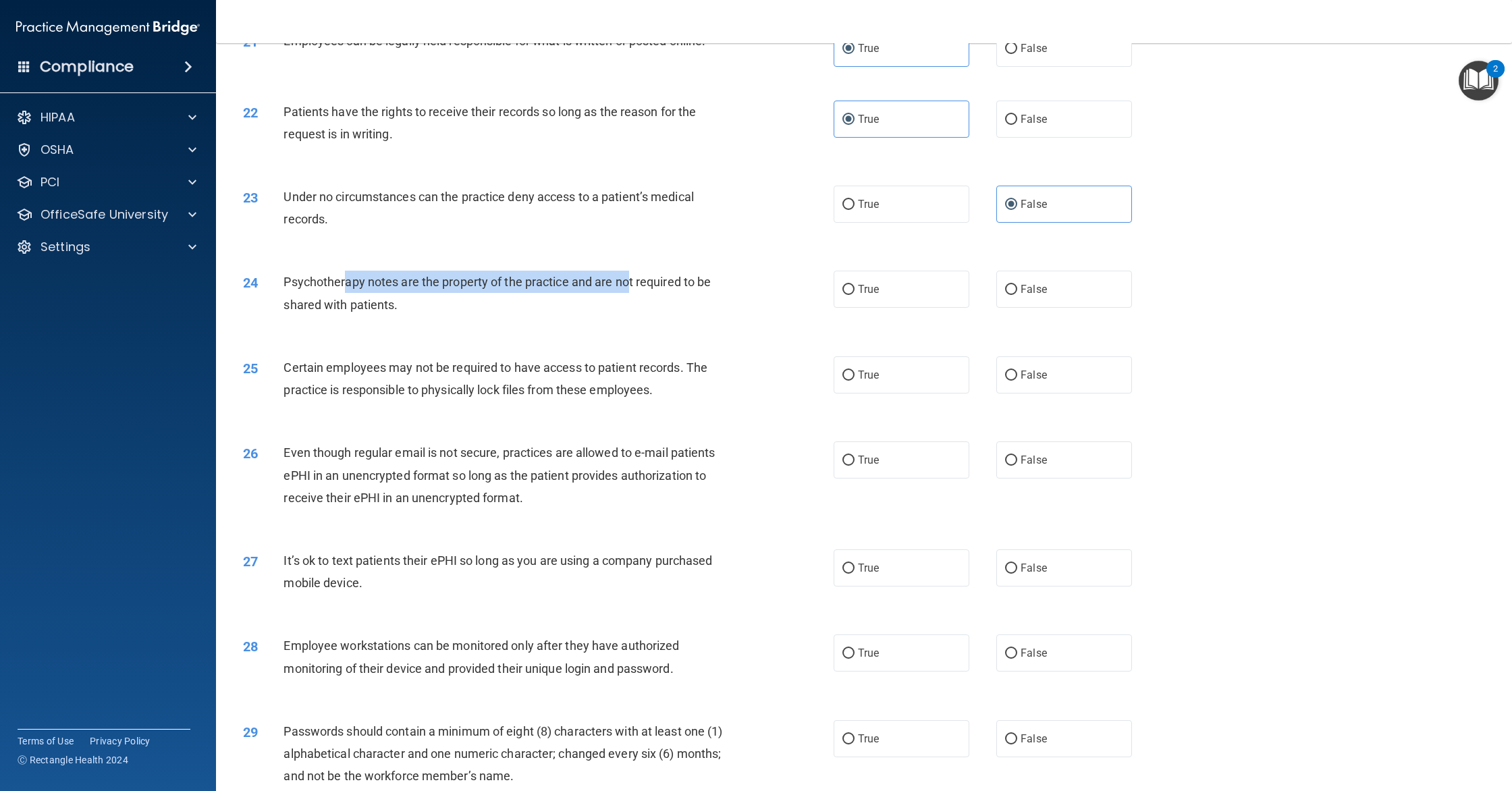
click at [629, 287] on span "Psychotherapy notes are the property of the practice and are not required to be…" at bounding box center [497, 293] width 427 height 36
click at [1012, 295] on input "False" at bounding box center [1011, 290] width 12 height 10
radio input "true"
click at [937, 297] on label "True" at bounding box center [901, 290] width 136 height 37
click at [855, 295] on input "True" at bounding box center [848, 290] width 12 height 10
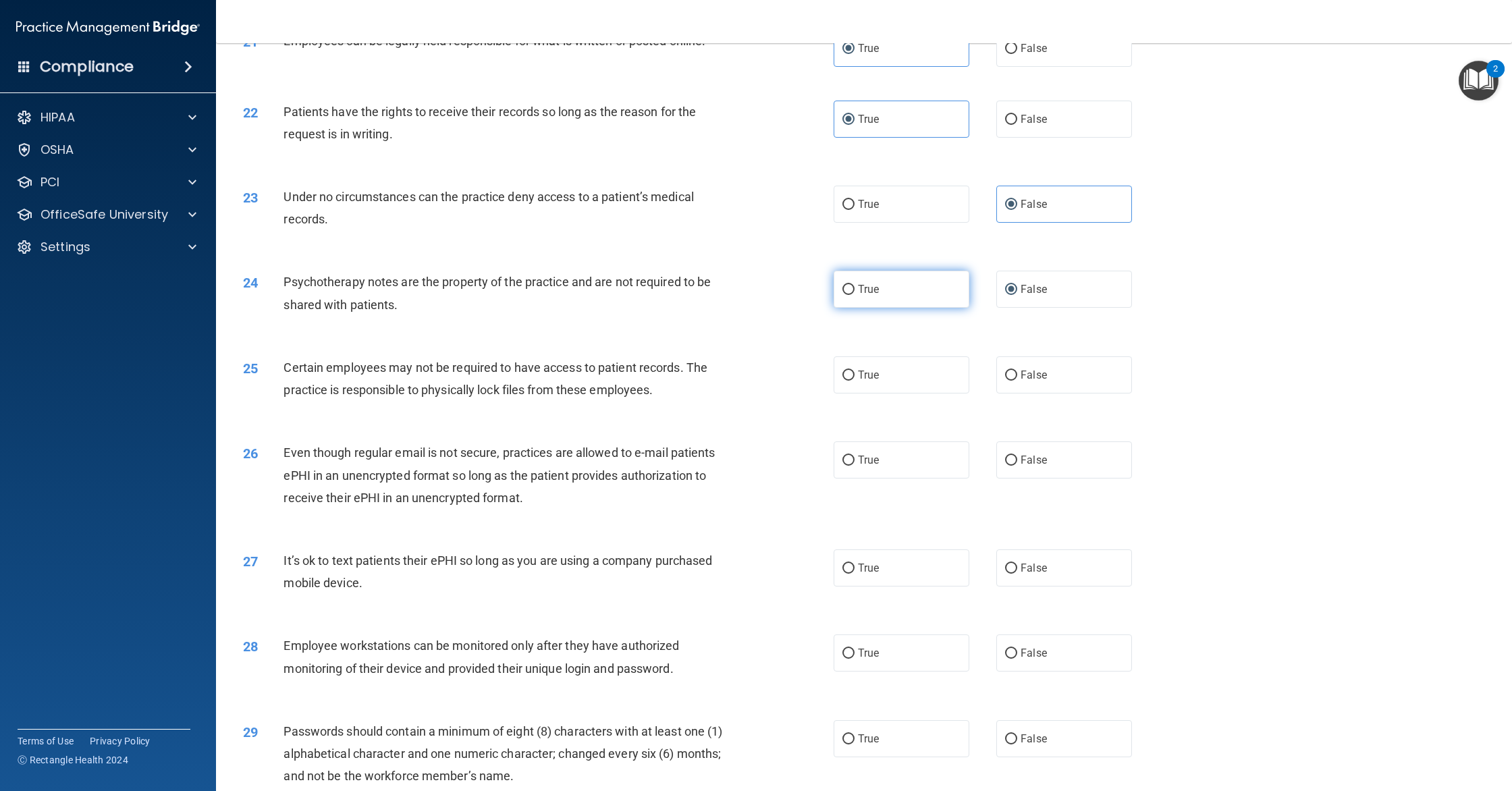
radio input "true"
radio input "false"
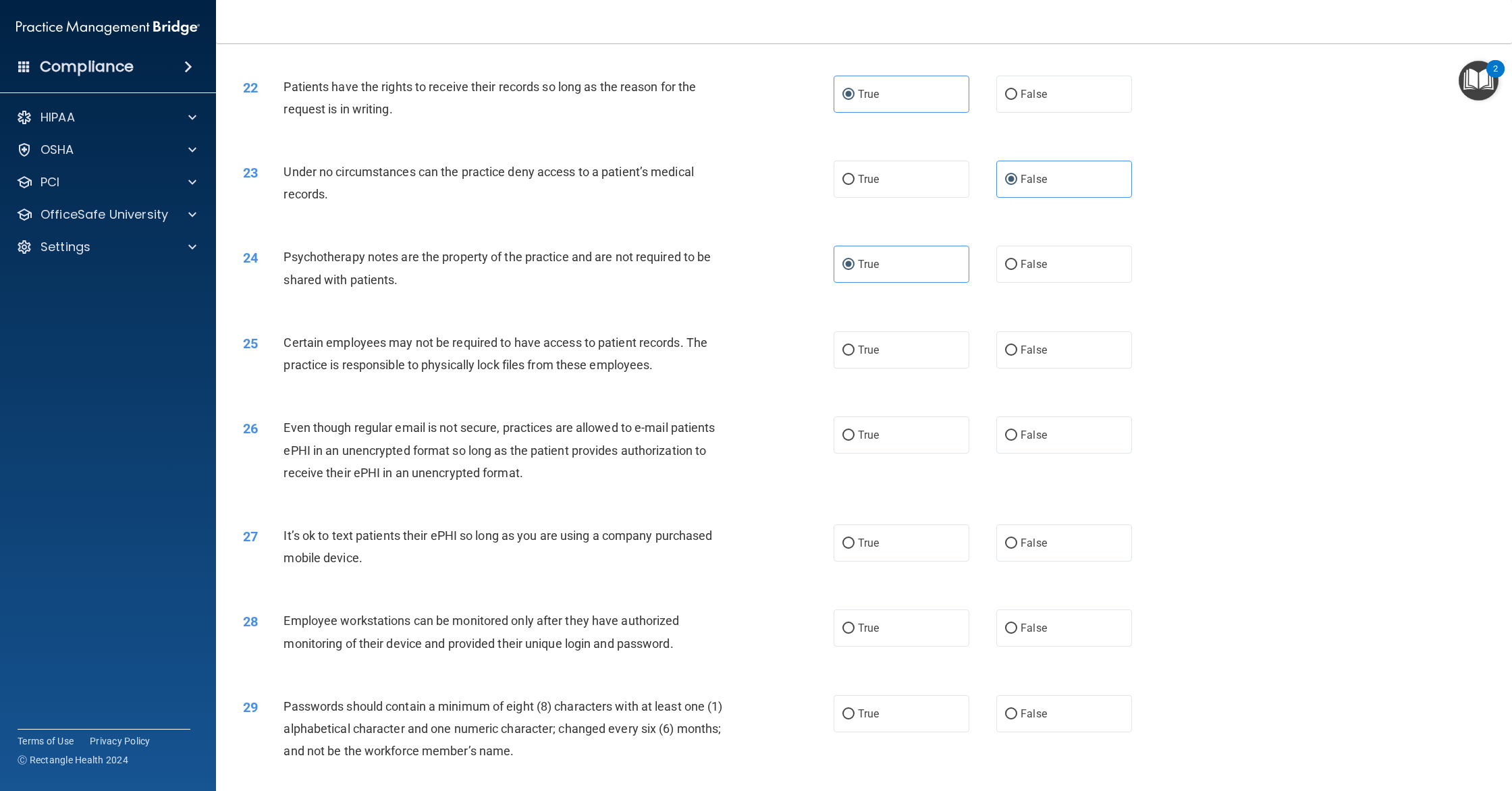
scroll to position [2076, 0]
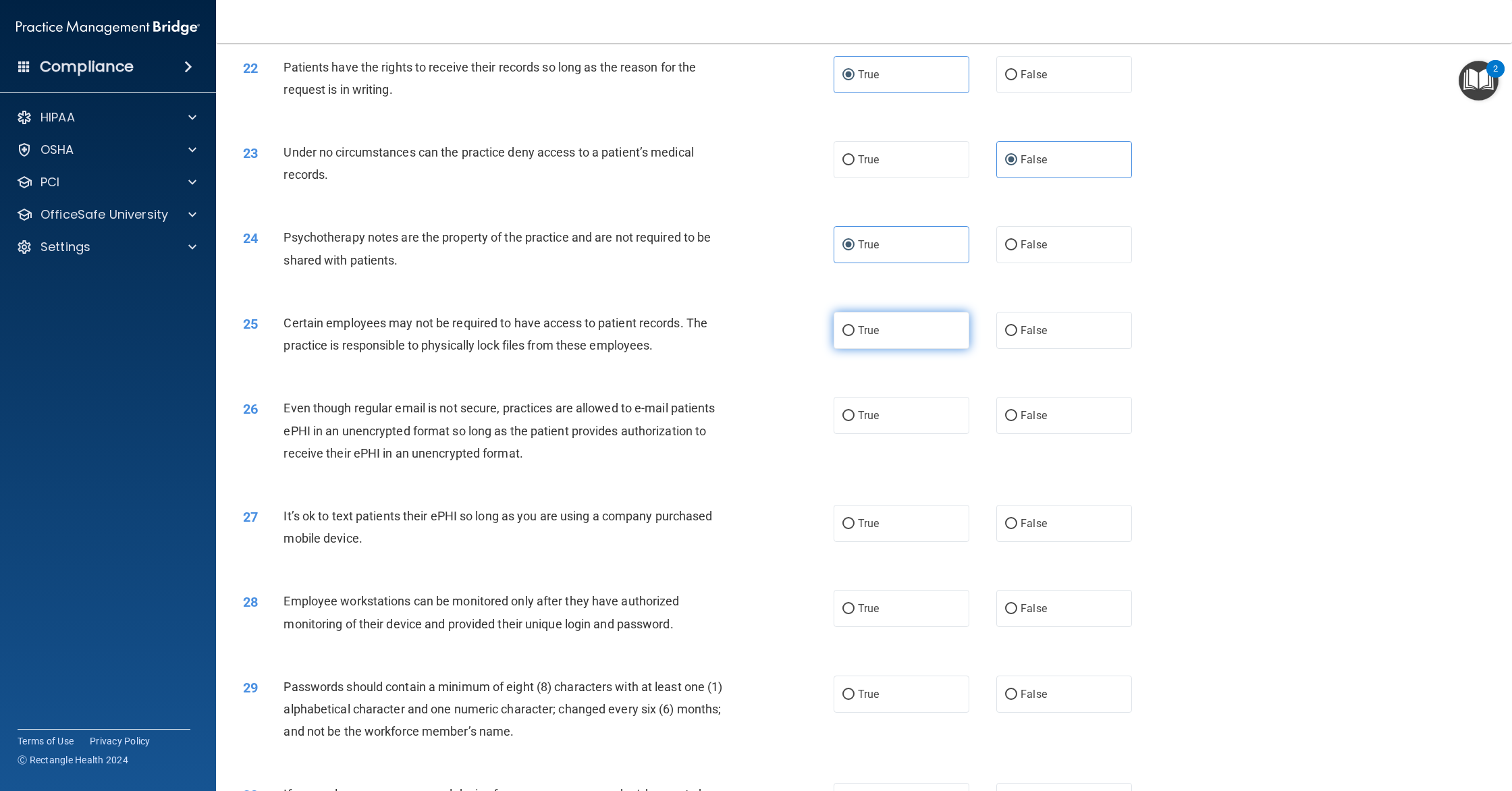
click at [878, 326] on span "True" at bounding box center [869, 331] width 21 height 13
click at [855, 326] on input "True" at bounding box center [848, 331] width 12 height 10
radio input "true"
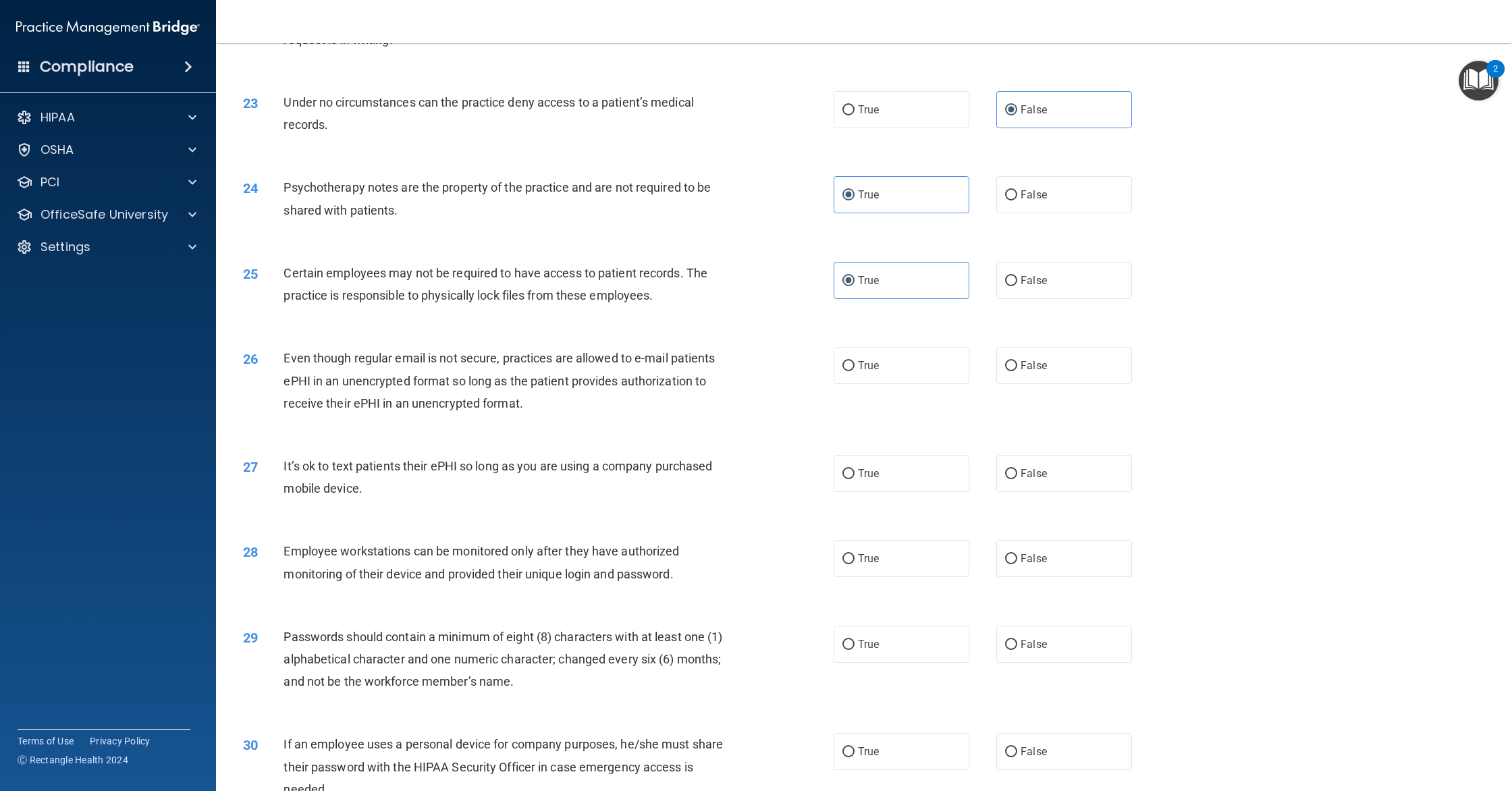
scroll to position [2130, 0]
drag, startPoint x: 1055, startPoint y: 375, endPoint x: 1046, endPoint y: 443, distance: 68.6
click at [1055, 375] on label "False" at bounding box center [1064, 362] width 136 height 37
click at [1017, 367] on input "False" at bounding box center [1011, 362] width 12 height 10
radio input "true"
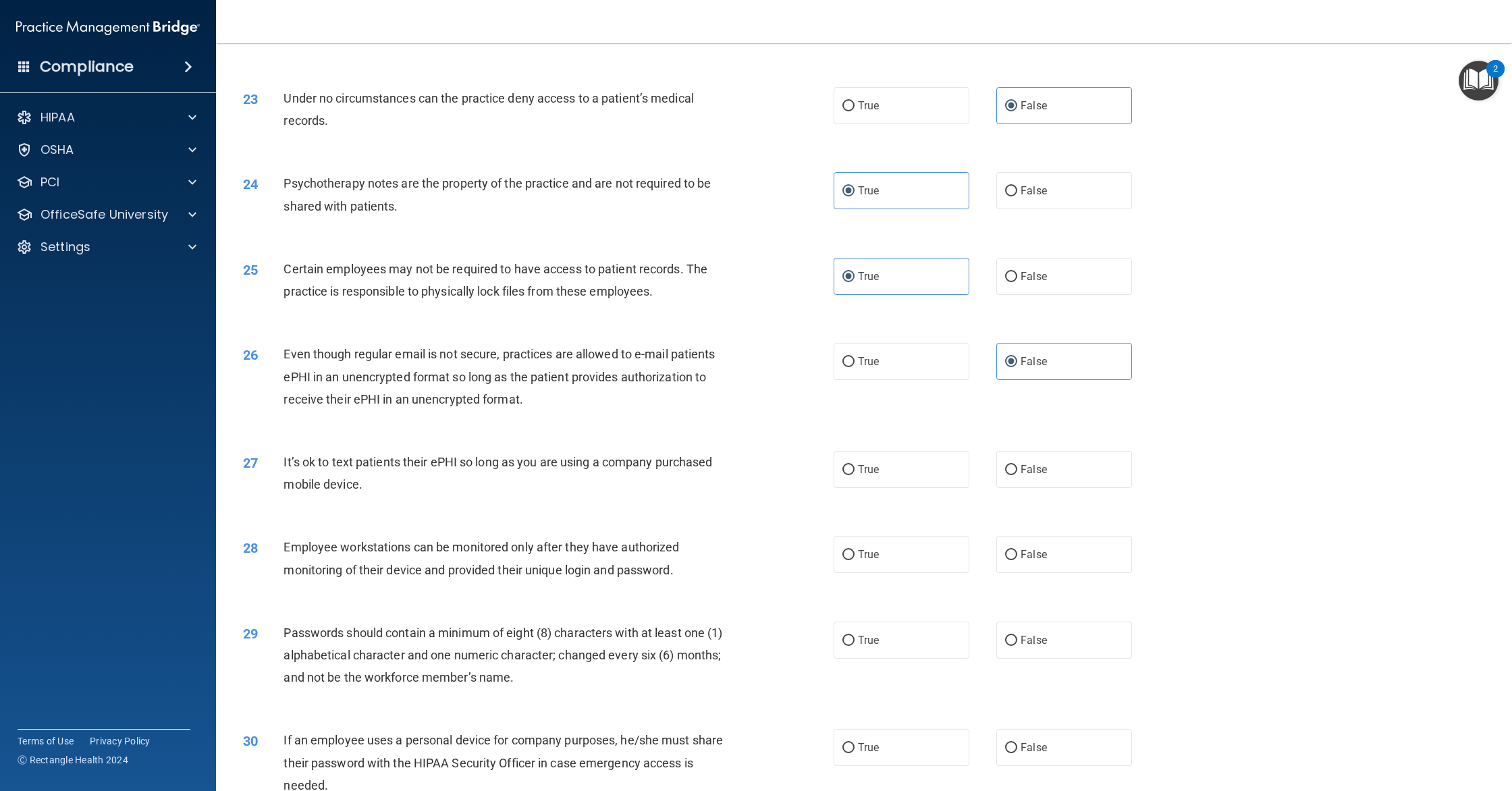
click at [1046, 443] on div "27 It’s ok to text patients their ePHI so long as you are using a company purch…" at bounding box center [864, 476] width 1262 height 85
click at [1048, 455] on label "False" at bounding box center [1064, 469] width 136 height 37
click at [1017, 465] on input "False" at bounding box center [1011, 469] width 12 height 10
radio input "true"
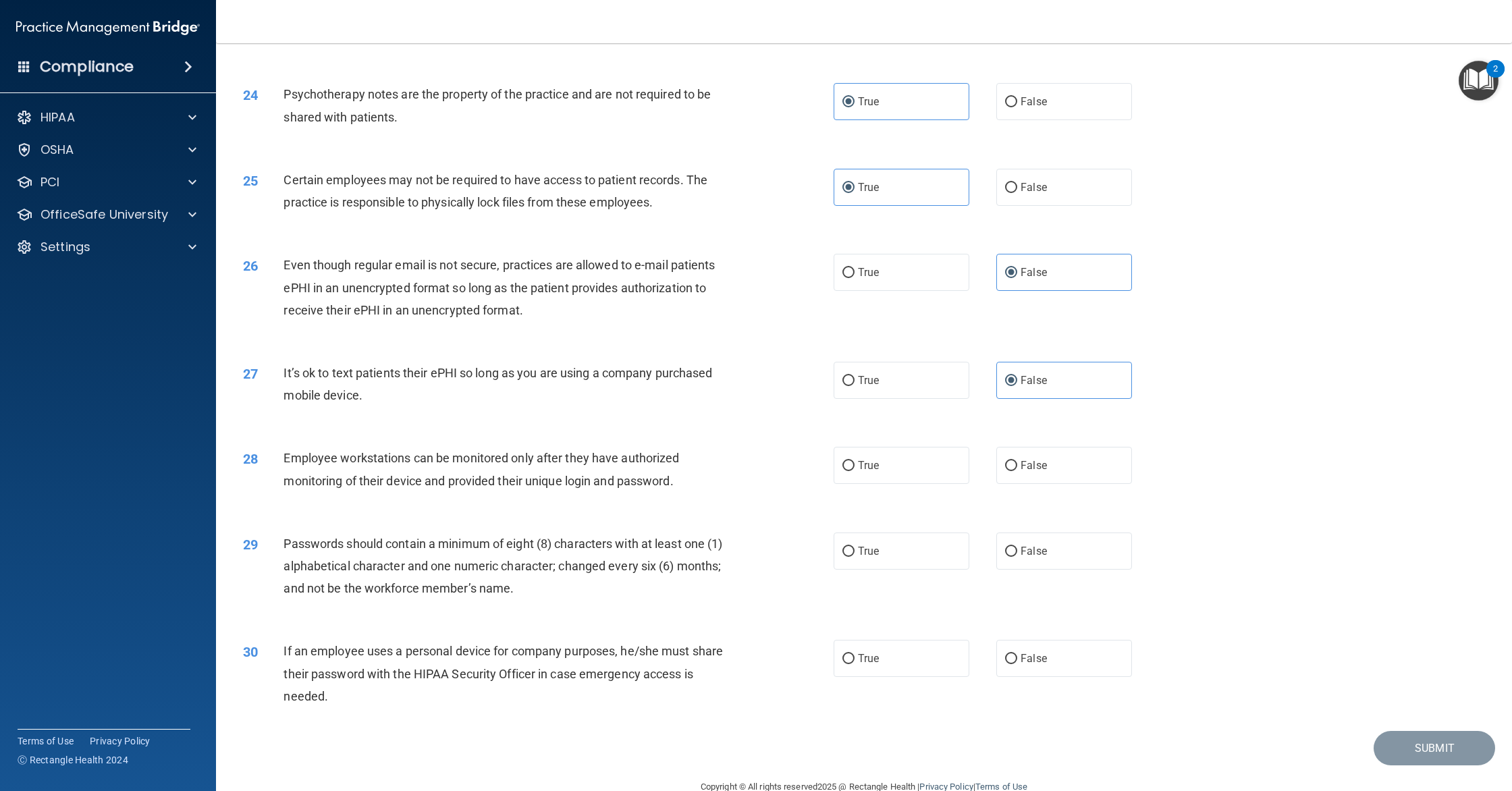
scroll to position [2247, 0]
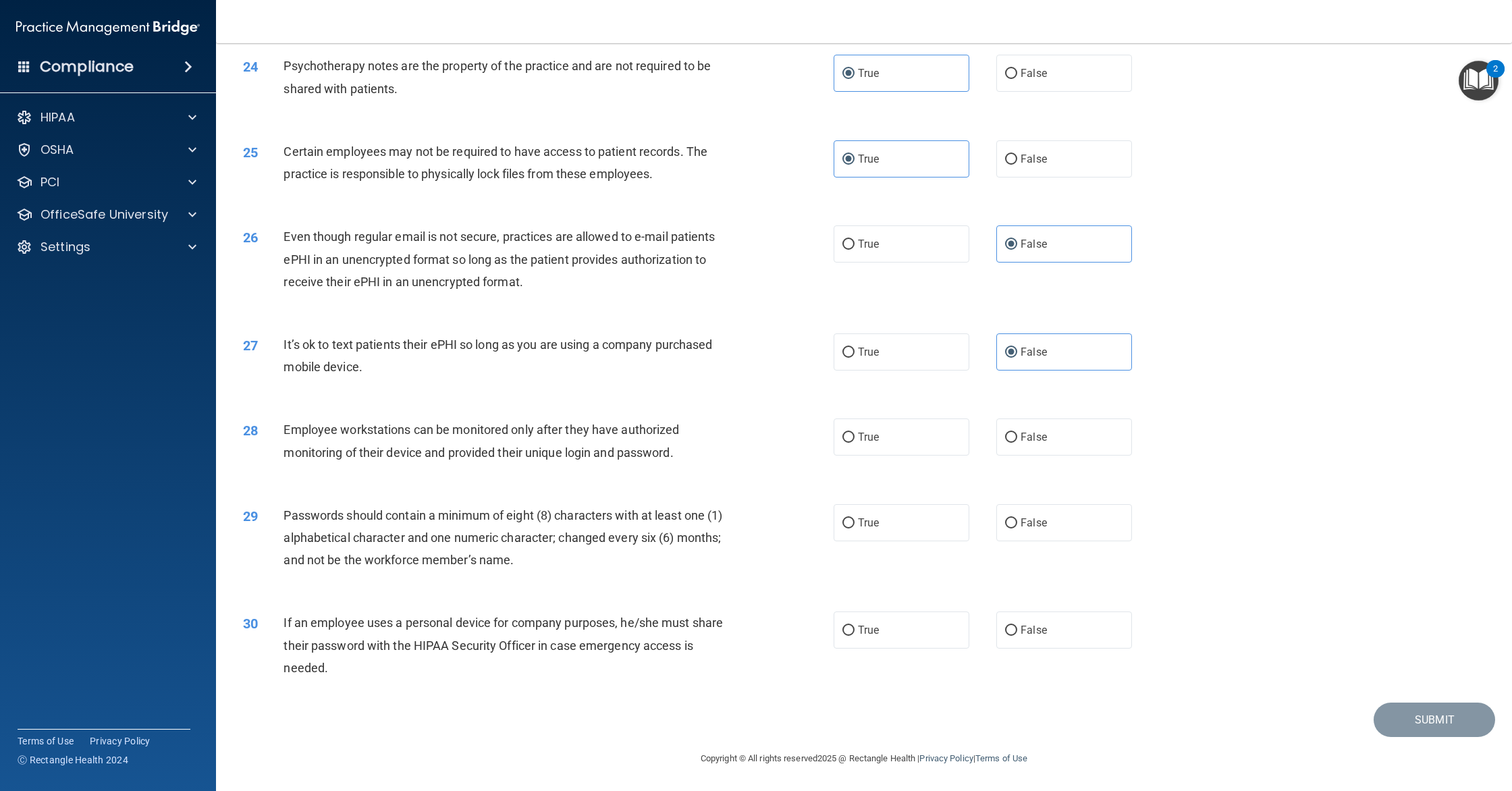
drag, startPoint x: 1028, startPoint y: 440, endPoint x: 972, endPoint y: 472, distance: 64.5
click at [1027, 440] on span "False" at bounding box center [1034, 438] width 26 height 13
click at [1017, 440] on input "False" at bounding box center [1011, 438] width 12 height 10
radio input "true"
drag, startPoint x: 911, startPoint y: 518, endPoint x: 1102, endPoint y: 560, distance: 195.6
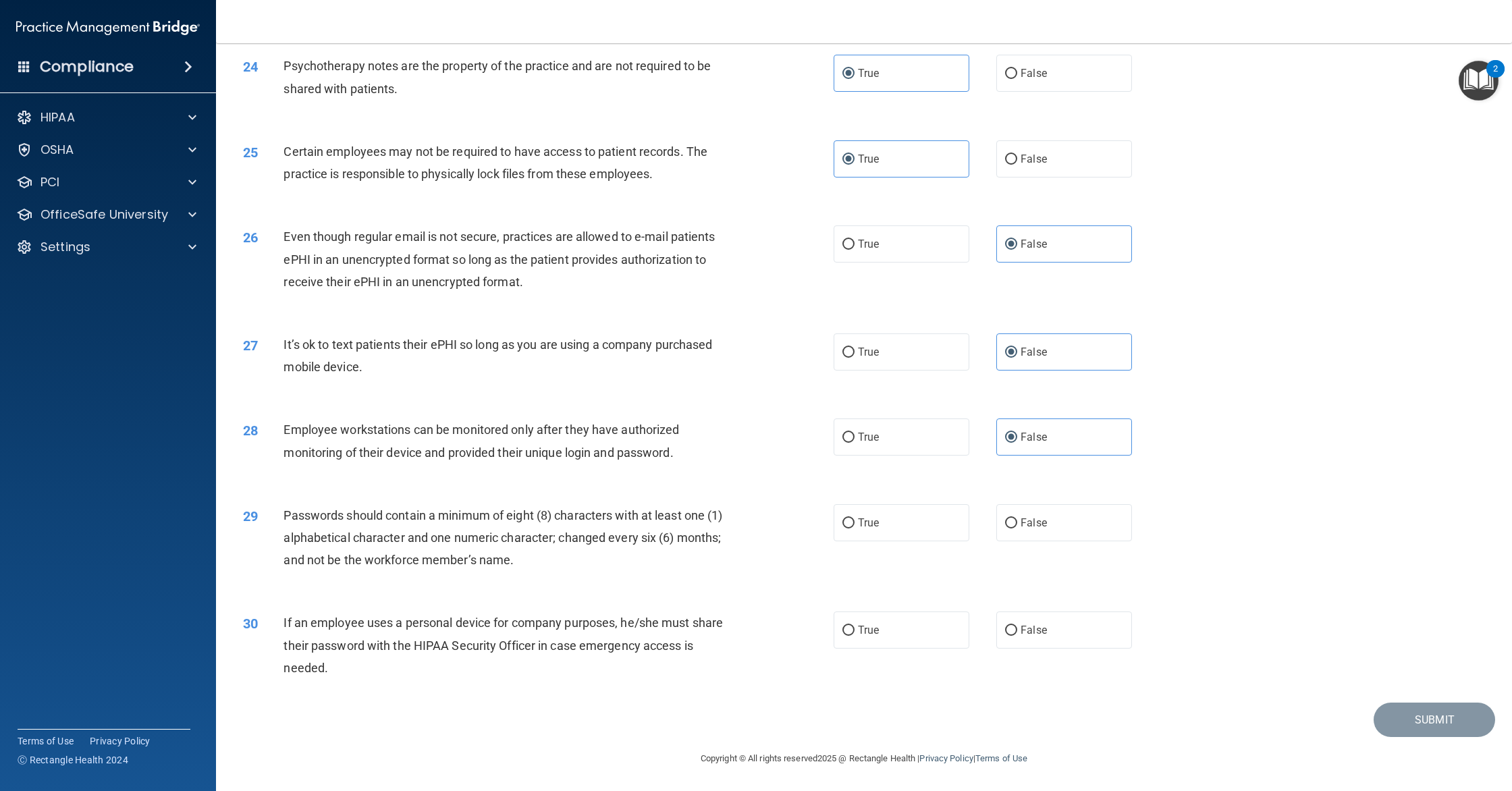
click at [912, 518] on label "True" at bounding box center [901, 523] width 136 height 37
click at [855, 518] on input "True" at bounding box center [848, 523] width 12 height 10
radio input "true"
click at [1053, 622] on label "False" at bounding box center [1064, 630] width 136 height 37
click at [1017, 626] on input "False" at bounding box center [1011, 630] width 12 height 10
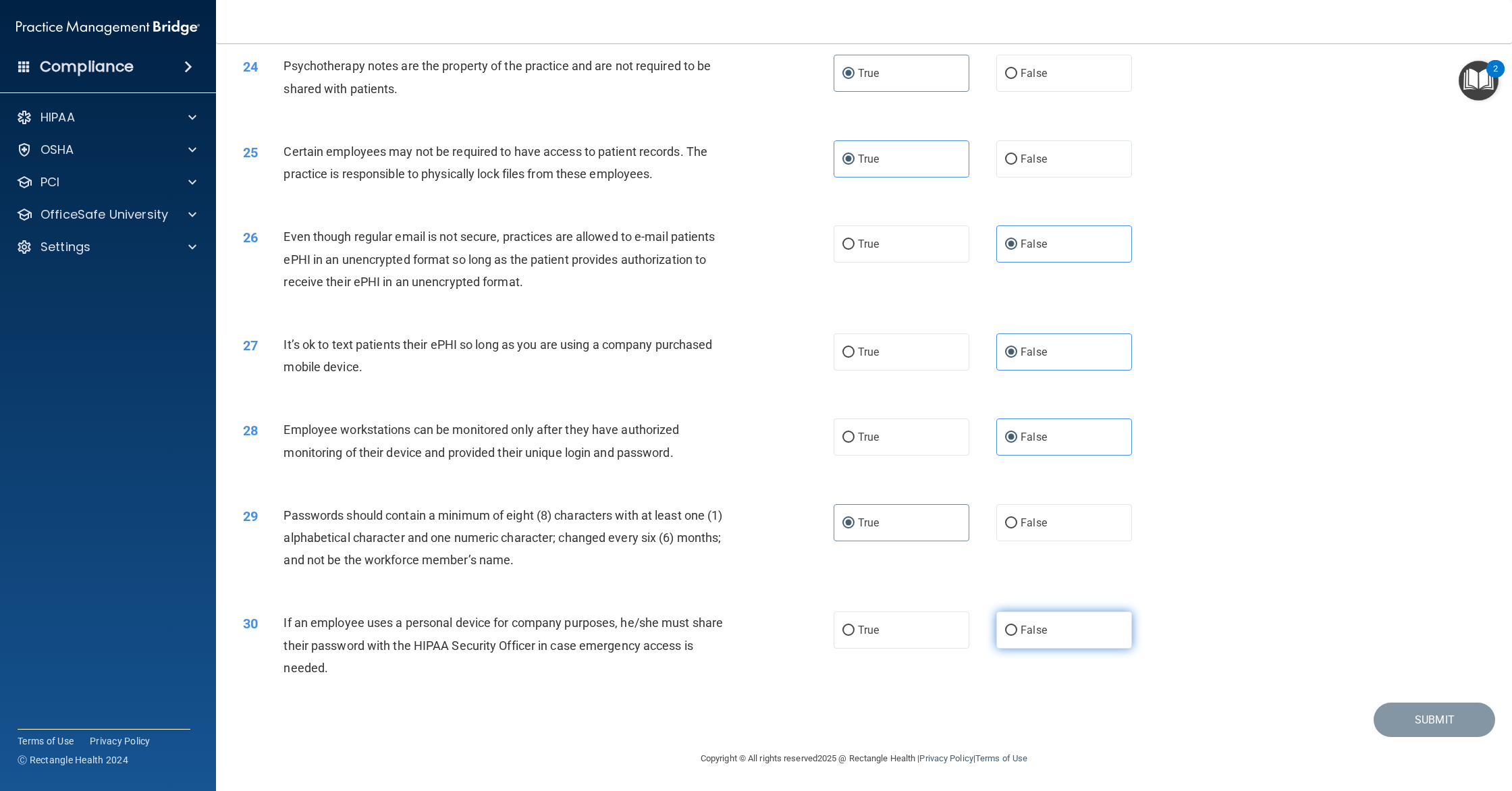
radio input "true"
click at [1434, 711] on button "Submit" at bounding box center [1434, 720] width 122 height 35
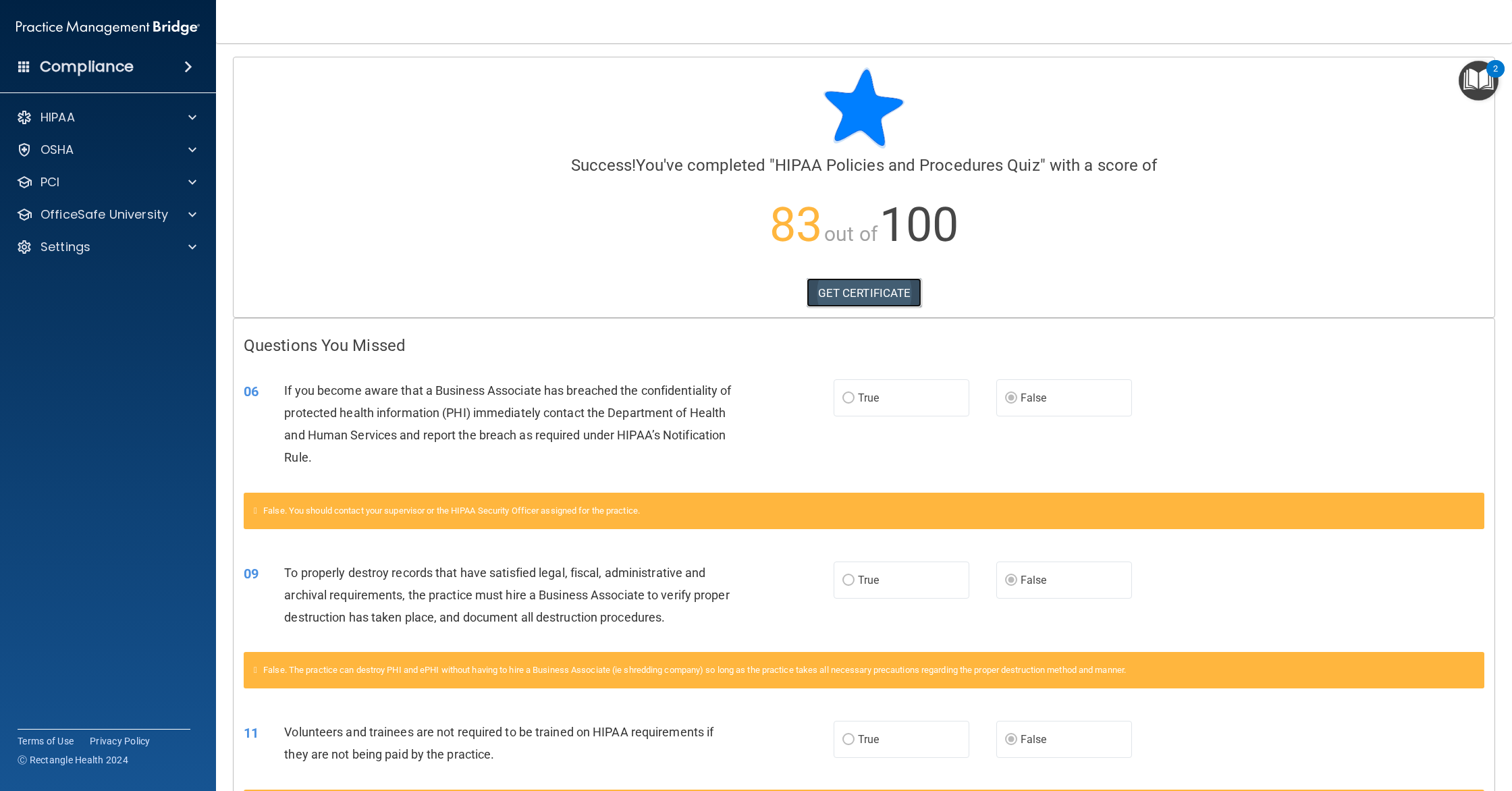
click at [834, 298] on link "GET CERTIFICATE" at bounding box center [864, 293] width 115 height 30
click at [43, 256] on div "Settings" at bounding box center [108, 247] width 217 height 27
click at [65, 256] on div "Settings" at bounding box center [108, 247] width 217 height 27
click at [191, 250] on span at bounding box center [192, 247] width 8 height 16
click at [72, 285] on p "My Account" at bounding box center [100, 280] width 184 height 13
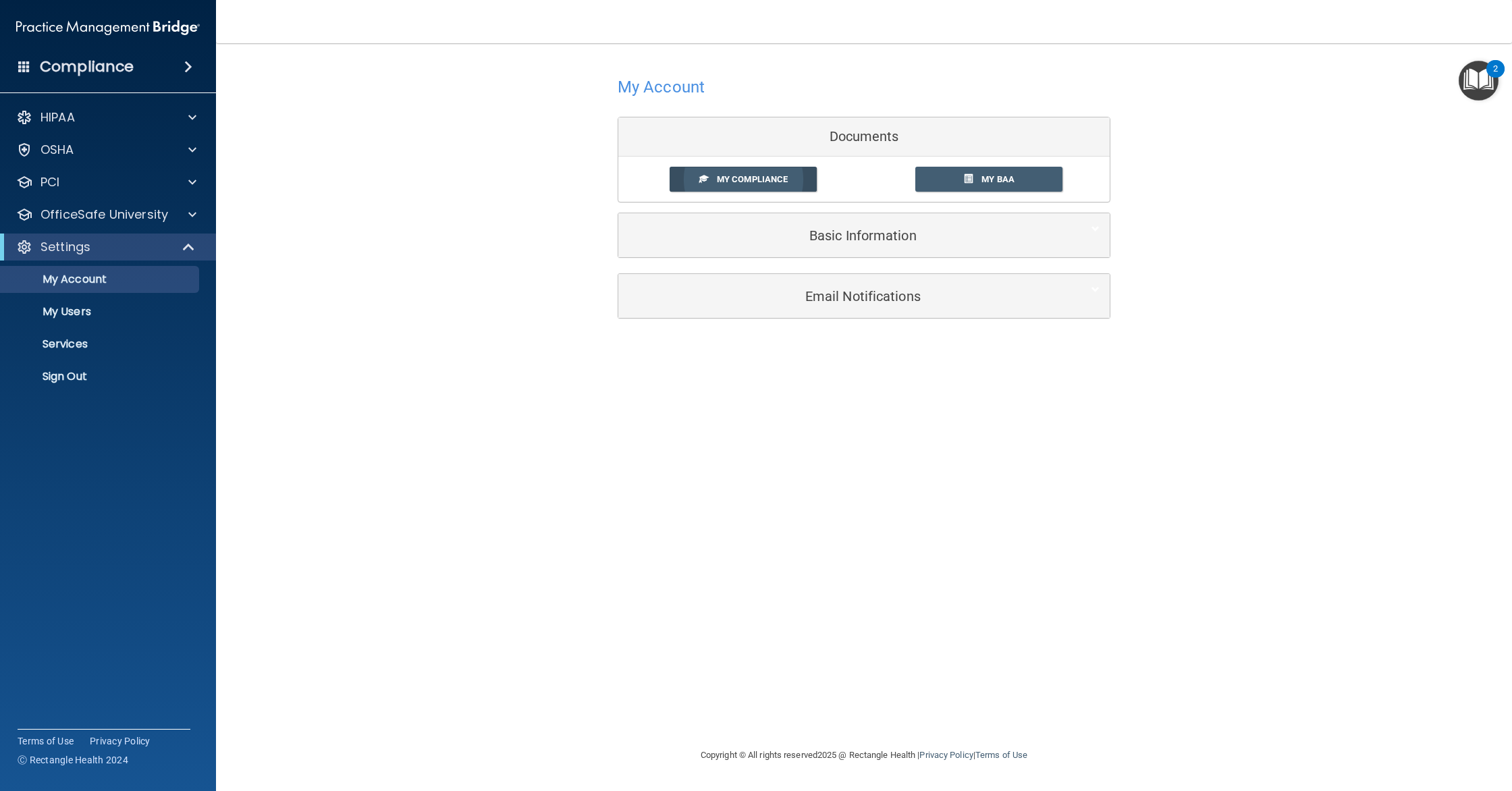
click at [725, 177] on span "My Compliance" at bounding box center [753, 179] width 71 height 10
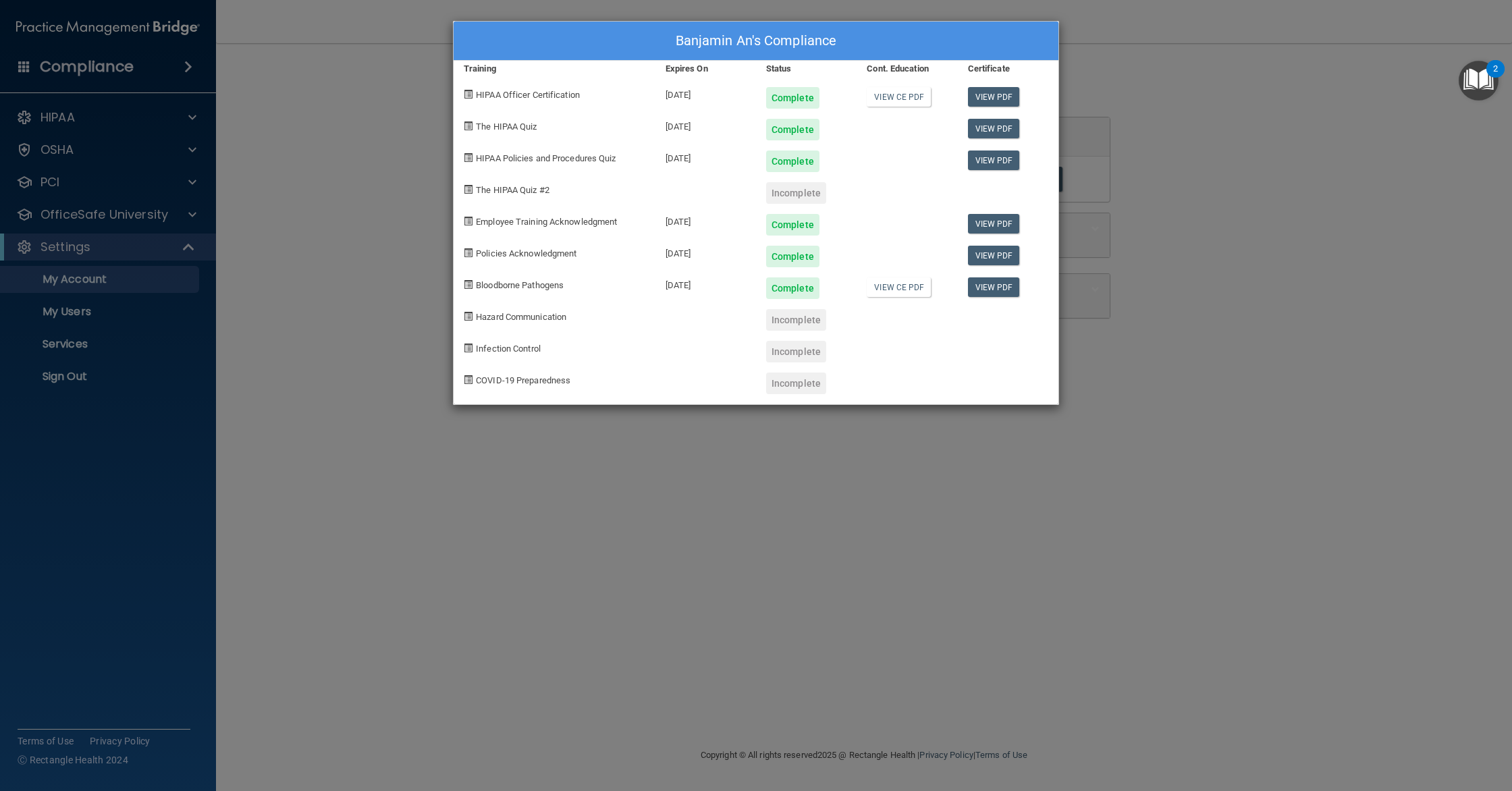
drag, startPoint x: 1214, startPoint y: 266, endPoint x: 588, endPoint y: 23, distance: 671.5
click at [1208, 266] on div "Banjamin An's Compliance Training Expires On Status Cont. Education Certificate…" at bounding box center [756, 396] width 1512 height 791
